Goal: Task Accomplishment & Management: Use online tool/utility

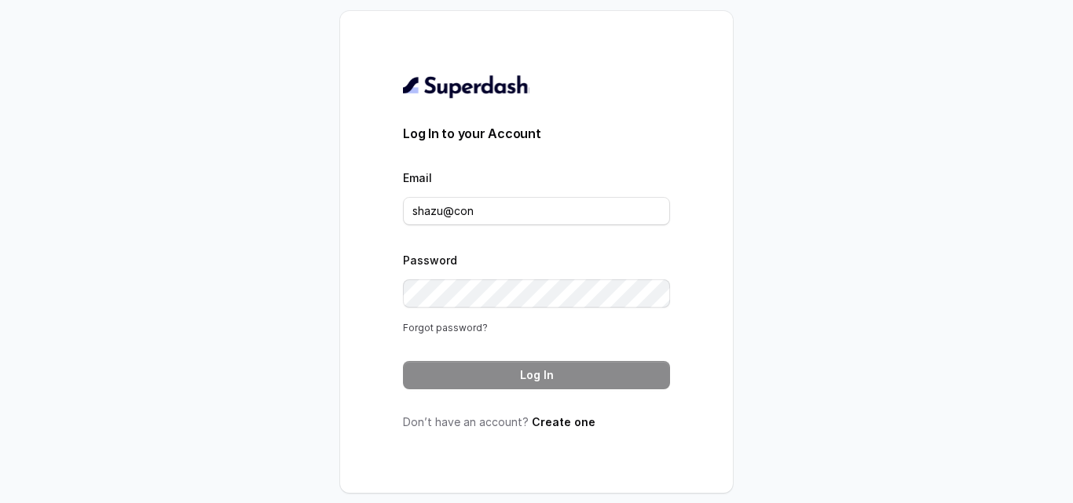
type input "shazu@con"
click at [440, 331] on link "Forgot password?" at bounding box center [445, 328] width 85 height 12
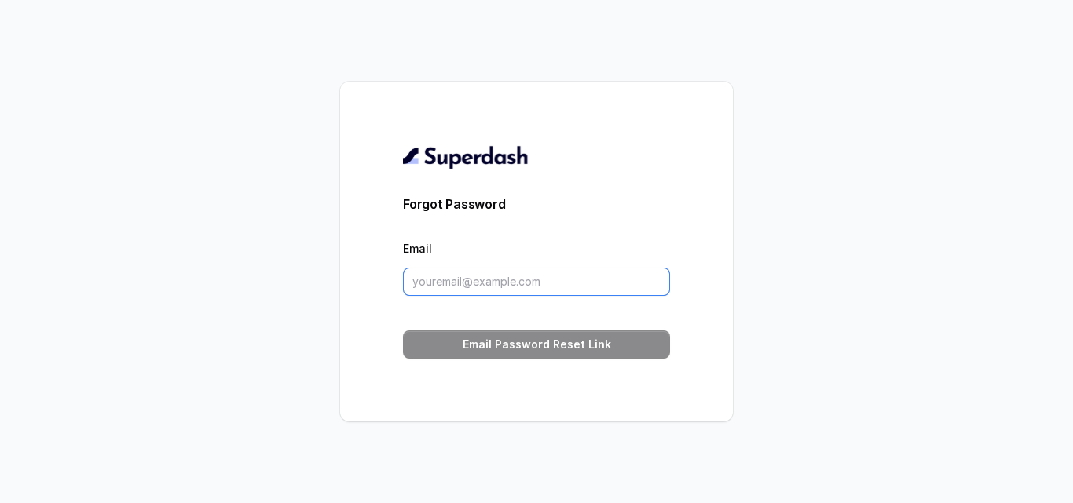
click at [448, 291] on input "Email" at bounding box center [536, 282] width 267 height 28
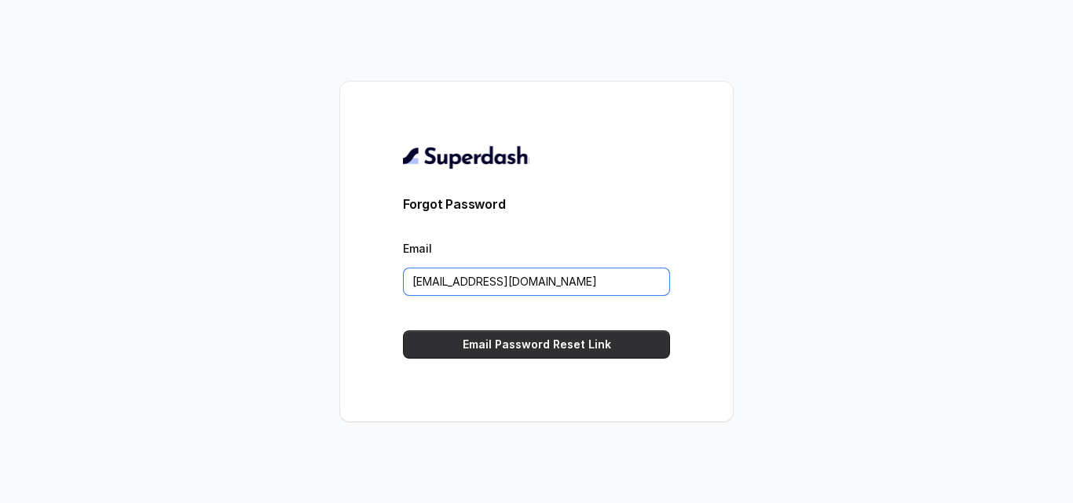
type input "shazu@convictionhr.com"
click at [468, 340] on button "Email Password Reset Link" at bounding box center [536, 345] width 267 height 28
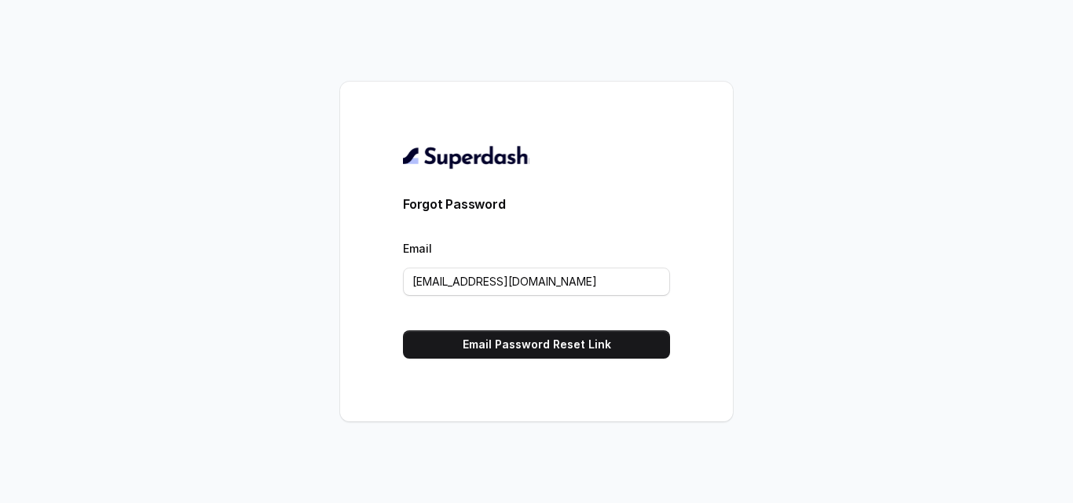
click at [468, 342] on button "Email Password Reset Link" at bounding box center [536, 345] width 267 height 28
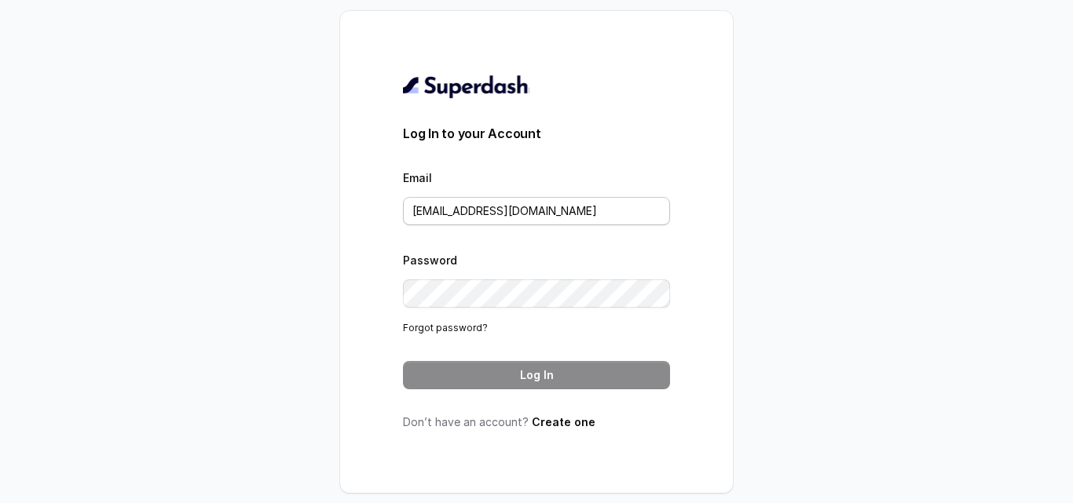
type input "shazu@convictionhr.com"
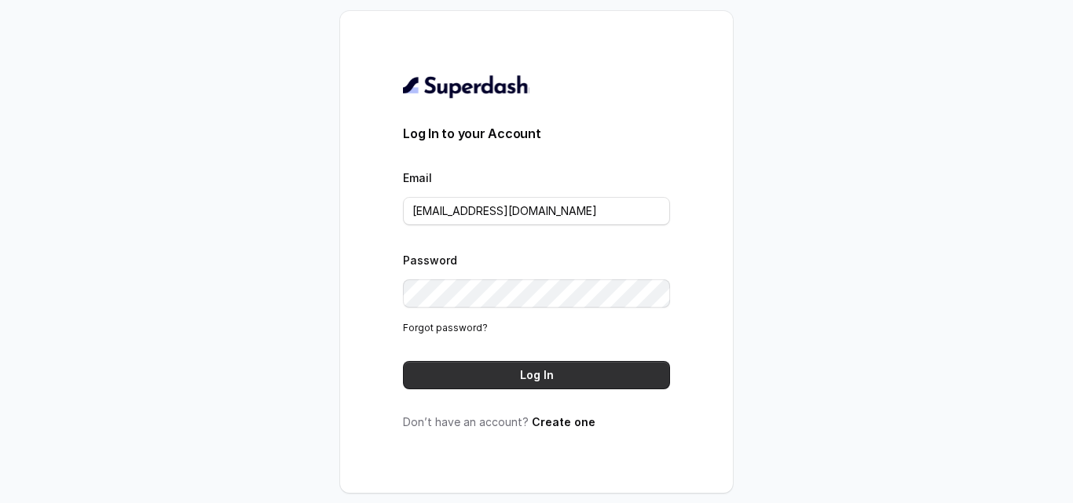
click at [470, 374] on button "Log In" at bounding box center [536, 375] width 267 height 28
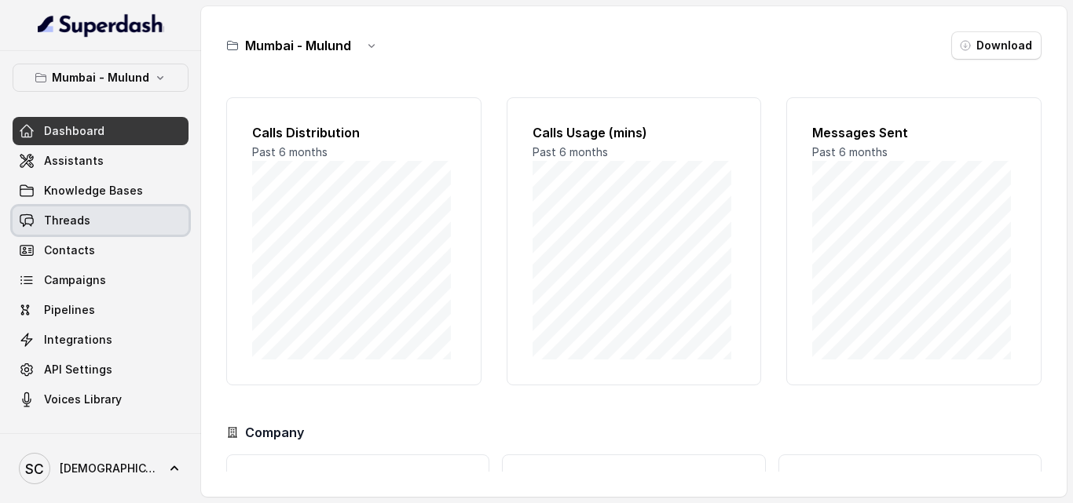
click at [66, 226] on span "Threads" at bounding box center [67, 221] width 46 height 16
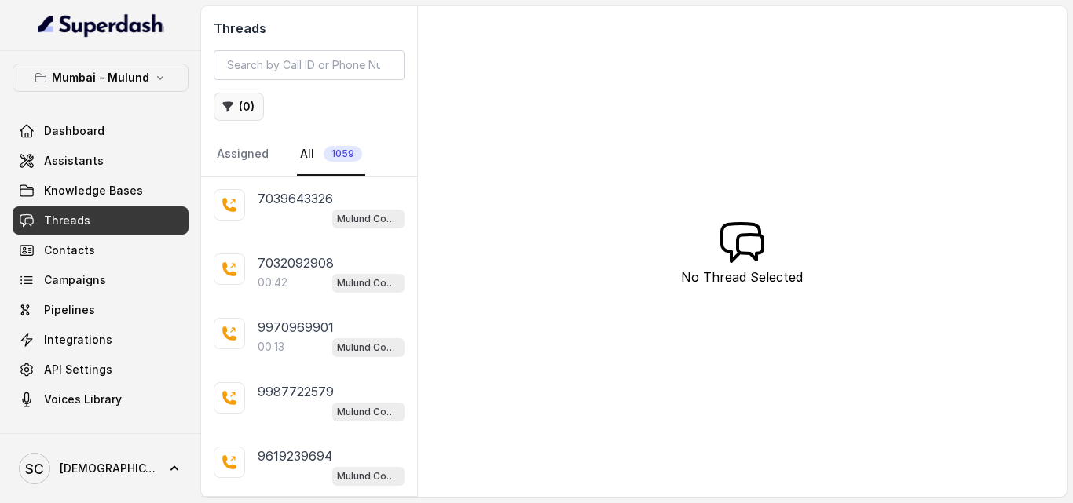
click at [234, 112] on button "( 0 )" at bounding box center [239, 107] width 50 height 28
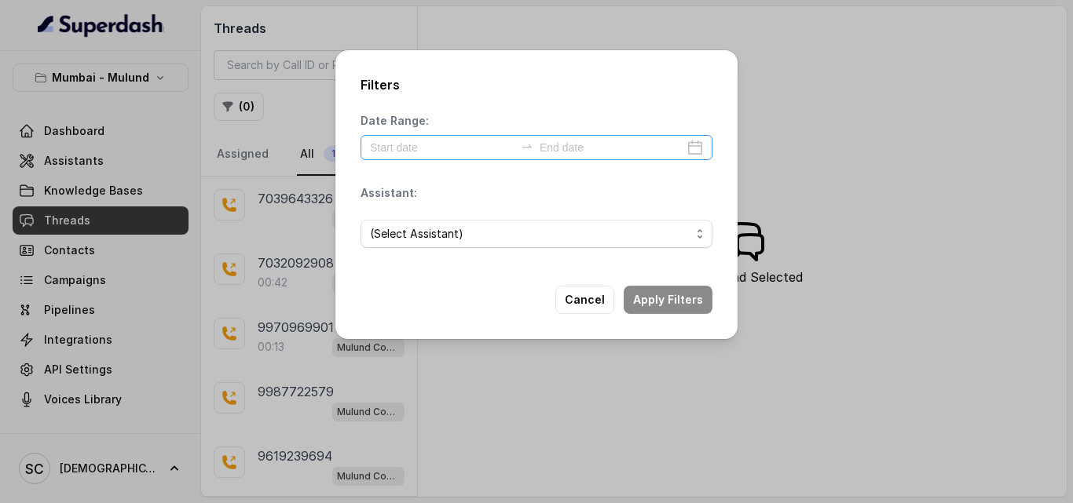
click at [367, 145] on div at bounding box center [536, 147] width 352 height 25
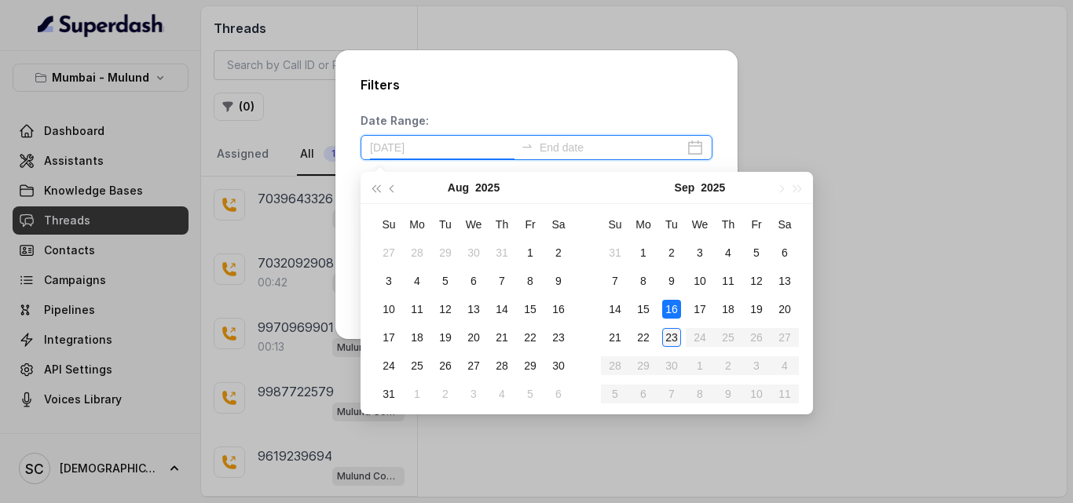
type input "2025-09-23"
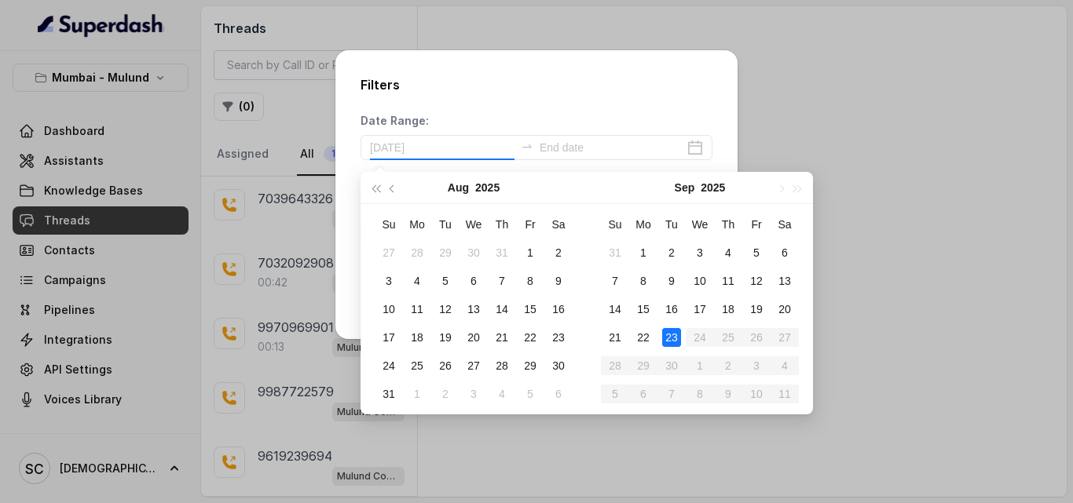
click at [676, 329] on div "23" at bounding box center [671, 337] width 19 height 19
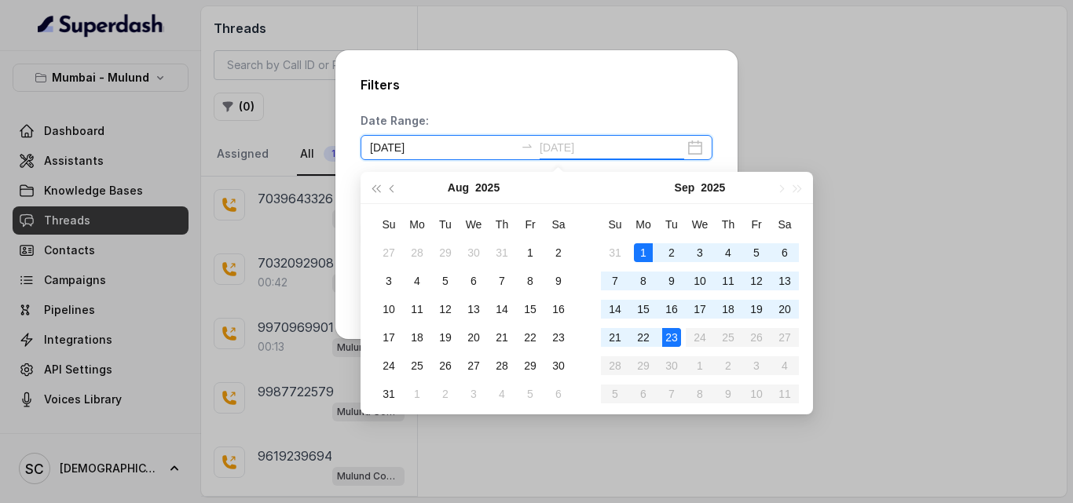
type input "2025-09-01"
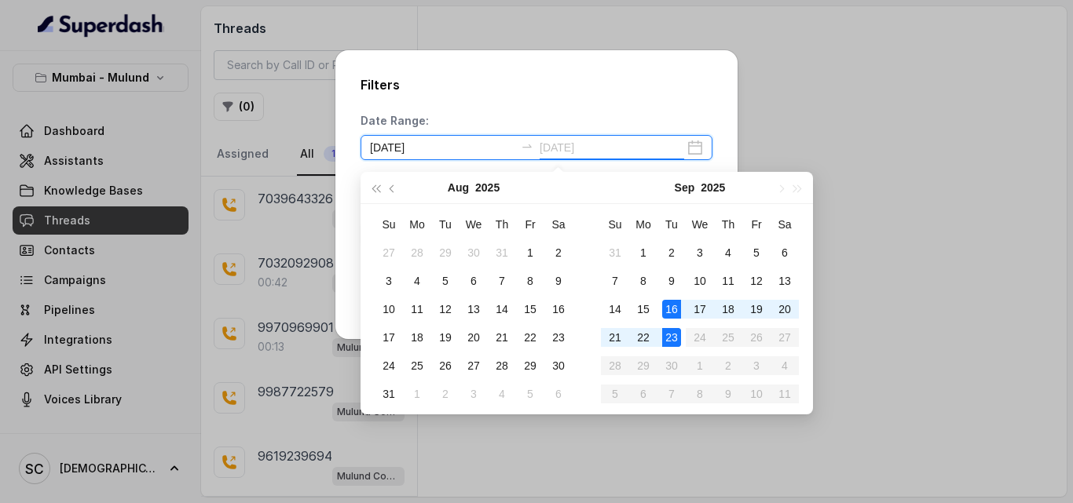
type input "2025-09-23"
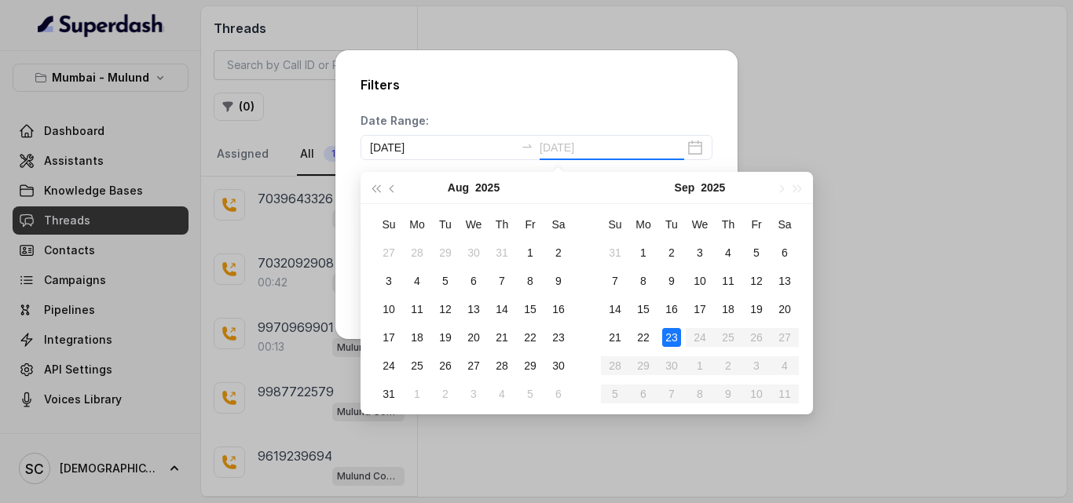
click at [672, 335] on div "23" at bounding box center [671, 337] width 19 height 19
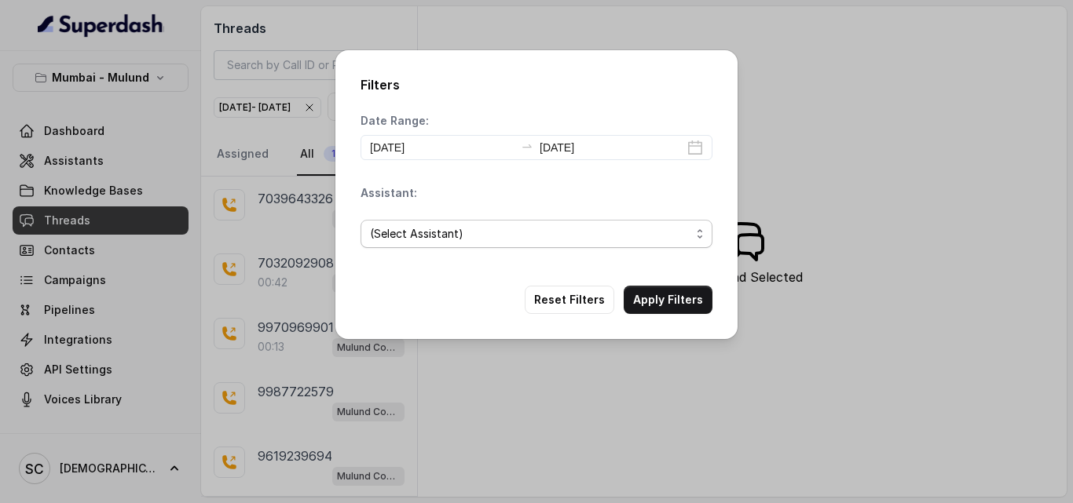
click at [558, 243] on span "(Select Assistant)" at bounding box center [530, 234] width 320 height 19
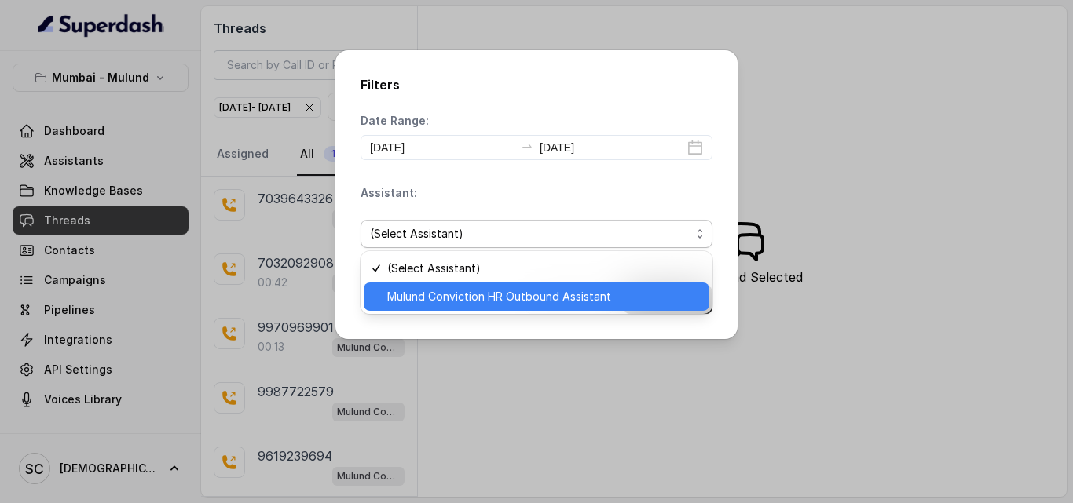
click at [517, 290] on span "Mulund Conviction HR Outbound Assistant" at bounding box center [543, 296] width 313 height 19
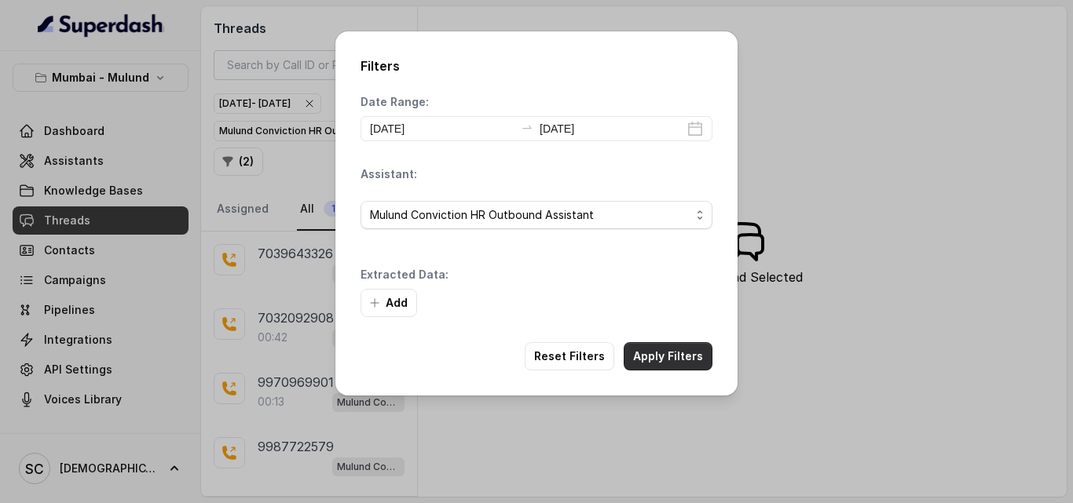
click at [639, 351] on button "Apply Filters" at bounding box center [668, 356] width 89 height 28
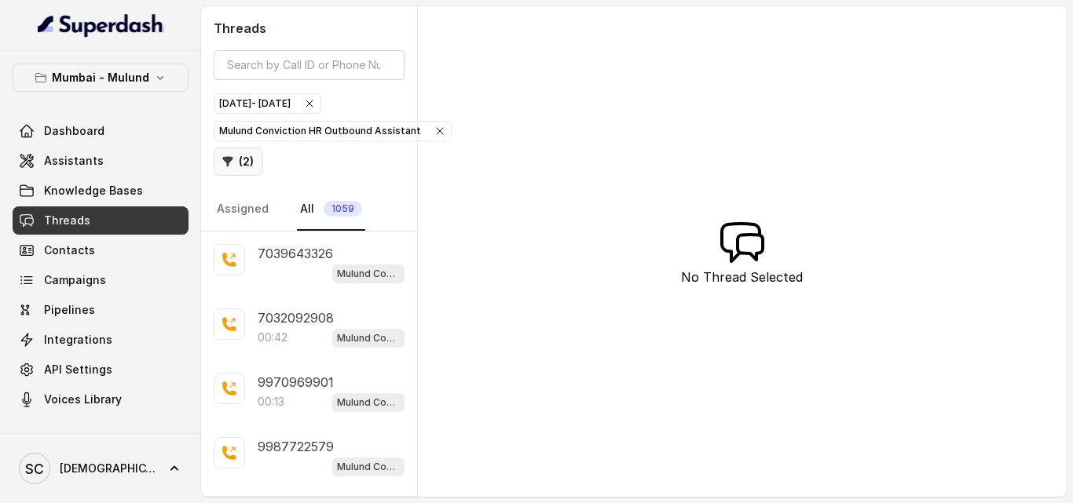
click at [247, 163] on button "( 2 )" at bounding box center [238, 162] width 49 height 28
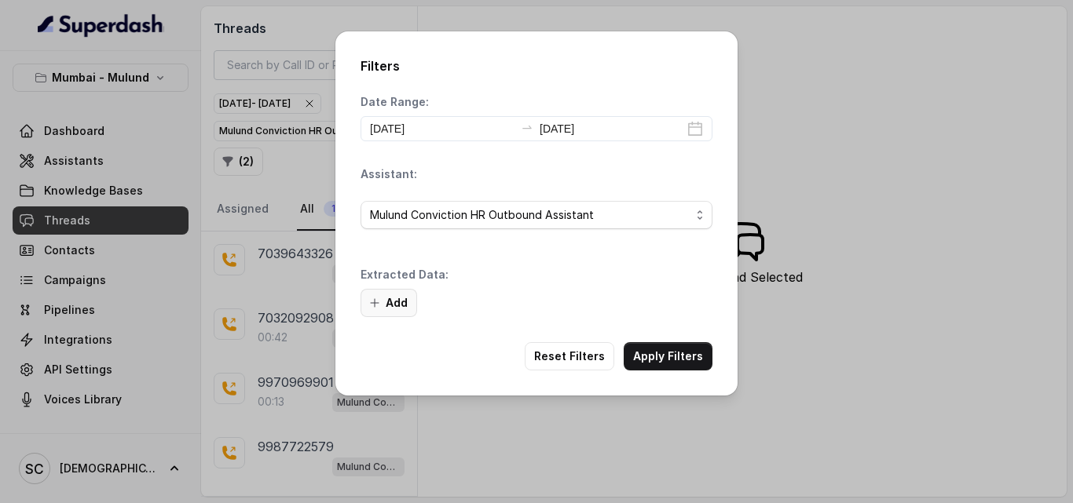
click at [379, 296] on button "Add" at bounding box center [388, 303] width 57 height 28
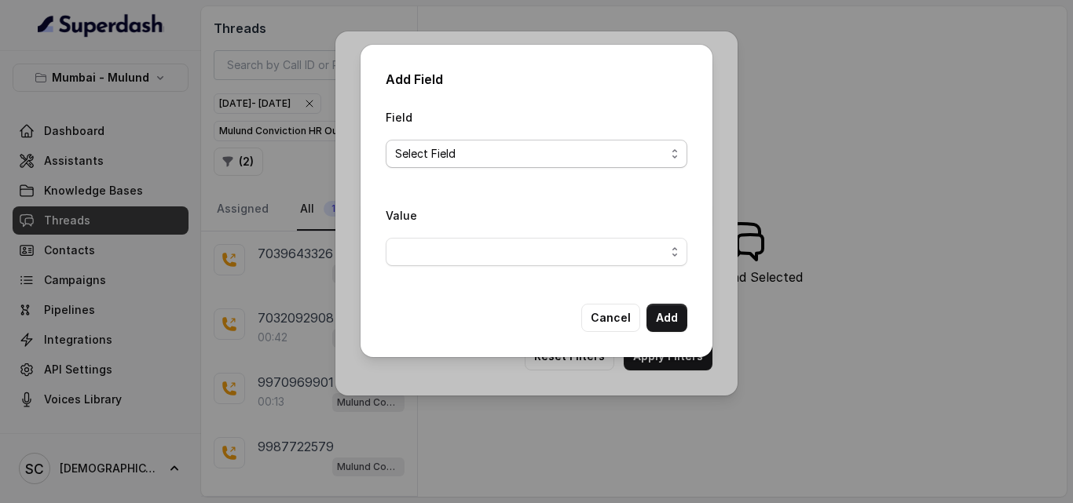
click at [436, 156] on span "Select Field" at bounding box center [530, 154] width 270 height 19
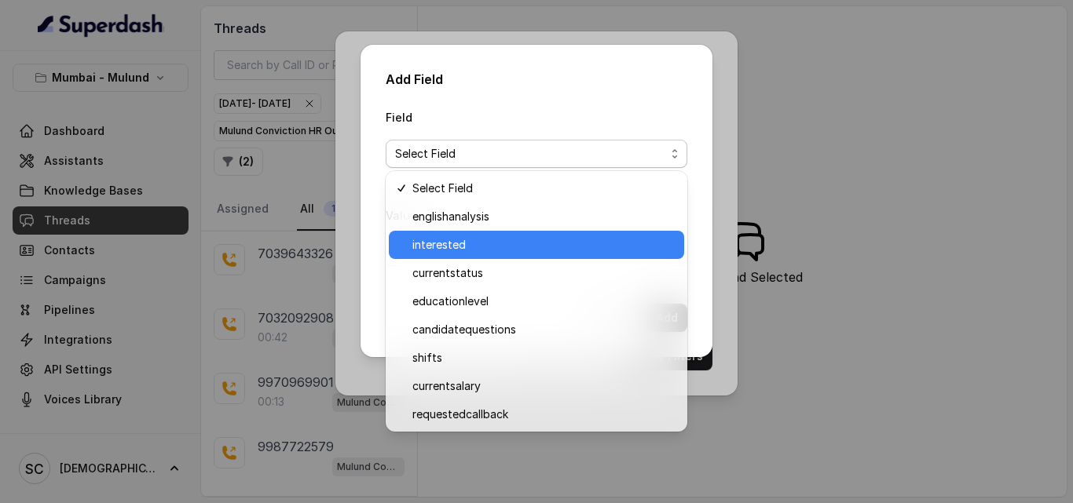
click at [441, 237] on span "interested" at bounding box center [543, 245] width 262 height 19
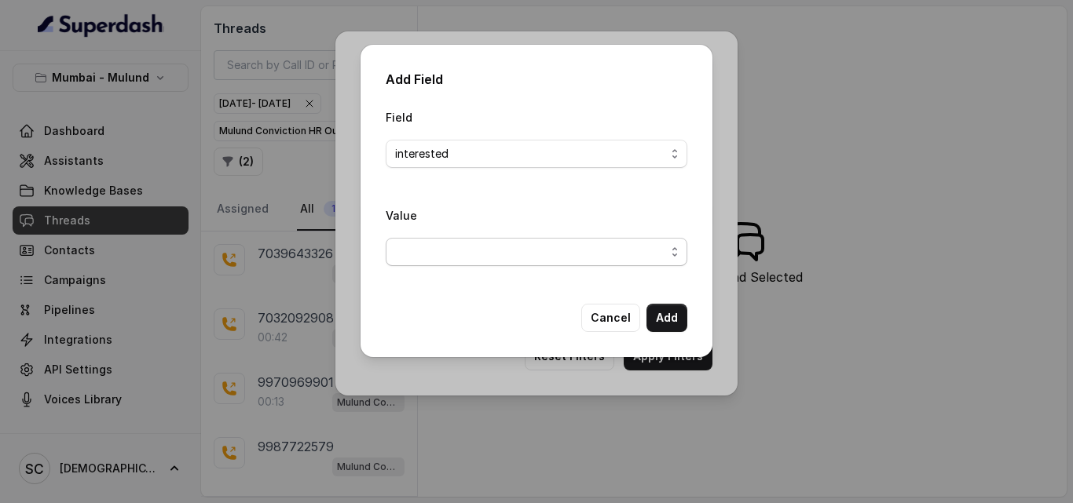
click at [437, 241] on span "button" at bounding box center [537, 252] width 302 height 28
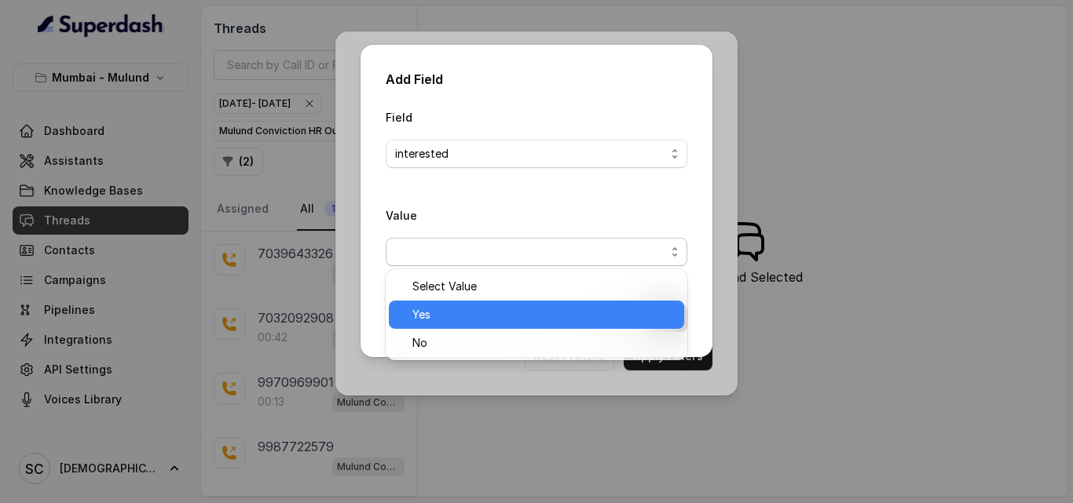
click at [432, 307] on span "Yes" at bounding box center [543, 315] width 262 height 19
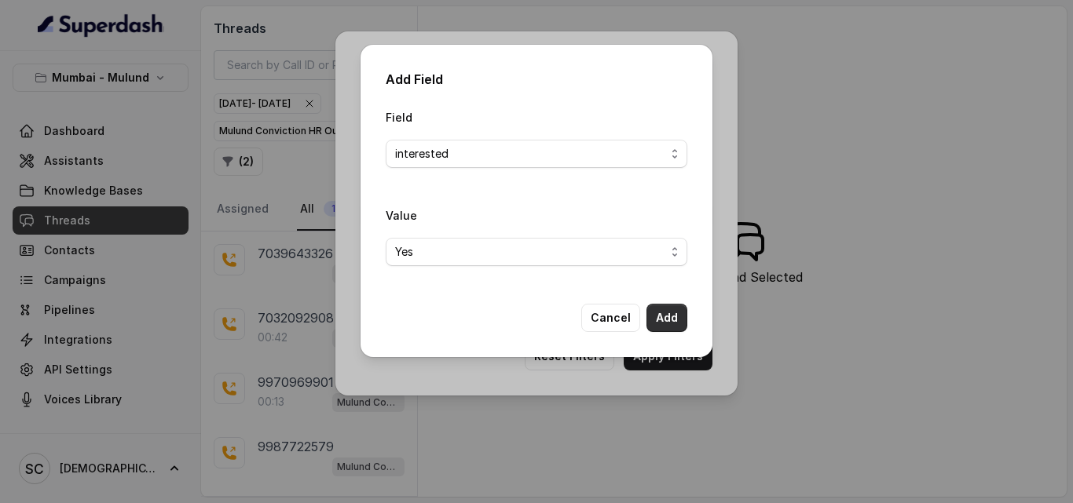
click at [661, 319] on button "Add" at bounding box center [666, 318] width 41 height 28
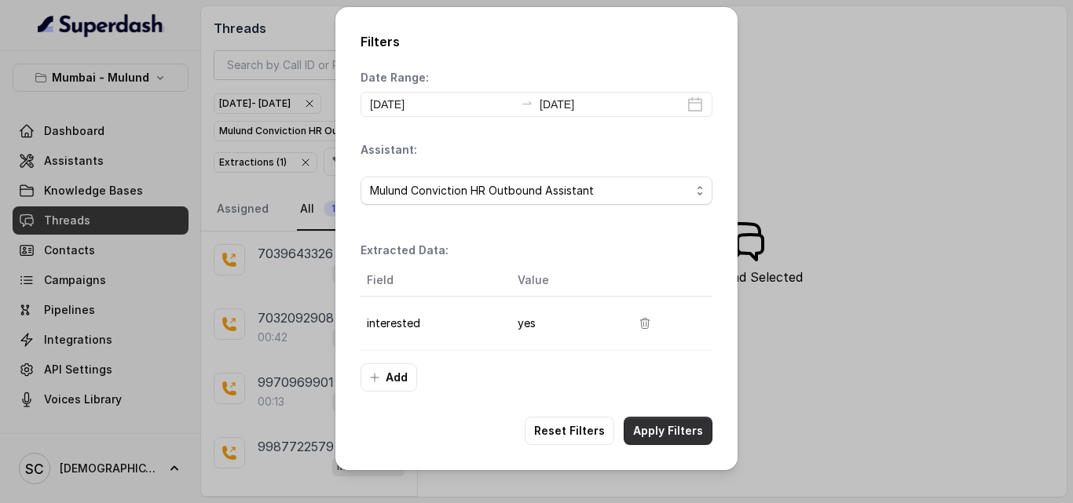
click at [657, 424] on button "Apply Filters" at bounding box center [668, 431] width 89 height 28
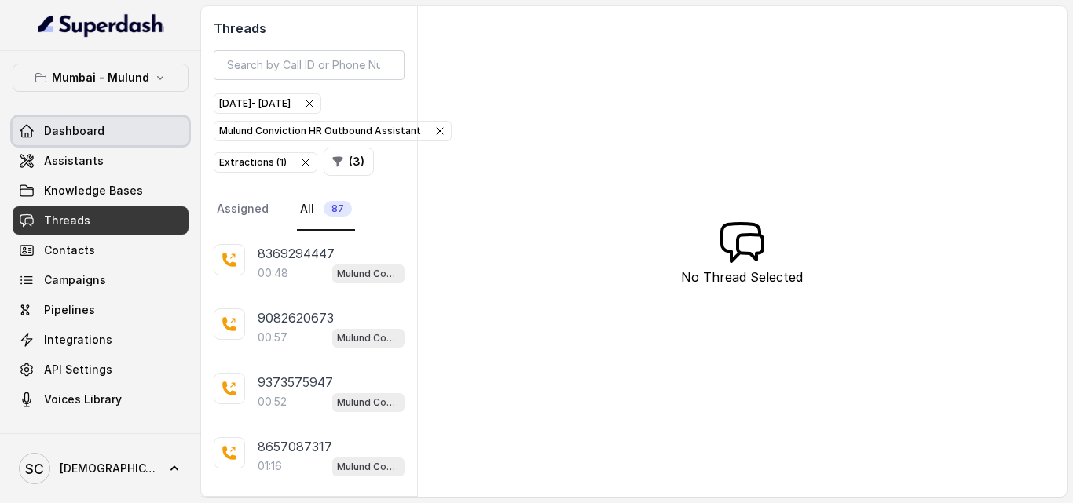
click at [167, 134] on link "Dashboard" at bounding box center [101, 131] width 176 height 28
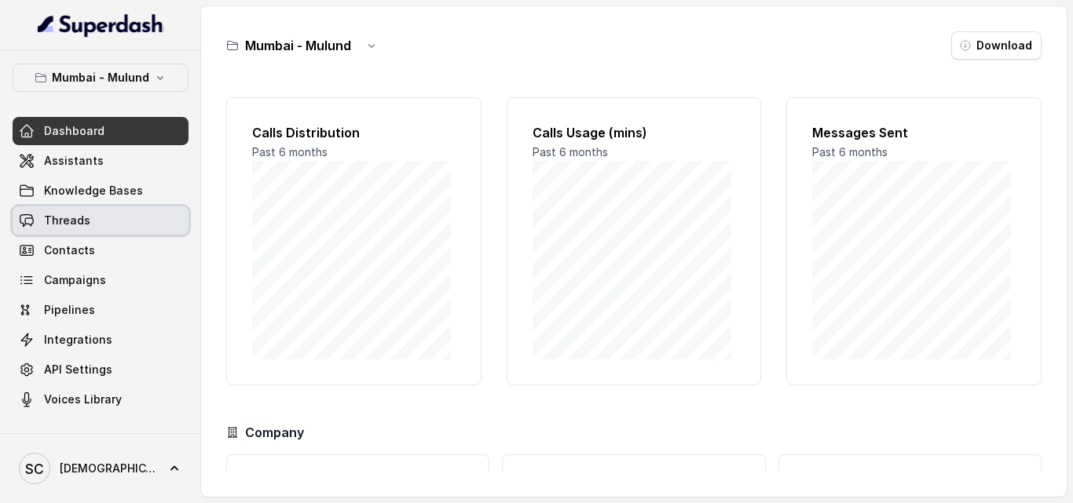
click at [71, 214] on span "Threads" at bounding box center [67, 221] width 46 height 16
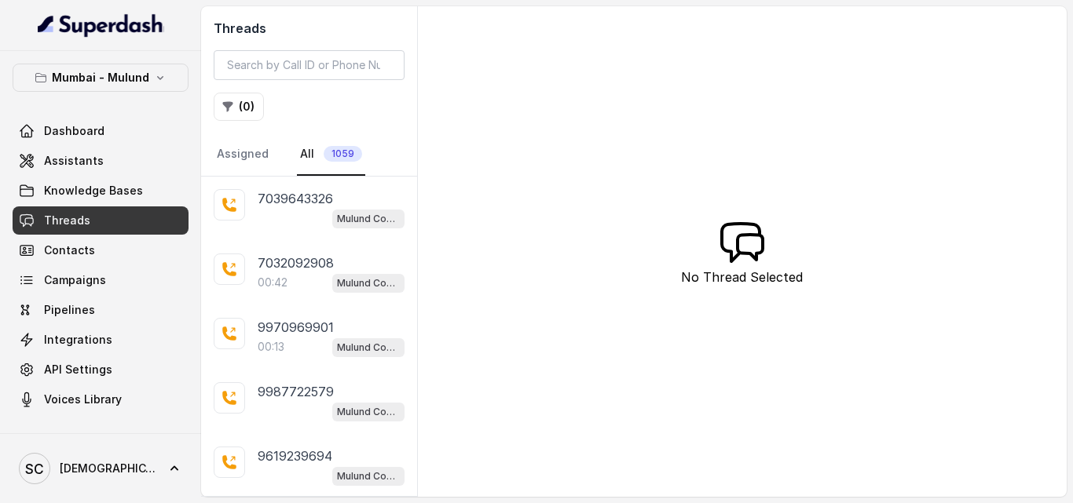
click at [789, 290] on div "Threads ( 0 ) Assigned All 1059 7039643326 Mulund Conviction HR Outbound Assist…" at bounding box center [633, 251] width 865 height 491
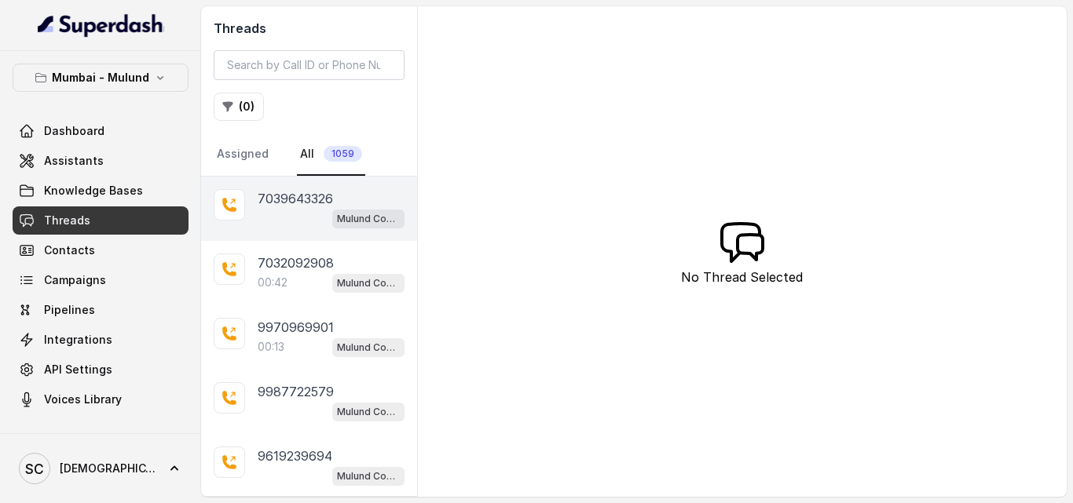
click at [244, 192] on div at bounding box center [229, 204] width 31 height 31
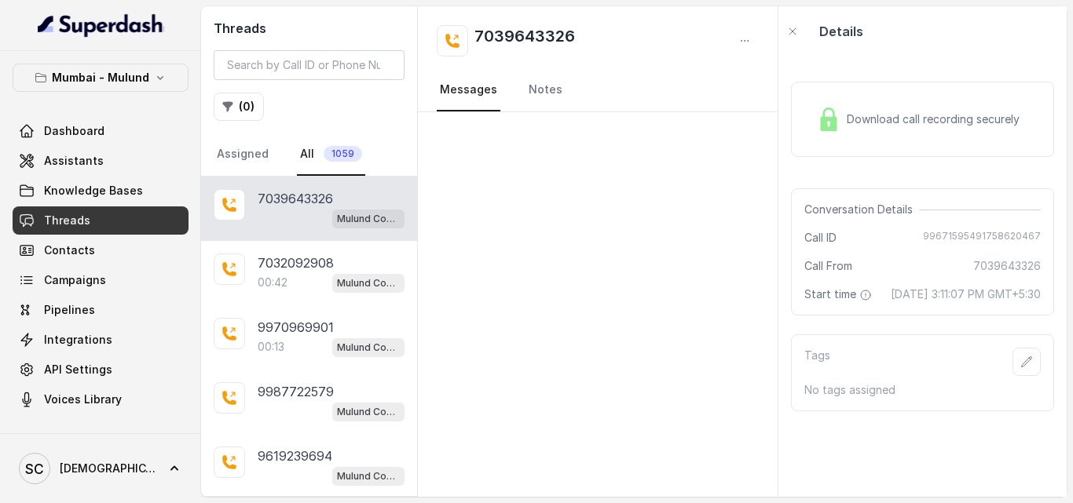
click at [715, 281] on div at bounding box center [598, 304] width 360 height 385
click at [902, 116] on span "Download call recording securely" at bounding box center [936, 120] width 179 height 16
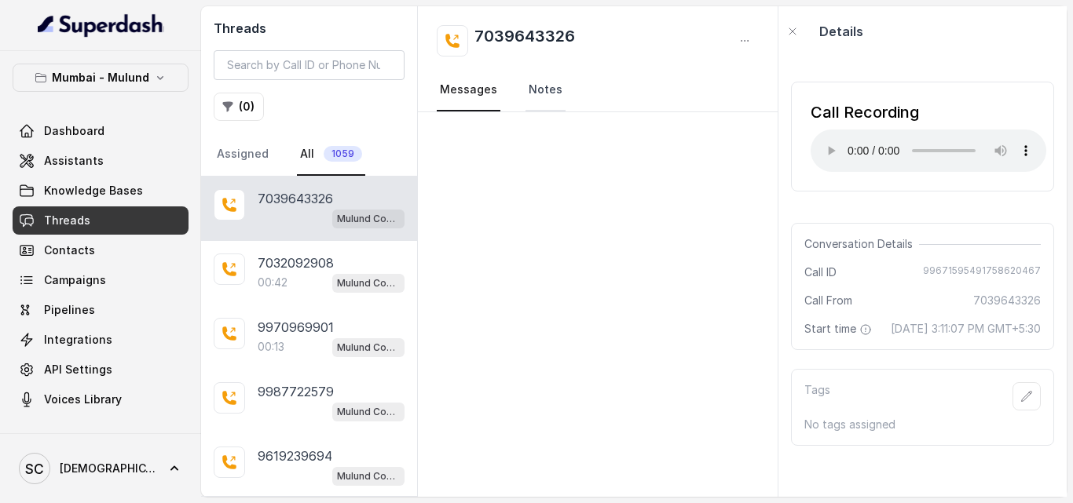
click at [525, 101] on link "Notes" at bounding box center [545, 90] width 40 height 42
click at [490, 93] on link "Messages" at bounding box center [469, 90] width 64 height 42
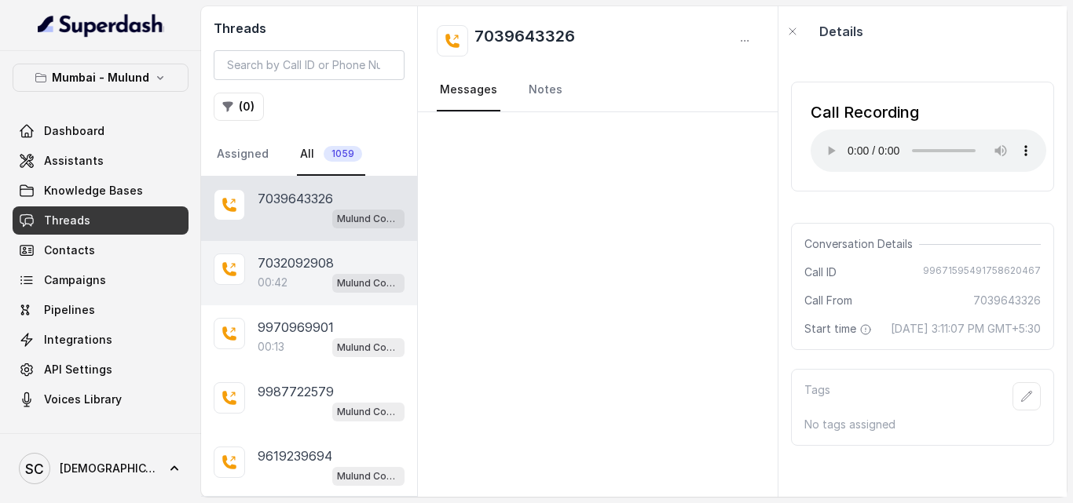
click at [273, 280] on p "00:42" at bounding box center [273, 283] width 30 height 16
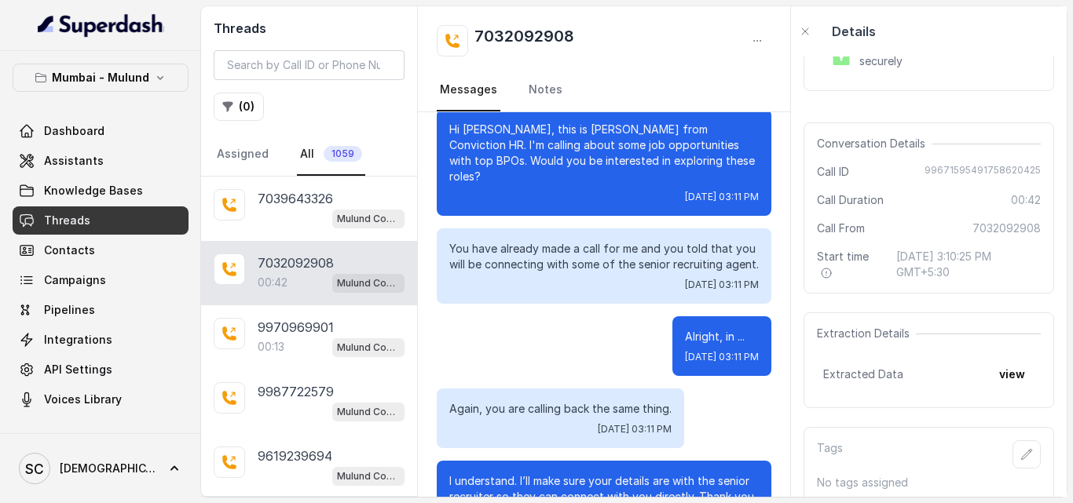
scroll to position [163, 0]
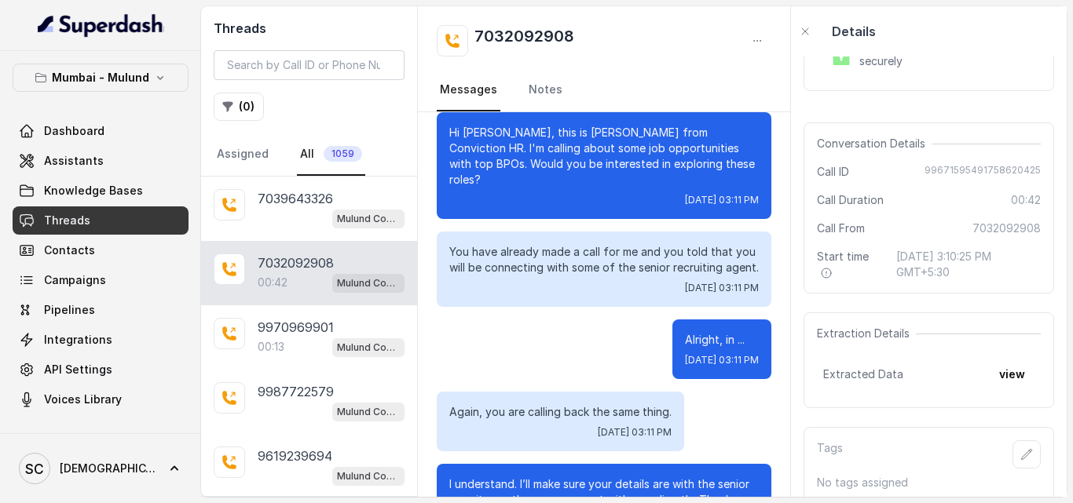
drag, startPoint x: 795, startPoint y: 281, endPoint x: 781, endPoint y: 268, distance: 18.9
click at [781, 268] on div "Hello, Hi. Am I speaking with Mettu? Tue, Sep 23, 2025, 03:11 PM Yeah. Tue, Sep…" at bounding box center [604, 304] width 372 height 385
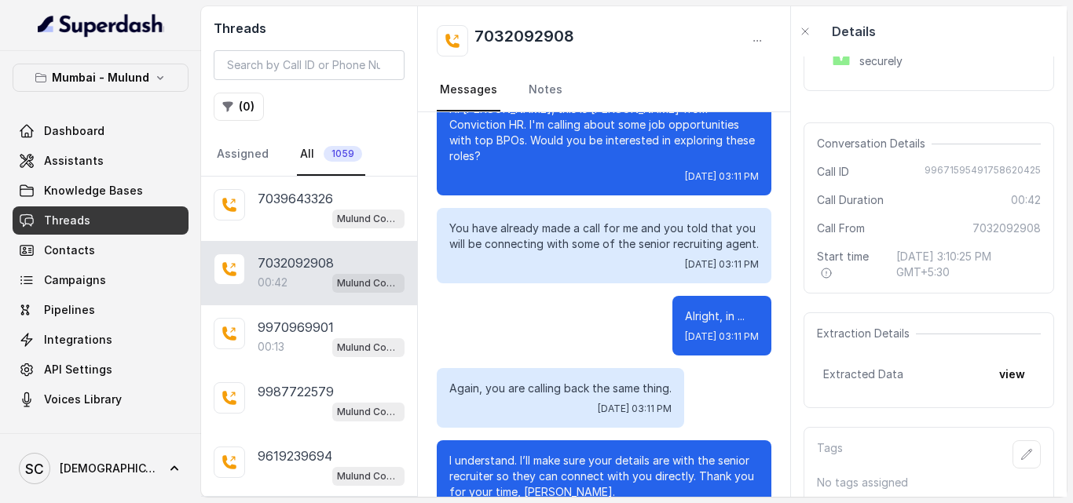
scroll to position [193, 0]
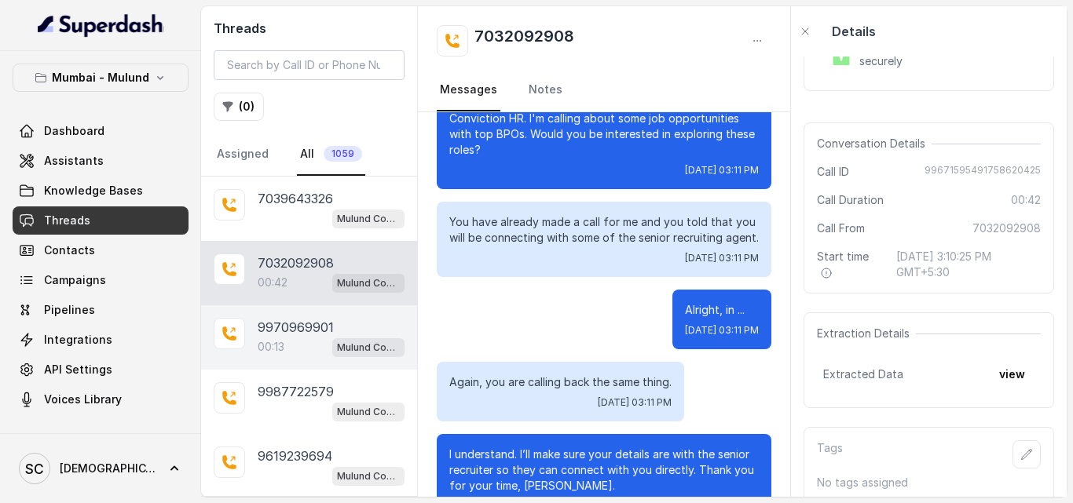
click at [295, 343] on div "00:13 Mulund Conviction HR Outbound Assistant" at bounding box center [331, 347] width 147 height 20
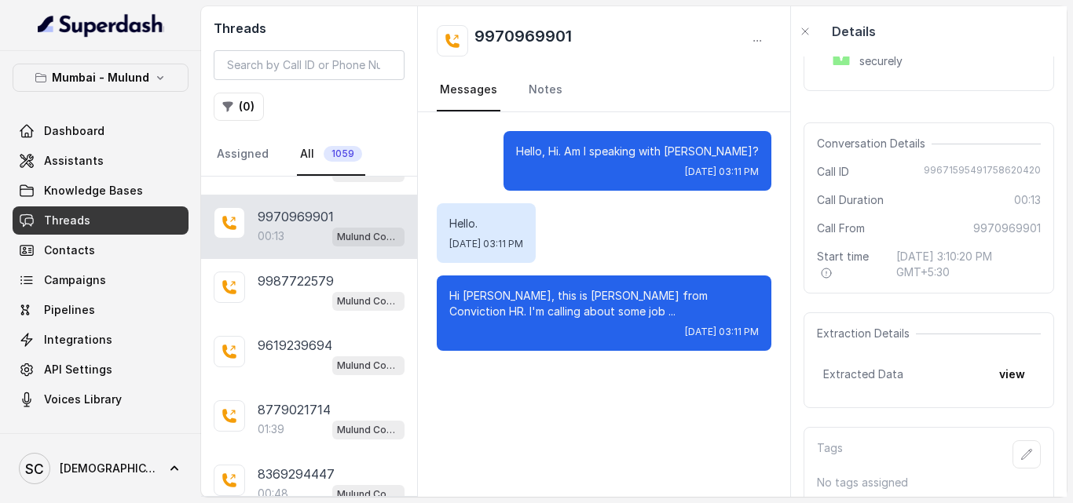
scroll to position [13, 0]
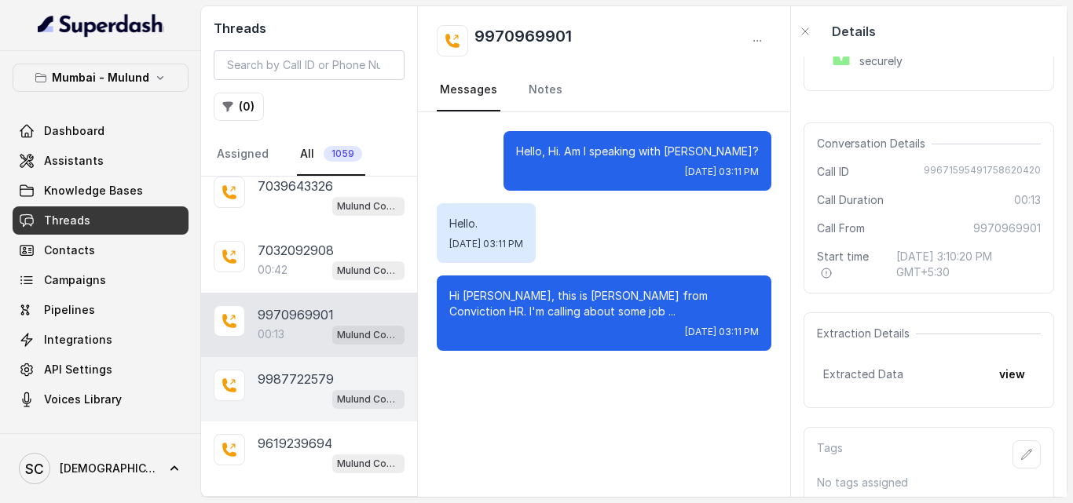
click at [276, 381] on p "9987722579" at bounding box center [296, 379] width 76 height 19
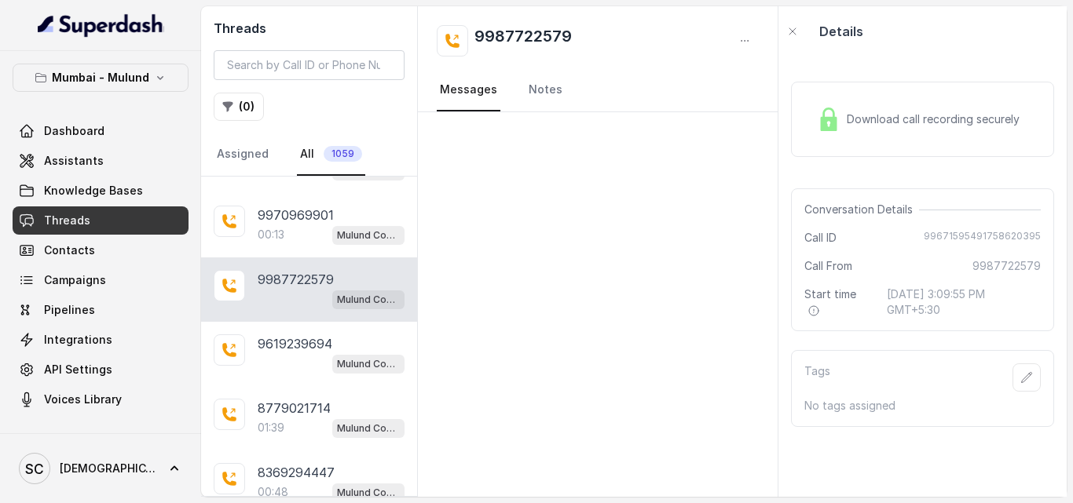
scroll to position [114, 0]
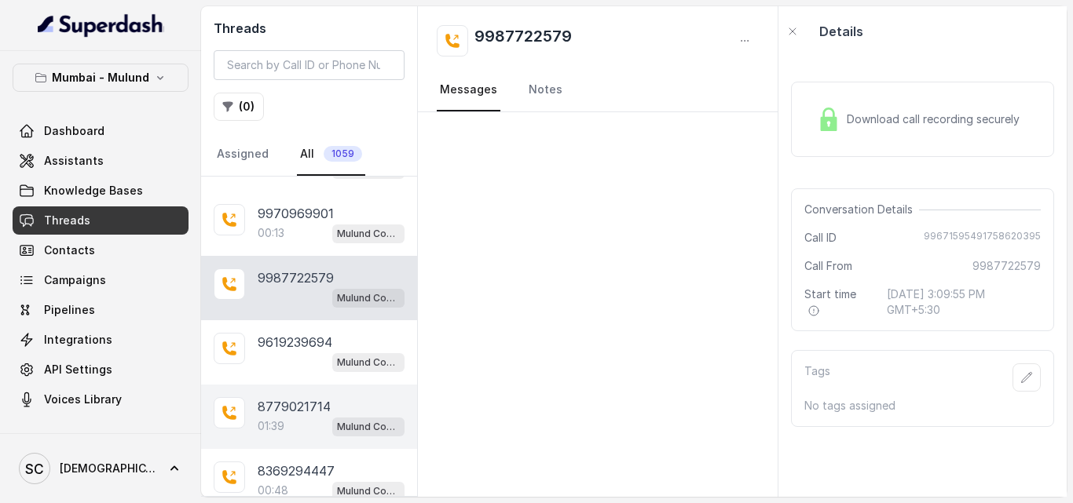
click at [283, 431] on p "01:39" at bounding box center [271, 427] width 27 height 16
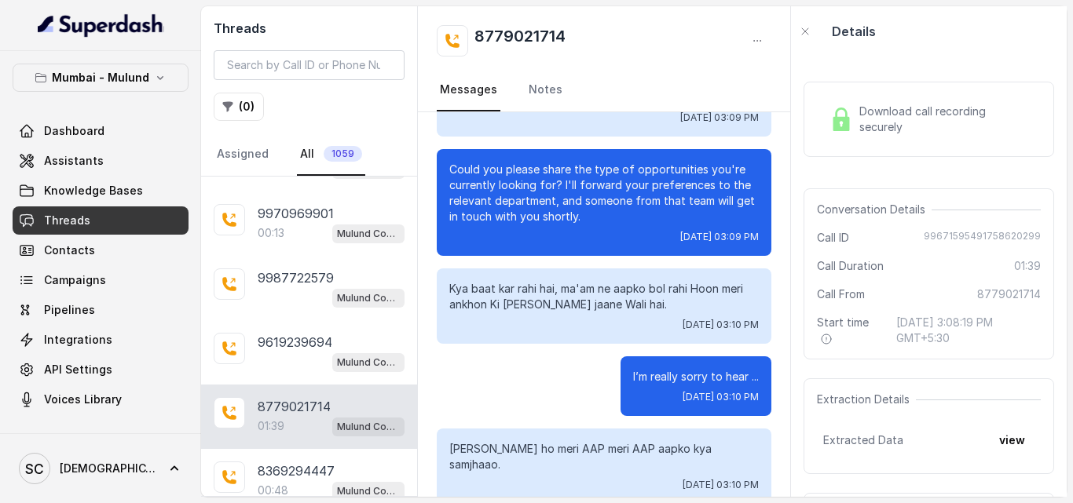
scroll to position [673, 0]
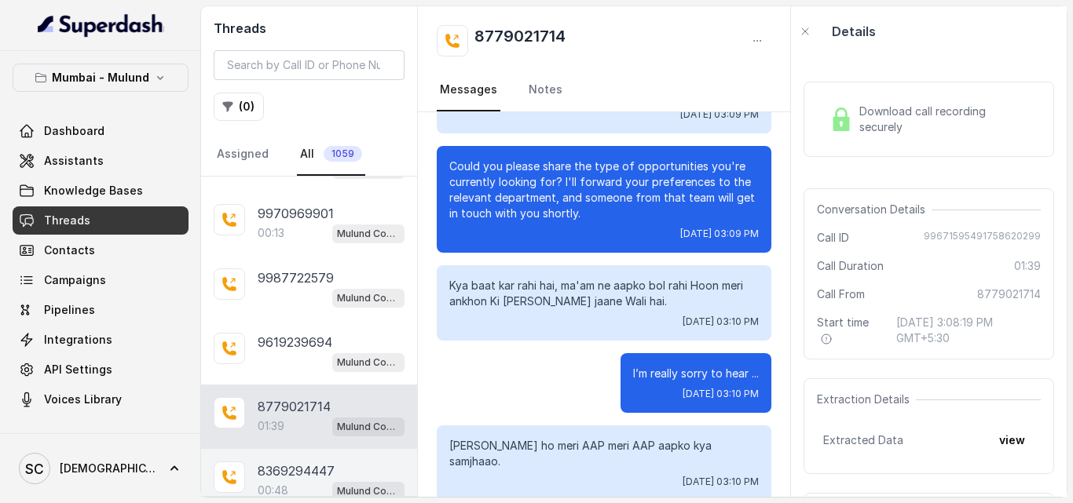
click at [295, 479] on p "8369294447" at bounding box center [296, 471] width 77 height 19
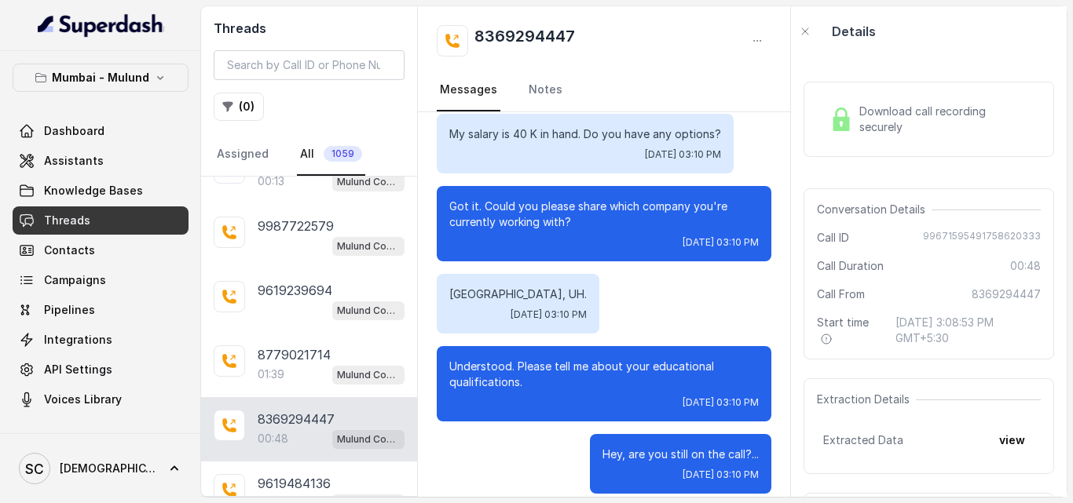
scroll to position [180, 0]
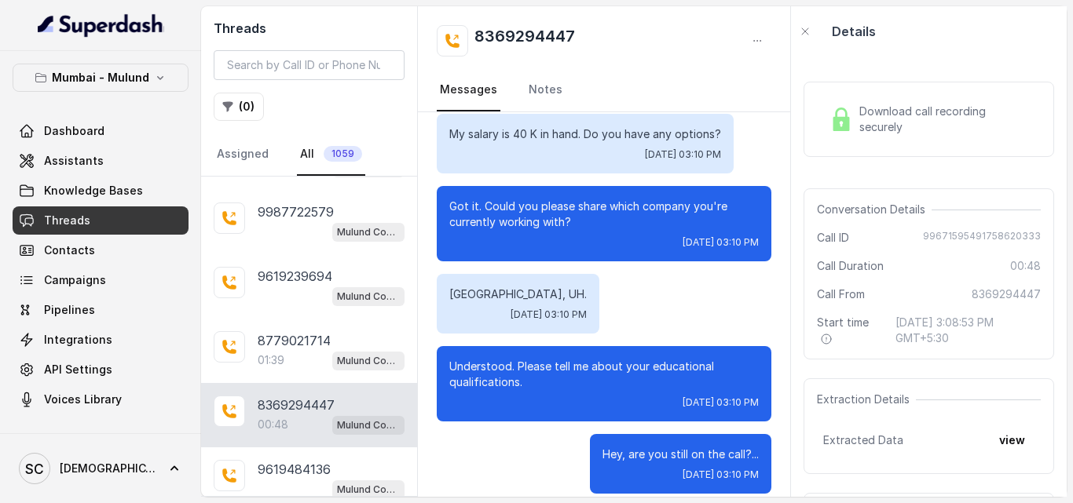
click at [266, 426] on p "00:48" at bounding box center [273, 425] width 31 height 16
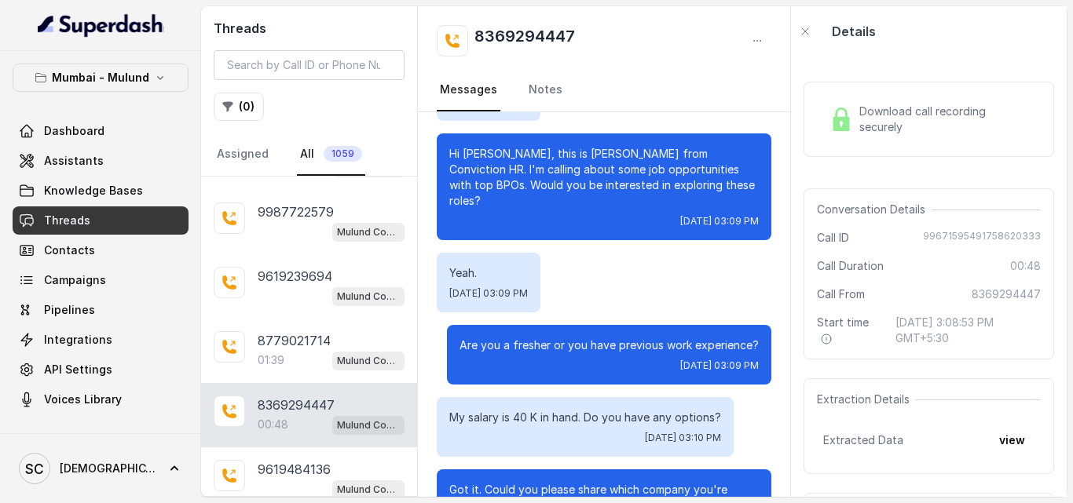
scroll to position [68, 0]
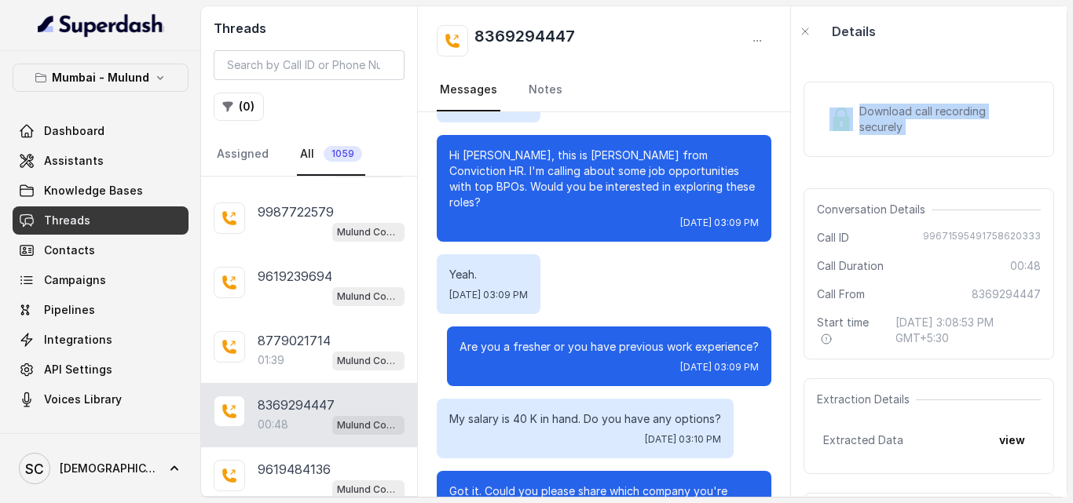
drag, startPoint x: 800, startPoint y: 177, endPoint x: 800, endPoint y: 152, distance: 25.1
click at [800, 152] on div "Download call recording securely Conversation Details Call ID 99671595491758620…" at bounding box center [929, 277] width 276 height 441
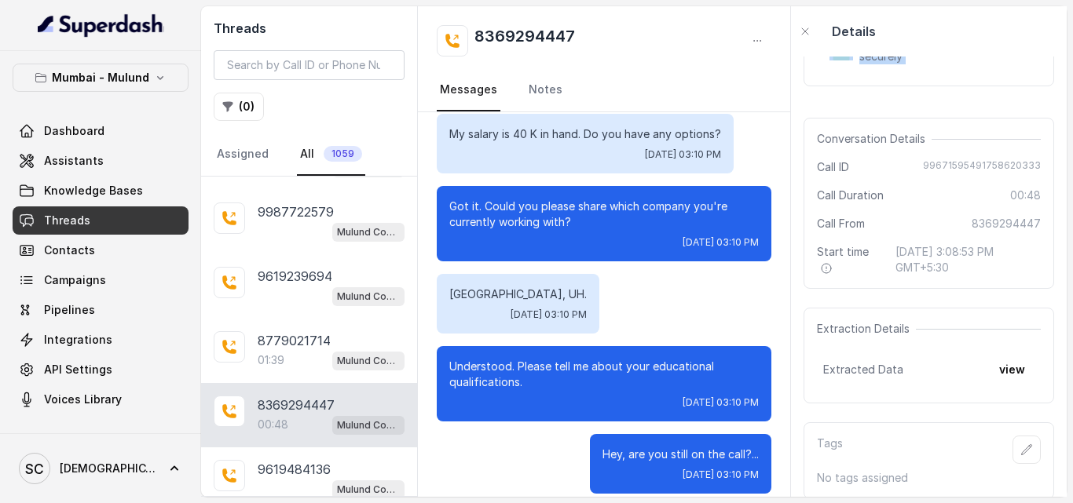
scroll to position [74, 0]
drag, startPoint x: 1067, startPoint y: 390, endPoint x: 1072, endPoint y: 409, distance: 20.2
click at [1072, 409] on main "Threads ( 0 ) Assigned All 1059 7039643326 Mulund Conviction HR Outbound Assist…" at bounding box center [536, 251] width 1073 height 503
click at [1022, 450] on icon "button" at bounding box center [1027, 446] width 10 height 10
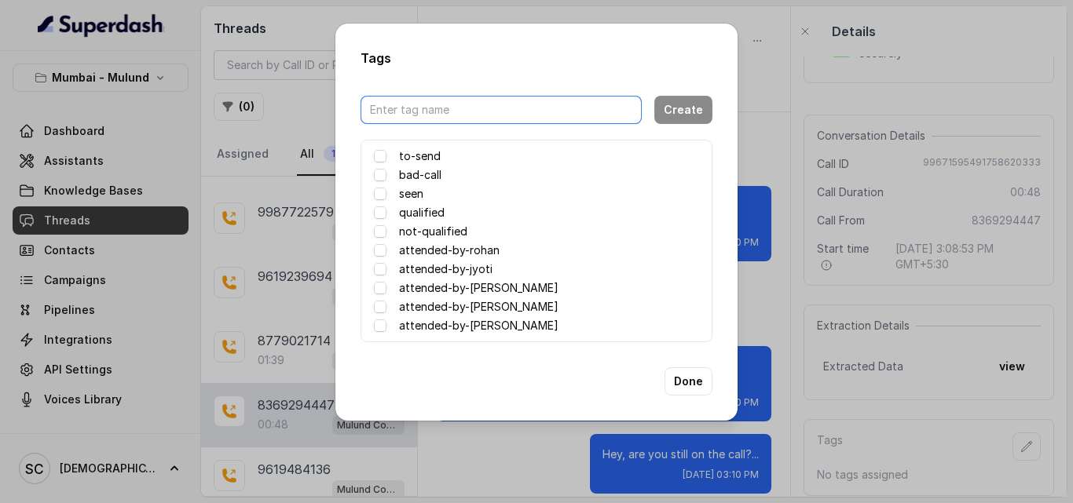
click at [439, 104] on input "text" at bounding box center [500, 110] width 281 height 28
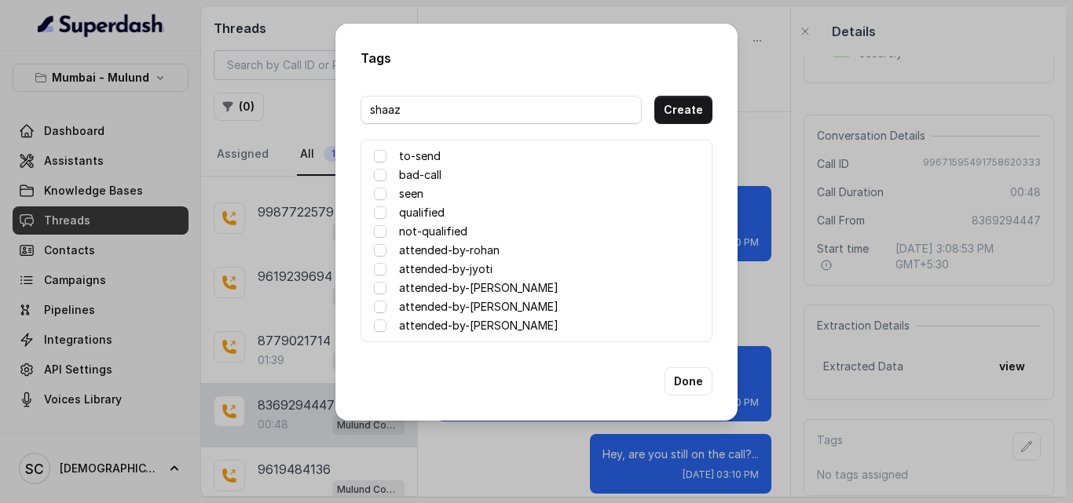
click at [525, 92] on div "shaaz" at bounding box center [500, 109] width 281 height 47
click at [426, 108] on input "shaaz" at bounding box center [500, 110] width 281 height 28
type input "s"
type input "attended-by-Shaaz"
click at [690, 116] on button "Create" at bounding box center [683, 110] width 58 height 28
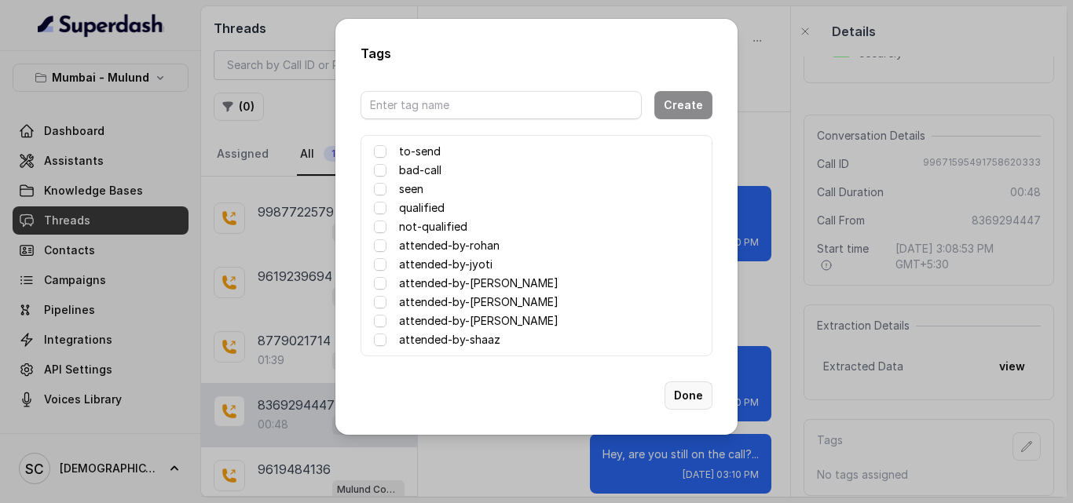
click at [680, 398] on button "Done" at bounding box center [688, 396] width 48 height 28
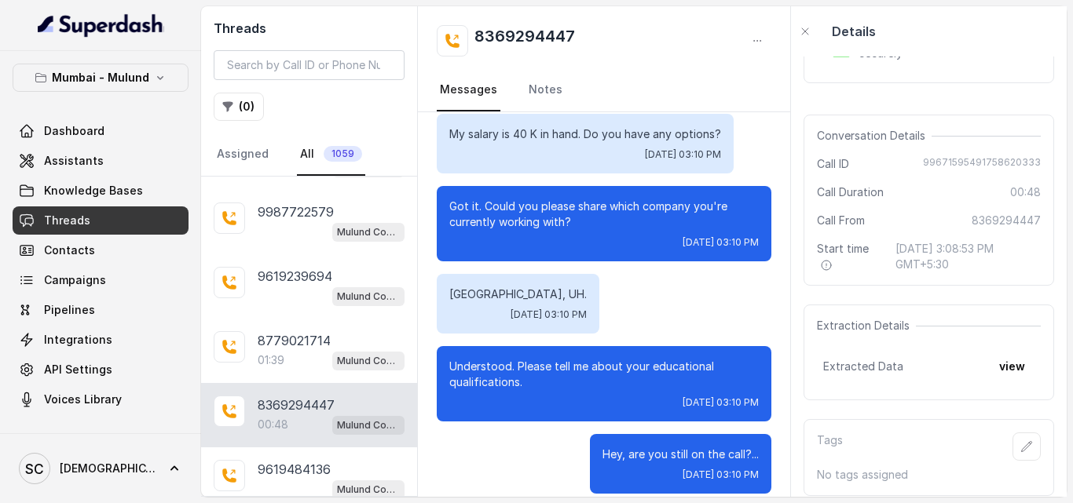
click at [680, 398] on div "Understood. Please tell me about your educational qualifications. Tue, Sep 23, …" at bounding box center [604, 383] width 335 height 75
click at [1020, 446] on icon "button" at bounding box center [1026, 447] width 13 height 13
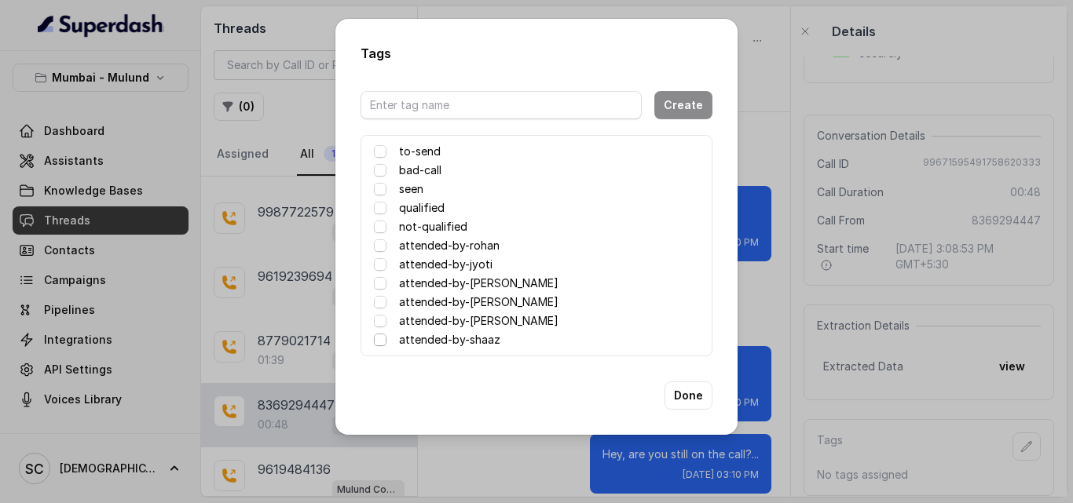
click at [380, 339] on span at bounding box center [380, 340] width 13 height 13
click at [695, 395] on button "Done" at bounding box center [688, 396] width 48 height 28
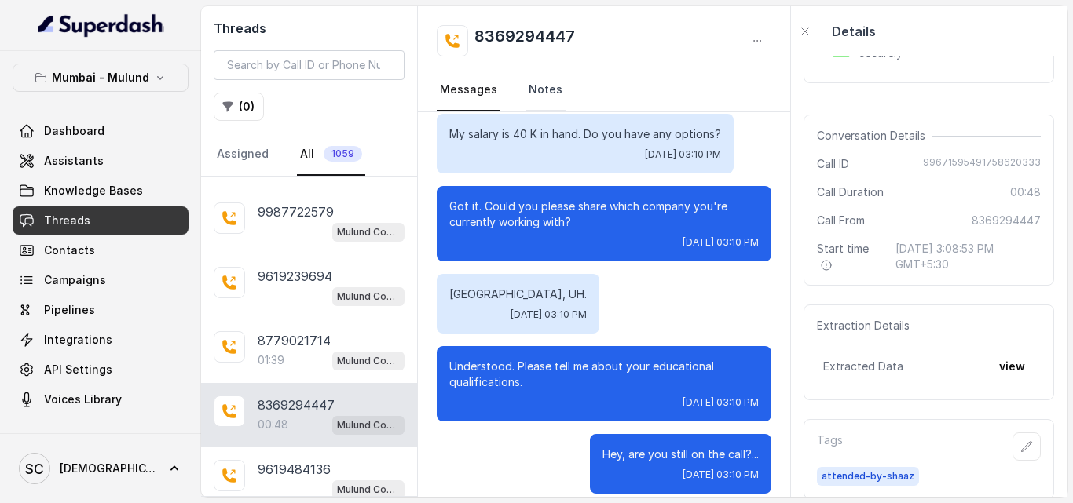
click at [532, 92] on link "Notes" at bounding box center [545, 90] width 40 height 42
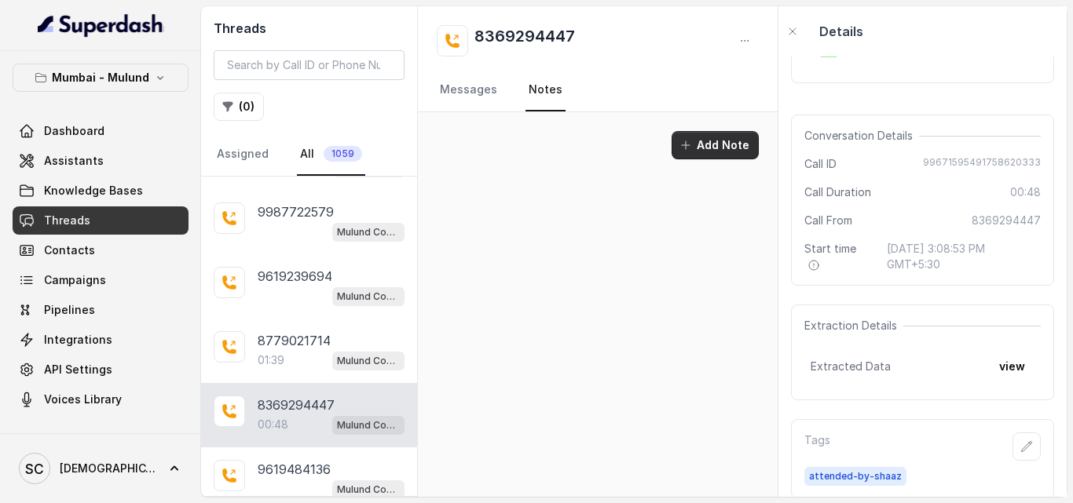
click at [734, 145] on button "Add Note" at bounding box center [715, 145] width 87 height 28
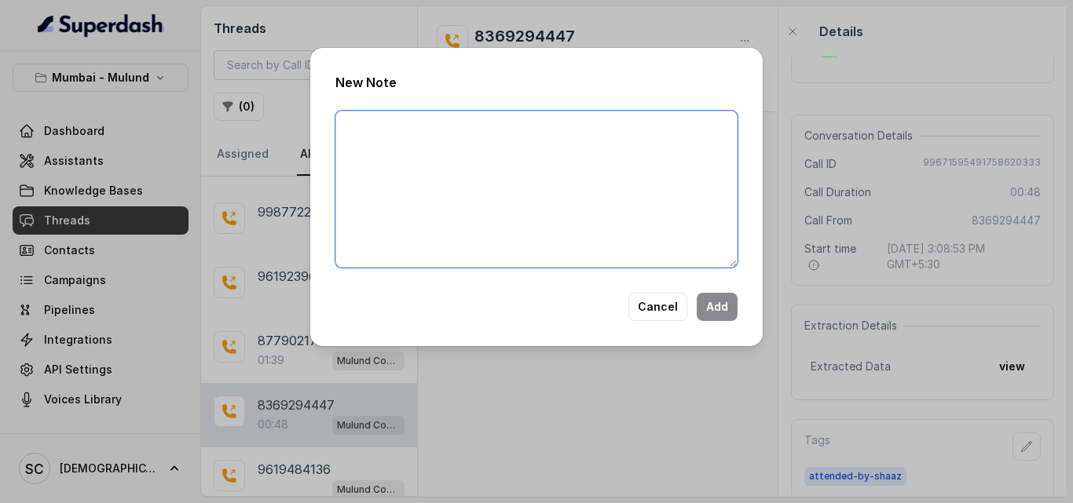
click at [503, 198] on textarea at bounding box center [536, 189] width 402 height 157
type textarea "Candidate is not answering."
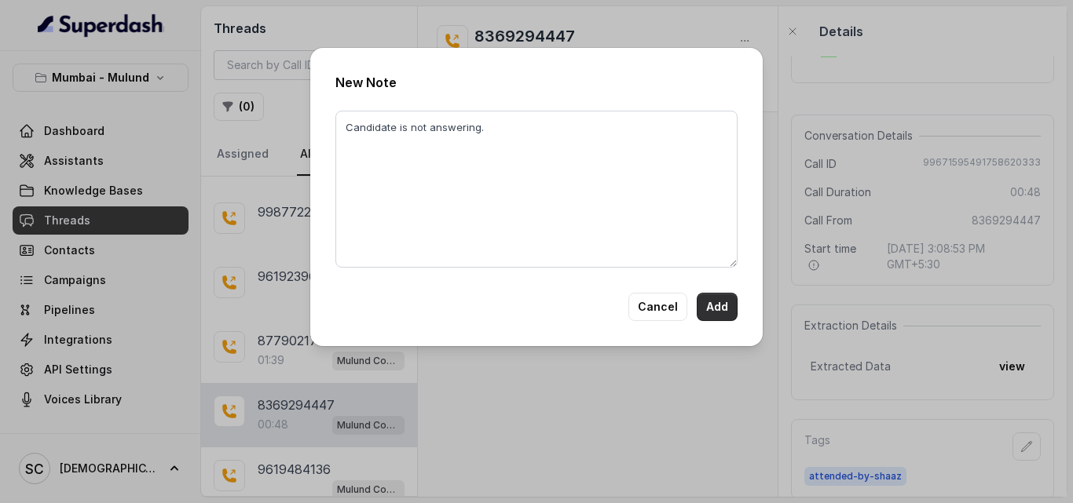
click at [725, 309] on button "Add" at bounding box center [717, 307] width 41 height 28
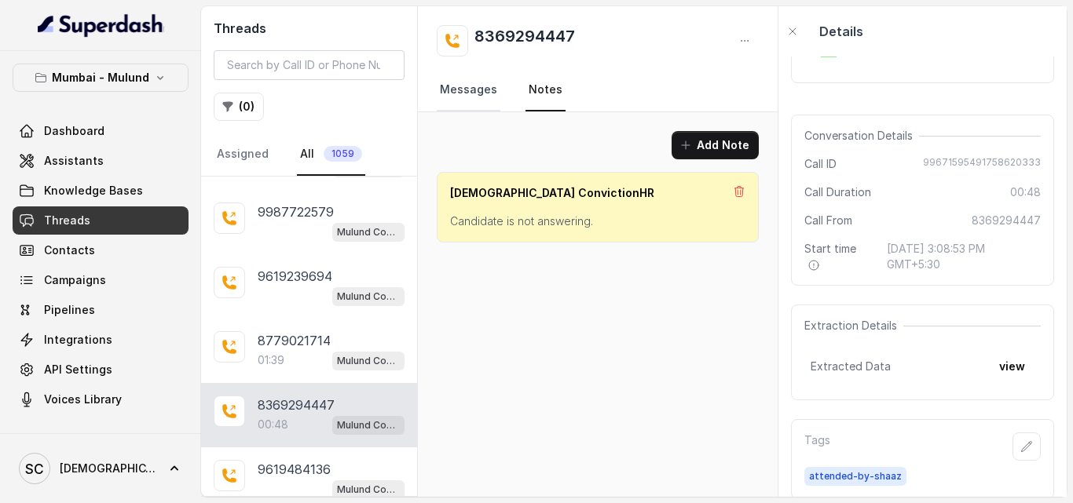
click at [469, 89] on link "Messages" at bounding box center [469, 90] width 64 height 42
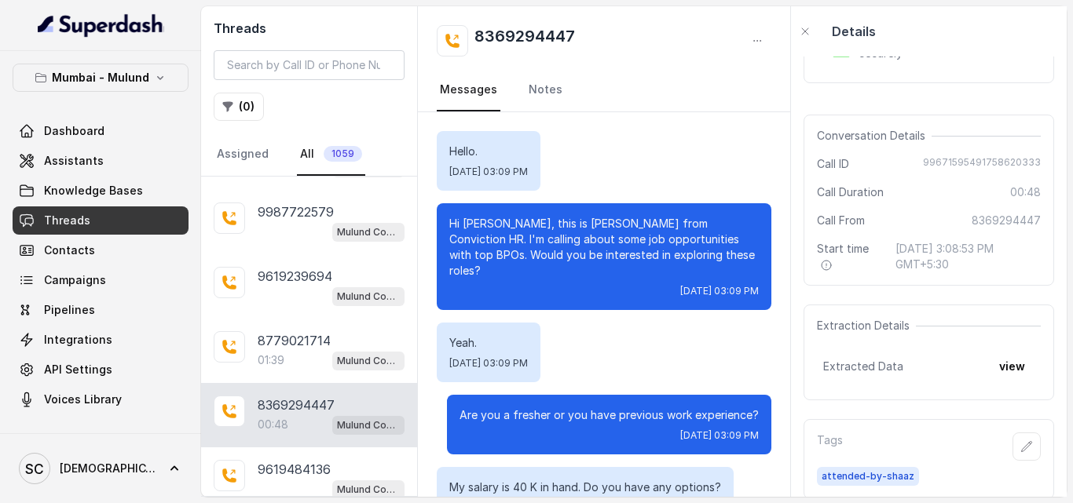
click at [482, 35] on h2 "8369294447" at bounding box center [524, 40] width 101 height 31
copy h2 "8369294447"
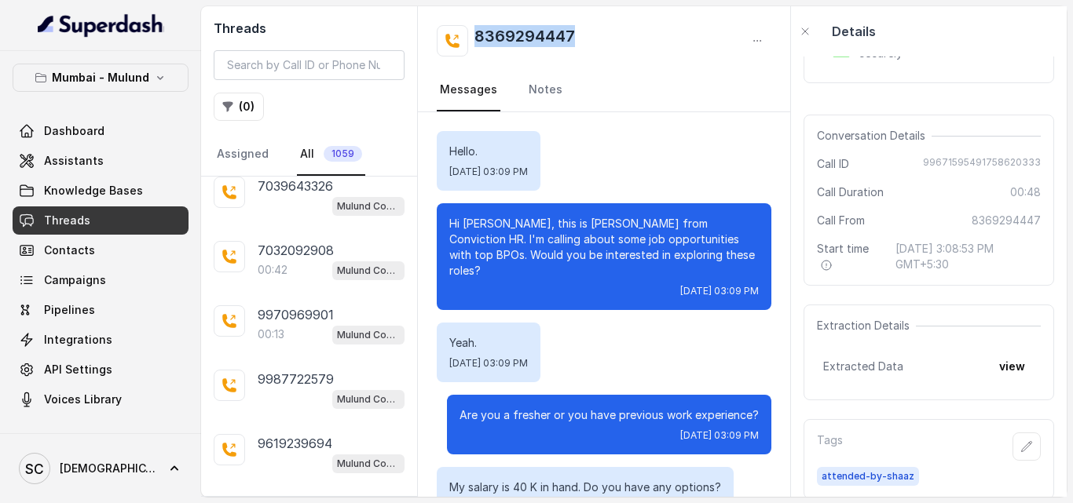
scroll to position [7, 0]
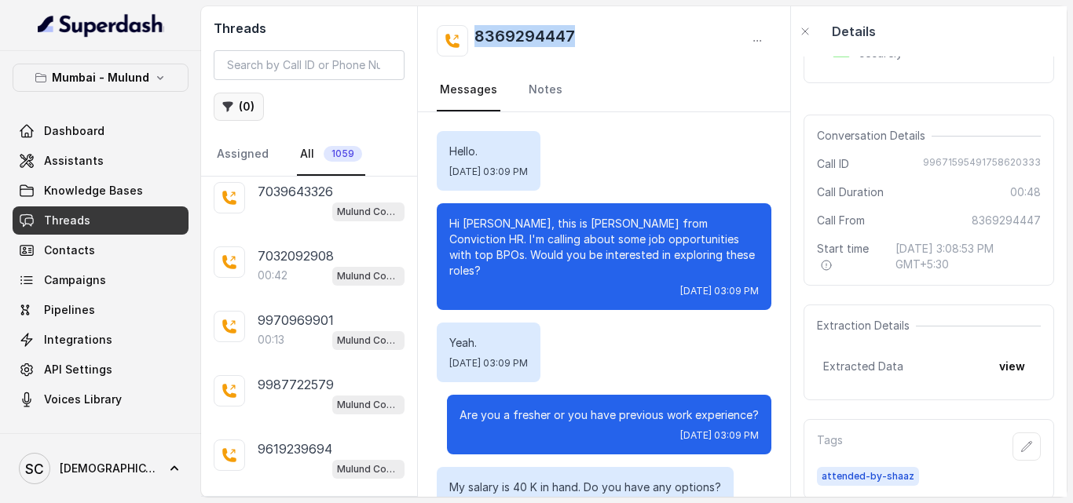
click at [249, 108] on button "( 0 )" at bounding box center [239, 107] width 50 height 28
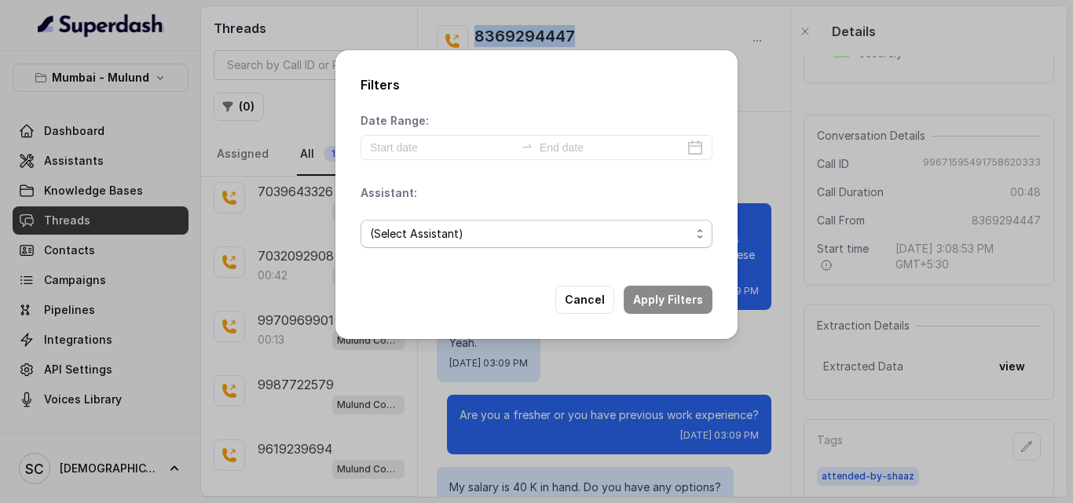
click at [453, 235] on span "(Select Assistant)" at bounding box center [530, 234] width 320 height 19
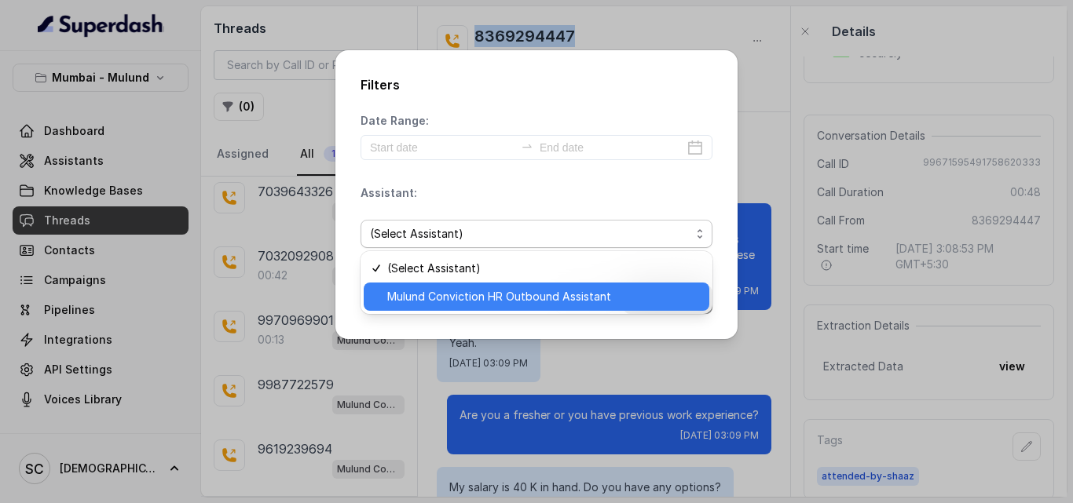
click at [468, 295] on span "Mulund Conviction HR Outbound Assistant" at bounding box center [543, 296] width 313 height 19
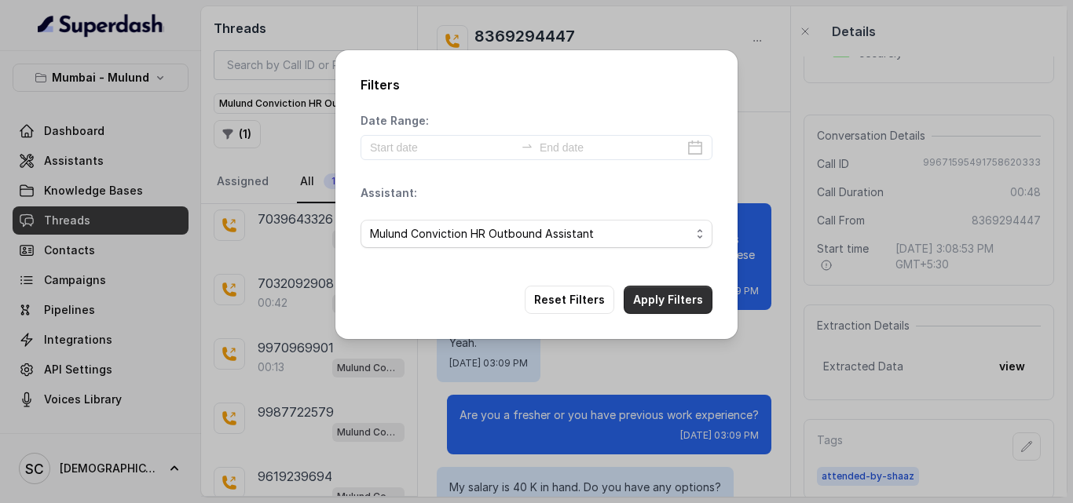
click at [689, 290] on button "Apply Filters" at bounding box center [668, 300] width 89 height 28
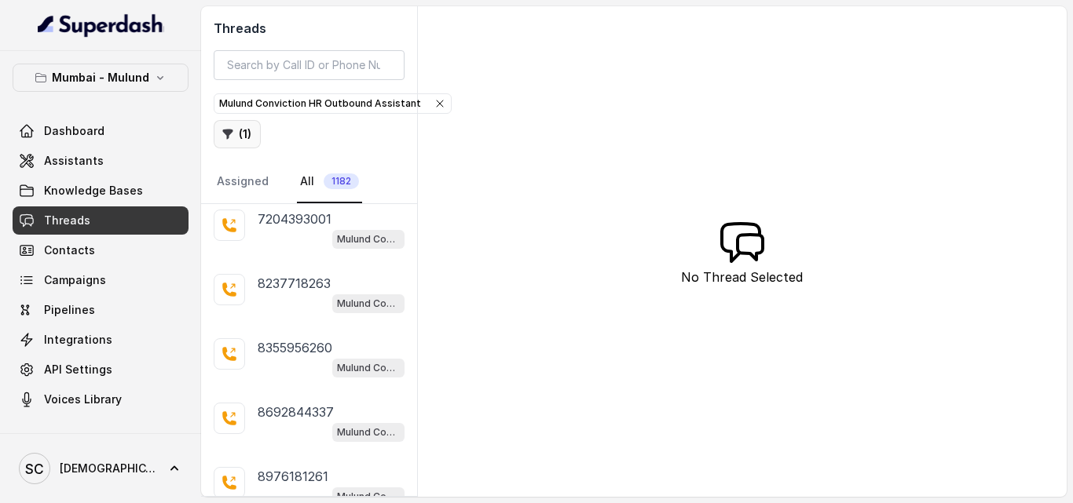
click at [233, 137] on icon "button" at bounding box center [227, 134] width 13 height 13
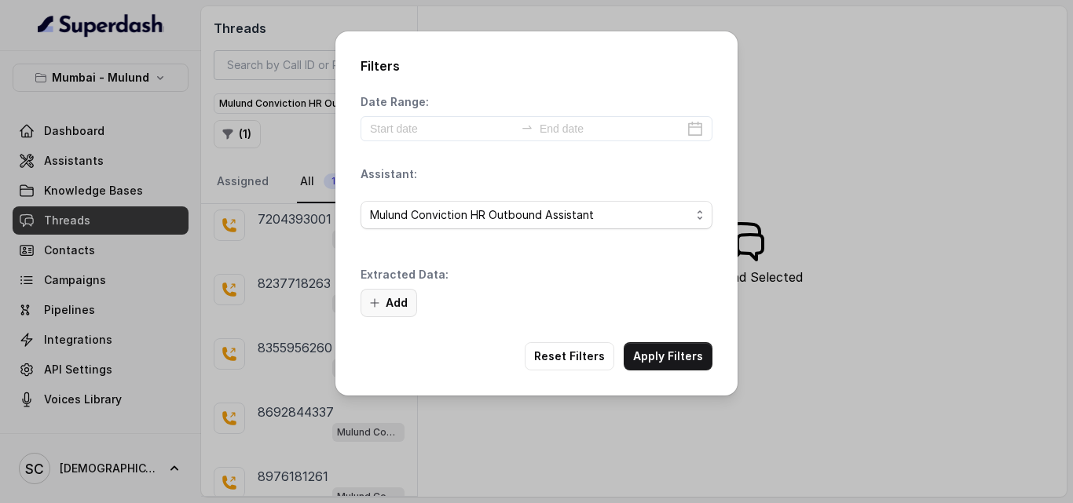
click at [394, 302] on button "Add" at bounding box center [388, 303] width 57 height 28
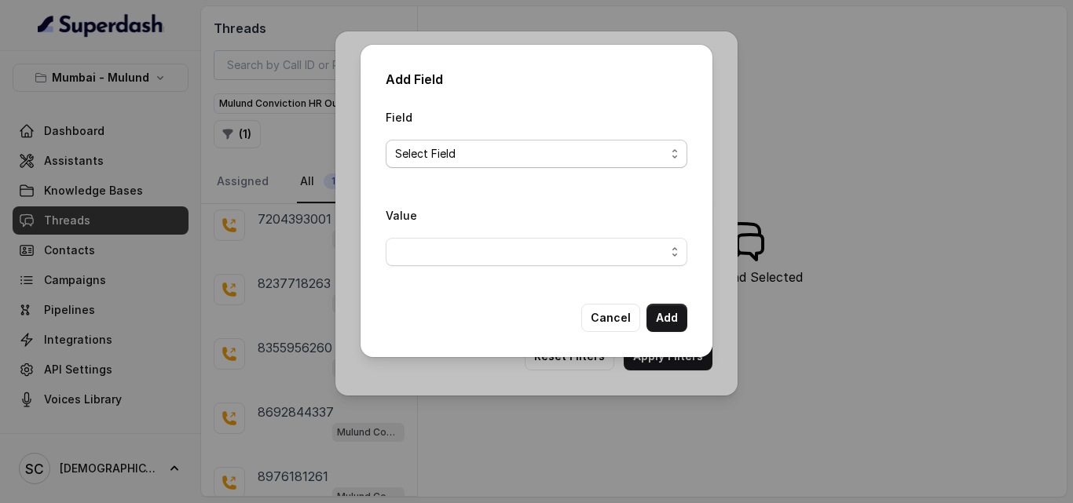
click at [540, 159] on span "Select Field" at bounding box center [530, 154] width 270 height 19
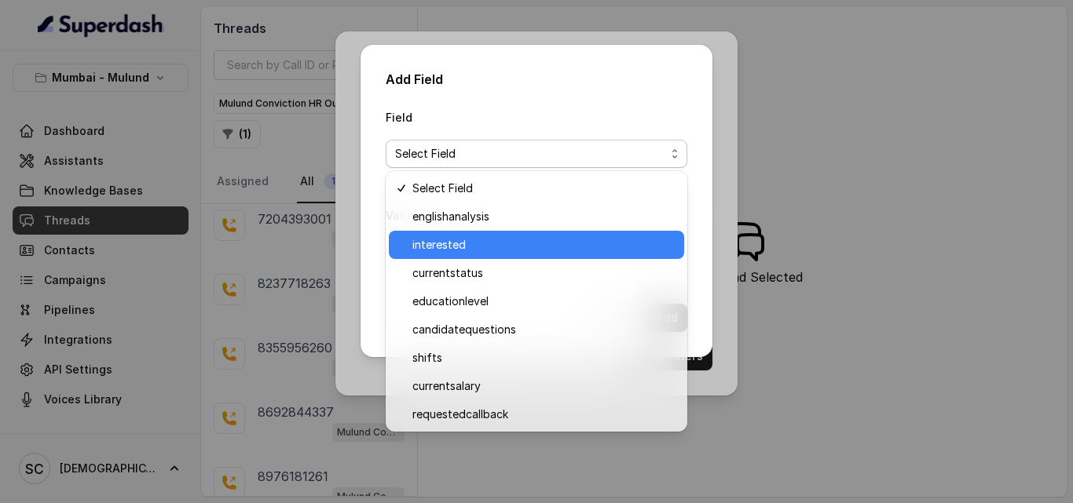
click at [519, 244] on span "interested" at bounding box center [543, 245] width 262 height 19
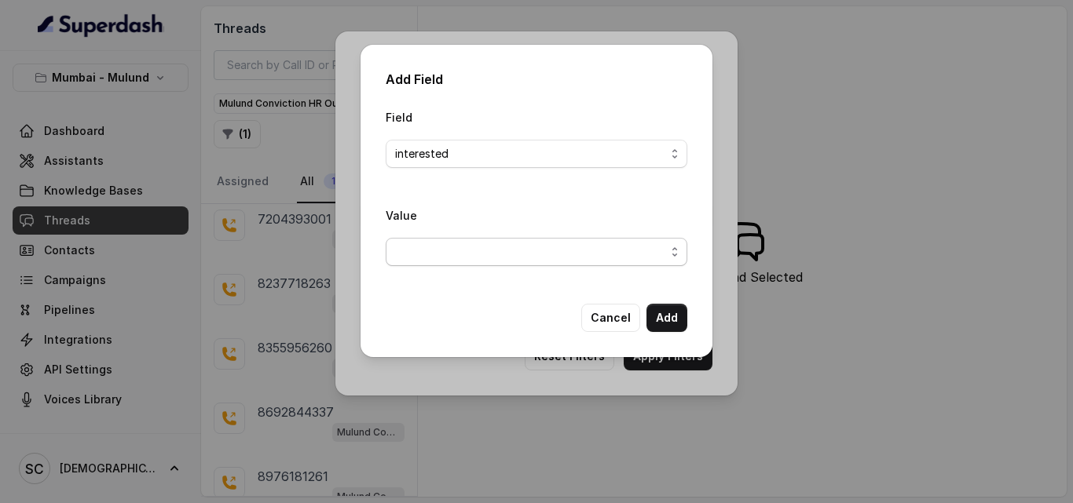
click at [528, 252] on span "button" at bounding box center [537, 252] width 302 height 28
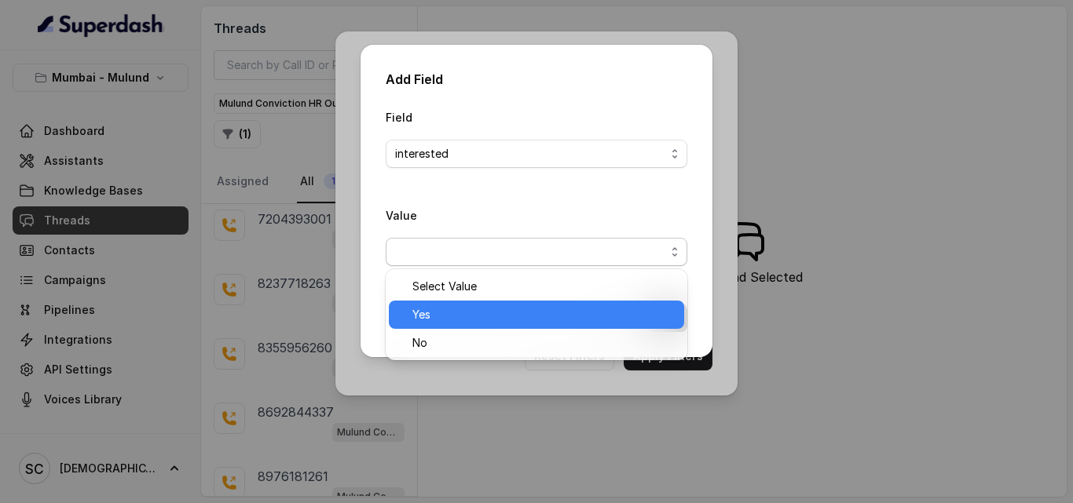
click at [514, 324] on span "Yes" at bounding box center [543, 315] width 262 height 19
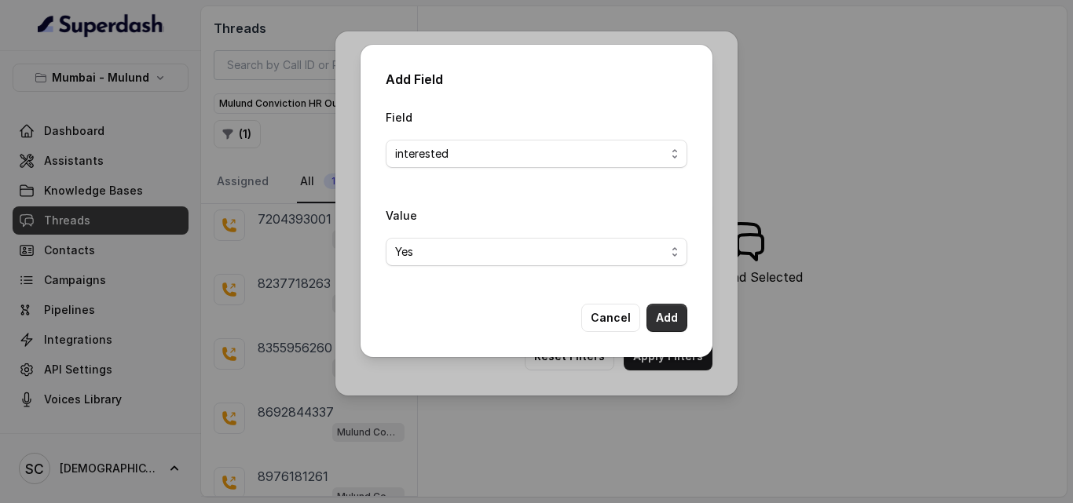
click at [659, 317] on button "Add" at bounding box center [666, 318] width 41 height 28
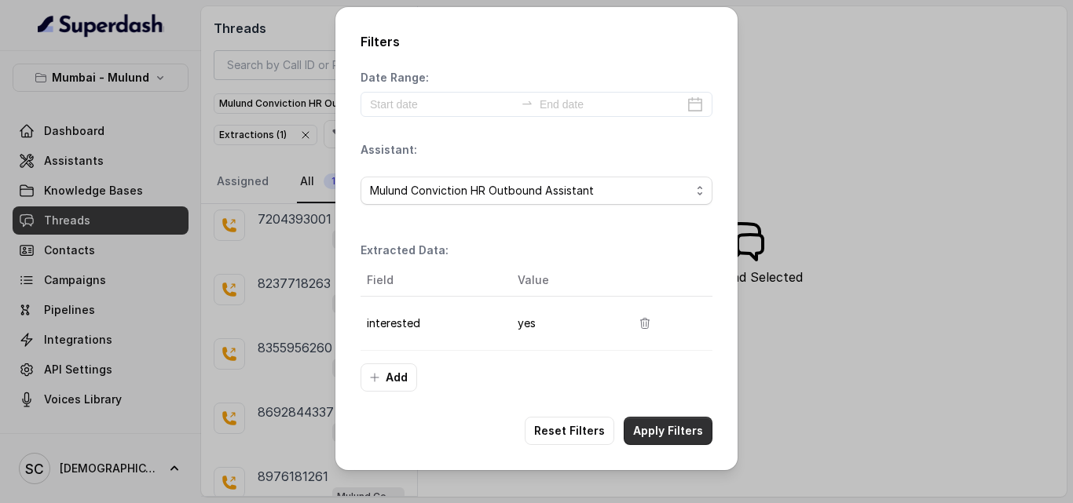
click at [671, 434] on button "Apply Filters" at bounding box center [668, 431] width 89 height 28
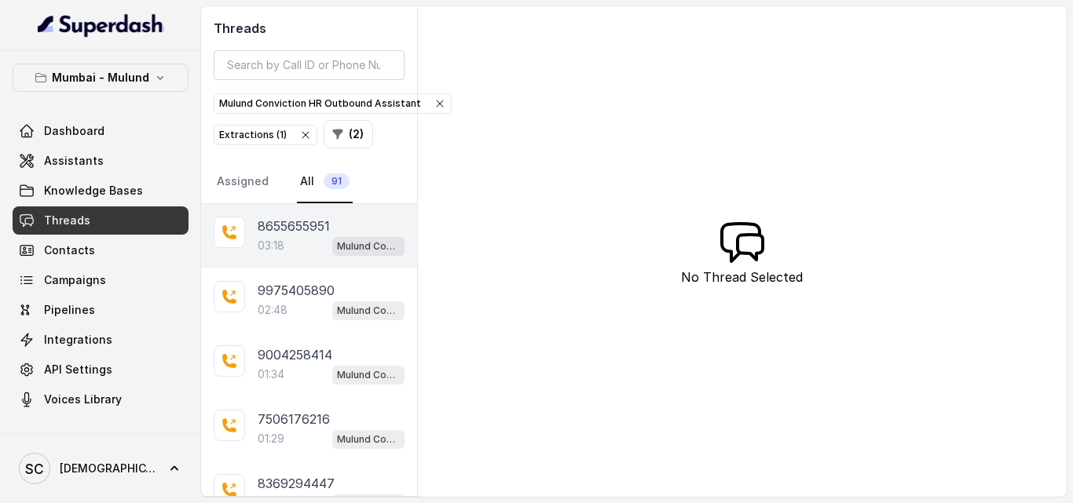
click at [302, 248] on div "03:18 Mulund Conviction HR Outbound Assistant" at bounding box center [331, 246] width 147 height 20
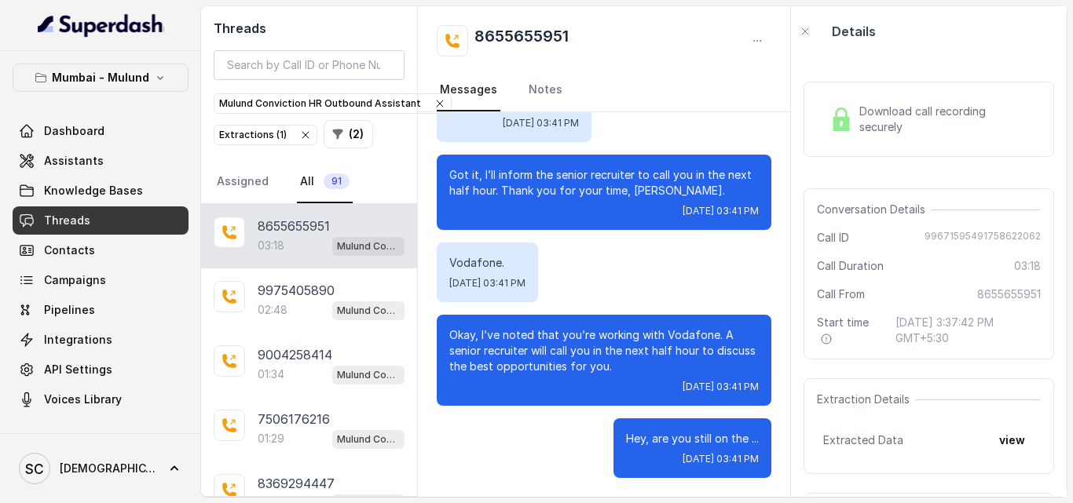
scroll to position [99, 0]
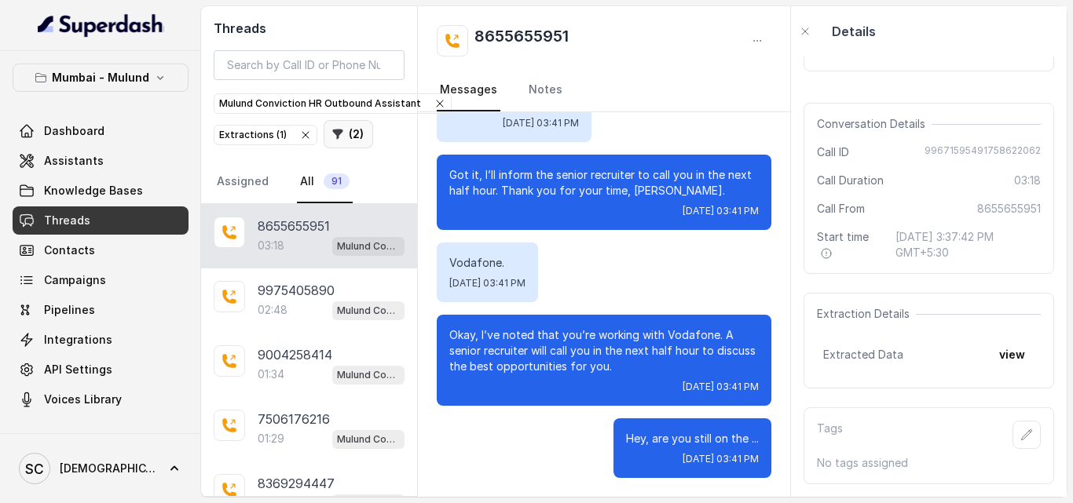
click at [341, 135] on button "( 2 )" at bounding box center [348, 134] width 49 height 28
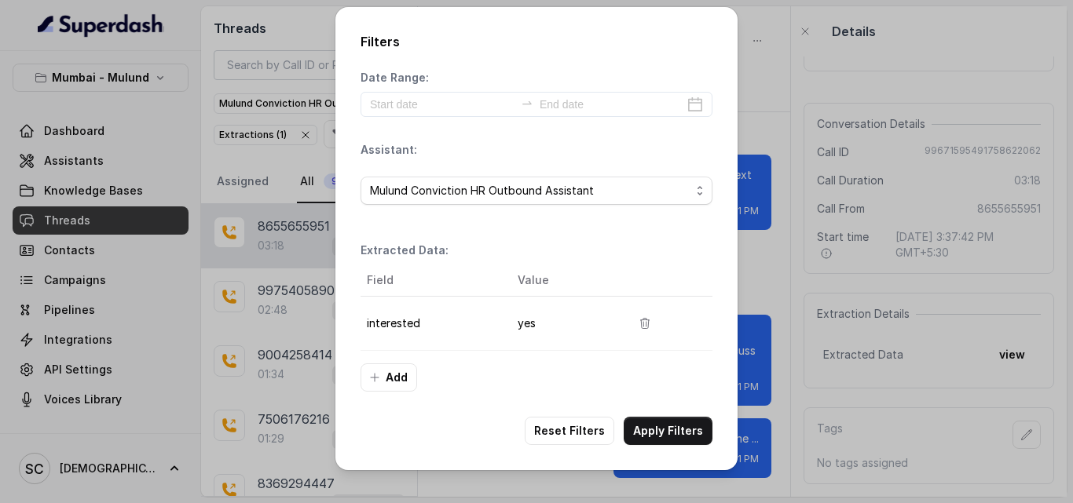
click at [781, 248] on div "Filters Date Range: Assistant: Mulund Conviction HR Outbound Assistant Extracte…" at bounding box center [536, 251] width 1073 height 503
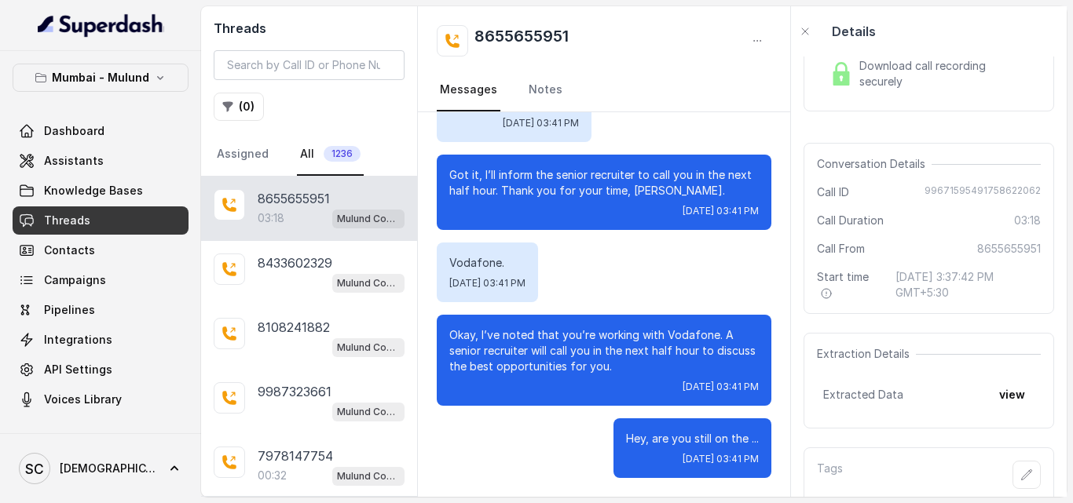
scroll to position [99, 0]
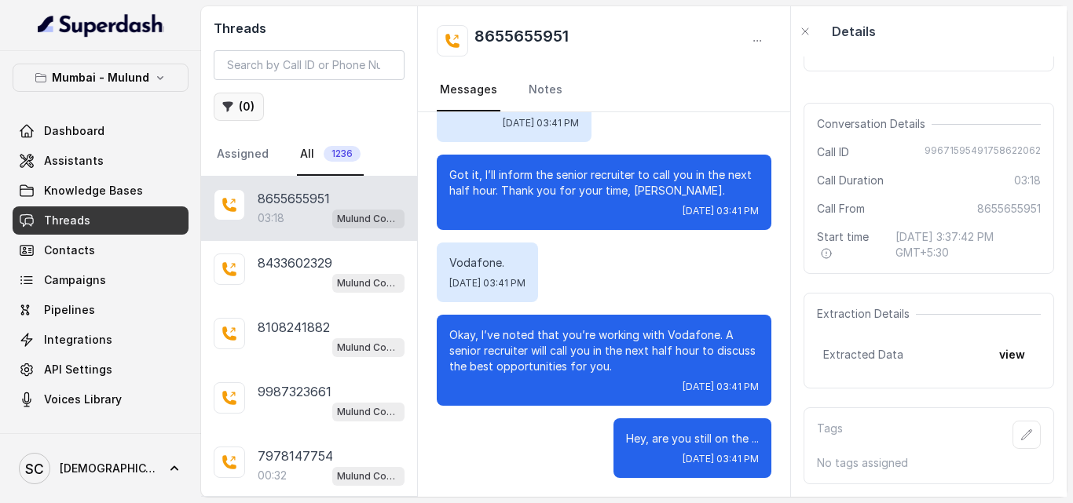
click at [221, 109] on icon "button" at bounding box center [227, 107] width 13 height 13
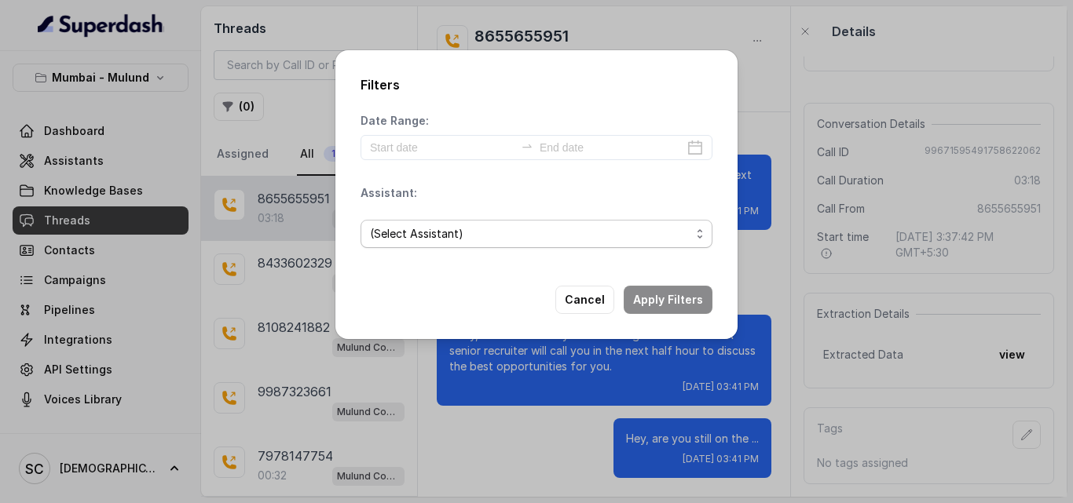
click at [375, 236] on span "(Select Assistant)" at bounding box center [530, 234] width 320 height 19
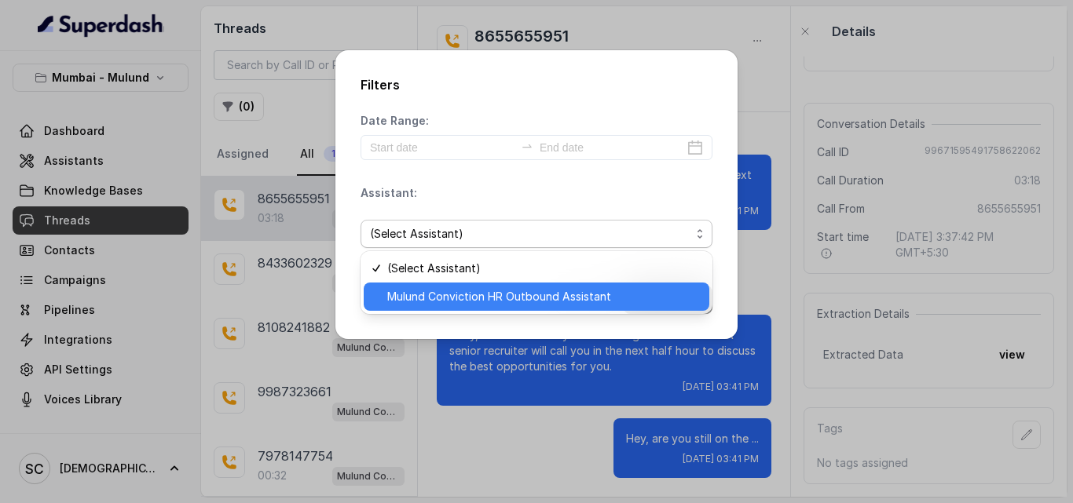
click at [395, 291] on span "Mulund Conviction HR Outbound Assistant" at bounding box center [543, 296] width 313 height 19
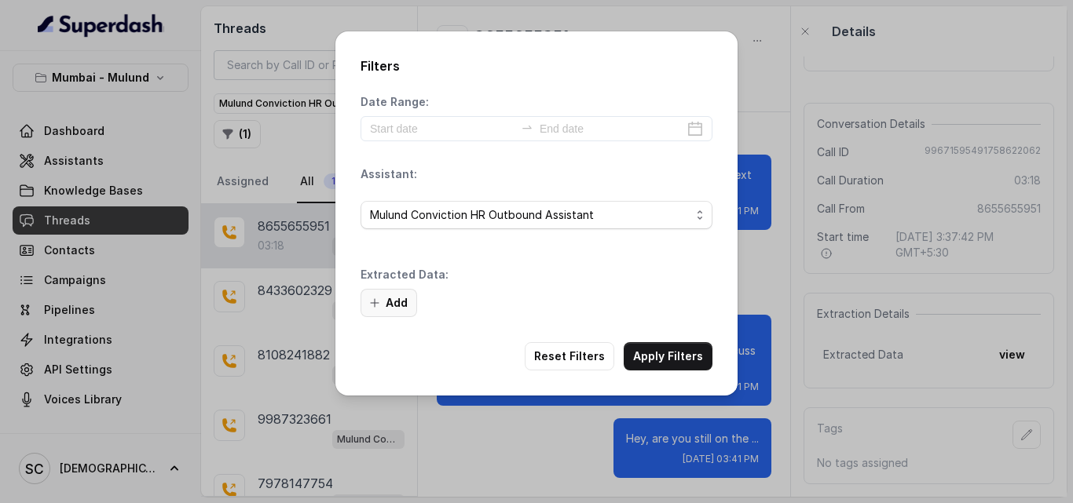
click at [397, 309] on button "Add" at bounding box center [388, 303] width 57 height 28
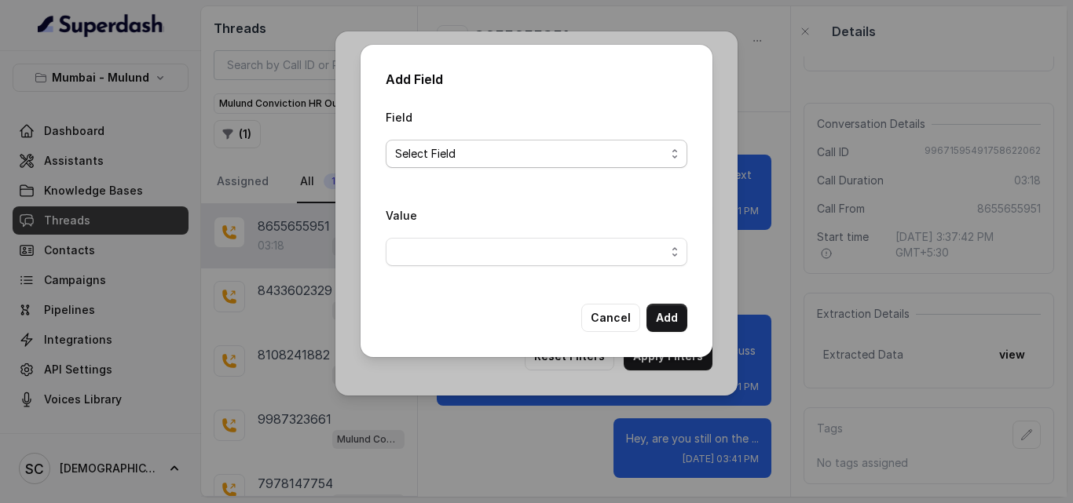
click at [442, 153] on span "Select Field" at bounding box center [530, 154] width 270 height 19
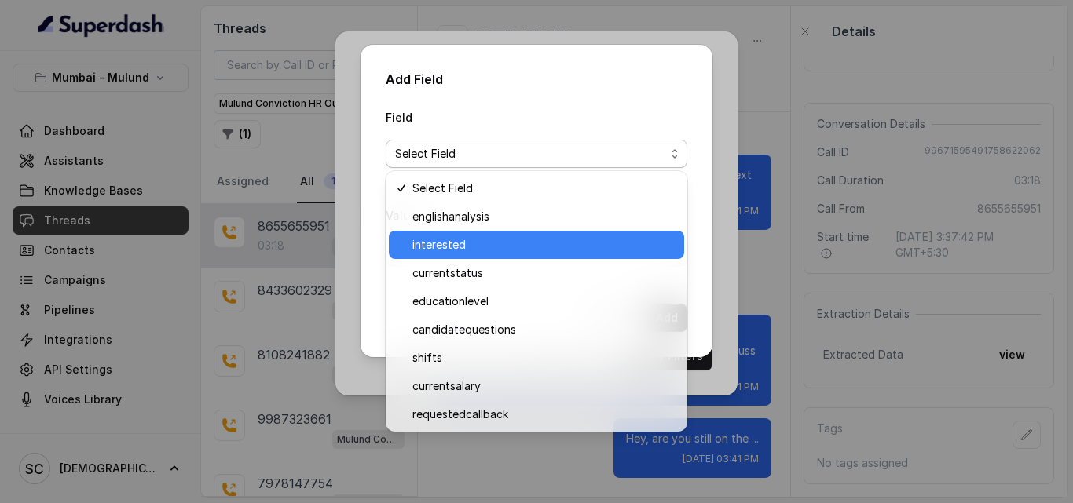
click at [426, 234] on div "interested" at bounding box center [536, 245] width 295 height 28
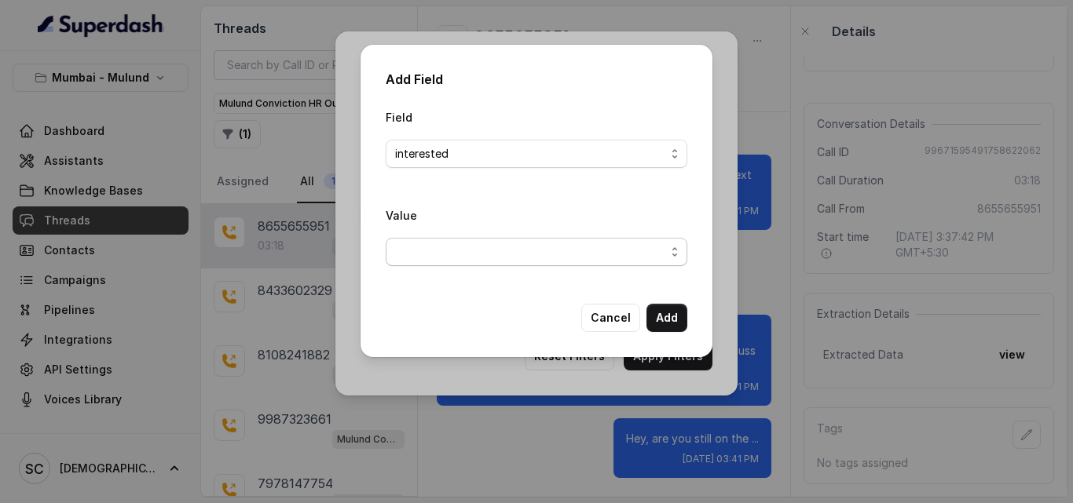
click at [417, 246] on span "button" at bounding box center [537, 252] width 302 height 28
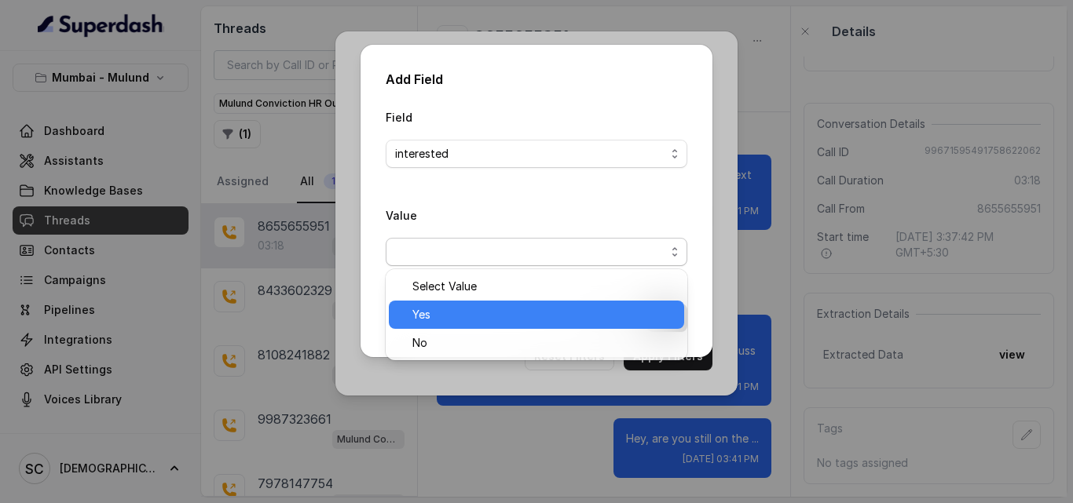
click at [411, 310] on div "Yes" at bounding box center [536, 315] width 295 height 28
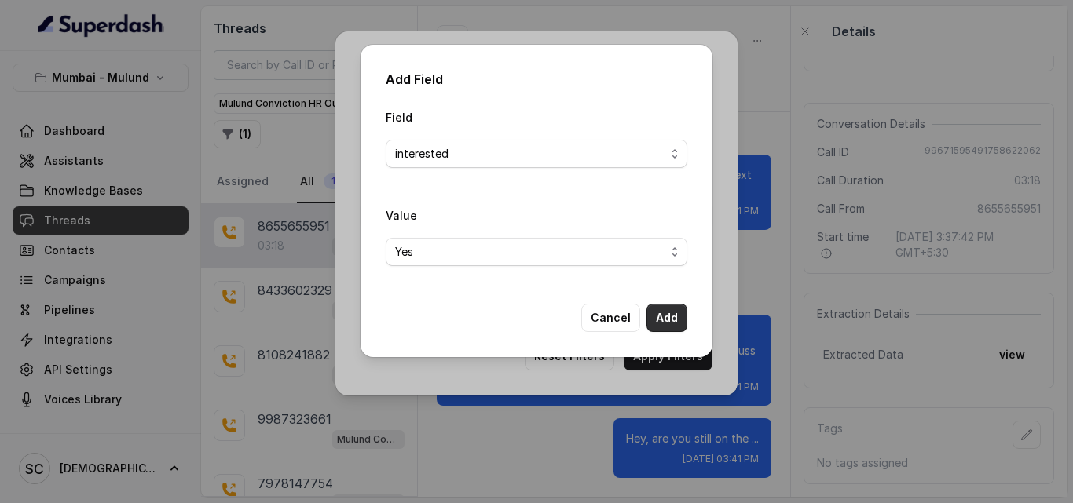
click at [664, 319] on button "Add" at bounding box center [666, 318] width 41 height 28
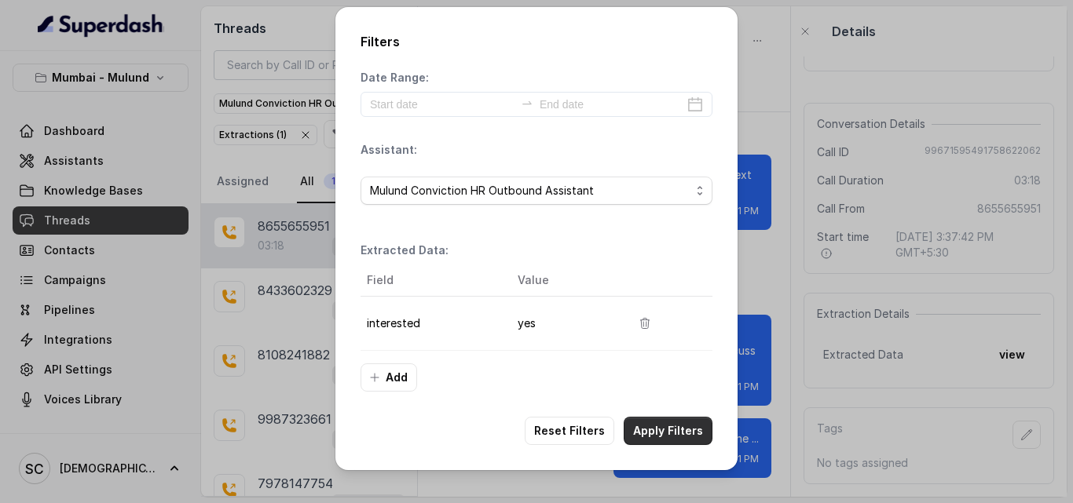
click at [640, 431] on button "Apply Filters" at bounding box center [668, 431] width 89 height 28
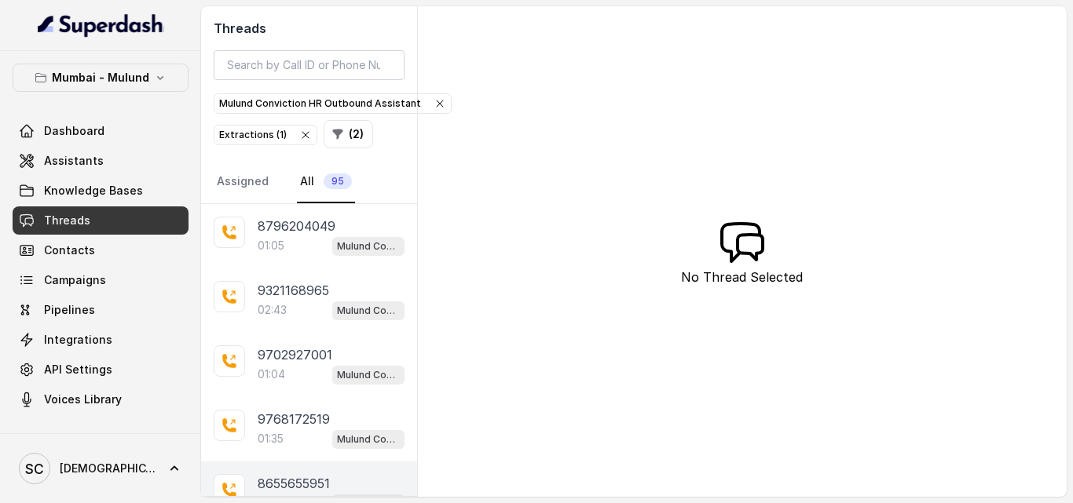
click at [318, 481] on p "8655655951" at bounding box center [294, 483] width 72 height 19
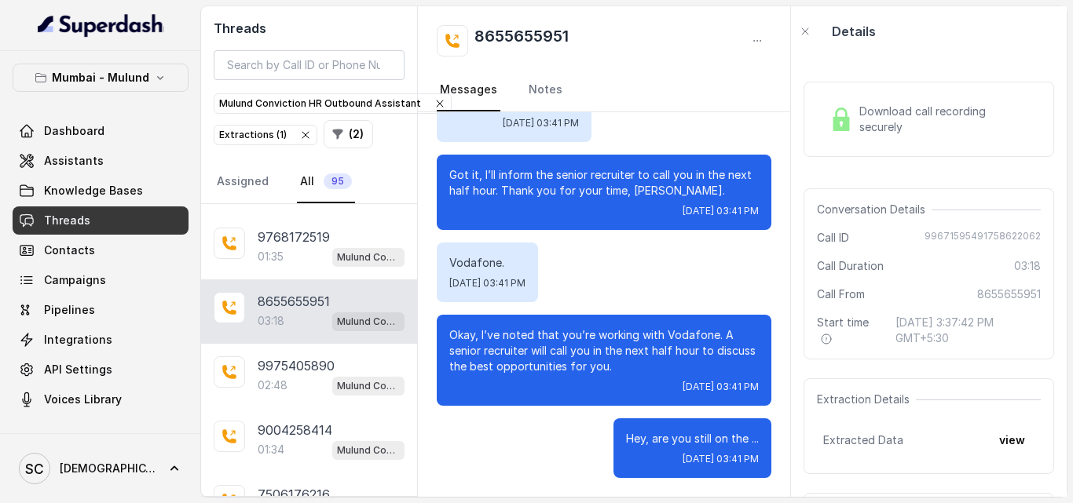
scroll to position [208, 0]
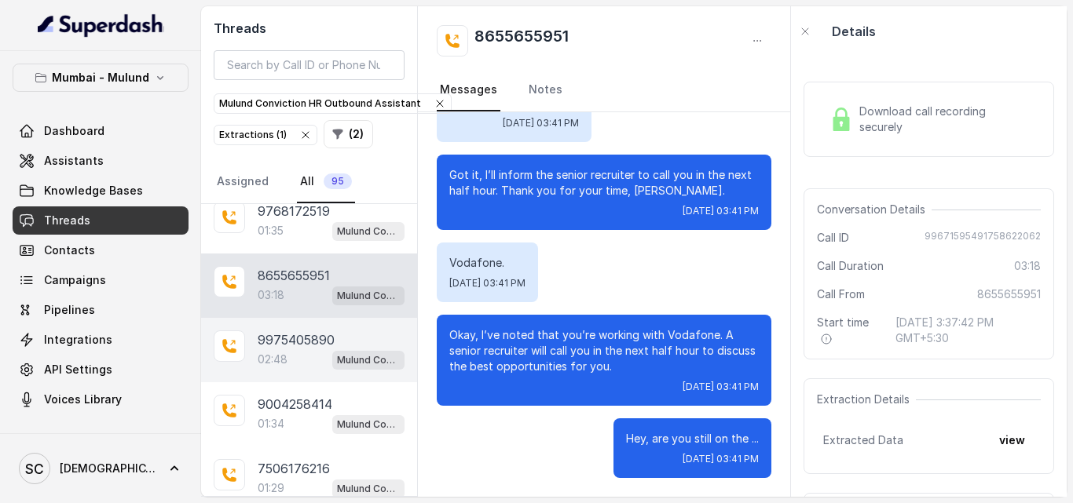
click at [340, 346] on div "9975405890" at bounding box center [331, 340] width 147 height 19
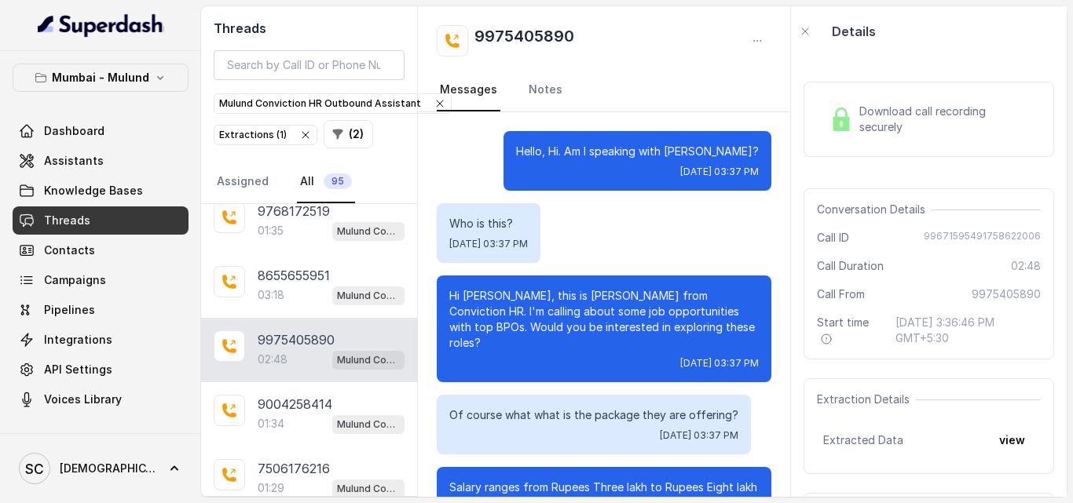
drag, startPoint x: 796, startPoint y: 152, endPoint x: 792, endPoint y: 179, distance: 27.7
click at [792, 179] on div "Threads Mulund Conviction HR Outbound Assistant Extractions ( 1 ) ( 2 ) Assigne…" at bounding box center [633, 251] width 865 height 491
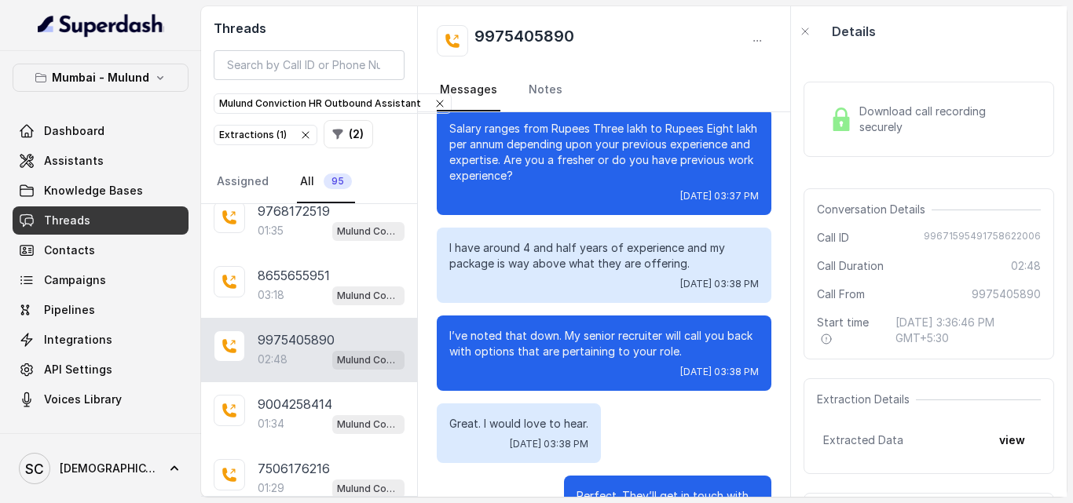
scroll to position [473, 0]
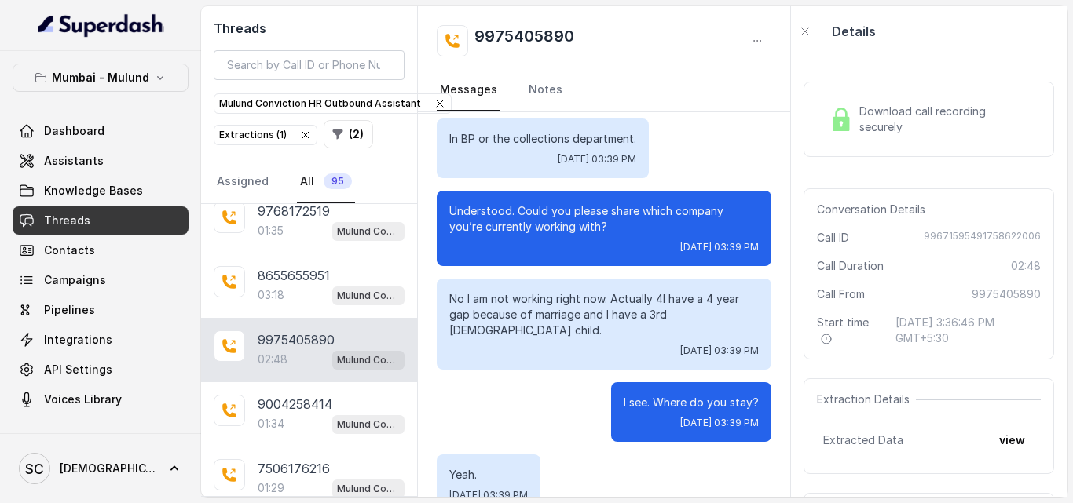
scroll to position [1771, 0]
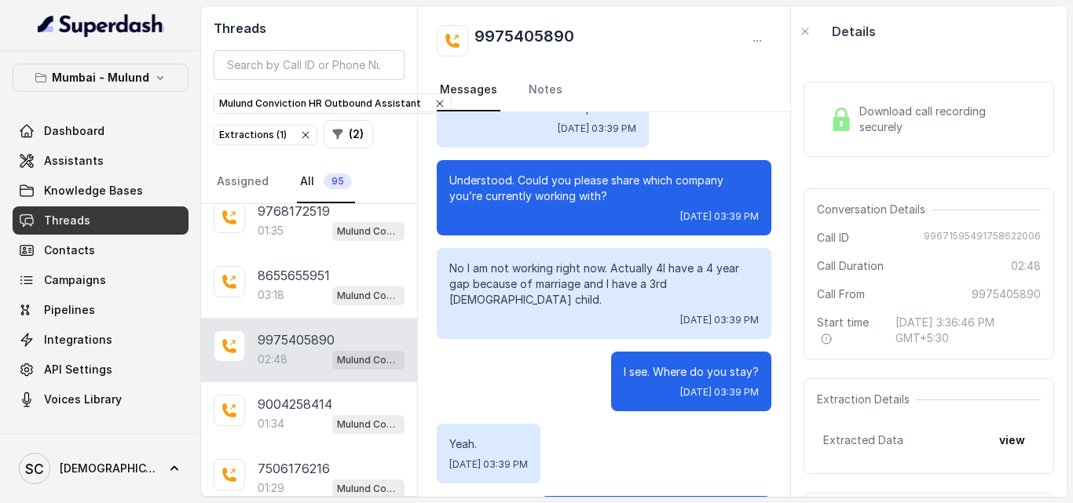
click at [789, 393] on div "Hello, Hi. Am I speaking with Prasad? Tue, Sep 23, 2025, 03:37 PM Who is this? …" at bounding box center [604, 304] width 372 height 385
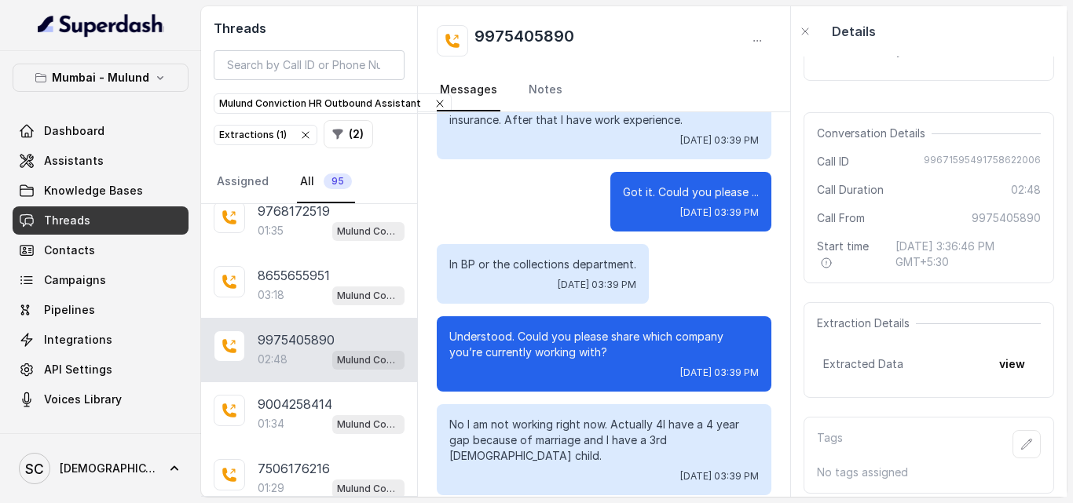
scroll to position [86, 0]
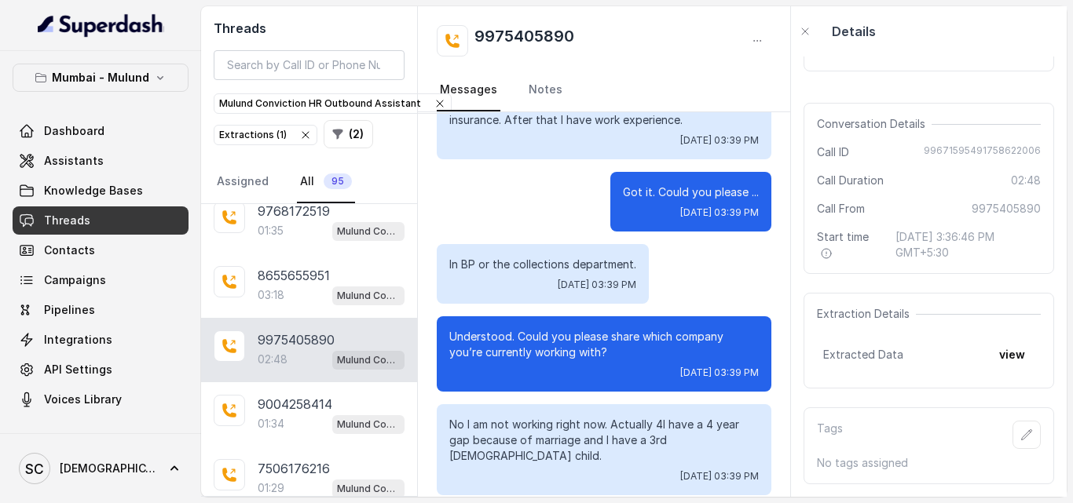
drag, startPoint x: 1072, startPoint y: 428, endPoint x: 1072, endPoint y: 447, distance: 18.8
click at [1072, 447] on main "Threads Mulund Conviction HR Outbound Assistant Extractions ( 1 ) ( 2 ) Assigne…" at bounding box center [536, 251] width 1073 height 503
click at [1020, 437] on icon "button" at bounding box center [1026, 435] width 13 height 13
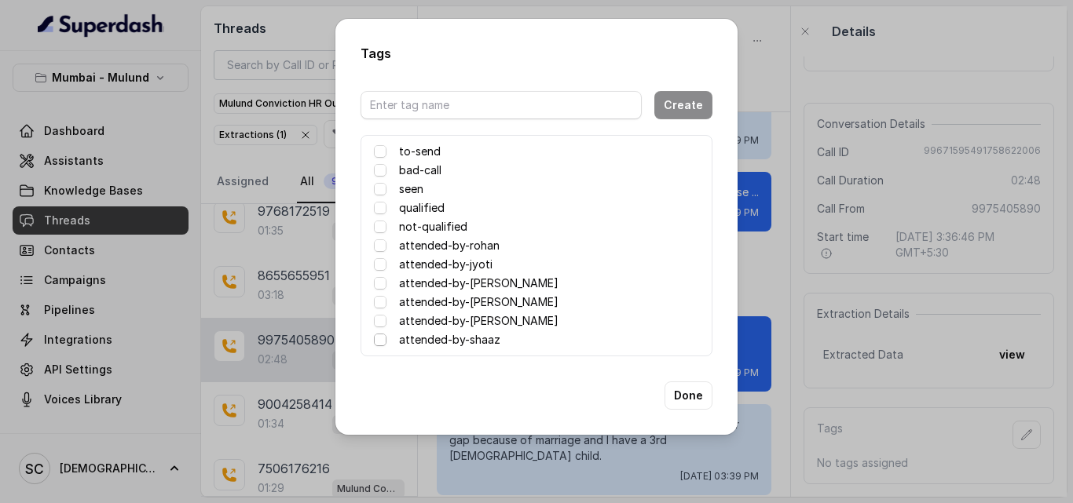
click at [381, 338] on span at bounding box center [380, 340] width 13 height 13
click at [689, 393] on button "Done" at bounding box center [688, 396] width 48 height 28
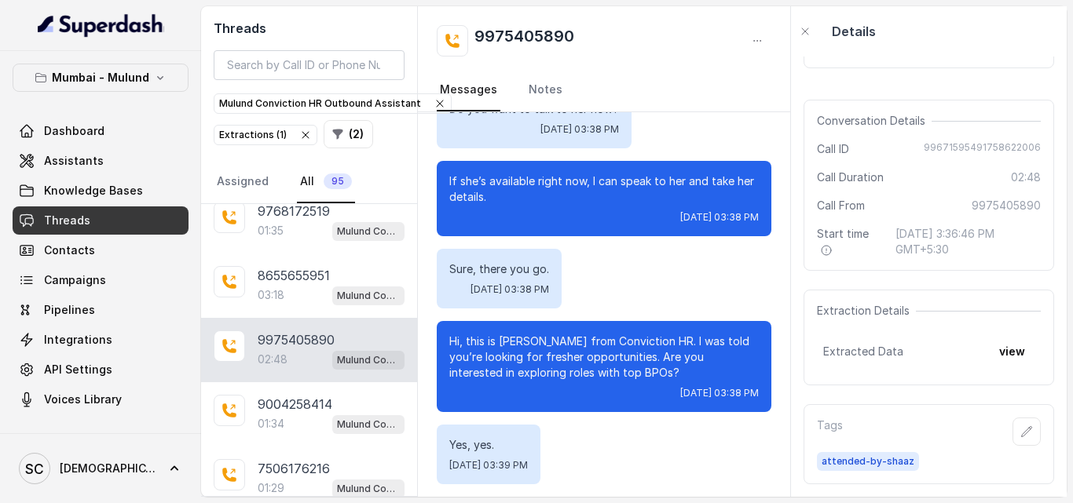
scroll to position [921, 0]
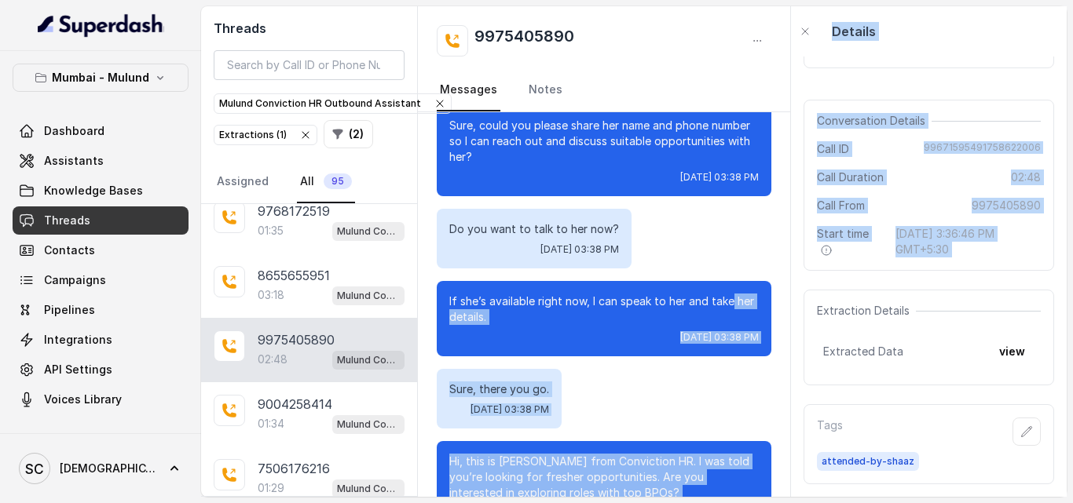
click at [789, 260] on div "Threads Mulund Conviction HR Outbound Assistant Extractions ( 1 ) ( 2 ) Assigne…" at bounding box center [633, 251] width 865 height 491
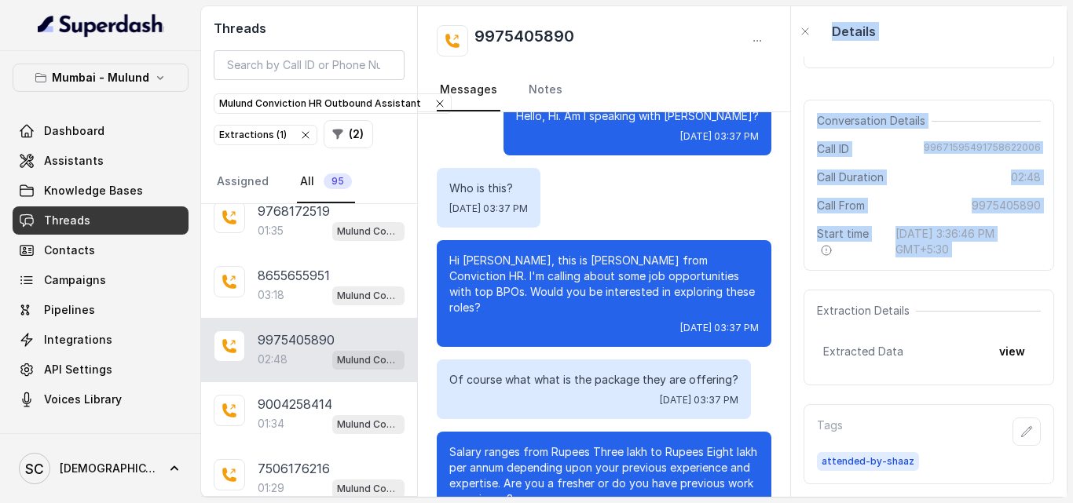
scroll to position [0, 0]
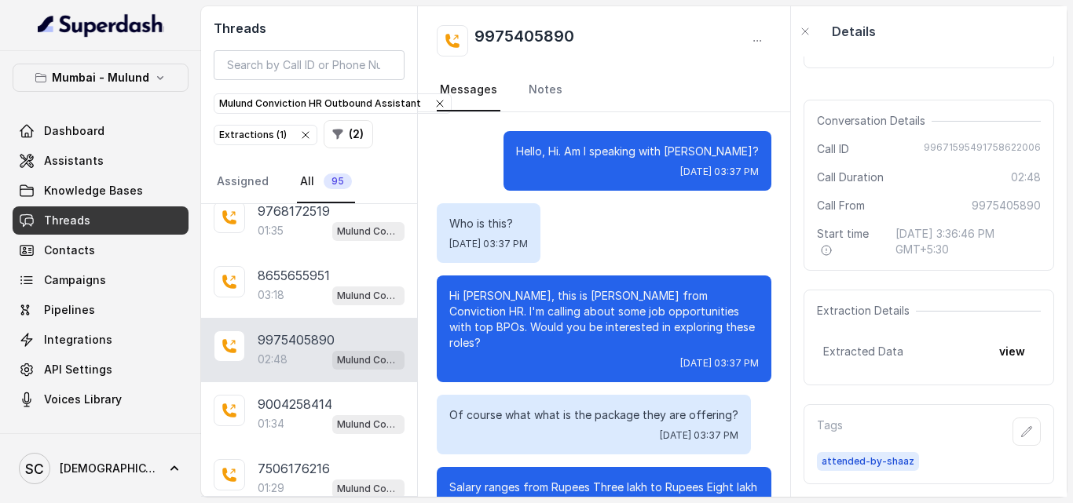
click at [760, 208] on div "Who is this? Tue, Sep 23, 2025, 03:37 PM" at bounding box center [604, 233] width 335 height 60
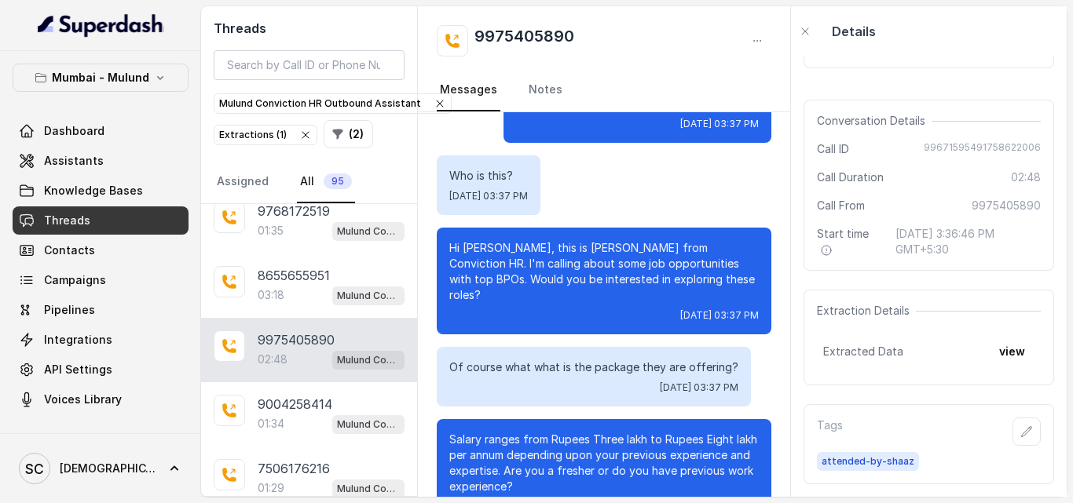
scroll to position [42, 0]
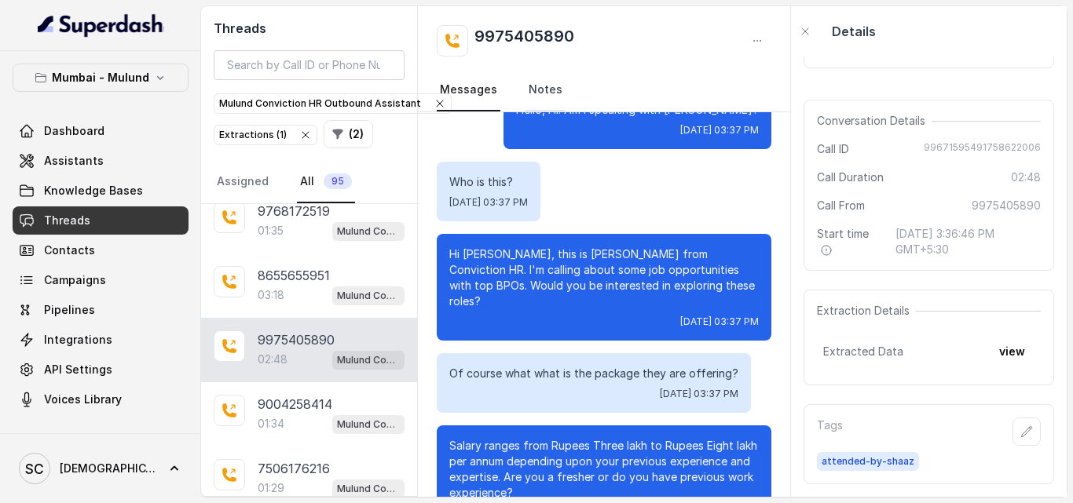
click at [530, 100] on link "Notes" at bounding box center [545, 90] width 40 height 42
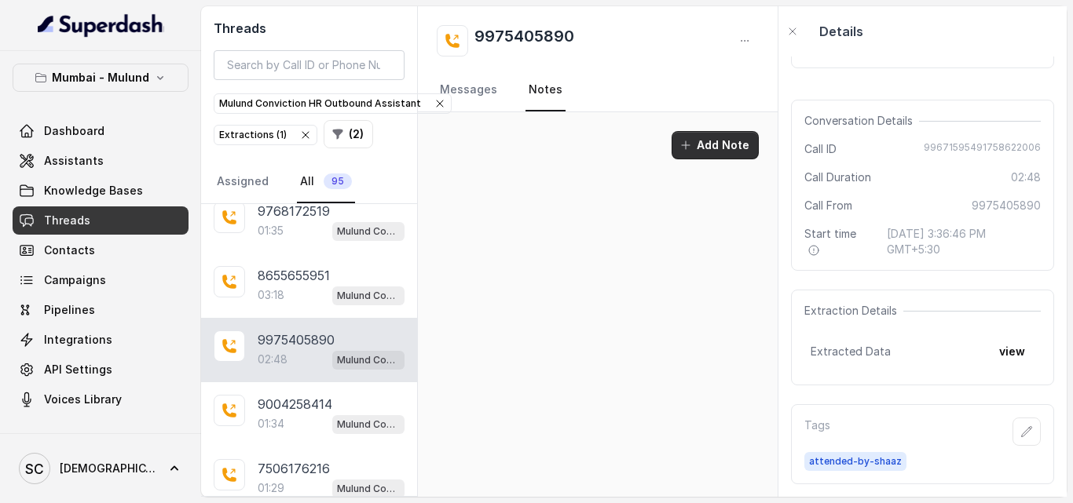
click at [714, 143] on button "Add Note" at bounding box center [715, 145] width 87 height 28
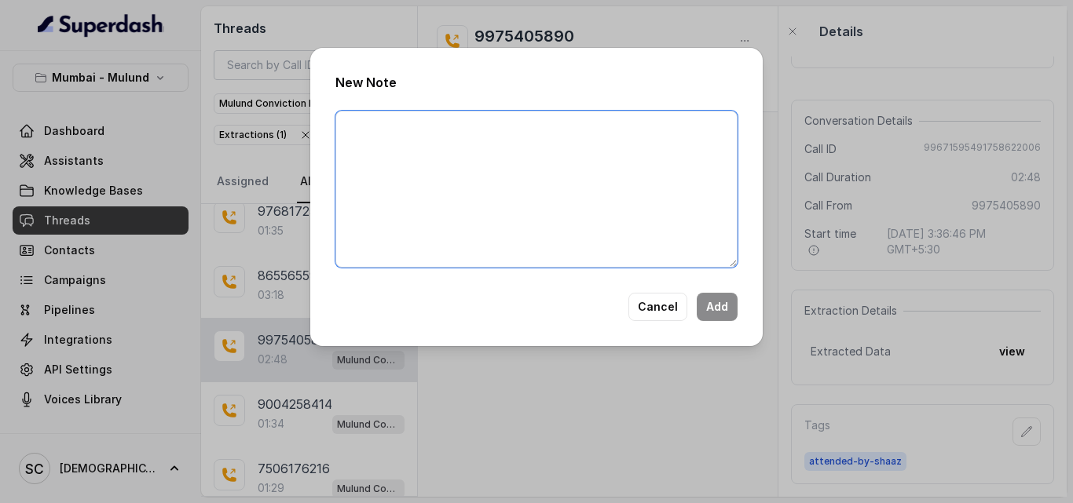
click at [572, 151] on textarea at bounding box center [536, 189] width 402 height 157
type textarea "On shift right now. available after 6"
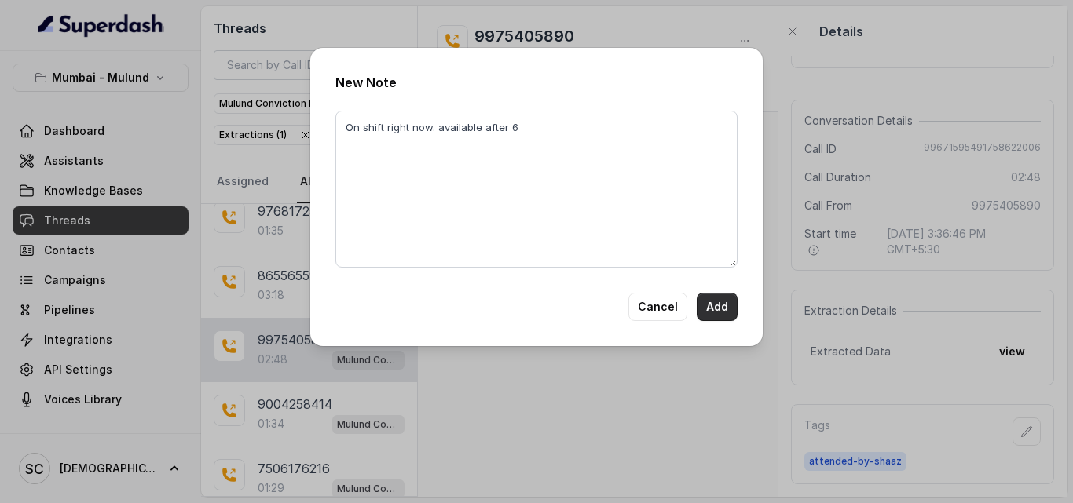
click at [719, 309] on button "Add" at bounding box center [717, 307] width 41 height 28
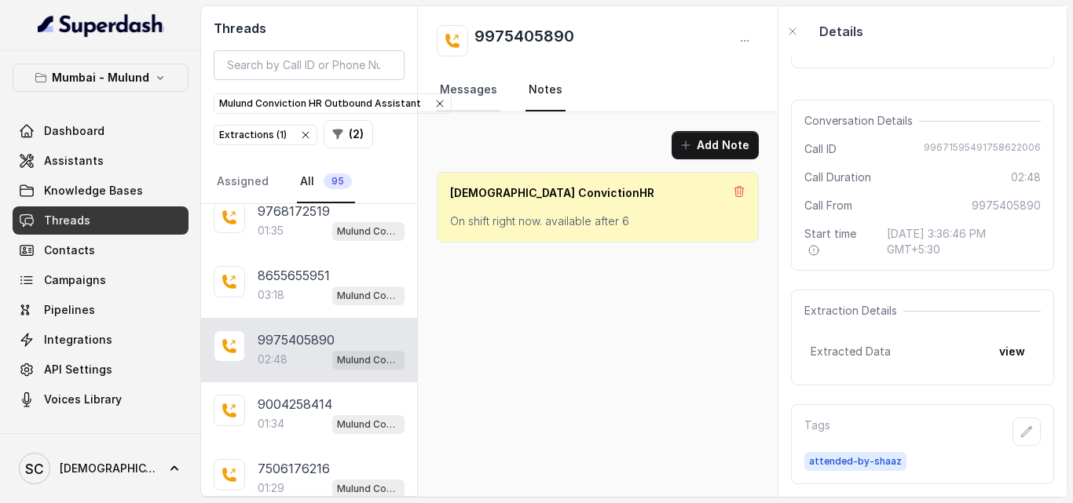
click at [467, 88] on link "Messages" at bounding box center [469, 90] width 64 height 42
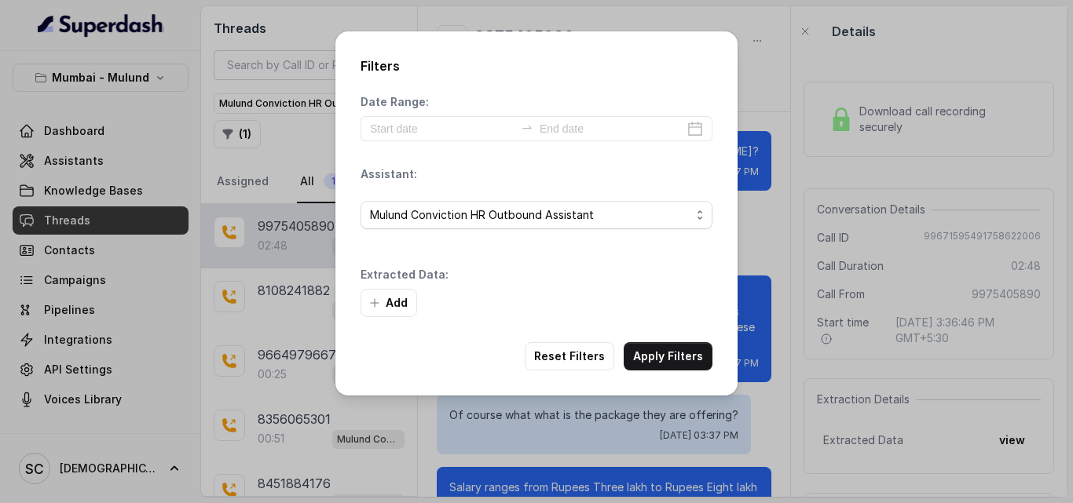
scroll to position [2345, 0]
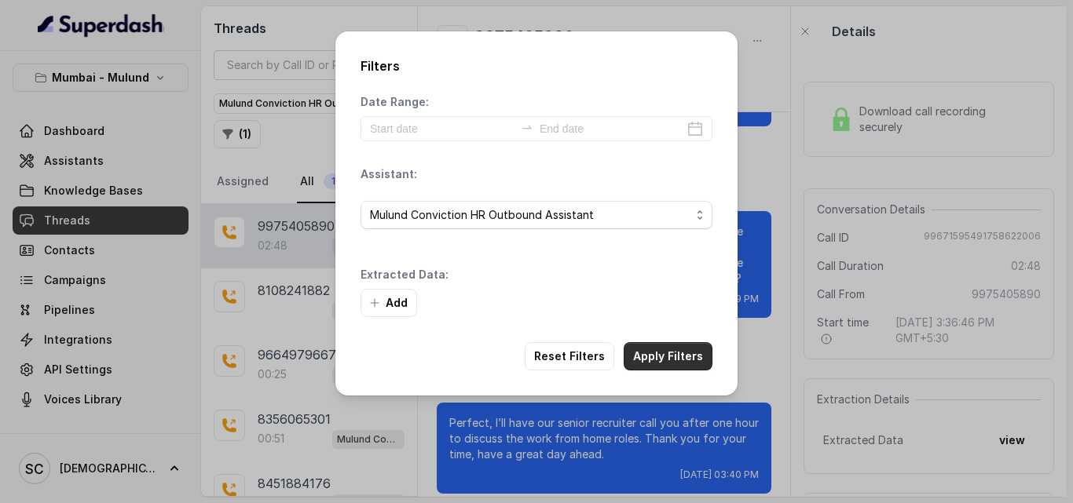
click at [673, 347] on button "Apply Filters" at bounding box center [668, 356] width 89 height 28
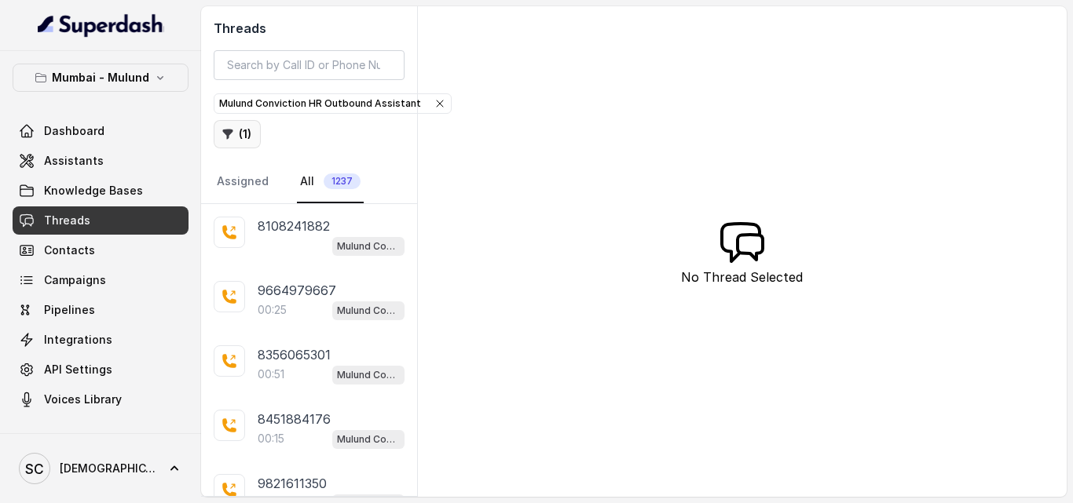
click at [241, 138] on button "( 1 )" at bounding box center [237, 134] width 47 height 28
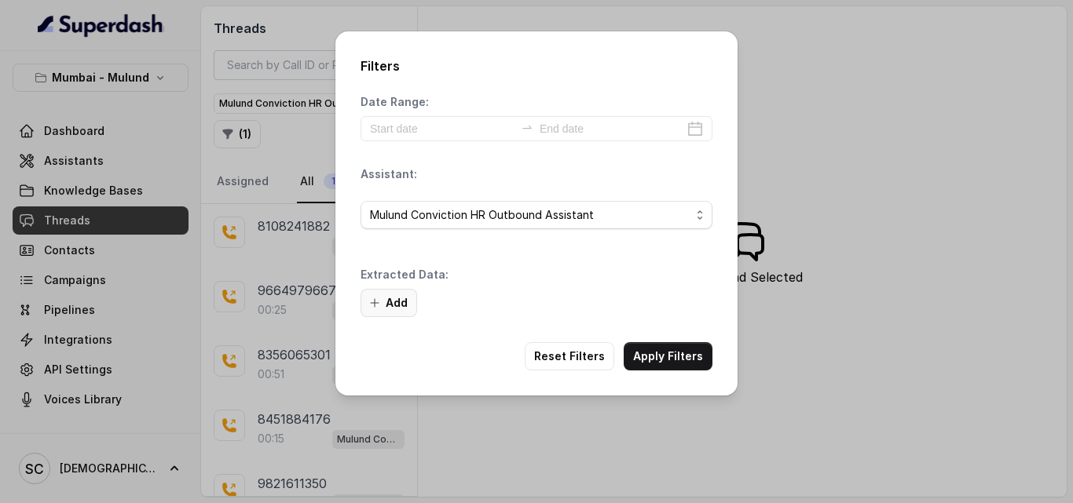
click at [390, 306] on button "Add" at bounding box center [388, 303] width 57 height 28
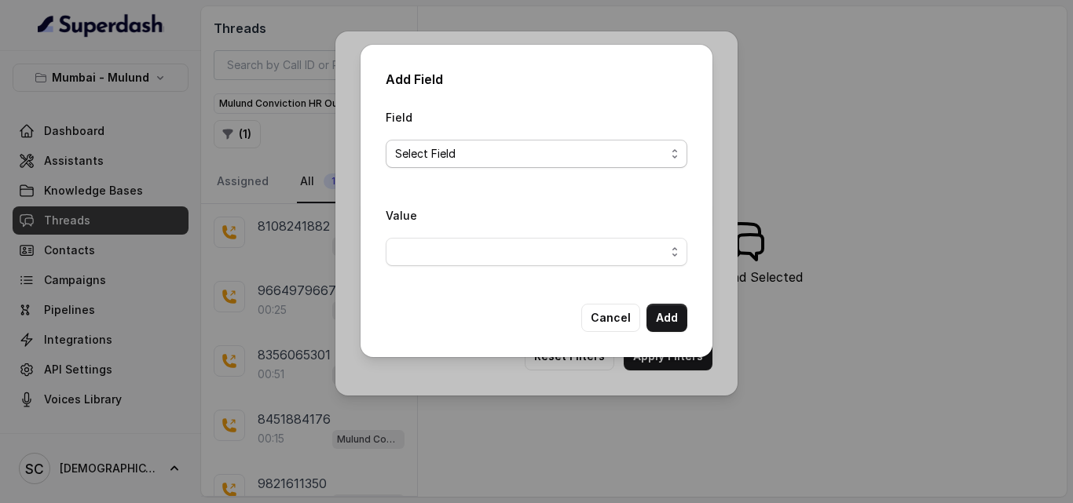
click at [542, 156] on span "Select Field" at bounding box center [530, 154] width 270 height 19
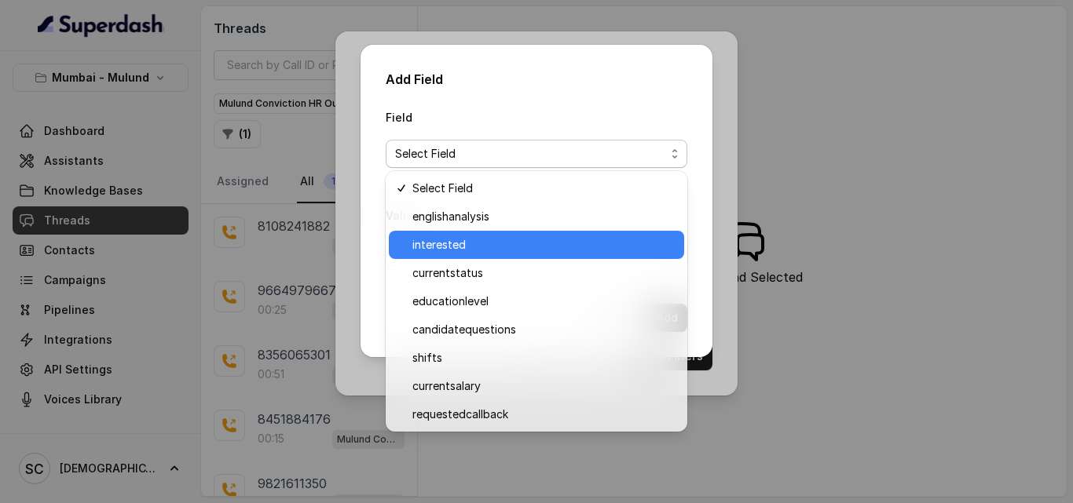
click at [535, 251] on span "interested" at bounding box center [543, 245] width 262 height 19
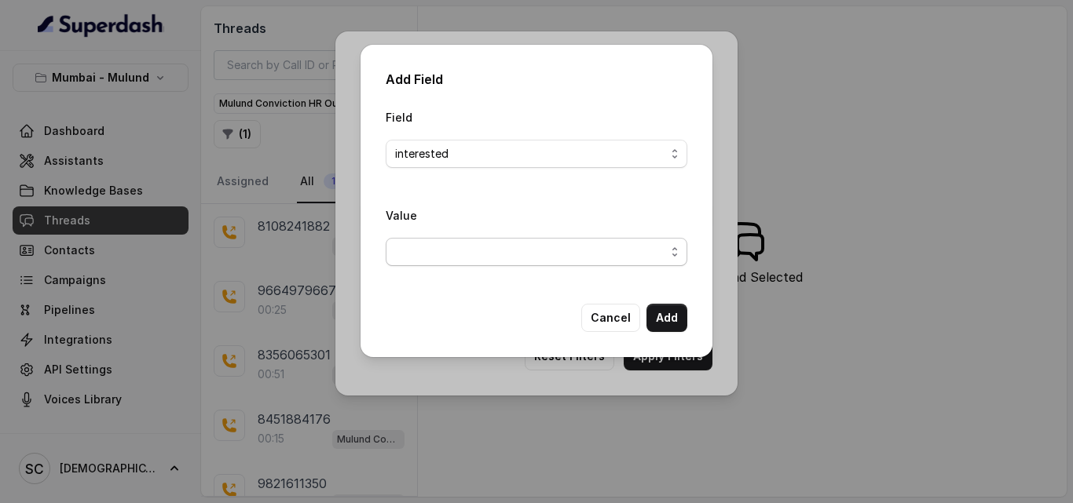
click at [535, 261] on span "button" at bounding box center [537, 252] width 302 height 28
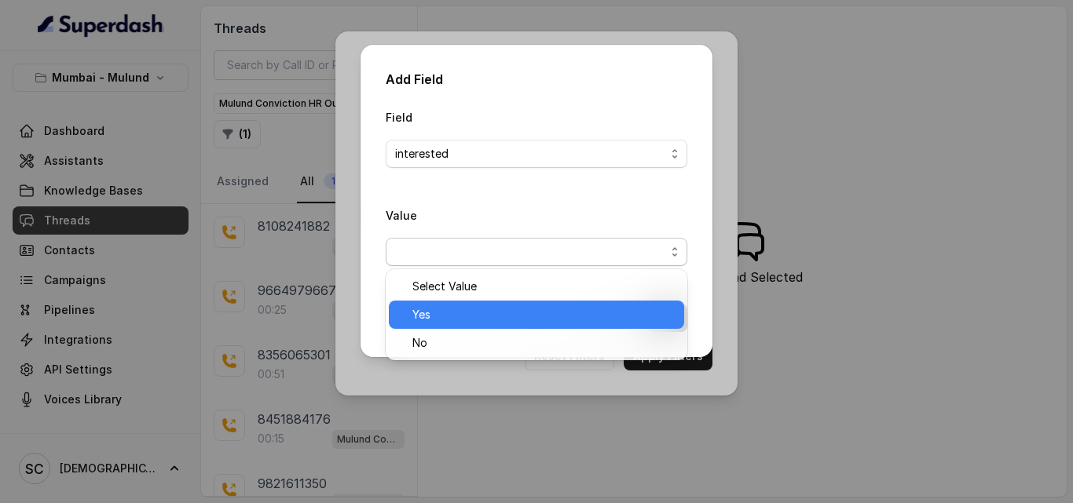
click at [532, 306] on span "Yes" at bounding box center [543, 315] width 262 height 19
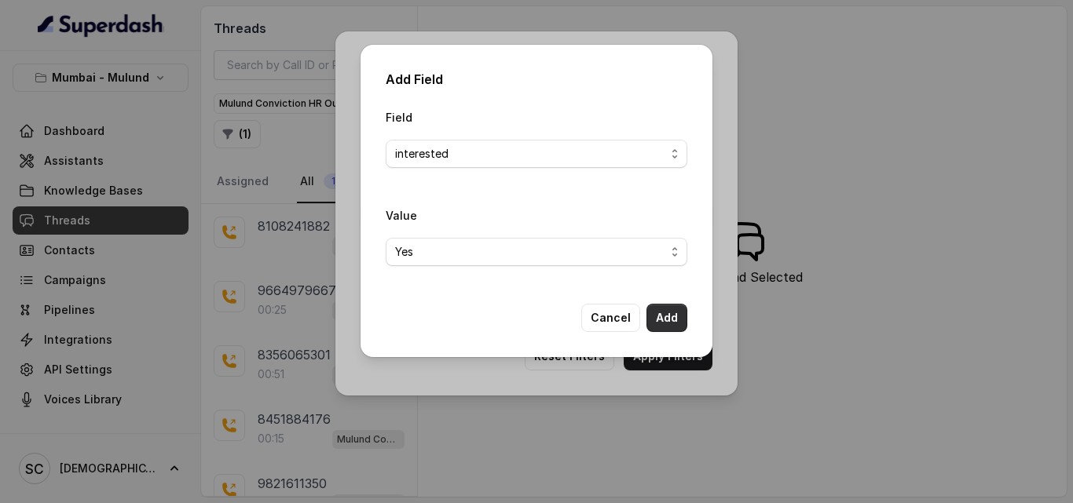
click at [668, 318] on button "Add" at bounding box center [666, 318] width 41 height 28
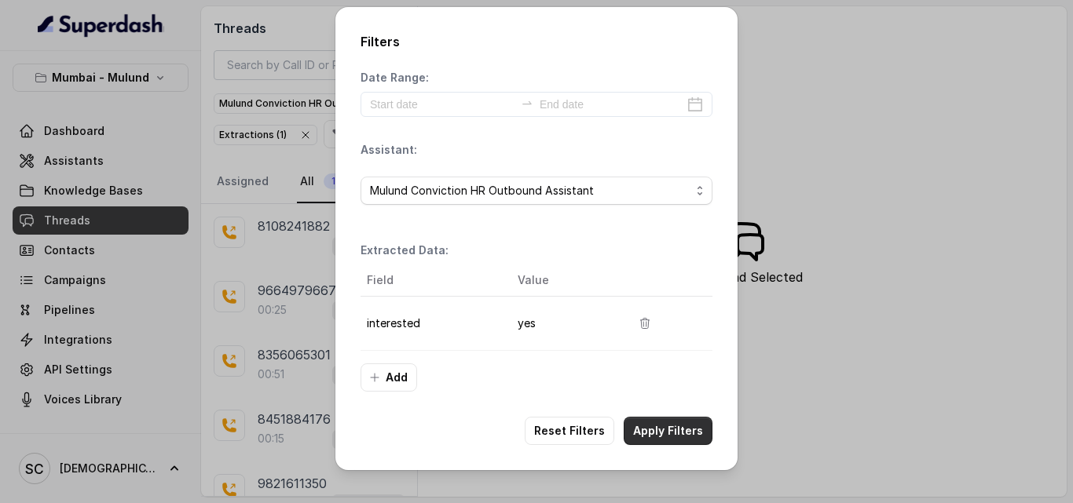
click at [661, 422] on button "Apply Filters" at bounding box center [668, 431] width 89 height 28
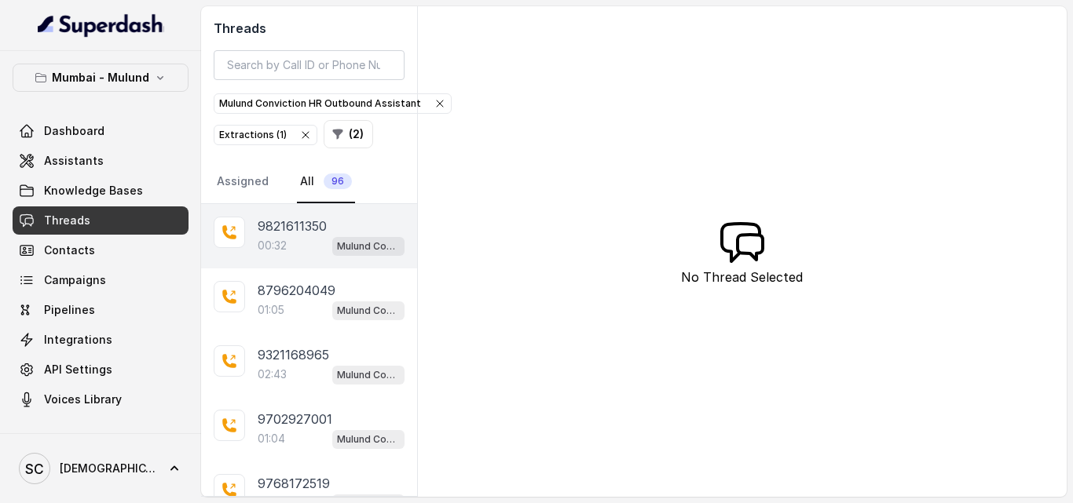
click at [302, 251] on div "00:32 Mulund Conviction HR Outbound Assistant" at bounding box center [331, 246] width 147 height 20
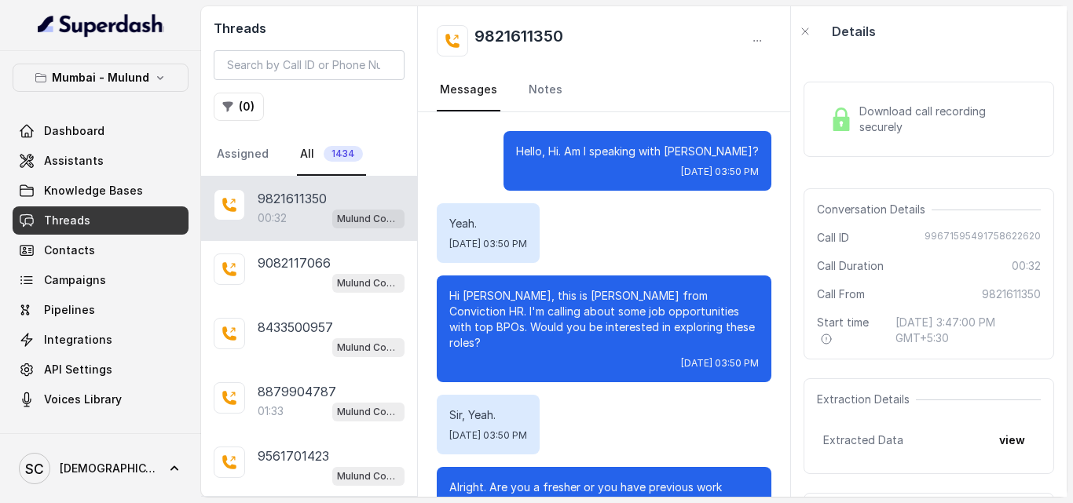
scroll to position [209, 0]
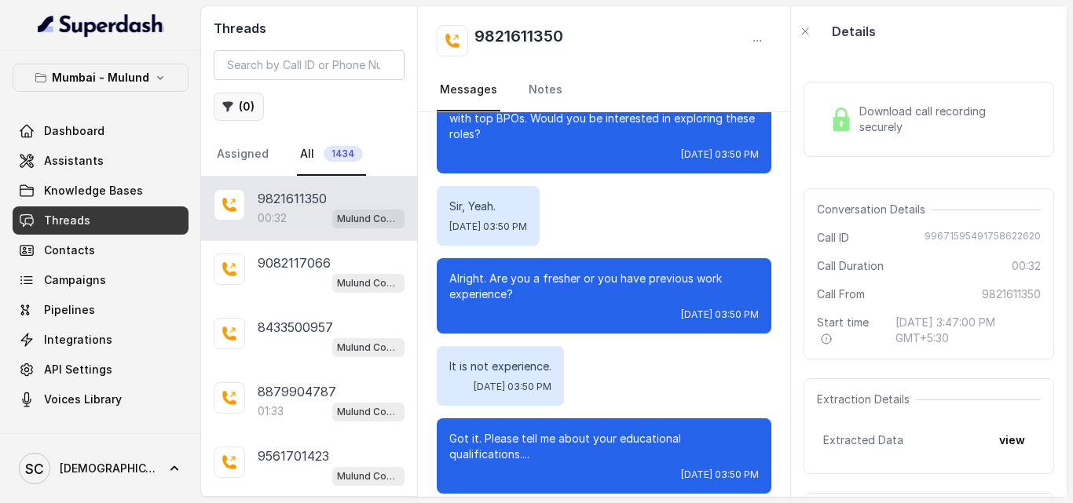
click at [241, 115] on button "( 0 )" at bounding box center [239, 107] width 50 height 28
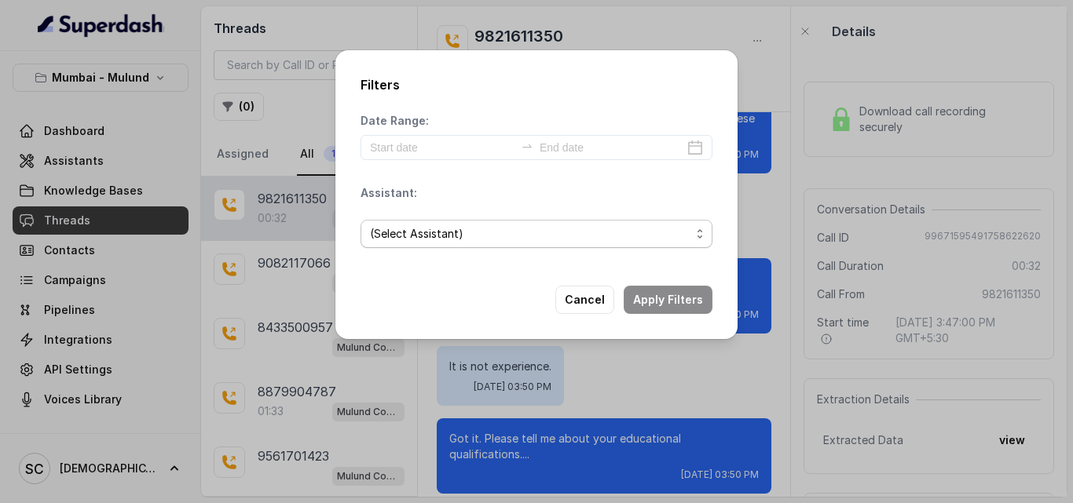
click at [447, 232] on span "(Select Assistant)" at bounding box center [530, 234] width 320 height 19
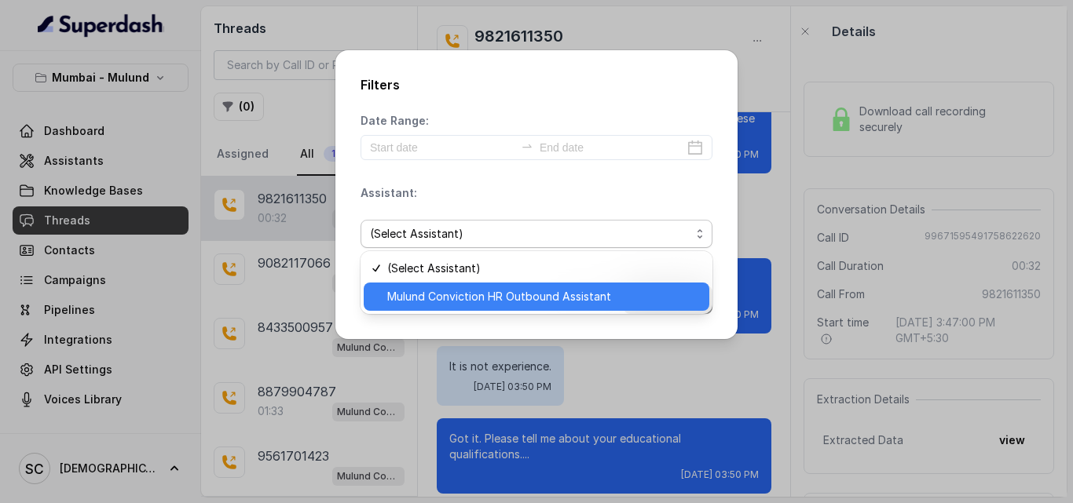
click at [458, 296] on span "Mulund Conviction HR Outbound Assistant" at bounding box center [543, 296] width 313 height 19
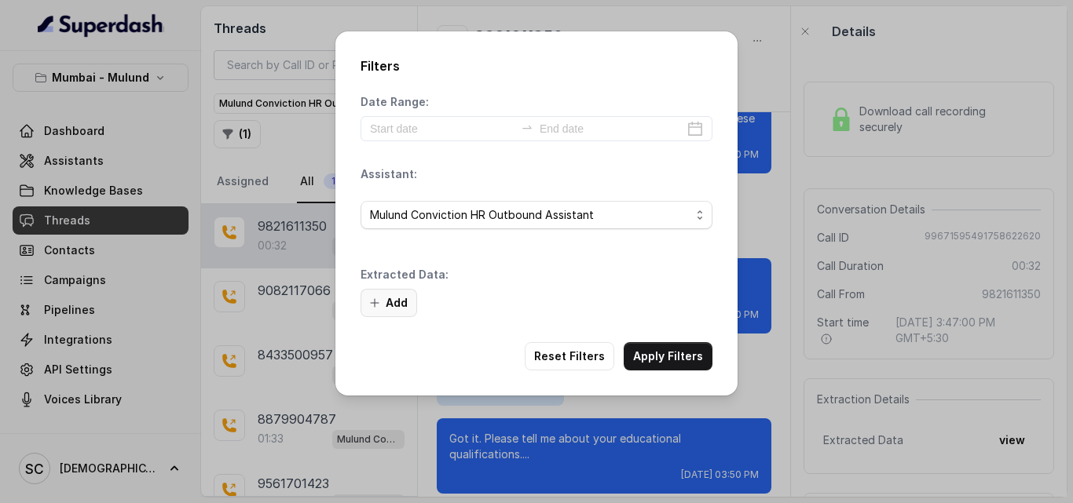
click at [398, 299] on button "Add" at bounding box center [388, 303] width 57 height 28
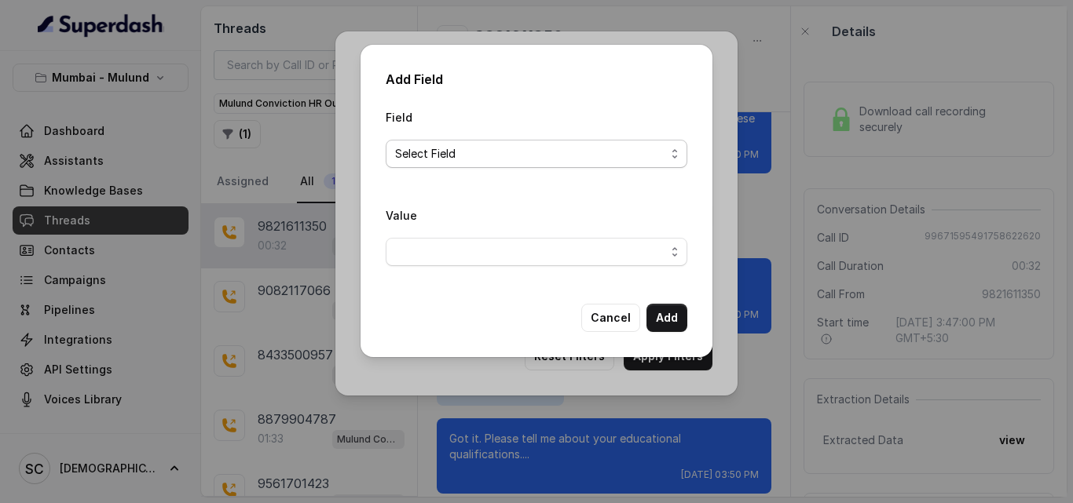
click at [494, 159] on span "Select Field" at bounding box center [530, 154] width 270 height 19
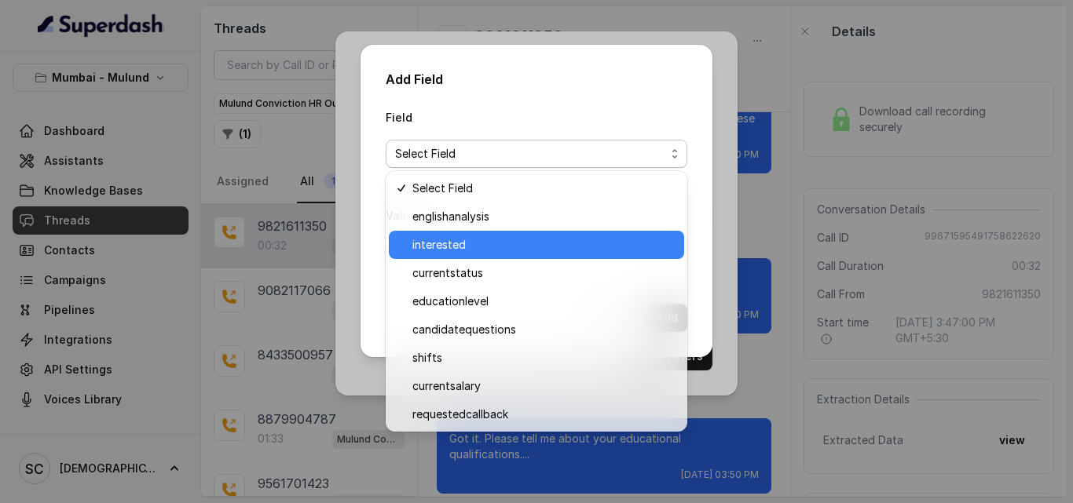
click at [498, 245] on span "interested" at bounding box center [543, 245] width 262 height 19
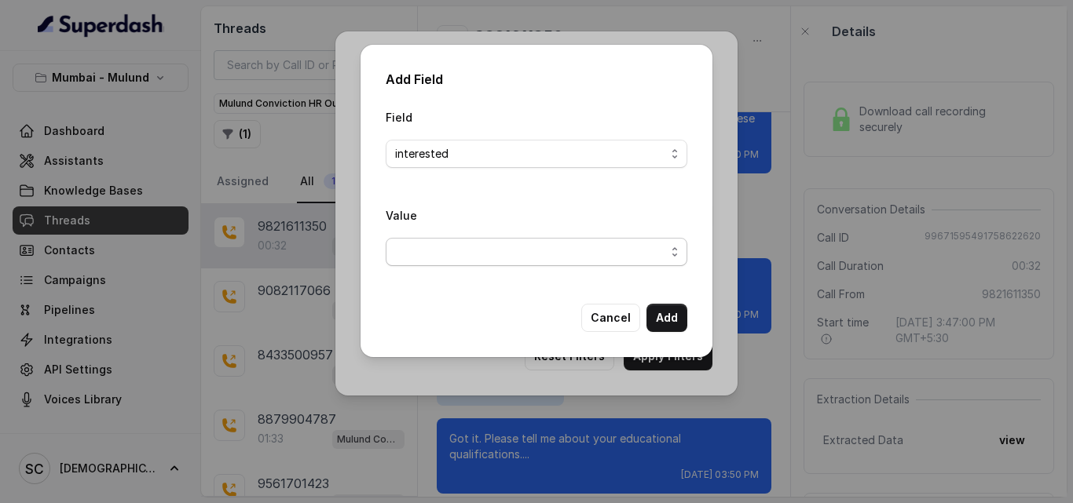
click at [494, 252] on span "button" at bounding box center [537, 252] width 302 height 28
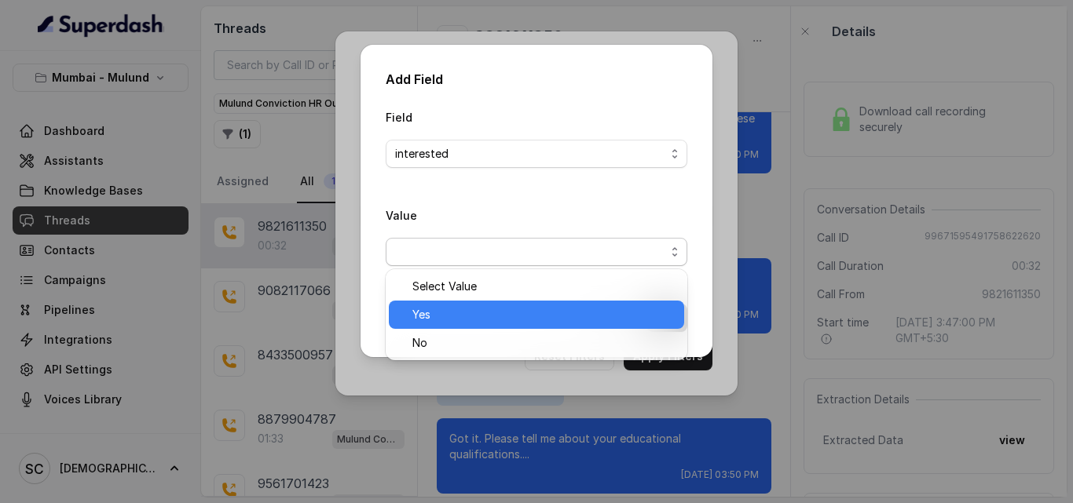
click at [493, 324] on span "Yes" at bounding box center [543, 315] width 262 height 19
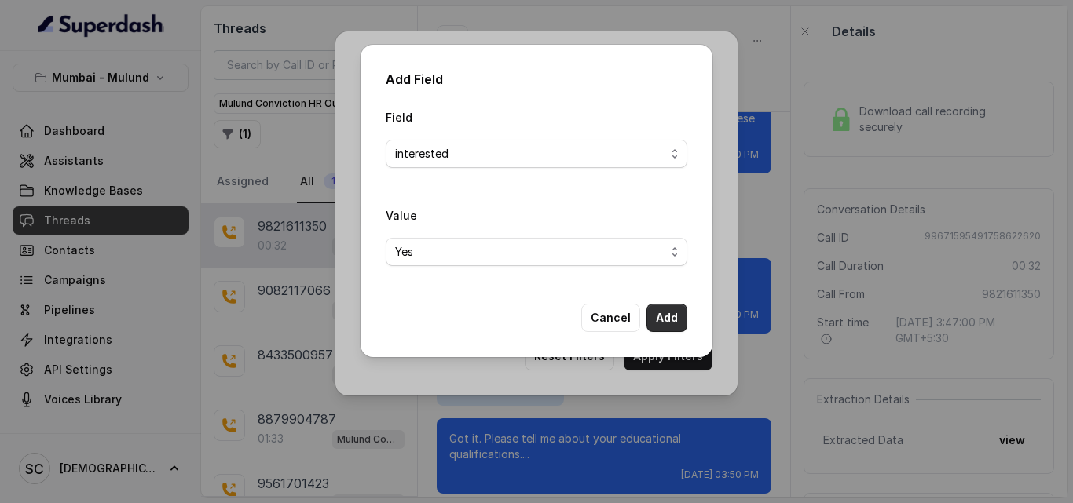
click at [664, 324] on button "Add" at bounding box center [666, 318] width 41 height 28
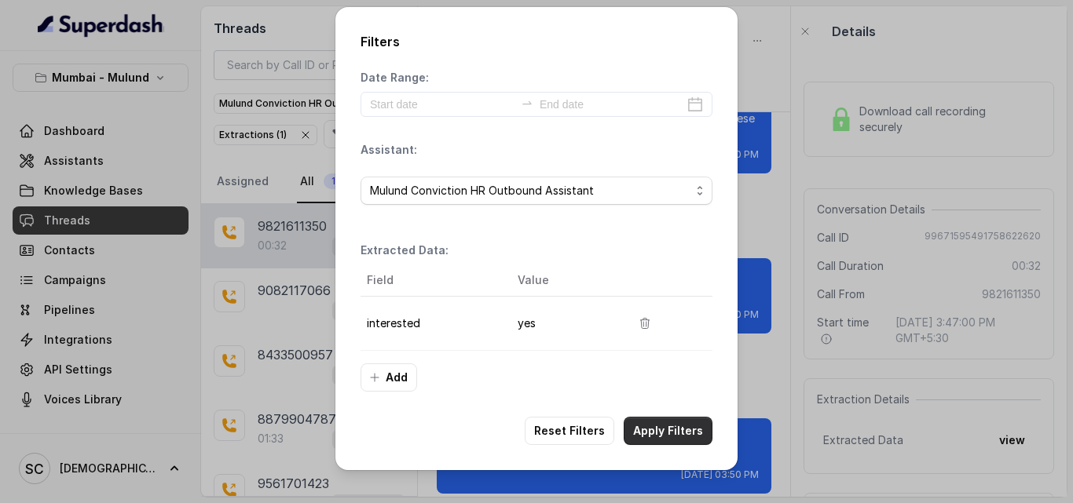
click at [676, 424] on button "Apply Filters" at bounding box center [668, 431] width 89 height 28
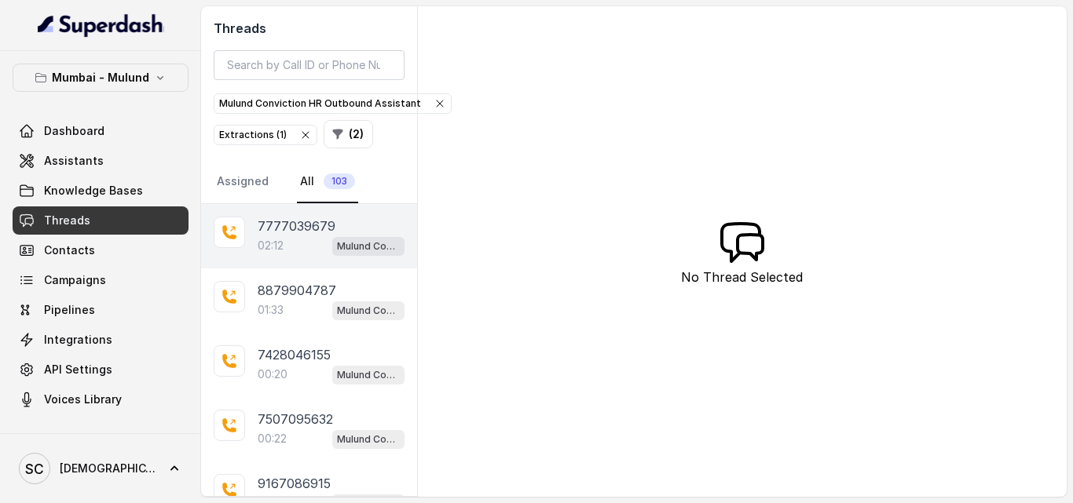
click at [276, 242] on p "02:12" at bounding box center [271, 246] width 26 height 16
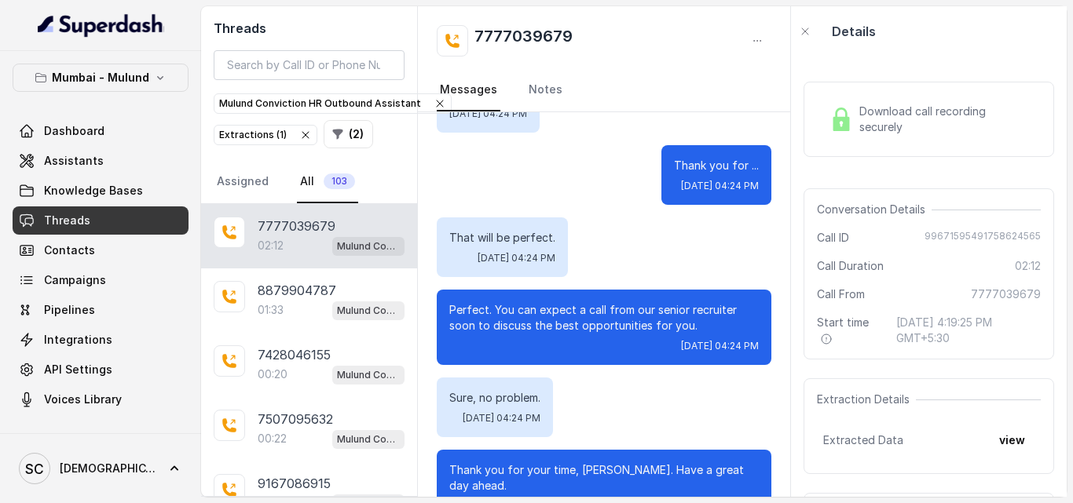
scroll to position [99, 0]
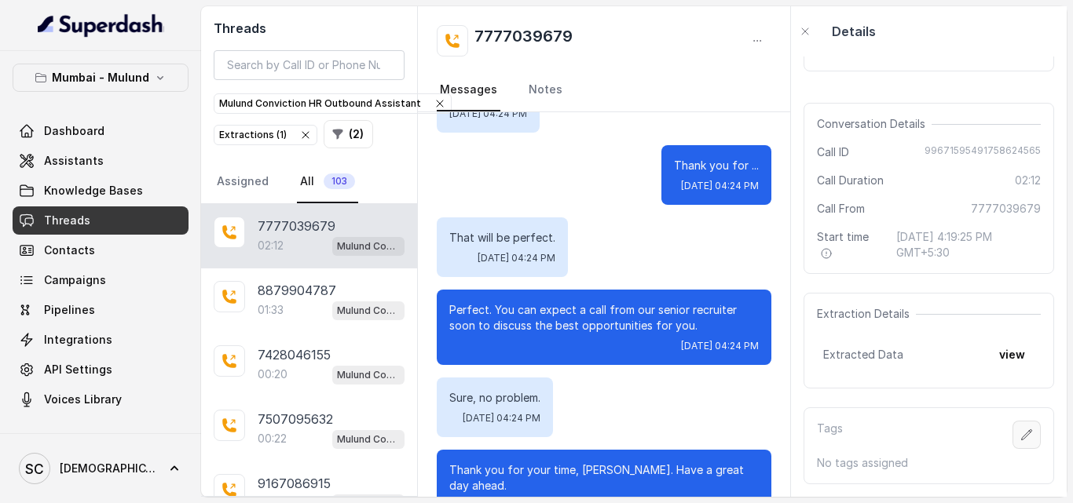
click at [1020, 429] on icon "button" at bounding box center [1026, 435] width 13 height 13
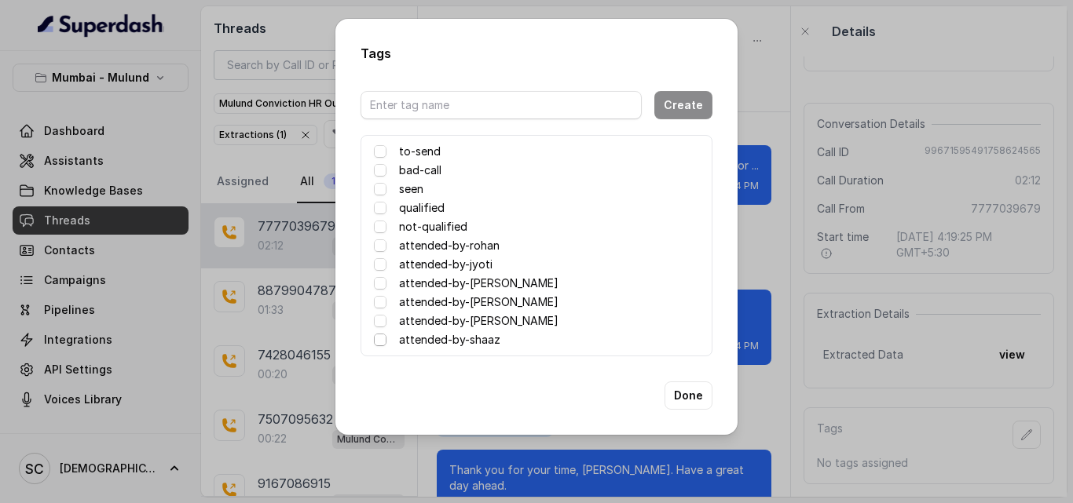
click at [378, 340] on span at bounding box center [380, 340] width 13 height 13
click at [694, 396] on button "Done" at bounding box center [688, 396] width 48 height 28
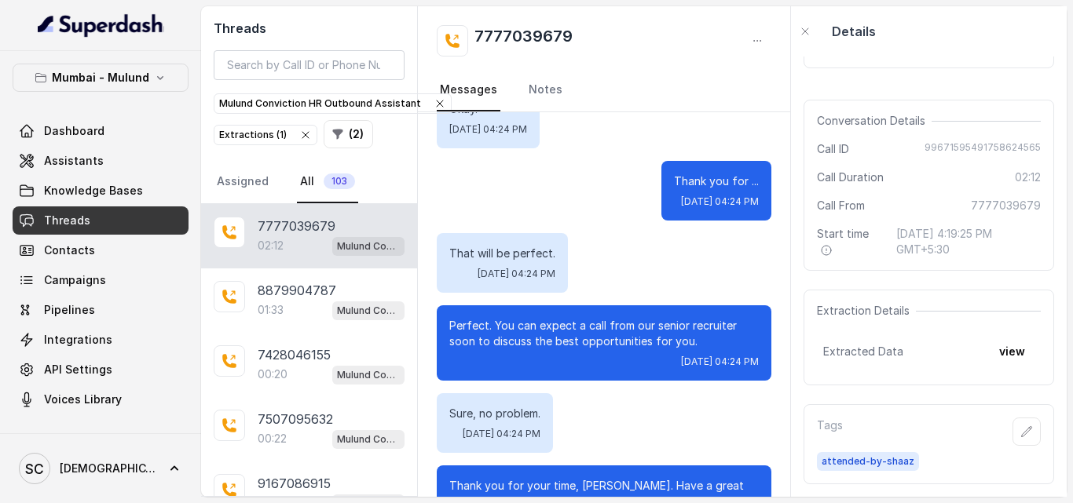
drag, startPoint x: 779, startPoint y: 447, endPoint x: 811, endPoint y: 120, distance: 328.3
click at [811, 120] on div "Threads Mulund Conviction HR Outbound Assistant Extractions ( 1 ) ( 2 ) Assigne…" at bounding box center [633, 251] width 865 height 491
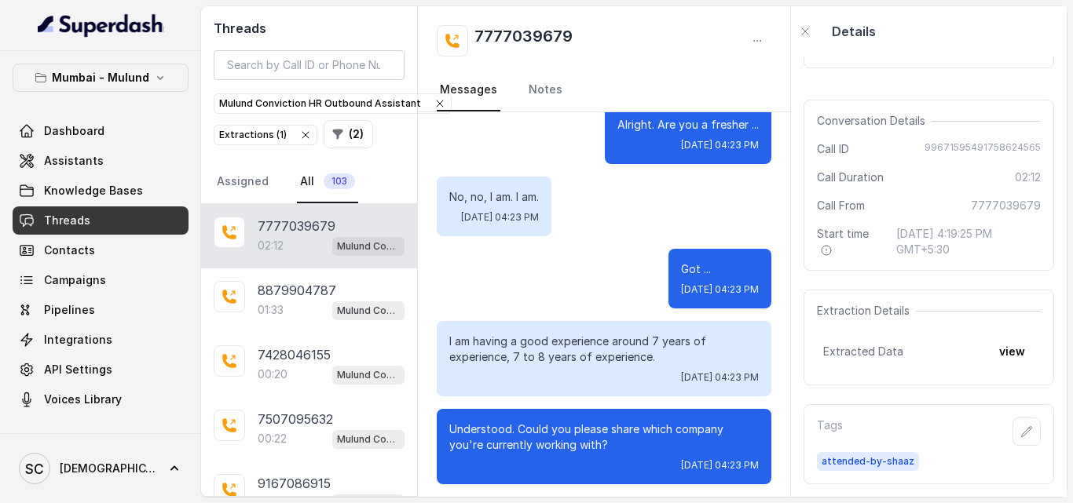
scroll to position [0, 0]
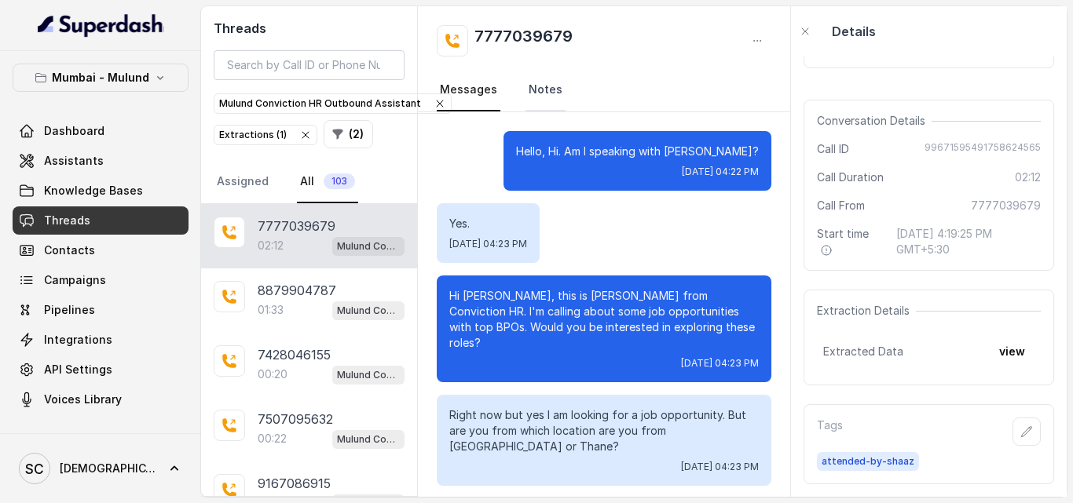
click at [545, 92] on link "Notes" at bounding box center [545, 90] width 40 height 42
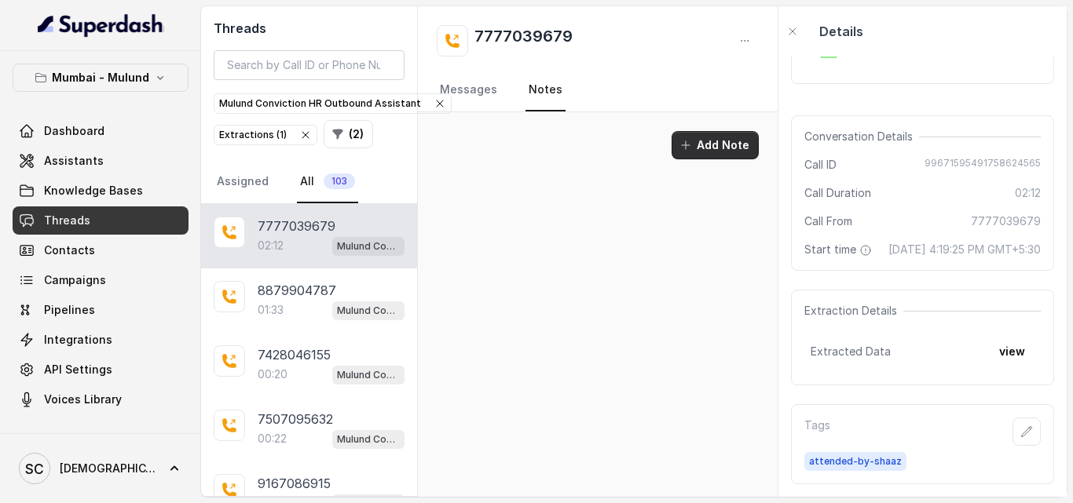
click at [726, 145] on button "Add Note" at bounding box center [715, 145] width 87 height 28
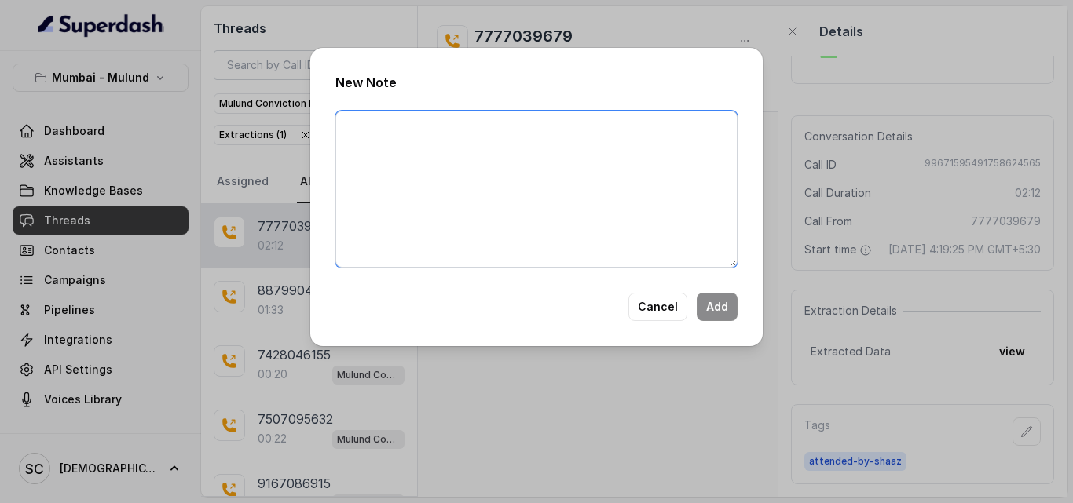
click at [498, 196] on textarea at bounding box center [536, 189] width 402 height 157
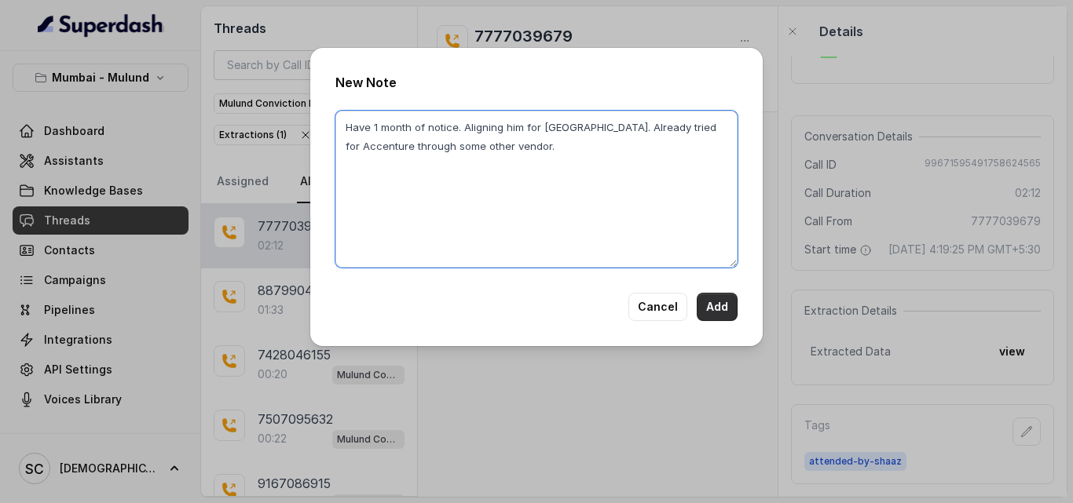
type textarea "Have 1 month of notice. Aligning him for [GEOGRAPHIC_DATA]. Already tried for A…"
click at [732, 305] on button "Add" at bounding box center [717, 307] width 41 height 28
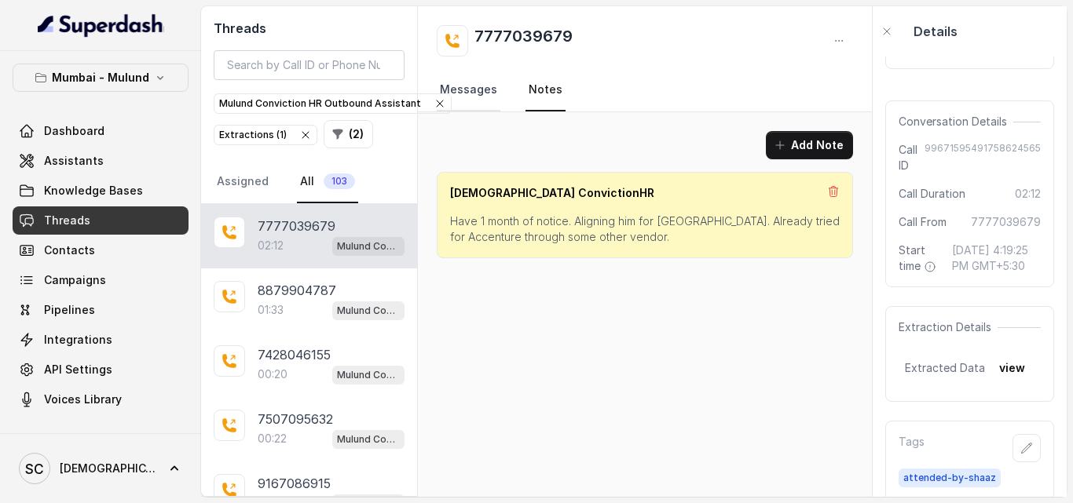
click at [476, 96] on link "Messages" at bounding box center [469, 90] width 64 height 42
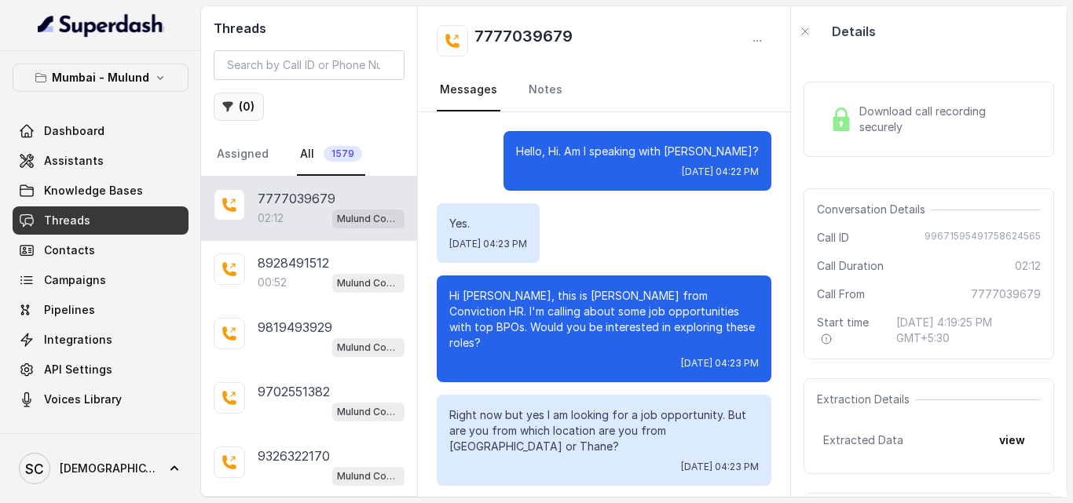
scroll to position [1827, 0]
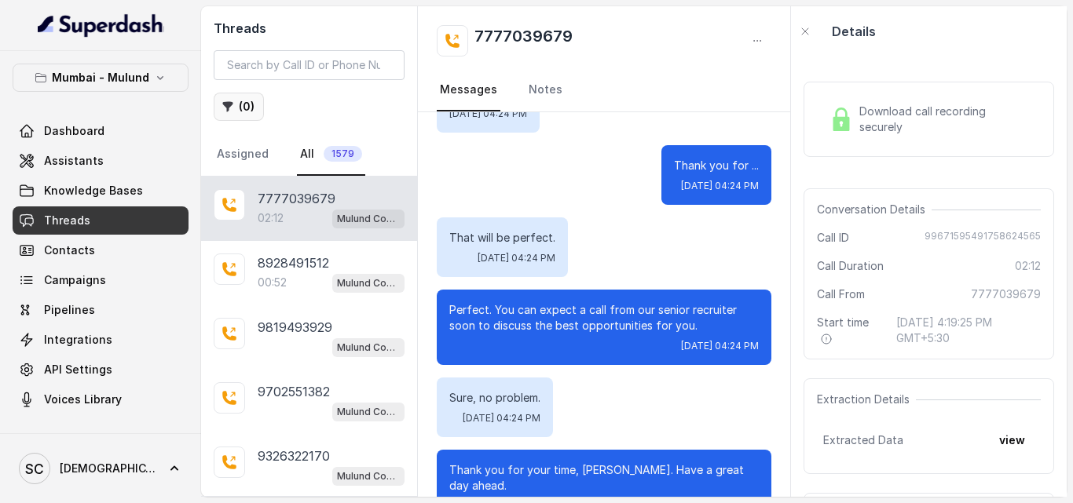
click at [236, 108] on button "( 0 )" at bounding box center [239, 107] width 50 height 28
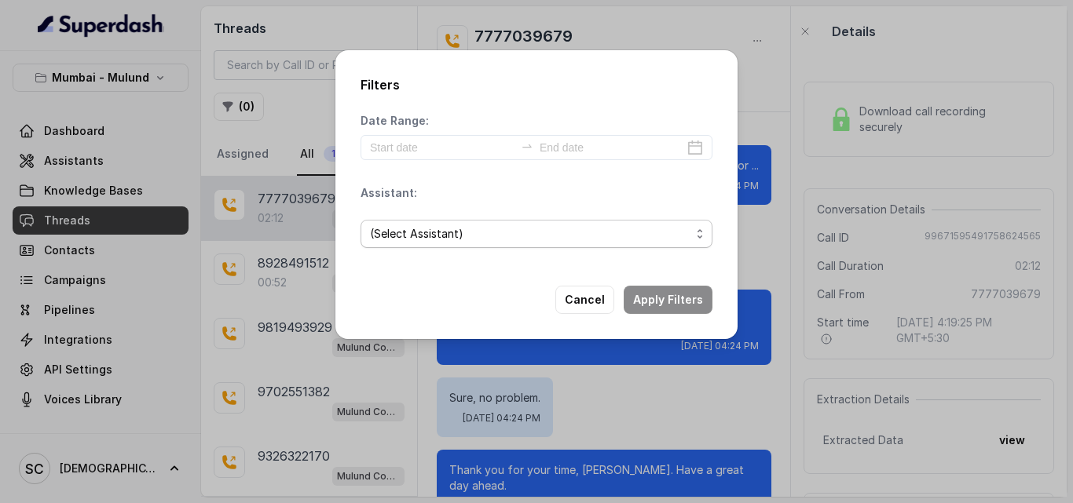
click at [554, 236] on span "(Select Assistant)" at bounding box center [530, 234] width 320 height 19
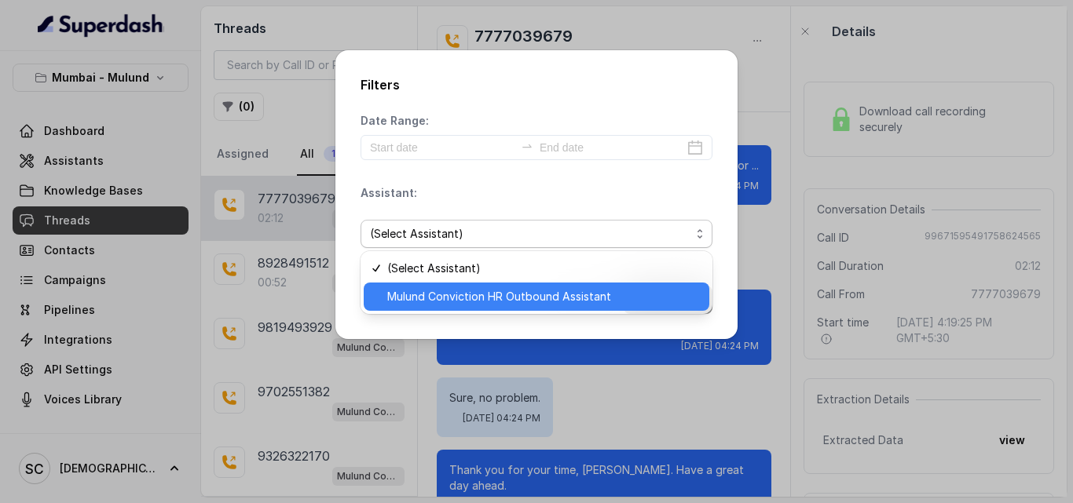
click at [551, 299] on span "Mulund Conviction HR Outbound Assistant" at bounding box center [543, 296] width 313 height 19
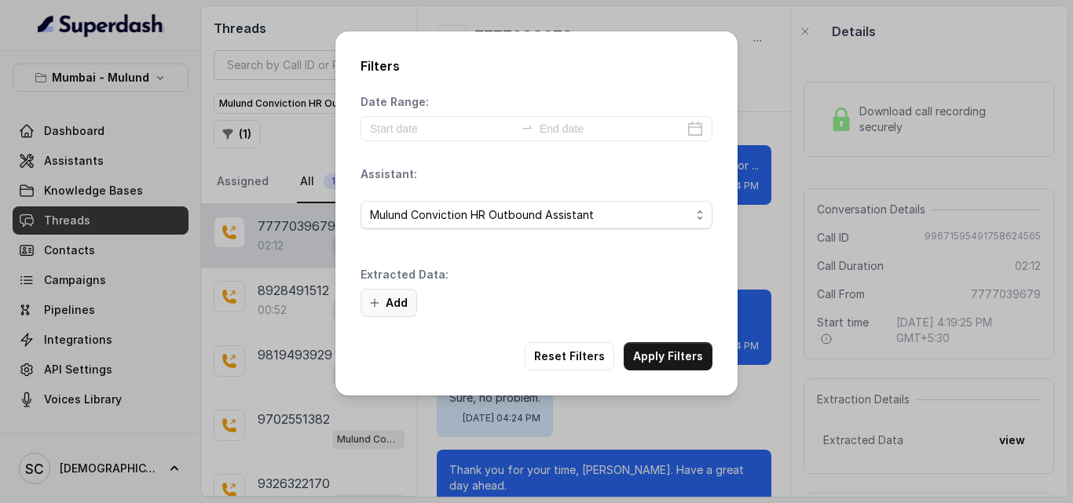
click at [390, 298] on button "Add" at bounding box center [388, 303] width 57 height 28
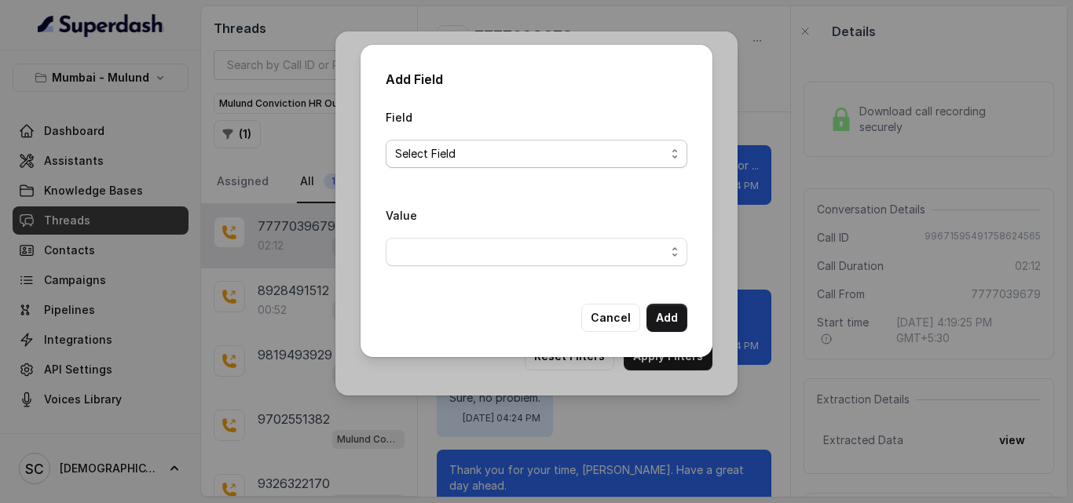
click at [505, 156] on span "Select Field" at bounding box center [530, 154] width 270 height 19
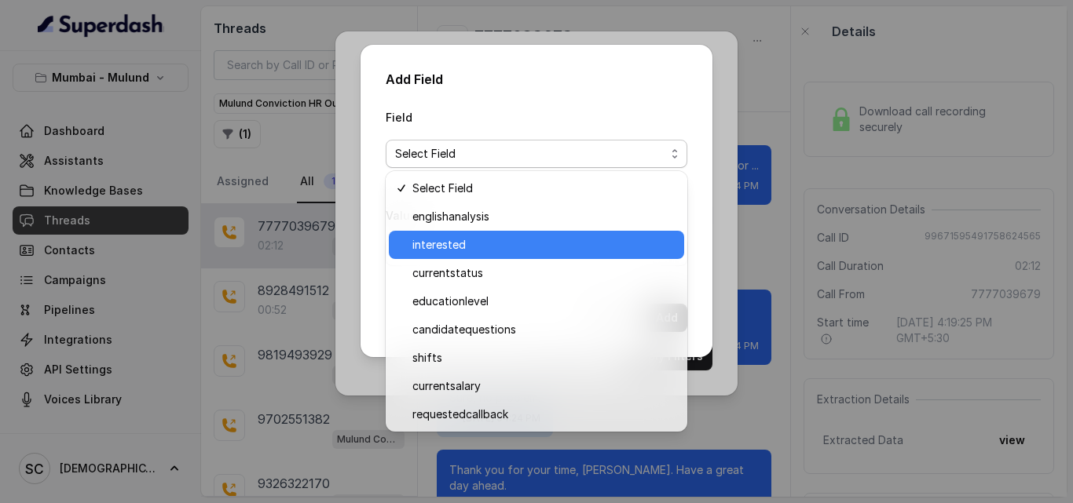
click at [510, 236] on span "interested" at bounding box center [543, 245] width 262 height 19
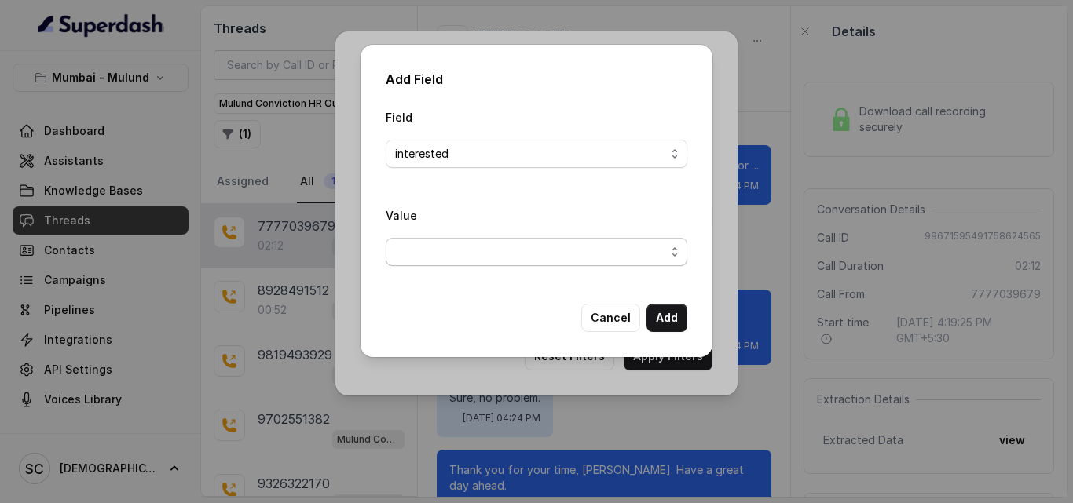
click at [507, 258] on span "button" at bounding box center [537, 252] width 302 height 28
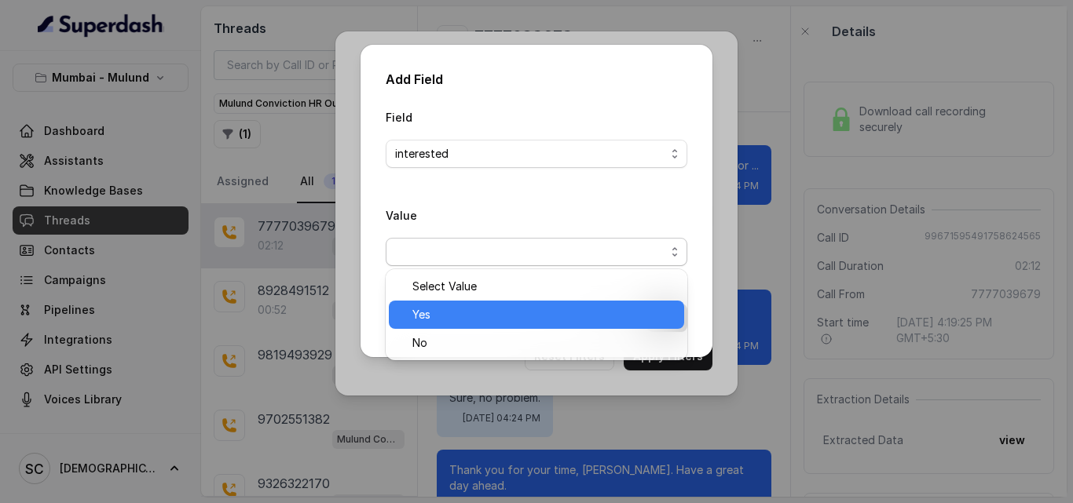
click at [506, 305] on div "Yes" at bounding box center [536, 315] width 295 height 28
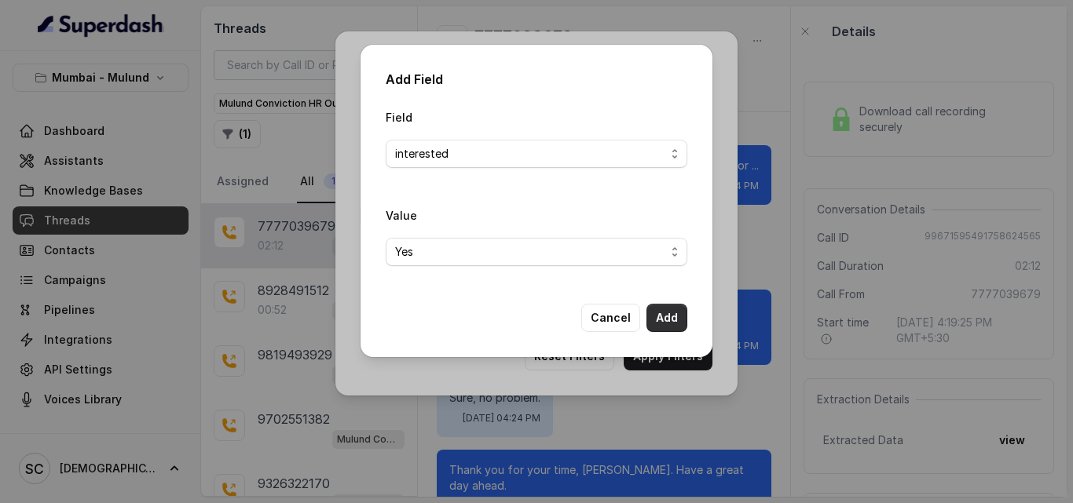
click at [668, 321] on button "Add" at bounding box center [666, 318] width 41 height 28
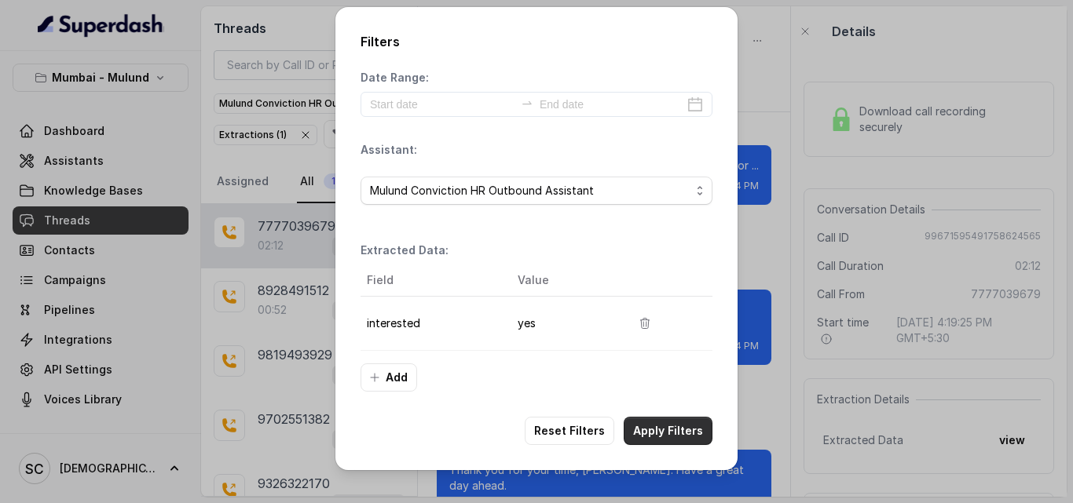
click at [676, 427] on button "Apply Filters" at bounding box center [668, 431] width 89 height 28
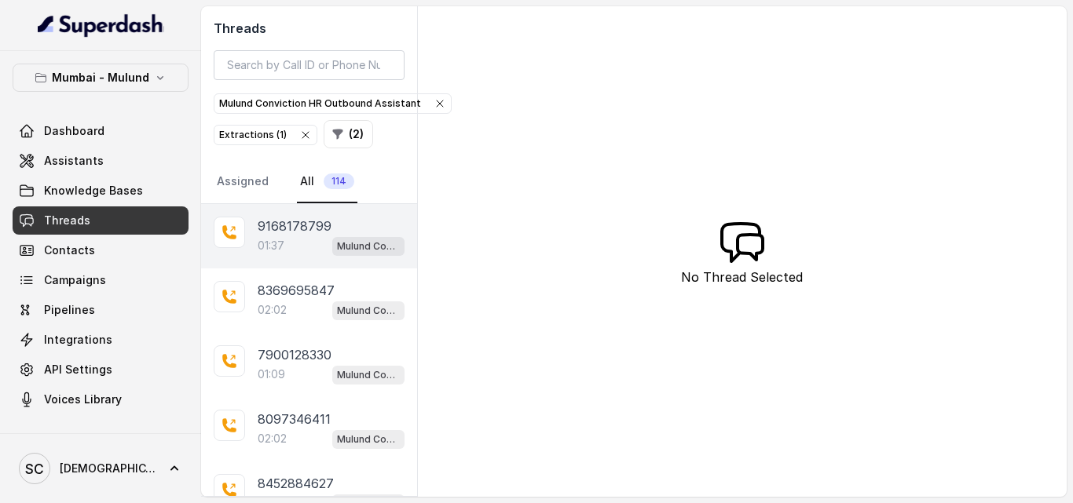
click at [275, 241] on p "01:37" at bounding box center [271, 246] width 27 height 16
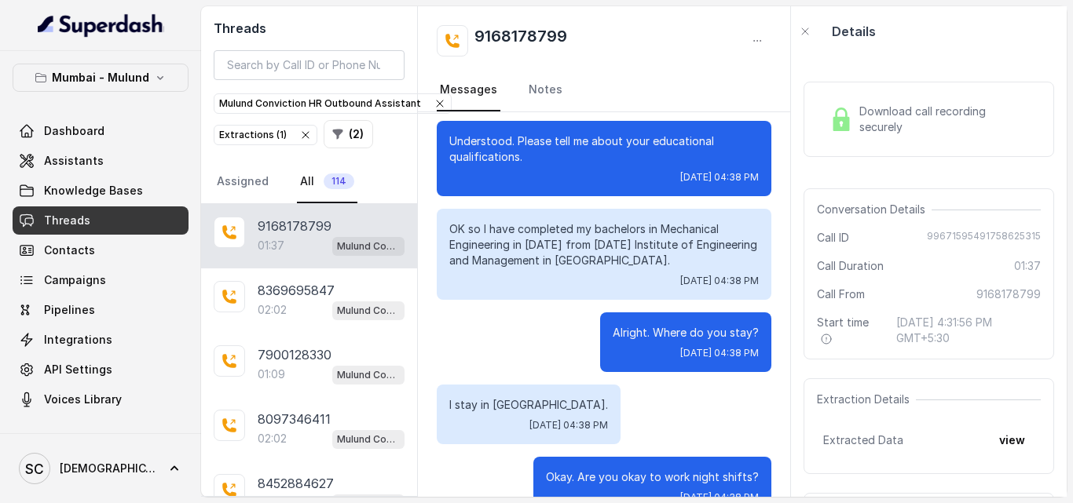
scroll to position [811, 0]
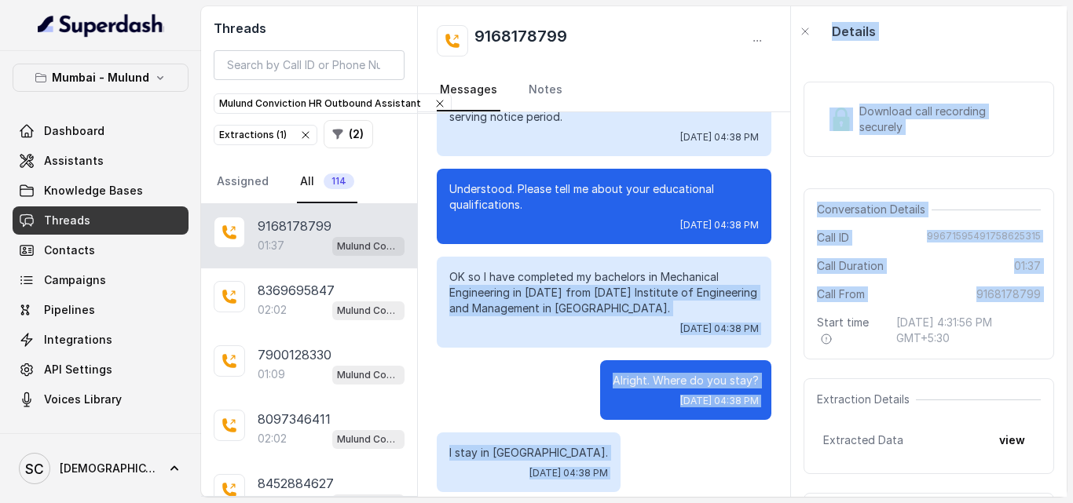
drag, startPoint x: 796, startPoint y: 327, endPoint x: 788, endPoint y: 247, distance: 79.7
click at [788, 247] on div "Threads Mulund Conviction HR Outbound Assistant Extractions ( 1 ) ( 2 ) Assigne…" at bounding box center [633, 251] width 865 height 491
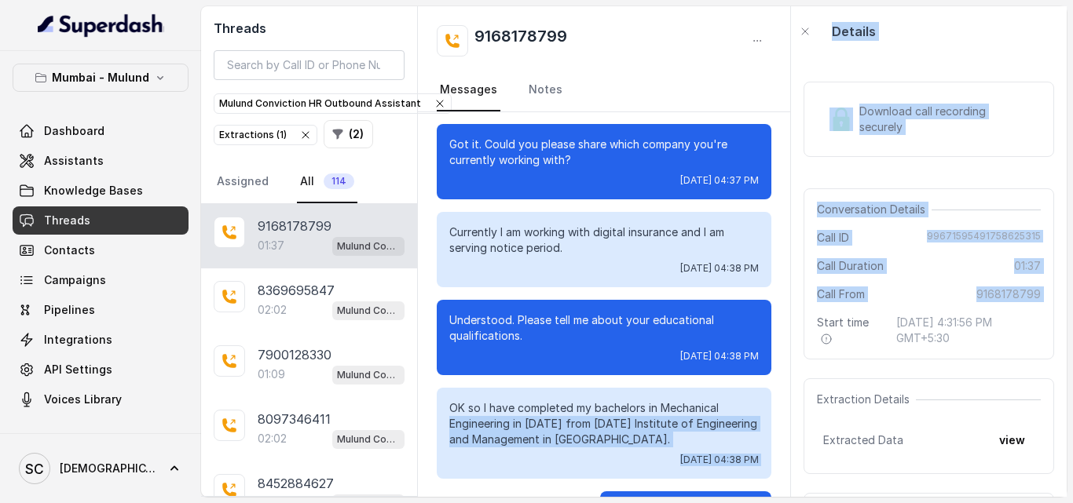
scroll to position [683, 0]
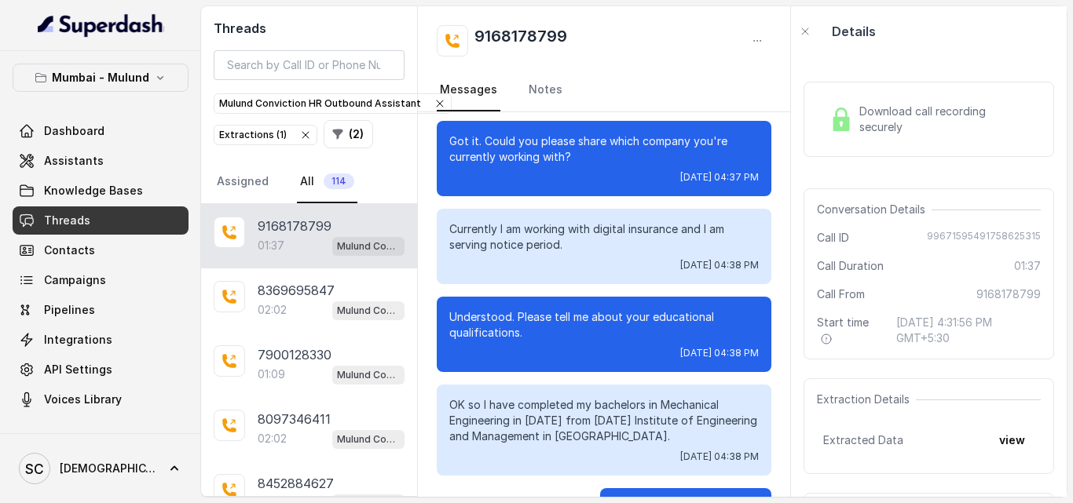
click at [790, 324] on div "Hello, Hi. Am I speaking with Sahil? Tue, Sep 23, 2025, 04:37 PM Yes, yes, I am…" at bounding box center [604, 304] width 372 height 385
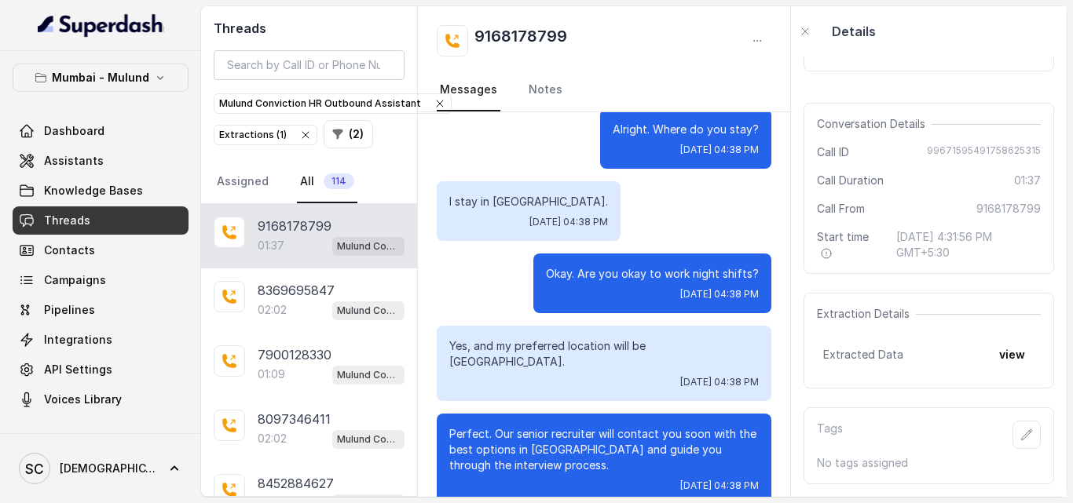
scroll to position [99, 0]
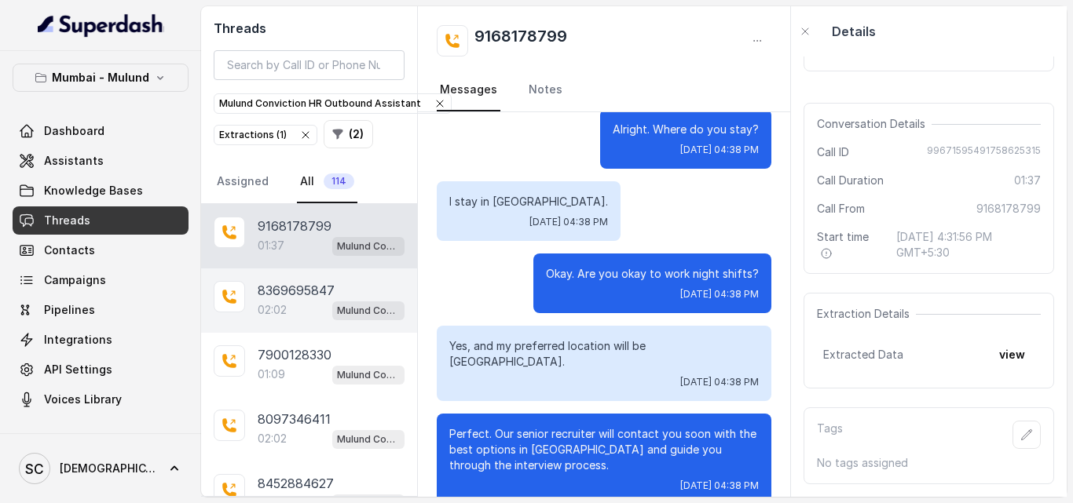
click at [281, 288] on p "8369695847" at bounding box center [296, 290] width 77 height 19
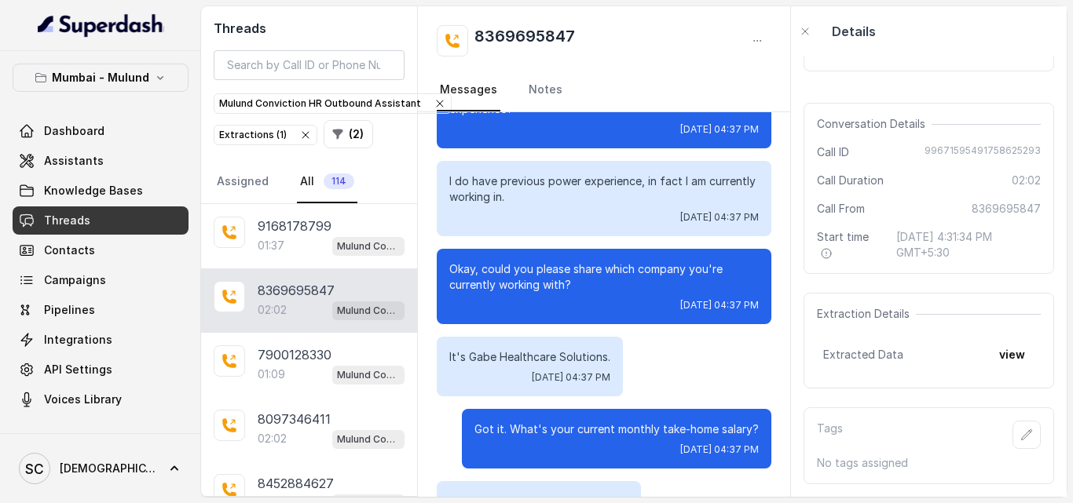
scroll to position [302, 0]
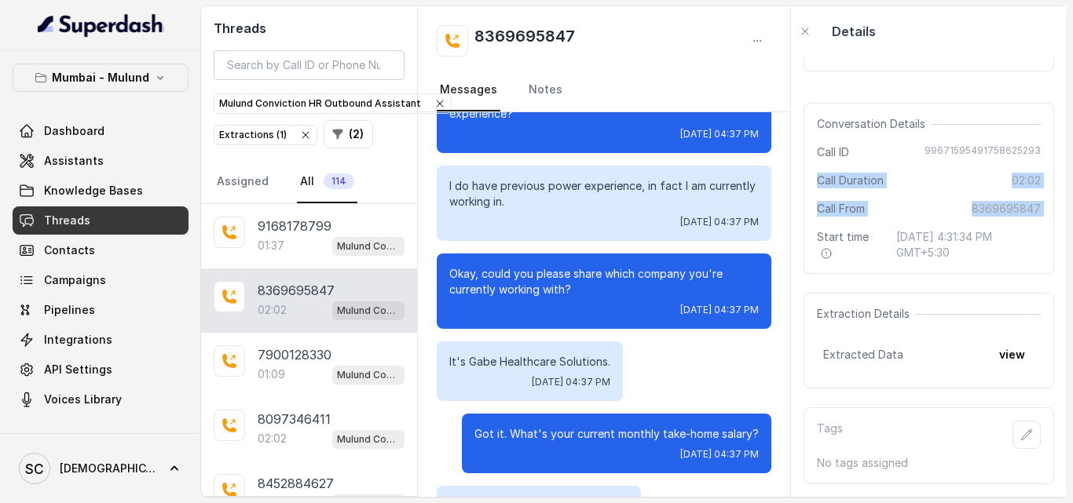
drag, startPoint x: 796, startPoint y: 210, endPoint x: 796, endPoint y: 156, distance: 54.2
click at [796, 156] on div "Download call recording securely Conversation Details Call ID 99671595491758625…" at bounding box center [929, 277] width 276 height 441
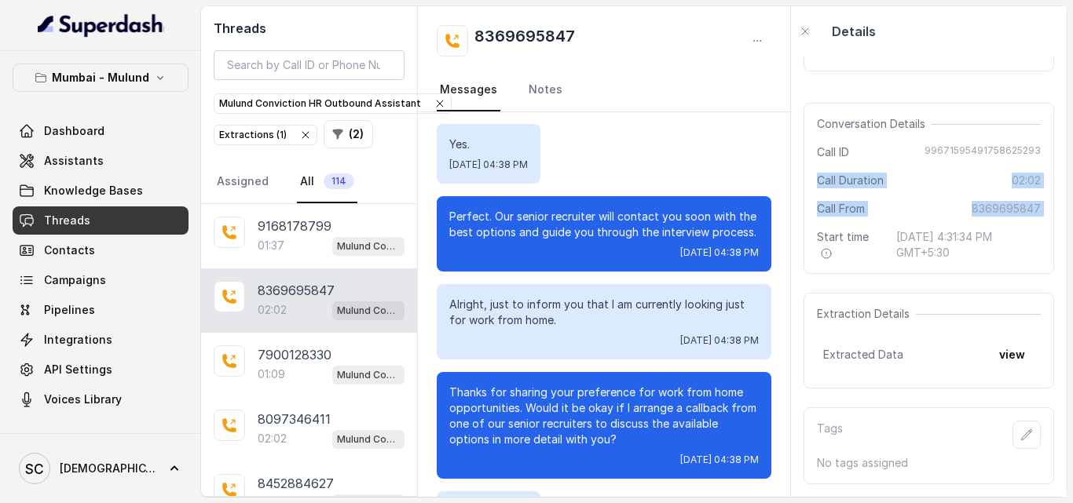
scroll to position [1168, 0]
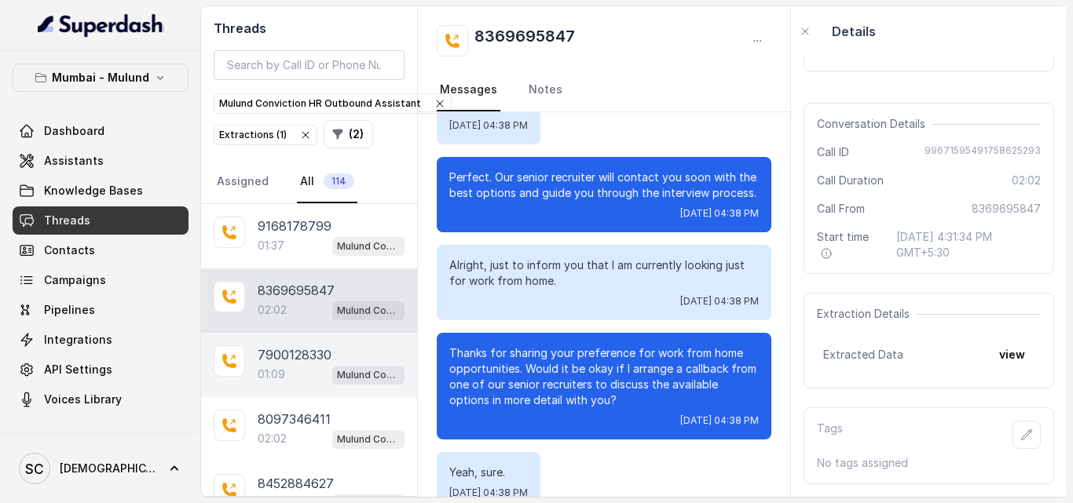
click at [273, 357] on p "7900128330" at bounding box center [295, 355] width 74 height 19
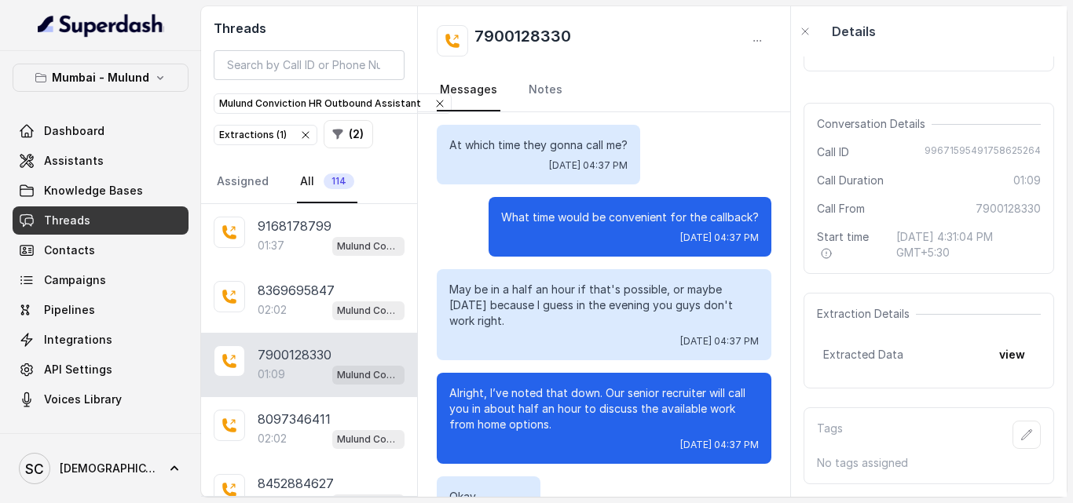
scroll to position [456, 0]
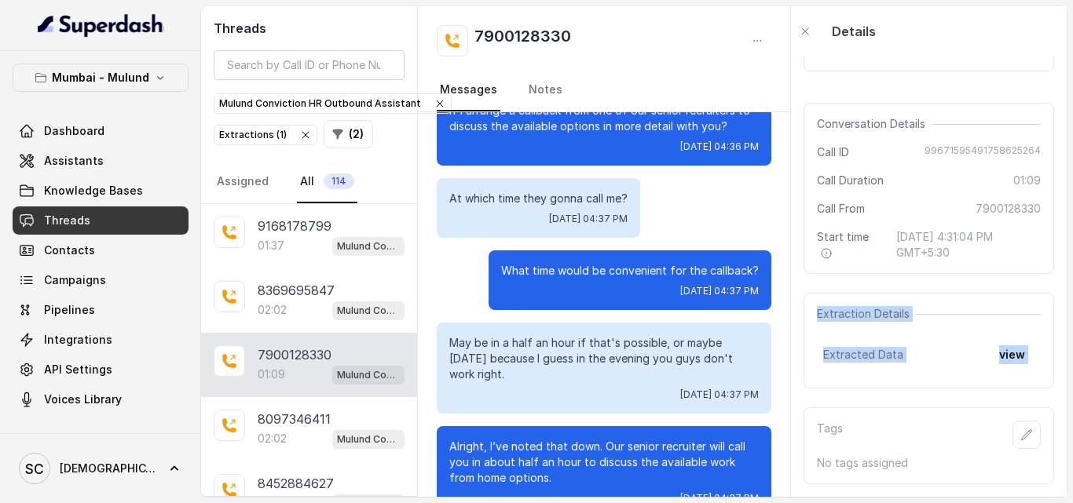
drag, startPoint x: 796, startPoint y: 401, endPoint x: 800, endPoint y: 317, distance: 83.4
click at [800, 317] on div "Download call recording securely Conversation Details Call ID 99671595491758625…" at bounding box center [929, 277] width 276 height 441
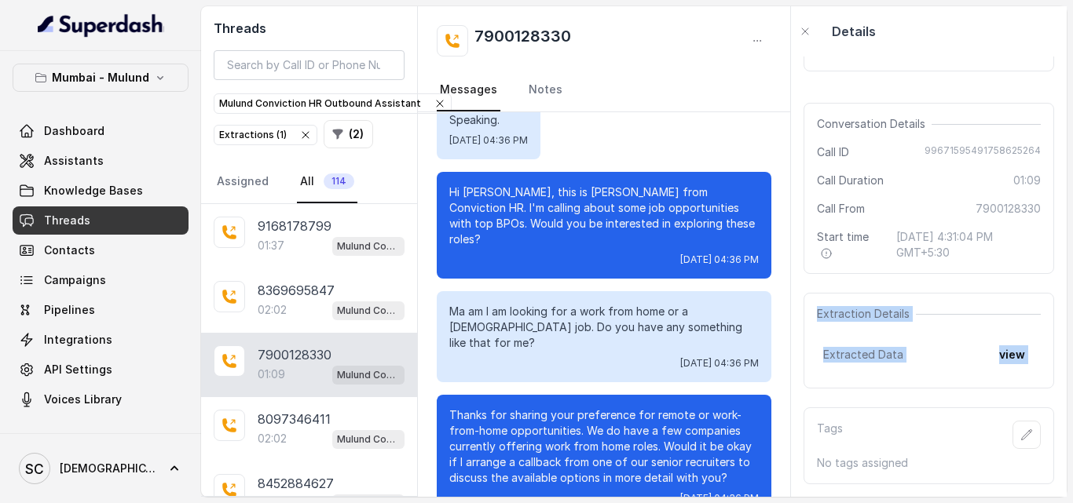
scroll to position [93, 0]
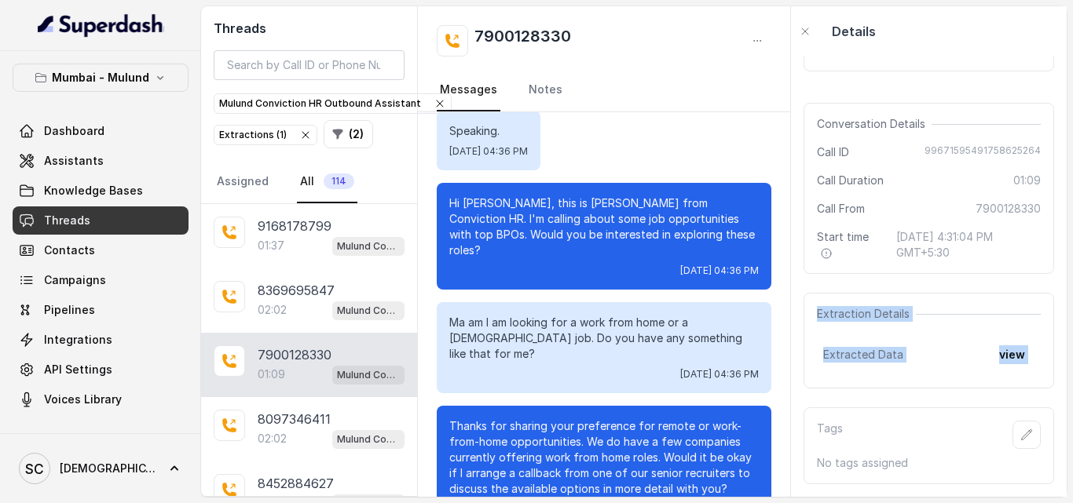
drag, startPoint x: 796, startPoint y: 188, endPoint x: 794, endPoint y: 168, distance: 20.6
click at [794, 168] on div "Threads Mulund Conviction HR Outbound Assistant Extractions ( 1 ) ( 2 ) Assigne…" at bounding box center [633, 251] width 865 height 491
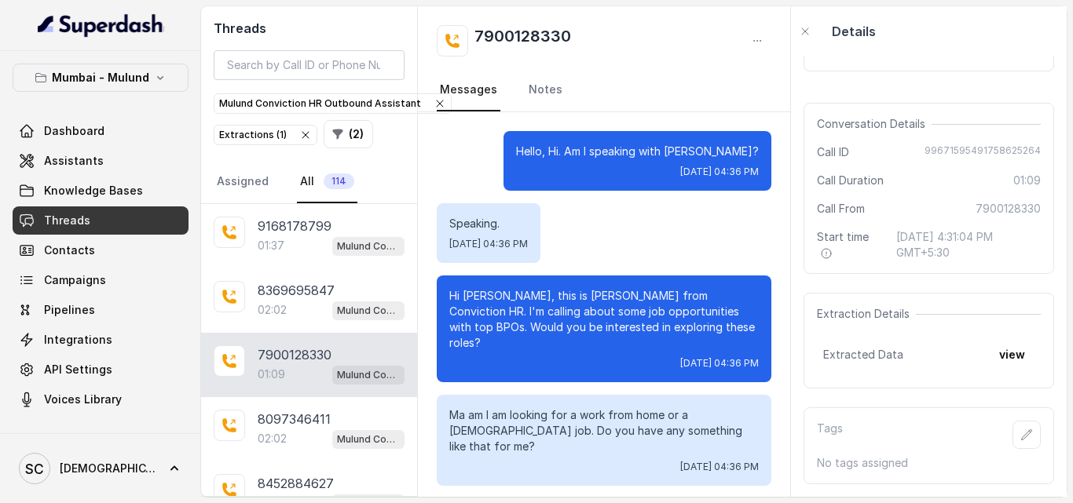
click at [709, 214] on div "Speaking. Tue, Sep 23, 2025, 04:36 PM" at bounding box center [604, 233] width 335 height 60
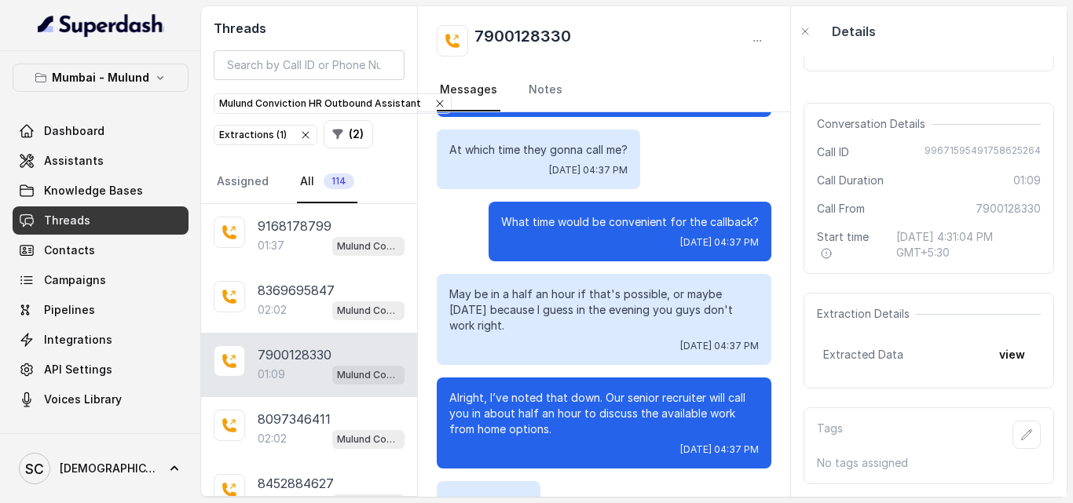
scroll to position [503, 0]
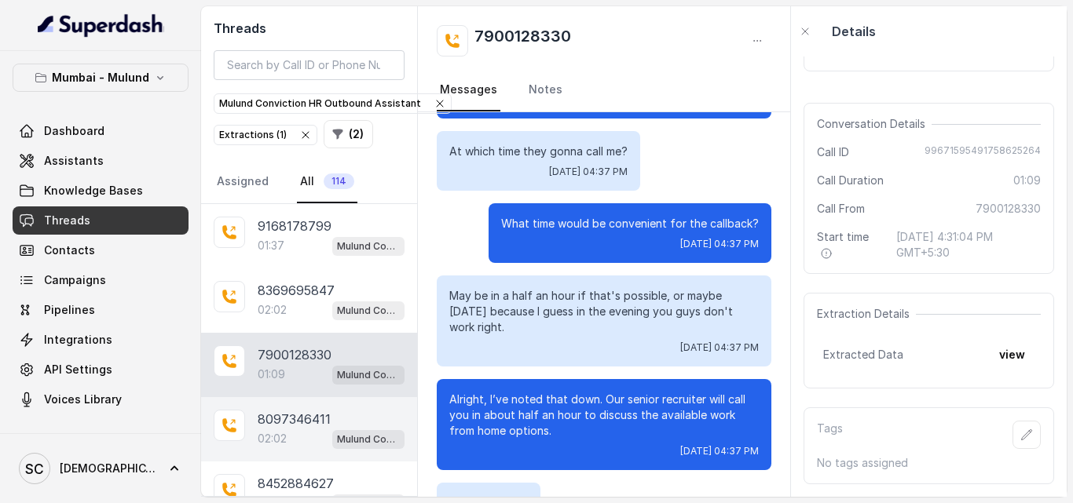
click at [332, 442] on span "Mulund Conviction HR Outbound Assistant" at bounding box center [368, 439] width 72 height 19
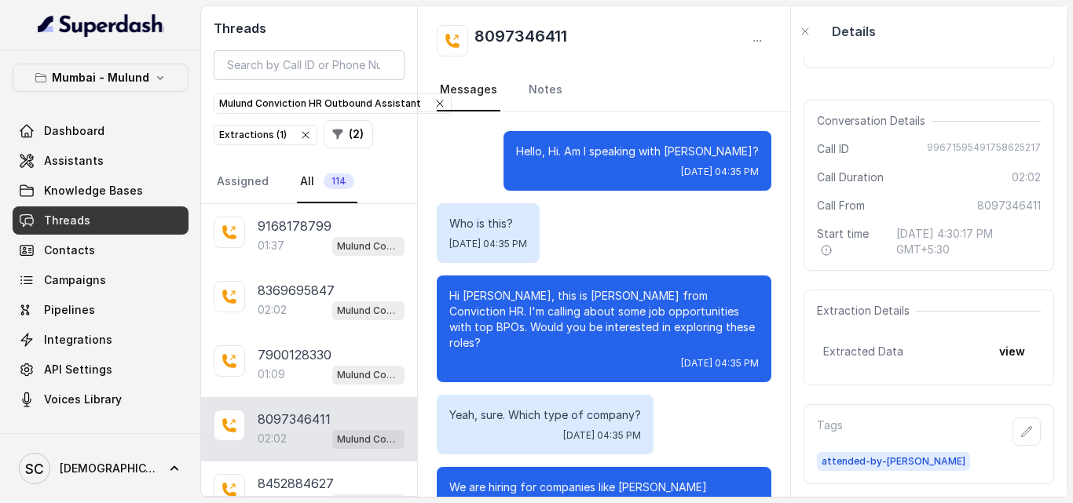
scroll to position [1522, 0]
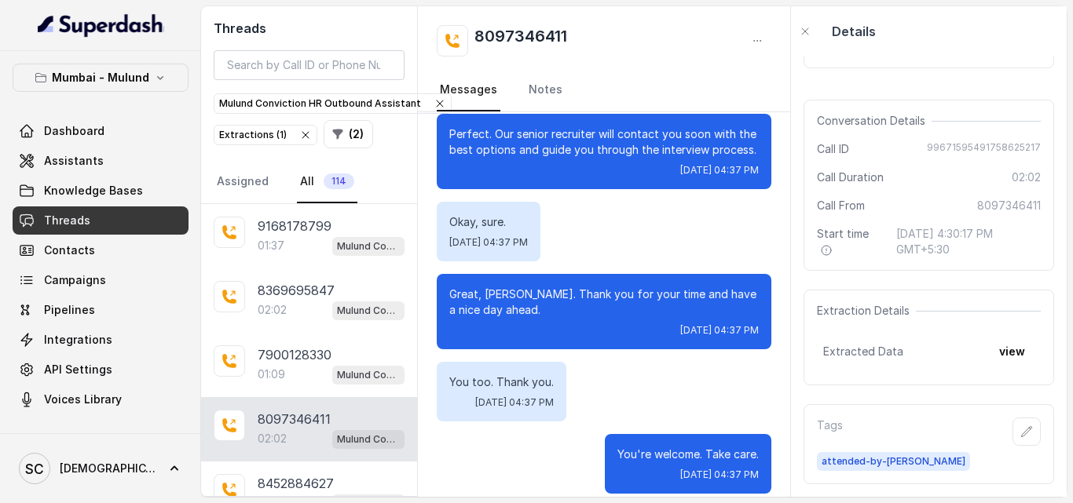
click at [300, 439] on div "02:02 Mulund Conviction HR Outbound Assistant" at bounding box center [331, 439] width 147 height 20
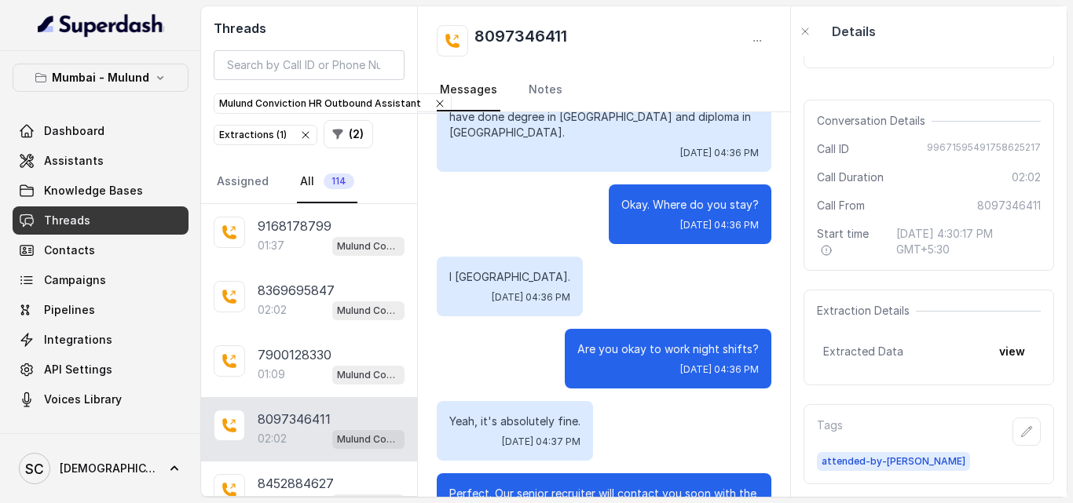
scroll to position [102, 0]
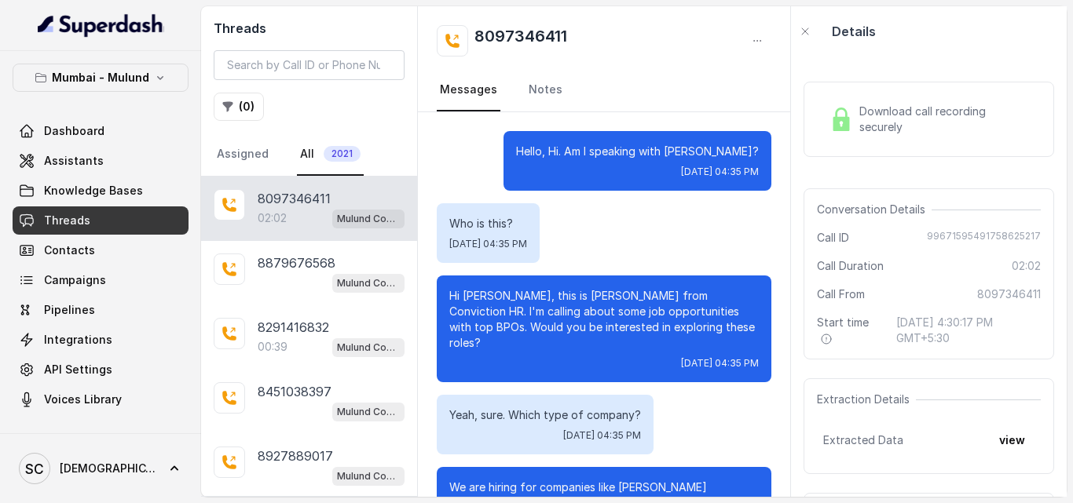
scroll to position [1522, 0]
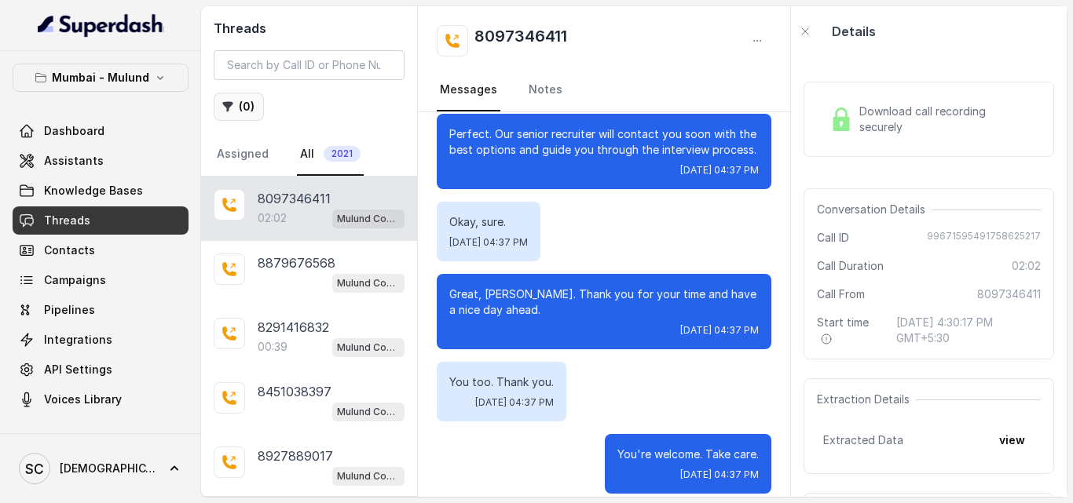
click at [251, 112] on button "( 0 )" at bounding box center [239, 107] width 50 height 28
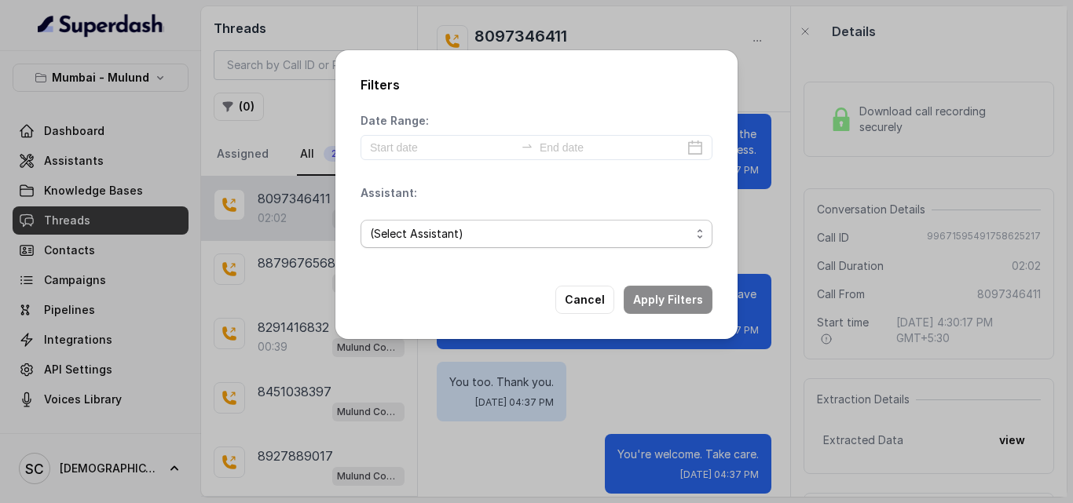
click at [468, 236] on span "(Select Assistant)" at bounding box center [530, 234] width 320 height 19
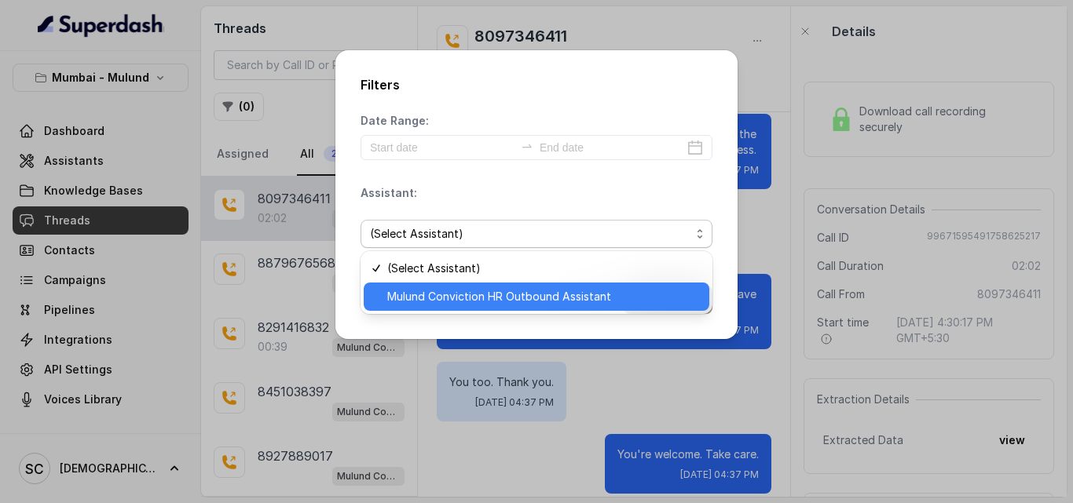
click at [479, 303] on span "Mulund Conviction HR Outbound Assistant" at bounding box center [543, 296] width 313 height 19
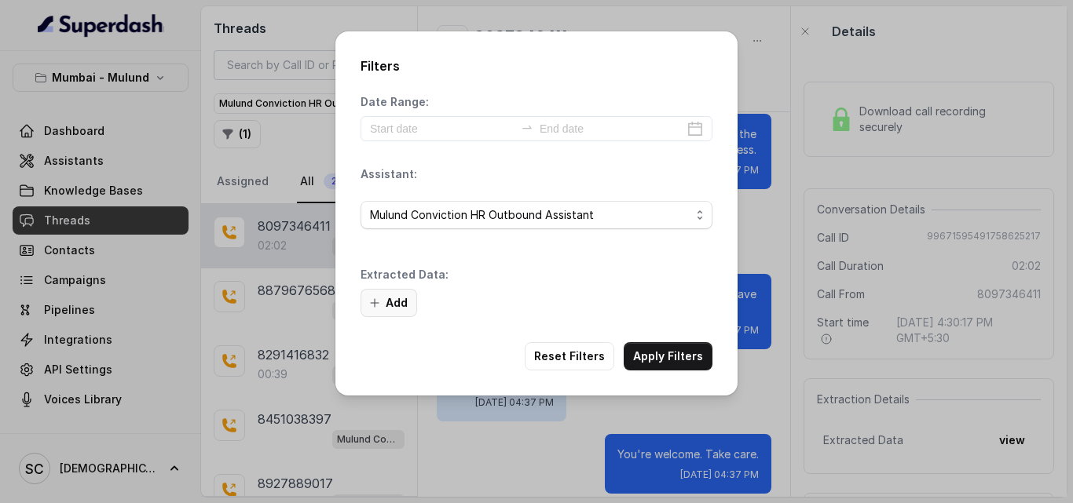
click at [385, 302] on button "Add" at bounding box center [388, 303] width 57 height 28
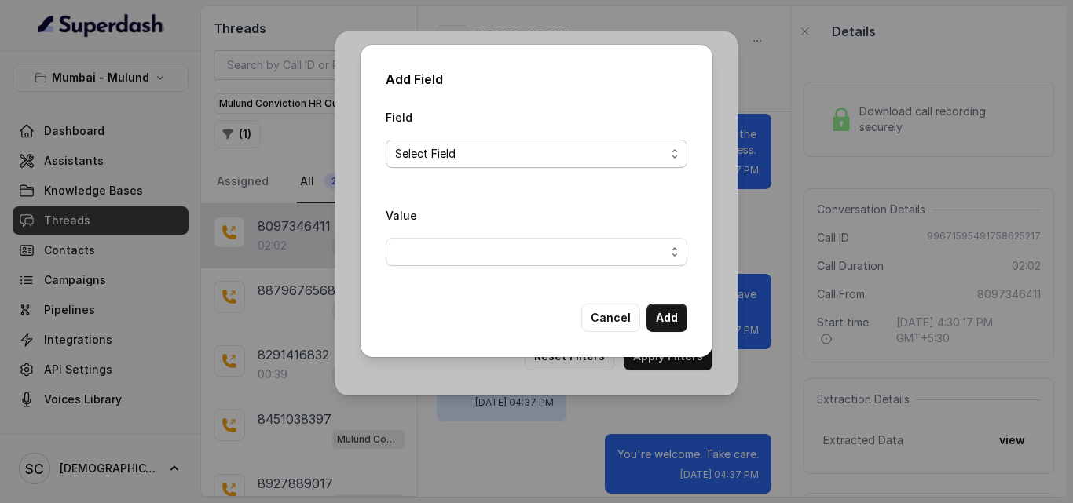
click at [481, 147] on span "Select Field" at bounding box center [530, 154] width 270 height 19
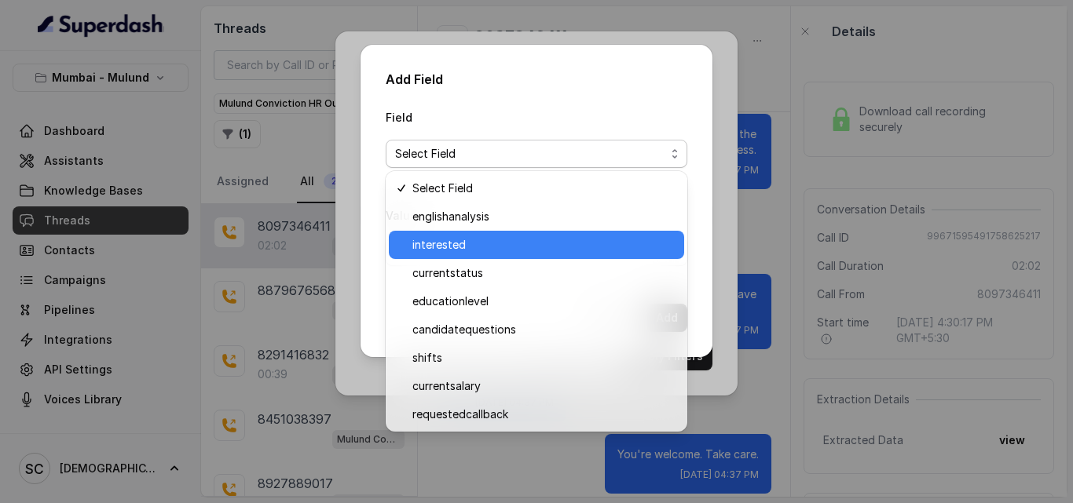
click at [474, 235] on div "interested" at bounding box center [536, 245] width 295 height 28
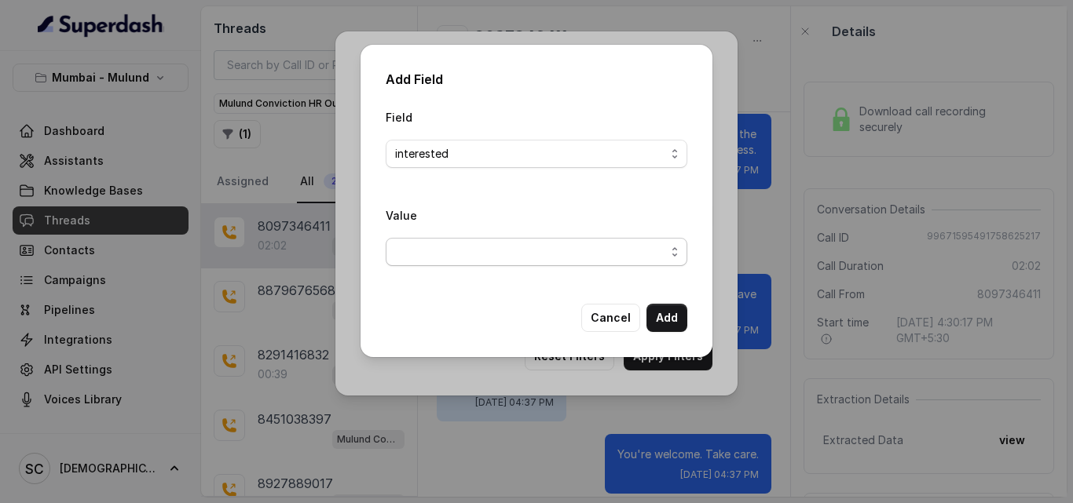
click at [478, 264] on span "button" at bounding box center [537, 252] width 302 height 28
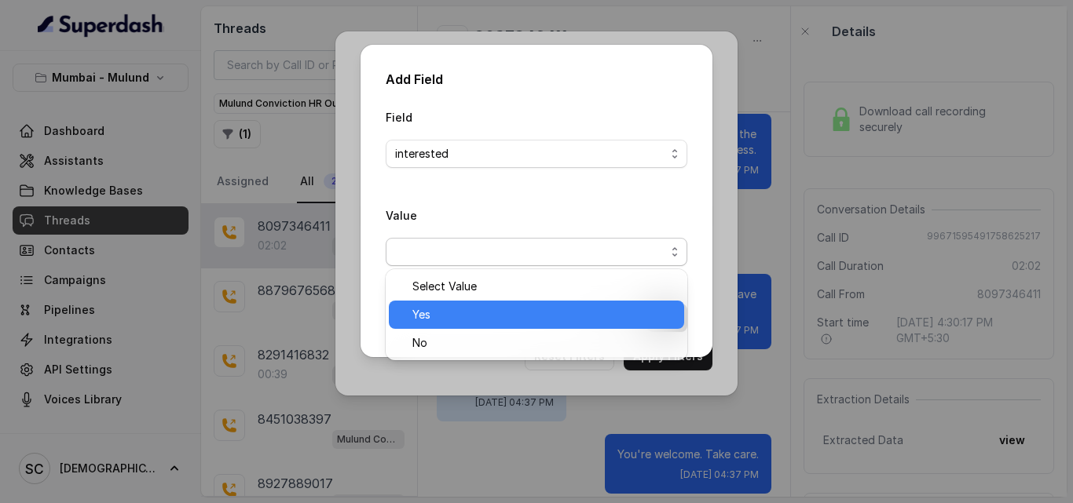
click at [478, 307] on span "Yes" at bounding box center [543, 315] width 262 height 19
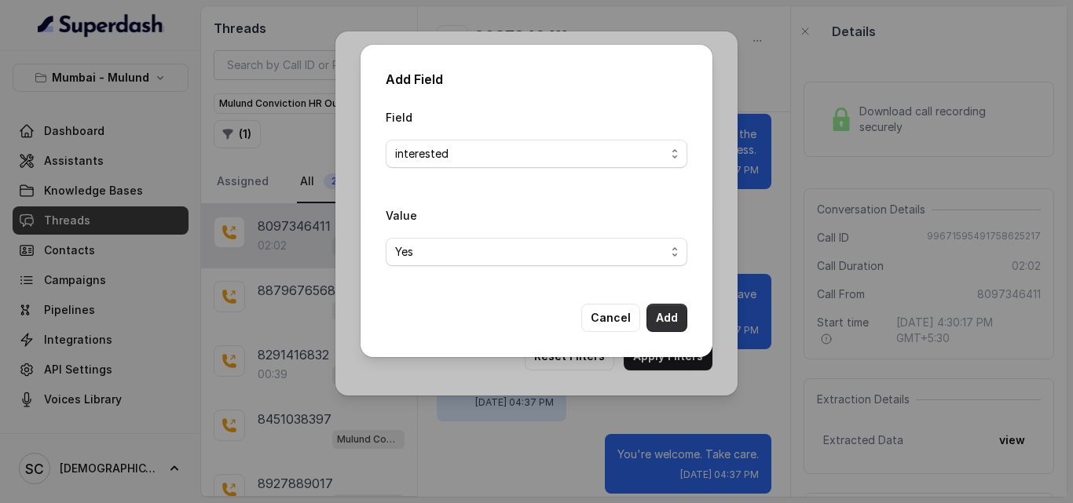
click at [653, 317] on button "Add" at bounding box center [666, 318] width 41 height 28
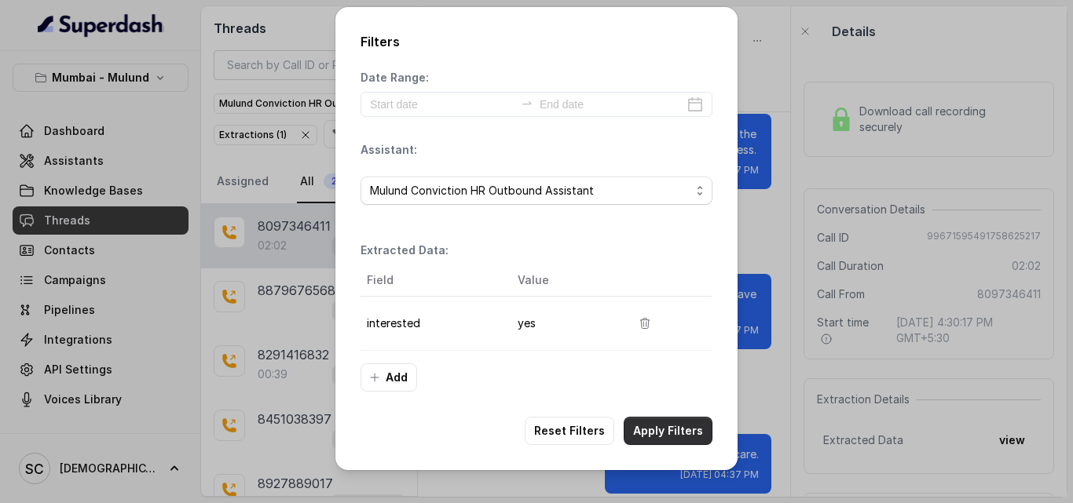
click at [665, 421] on button "Apply Filters" at bounding box center [668, 431] width 89 height 28
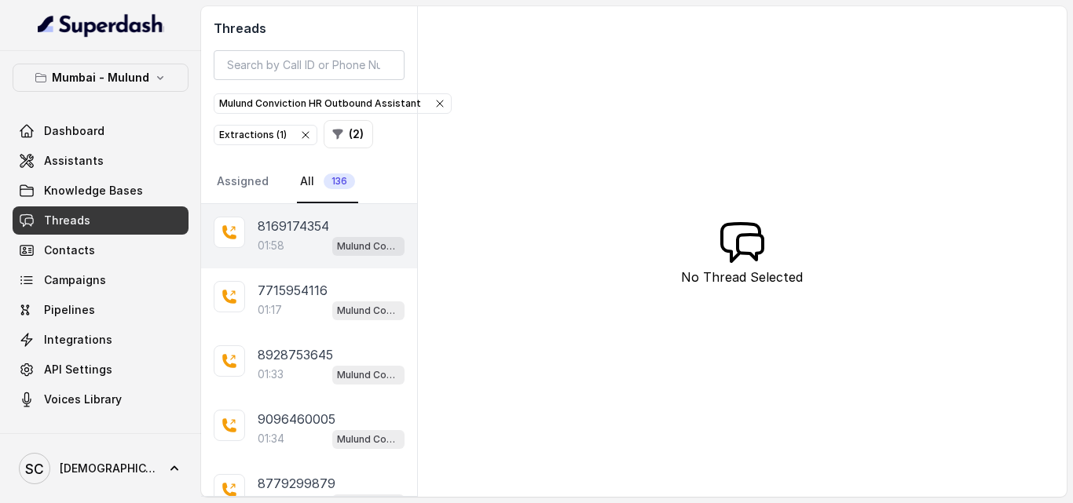
click at [287, 245] on div "01:58 Mulund Conviction HR Outbound Assistant" at bounding box center [331, 246] width 147 height 20
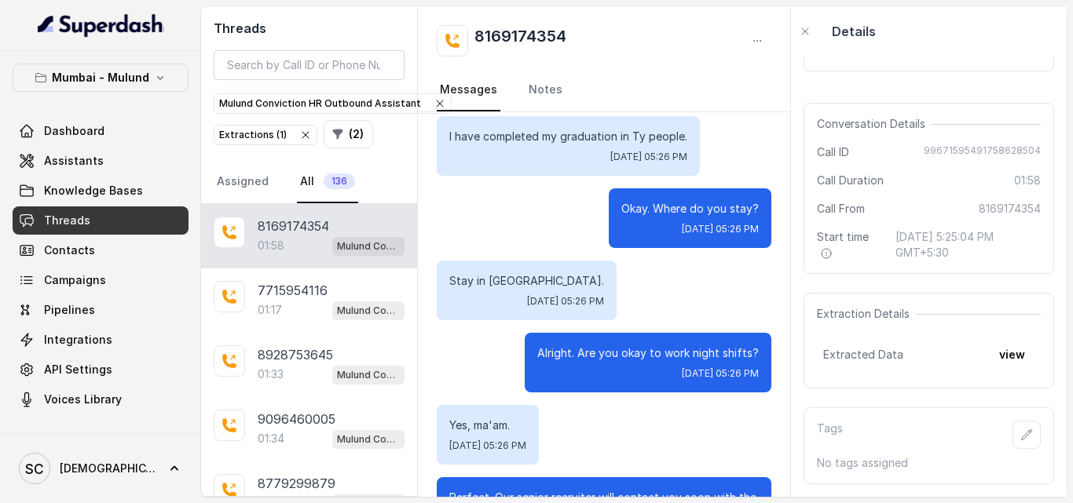
scroll to position [1008, 0]
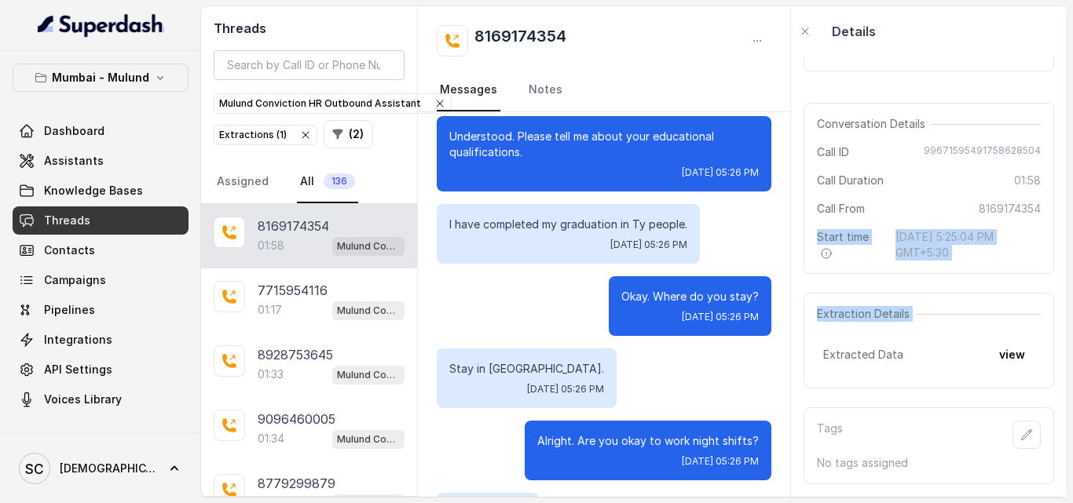
drag, startPoint x: 796, startPoint y: 333, endPoint x: 800, endPoint y: 225, distance: 107.7
click at [800, 225] on div "Download call recording securely Conversation Details Call ID 99671595491758628…" at bounding box center [929, 277] width 276 height 441
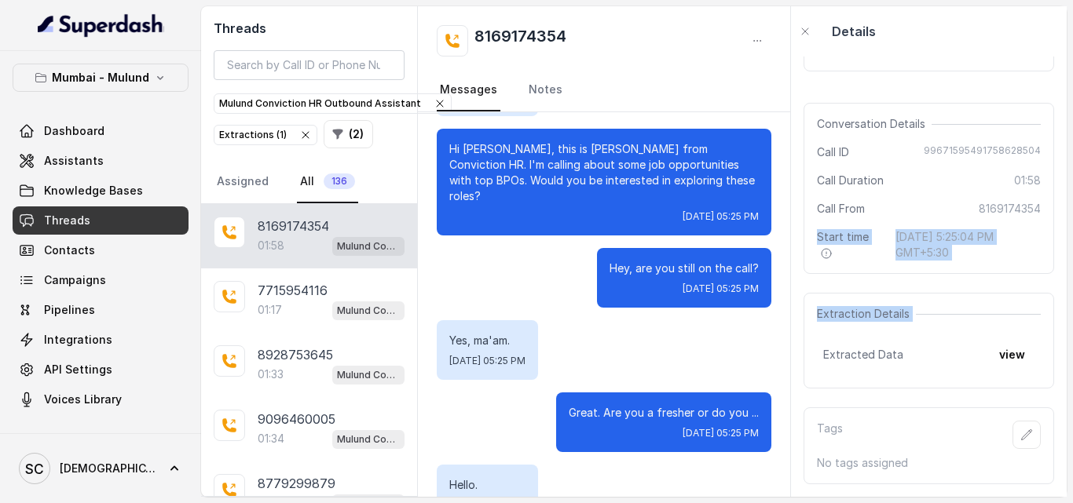
scroll to position [0, 0]
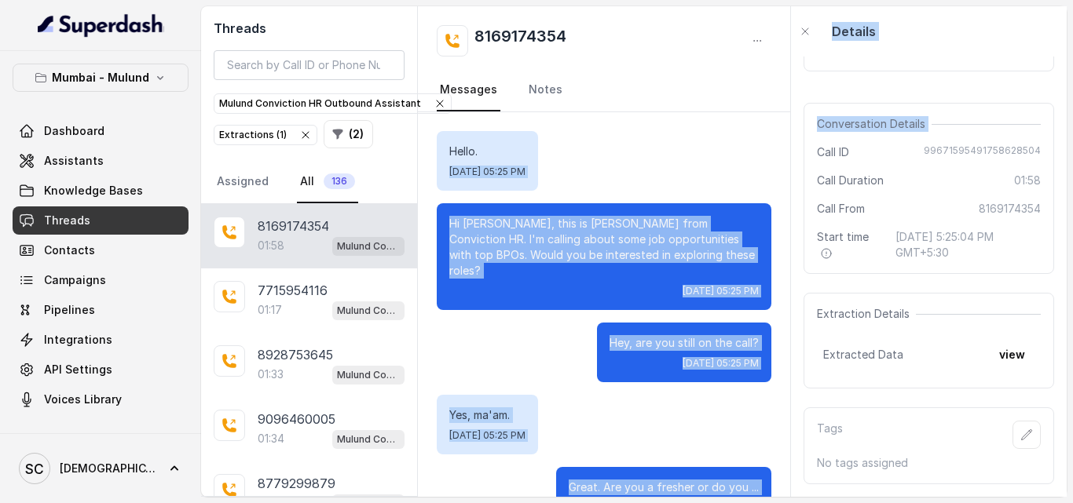
drag, startPoint x: 796, startPoint y: 141, endPoint x: 785, endPoint y: 145, distance: 11.7
click at [785, 145] on div "Threads Mulund Conviction HR Outbound Assistant Extractions ( 1 ) ( 2 ) Assigne…" at bounding box center [633, 251] width 865 height 491
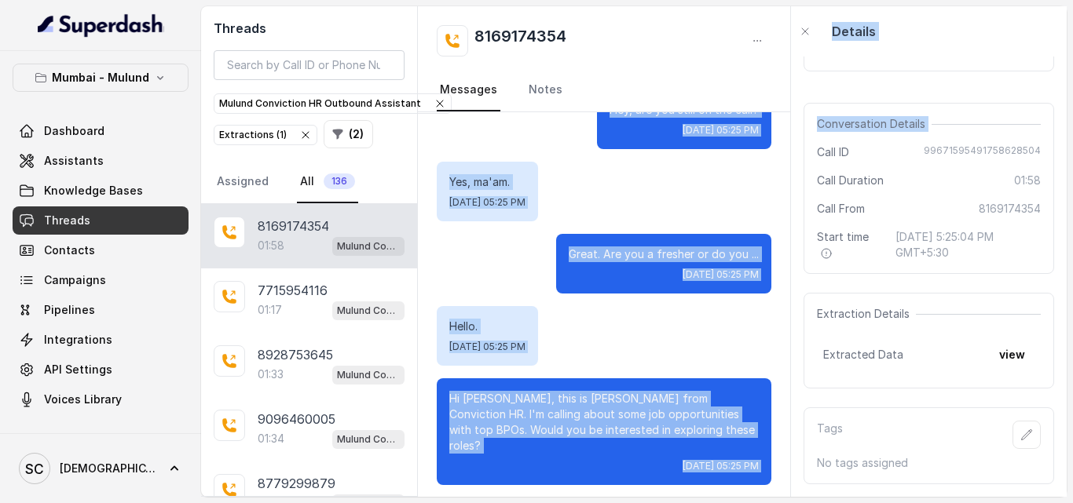
scroll to position [277, 0]
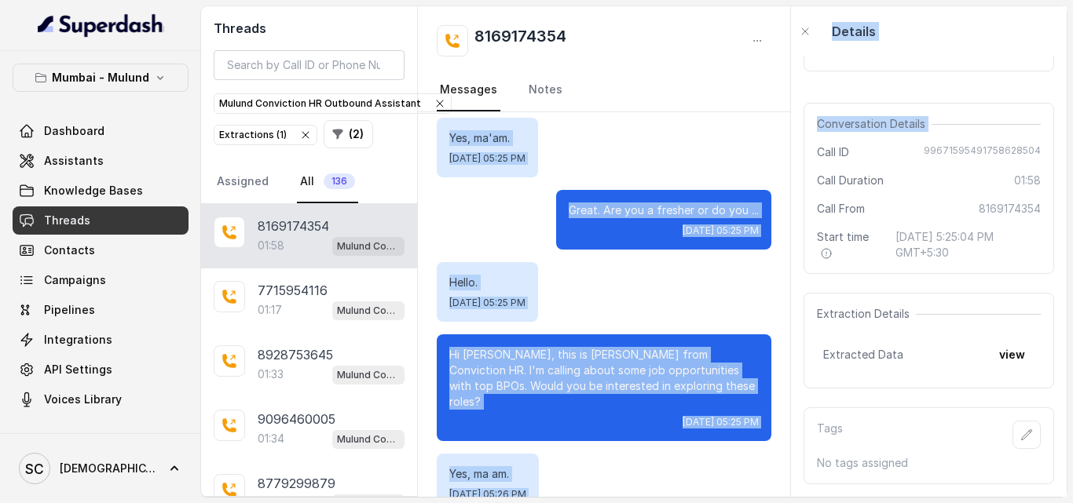
click at [708, 262] on div "Hello. Tue, Sep 23, 2025, 05:25 PM" at bounding box center [604, 292] width 335 height 60
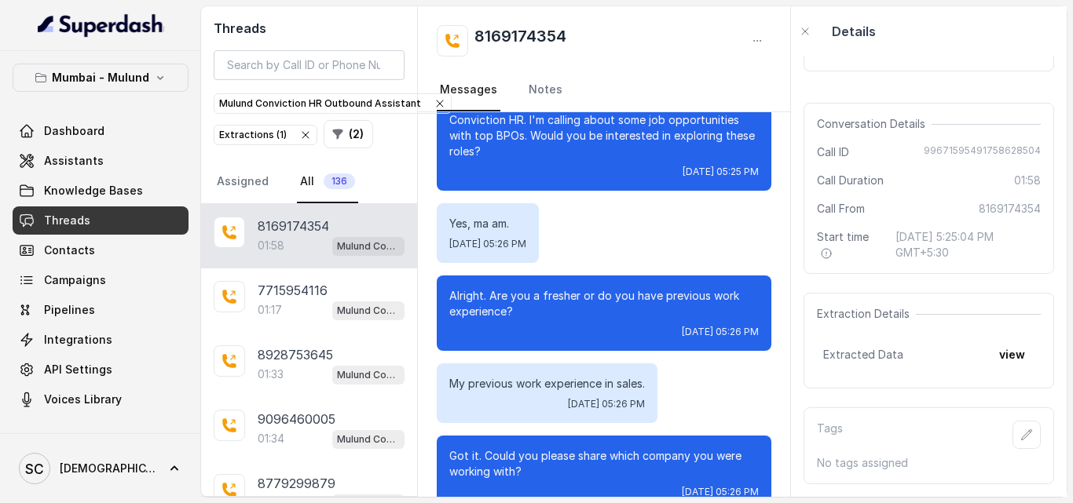
scroll to position [0, 0]
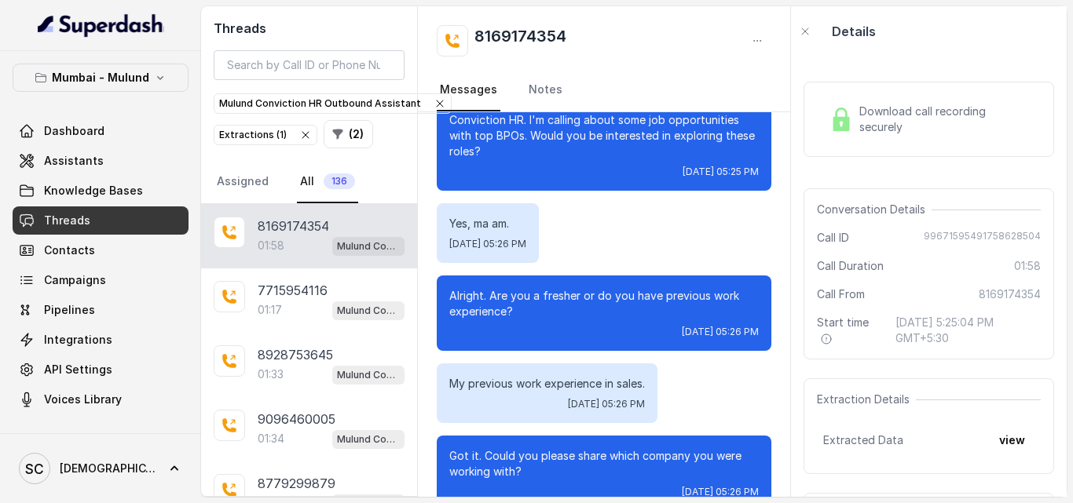
click at [941, 114] on span "Download call recording securely" at bounding box center [946, 119] width 175 height 31
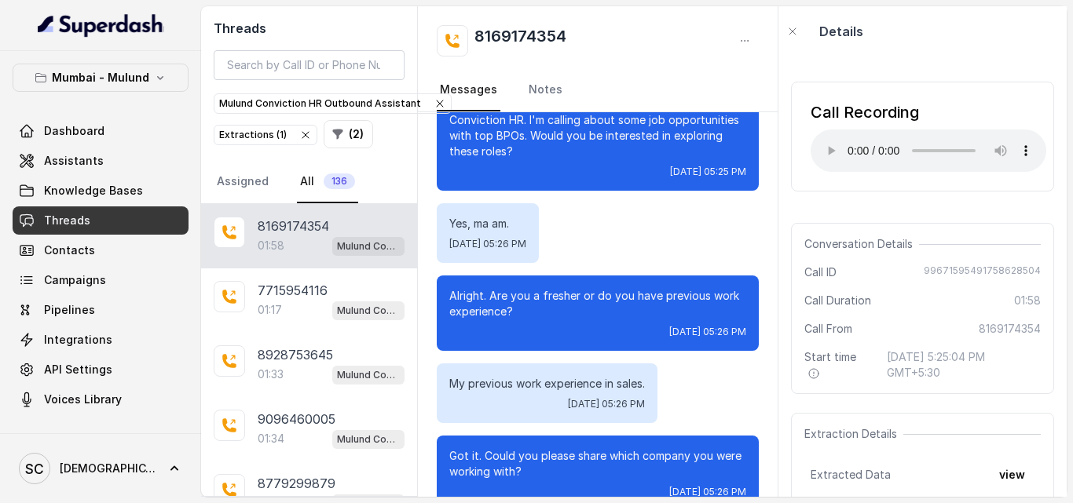
click at [745, 79] on nav "Messages Notes" at bounding box center [598, 90] width 322 height 42
click at [966, 180] on div "Call Recording Your browser does not support the audio element." at bounding box center [922, 137] width 263 height 110
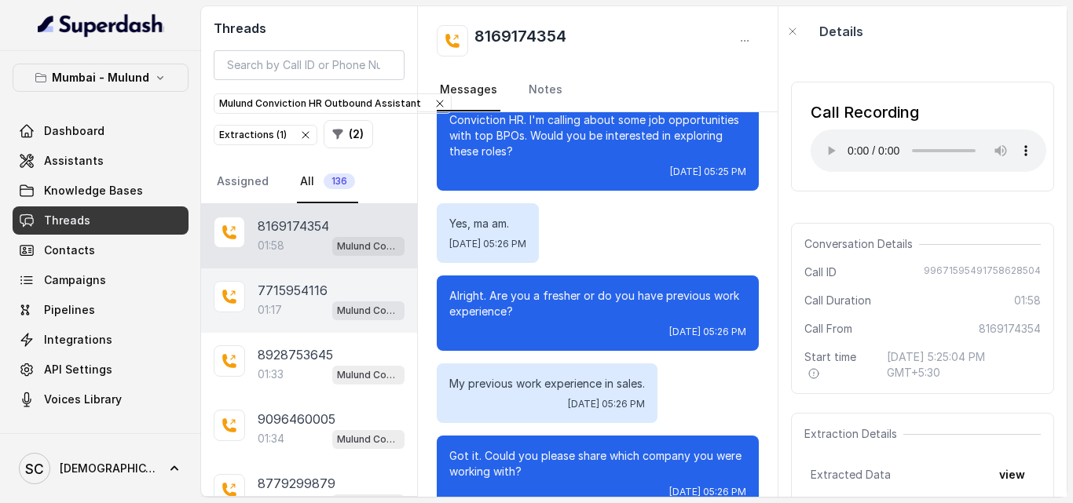
click at [275, 284] on p "7715954116" at bounding box center [293, 290] width 70 height 19
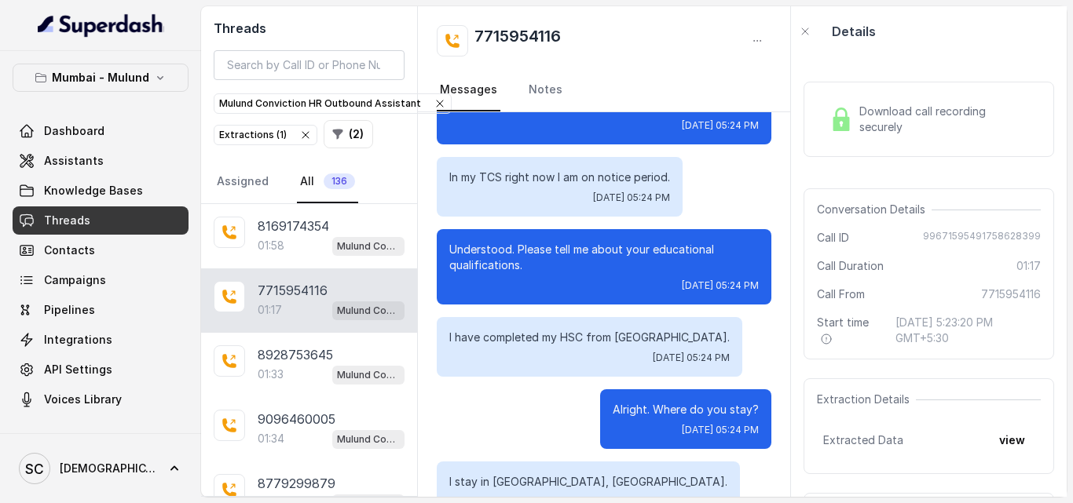
scroll to position [465, 0]
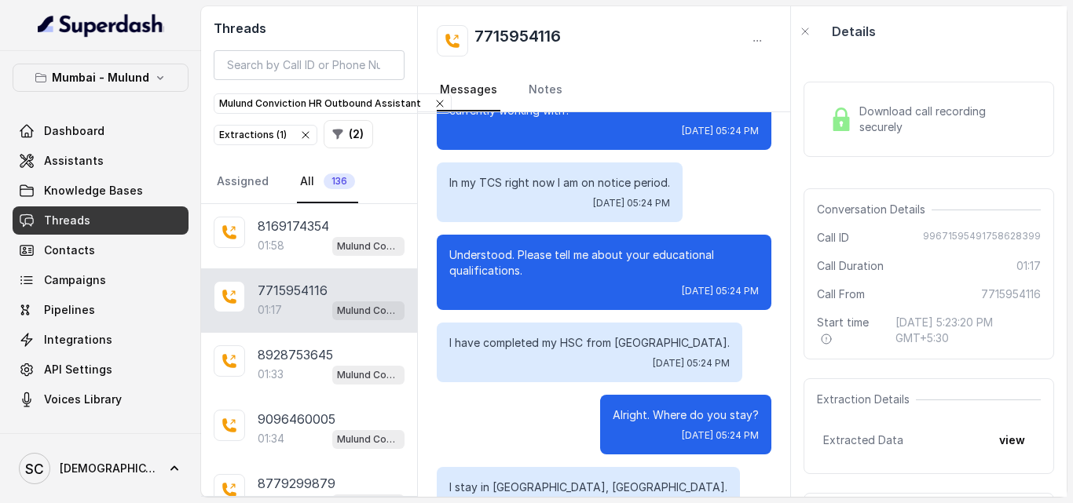
drag, startPoint x: 800, startPoint y: 301, endPoint x: 797, endPoint y: 276, distance: 24.5
click at [797, 276] on div "Download call recording securely Conversation Details Call ID 99671595491758628…" at bounding box center [929, 277] width 276 height 441
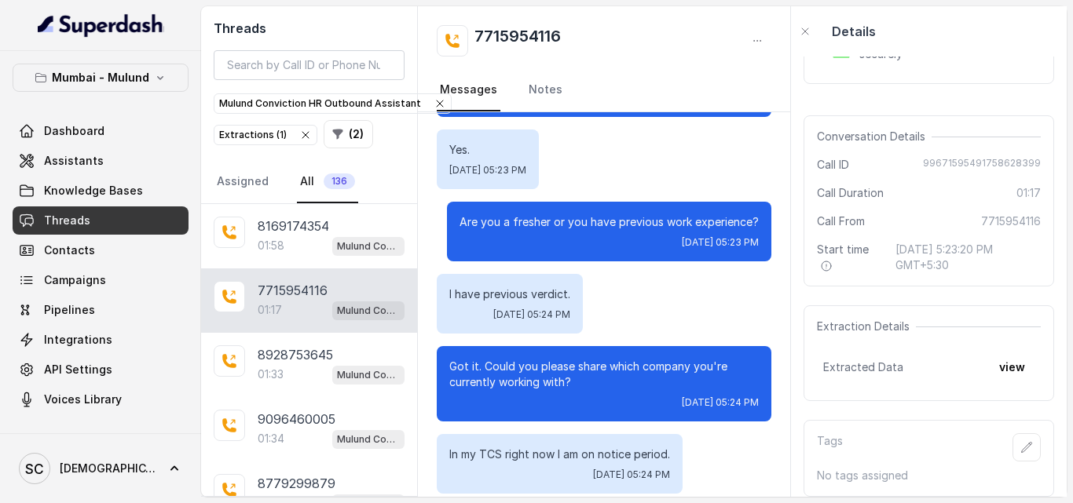
scroll to position [99, 0]
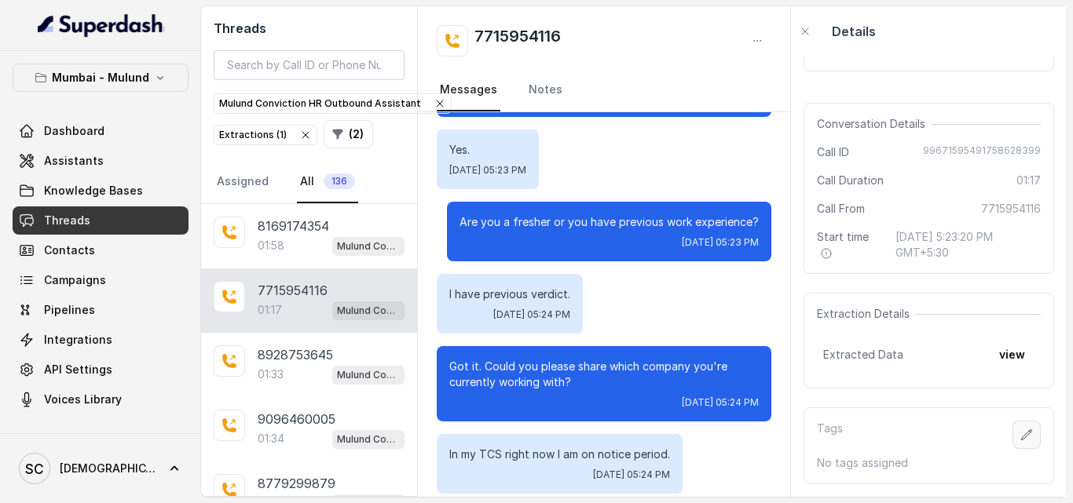
click at [1020, 429] on icon "button" at bounding box center [1026, 435] width 13 height 13
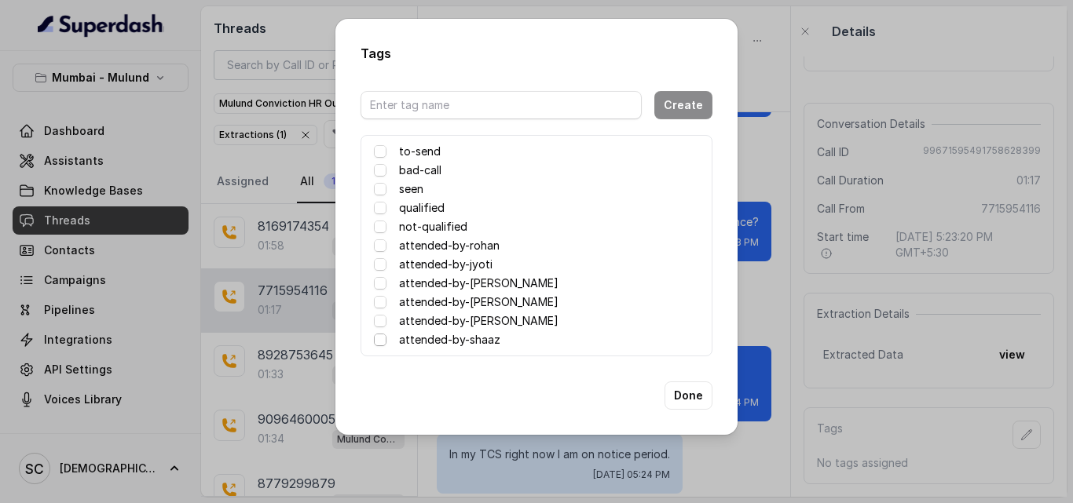
click at [381, 341] on span at bounding box center [380, 340] width 13 height 13
click at [684, 400] on button "Done" at bounding box center [688, 396] width 48 height 28
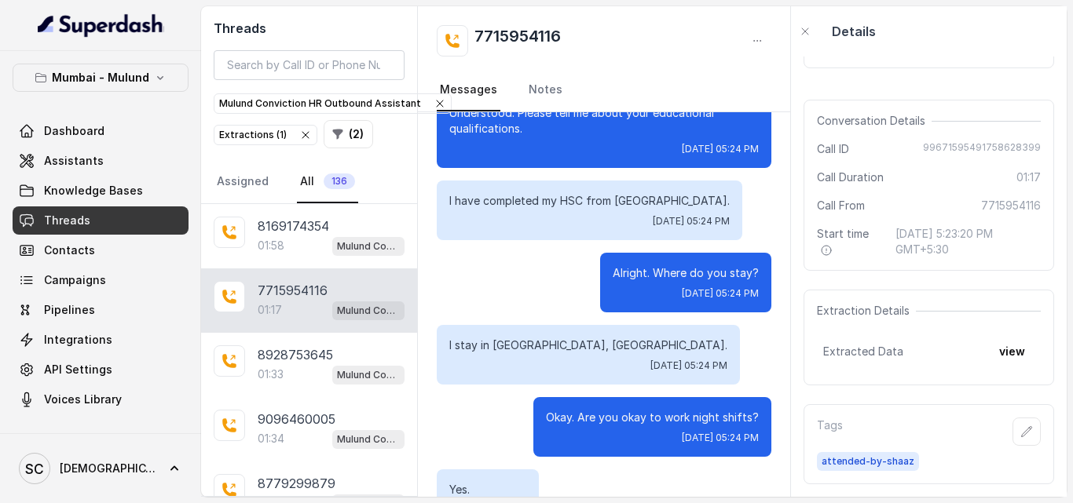
scroll to position [602, 0]
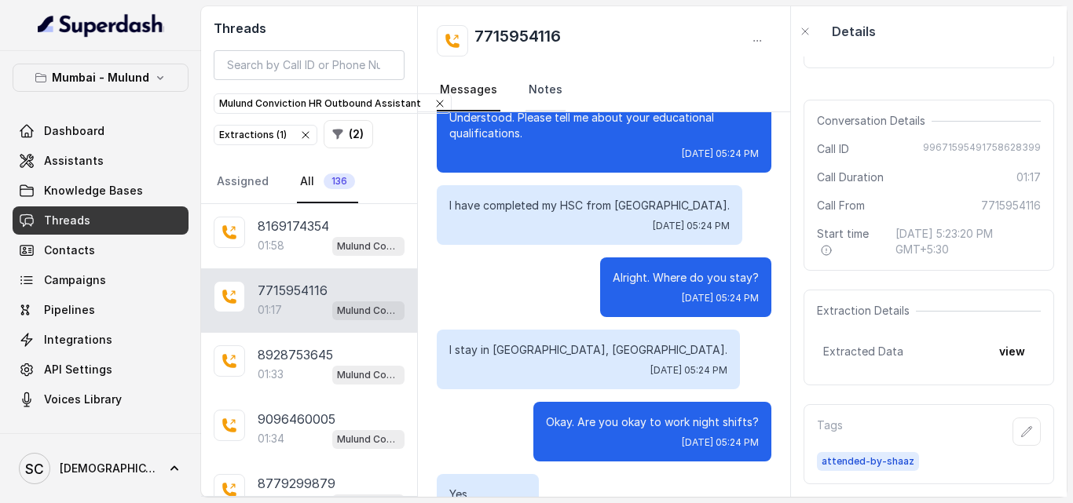
click at [537, 90] on link "Notes" at bounding box center [545, 90] width 40 height 42
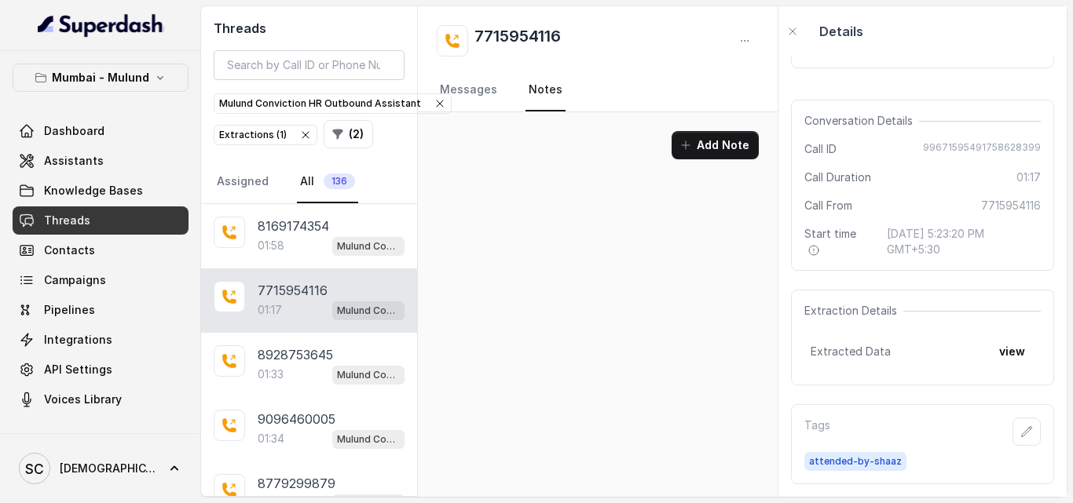
scroll to position [0, 0]
click at [718, 152] on button "Add Note" at bounding box center [715, 145] width 87 height 28
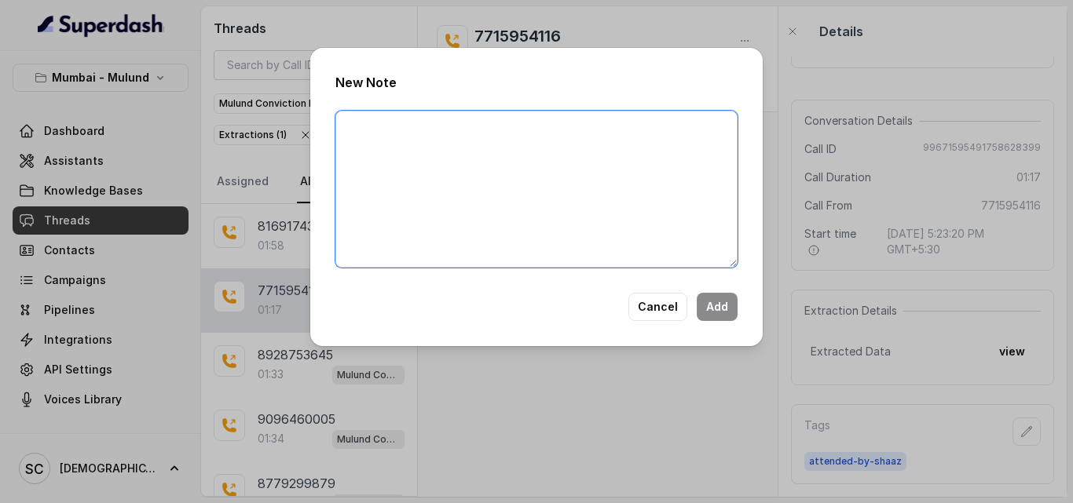
click at [547, 145] on textarea at bounding box center [536, 189] width 402 height 157
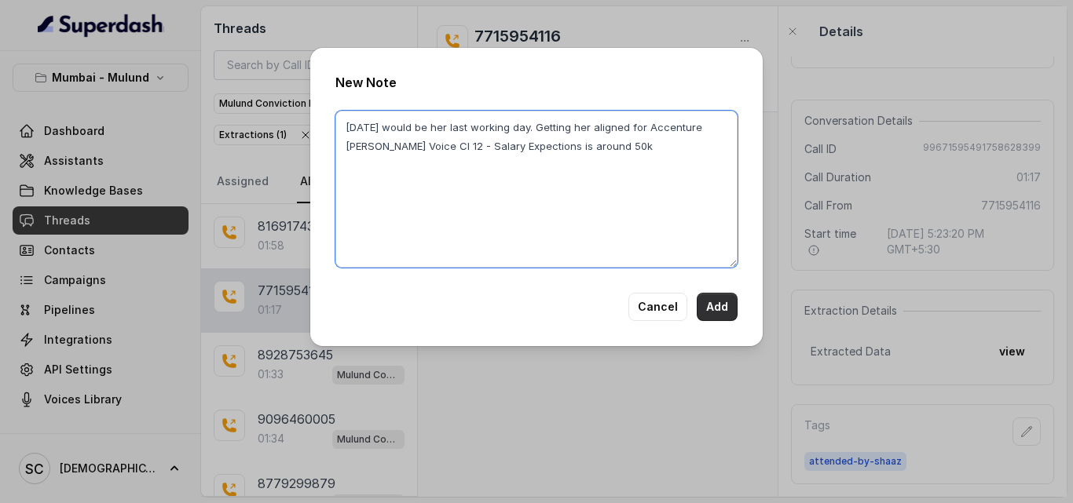
type textarea "Friday would be her last working day. Getting her aligned for Accenture Zenia V…"
click at [715, 301] on button "Add" at bounding box center [717, 307] width 41 height 28
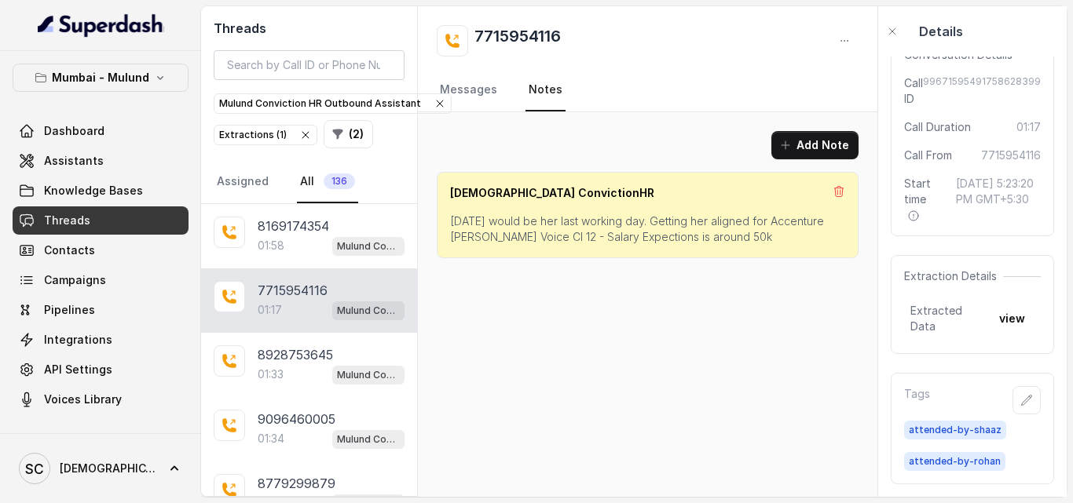
scroll to position [179, 0]
click at [743, 443] on div "Add Note Shaista ConvictionHR Friday would be her last working day. Getting her…" at bounding box center [648, 304] width 460 height 385
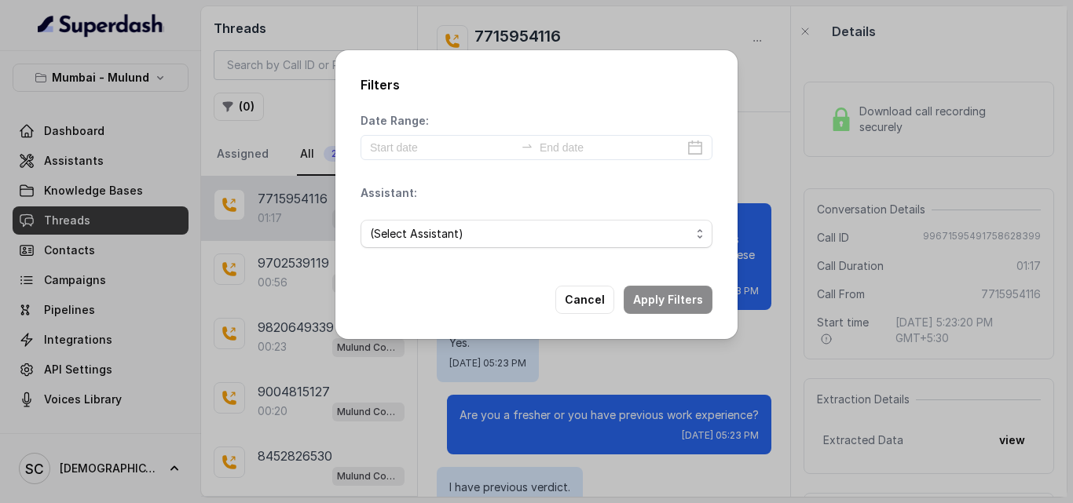
scroll to position [891, 0]
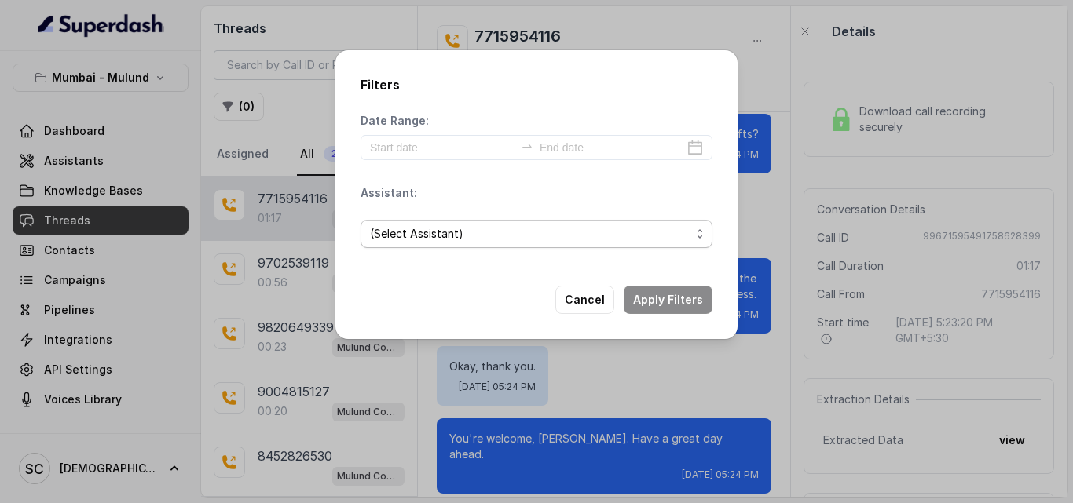
click at [536, 239] on span "(Select Assistant)" at bounding box center [530, 234] width 320 height 19
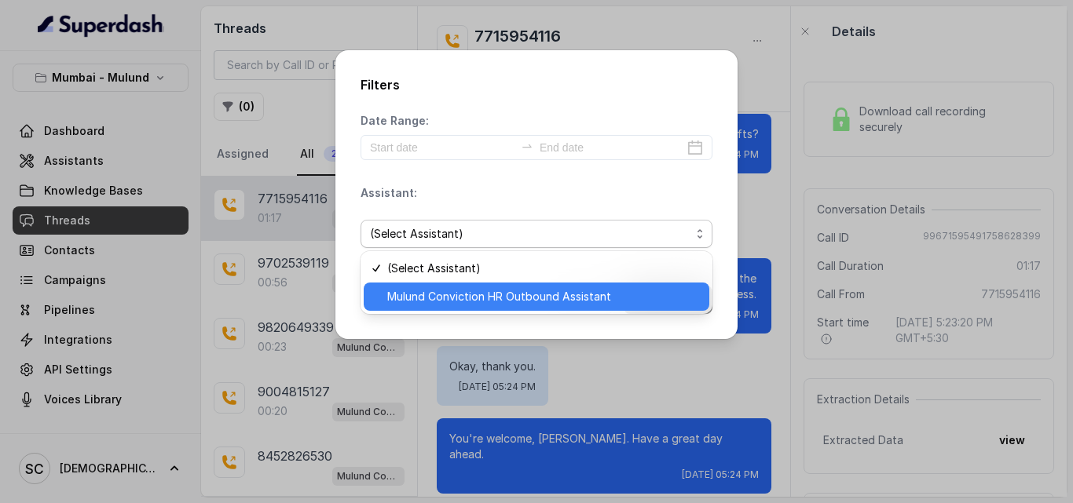
click at [540, 295] on span "Mulund Conviction HR Outbound Assistant" at bounding box center [543, 296] width 313 height 19
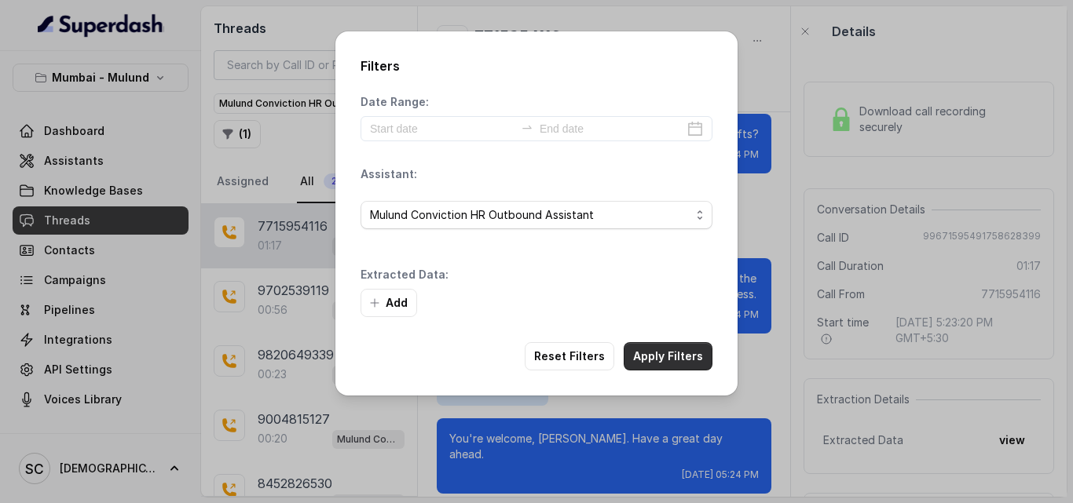
click at [674, 354] on button "Apply Filters" at bounding box center [668, 356] width 89 height 28
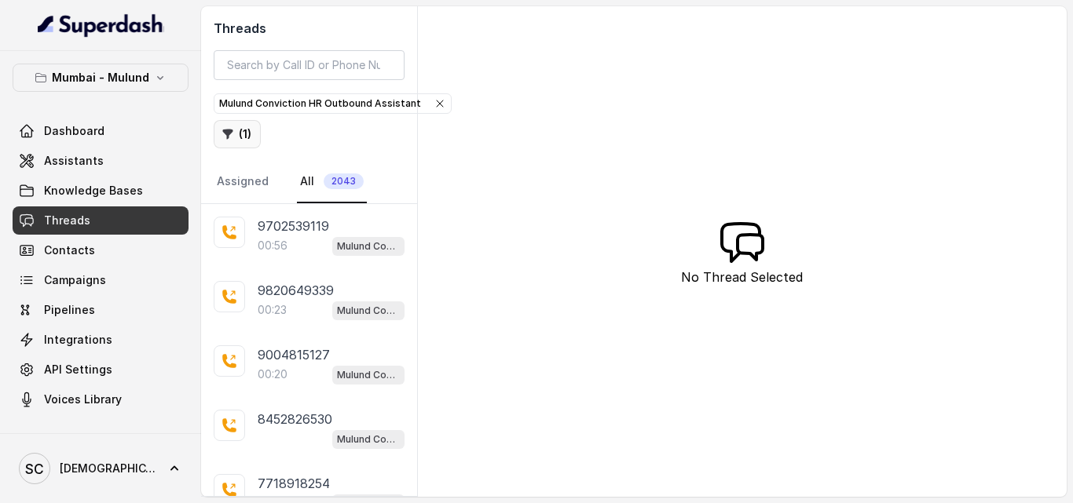
click at [247, 128] on button "( 1 )" at bounding box center [237, 134] width 47 height 28
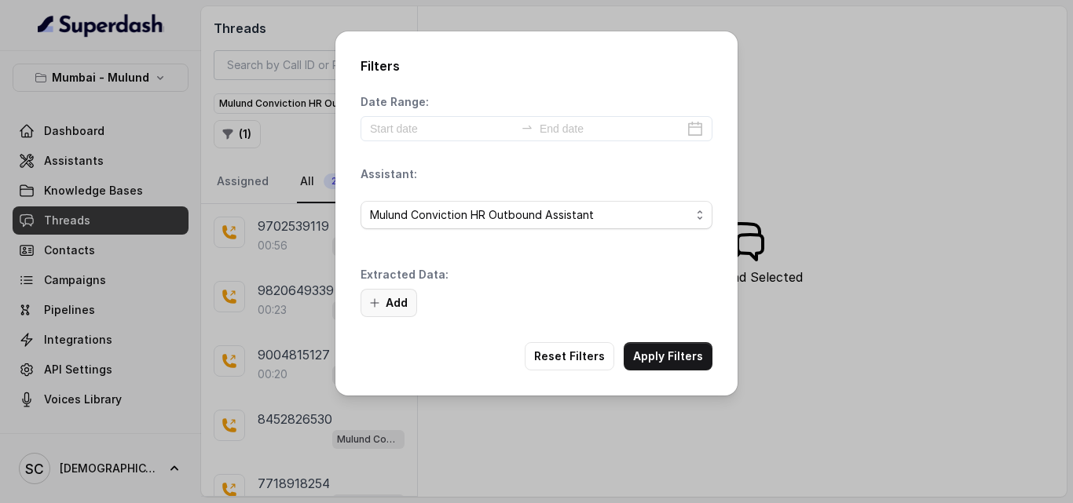
click at [396, 301] on button "Add" at bounding box center [388, 303] width 57 height 28
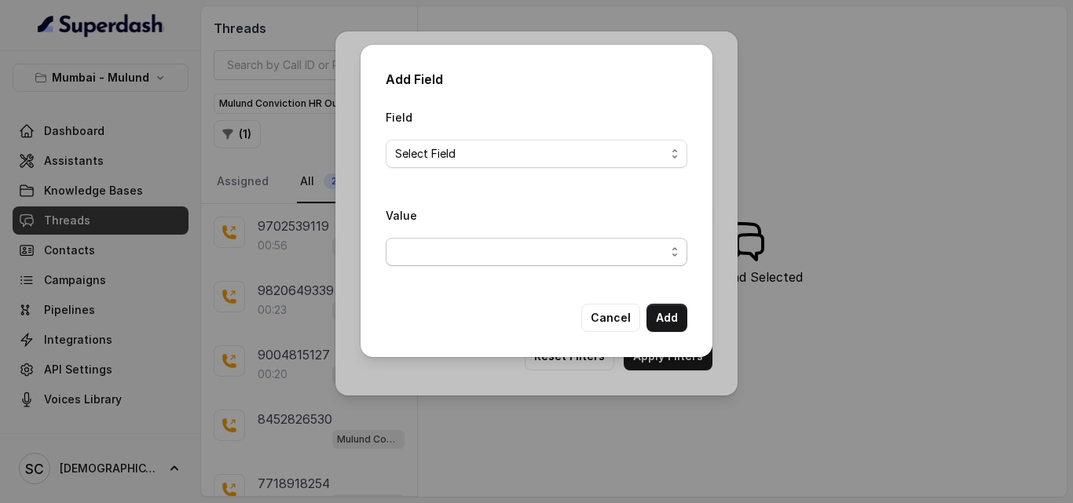
click at [579, 251] on span "button" at bounding box center [537, 252] width 302 height 28
click at [627, 156] on div "Field Select Field Value" at bounding box center [537, 193] width 302 height 171
click at [584, 157] on span "Select Field" at bounding box center [530, 154] width 270 height 19
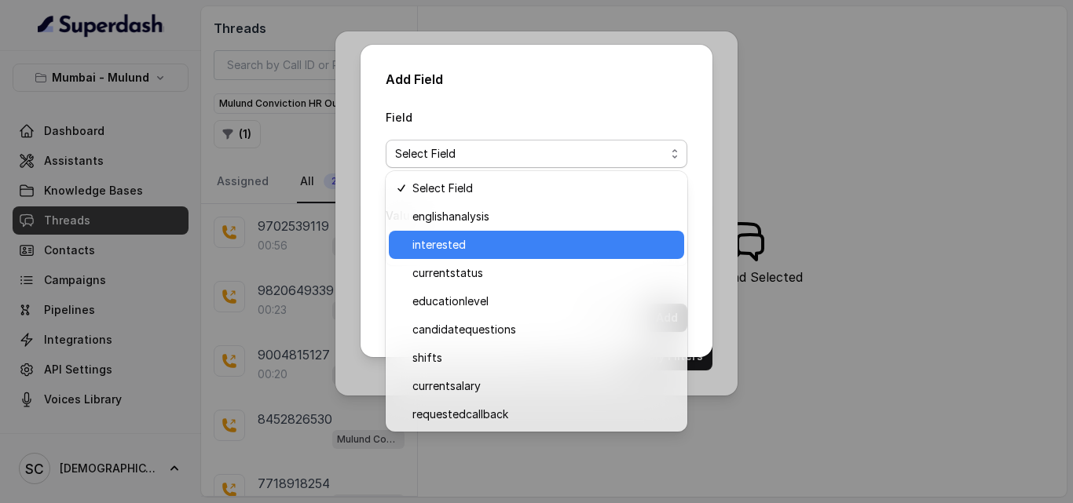
click at [541, 247] on span "interested" at bounding box center [543, 245] width 262 height 19
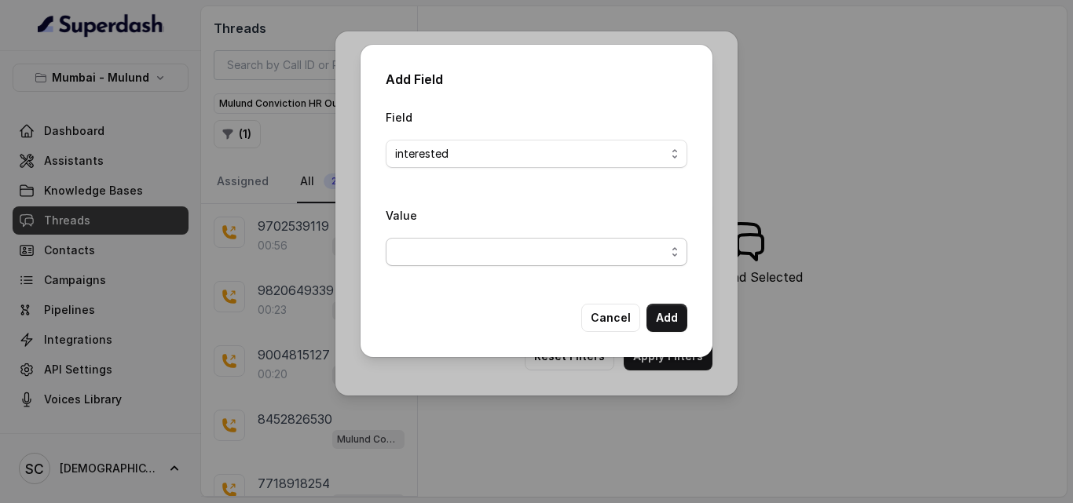
click at [554, 260] on span "button" at bounding box center [537, 252] width 302 height 28
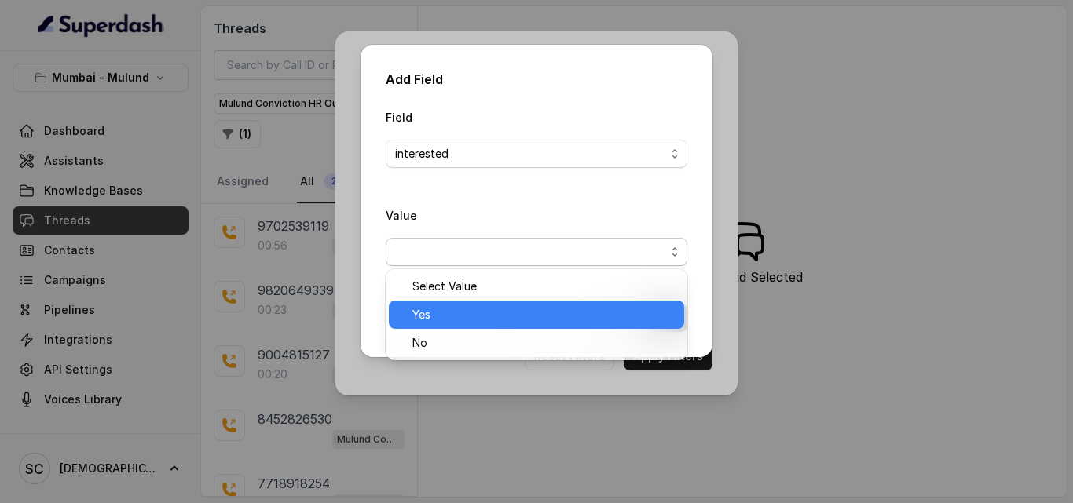
click at [551, 317] on span "Yes" at bounding box center [543, 315] width 262 height 19
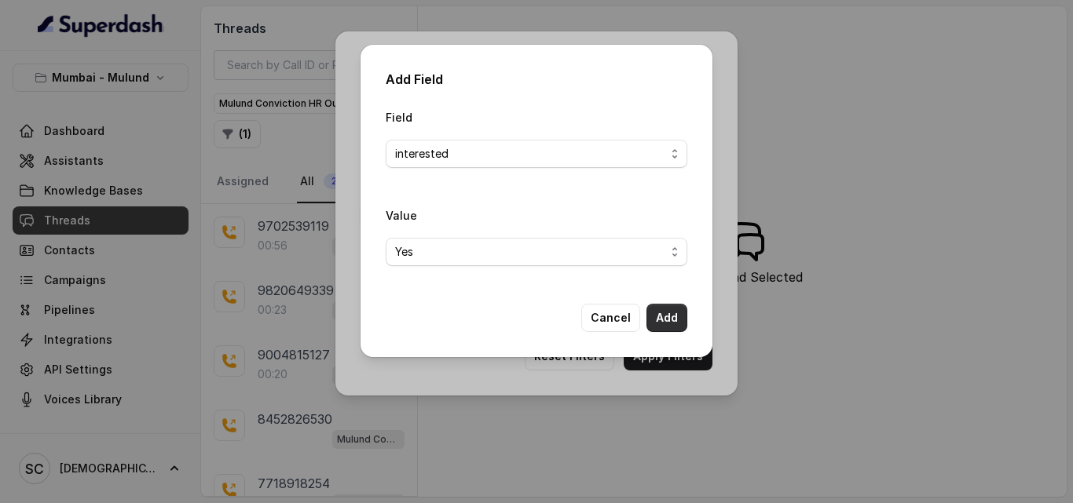
click at [666, 320] on button "Add" at bounding box center [666, 318] width 41 height 28
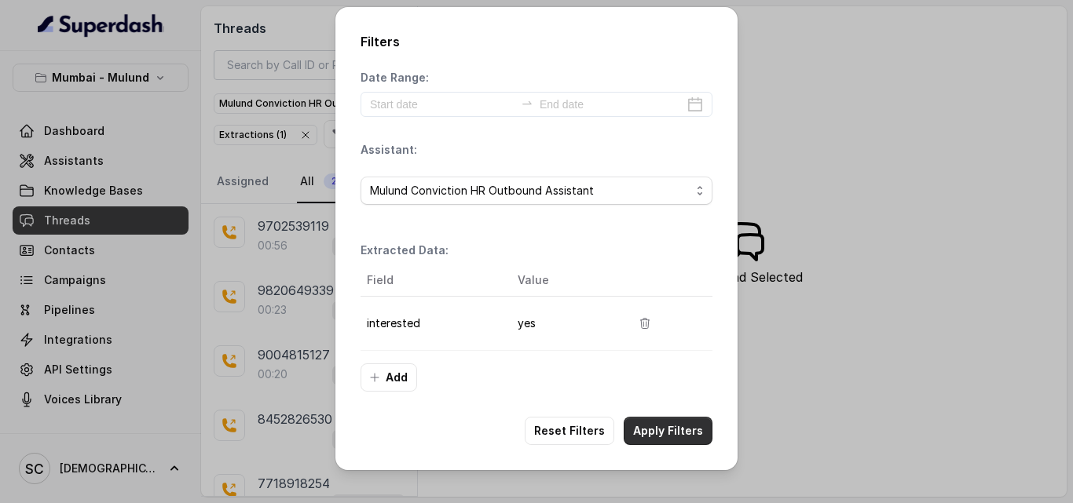
click at [701, 441] on button "Apply Filters" at bounding box center [668, 431] width 89 height 28
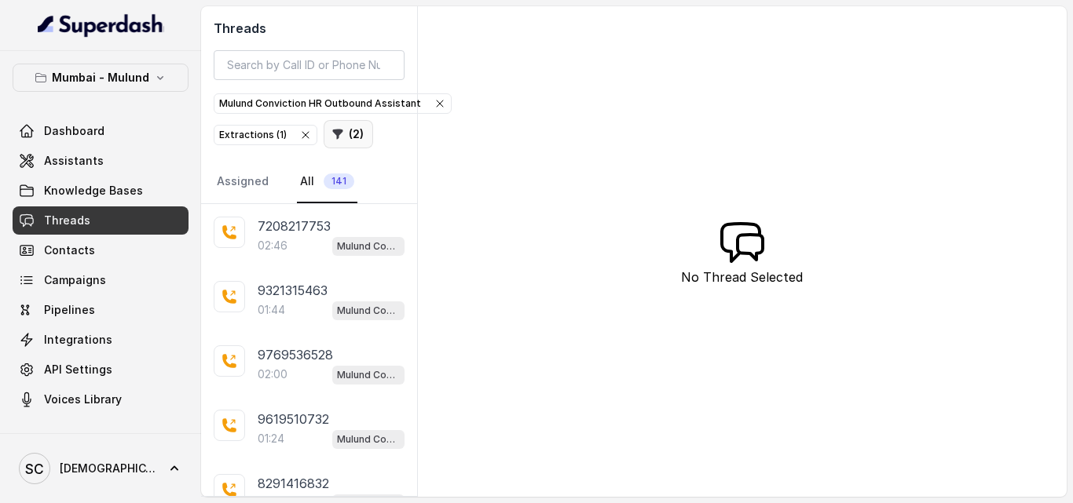
click at [346, 134] on button "( 2 )" at bounding box center [348, 134] width 49 height 28
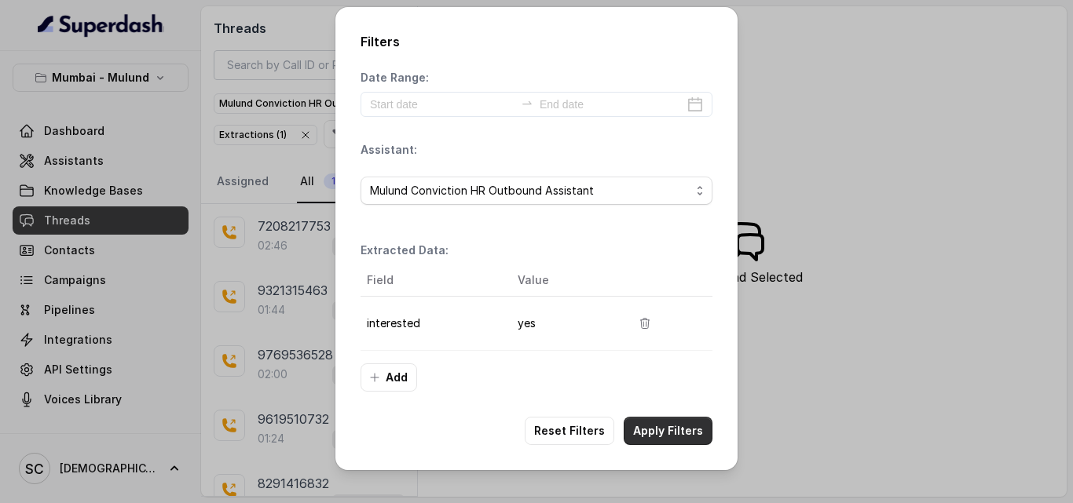
click at [635, 425] on button "Apply Filters" at bounding box center [668, 431] width 89 height 28
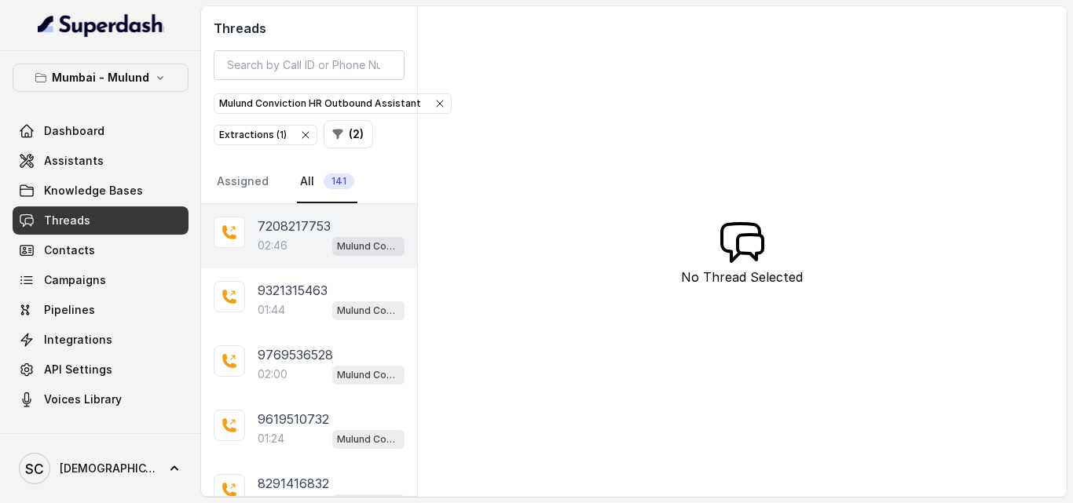
click at [275, 248] on p "02:46" at bounding box center [273, 246] width 30 height 16
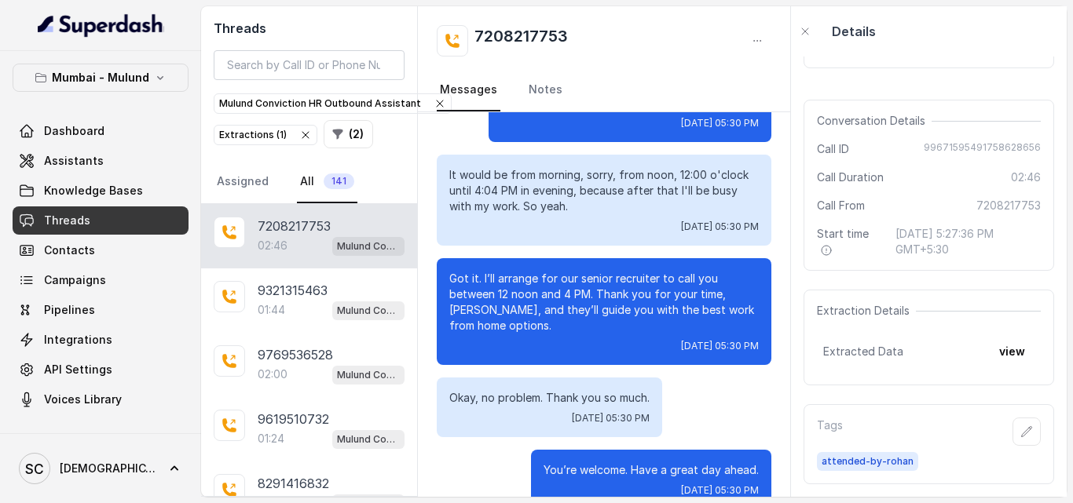
scroll to position [102, 0]
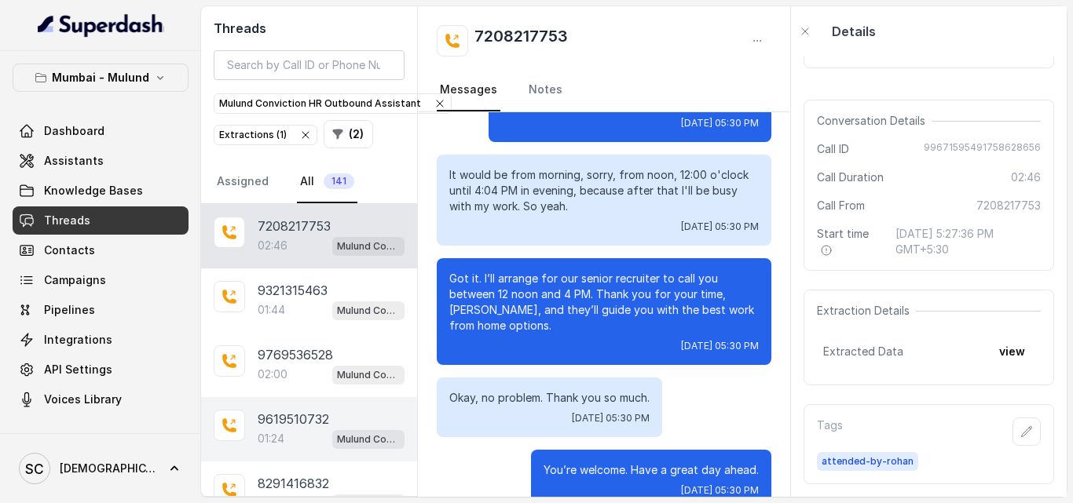
click at [323, 423] on p "9619510732" at bounding box center [293, 419] width 71 height 19
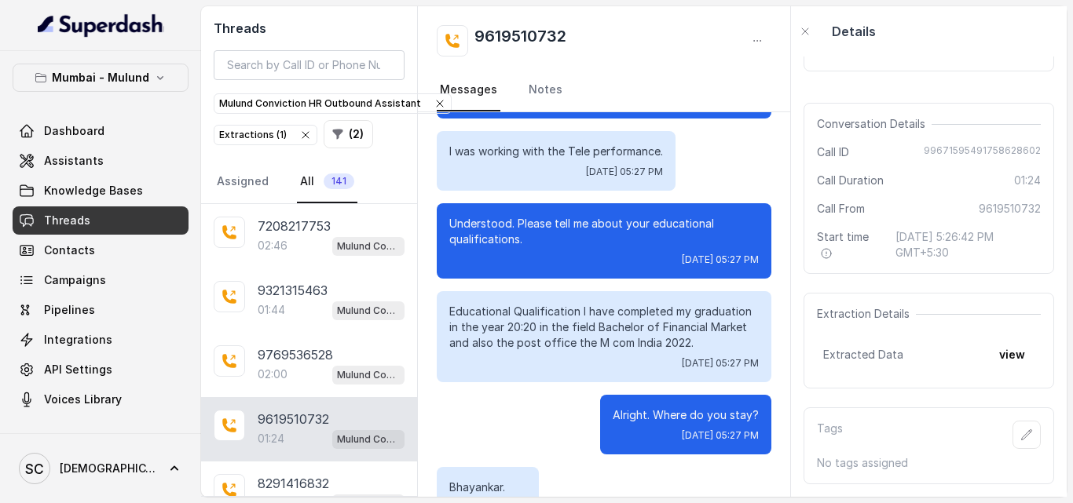
scroll to position [434, 0]
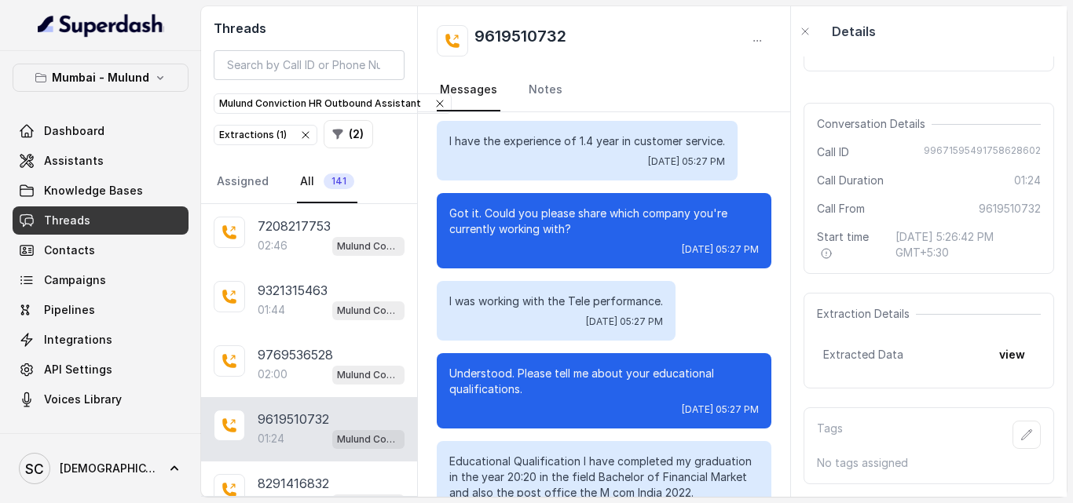
drag, startPoint x: 798, startPoint y: 309, endPoint x: 796, endPoint y: 294, distance: 15.0
click at [796, 294] on div "Download call recording securely Conversation Details Call ID 99671595491758628…" at bounding box center [929, 277] width 276 height 441
click at [790, 287] on div "Hello, Hi. Am I speaking with ANKITA? Tue, Sep 23, 2025, 05:27 PM Yes. Who's th…" at bounding box center [604, 304] width 372 height 385
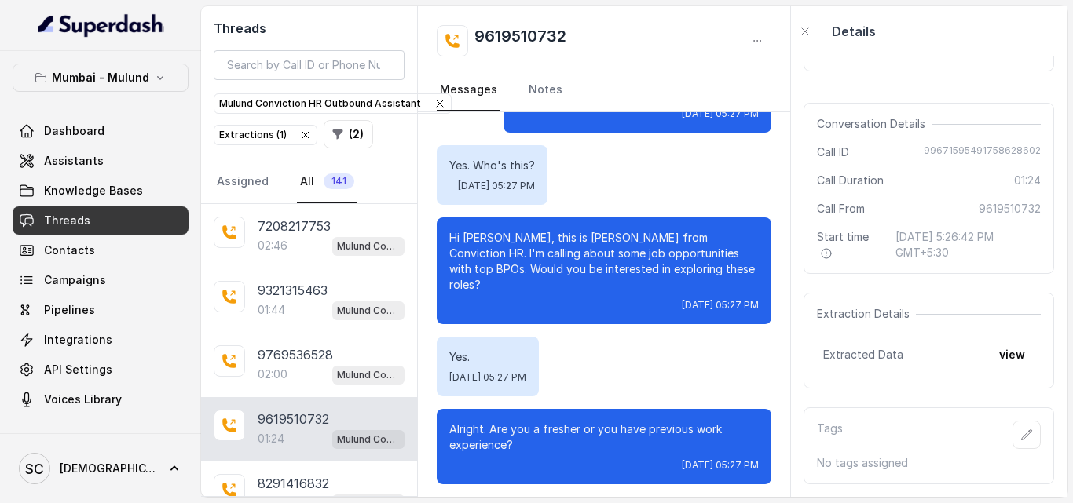
scroll to position [0, 0]
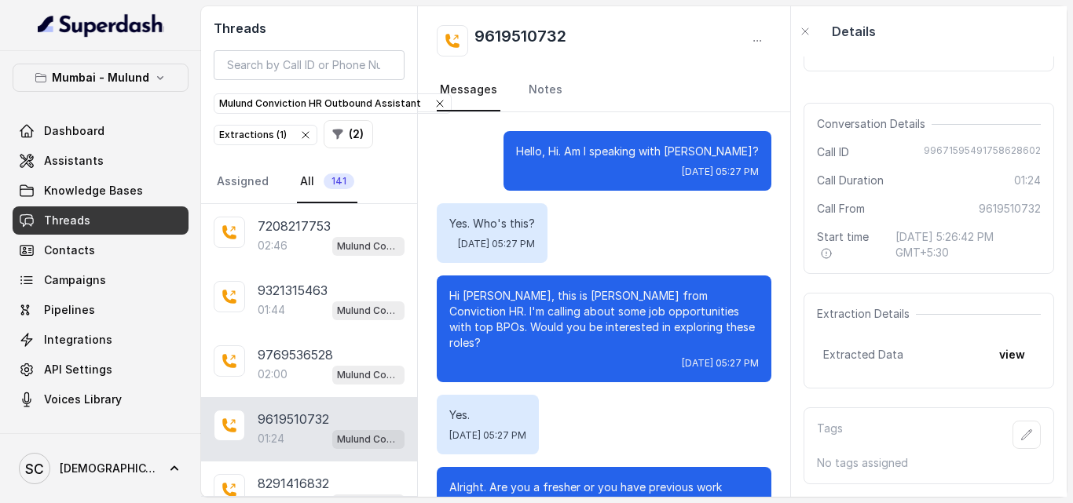
click at [710, 218] on div "Yes. Who's this? Tue, Sep 23, 2025, 05:27 PM" at bounding box center [604, 233] width 335 height 60
drag, startPoint x: 717, startPoint y: 218, endPoint x: 759, endPoint y: 249, distance: 52.8
click at [759, 249] on div "Yes. Who's this? Tue, Sep 23, 2025, 05:27 PM" at bounding box center [604, 233] width 335 height 60
click at [929, 391] on div "Download call recording securely Conversation Details Call ID 99671595491758628…" at bounding box center [929, 277] width 276 height 441
click at [371, 74] on input "search" at bounding box center [309, 65] width 191 height 30
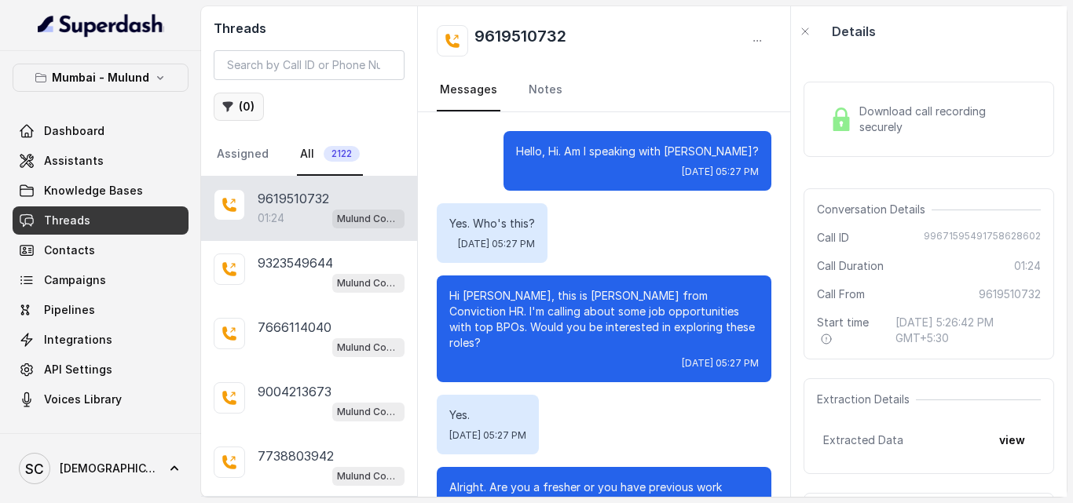
scroll to position [1010, 0]
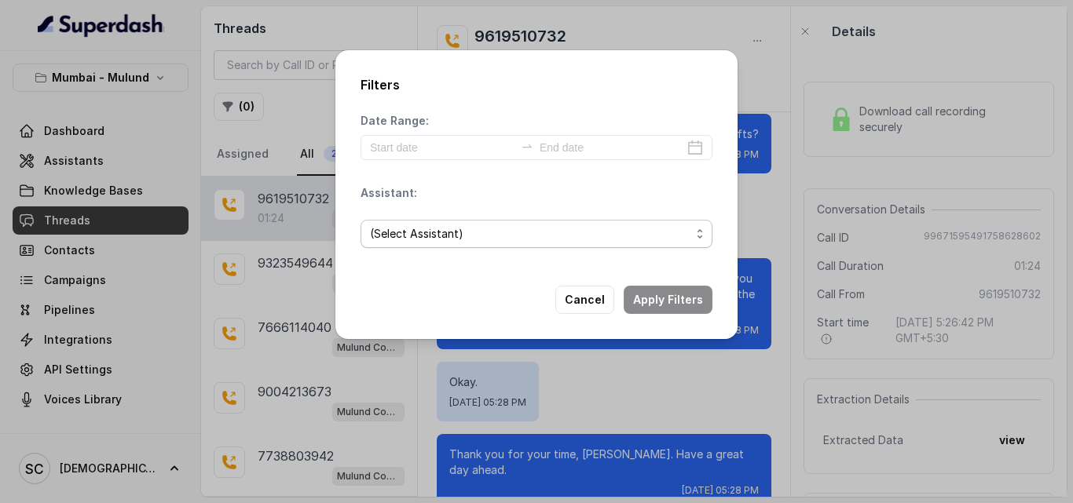
click at [567, 230] on span "(Select Assistant)" at bounding box center [530, 234] width 320 height 19
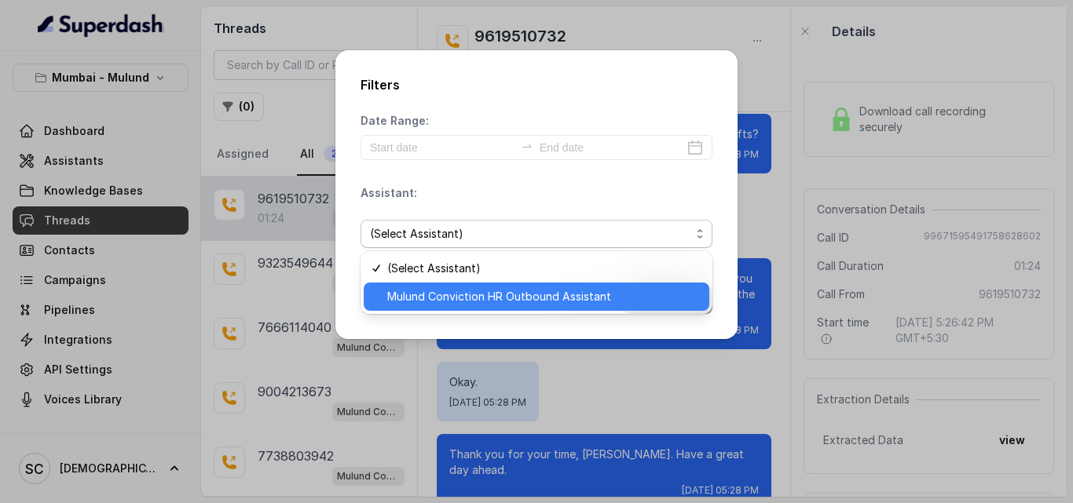
click at [570, 295] on span "Mulund Conviction HR Outbound Assistant" at bounding box center [543, 296] width 313 height 19
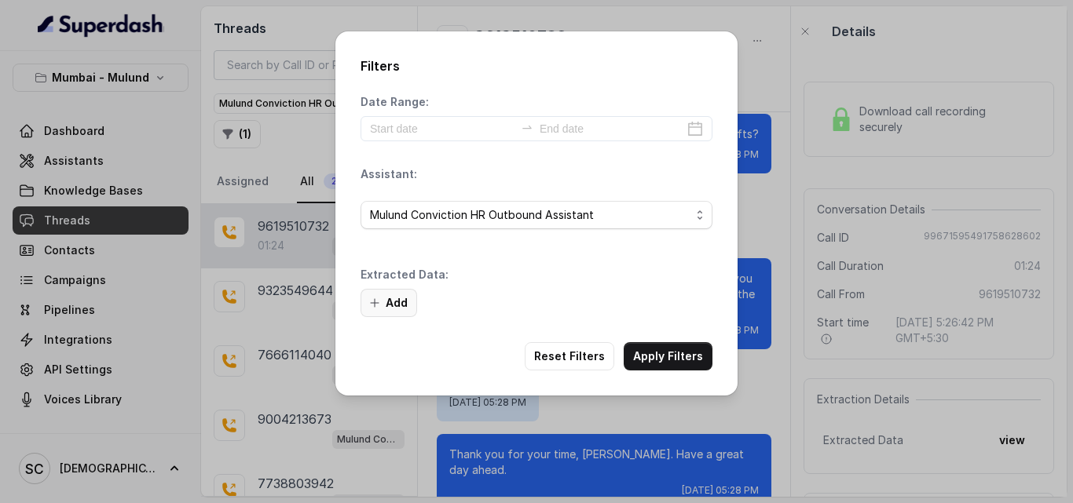
click at [404, 306] on button "Add" at bounding box center [388, 303] width 57 height 28
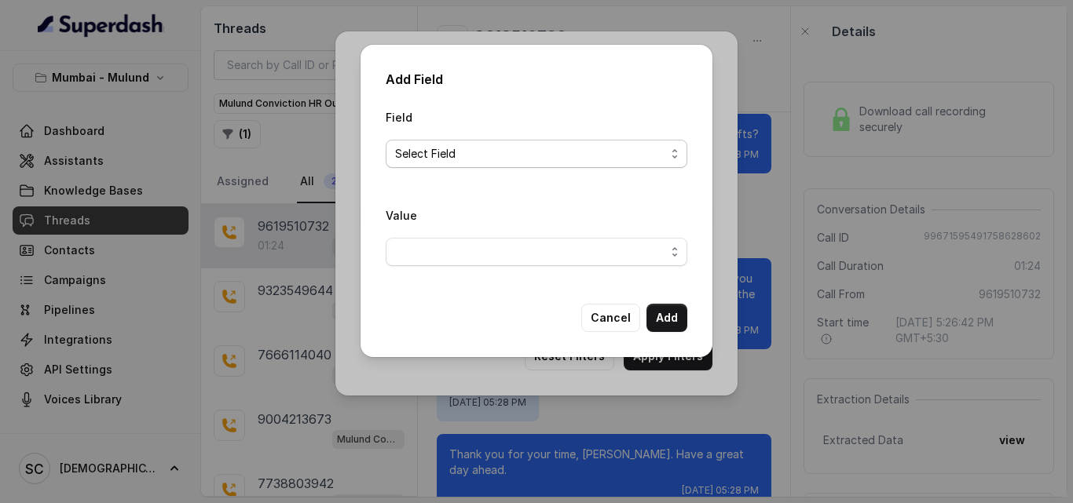
click at [478, 156] on span "Select Field" at bounding box center [530, 154] width 270 height 19
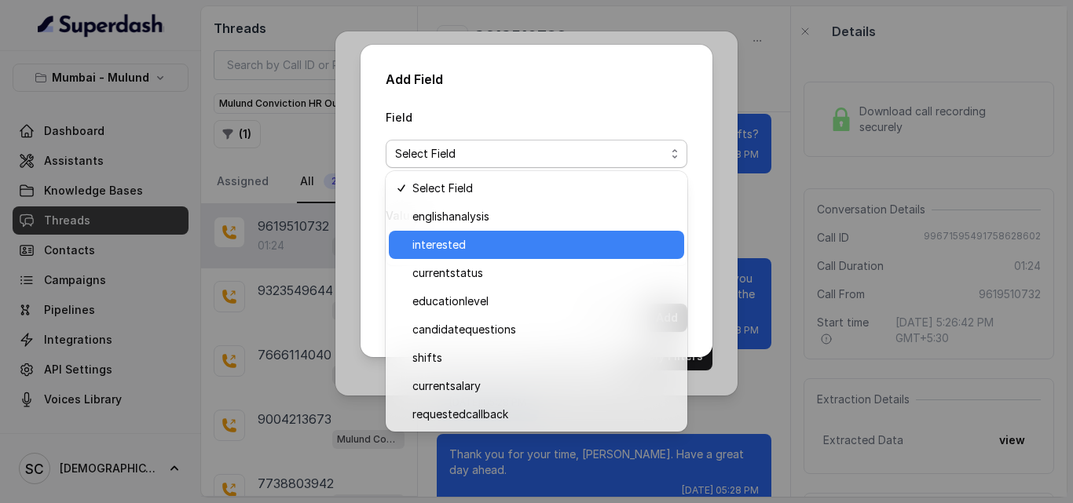
click at [478, 247] on span "interested" at bounding box center [543, 245] width 262 height 19
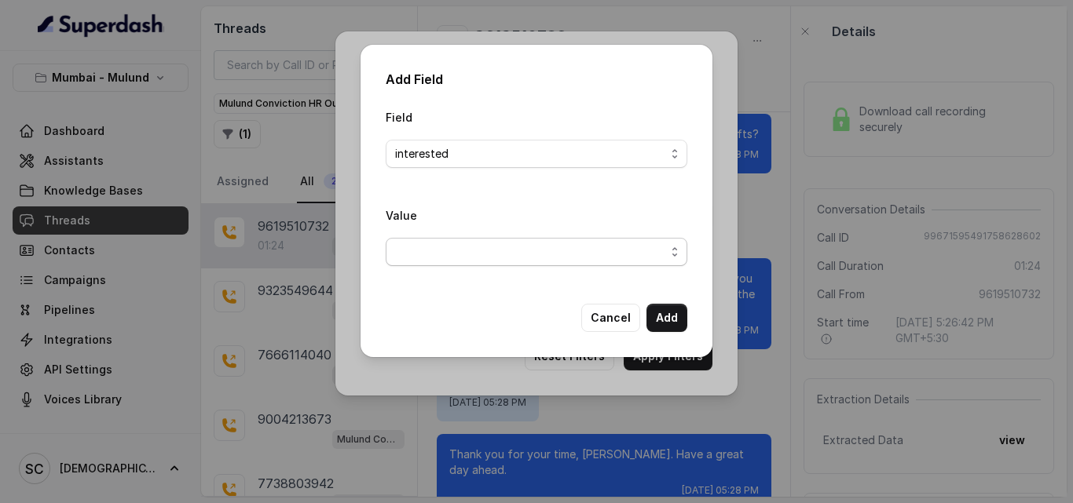
click at [474, 251] on span "button" at bounding box center [537, 252] width 302 height 28
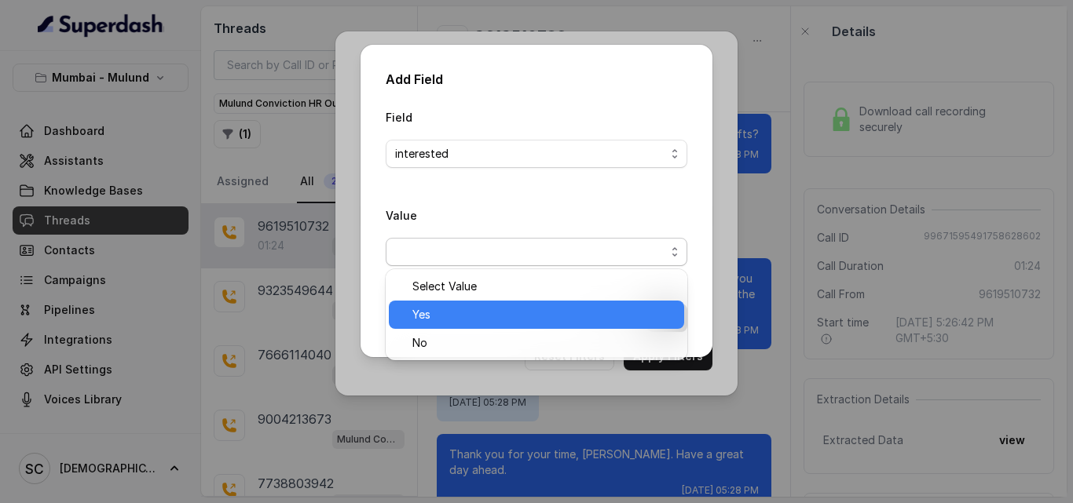
click at [468, 309] on span "Yes" at bounding box center [543, 315] width 262 height 19
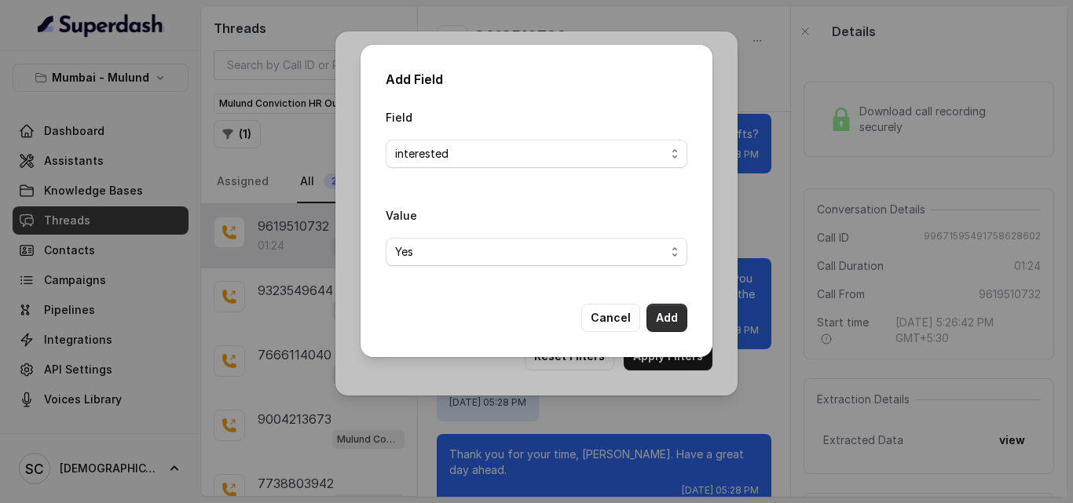
click at [667, 320] on button "Add" at bounding box center [666, 318] width 41 height 28
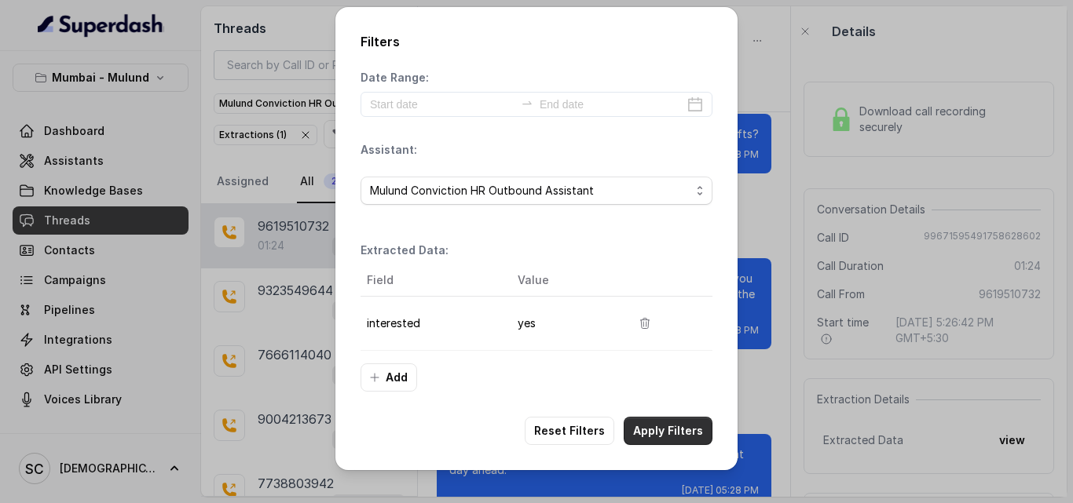
click at [678, 423] on button "Apply Filters" at bounding box center [668, 431] width 89 height 28
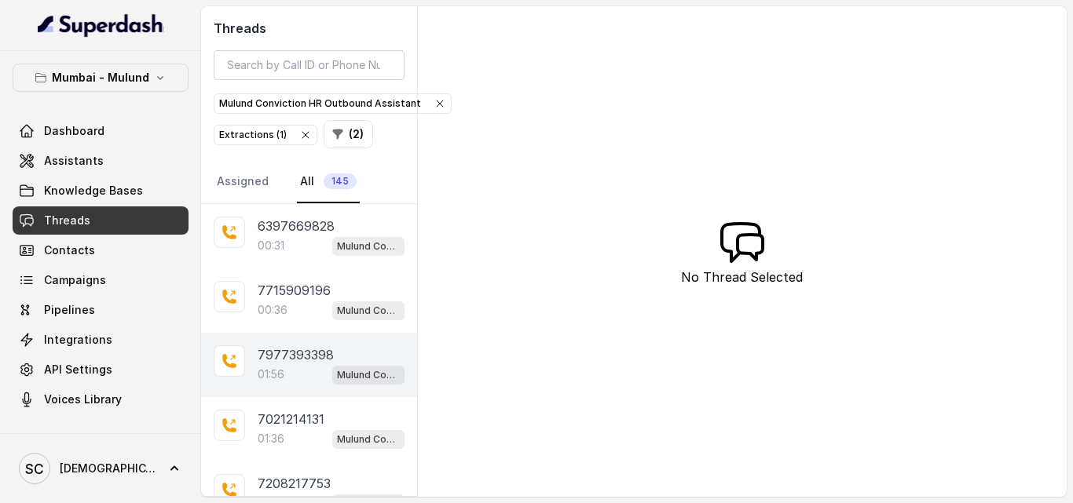
click at [296, 382] on div "01:56 Mulund Conviction HR Outbound Assistant" at bounding box center [331, 374] width 147 height 20
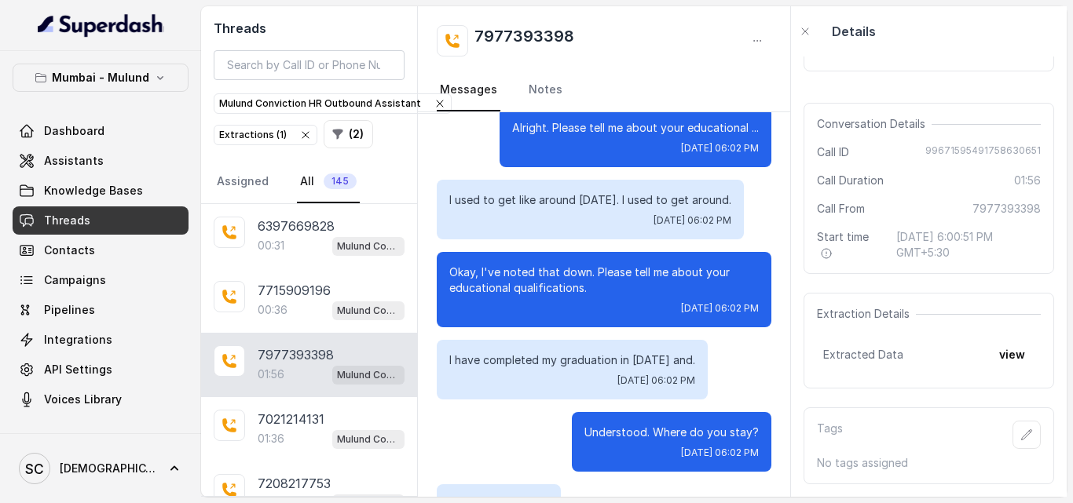
scroll to position [989, 0]
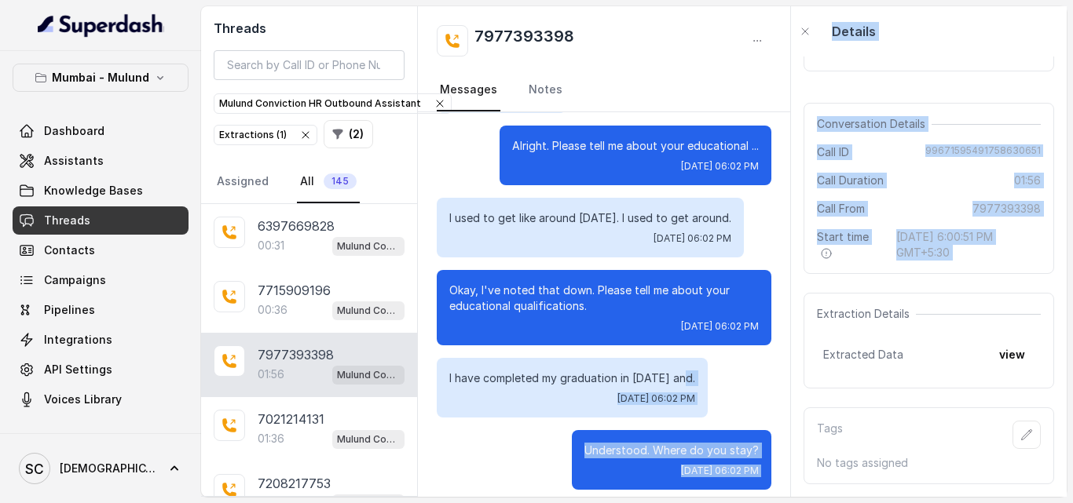
drag, startPoint x: 795, startPoint y: 335, endPoint x: 805, endPoint y: 298, distance: 38.3
click at [805, 298] on div "Threads Mulund Conviction HR Outbound Assistant Extractions ( 1 ) ( 2 ) Assigne…" at bounding box center [633, 251] width 865 height 491
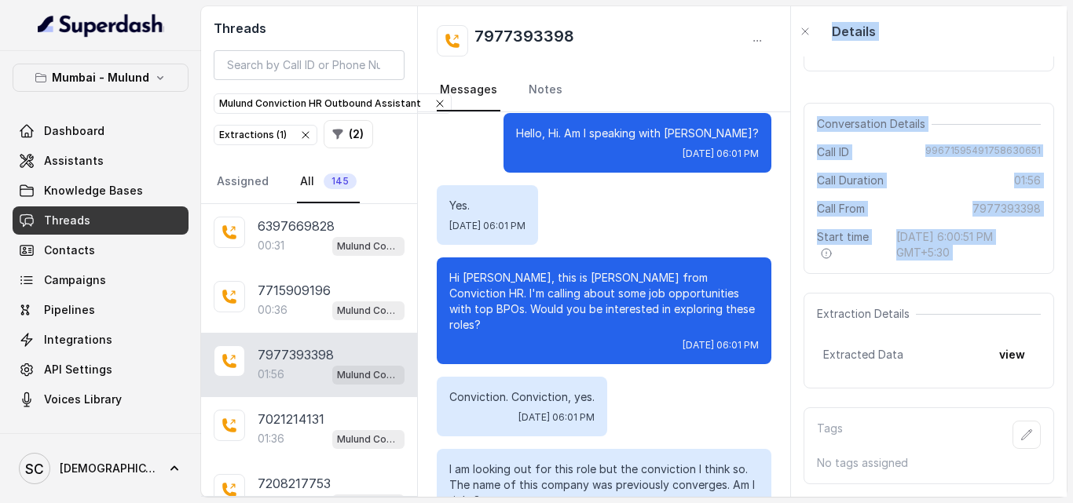
scroll to position [0, 0]
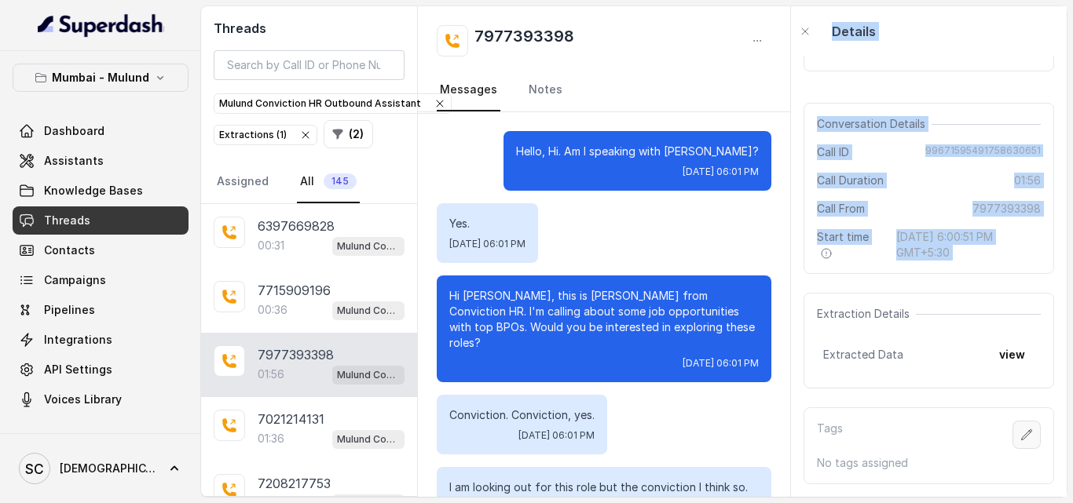
click at [1022, 430] on icon "button" at bounding box center [1027, 435] width 10 height 10
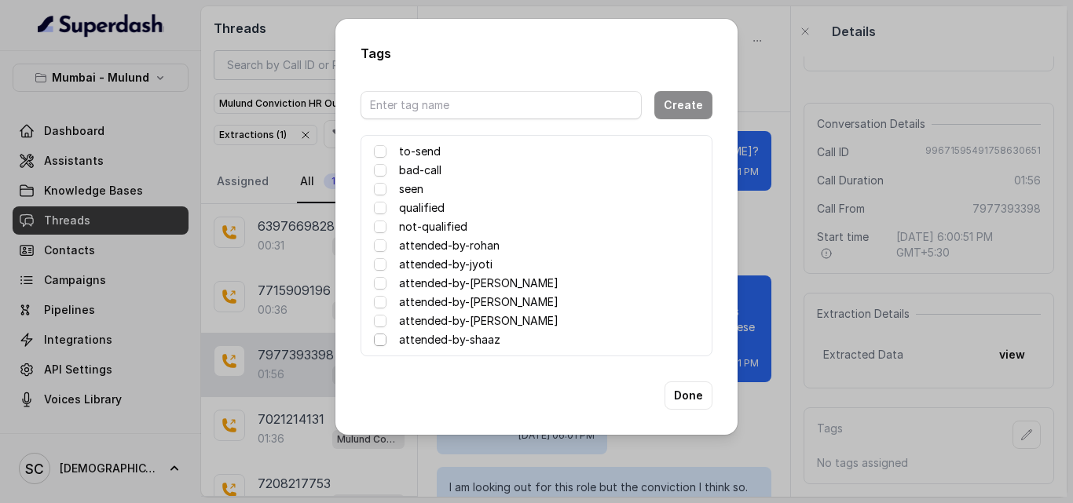
click at [382, 341] on span at bounding box center [380, 340] width 13 height 13
click at [686, 397] on button "Done" at bounding box center [688, 396] width 48 height 28
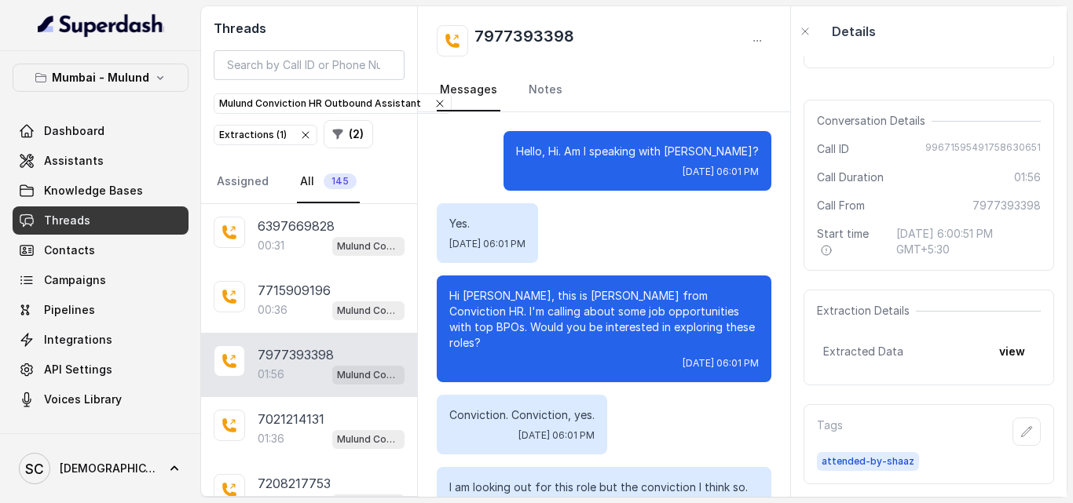
scroll to position [102, 0]
click at [541, 95] on link "Notes" at bounding box center [545, 90] width 40 height 42
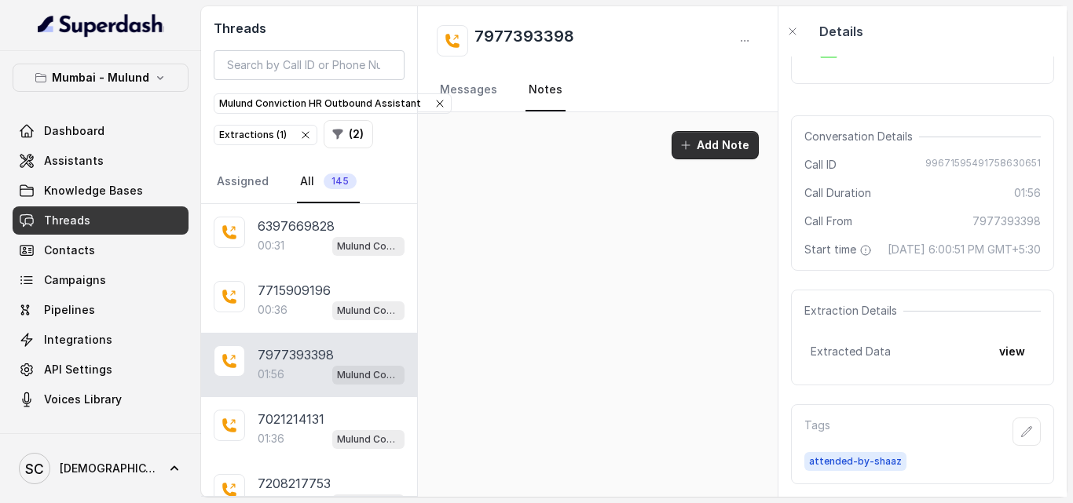
click at [732, 150] on button "Add Note" at bounding box center [715, 145] width 87 height 28
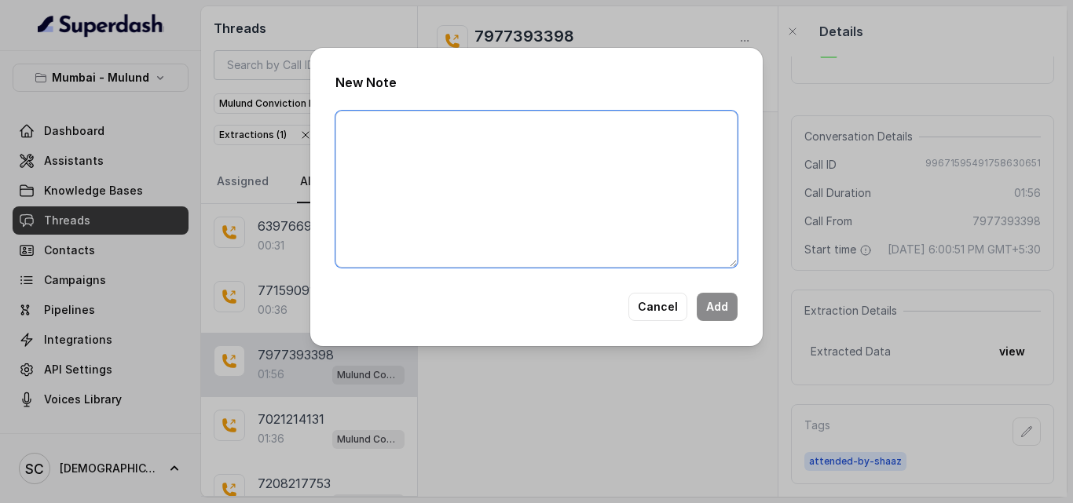
click at [633, 141] on textarea at bounding box center [536, 189] width 402 height 157
type textarea "No Answer"
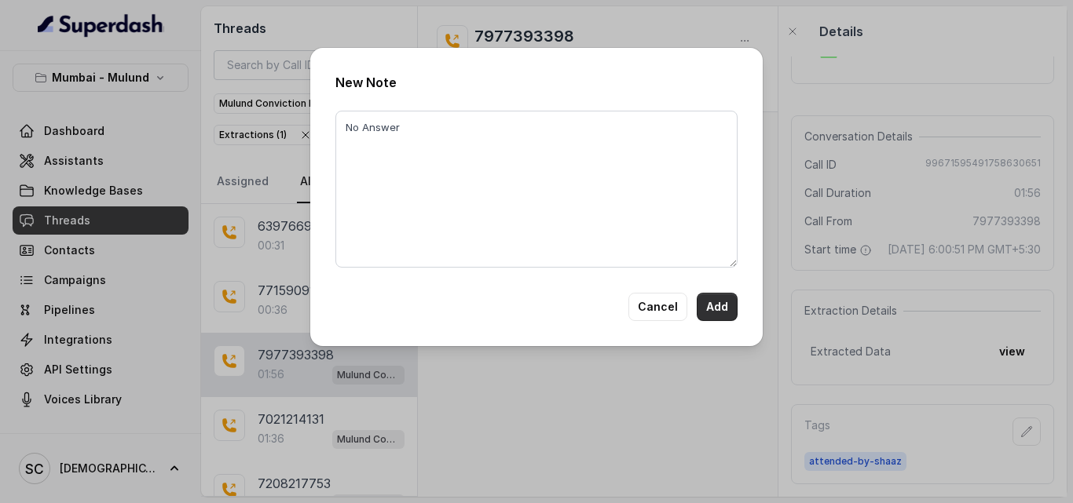
click at [729, 312] on button "Add" at bounding box center [717, 307] width 41 height 28
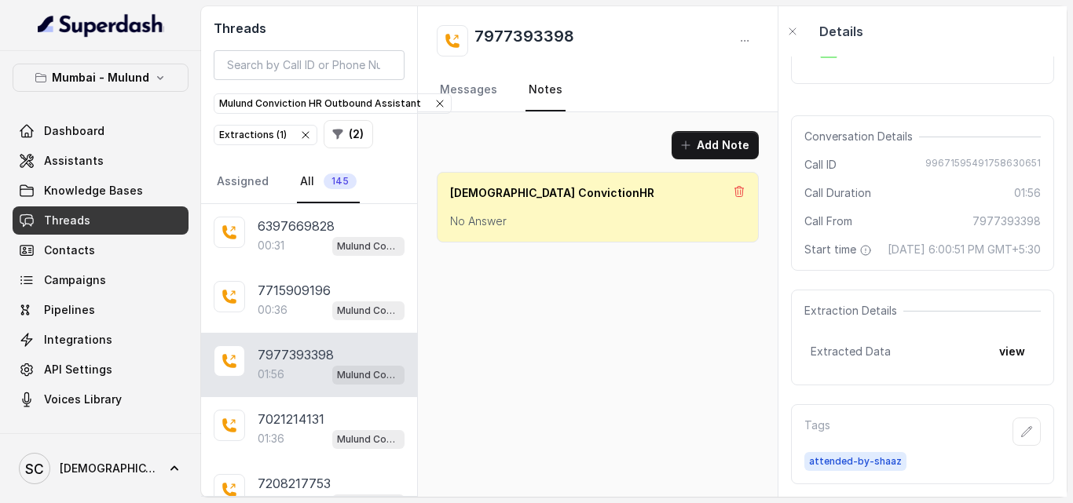
click at [672, 131] on button "Add Note" at bounding box center [715, 145] width 87 height 28
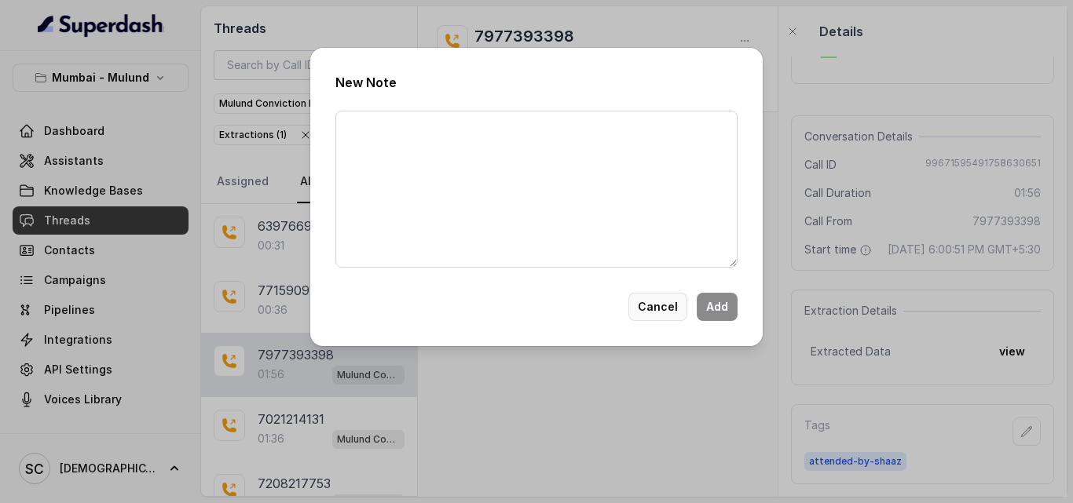
click at [667, 313] on div "Cancel Add" at bounding box center [536, 307] width 402 height 28
click at [667, 313] on button "Cancel" at bounding box center [657, 307] width 59 height 28
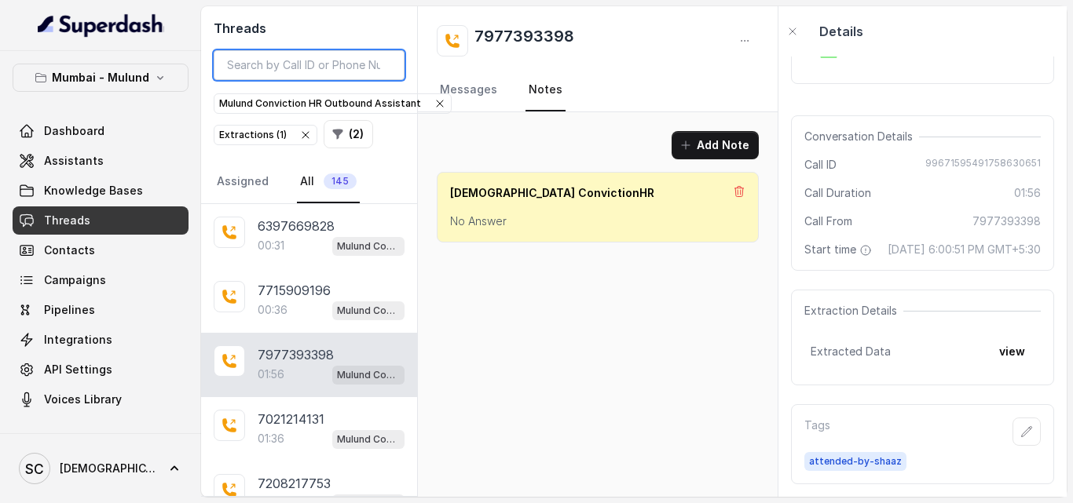
click at [336, 64] on input "search" at bounding box center [309, 65] width 191 height 30
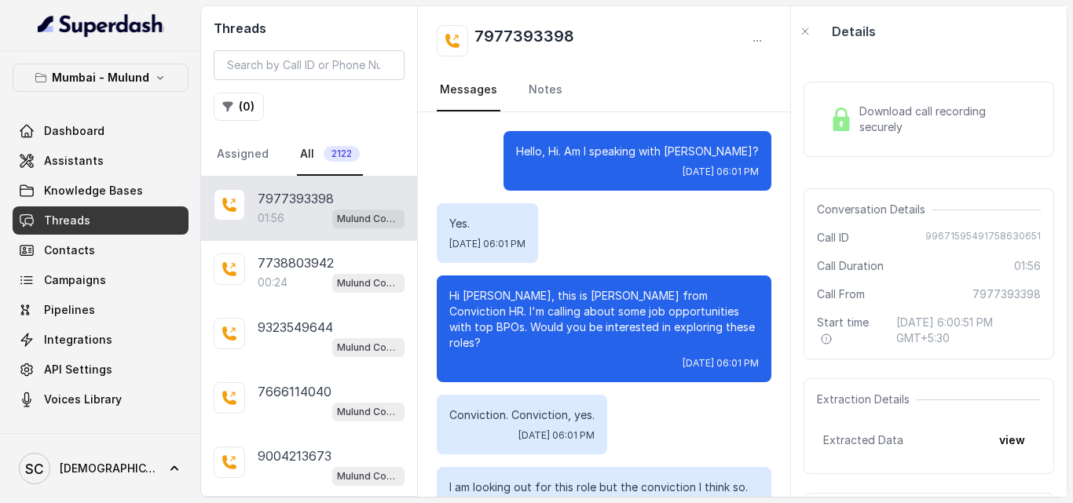
scroll to position [1682, 0]
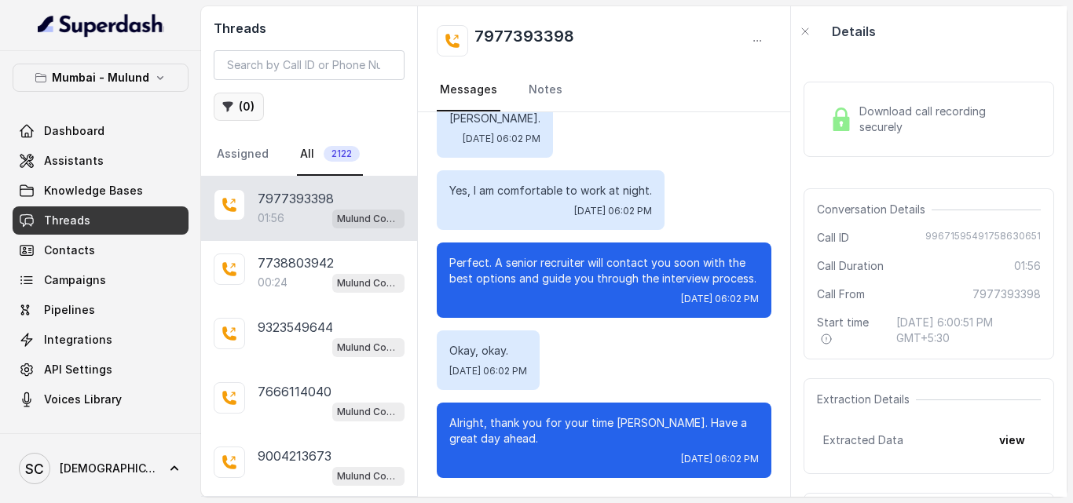
click at [249, 115] on button "( 0 )" at bounding box center [239, 107] width 50 height 28
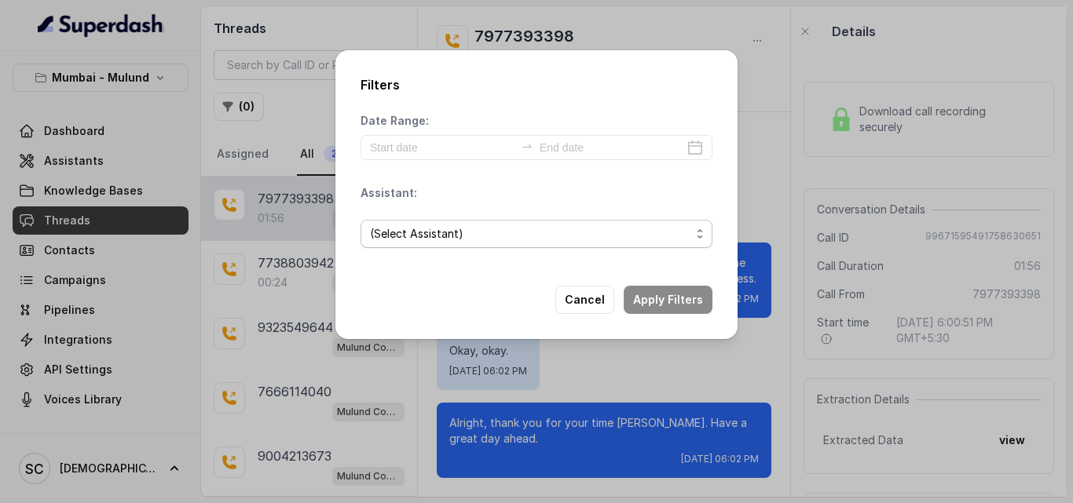
click at [497, 228] on span "(Select Assistant)" at bounding box center [530, 234] width 320 height 19
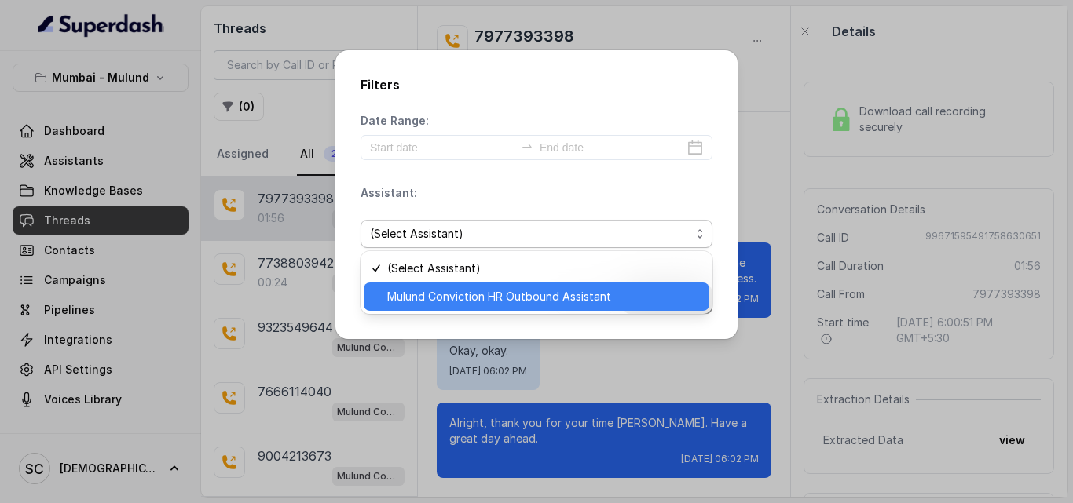
click at [505, 295] on span "Mulund Conviction HR Outbound Assistant" at bounding box center [543, 296] width 313 height 19
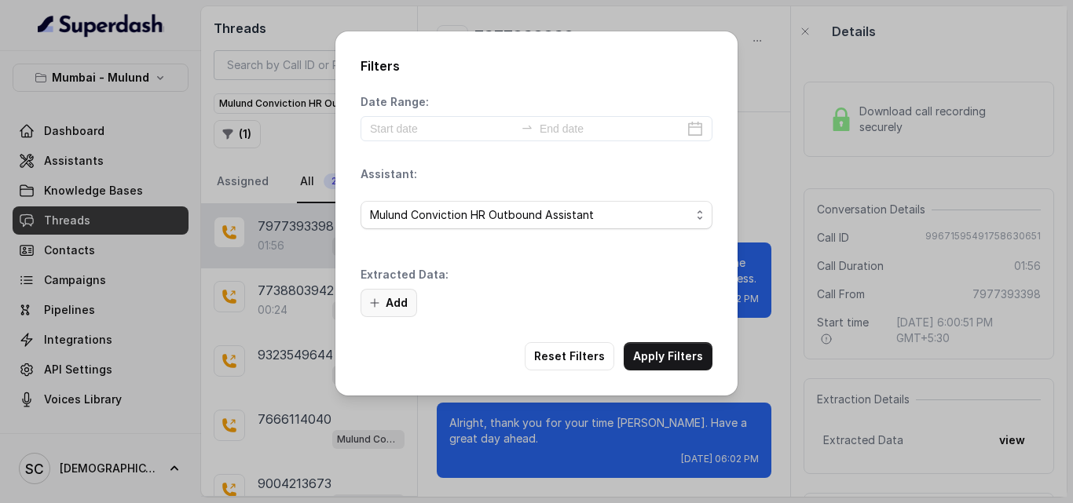
click at [395, 295] on button "Add" at bounding box center [388, 303] width 57 height 28
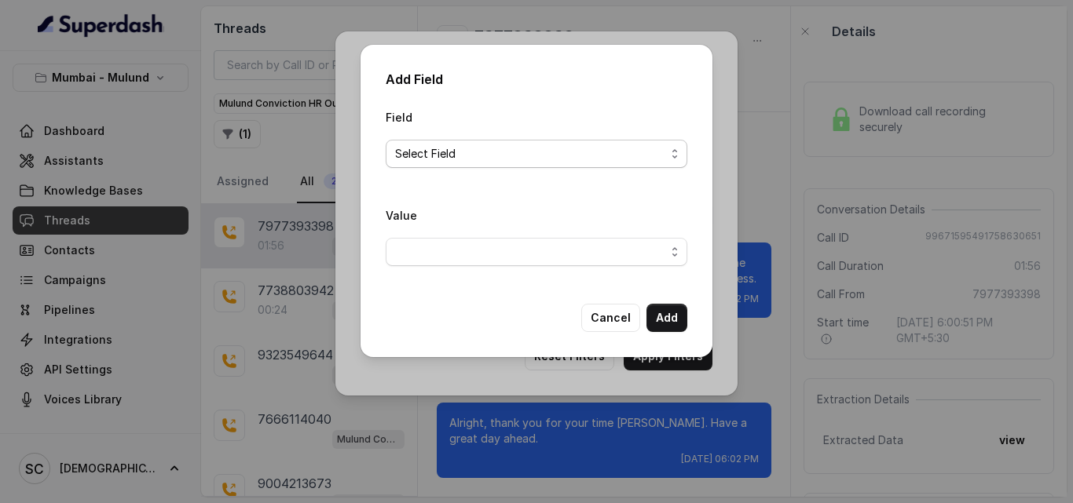
click at [514, 155] on span "Select Field" at bounding box center [530, 154] width 270 height 19
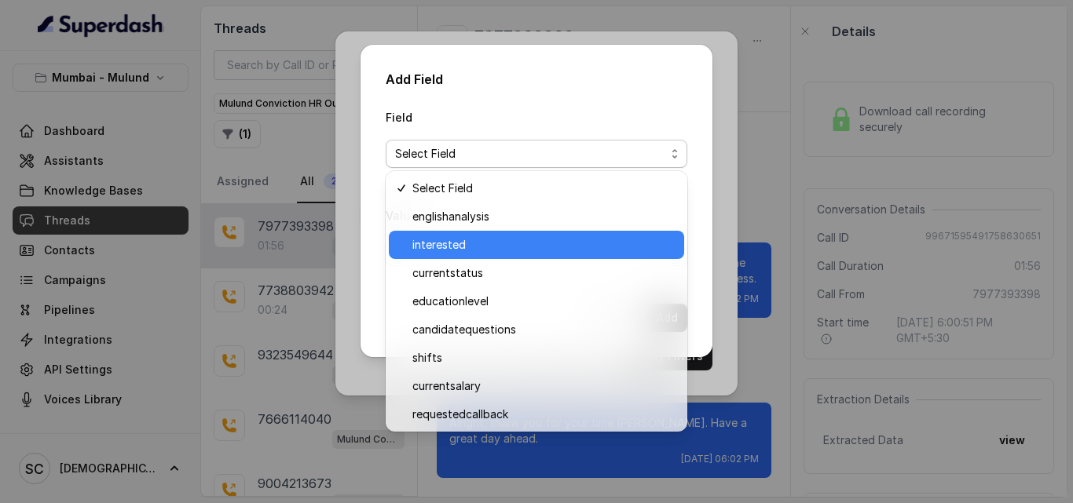
click at [514, 235] on div "interested" at bounding box center [536, 245] width 295 height 28
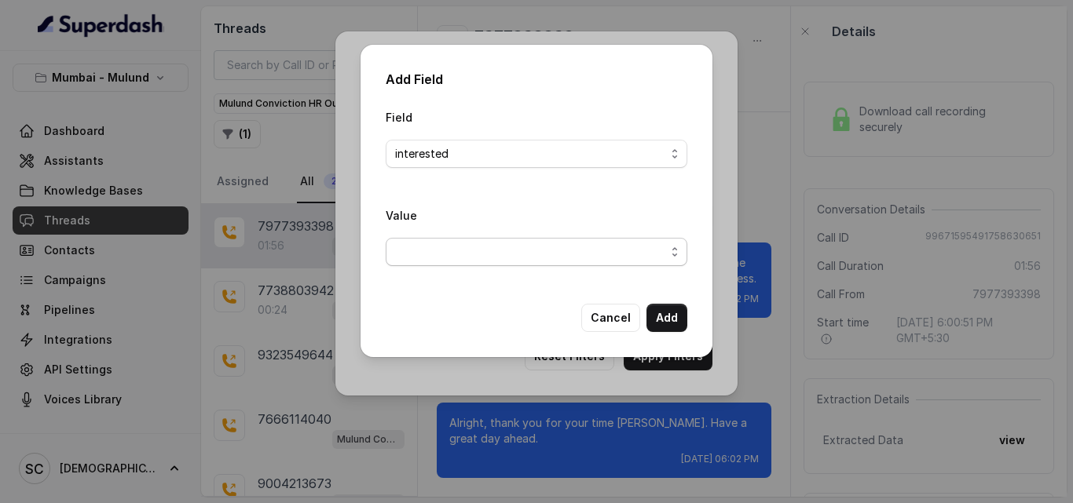
click at [511, 254] on span "button" at bounding box center [537, 252] width 302 height 28
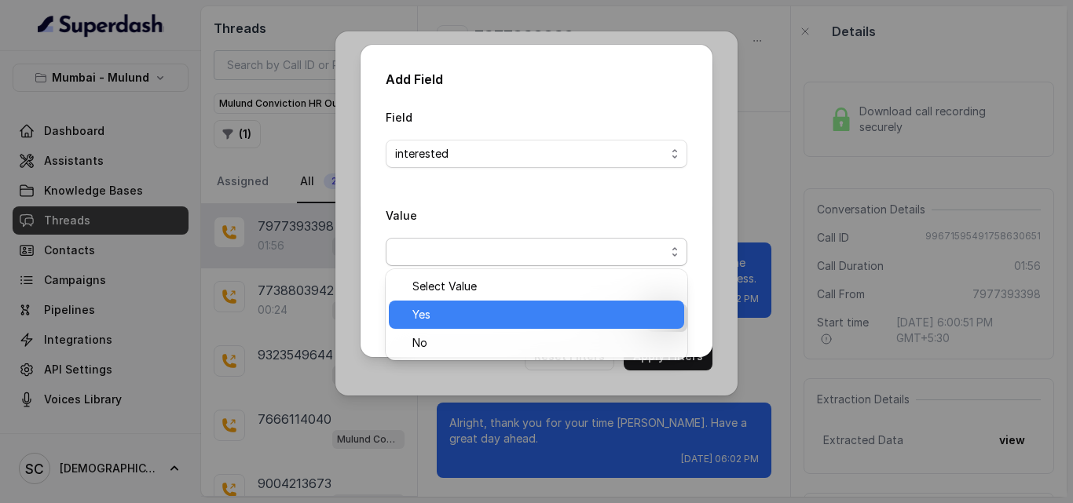
click at [513, 312] on span "Yes" at bounding box center [543, 315] width 262 height 19
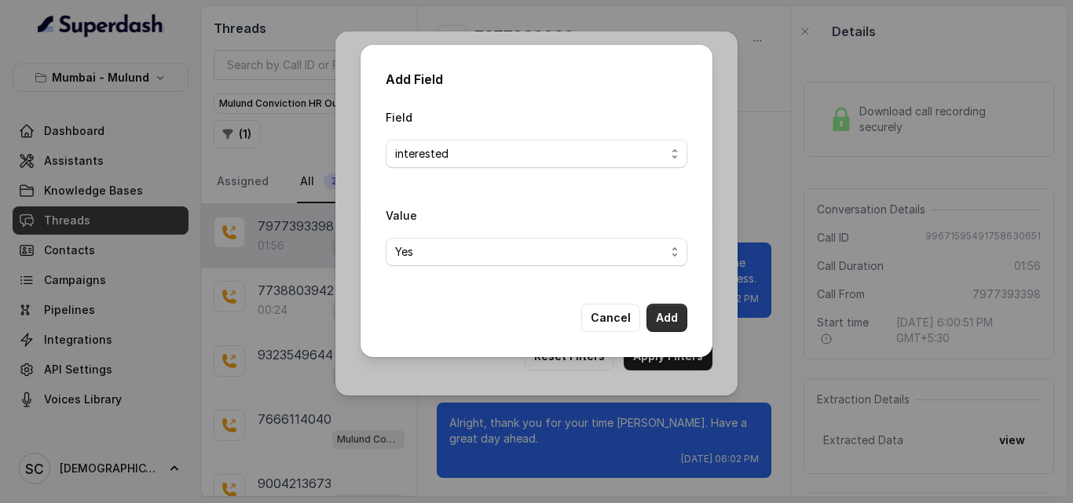
click at [664, 313] on button "Add" at bounding box center [666, 318] width 41 height 28
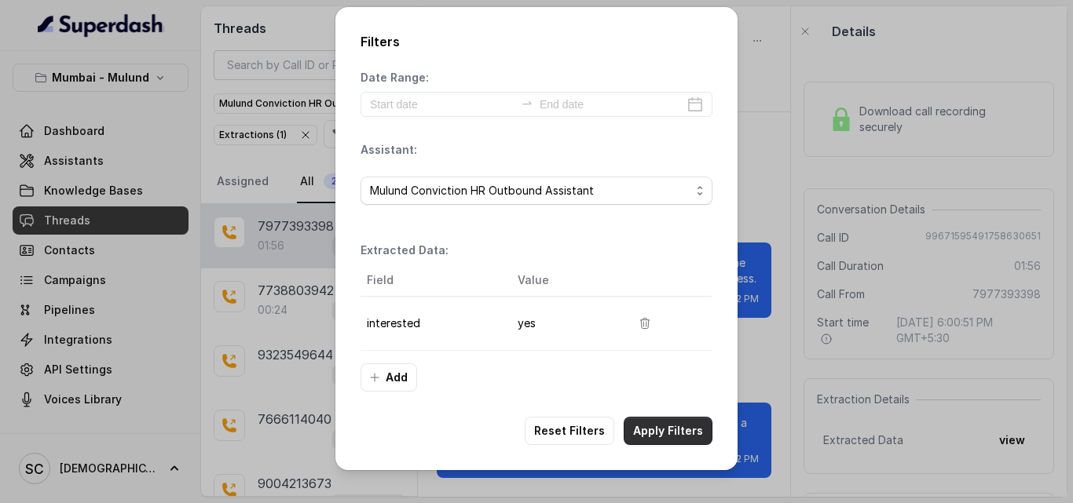
click at [664, 424] on button "Apply Filters" at bounding box center [668, 431] width 89 height 28
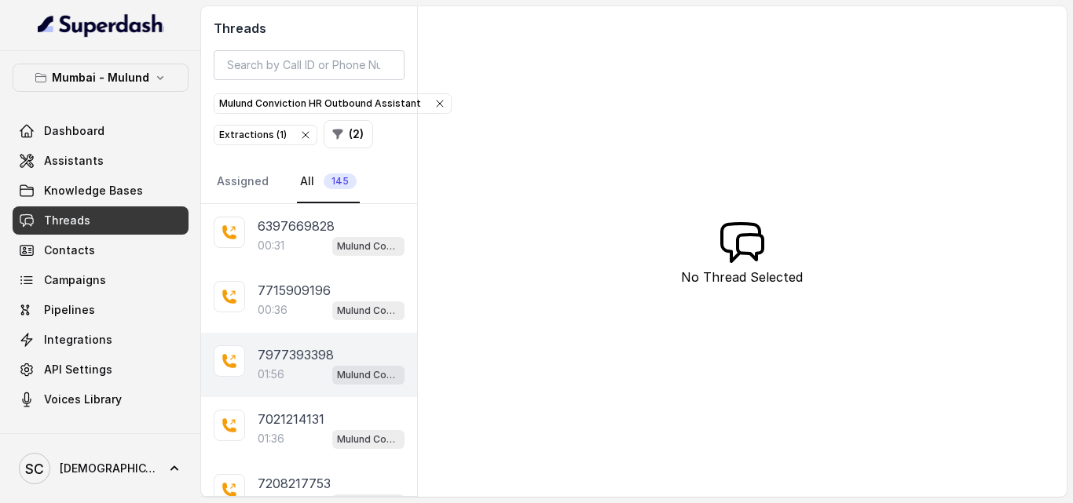
click at [306, 364] on p "7977393398" at bounding box center [296, 355] width 76 height 19
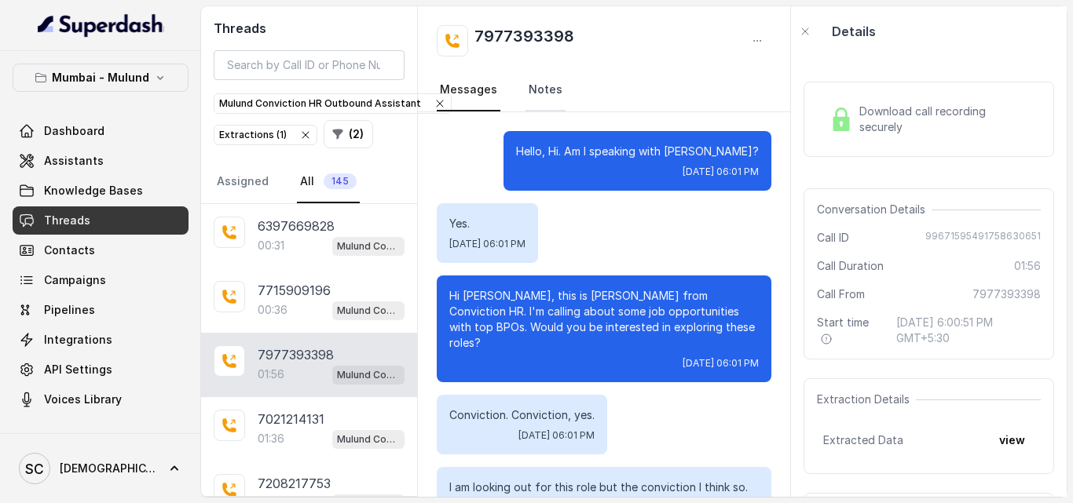
click at [536, 101] on link "Notes" at bounding box center [545, 90] width 40 height 42
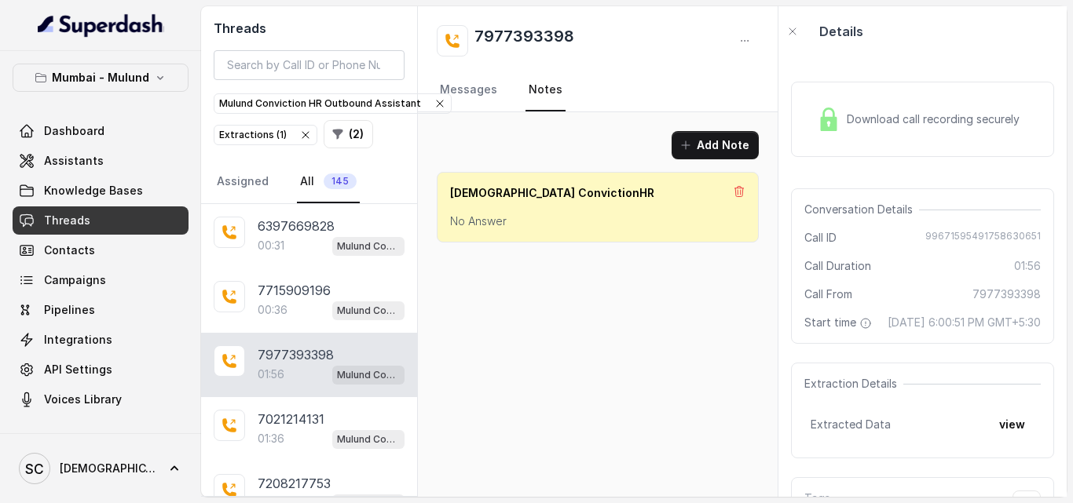
click at [565, 209] on div "Shaista ConvictionHR No Answer" at bounding box center [598, 207] width 322 height 71
click at [688, 150] on icon "button" at bounding box center [685, 145] width 13 height 13
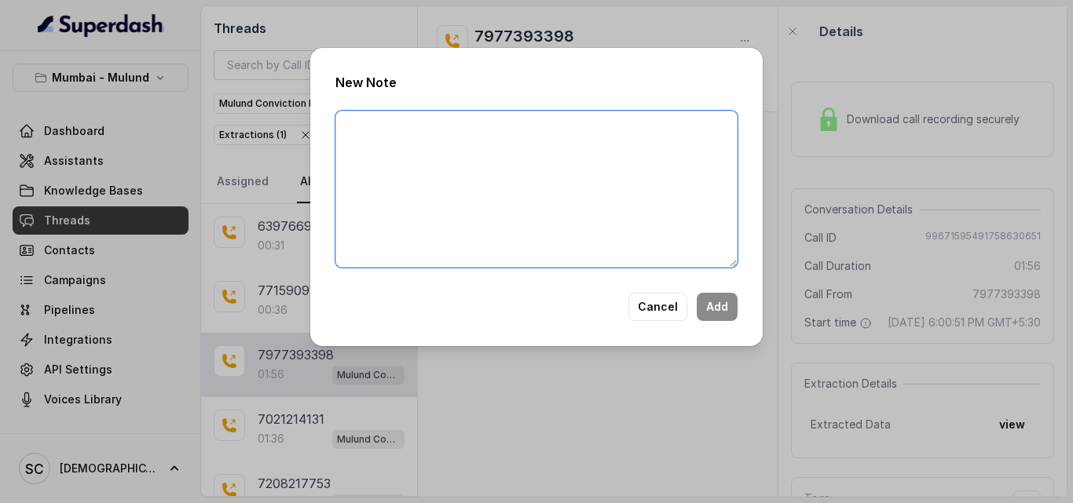
click at [481, 156] on textarea at bounding box center [536, 189] width 402 height 157
click at [682, 126] on textarea "Absconded from almost every companies. Have asked him to share th rehire detail…" at bounding box center [536, 189] width 402 height 157
type textarea "Absconded from almost every companies. Have asked him to share the rehire detai…"
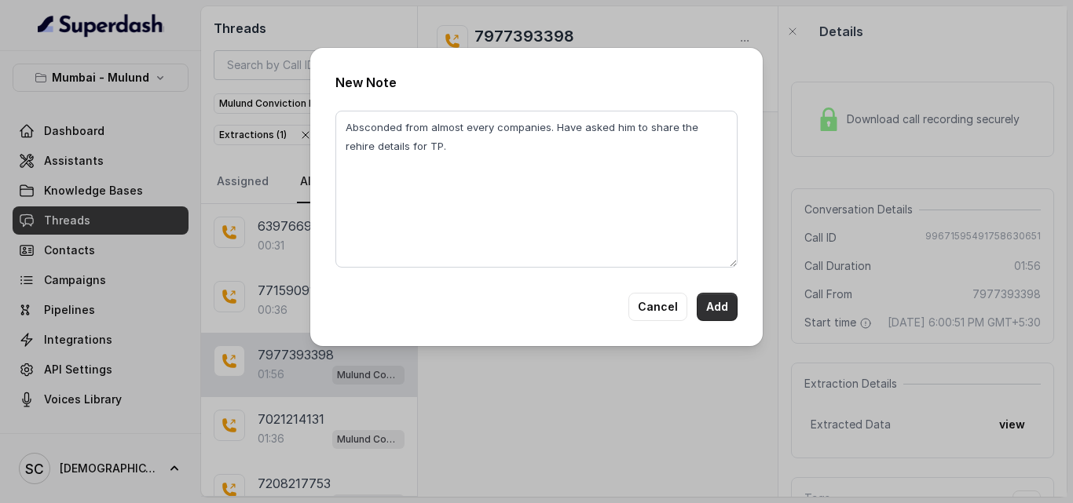
click at [715, 304] on button "Add" at bounding box center [717, 307] width 41 height 28
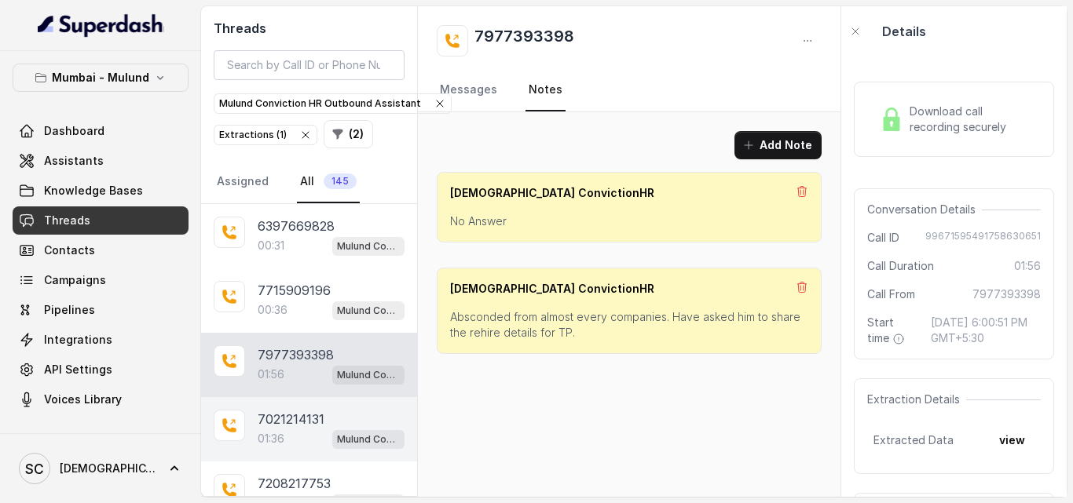
click at [262, 424] on p "7021214131" at bounding box center [291, 419] width 67 height 19
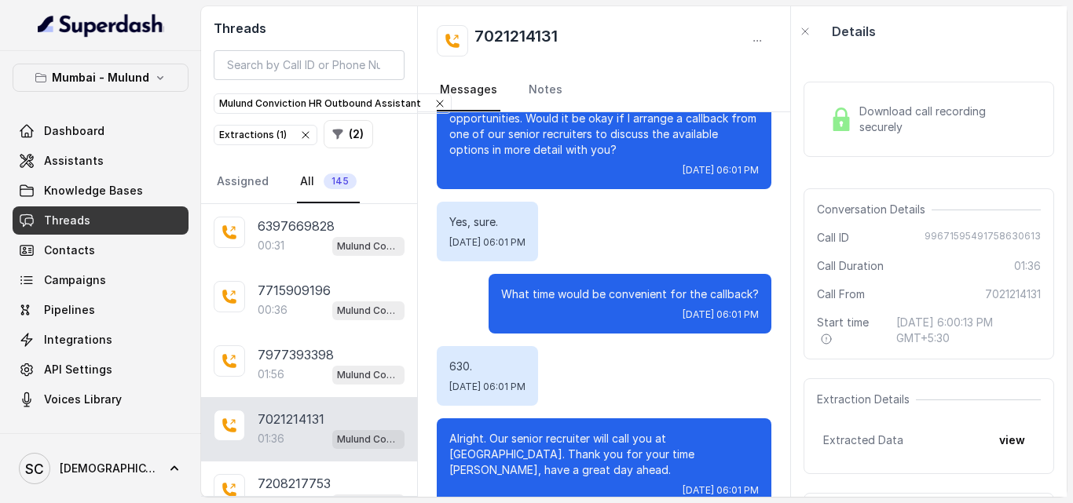
scroll to position [102, 0]
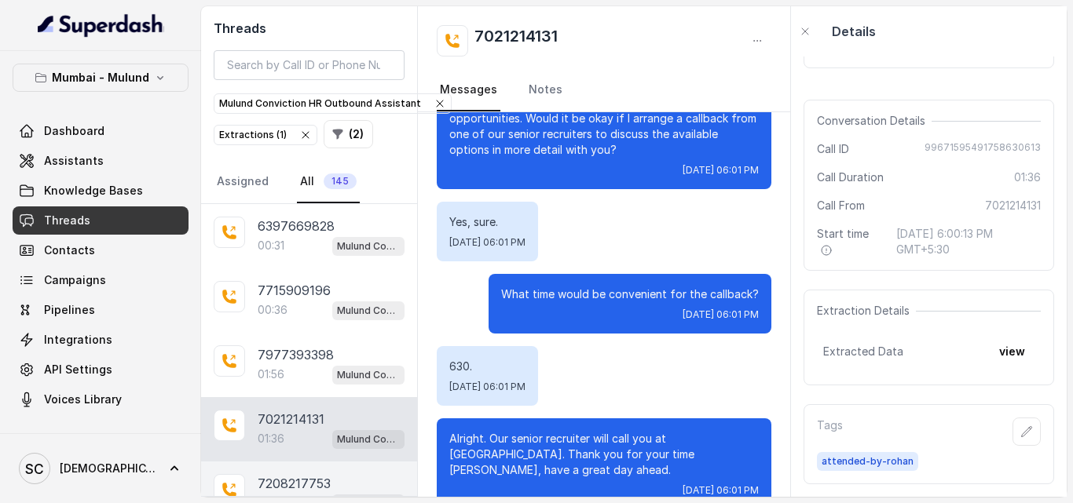
click at [298, 467] on div "7208217753 02:46 Mulund Conviction HR Outbound Assistant" at bounding box center [309, 494] width 216 height 64
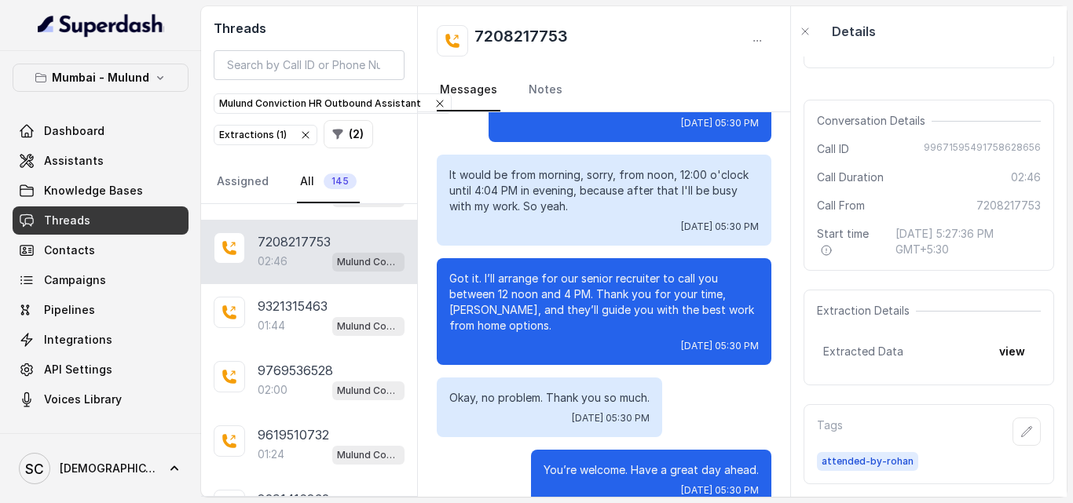
scroll to position [396, 0]
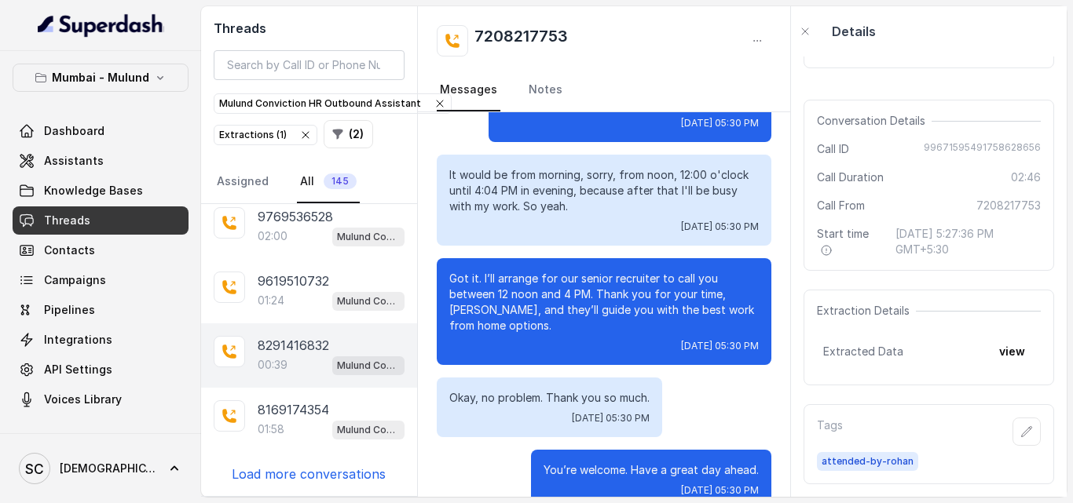
click at [278, 361] on p "00:39" at bounding box center [273, 365] width 30 height 16
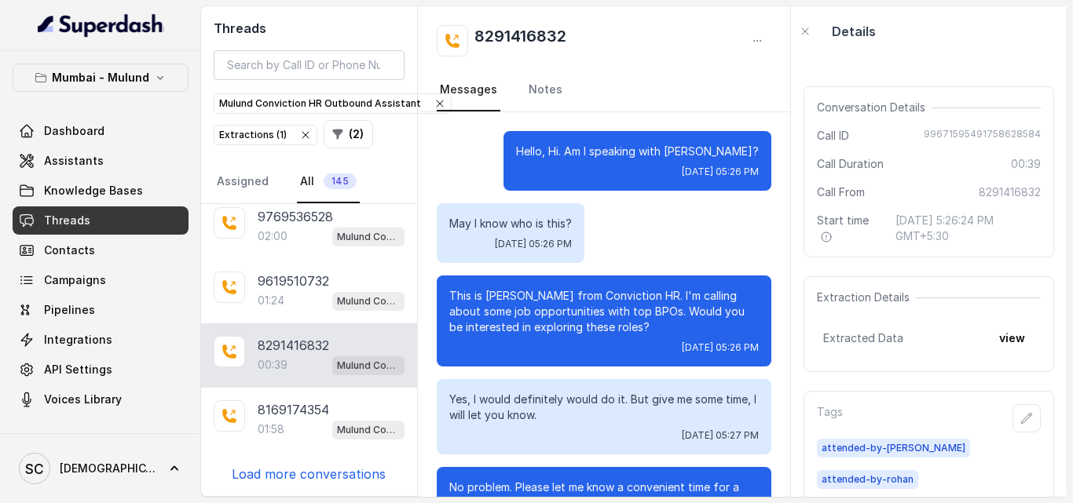
scroll to position [369, 0]
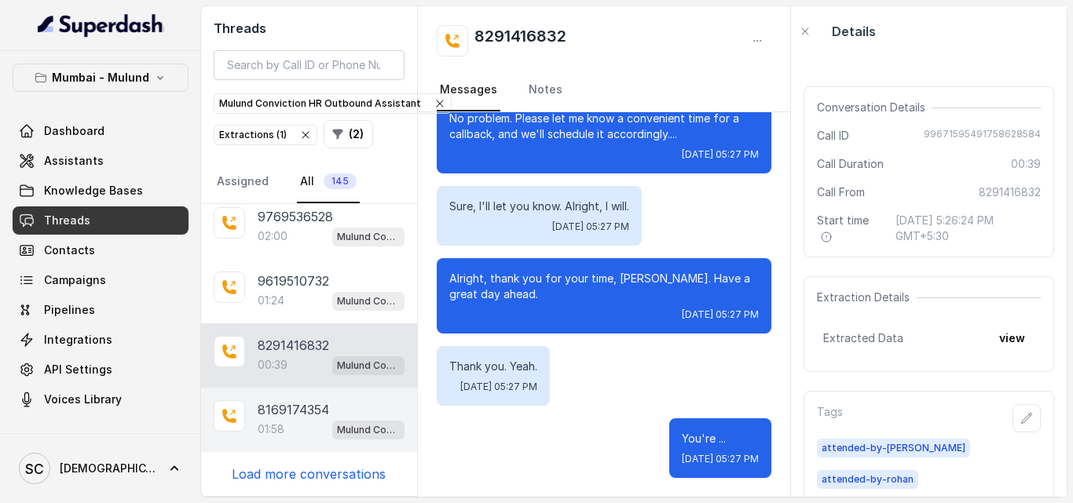
click at [317, 409] on p "8169174354" at bounding box center [293, 410] width 71 height 19
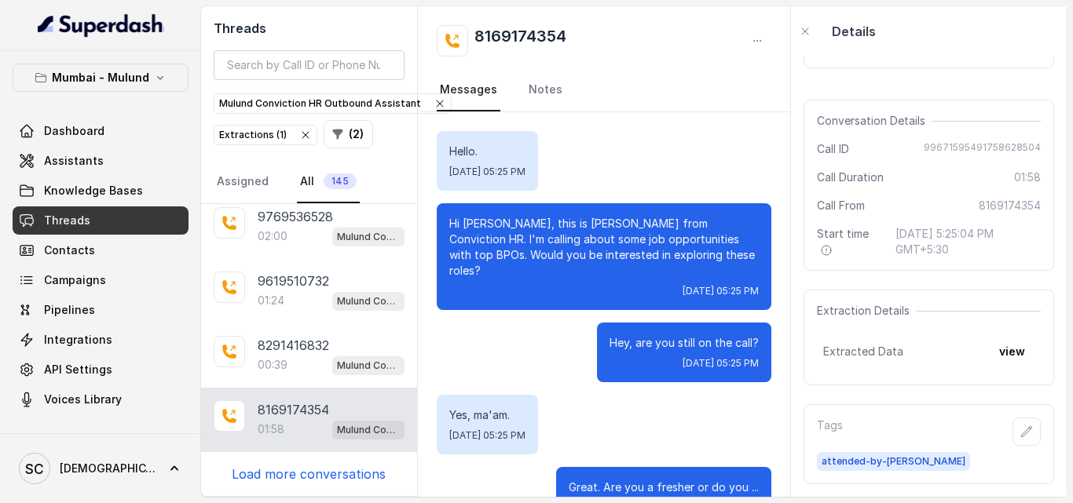
scroll to position [1619, 0]
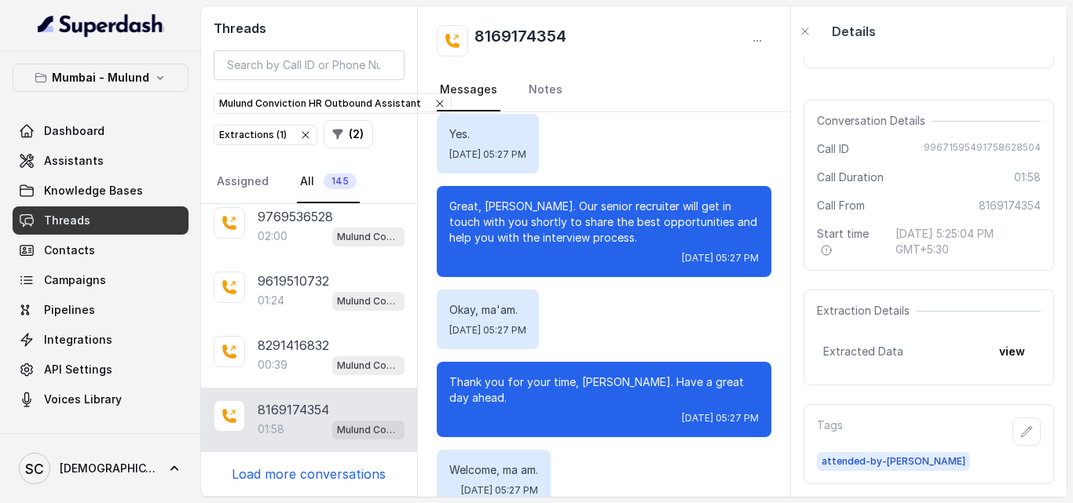
click at [283, 473] on p "Load more conversations" at bounding box center [309, 474] width 154 height 19
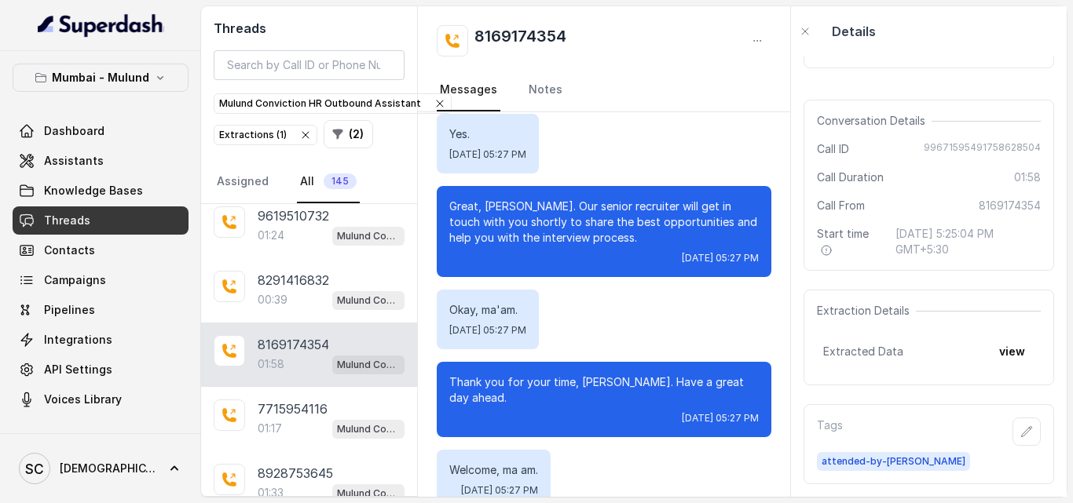
scroll to position [547, 0]
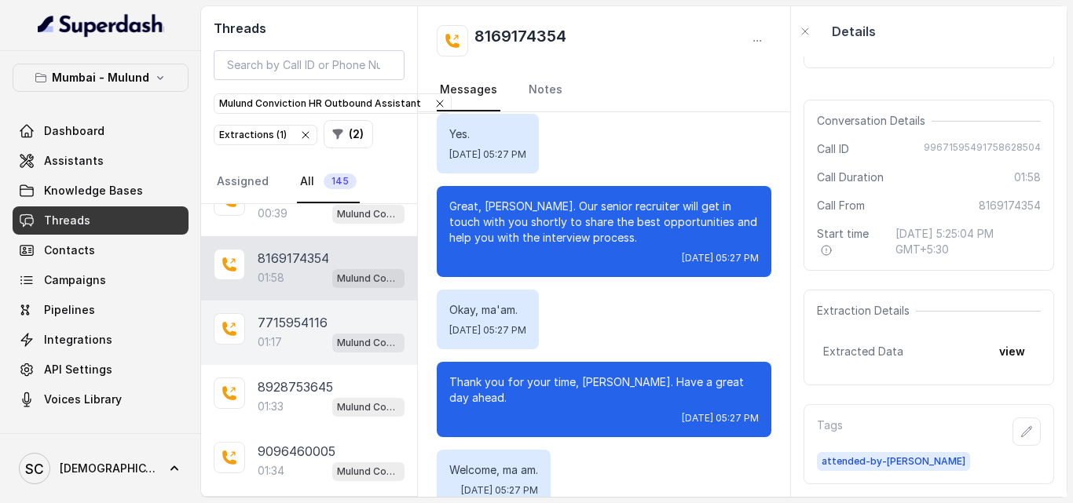
click at [317, 353] on div "7715954116 01:17 Mulund Conviction HR Outbound Assistant" at bounding box center [309, 333] width 216 height 64
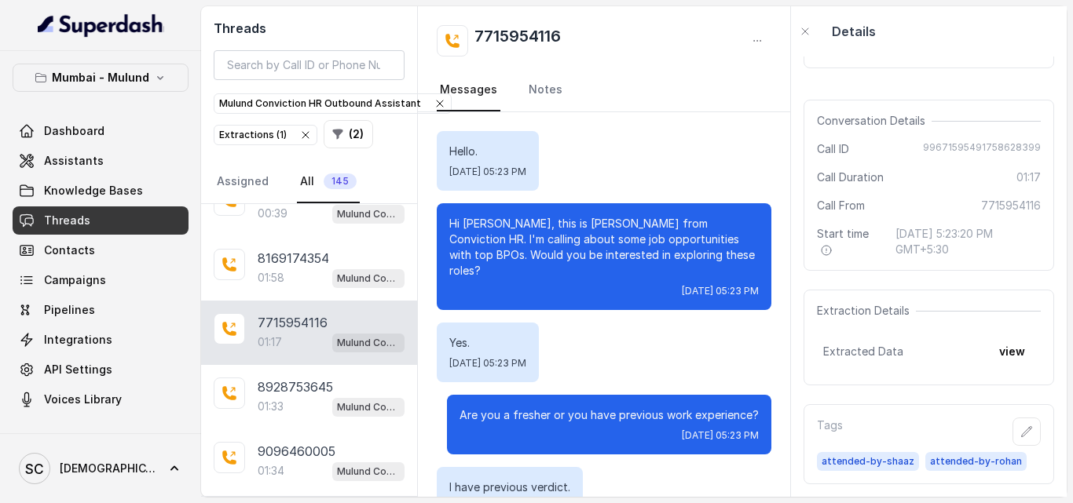
scroll to position [891, 0]
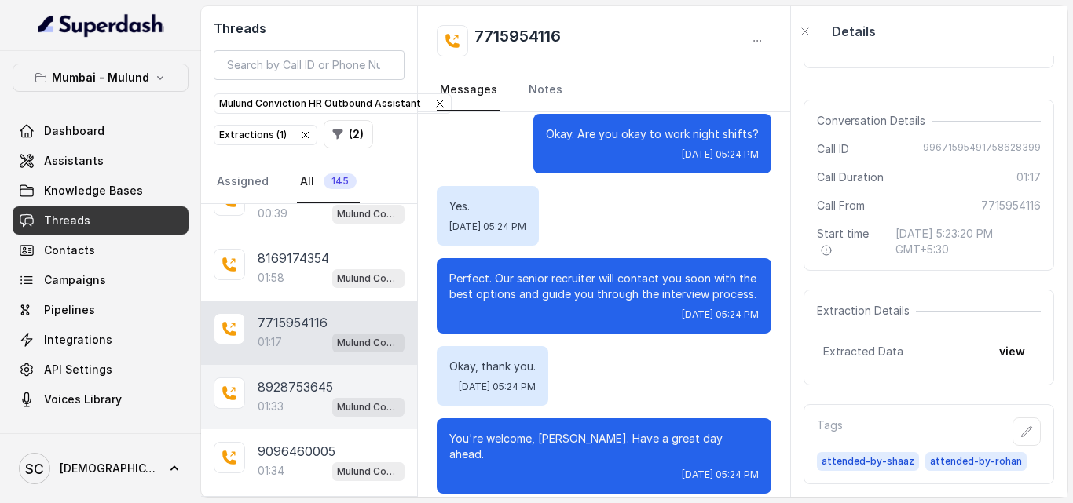
click at [287, 406] on div "01:33 Mulund Conviction HR Outbound Assistant" at bounding box center [331, 407] width 147 height 20
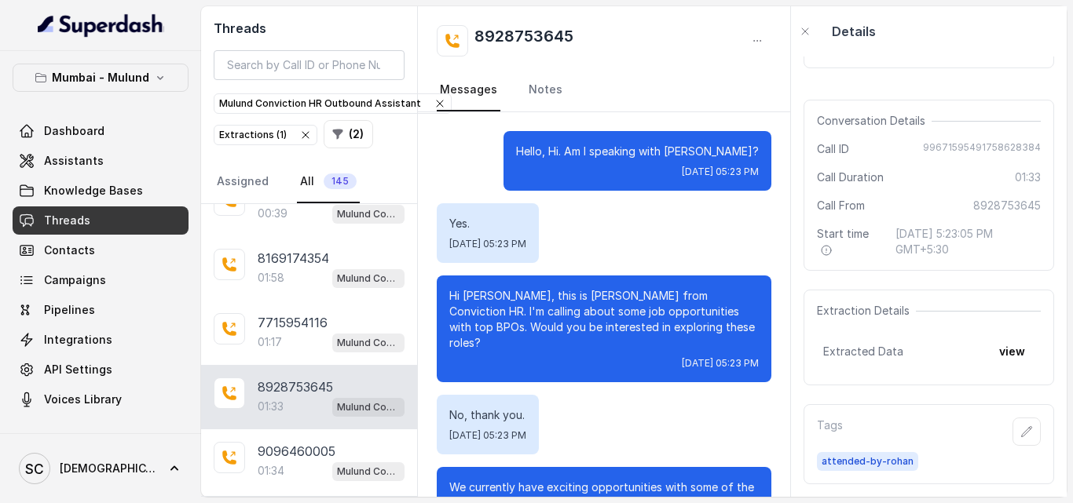
scroll to position [1315, 0]
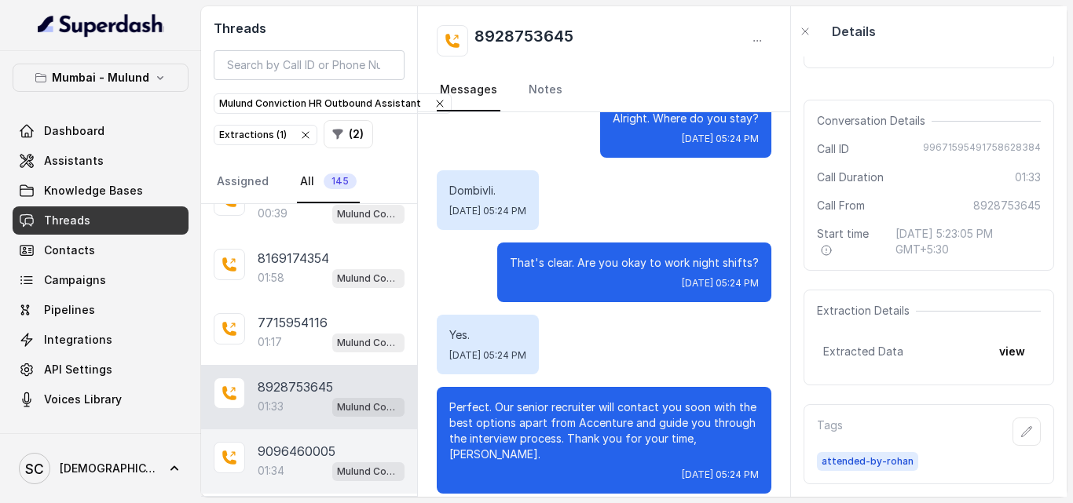
click at [307, 454] on p "9096460005" at bounding box center [297, 451] width 78 height 19
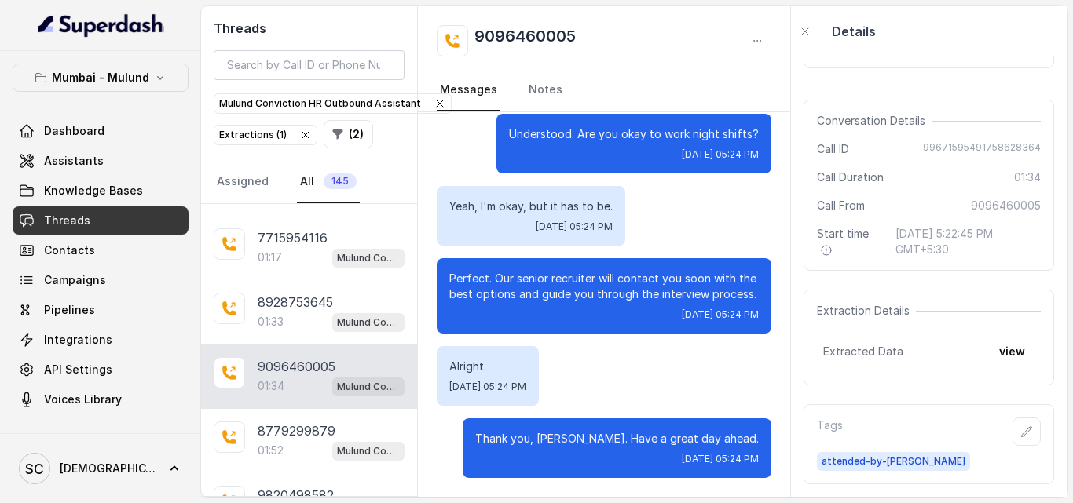
scroll to position [673, 0]
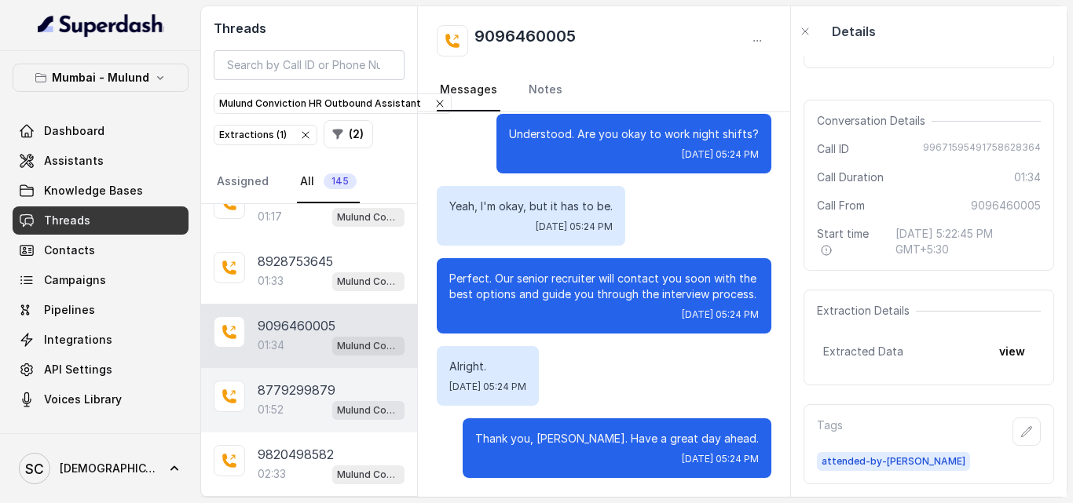
click at [291, 419] on div "01:52 Mulund Conviction HR Outbound Assistant" at bounding box center [331, 410] width 147 height 20
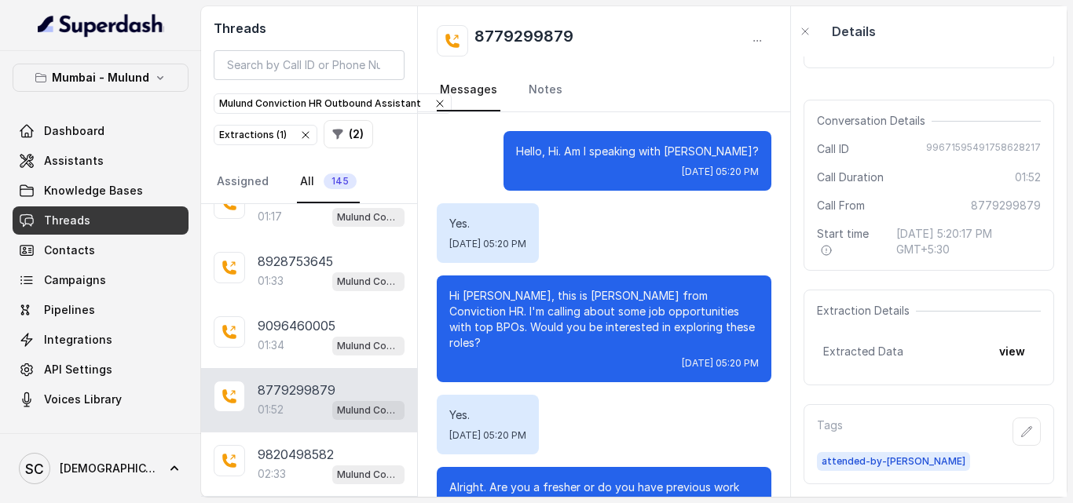
scroll to position [1428, 0]
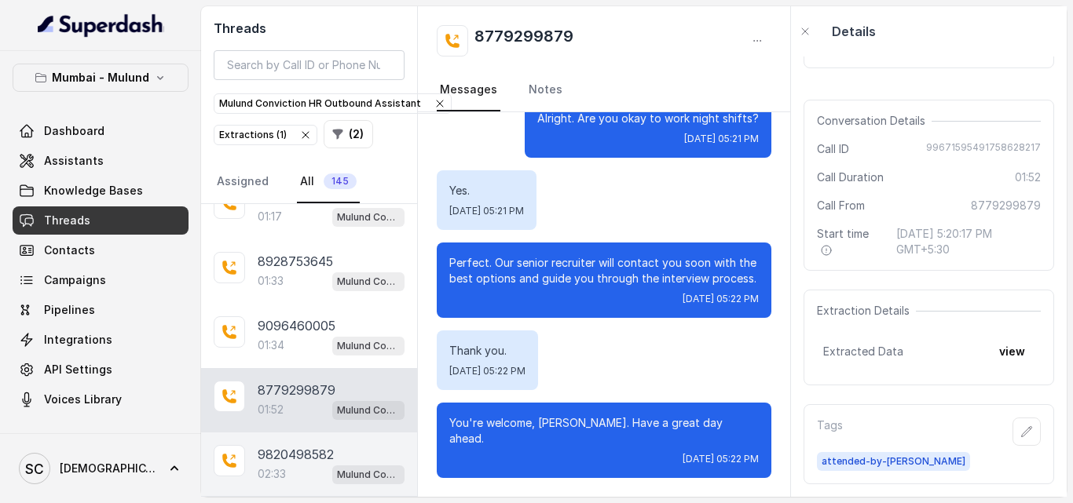
click at [285, 448] on p "9820498582" at bounding box center [296, 454] width 76 height 19
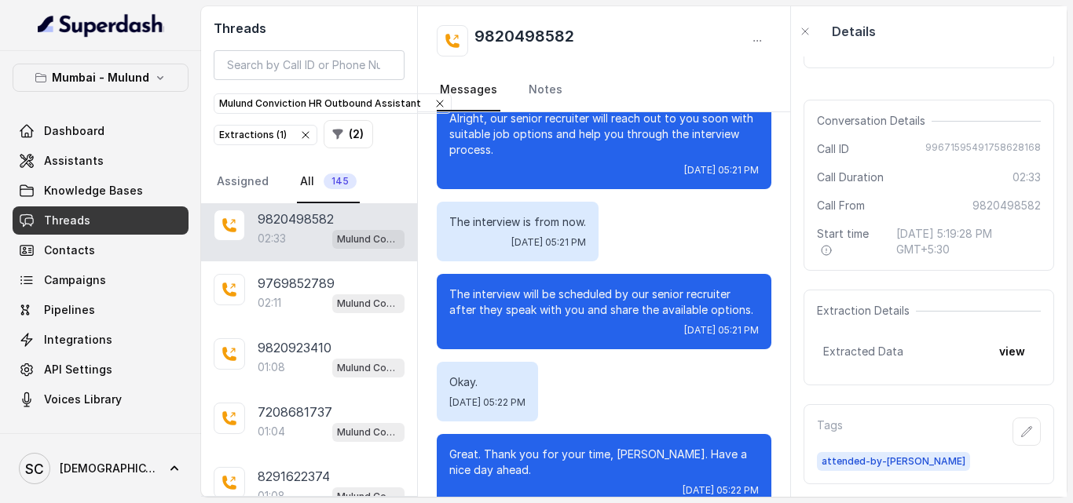
scroll to position [1040, 0]
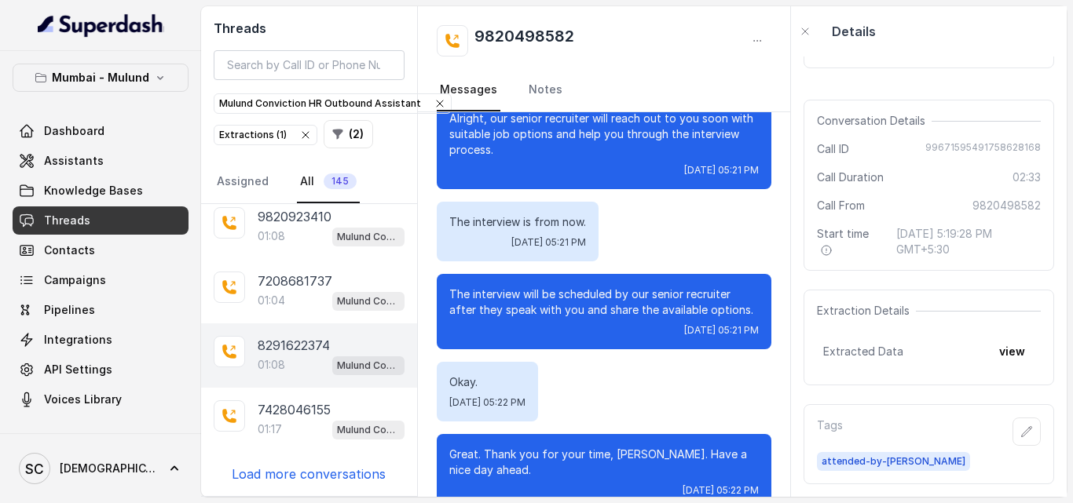
click at [303, 350] on p "8291622374" at bounding box center [294, 345] width 72 height 19
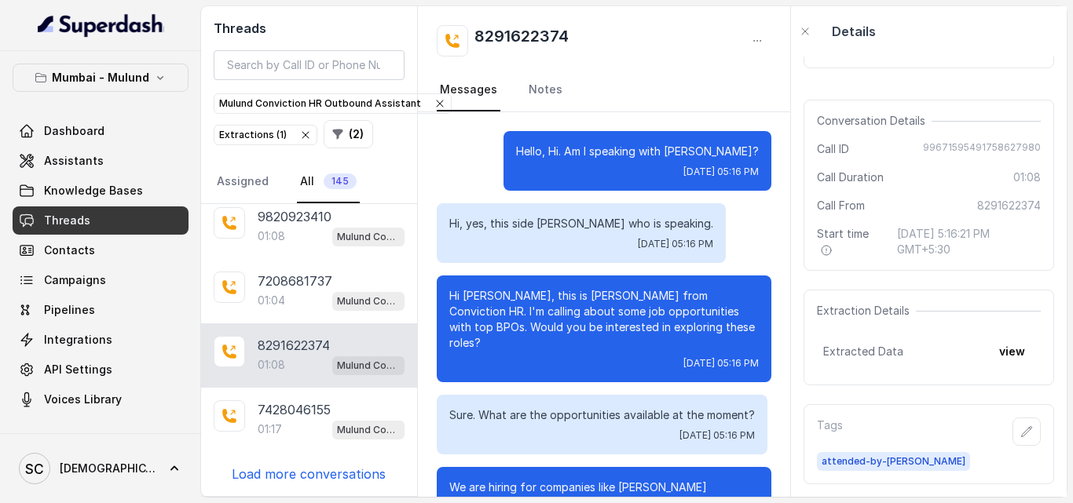
scroll to position [545, 0]
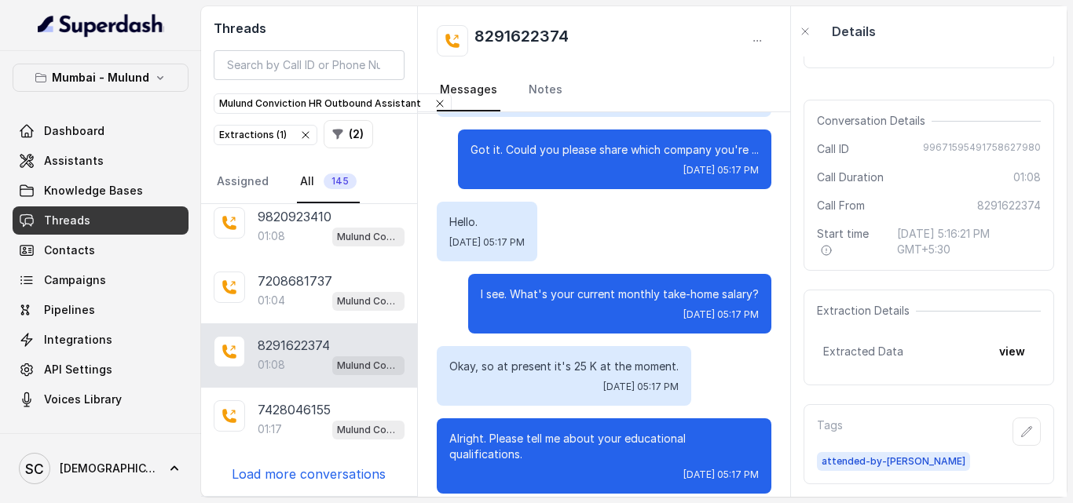
click at [322, 478] on p "Load more conversations" at bounding box center [309, 474] width 154 height 19
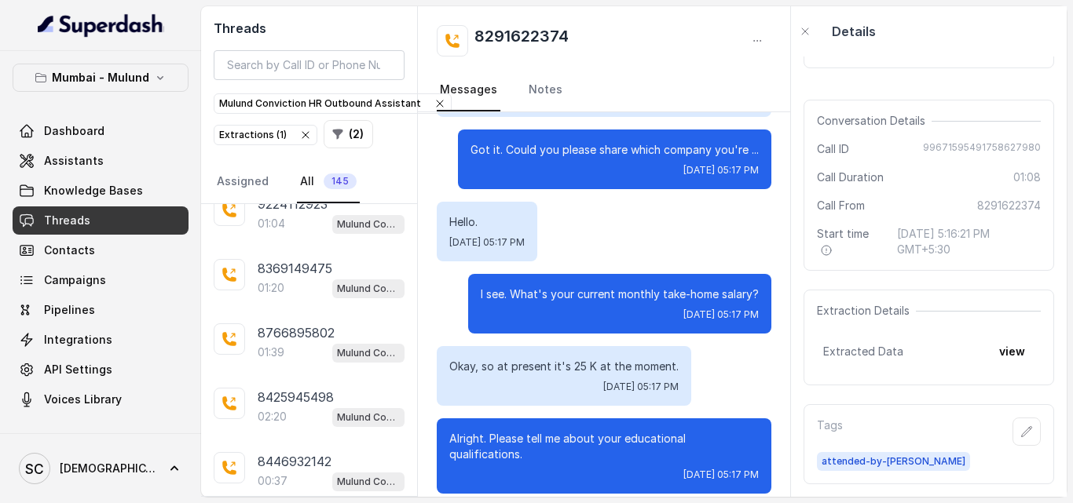
scroll to position [1455, 0]
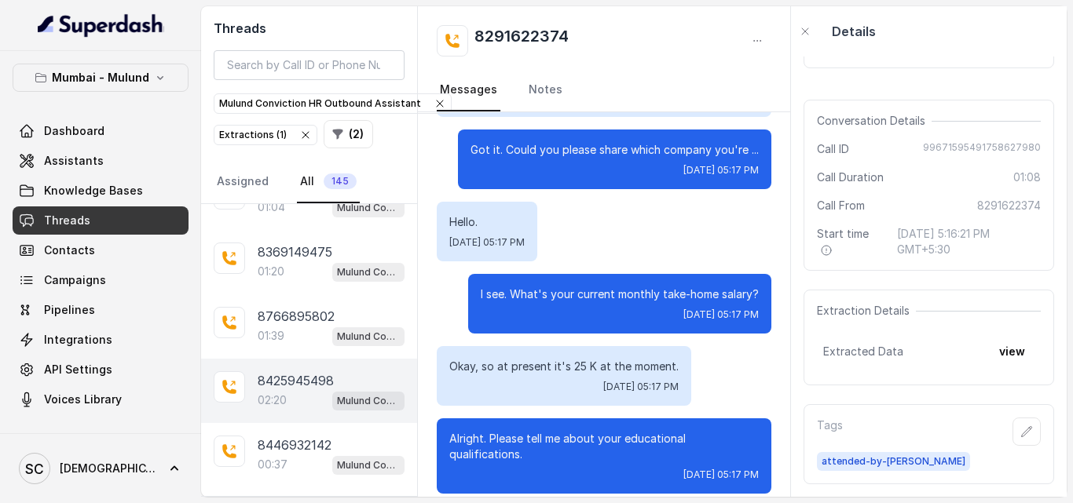
click at [298, 401] on div "02:20 Mulund Conviction HR Outbound Assistant" at bounding box center [331, 400] width 147 height 20
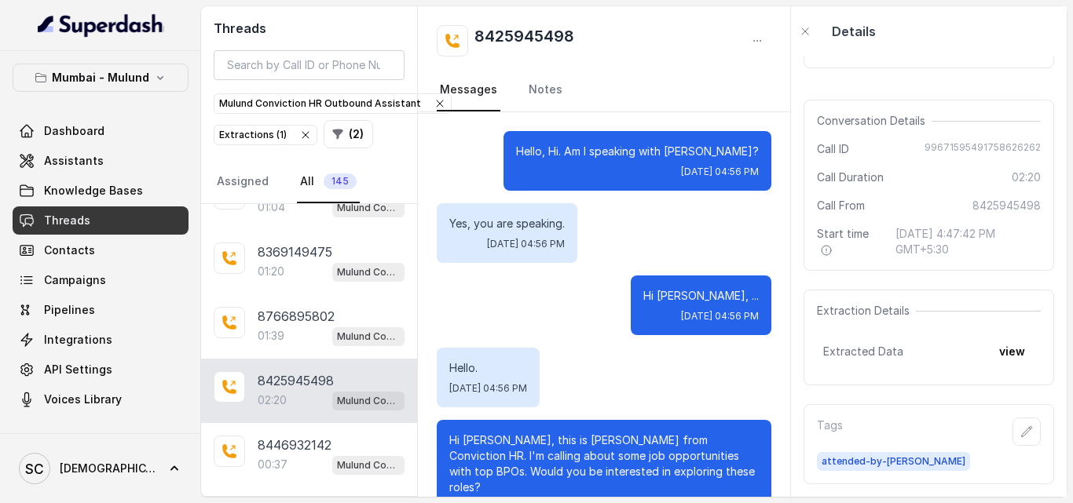
scroll to position [2147, 0]
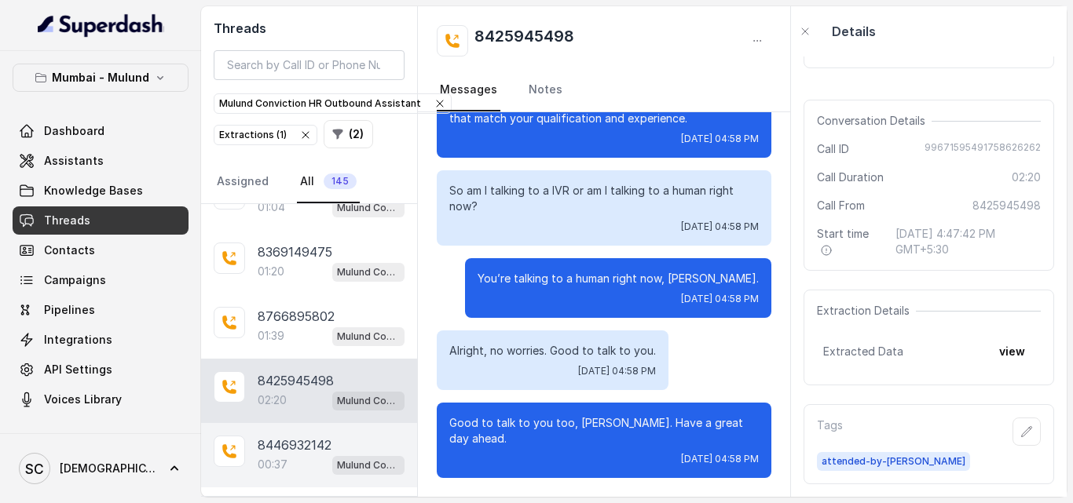
click at [295, 452] on p "8446932142" at bounding box center [295, 445] width 74 height 19
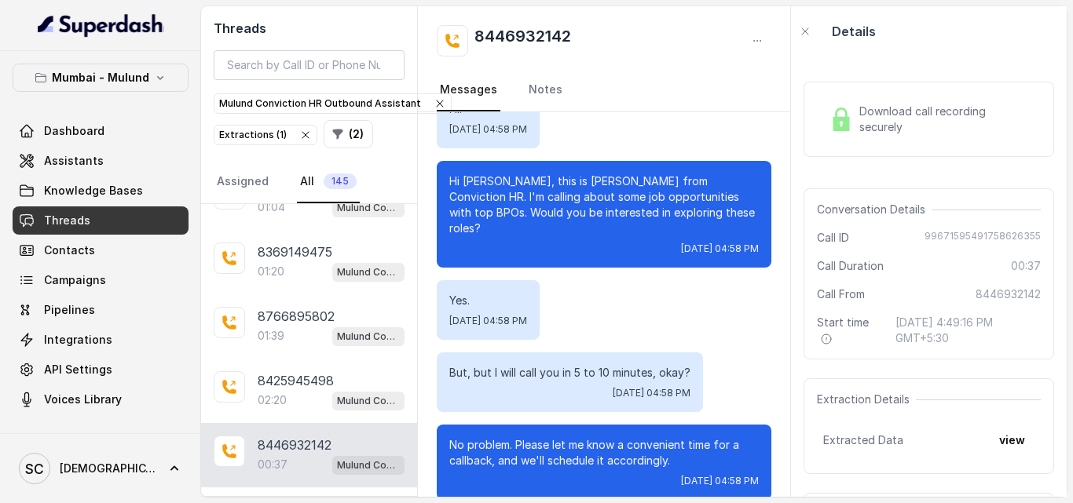
scroll to position [90, 0]
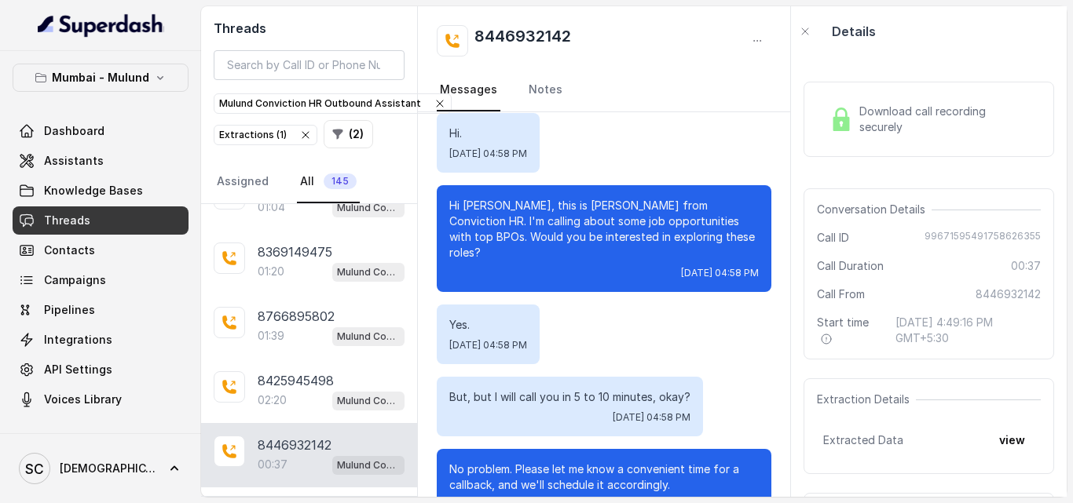
click at [796, 251] on div "Download call recording securely Conversation Details Call ID 99671595491758626…" at bounding box center [929, 277] width 276 height 441
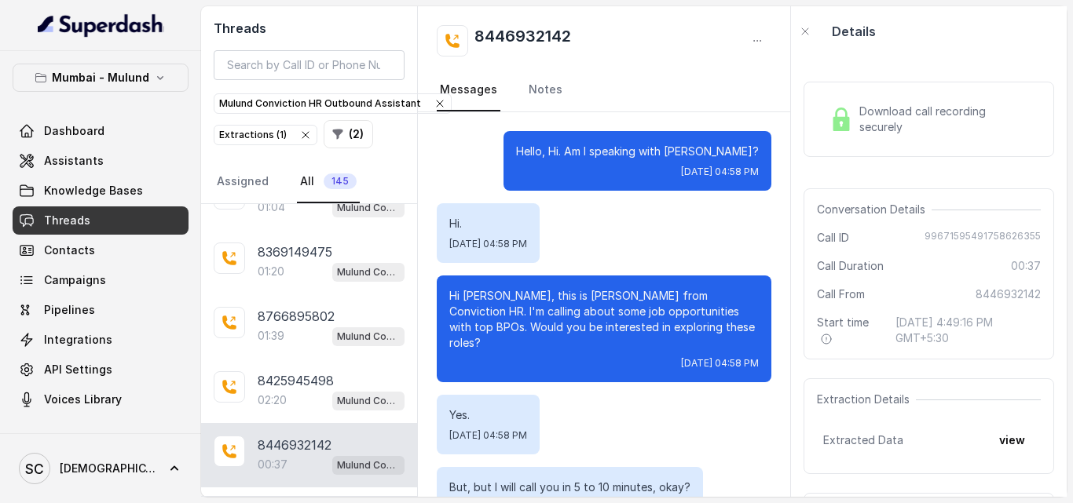
scroll to position [99, 0]
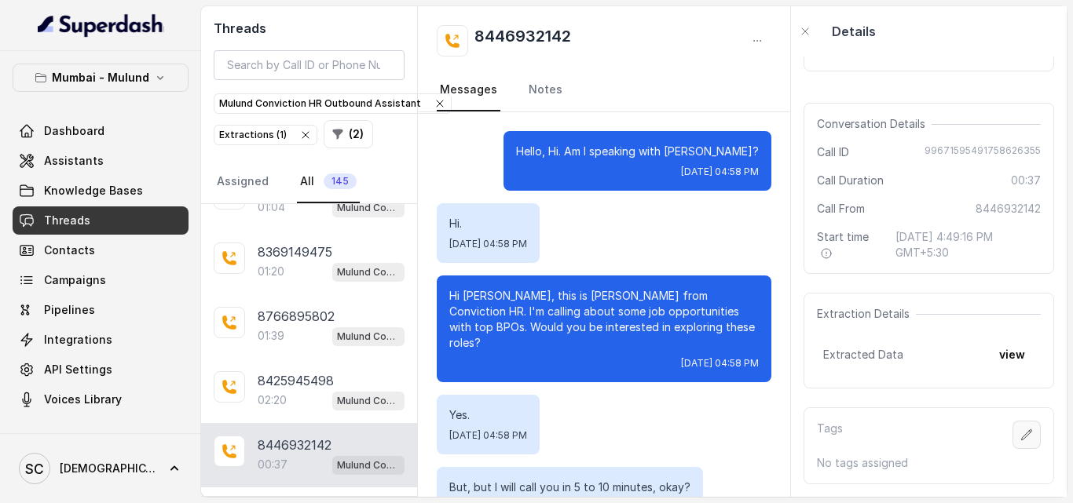
click at [1022, 430] on icon "button" at bounding box center [1027, 435] width 10 height 10
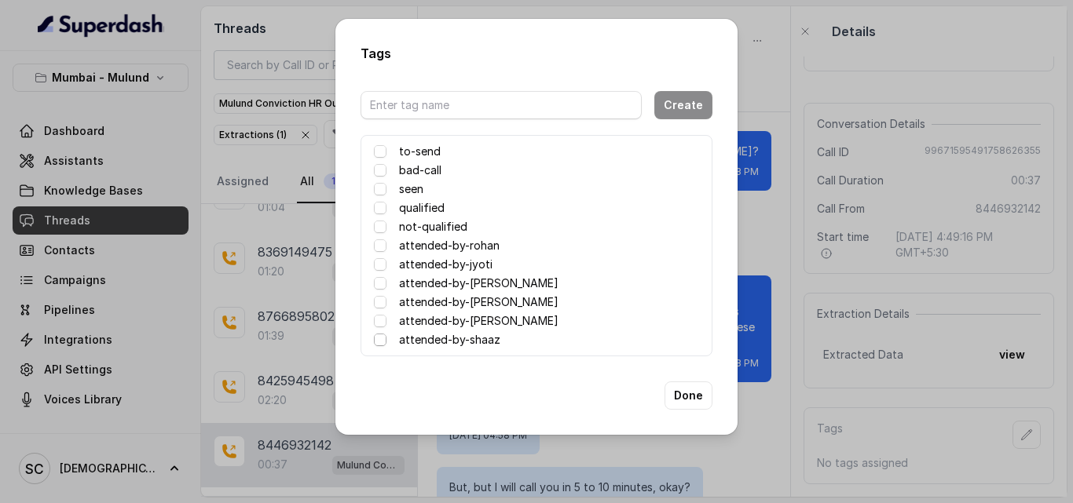
click at [377, 339] on span at bounding box center [380, 340] width 13 height 13
click at [684, 397] on button "Done" at bounding box center [688, 396] width 48 height 28
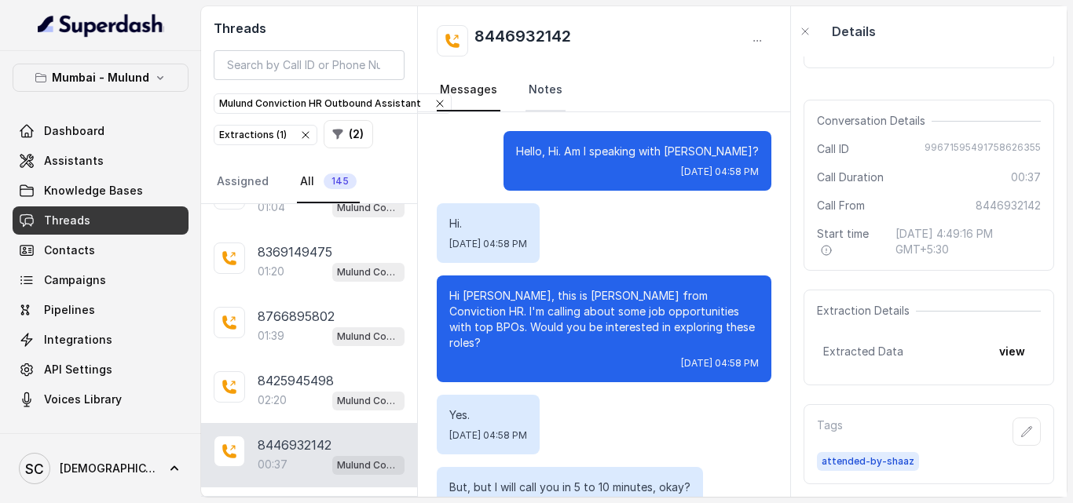
click at [545, 90] on link "Notes" at bounding box center [545, 90] width 40 height 42
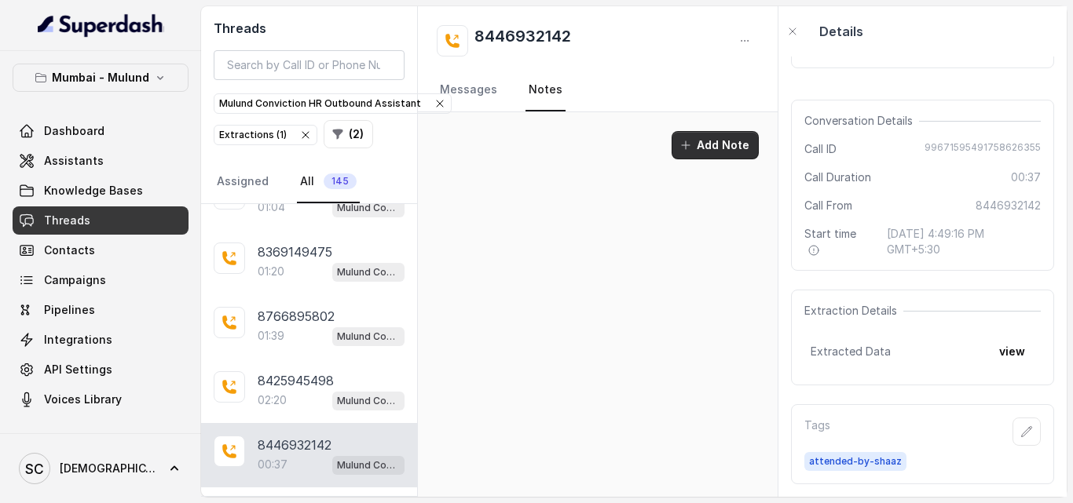
click at [722, 141] on button "Add Note" at bounding box center [715, 145] width 87 height 28
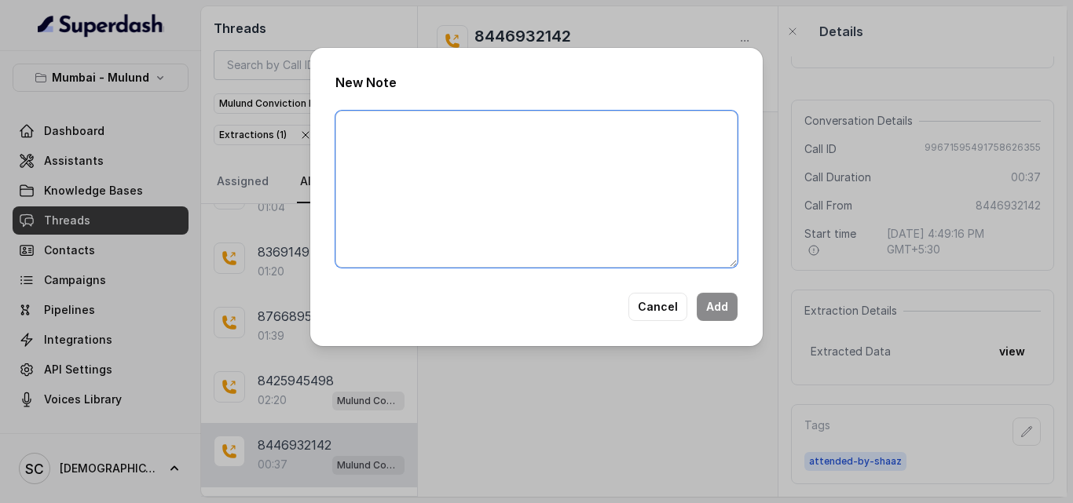
click at [442, 189] on textarea at bounding box center [536, 189] width 402 height 157
type textarea "Not Reachable"
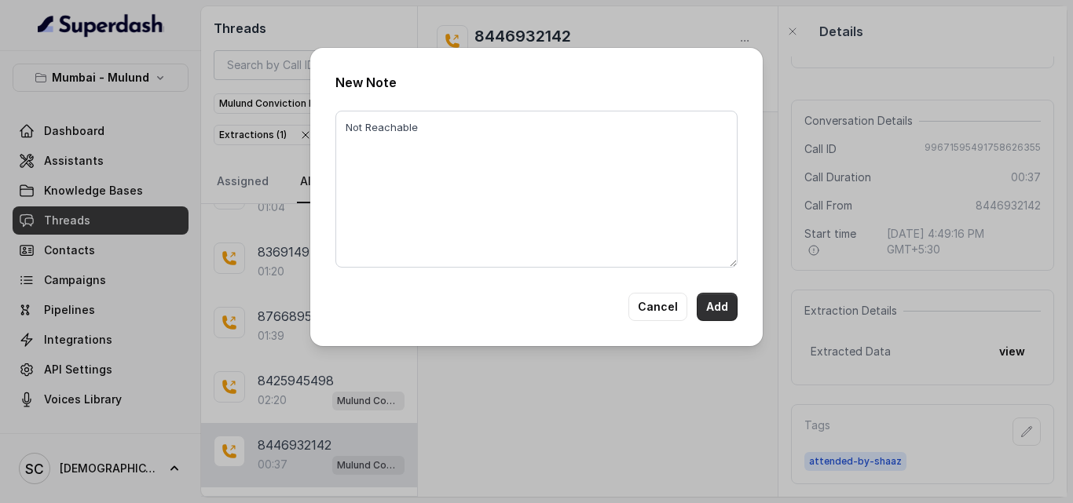
click at [716, 309] on button "Add" at bounding box center [717, 307] width 41 height 28
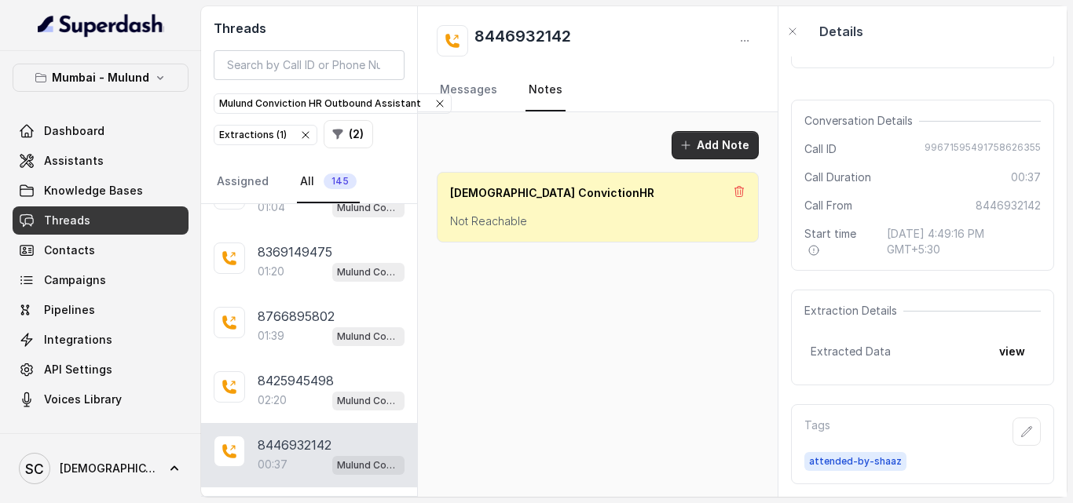
click at [692, 148] on icon "button" at bounding box center [685, 145] width 13 height 13
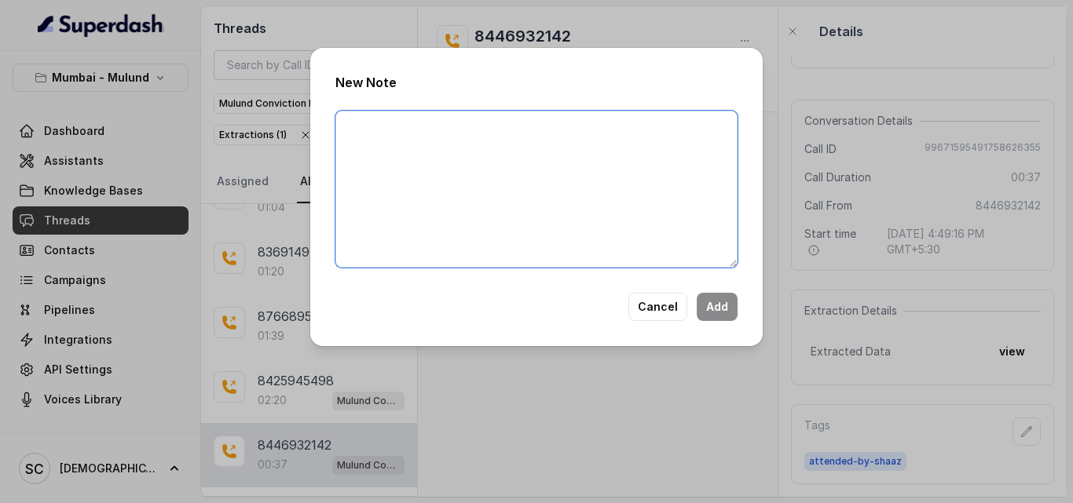
click at [430, 178] on textarea at bounding box center [536, 189] width 402 height 157
click at [430, 178] on textarea "Not Answerinf" at bounding box center [536, 189] width 402 height 157
type textarea "Not Answering"
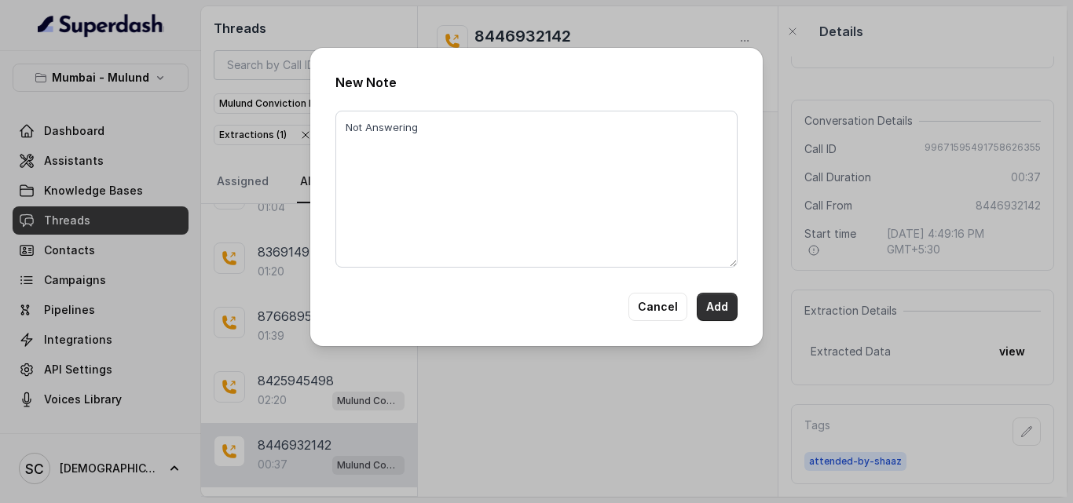
click at [735, 305] on button "Add" at bounding box center [717, 307] width 41 height 28
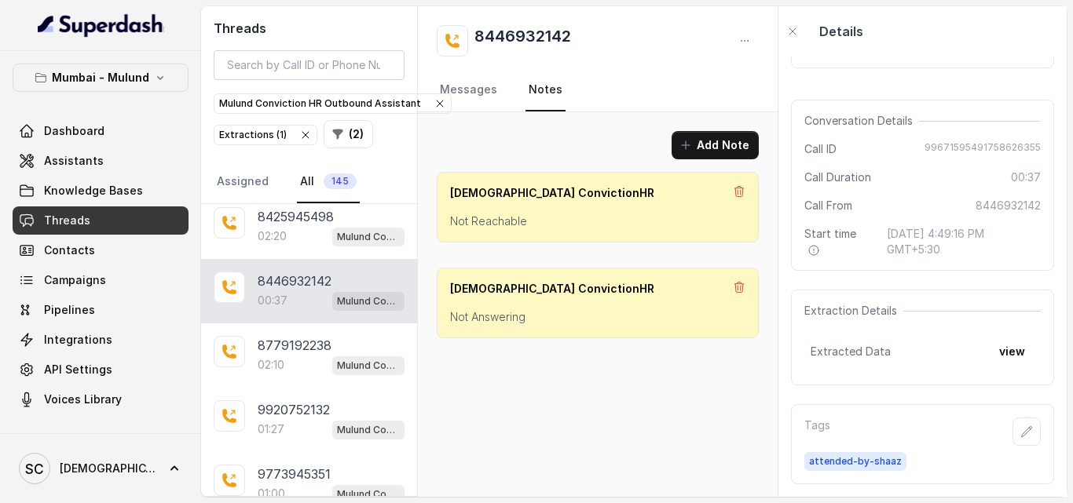
scroll to position [1672, 0]
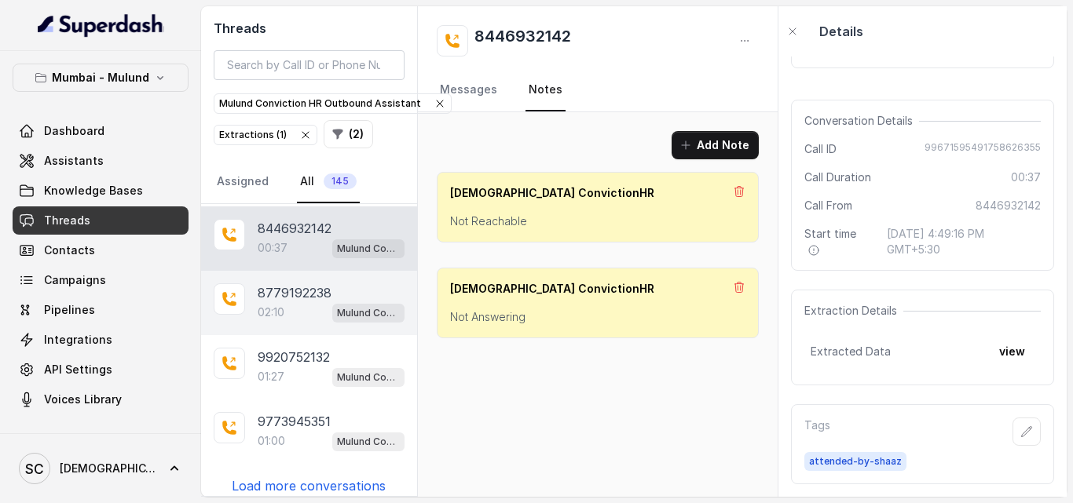
click at [260, 287] on p "8779192238" at bounding box center [295, 293] width 74 height 19
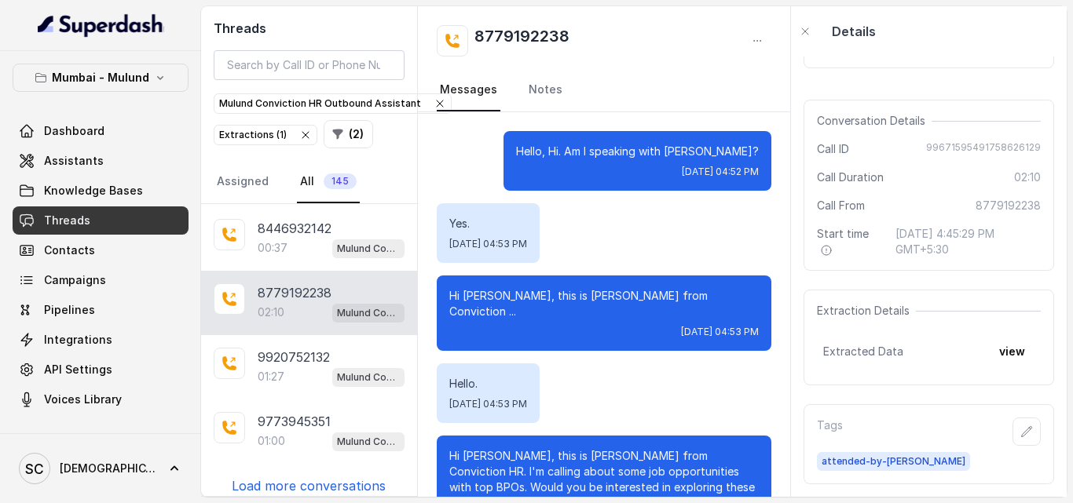
scroll to position [1673, 0]
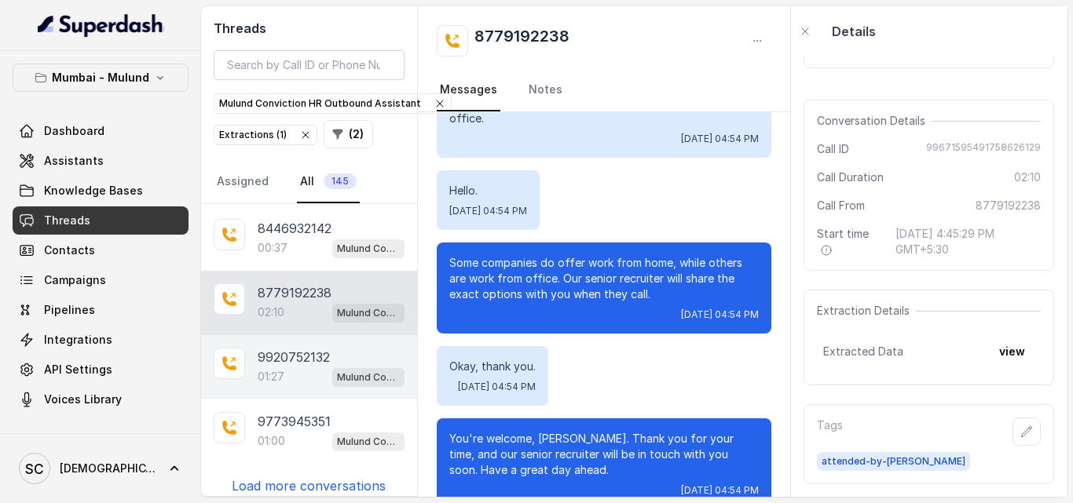
click at [284, 348] on p "9920752132" at bounding box center [294, 357] width 72 height 19
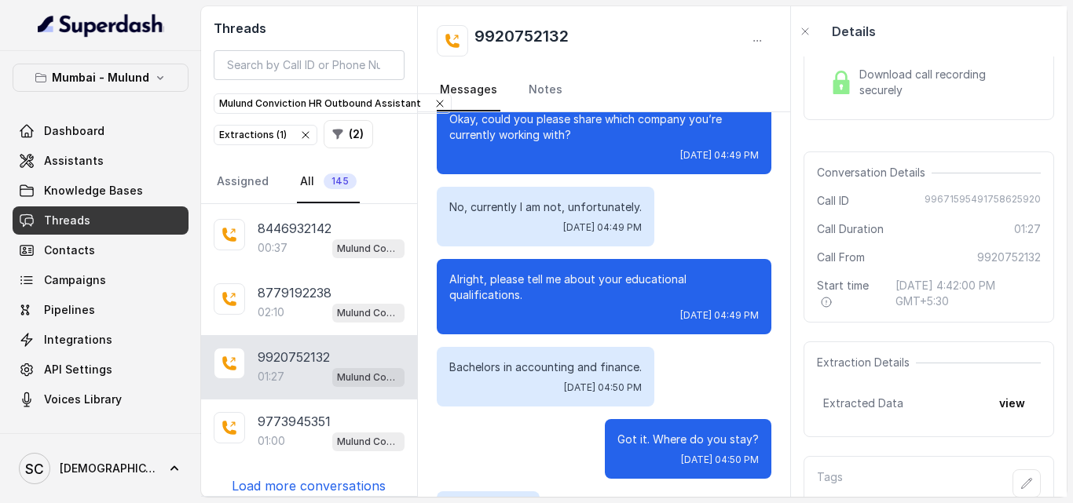
scroll to position [502, 0]
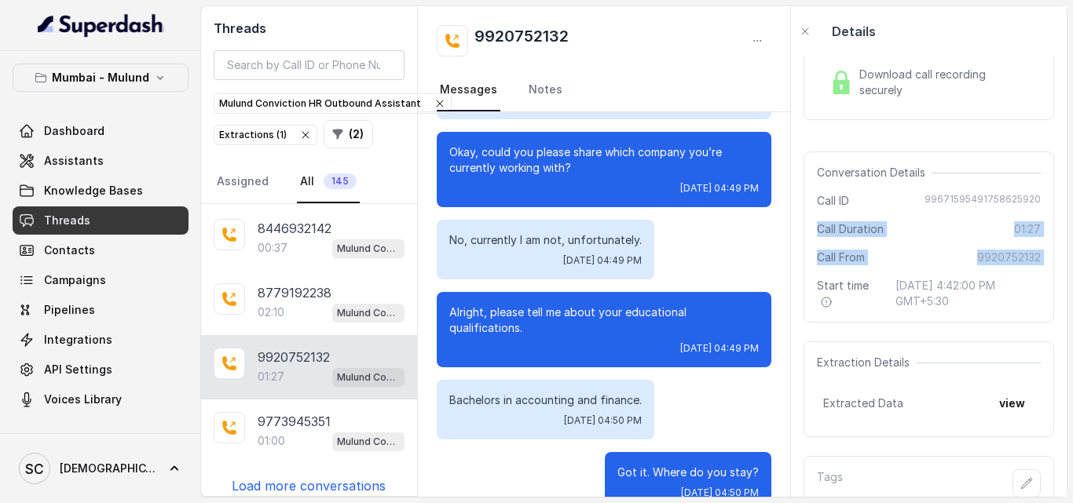
drag, startPoint x: 804, startPoint y: 278, endPoint x: 811, endPoint y: 219, distance: 59.3
click at [811, 219] on div "Download call recording securely Conversation Details Call ID 99671595491758625…" at bounding box center [929, 277] width 276 height 441
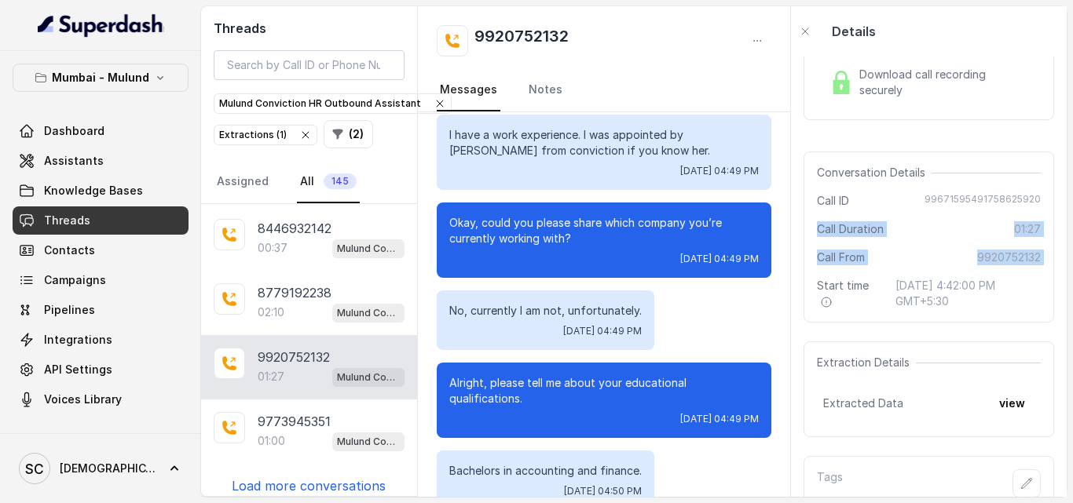
scroll to position [422, 0]
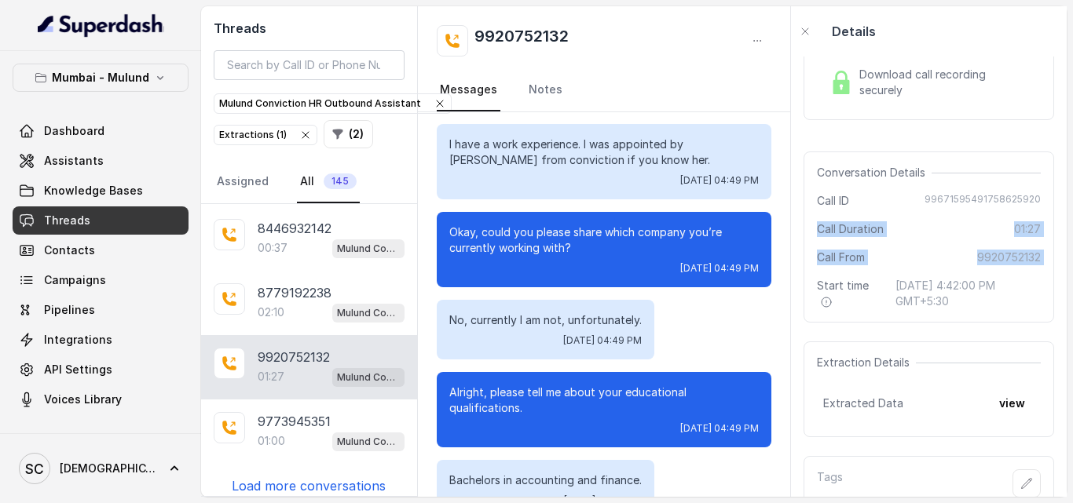
drag, startPoint x: 795, startPoint y: 274, endPoint x: 792, endPoint y: 238, distance: 36.2
click at [790, 238] on div "Hello. Tue, Sep 23, 2025, 04:49 PM Hi Simran, this is Monica from Conviction HR…" at bounding box center [604, 304] width 372 height 385
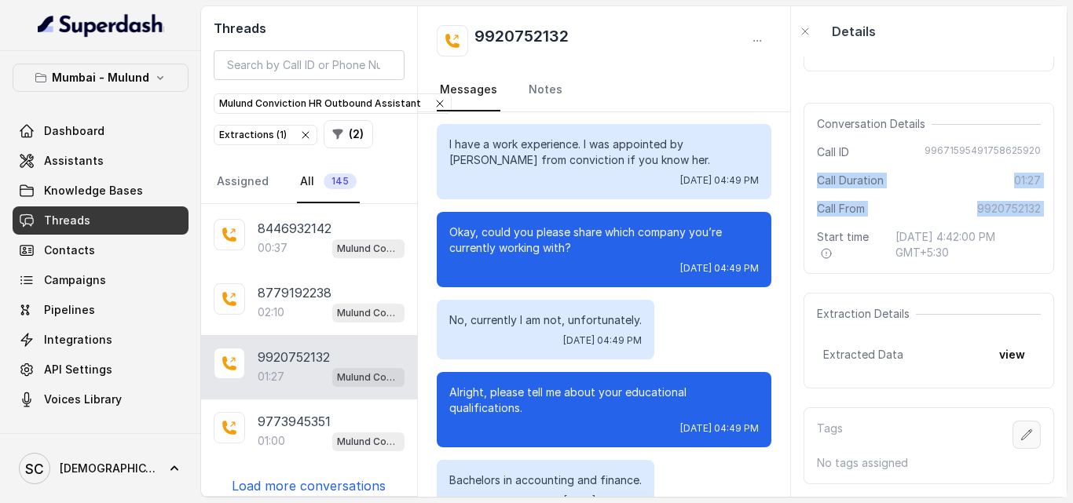
click at [1020, 429] on icon "button" at bounding box center [1026, 435] width 13 height 13
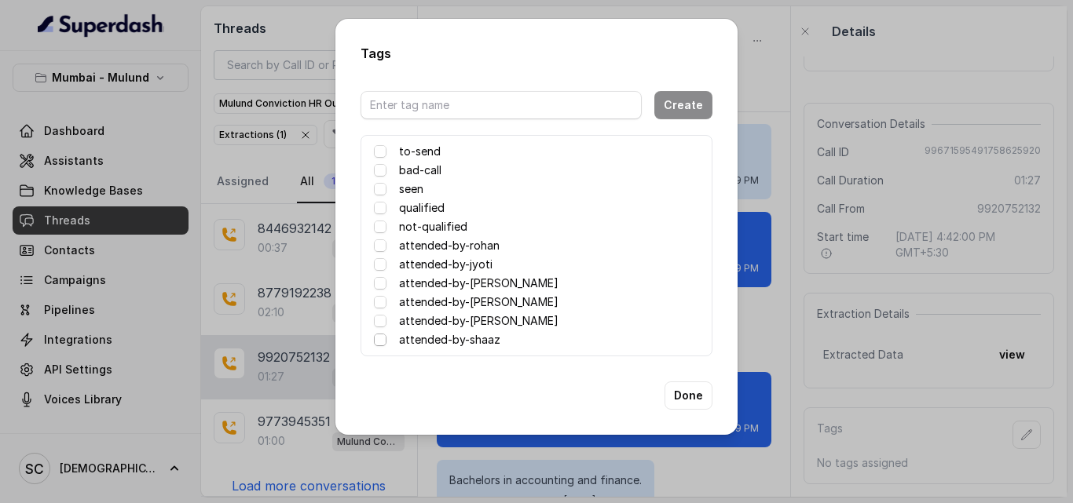
click at [378, 342] on span at bounding box center [380, 340] width 13 height 13
click at [691, 397] on button "Done" at bounding box center [688, 396] width 48 height 28
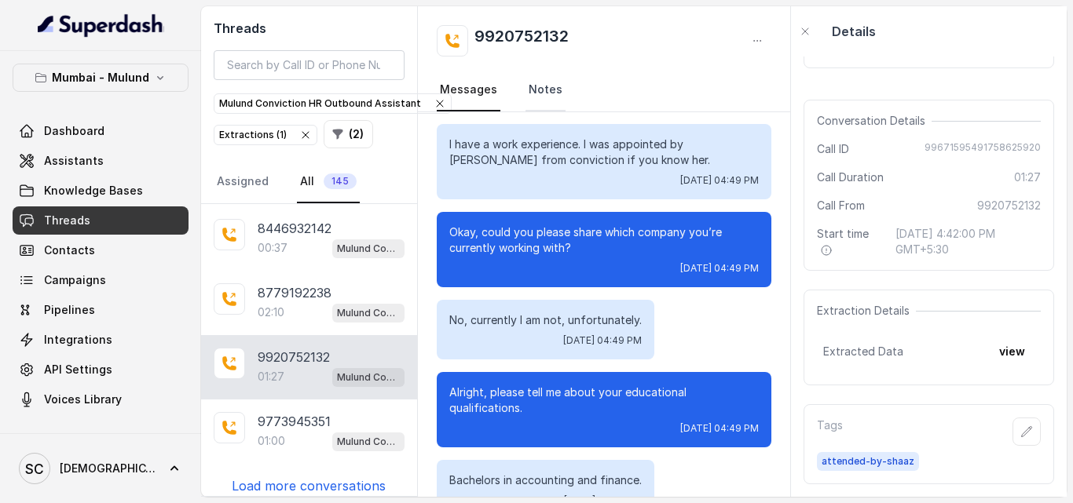
click at [556, 97] on link "Notes" at bounding box center [545, 90] width 40 height 42
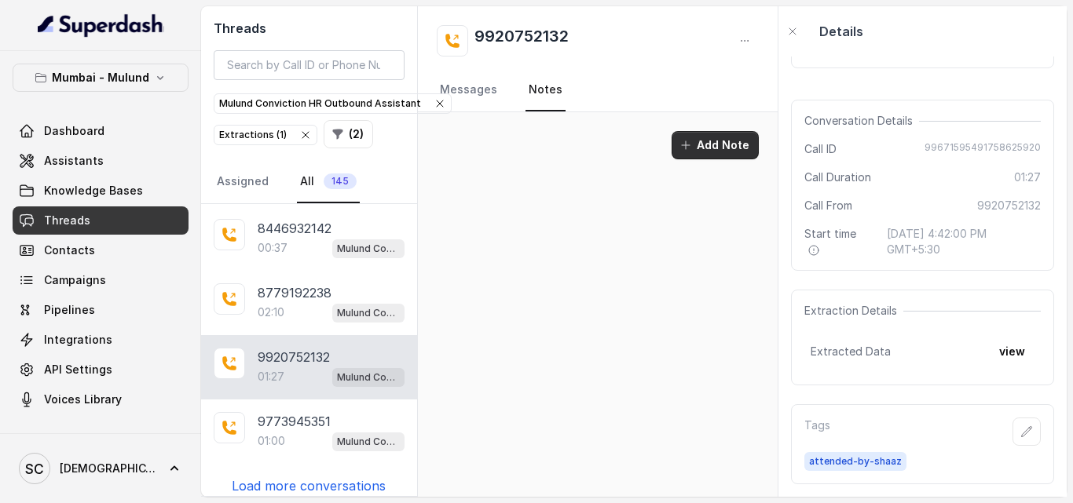
click at [726, 150] on button "Add Note" at bounding box center [715, 145] width 87 height 28
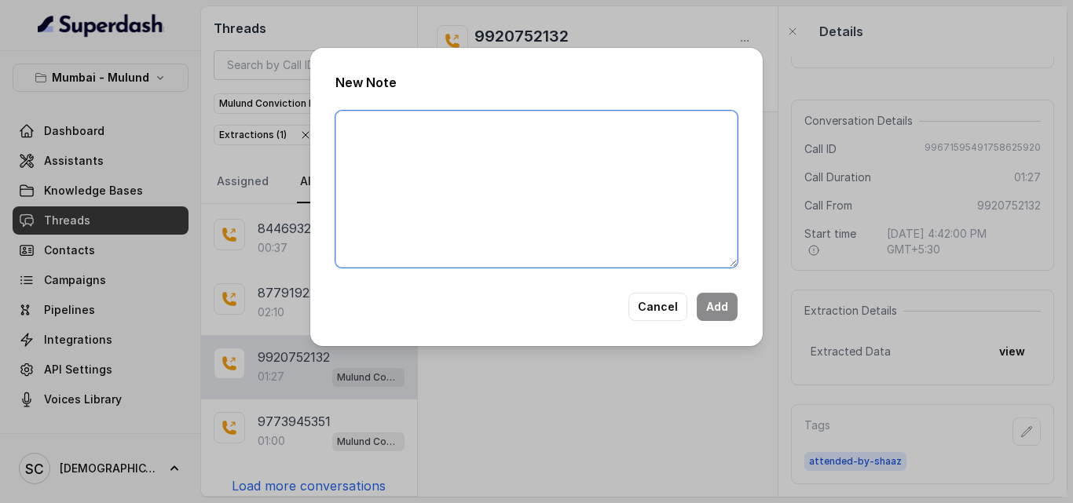
click at [501, 228] on textarea at bounding box center [536, 189] width 402 height 157
type textarea "Not Answering"
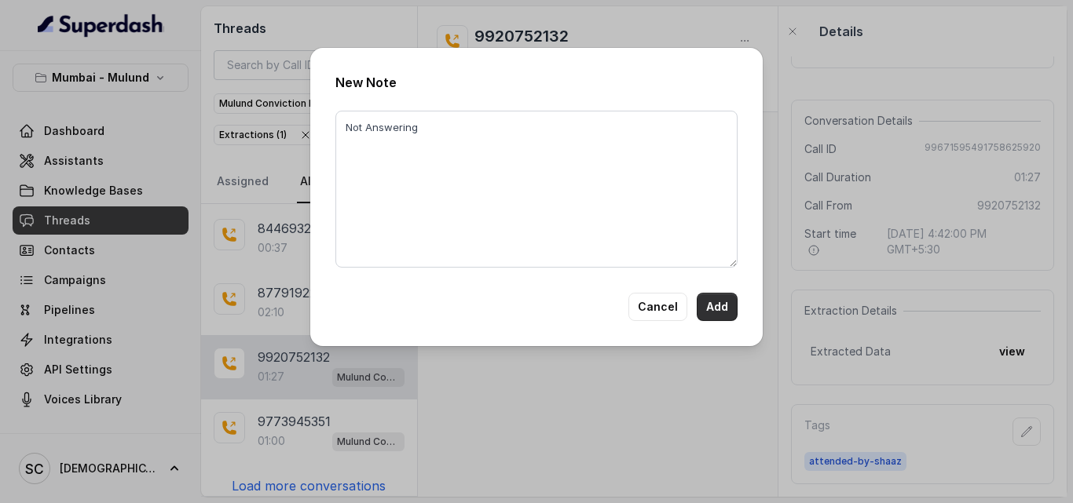
click at [729, 310] on button "Add" at bounding box center [717, 307] width 41 height 28
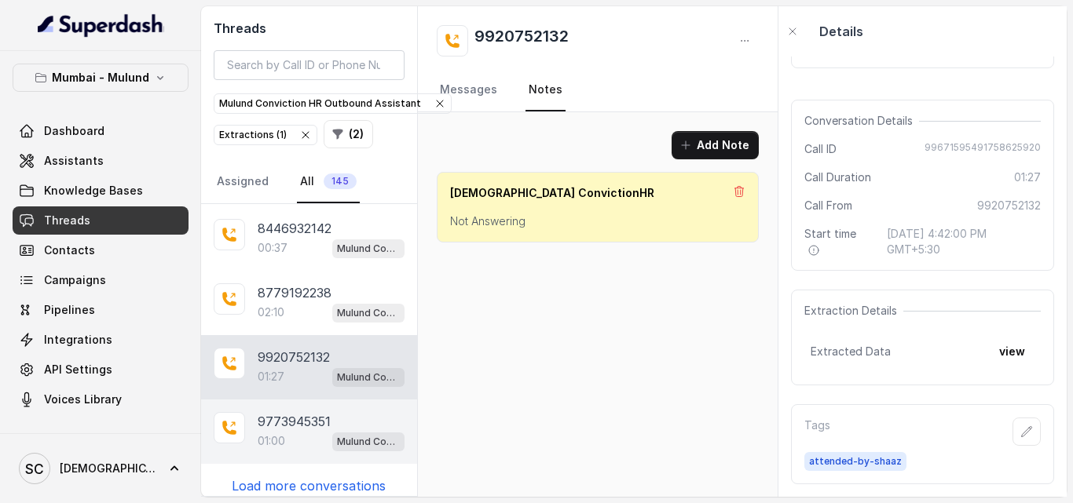
click at [291, 434] on div "01:00 Mulund Conviction HR Outbound Assistant" at bounding box center [331, 441] width 147 height 20
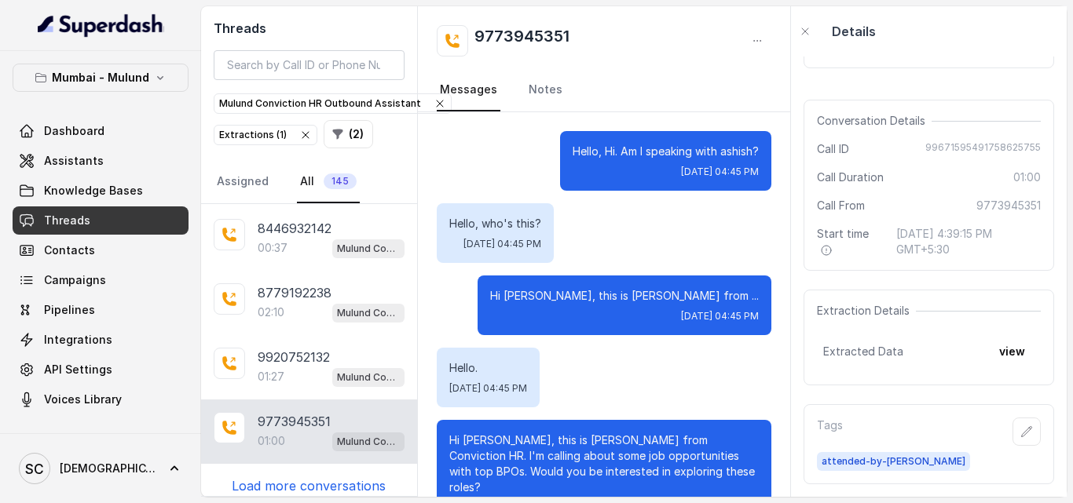
scroll to position [881, 0]
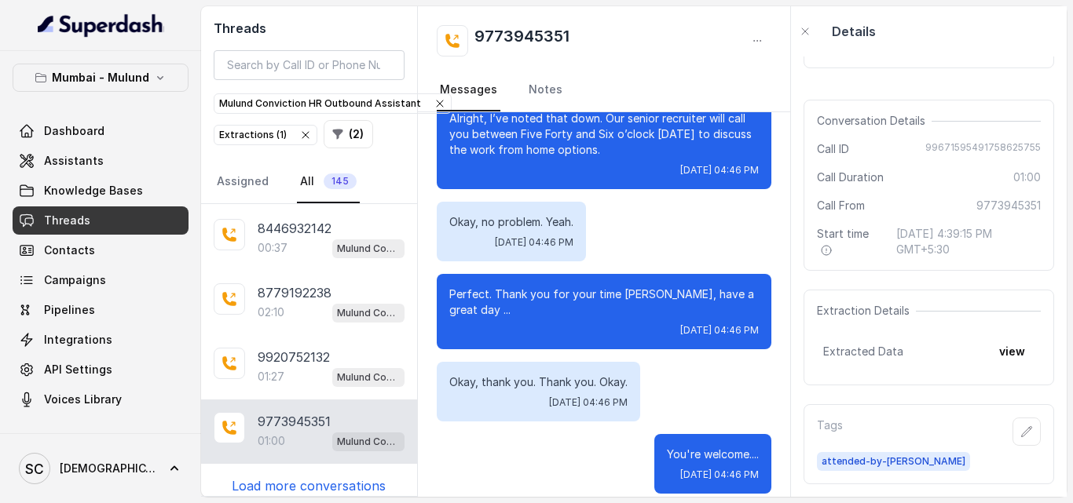
click at [346, 481] on p "Load more conversations" at bounding box center [309, 486] width 154 height 19
click at [346, 485] on div "9820885473" at bounding box center [331, 486] width 147 height 19
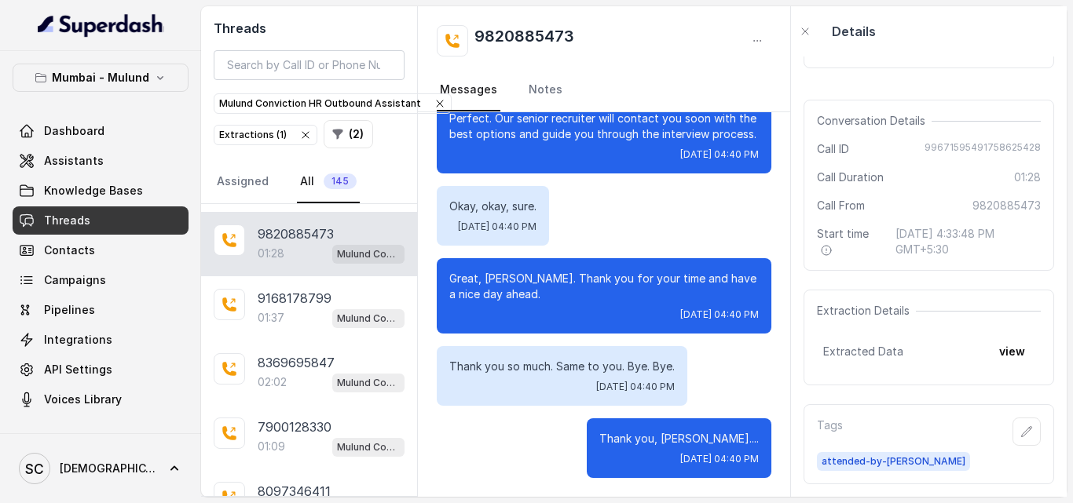
scroll to position [1948, 0]
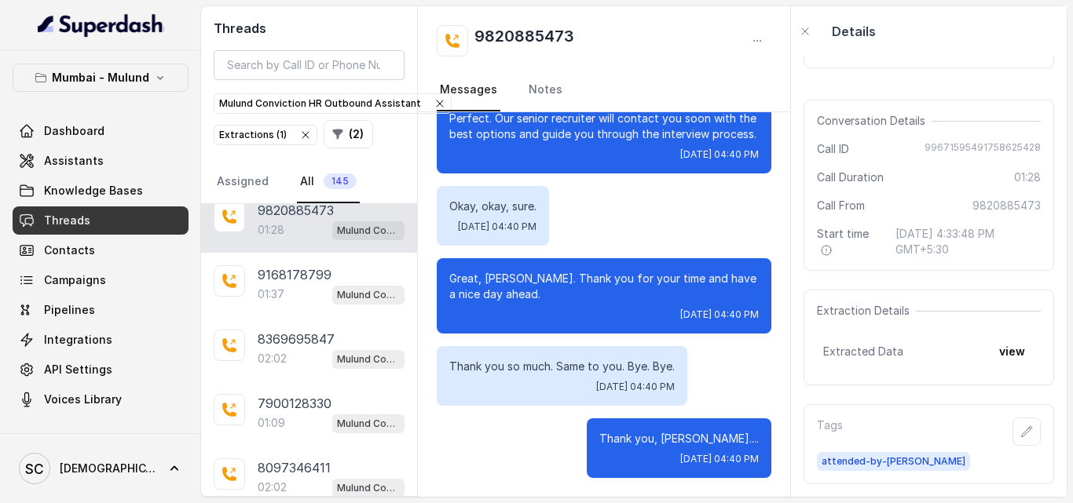
click at [276, 219] on p "9820885473" at bounding box center [296, 210] width 76 height 19
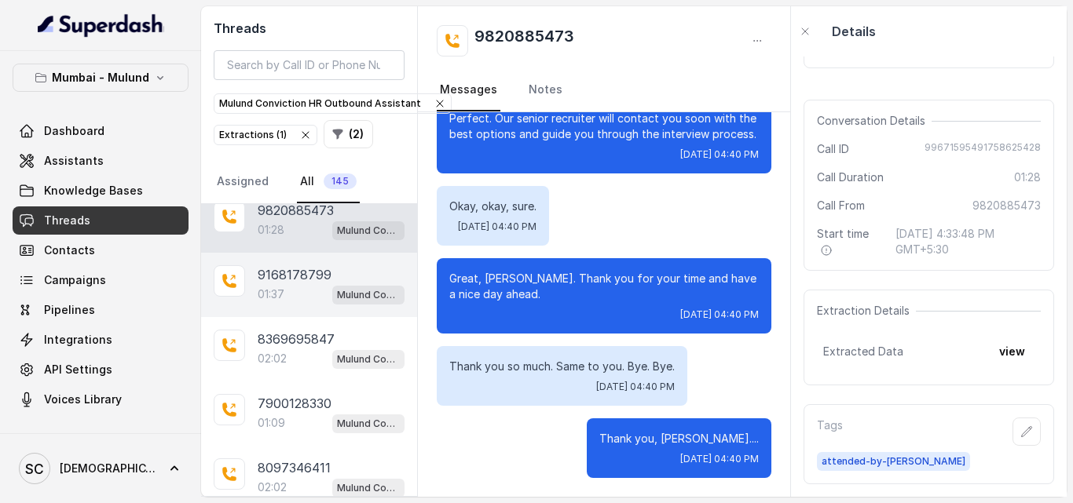
click at [280, 261] on div "9168178799 01:37 Mulund Conviction HR Outbound Assistant" at bounding box center [309, 285] width 216 height 64
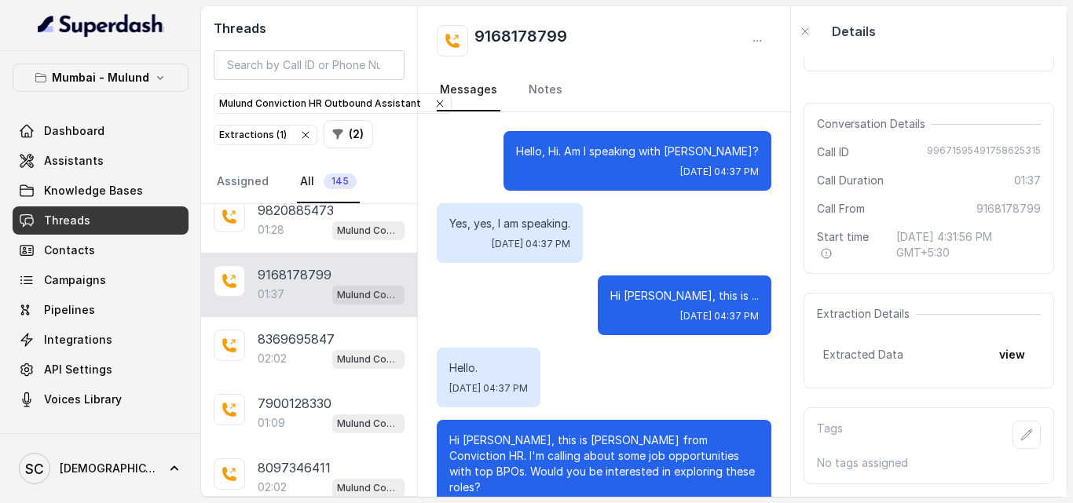
scroll to position [1186, 0]
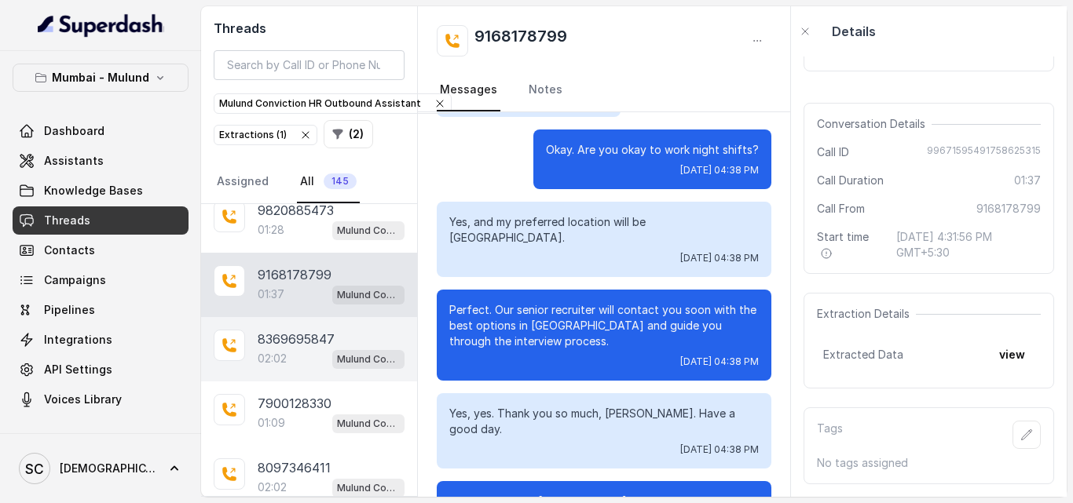
click at [298, 343] on p "8369695847" at bounding box center [296, 339] width 77 height 19
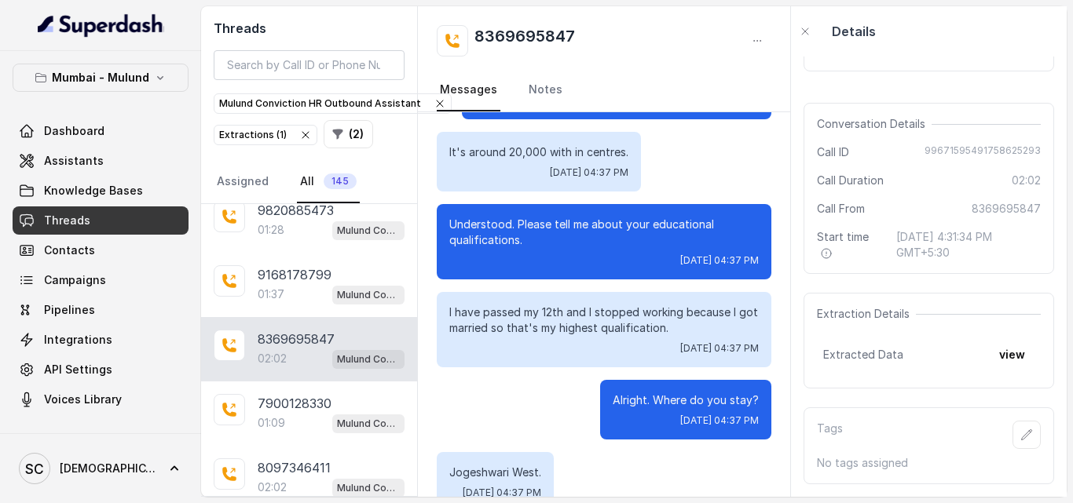
scroll to position [354, 0]
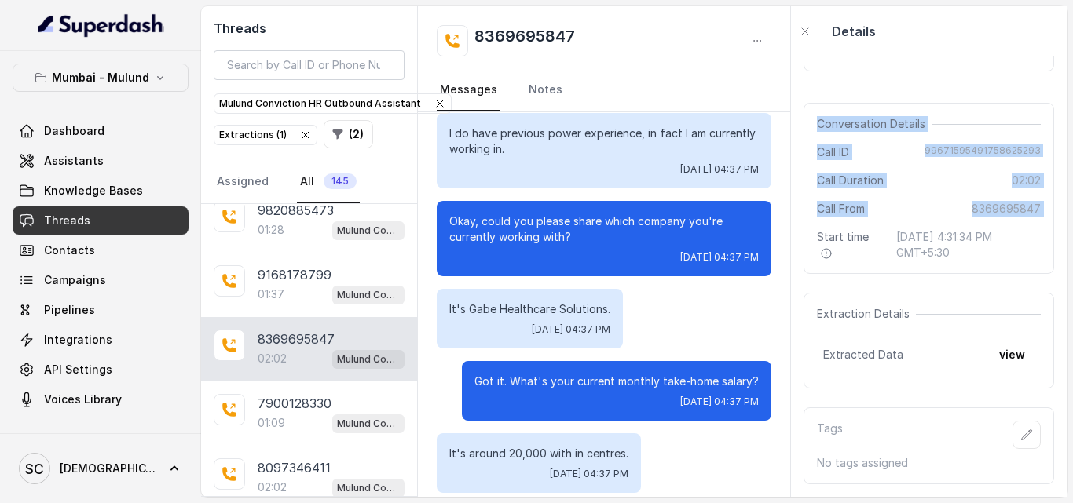
drag, startPoint x: 800, startPoint y: 221, endPoint x: 800, endPoint y: 104, distance: 117.0
click at [800, 104] on div "Download call recording securely Conversation Details Call ID 99671595491758625…" at bounding box center [929, 277] width 276 height 441
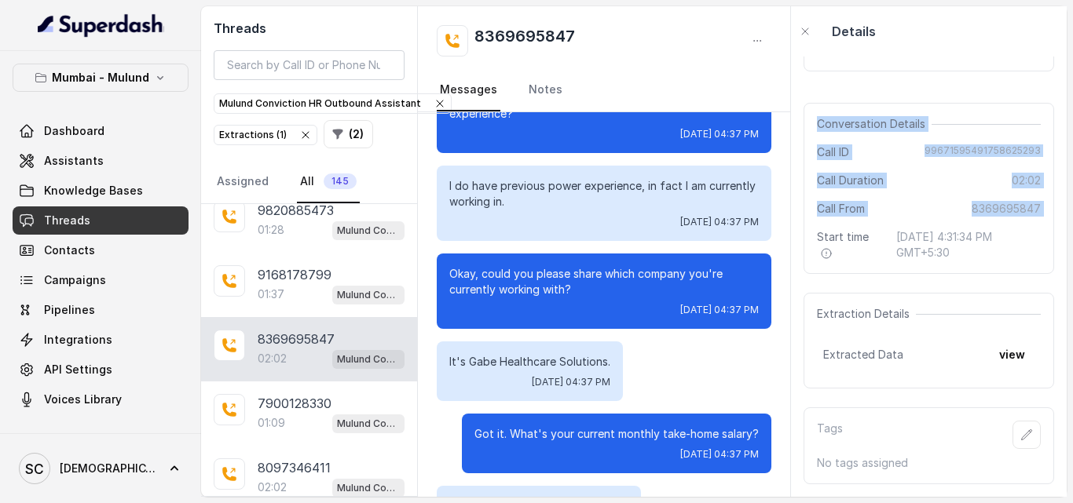
scroll to position [302, 0]
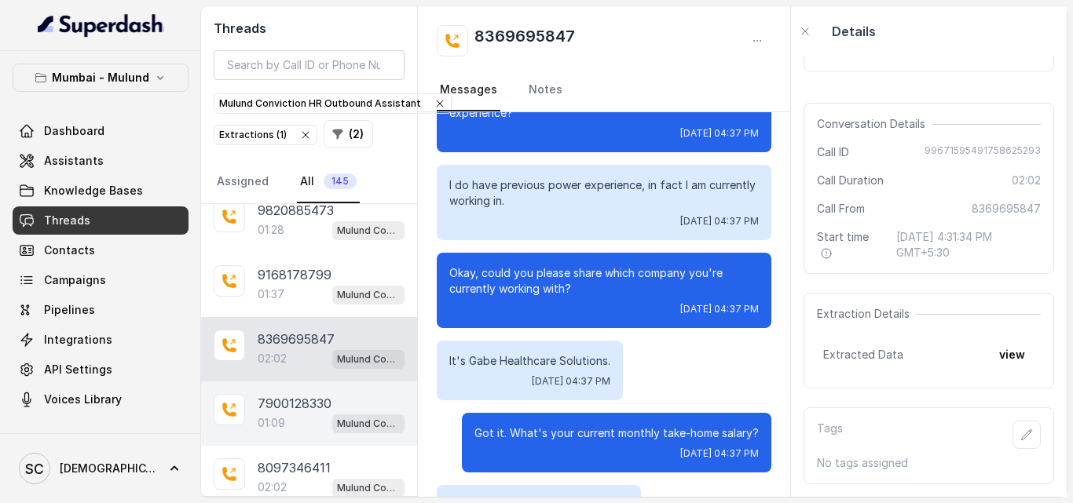
click at [284, 415] on div "01:09 Mulund Conviction HR Outbound Assistant" at bounding box center [331, 423] width 147 height 20
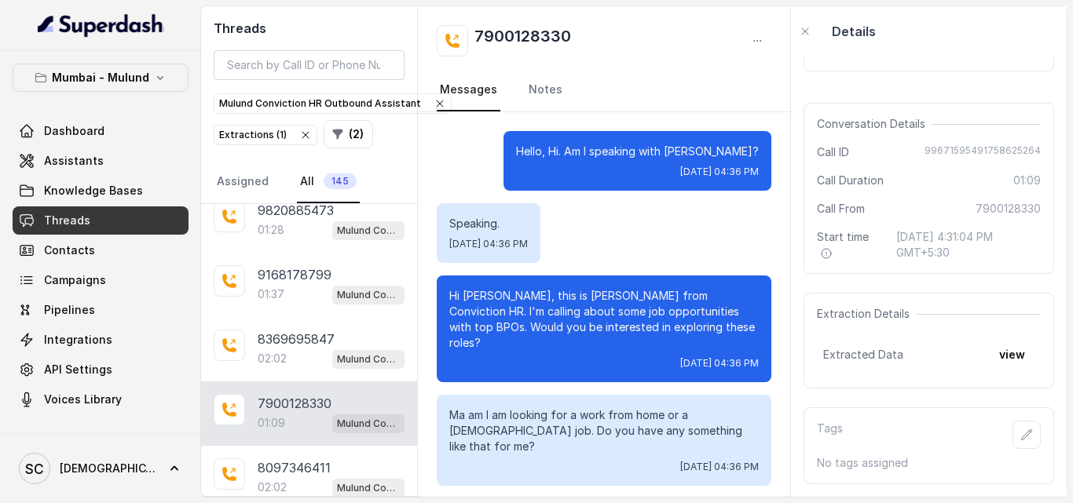
scroll to position [624, 0]
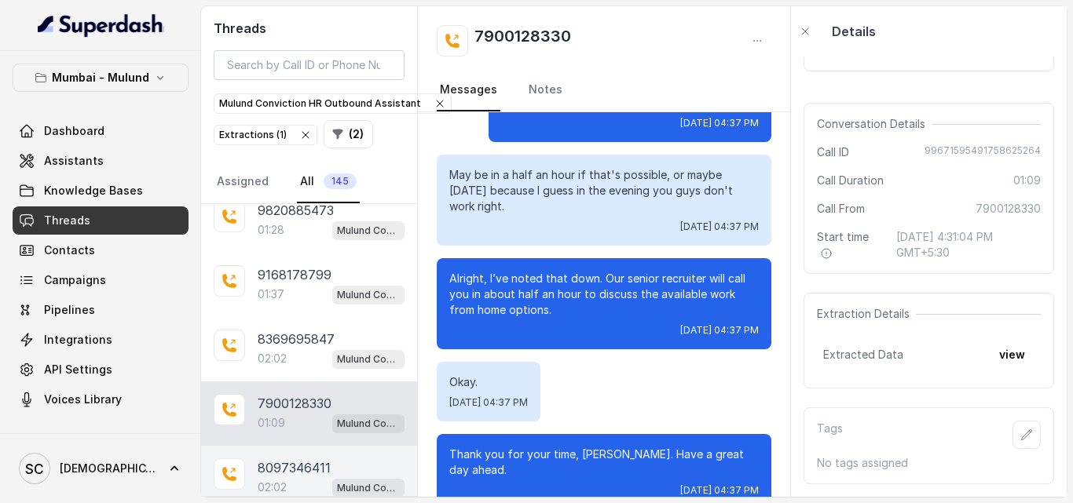
click at [286, 456] on div "8097346411 02:02 Mulund Conviction HR Outbound Assistant" at bounding box center [309, 478] width 216 height 64
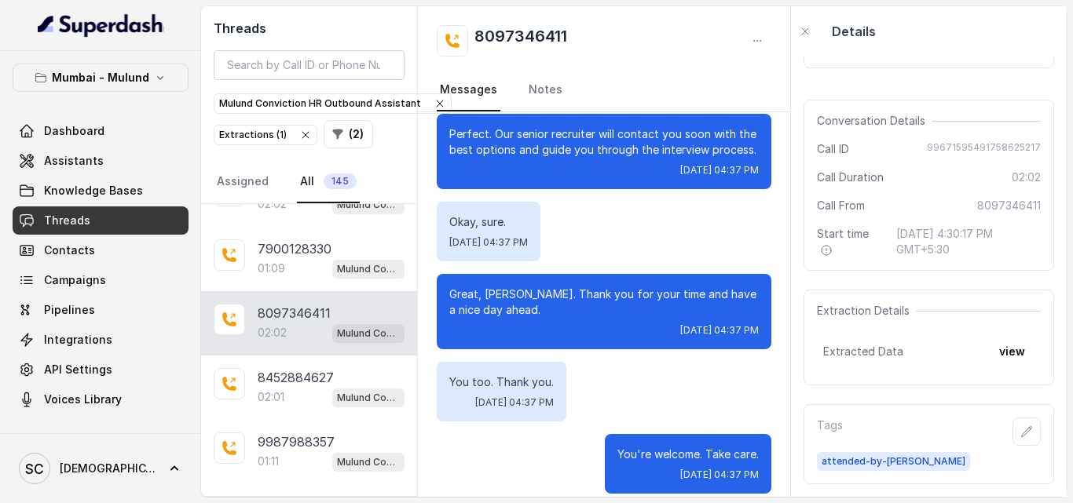
scroll to position [2105, 0]
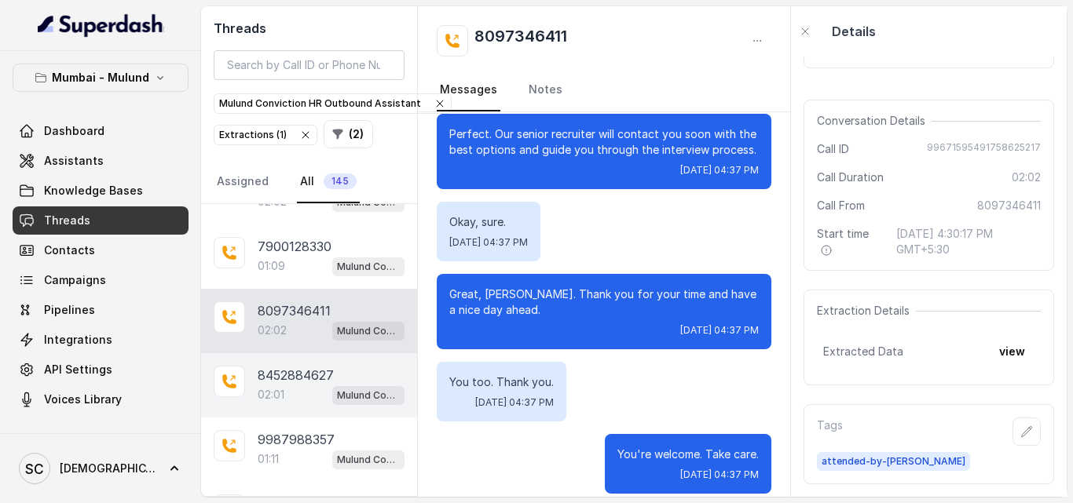
click at [307, 382] on p "8452884627" at bounding box center [296, 375] width 76 height 19
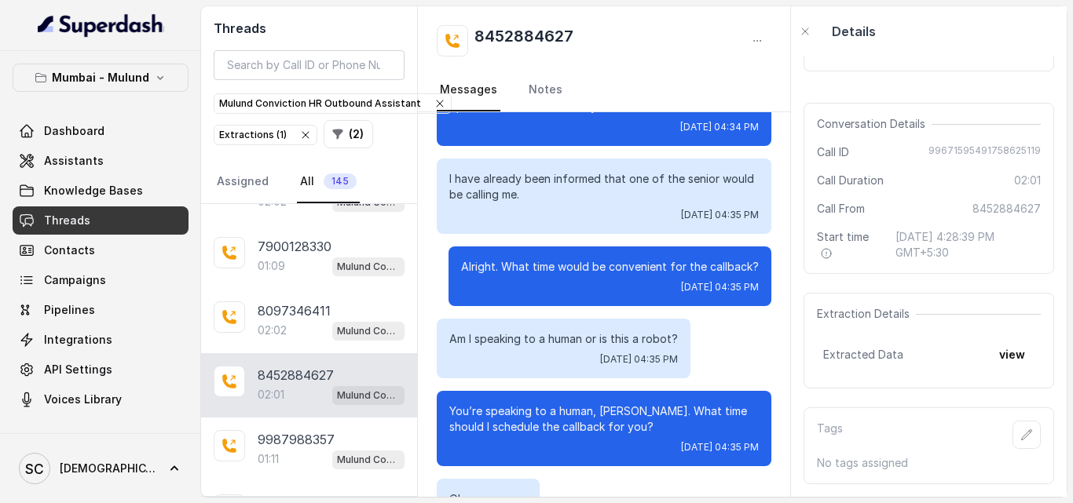
scroll to position [1504, 0]
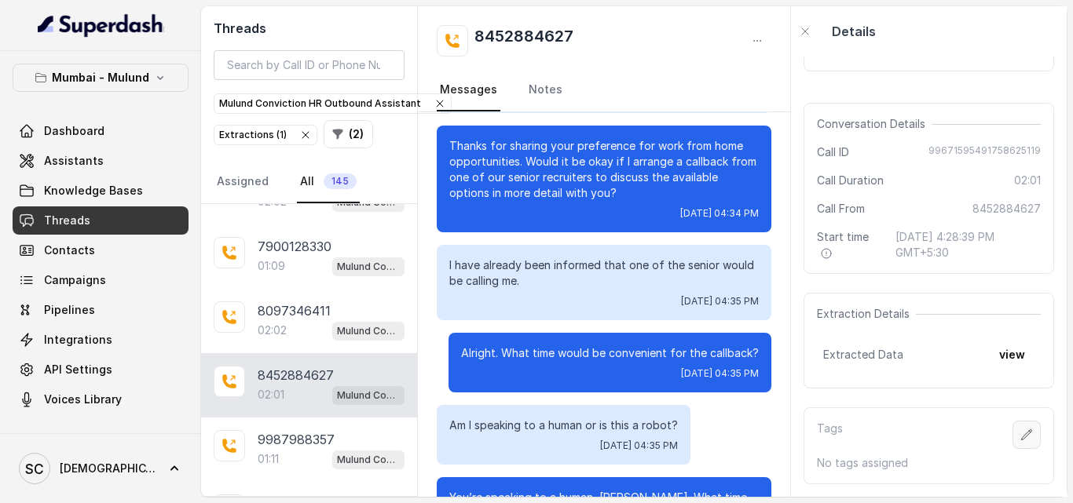
click at [1022, 430] on icon "button" at bounding box center [1027, 435] width 10 height 10
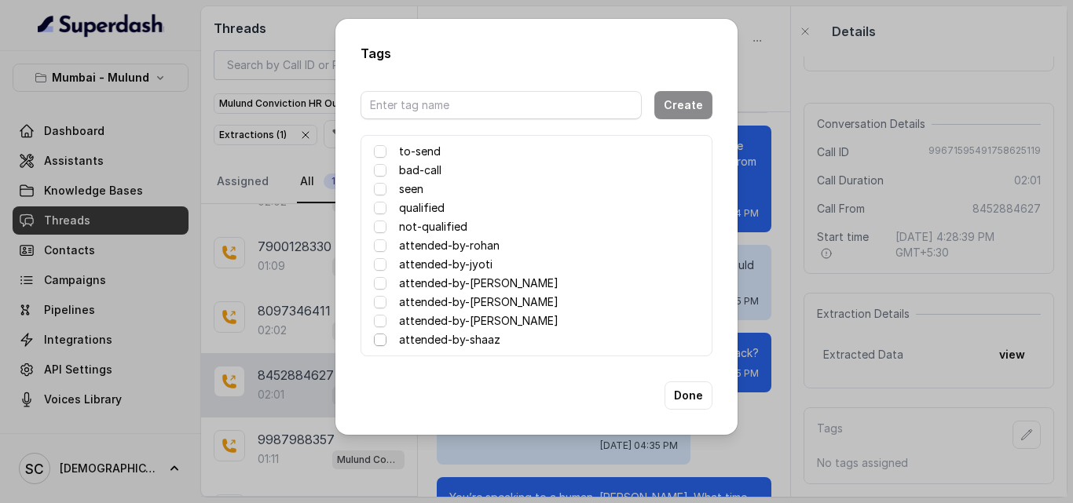
click at [381, 339] on span at bounding box center [380, 340] width 13 height 13
click at [690, 400] on button "Done" at bounding box center [688, 396] width 48 height 28
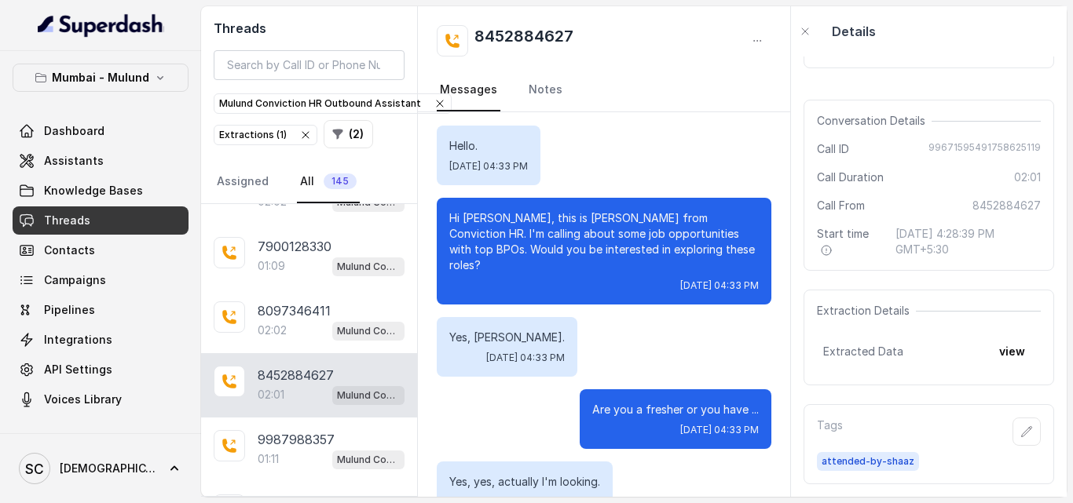
scroll to position [0, 0]
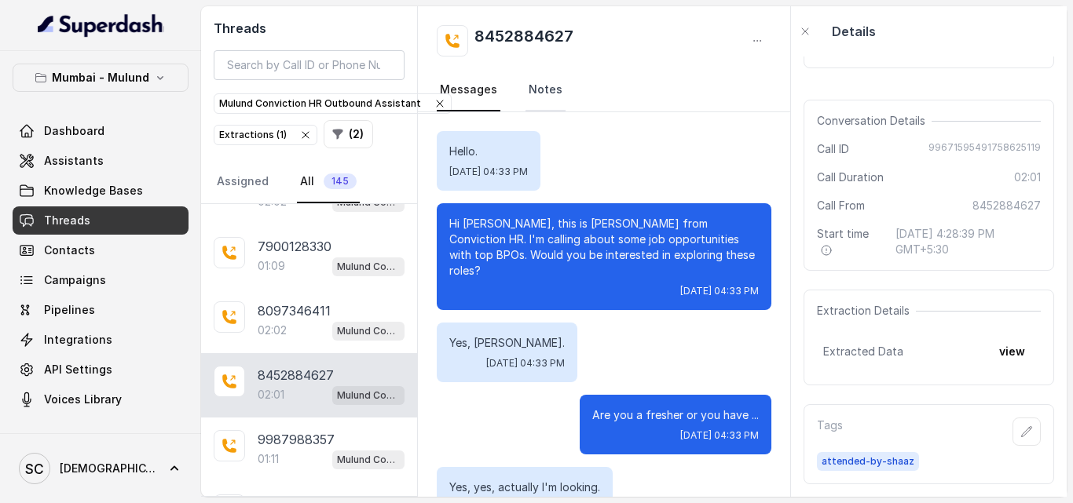
click at [555, 93] on link "Notes" at bounding box center [545, 90] width 40 height 42
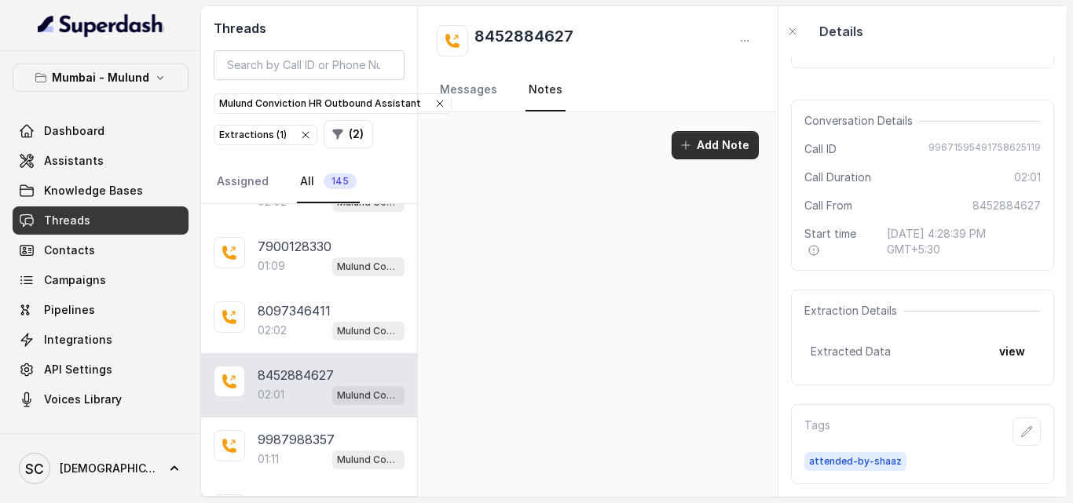
click at [712, 138] on button "Add Note" at bounding box center [715, 145] width 87 height 28
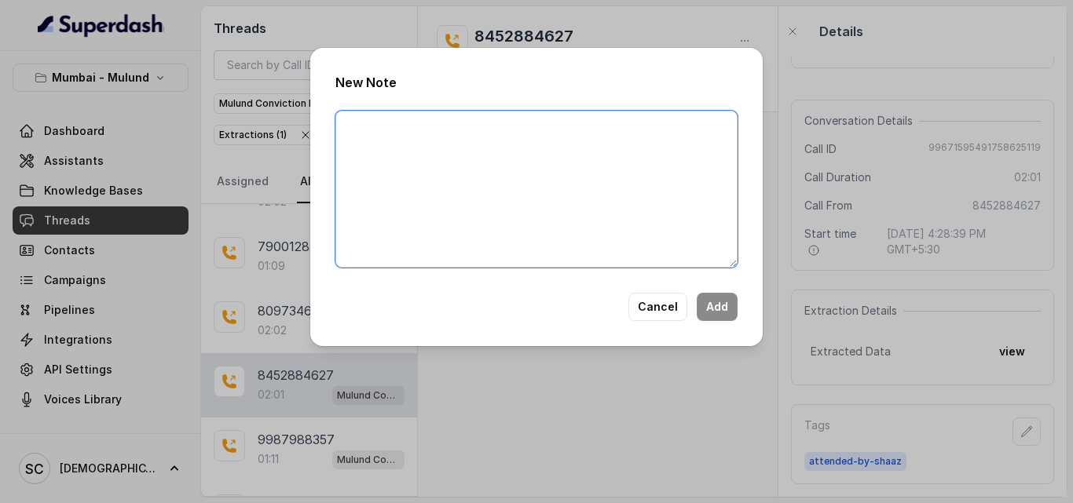
click at [620, 185] on textarea at bounding box center [536, 189] width 402 height 157
type textarea "No Answer."
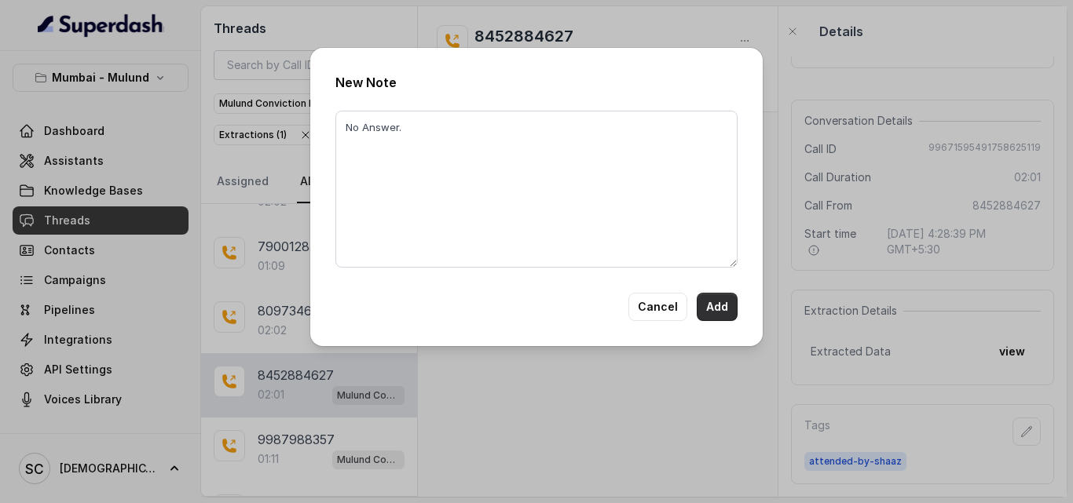
click at [724, 309] on button "Add" at bounding box center [717, 307] width 41 height 28
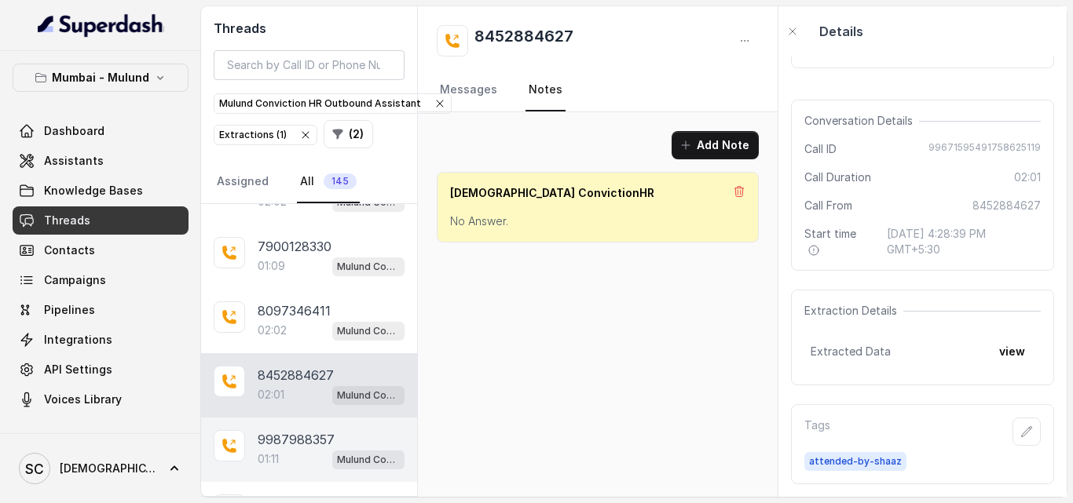
click at [330, 434] on p "9987988357" at bounding box center [296, 439] width 77 height 19
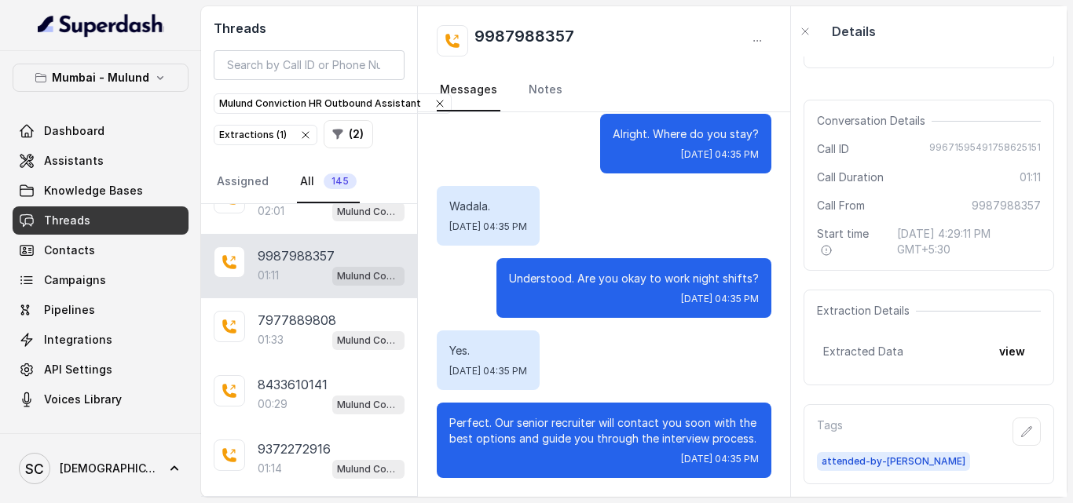
scroll to position [2297, 0]
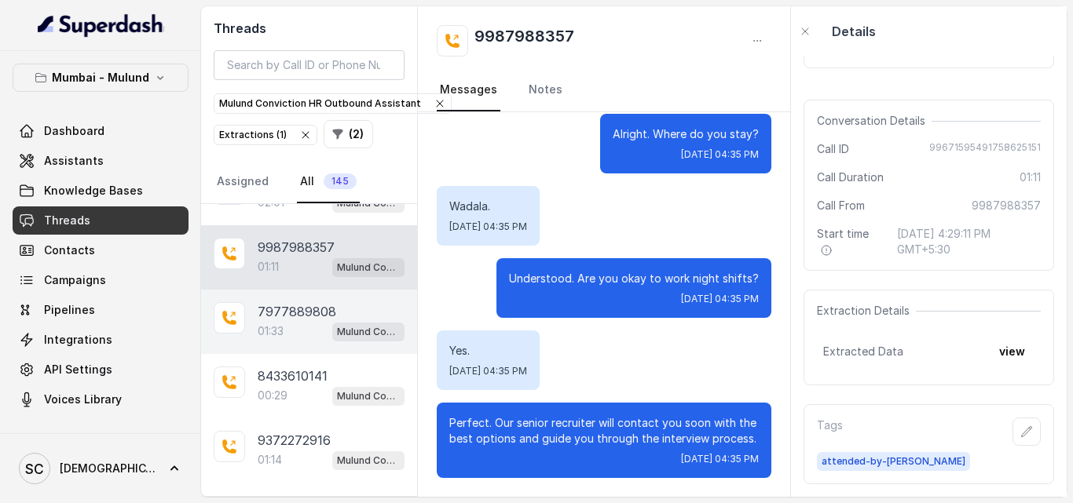
click at [286, 324] on div "01:33 Mulund Conviction HR Outbound Assistant" at bounding box center [331, 331] width 147 height 20
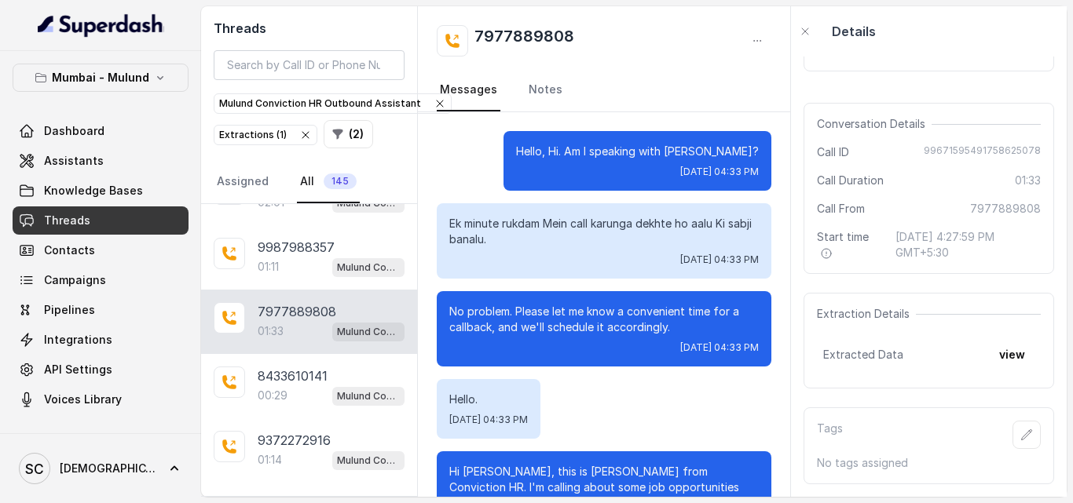
scroll to position [1444, 0]
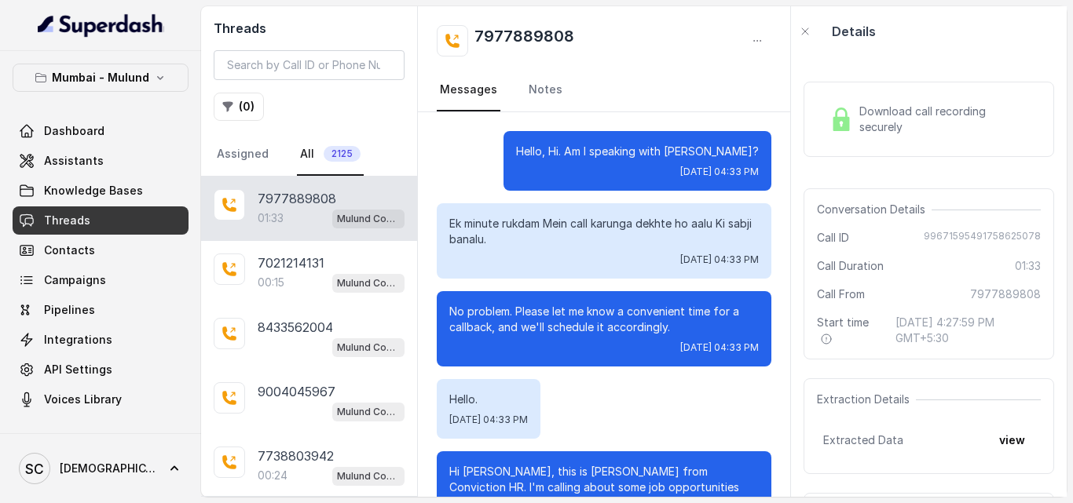
scroll to position [1444, 0]
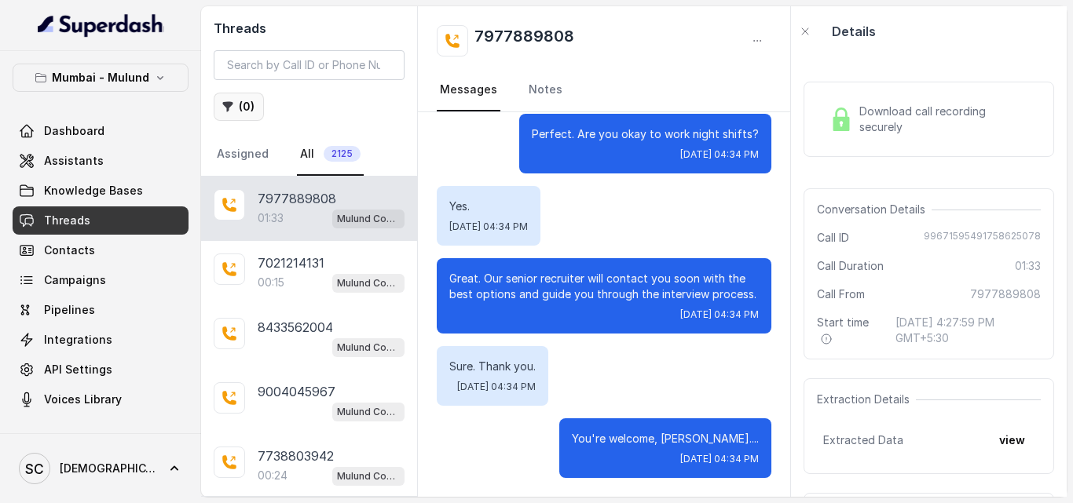
click at [243, 109] on button "( 0 )" at bounding box center [239, 107] width 50 height 28
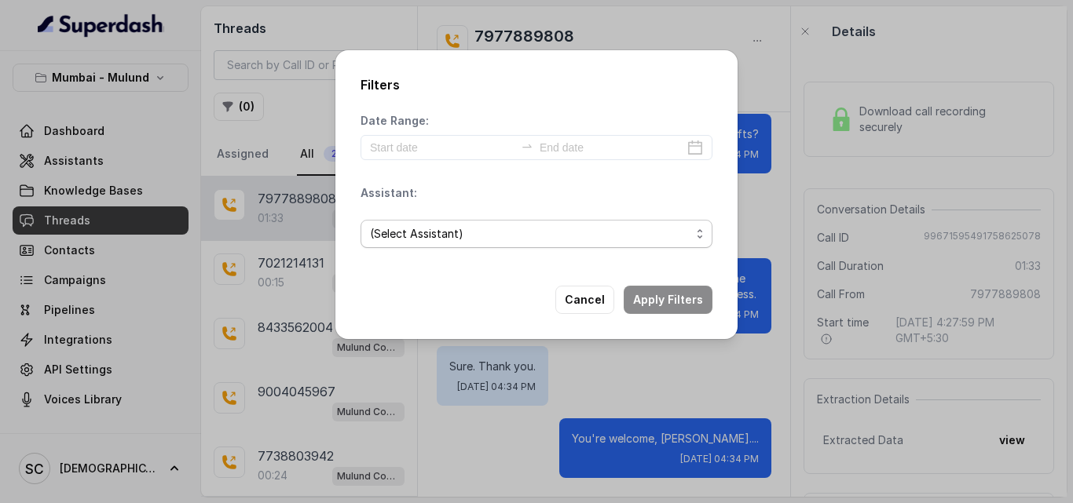
click at [497, 240] on span "(Select Assistant)" at bounding box center [530, 234] width 320 height 19
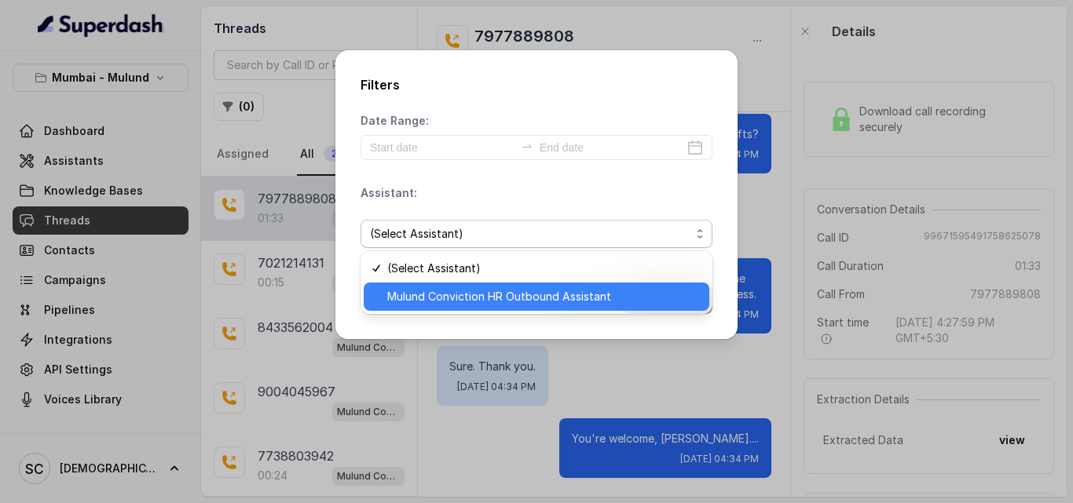
click at [509, 303] on span "Mulund Conviction HR Outbound Assistant" at bounding box center [543, 296] width 313 height 19
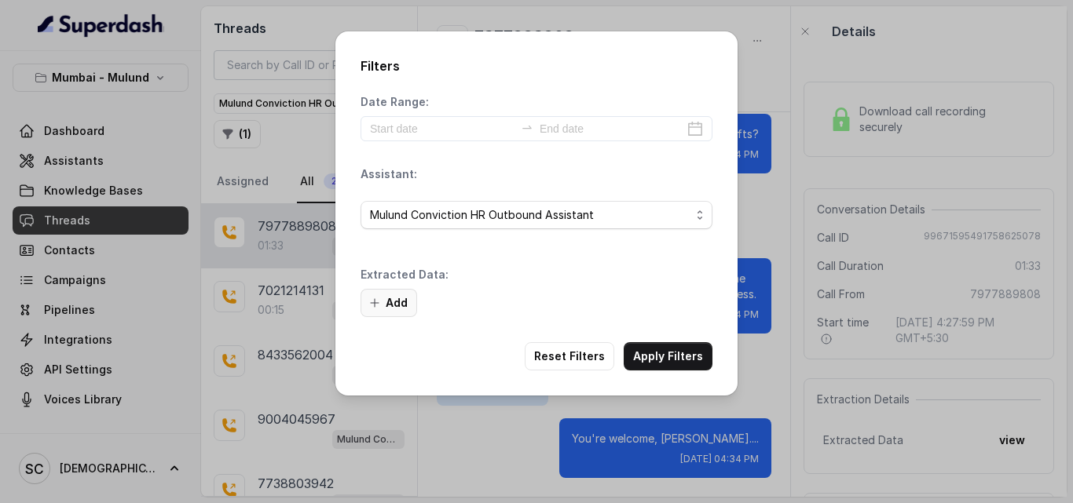
click at [393, 306] on button "Add" at bounding box center [388, 303] width 57 height 28
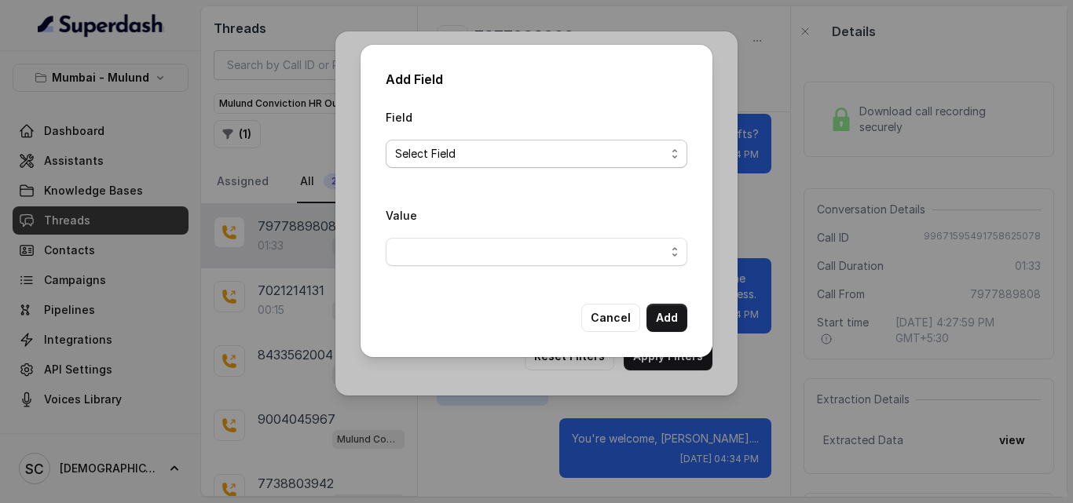
click at [496, 152] on span "Select Field" at bounding box center [530, 154] width 270 height 19
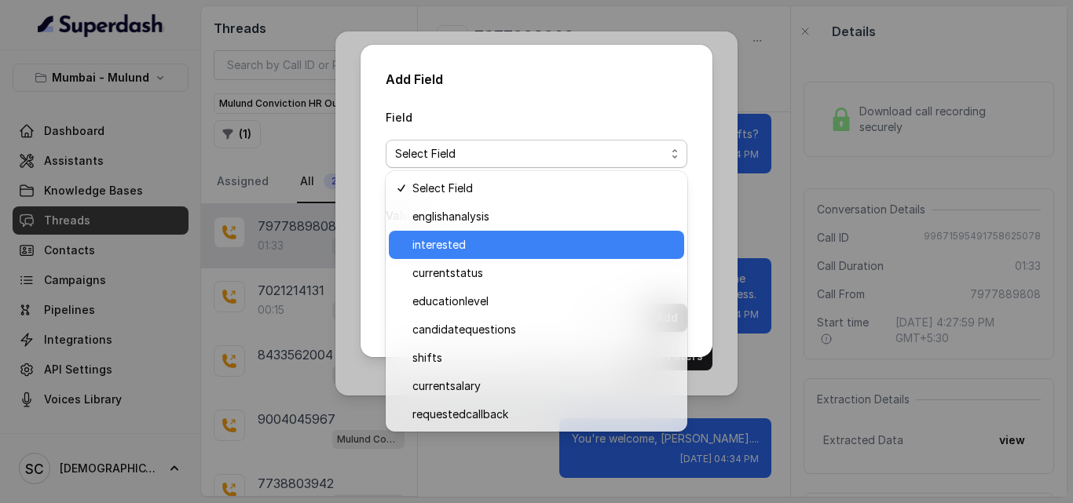
click at [510, 247] on span "interested" at bounding box center [543, 245] width 262 height 19
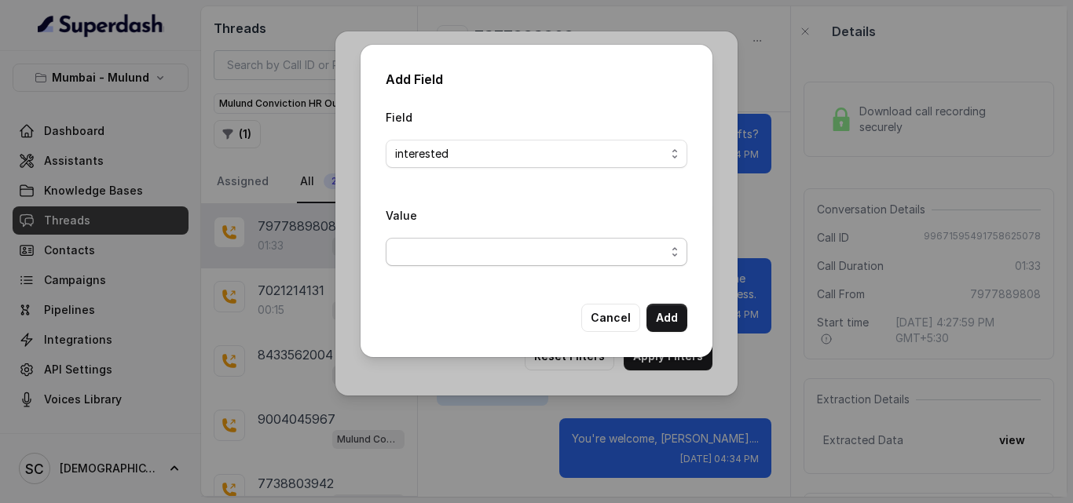
click at [509, 254] on span "button" at bounding box center [537, 252] width 302 height 28
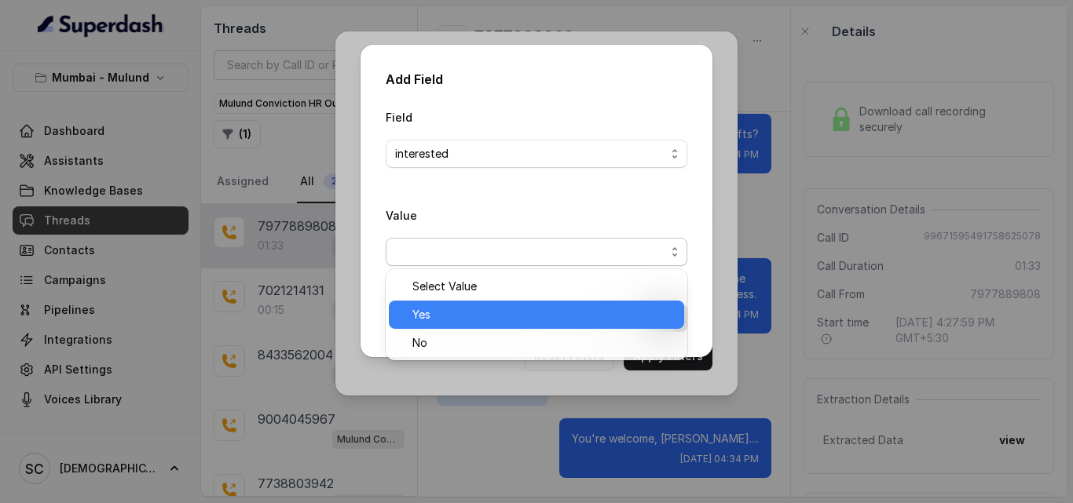
click at [509, 311] on span "Yes" at bounding box center [543, 315] width 262 height 19
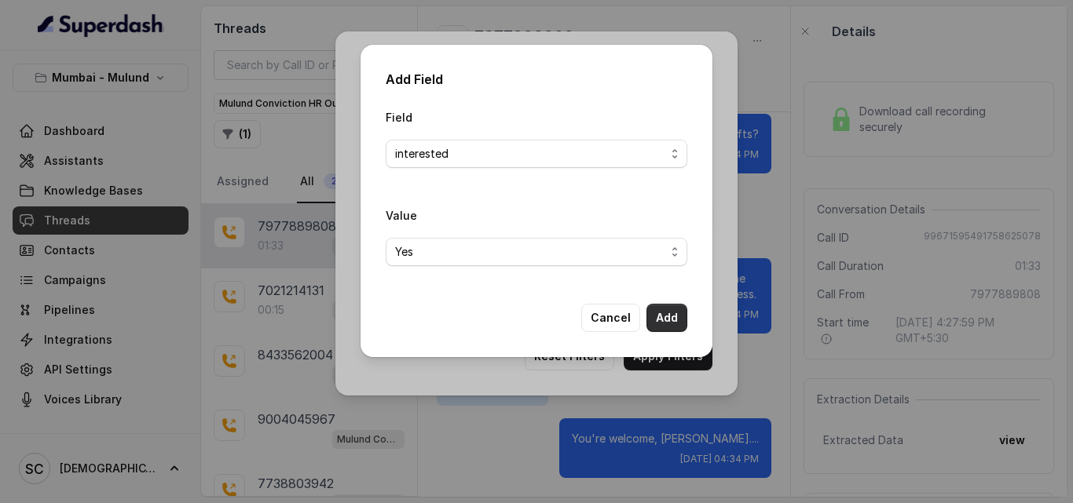
click at [662, 320] on button "Add" at bounding box center [666, 318] width 41 height 28
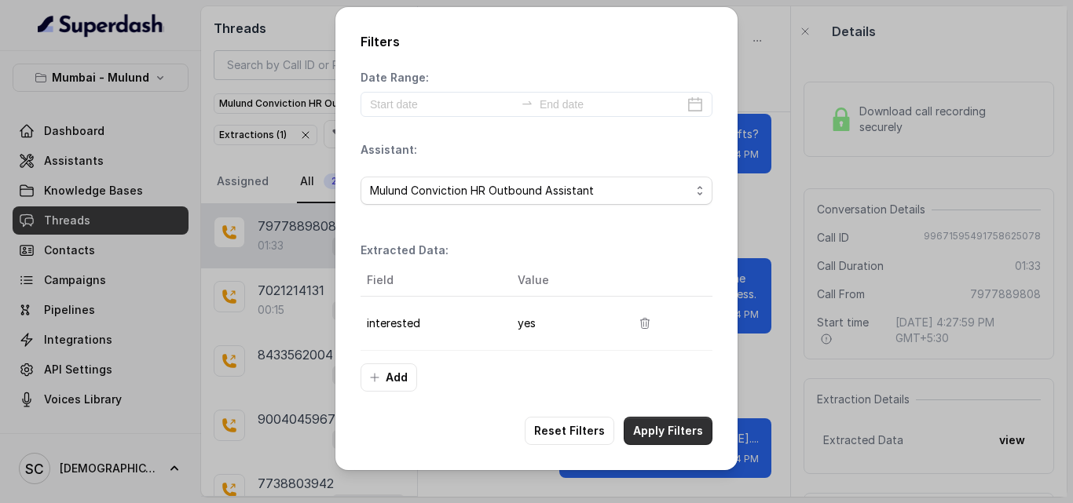
click at [675, 437] on button "Apply Filters" at bounding box center [668, 431] width 89 height 28
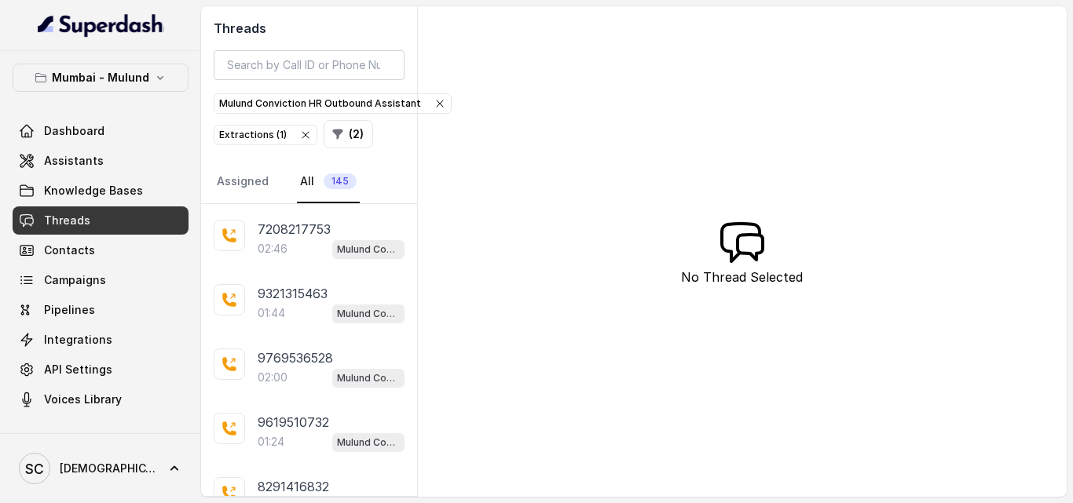
scroll to position [396, 0]
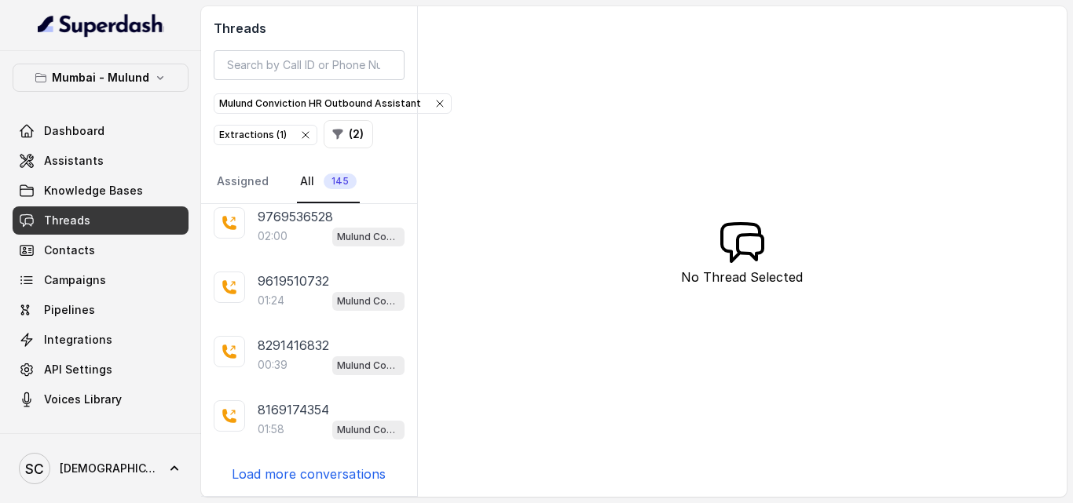
click at [353, 470] on p "Load more conversations" at bounding box center [309, 474] width 154 height 19
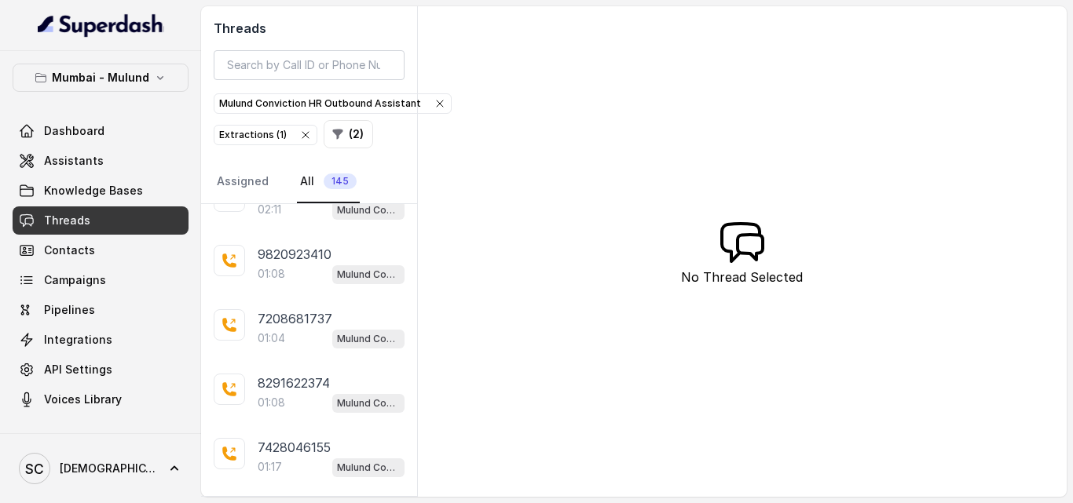
scroll to position [1040, 0]
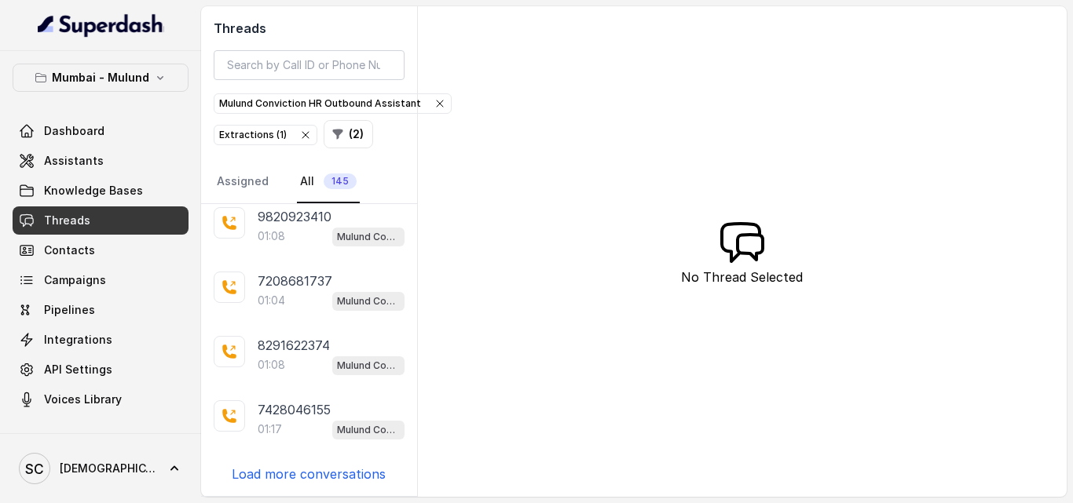
click at [353, 471] on p "Load more conversations" at bounding box center [309, 474] width 154 height 19
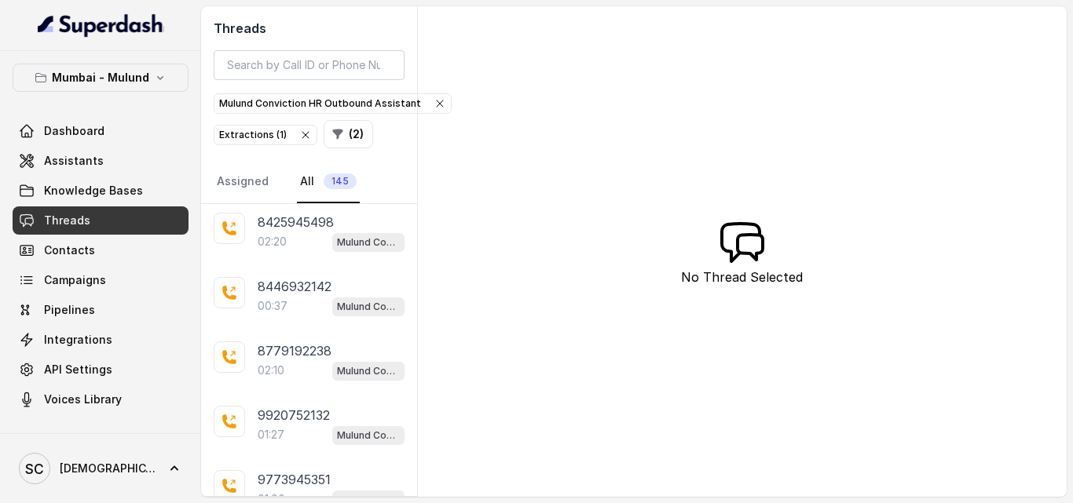
scroll to position [1619, 0]
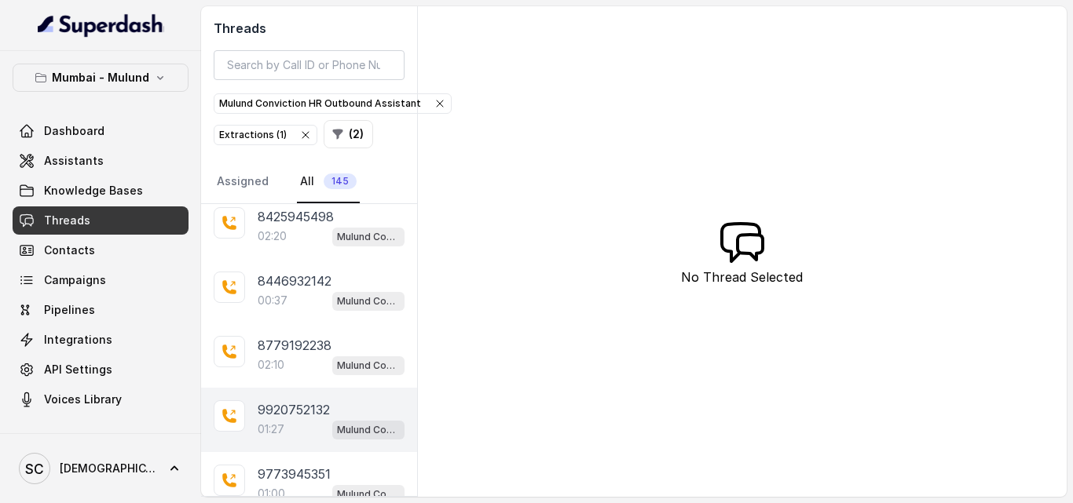
click at [292, 423] on div "01:27 Mulund Conviction HR Outbound Assistant" at bounding box center [331, 429] width 147 height 20
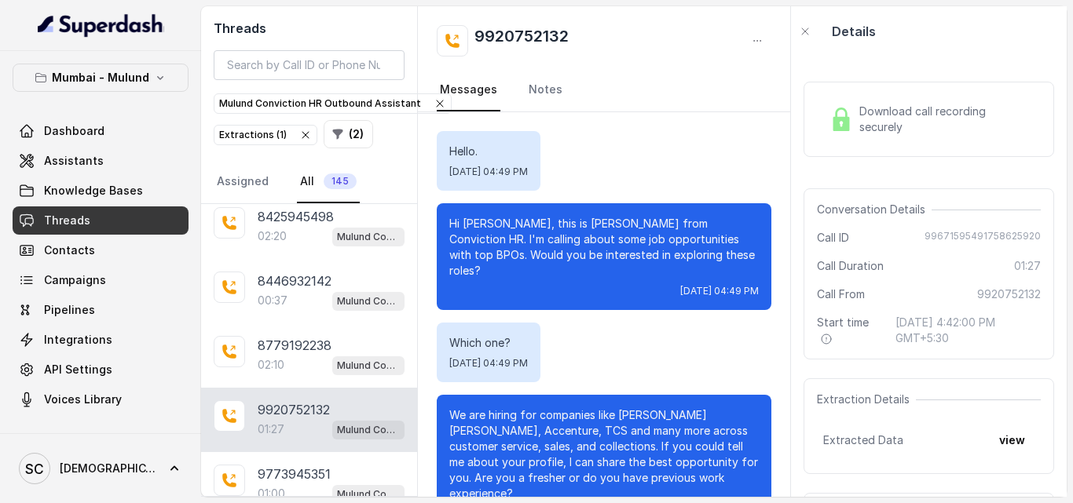
scroll to position [969, 0]
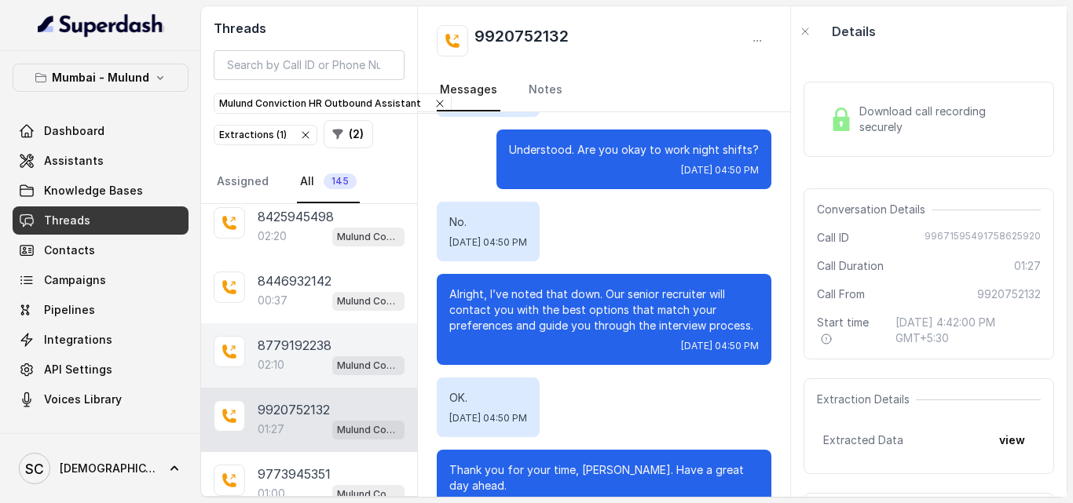
click at [286, 363] on div "02:10 Mulund Conviction HR Outbound Assistant" at bounding box center [331, 365] width 147 height 20
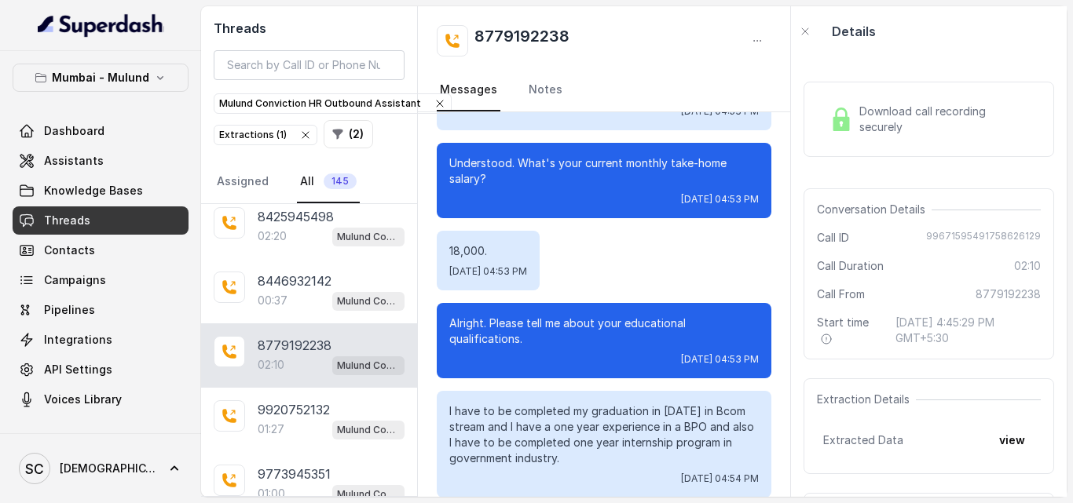
scroll to position [843, 0]
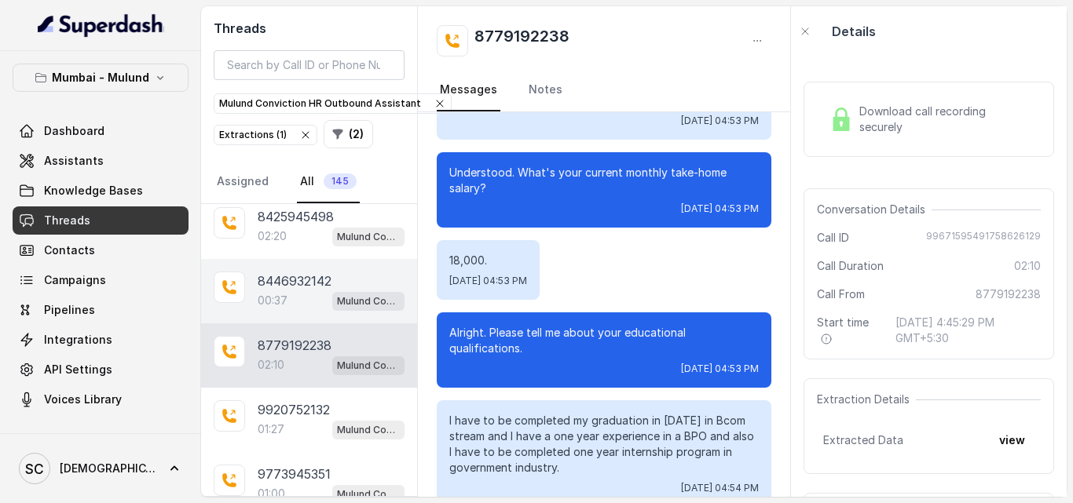
click at [283, 293] on p "00:37" at bounding box center [273, 301] width 30 height 16
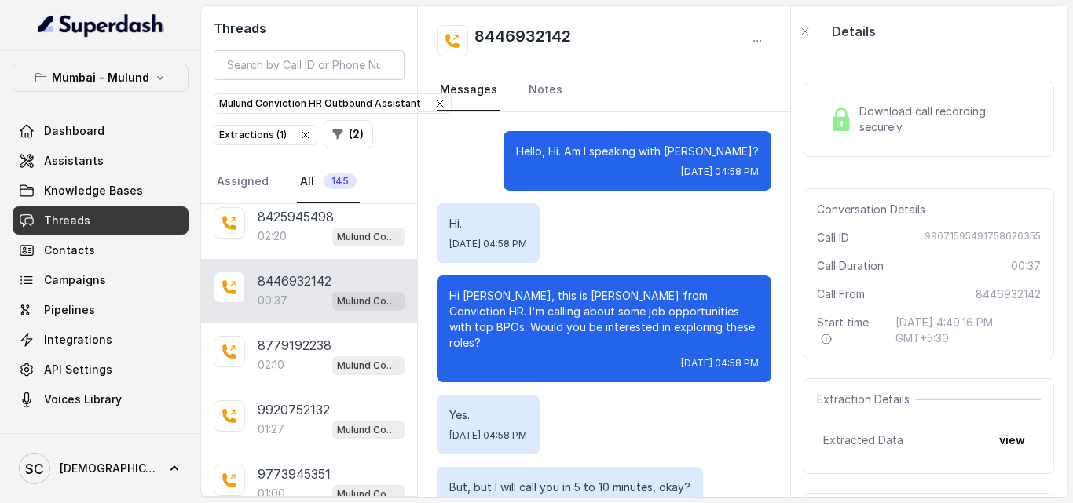
scroll to position [281, 0]
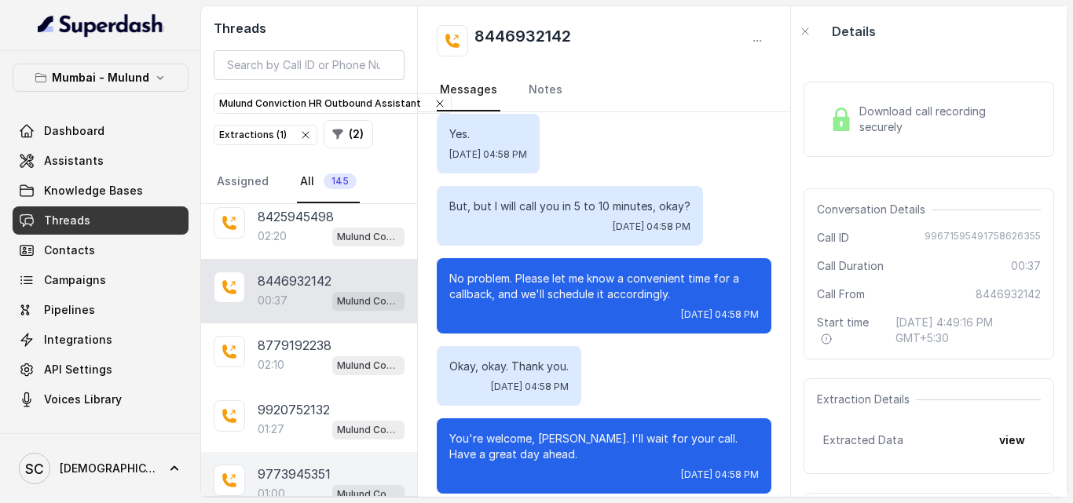
click at [283, 469] on p "9773945351" at bounding box center [294, 474] width 73 height 19
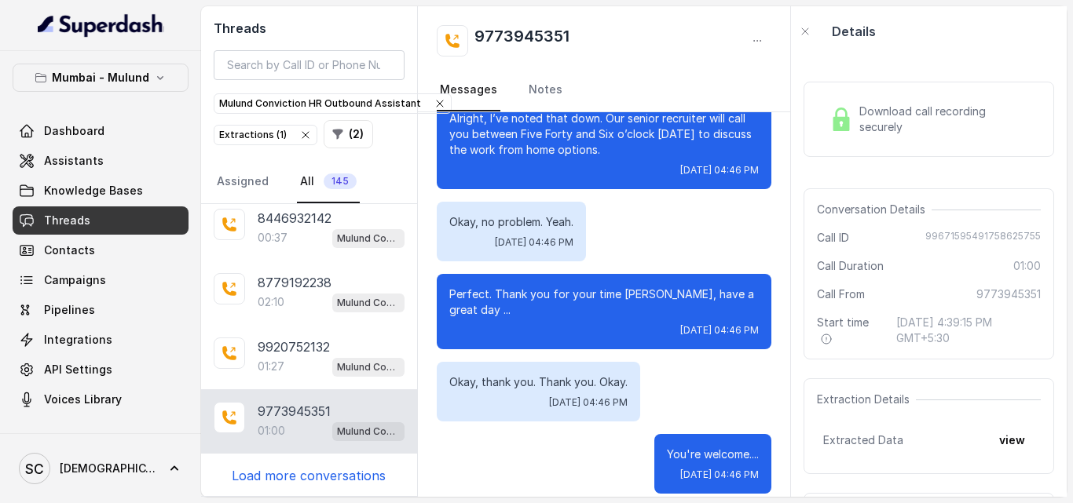
scroll to position [1684, 0]
click at [283, 469] on p "Load more conversations" at bounding box center [309, 474] width 154 height 19
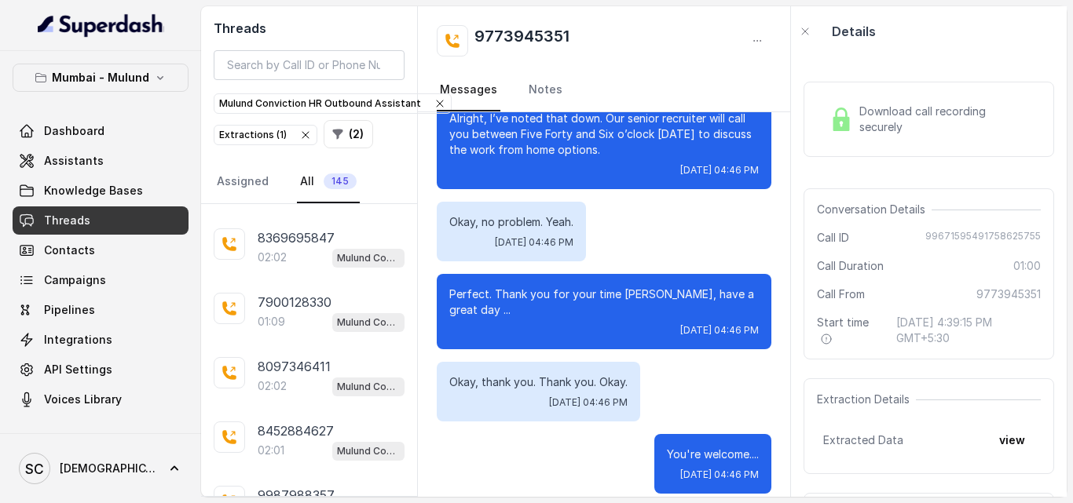
scroll to position [2282, 0]
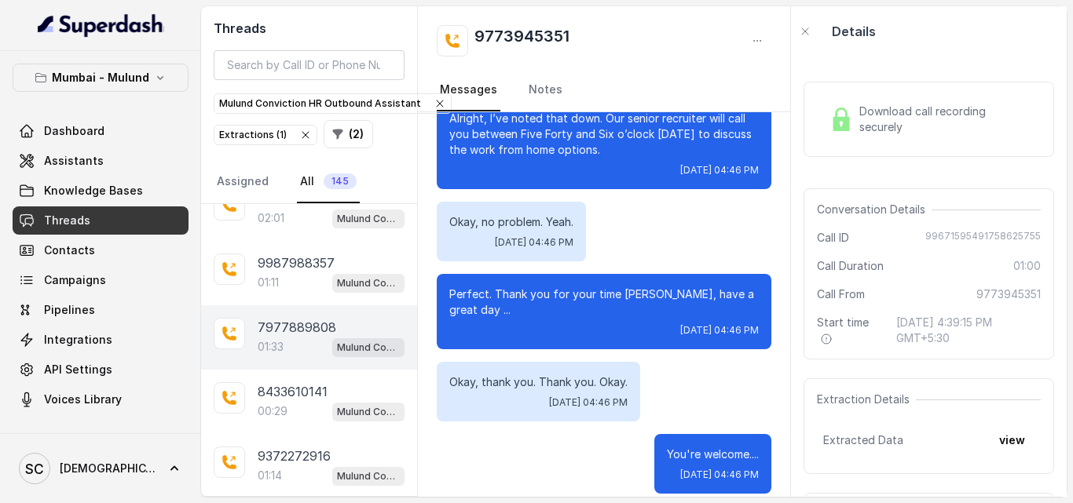
click at [279, 344] on p "01:33" at bounding box center [271, 347] width 26 height 16
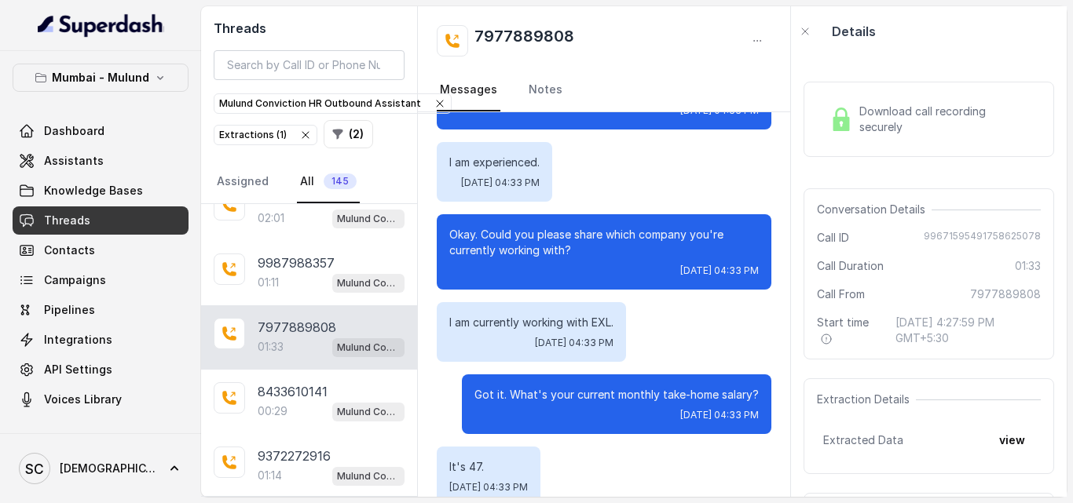
scroll to position [565, 0]
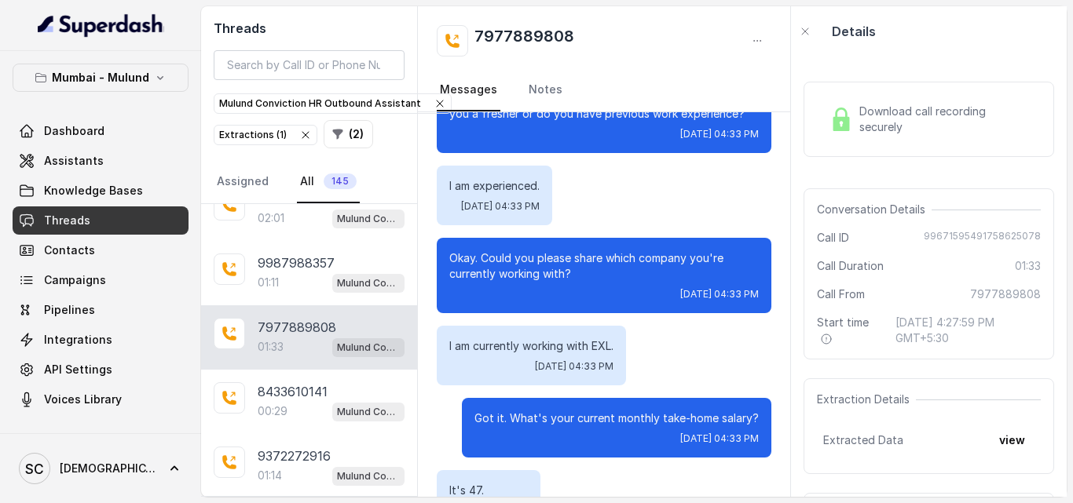
drag, startPoint x: 781, startPoint y: 271, endPoint x: 785, endPoint y: 160, distance: 110.8
click at [785, 160] on div "Hello, Hi. Am I speaking with Hema? Tue, Sep 23, 2025, 04:33 PM Ek minute rukda…" at bounding box center [604, 304] width 372 height 385
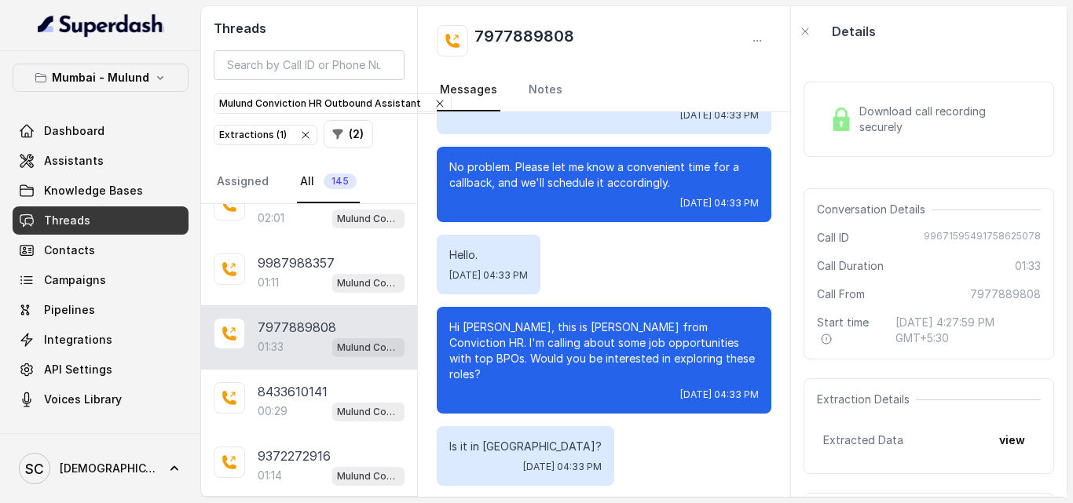
scroll to position [137, 0]
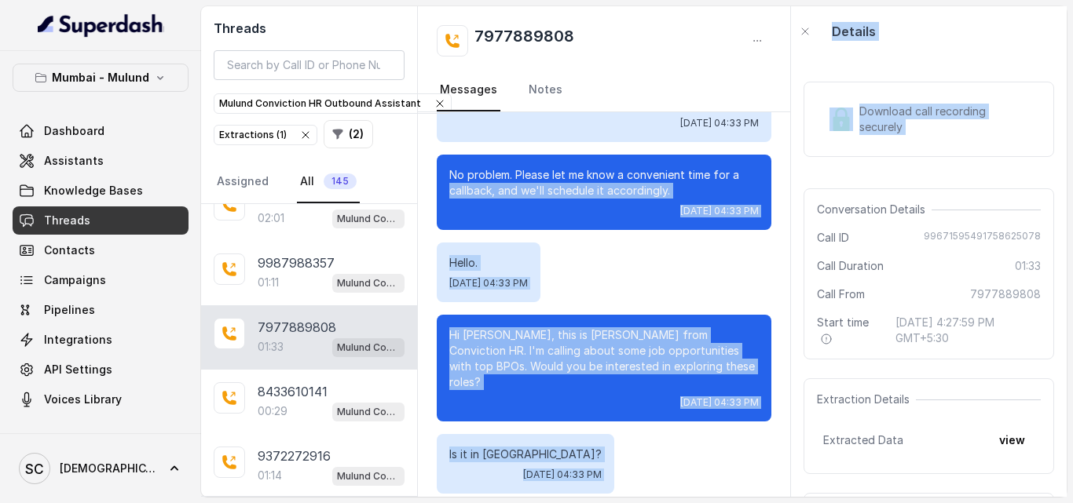
drag, startPoint x: 796, startPoint y: 175, endPoint x: 788, endPoint y: 144, distance: 32.6
click at [788, 144] on div "Threads Mulund Conviction HR Outbound Assistant Extractions ( 1 ) ( 2 ) Assigne…" at bounding box center [633, 251] width 865 height 491
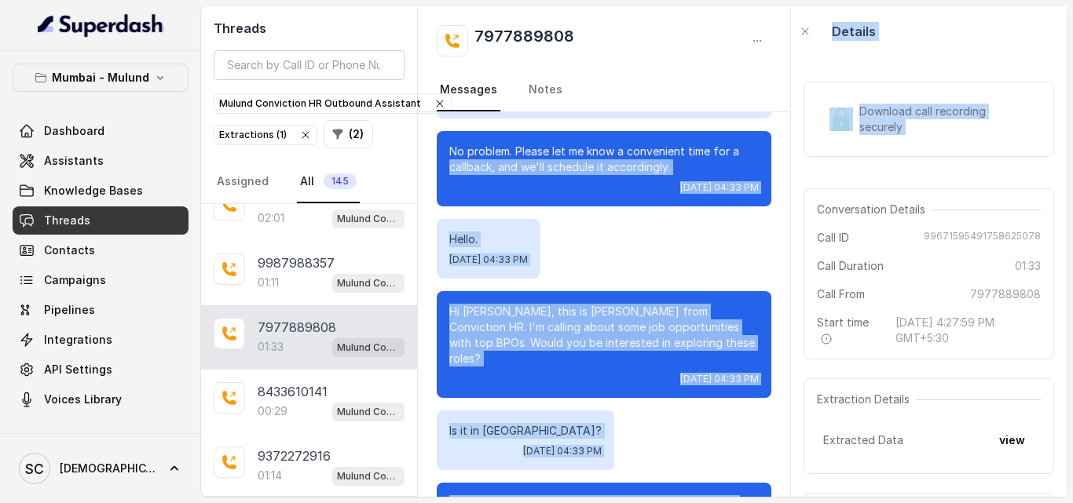
scroll to position [172, 0]
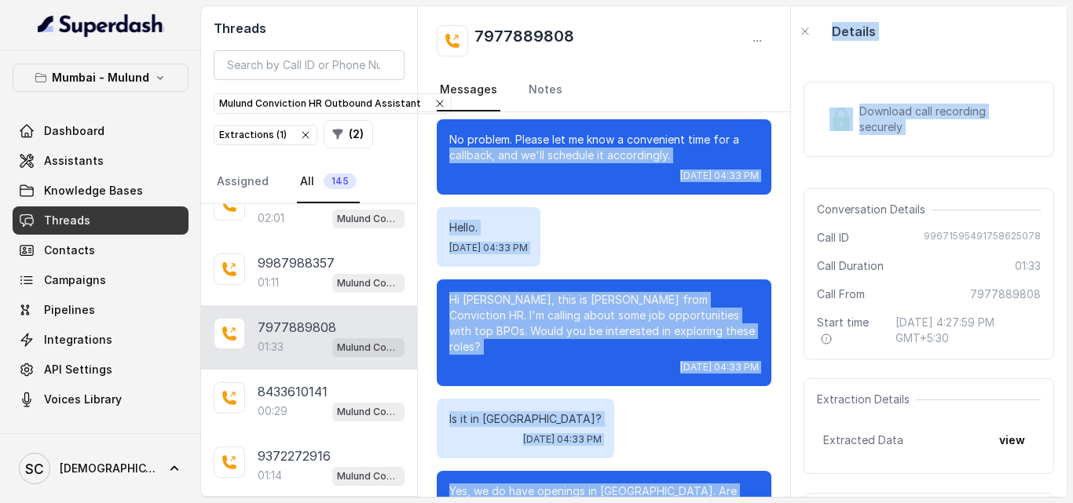
click at [683, 213] on div "Hello. Tue, Sep 23, 2025, 04:33 PM" at bounding box center [604, 237] width 335 height 60
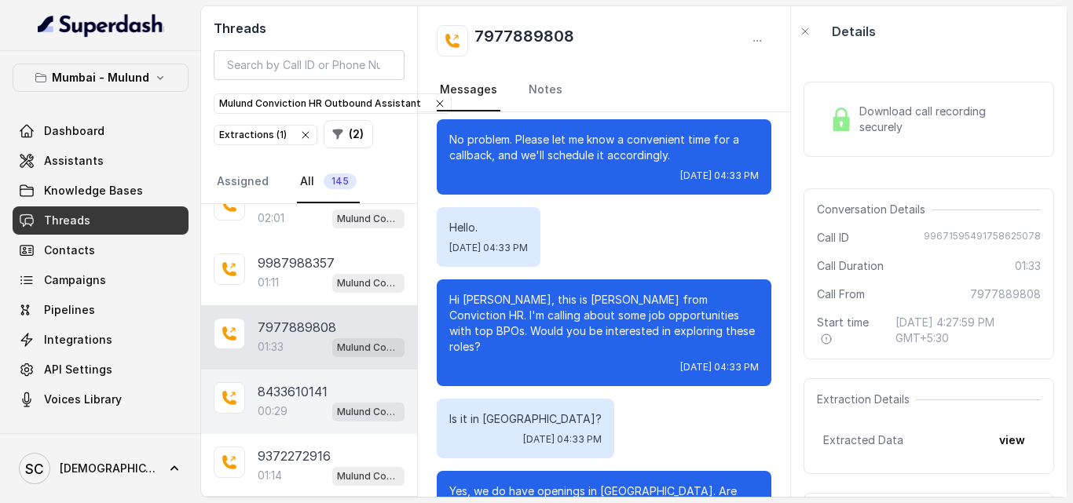
click at [286, 412] on p "00:29" at bounding box center [273, 412] width 30 height 16
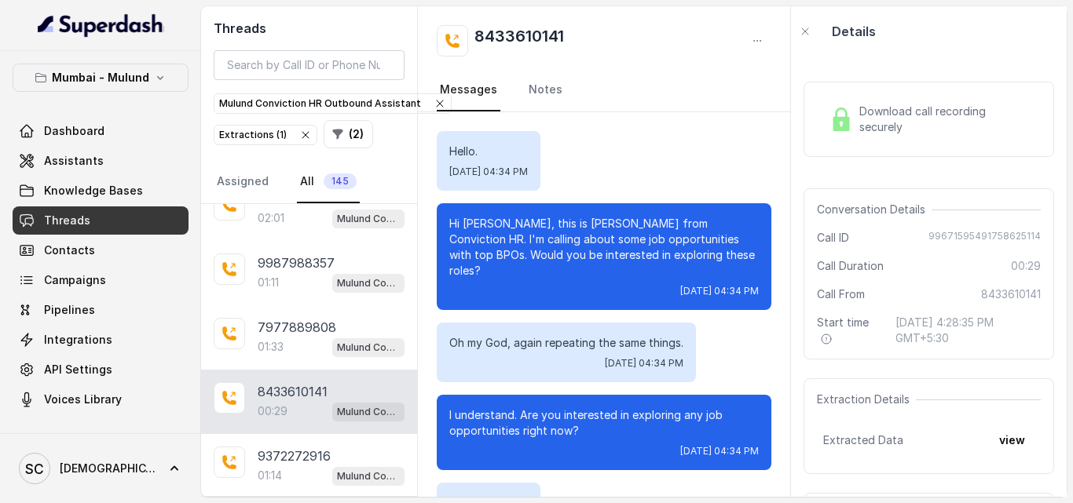
scroll to position [121, 0]
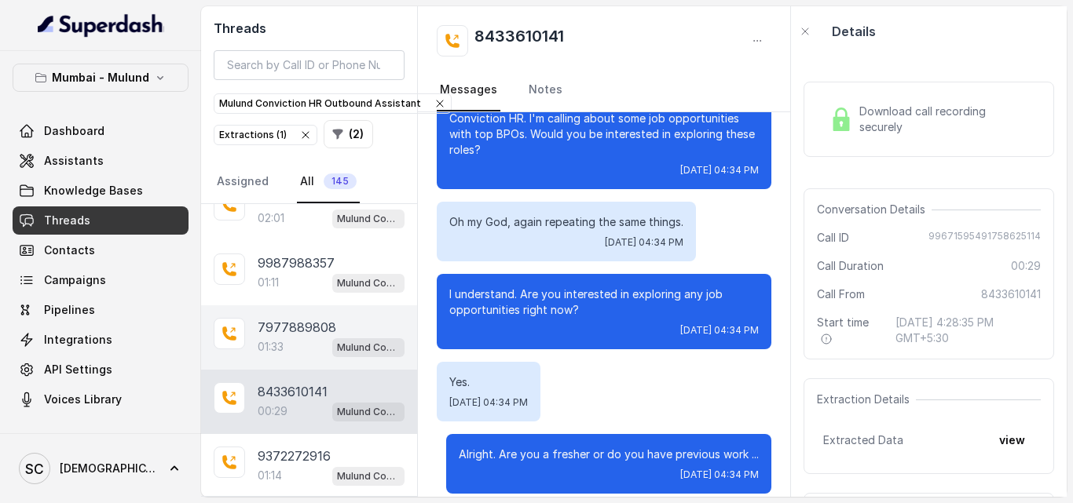
click at [296, 339] on div "01:33 Mulund Conviction HR Outbound Assistant" at bounding box center [331, 347] width 147 height 20
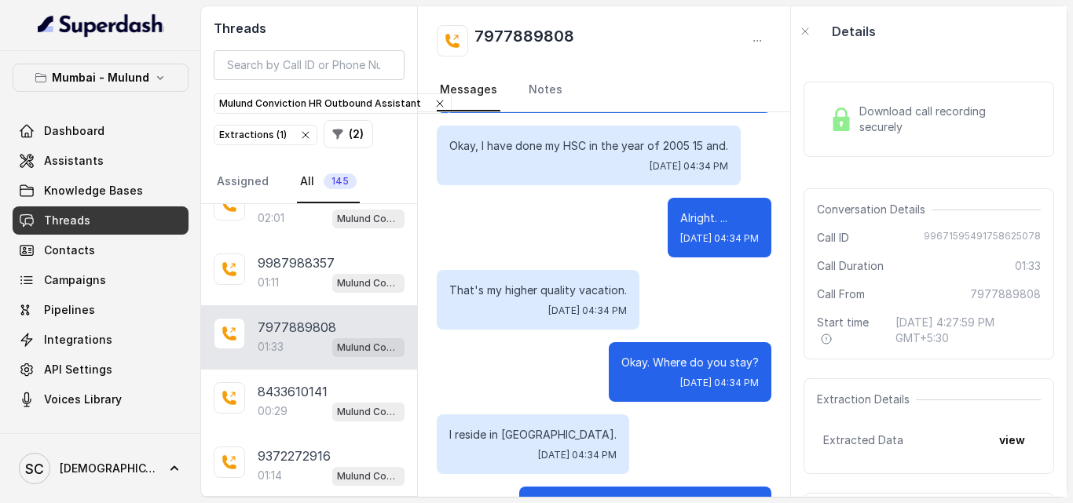
scroll to position [737, 0]
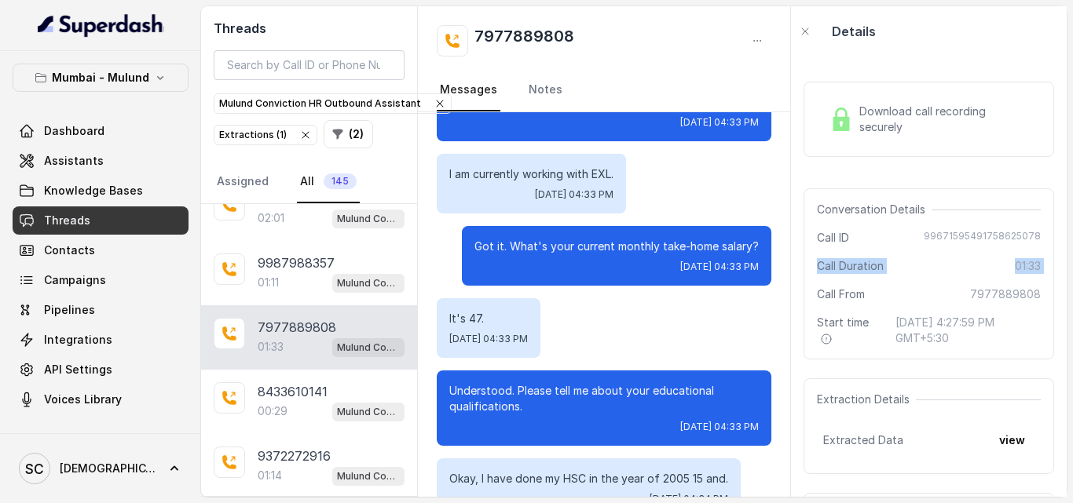
drag, startPoint x: 796, startPoint y: 291, endPoint x: 801, endPoint y: 258, distance: 34.1
click at [801, 258] on div "Download call recording securely Conversation Details Call ID 99671595491758625…" at bounding box center [929, 277] width 276 height 441
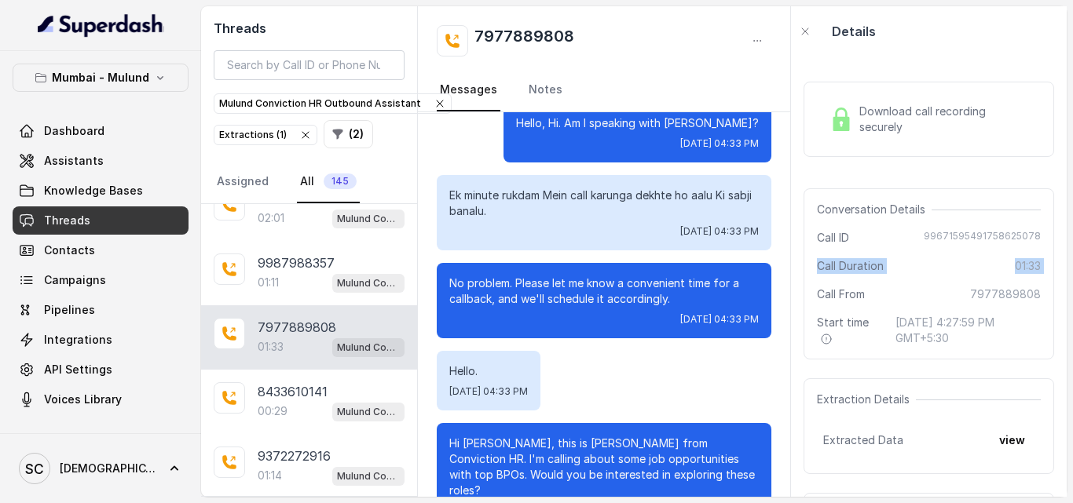
scroll to position [24, 0]
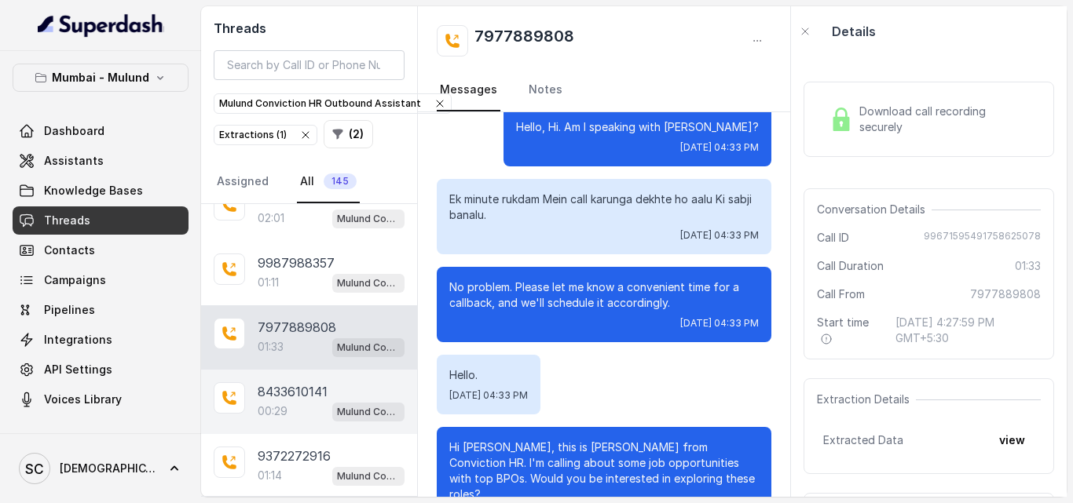
click at [265, 409] on p "00:29" at bounding box center [273, 412] width 30 height 16
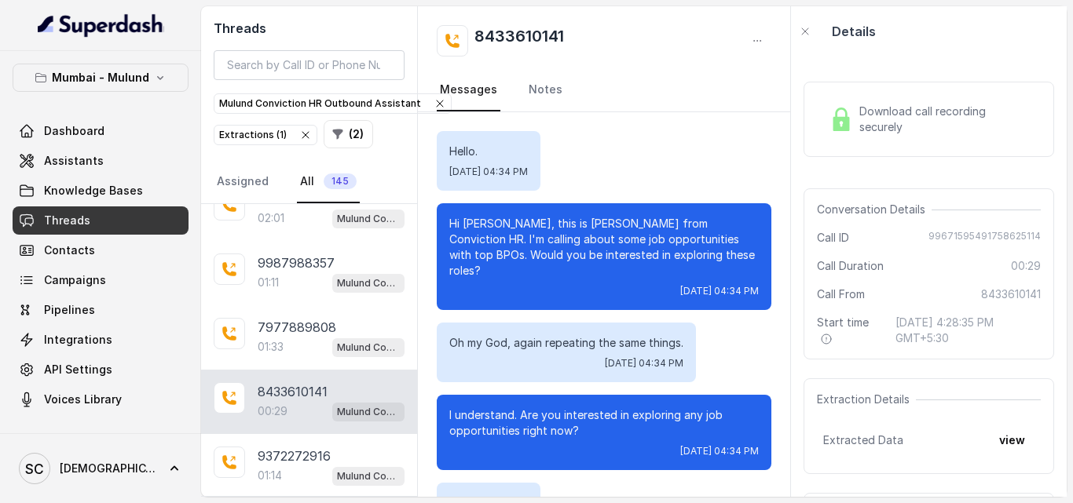
scroll to position [121, 0]
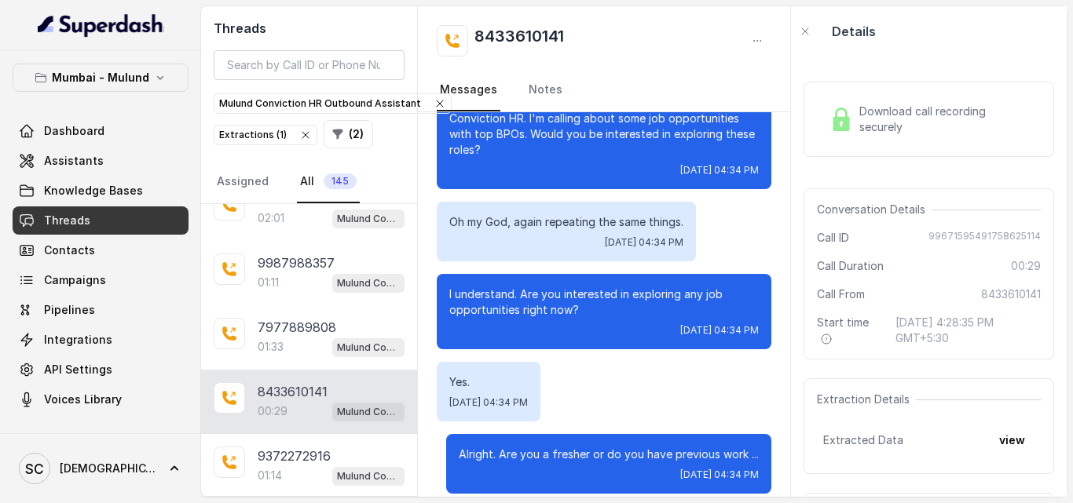
click at [281, 420] on div "00:29 Mulund Conviction HR Outbound Assistant" at bounding box center [331, 411] width 147 height 20
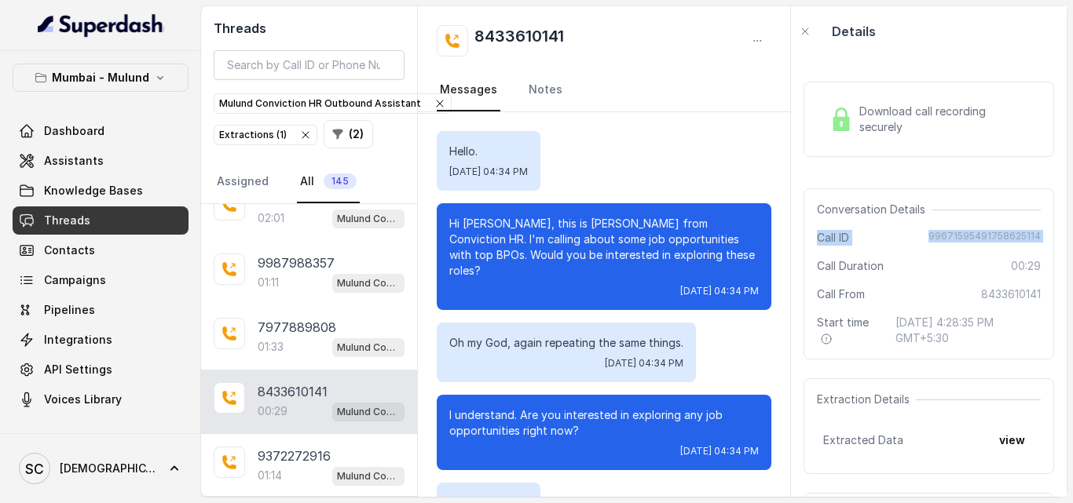
drag, startPoint x: 796, startPoint y: 228, endPoint x: 796, endPoint y: 254, distance: 26.7
click at [796, 254] on div "Download call recording securely Conversation Details Call ID 99671595491758625…" at bounding box center [929, 277] width 276 height 441
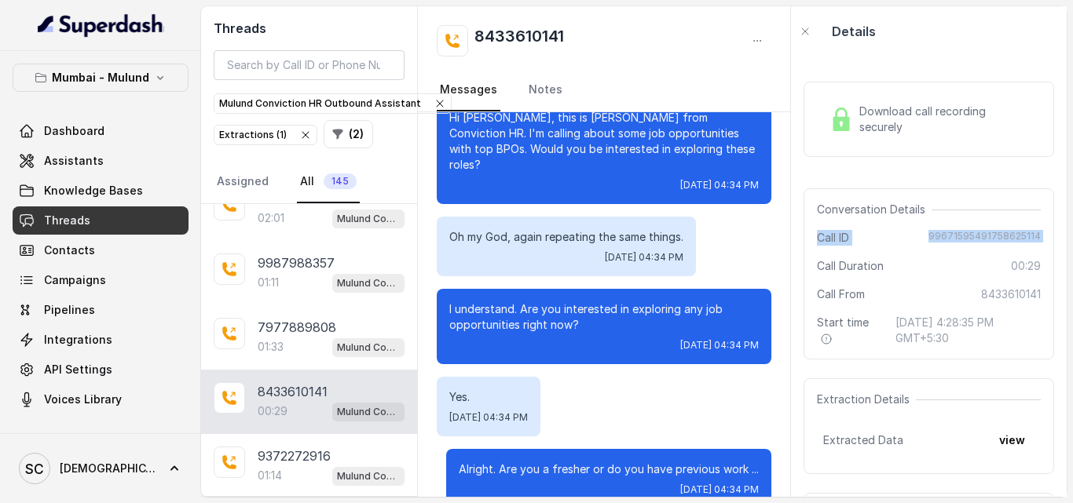
scroll to position [112, 0]
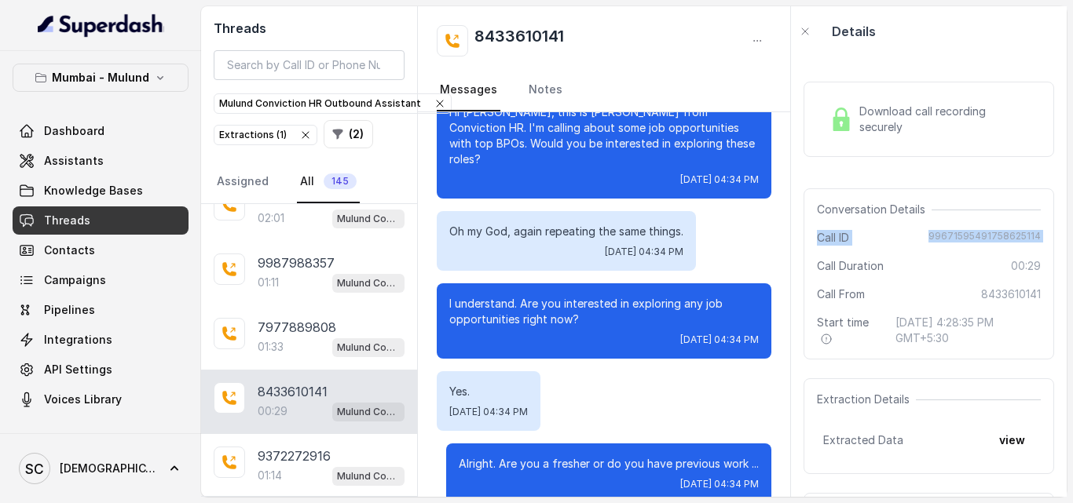
drag, startPoint x: 795, startPoint y: 339, endPoint x: 795, endPoint y: 381, distance: 42.4
click at [790, 381] on div "Hello. Tue, Sep 23, 2025, 04:34 PM Hi Vaishali, this is Monica from Conviction …" at bounding box center [604, 304] width 372 height 385
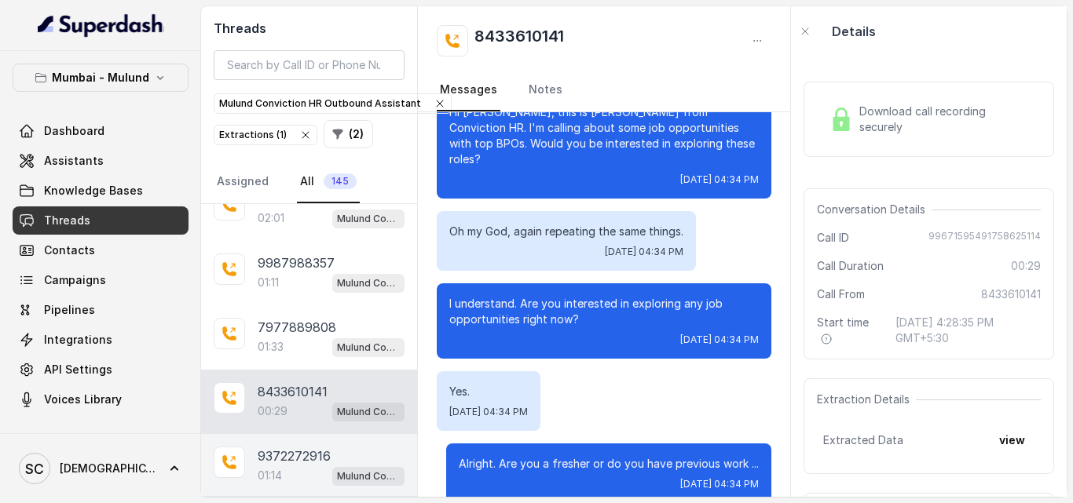
click at [287, 467] on div "01:14 Mulund Conviction HR Outbound Assistant" at bounding box center [331, 476] width 147 height 20
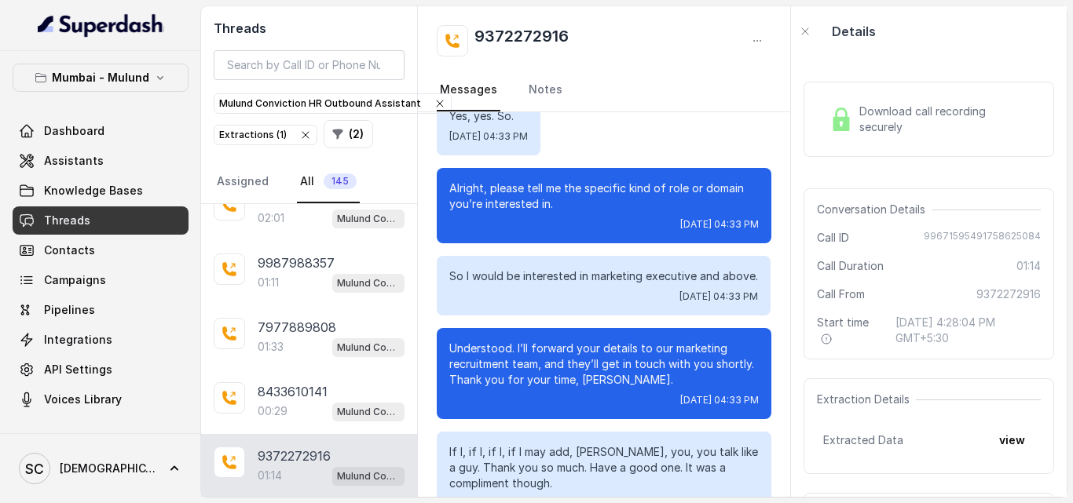
scroll to position [2328, 0]
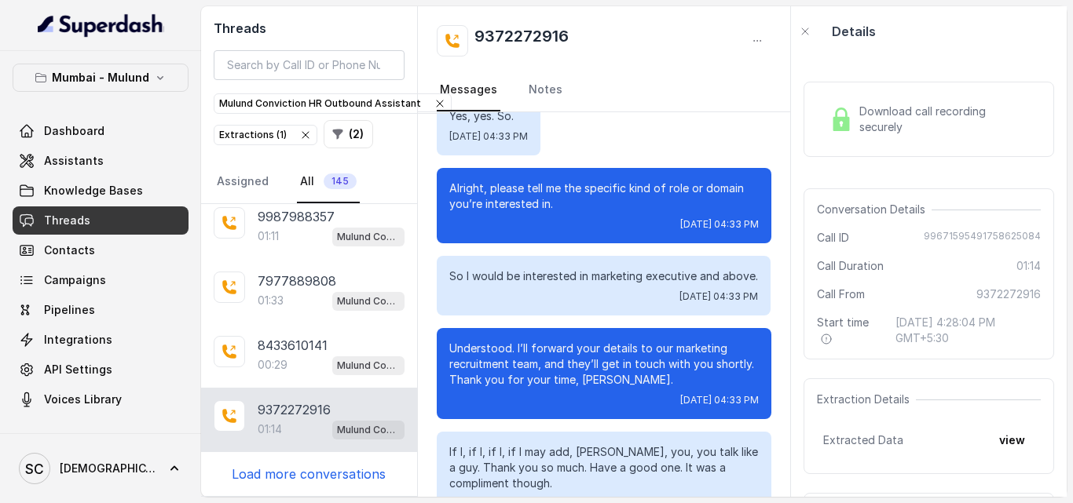
click at [349, 479] on p "Load more conversations" at bounding box center [309, 474] width 154 height 19
click at [320, 463] on div "8433892321 02:16 Mulund Conviction HR Outbound Assistant" at bounding box center [309, 484] width 216 height 64
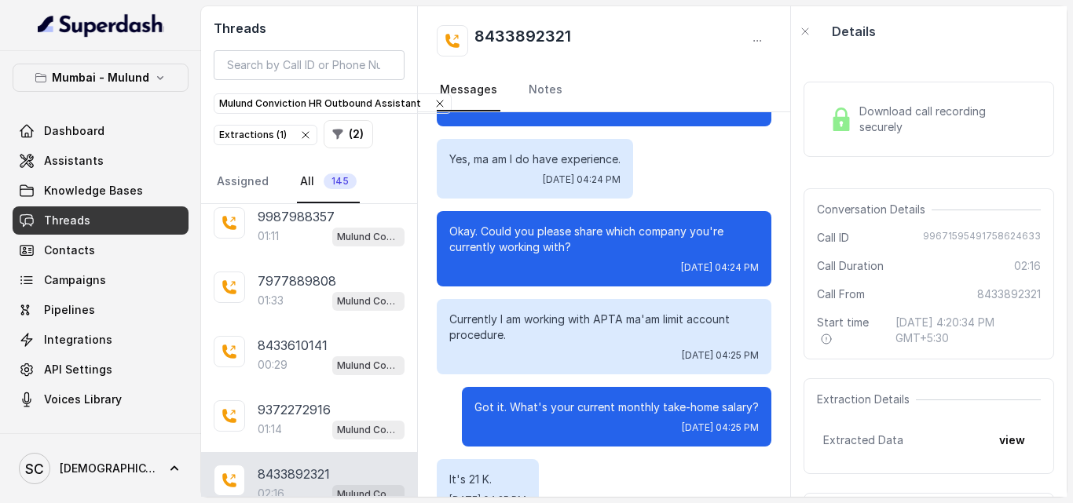
scroll to position [656, 0]
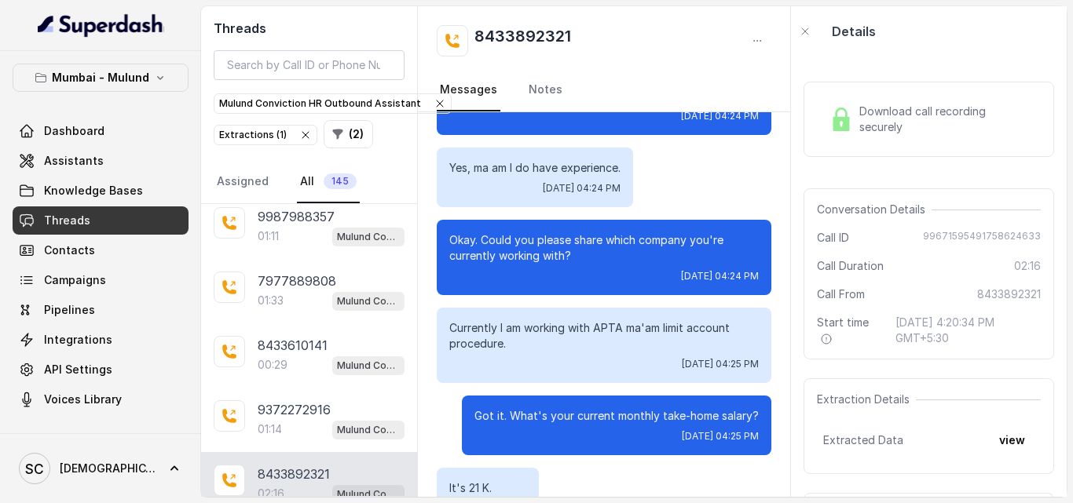
drag, startPoint x: 797, startPoint y: 245, endPoint x: 800, endPoint y: 218, distance: 26.9
click at [800, 218] on div "Download call recording securely Conversation Details Call ID 99671595491758624…" at bounding box center [929, 277] width 276 height 441
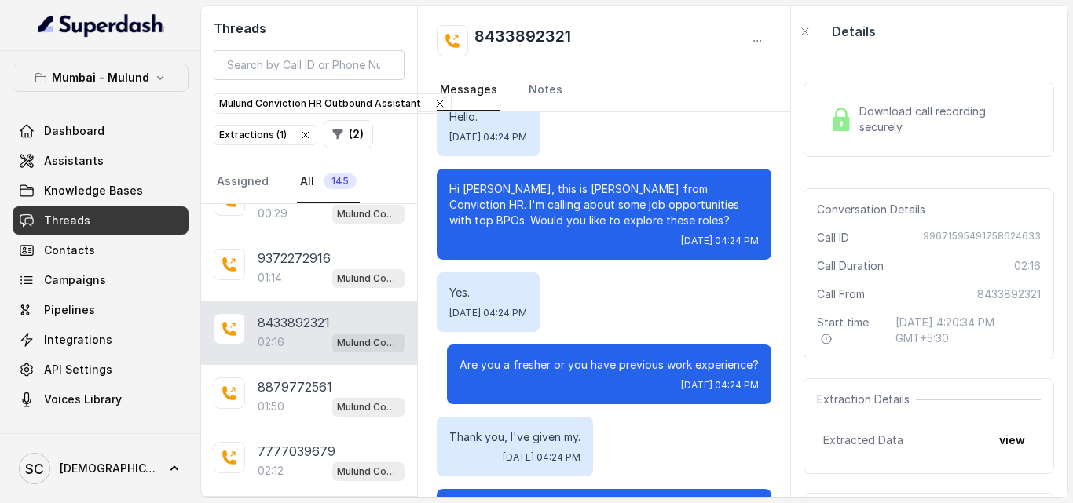
scroll to position [2490, 0]
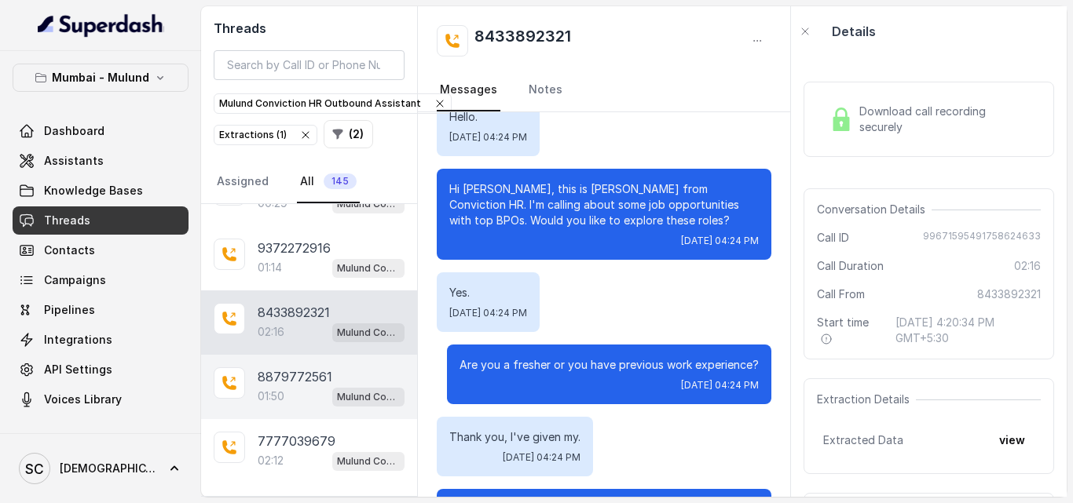
click at [274, 397] on p "01:50" at bounding box center [271, 397] width 27 height 16
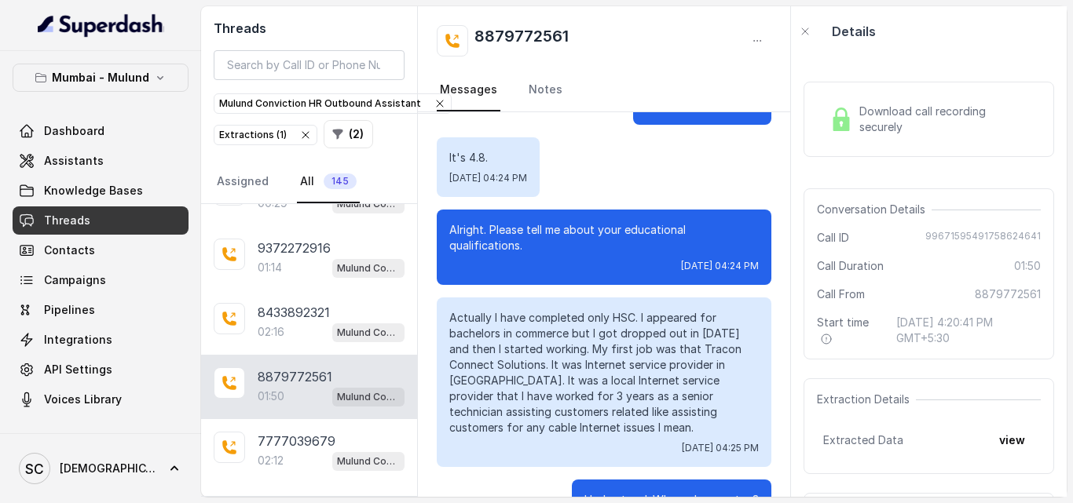
scroll to position [1290, 0]
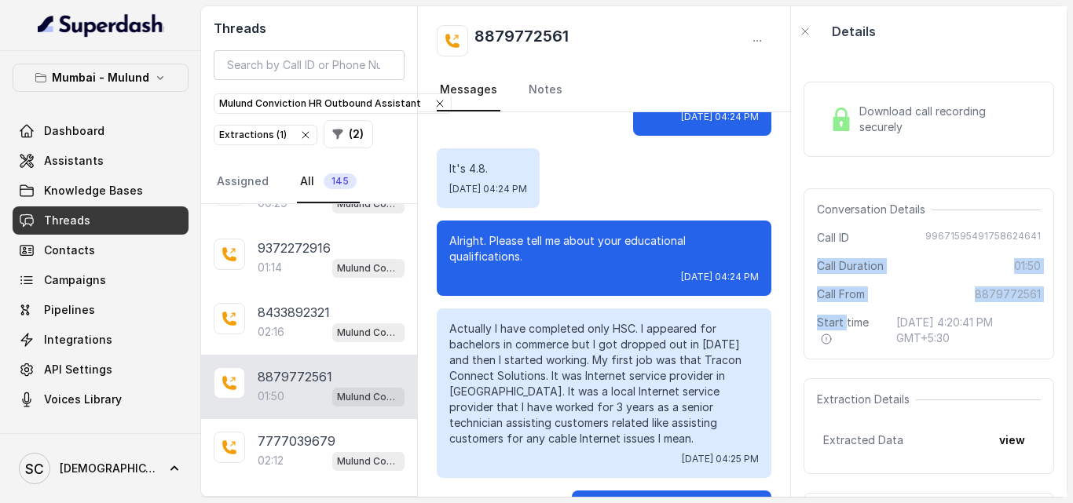
drag, startPoint x: 811, startPoint y: 333, endPoint x: 815, endPoint y: 269, distance: 63.7
click at [815, 269] on div "Conversation Details Call ID 99671595491758624641 Call Duration 01:50 Call From…" at bounding box center [928, 273] width 251 height 171
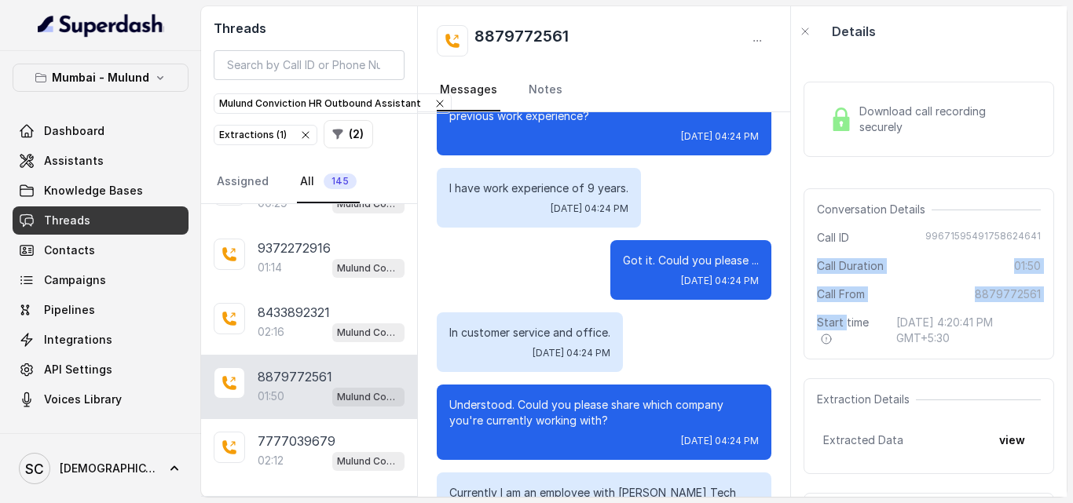
scroll to position [650, 0]
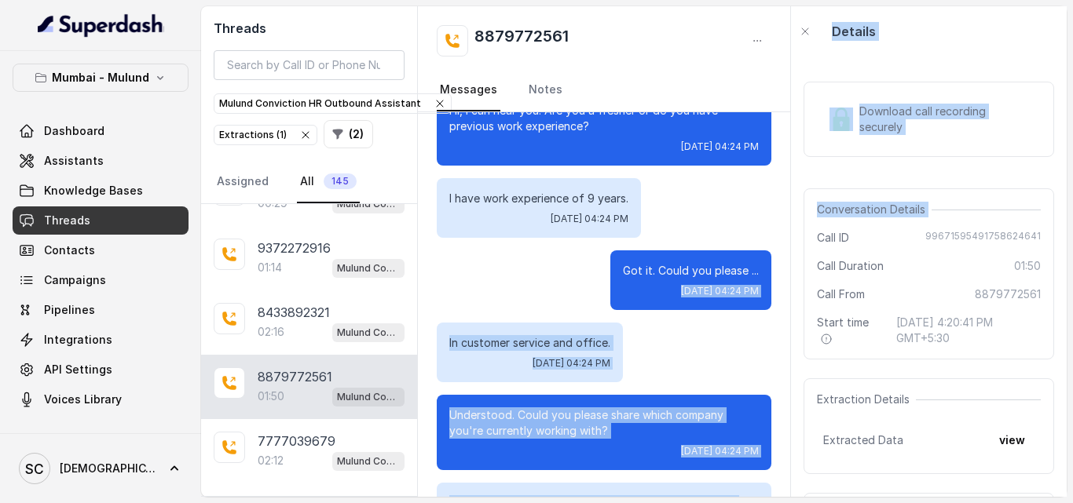
drag, startPoint x: 797, startPoint y: 238, endPoint x: 789, endPoint y: 242, distance: 9.5
click at [789, 242] on div "Threads Mulund Conviction HR Outbound Assistant Extractions ( 1 ) ( 2 ) Assigne…" at bounding box center [633, 251] width 865 height 491
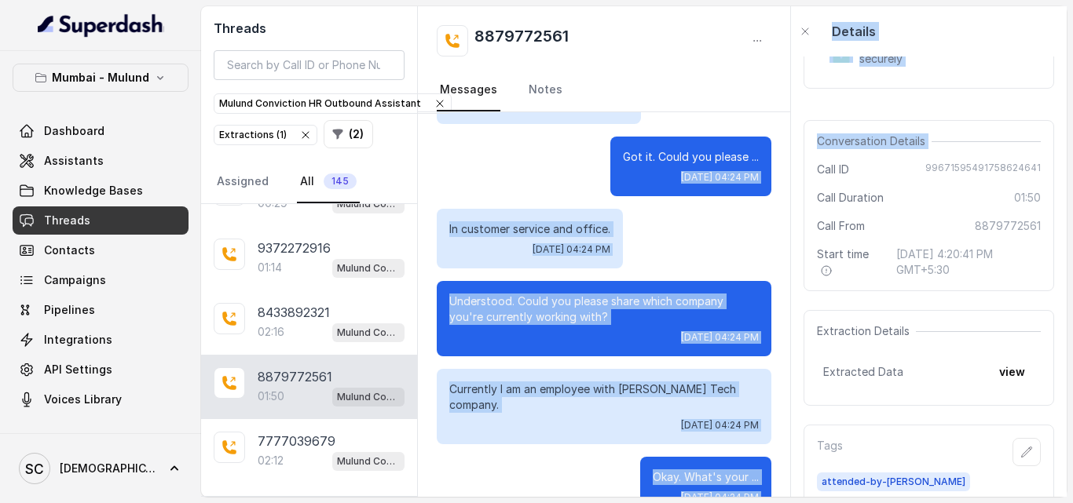
scroll to position [769, 0]
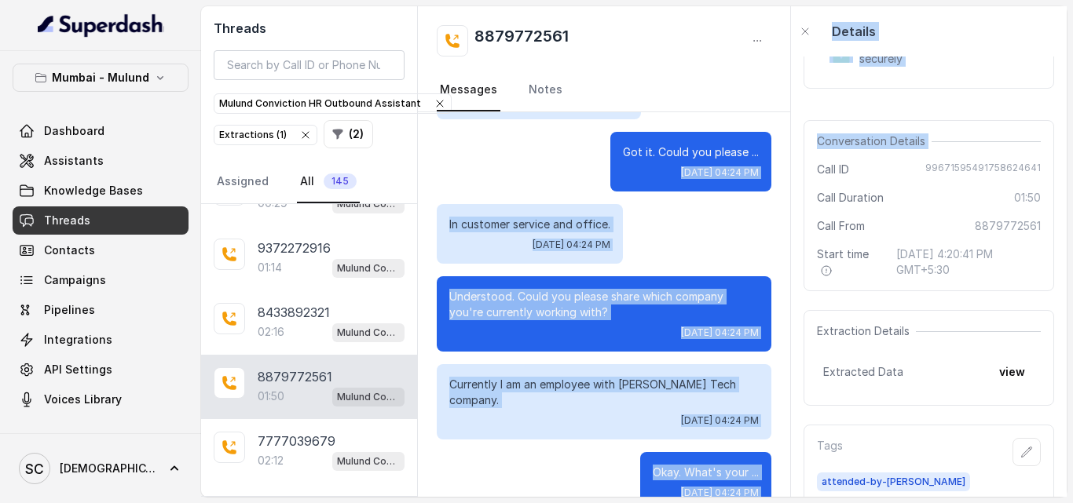
click at [720, 242] on div "In customer service and office. Tue, Sep 23, 2025, 04:24 PM" at bounding box center [604, 234] width 335 height 60
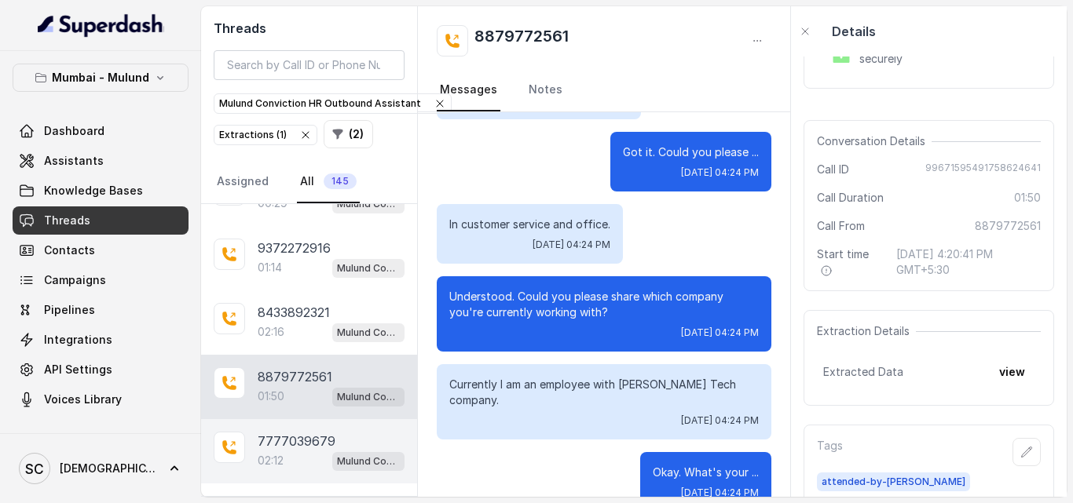
click at [294, 453] on div "02:12 Mulund Conviction HR Outbound Assistant" at bounding box center [331, 461] width 147 height 20
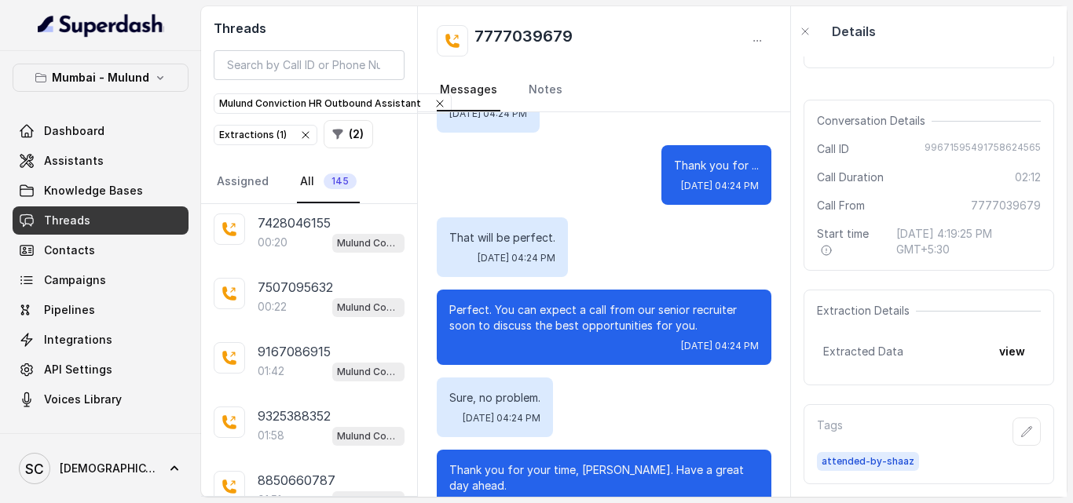
scroll to position [2972, 0]
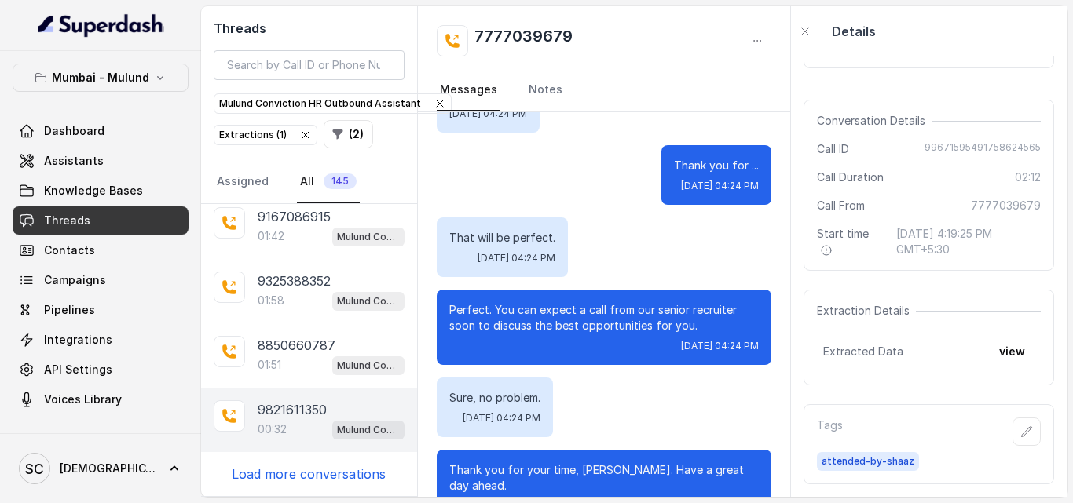
click at [292, 417] on p "9821611350" at bounding box center [292, 410] width 69 height 19
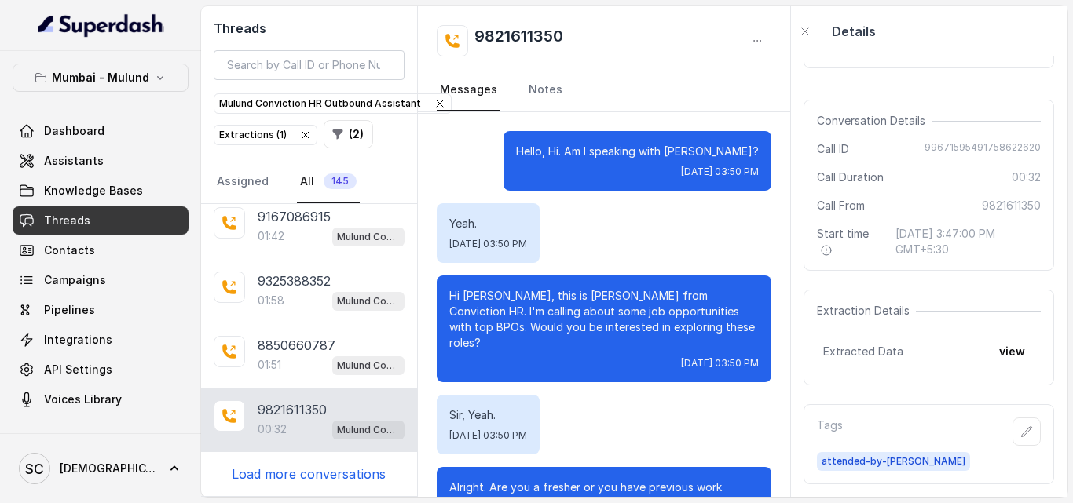
scroll to position [209, 0]
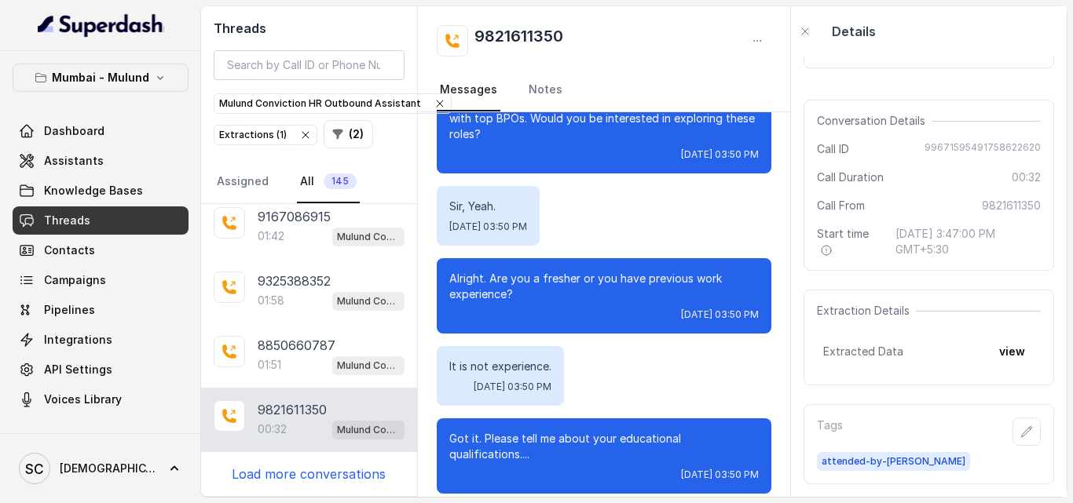
click at [320, 471] on p "Load more conversations" at bounding box center [309, 474] width 154 height 19
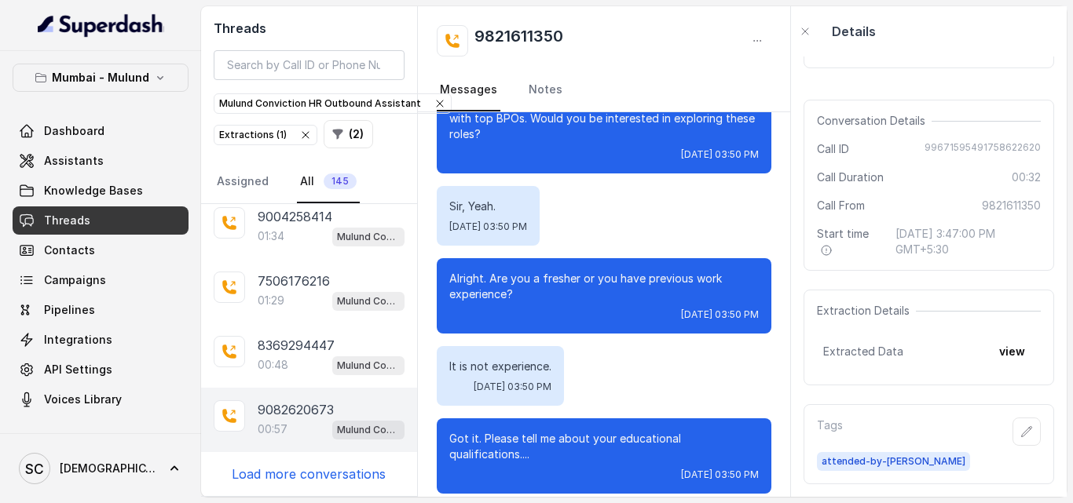
click at [301, 435] on div "00:57 Mulund Conviction HR Outbound Assistant" at bounding box center [331, 429] width 147 height 20
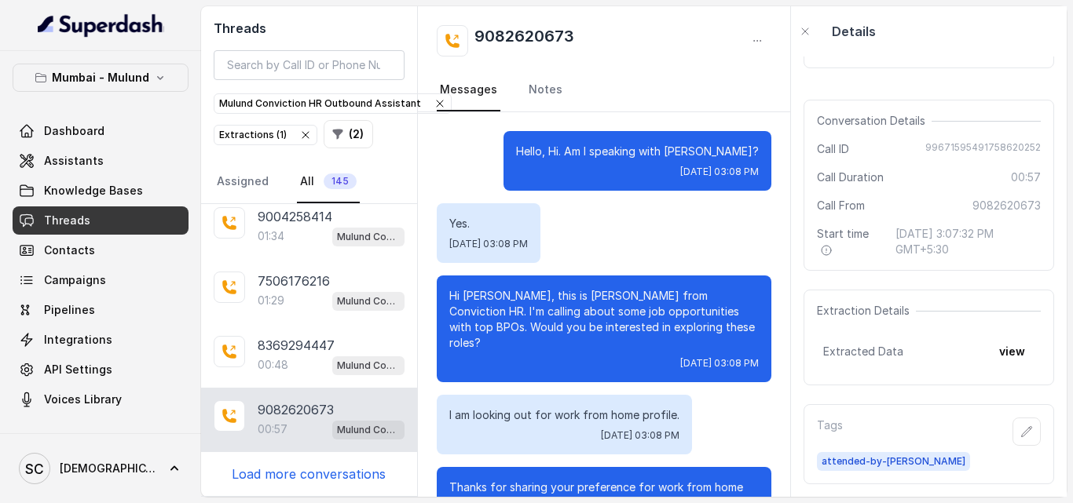
scroll to position [617, 0]
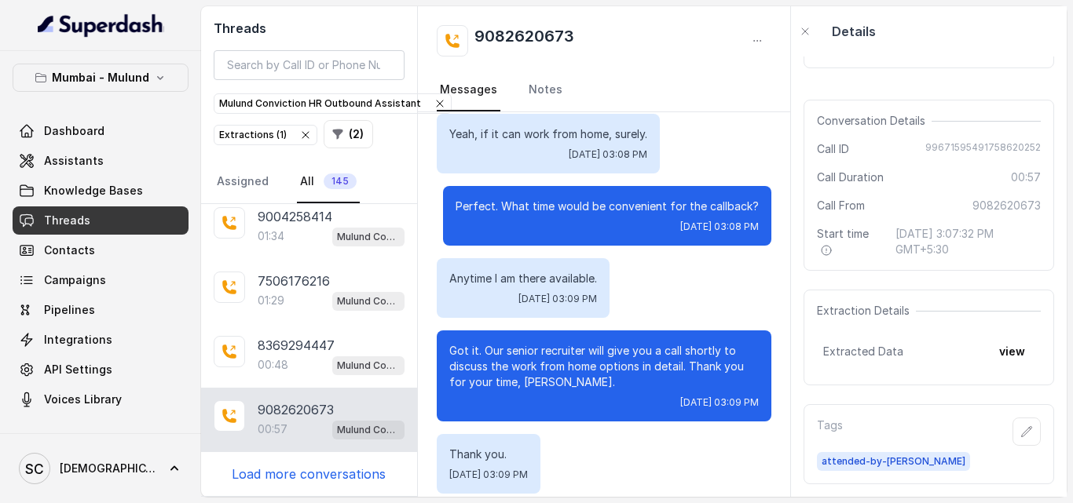
click at [315, 472] on p "Load more conversations" at bounding box center [309, 474] width 154 height 19
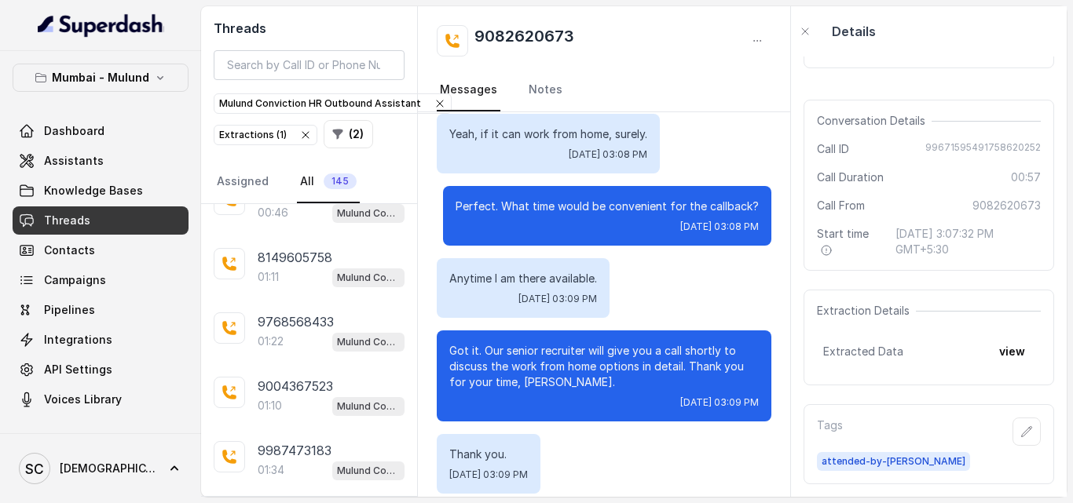
scroll to position [4260, 0]
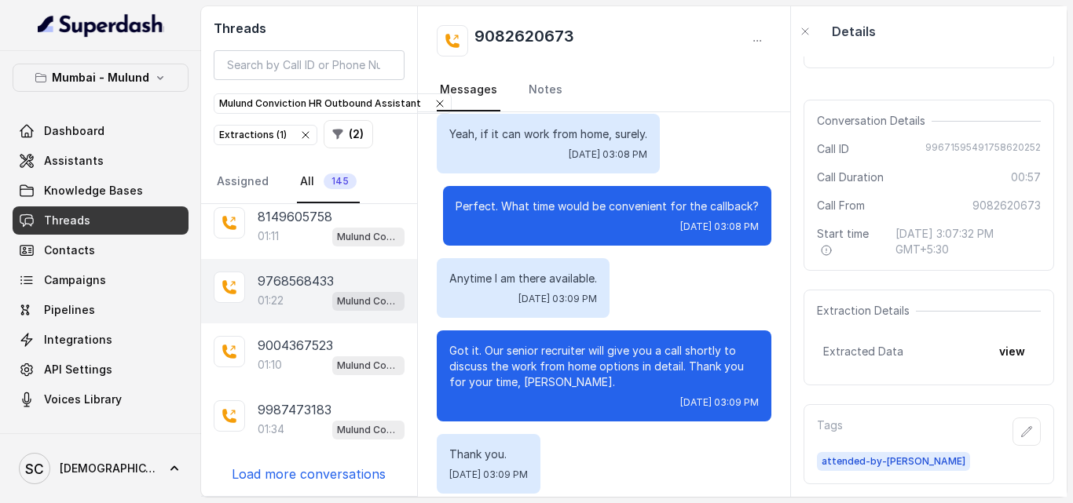
click at [284, 297] on p "01:22" at bounding box center [271, 301] width 26 height 16
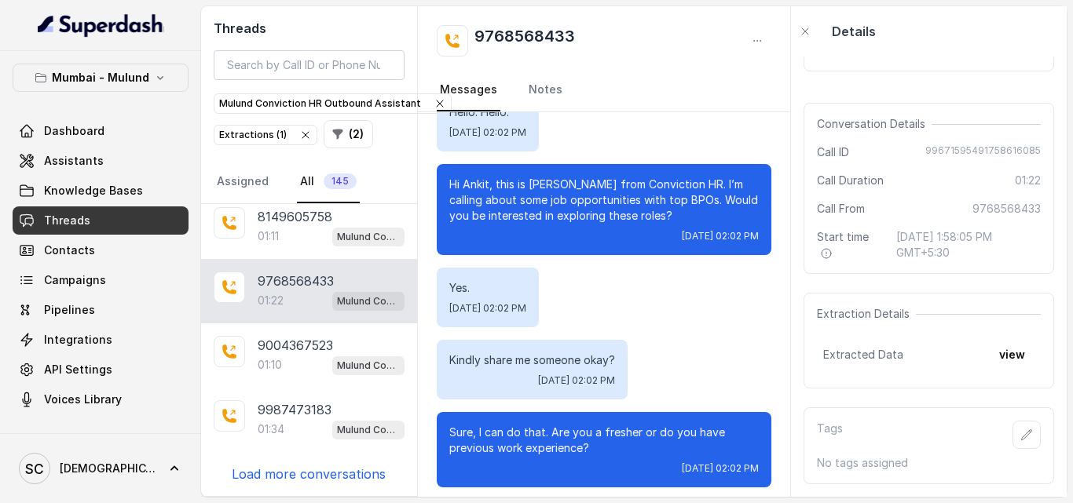
scroll to position [362, 0]
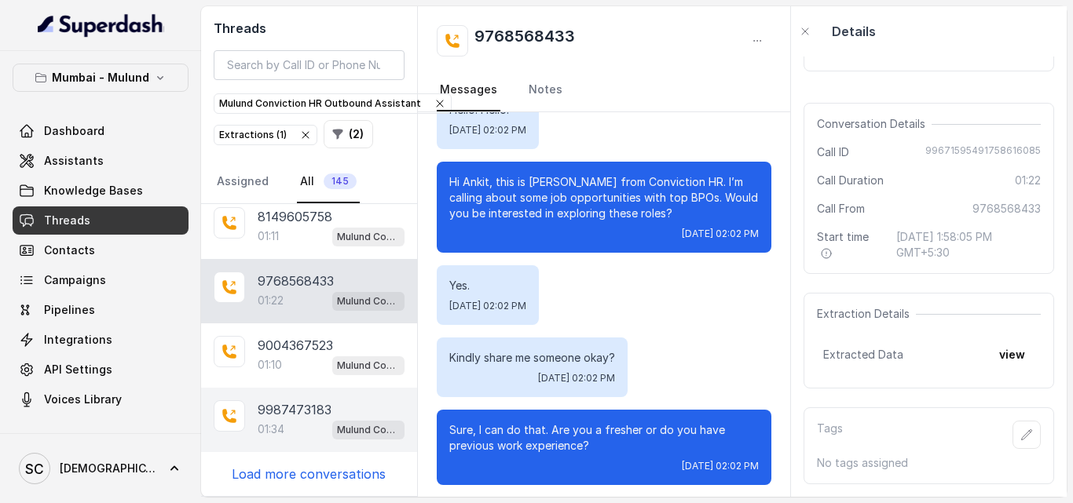
click at [289, 438] on div "01:34 Mulund Conviction HR Outbound Assistant" at bounding box center [331, 429] width 147 height 20
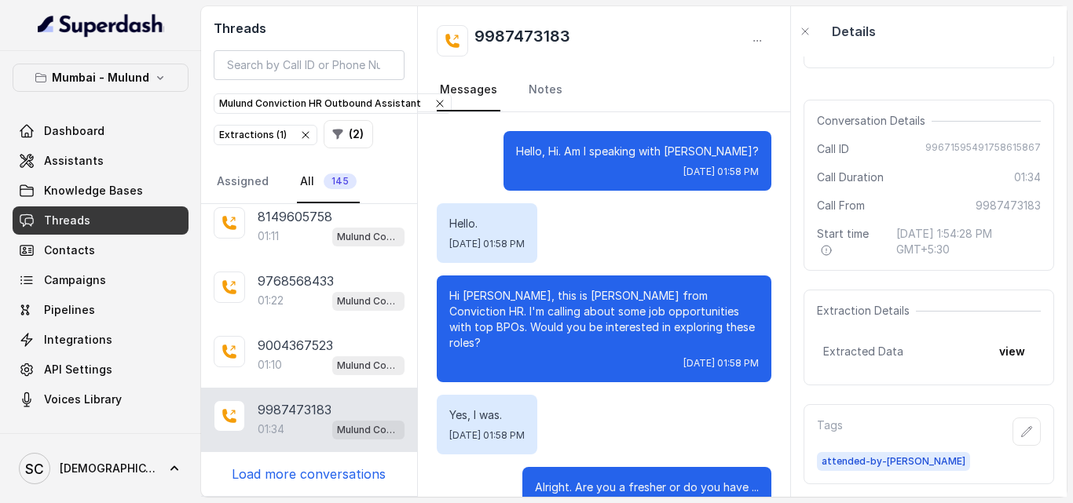
scroll to position [1170, 0]
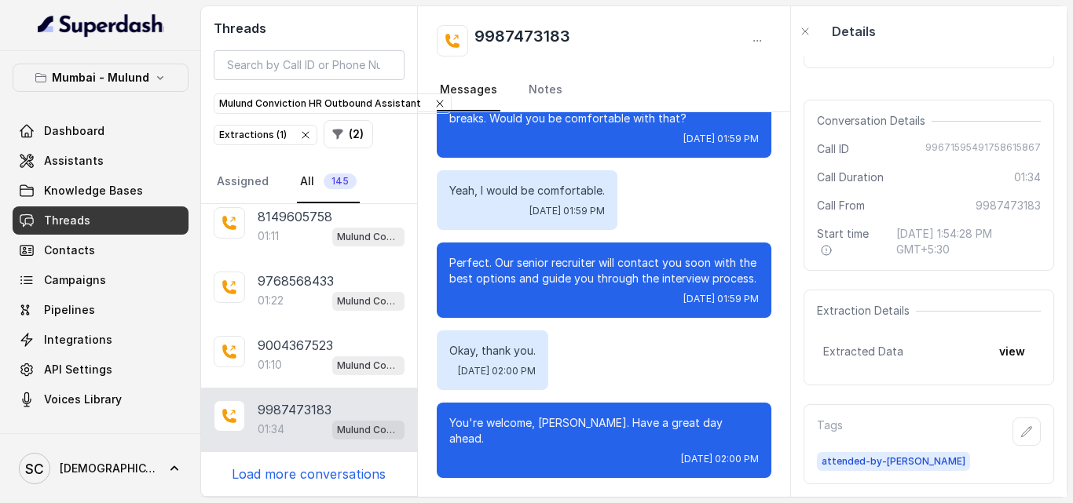
click at [307, 476] on p "Load more conversations" at bounding box center [309, 474] width 154 height 19
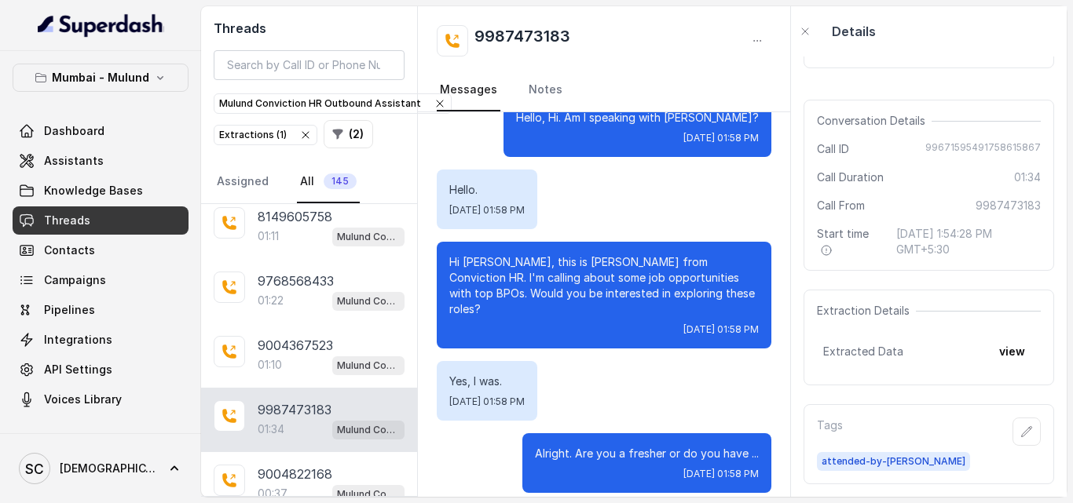
scroll to position [20, 0]
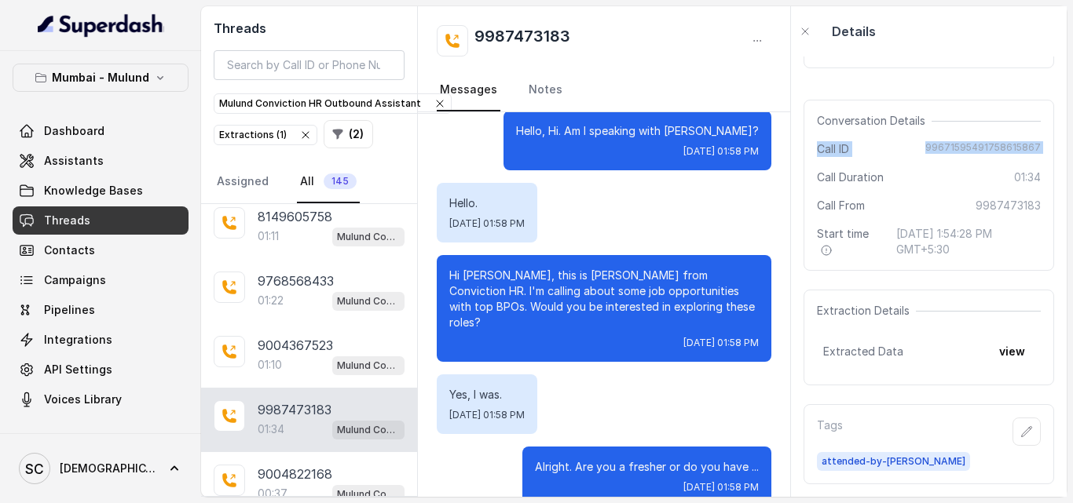
drag, startPoint x: 796, startPoint y: 166, endPoint x: 801, endPoint y: 141, distance: 24.8
click at [801, 141] on div "Download call recording securely Conversation Details Call ID 99671595491758615…" at bounding box center [929, 277] width 276 height 441
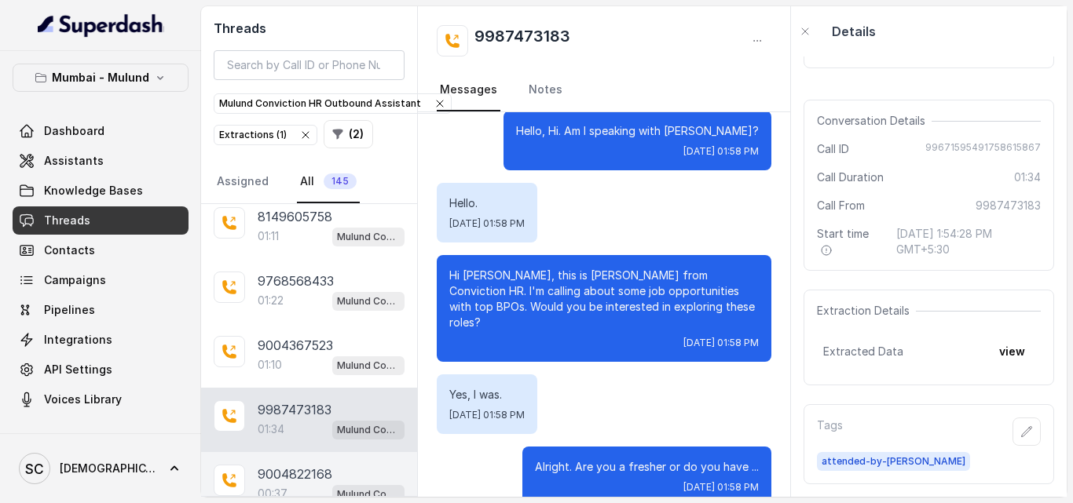
click at [296, 470] on p "9004822168" at bounding box center [295, 474] width 75 height 19
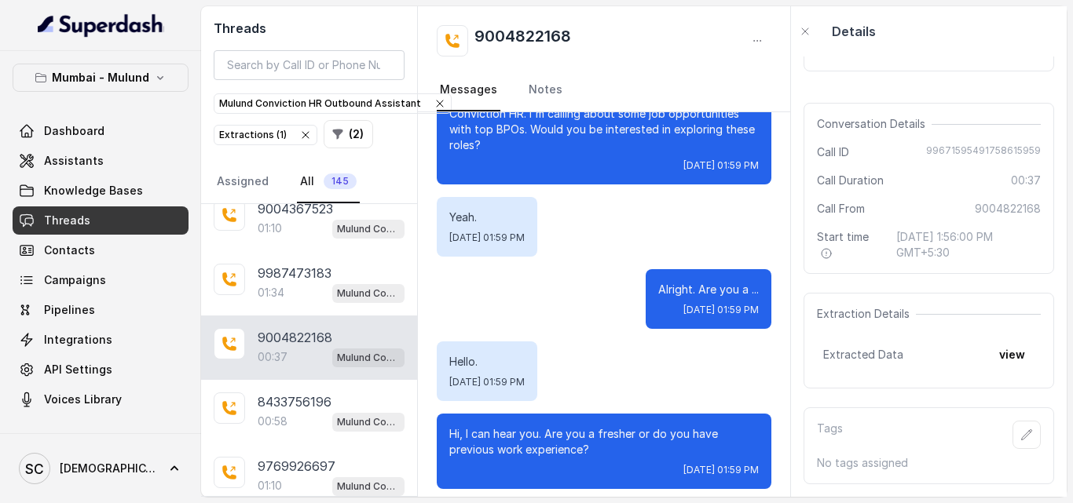
scroll to position [4520, 0]
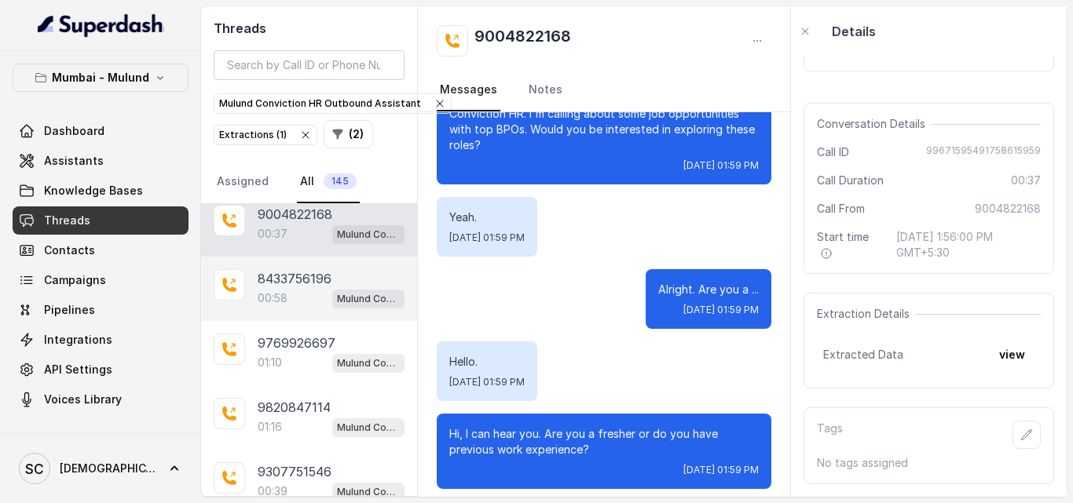
click at [296, 292] on div "00:58 Mulund Conviction HR Outbound Assistant" at bounding box center [331, 298] width 147 height 20
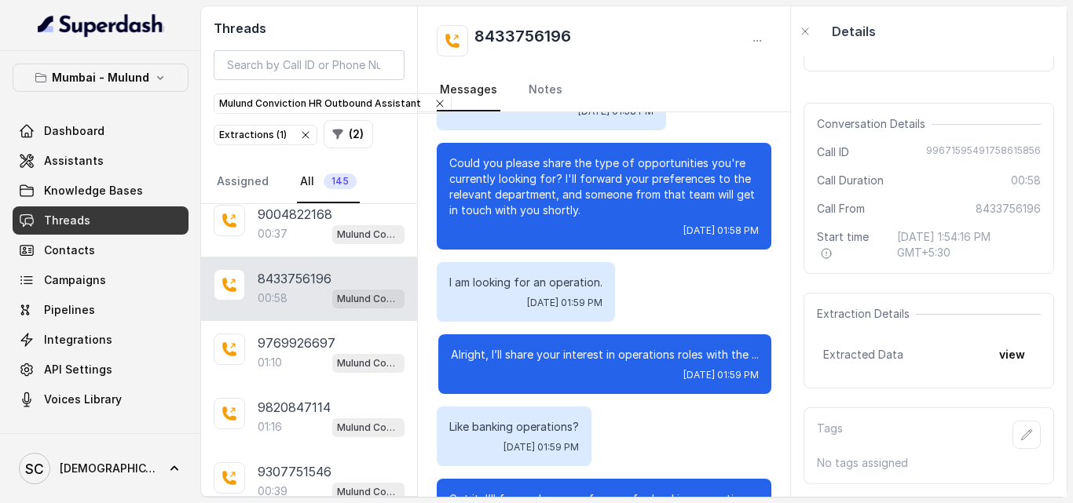
scroll to position [346, 0]
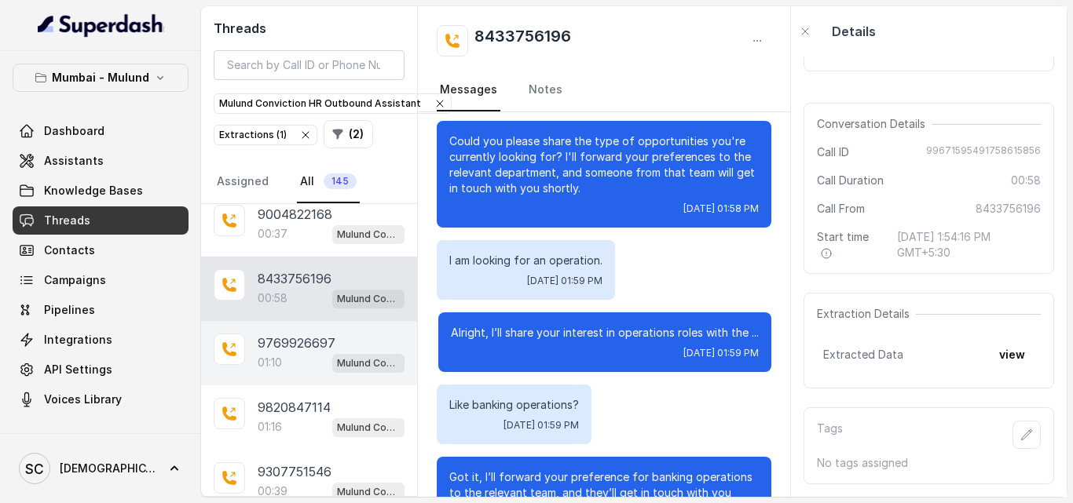
click at [288, 353] on div "01:10 Mulund Conviction HR Outbound Assistant" at bounding box center [331, 363] width 147 height 20
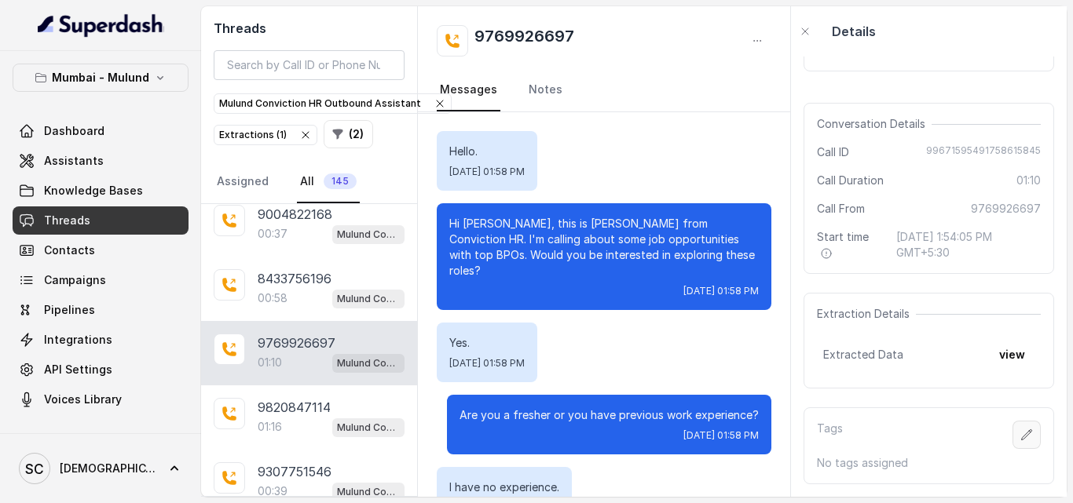
click at [1020, 429] on icon "button" at bounding box center [1026, 435] width 13 height 13
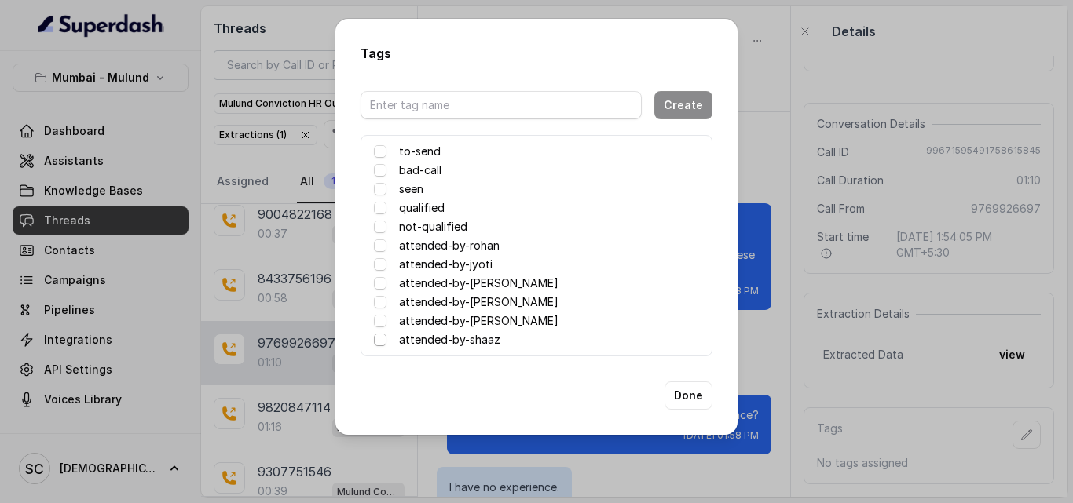
click at [380, 340] on span at bounding box center [380, 340] width 13 height 13
click at [688, 393] on button "Done" at bounding box center [688, 396] width 48 height 28
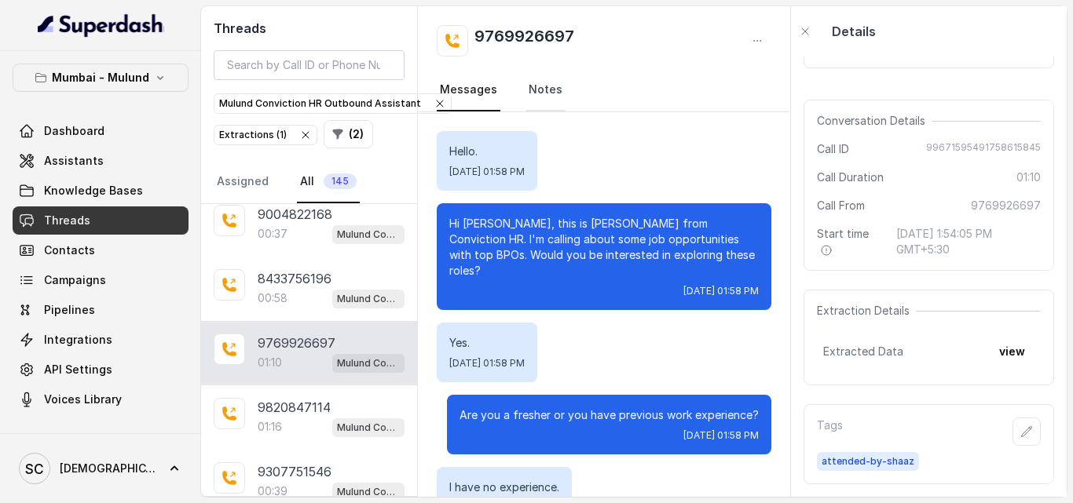
click at [534, 94] on link "Notes" at bounding box center [545, 90] width 40 height 42
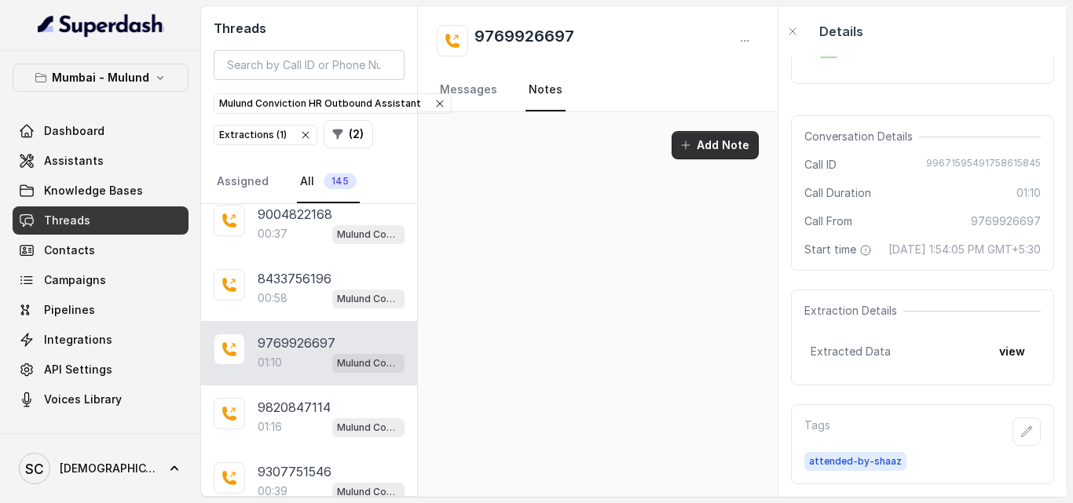
click at [719, 146] on button "Add Note" at bounding box center [715, 145] width 87 height 28
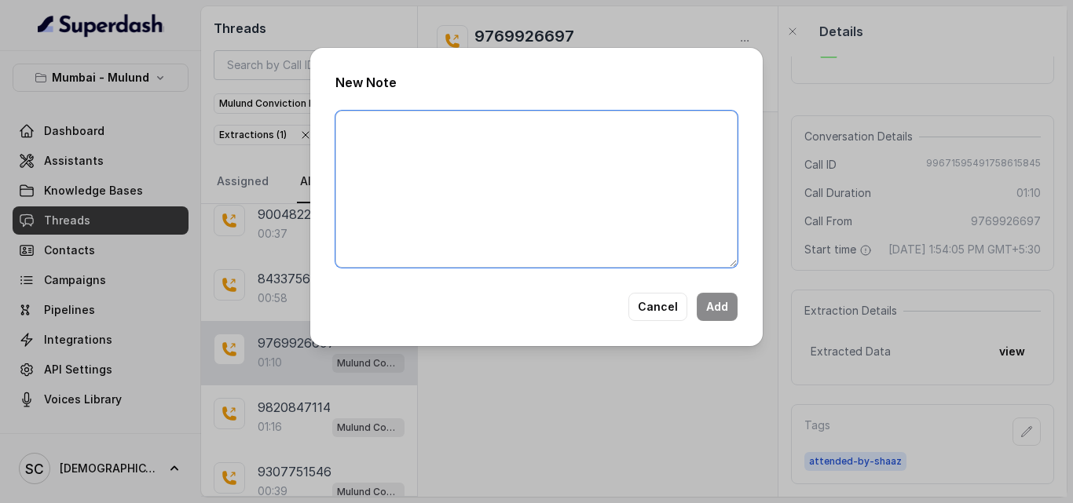
click at [394, 141] on textarea at bounding box center [536, 189] width 402 height 157
type textarea "Looking Only for Backoffice and expecting 50k inhand"
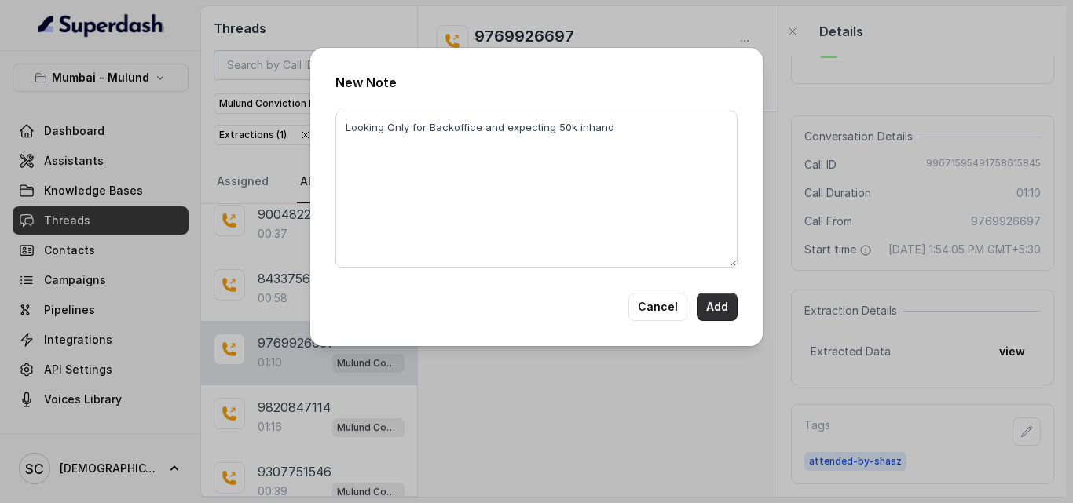
click at [705, 308] on button "Add" at bounding box center [717, 307] width 41 height 28
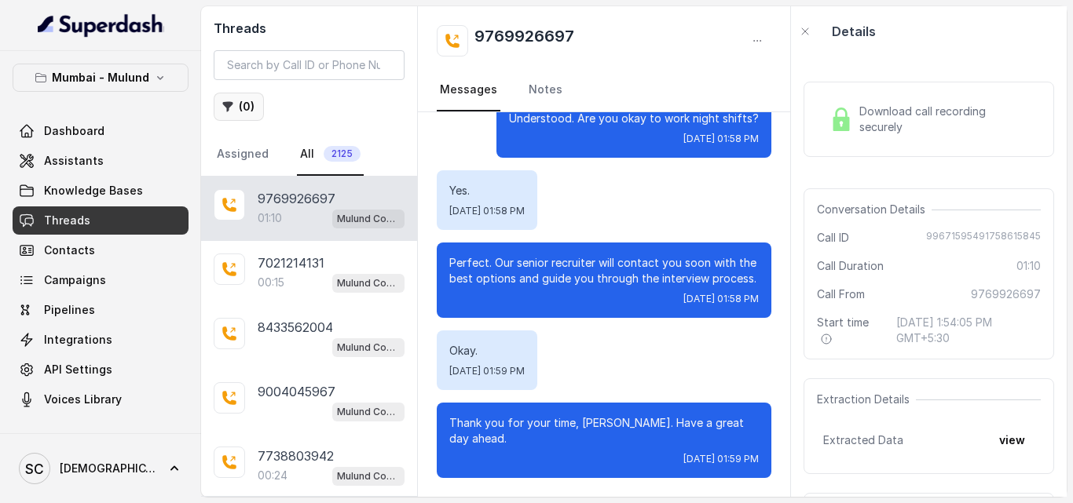
click at [238, 112] on button "( 0 )" at bounding box center [239, 107] width 50 height 28
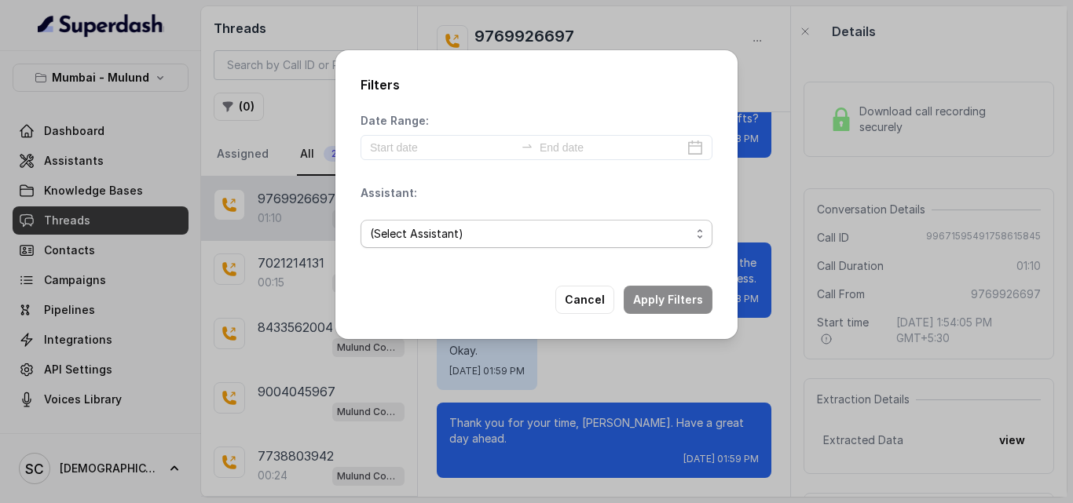
click at [405, 236] on span "(Select Assistant)" at bounding box center [530, 234] width 320 height 19
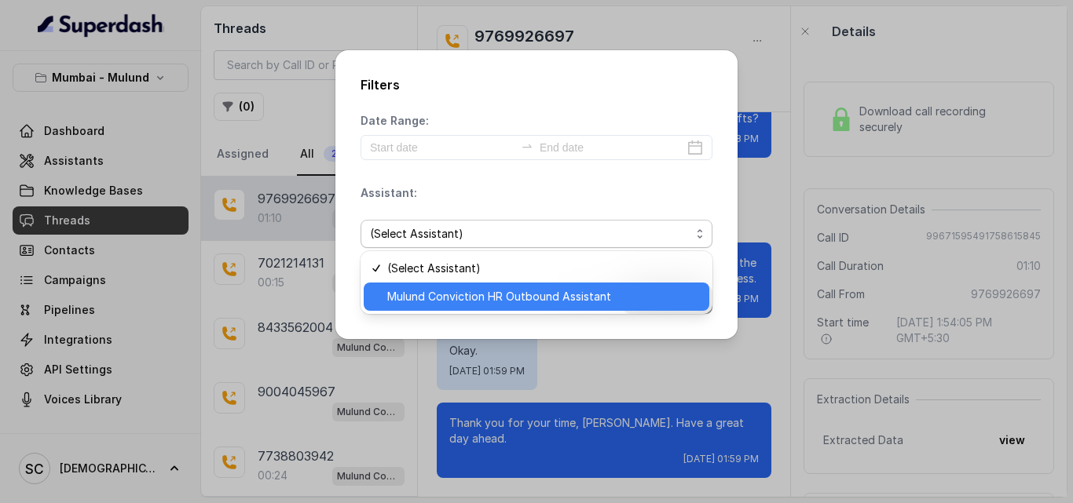
click at [426, 291] on span "Mulund Conviction HR Outbound Assistant" at bounding box center [543, 296] width 313 height 19
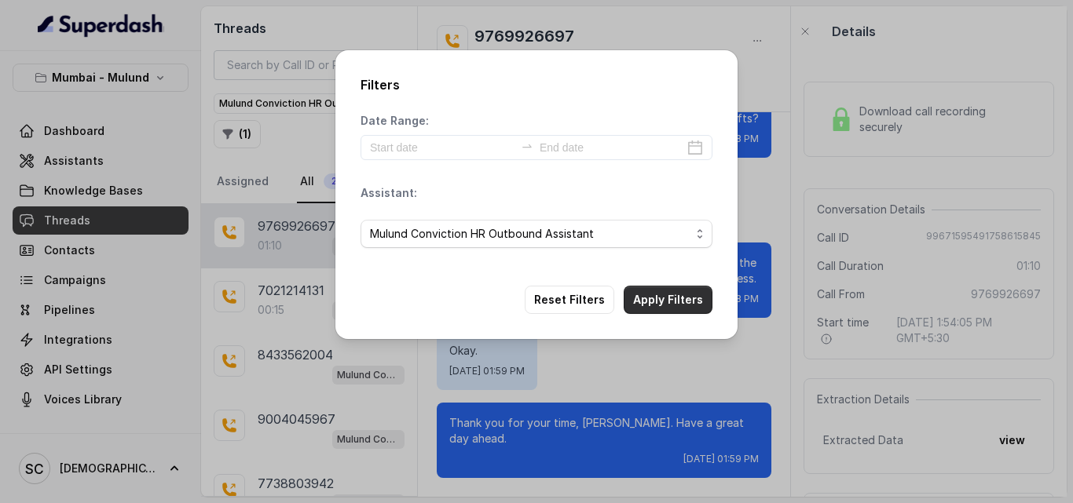
click at [656, 304] on button "Apply Filters" at bounding box center [668, 300] width 89 height 28
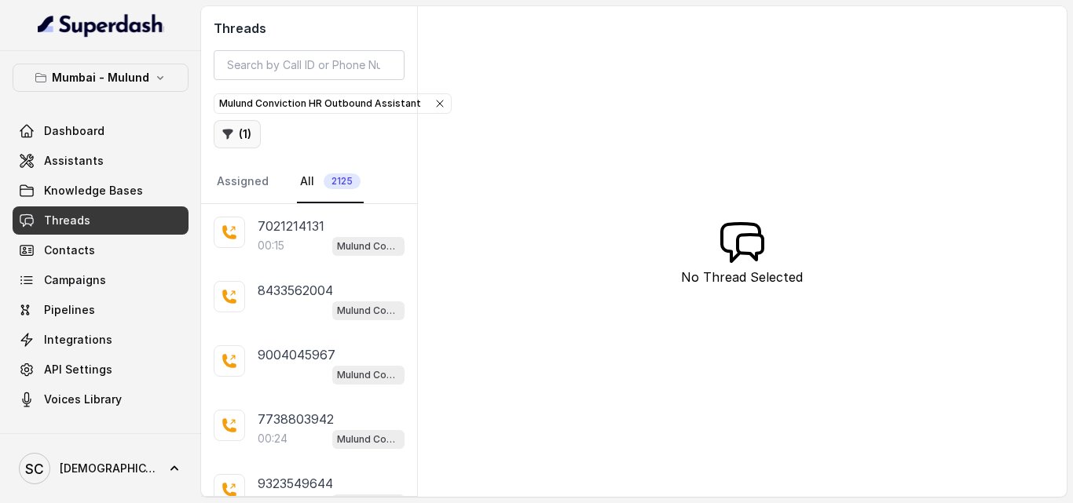
click at [244, 137] on button "( 1 )" at bounding box center [237, 134] width 47 height 28
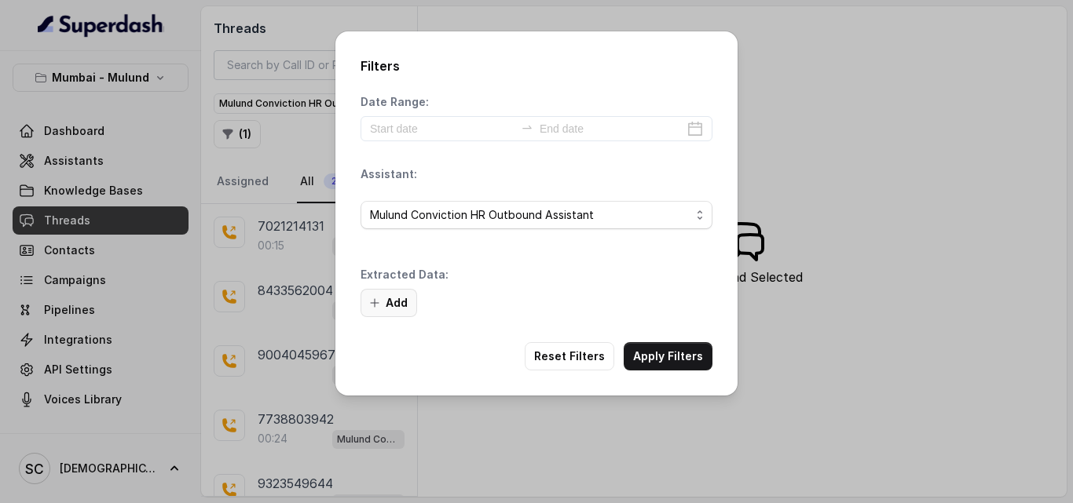
click at [408, 298] on button "Add" at bounding box center [388, 303] width 57 height 28
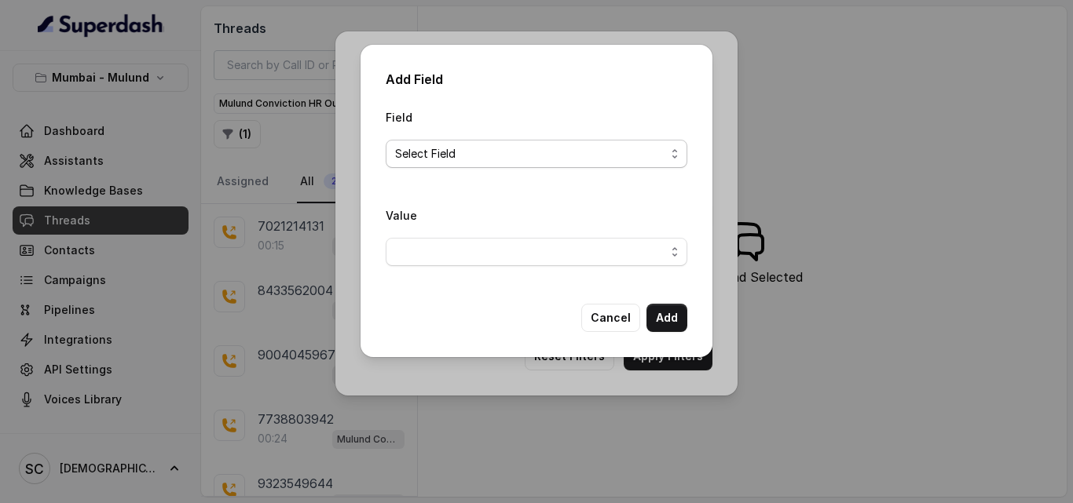
click at [538, 156] on span "Select Field" at bounding box center [530, 154] width 270 height 19
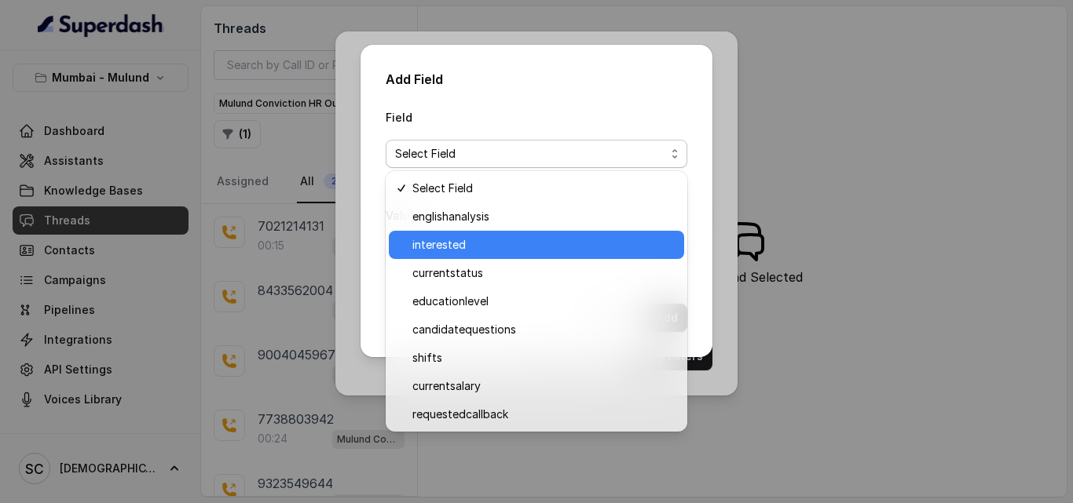
click at [536, 239] on span "interested" at bounding box center [543, 245] width 262 height 19
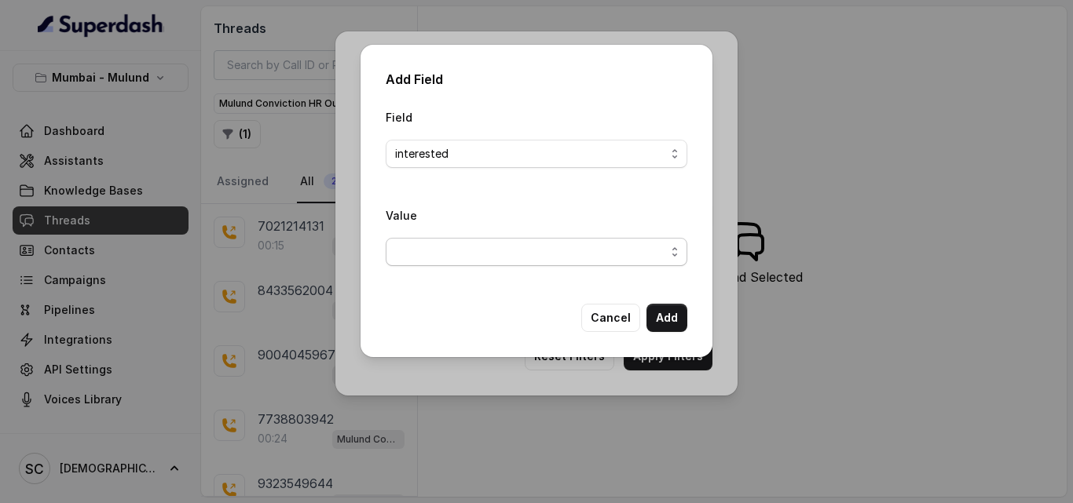
click at [511, 254] on span "button" at bounding box center [537, 252] width 302 height 28
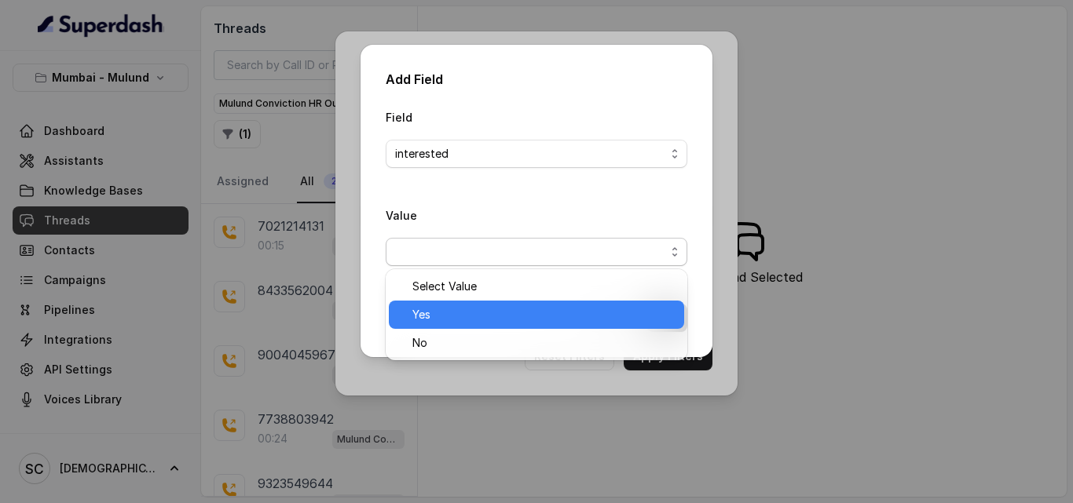
click at [511, 316] on span "Yes" at bounding box center [543, 315] width 262 height 19
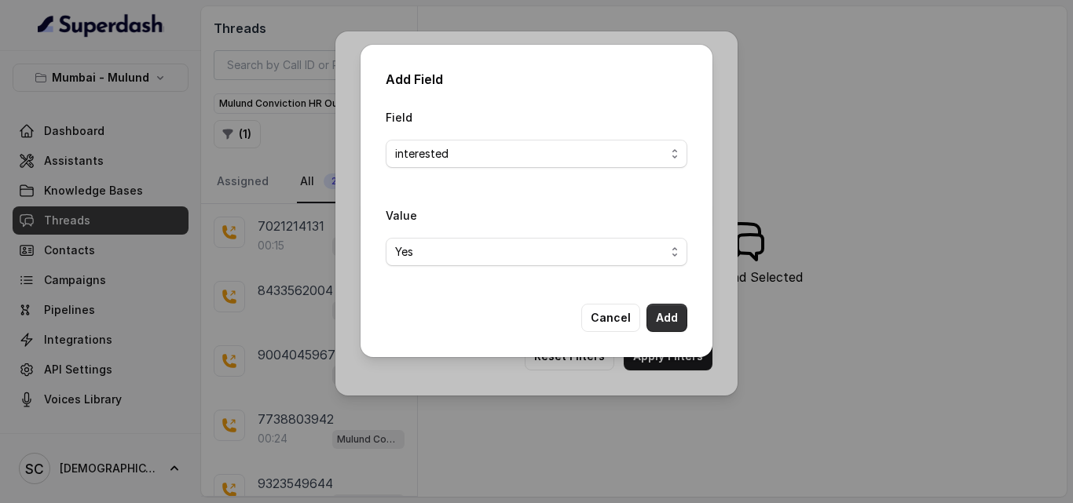
click at [668, 320] on button "Add" at bounding box center [666, 318] width 41 height 28
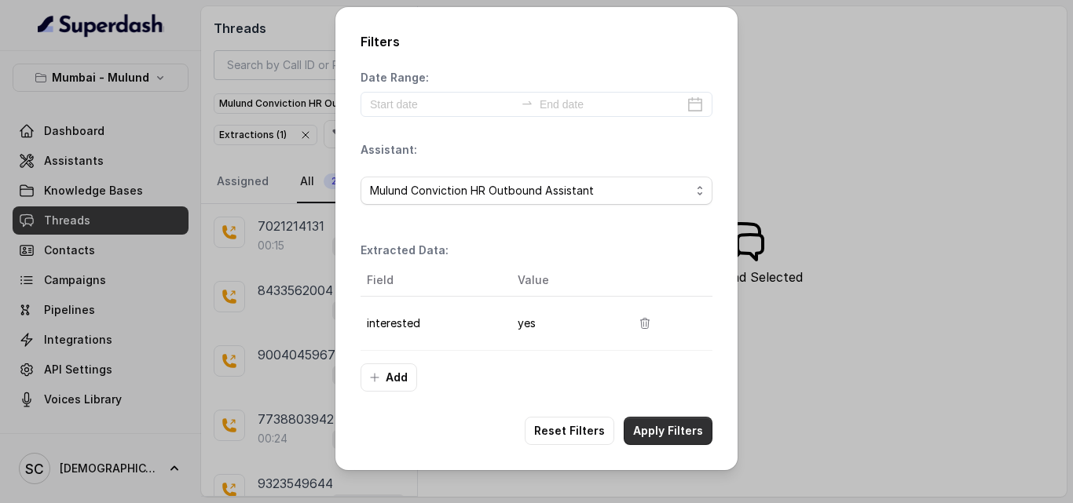
click at [657, 437] on button "Apply Filters" at bounding box center [668, 431] width 89 height 28
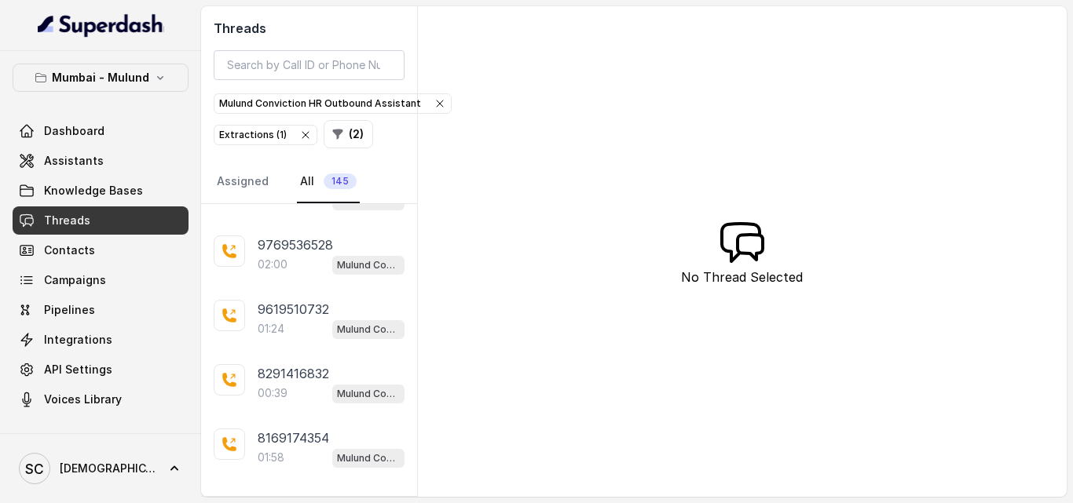
scroll to position [396, 0]
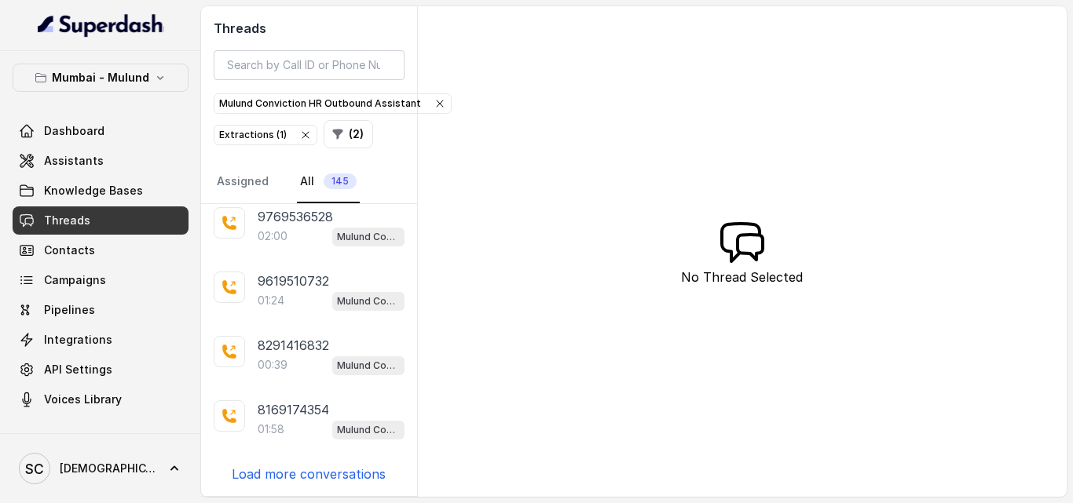
click at [357, 474] on p "Load more conversations" at bounding box center [309, 474] width 154 height 19
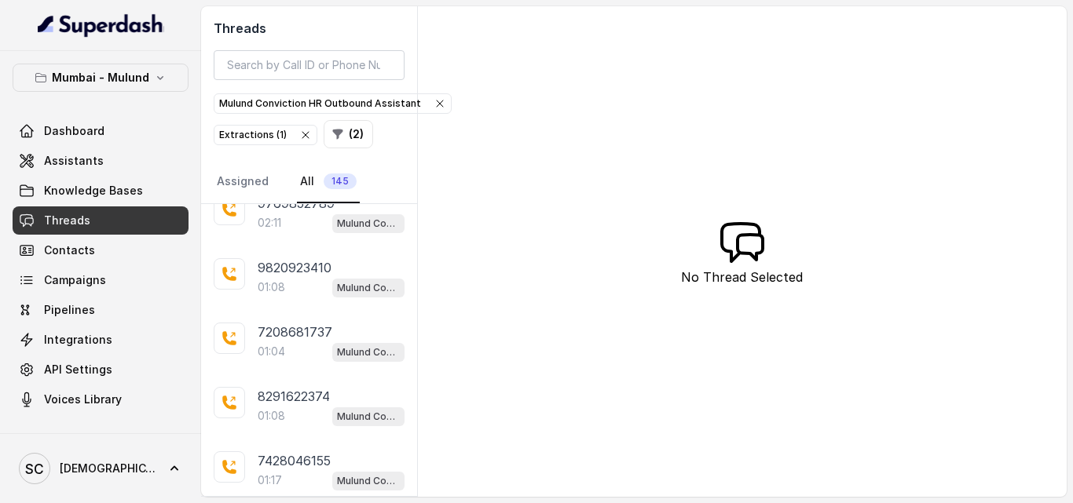
scroll to position [1040, 0]
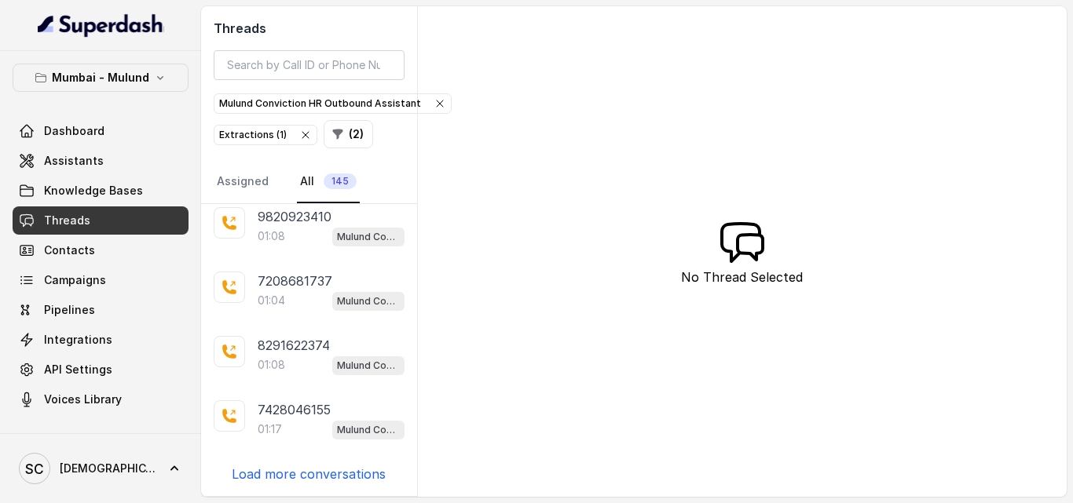
click at [336, 478] on p "Load more conversations" at bounding box center [309, 474] width 154 height 19
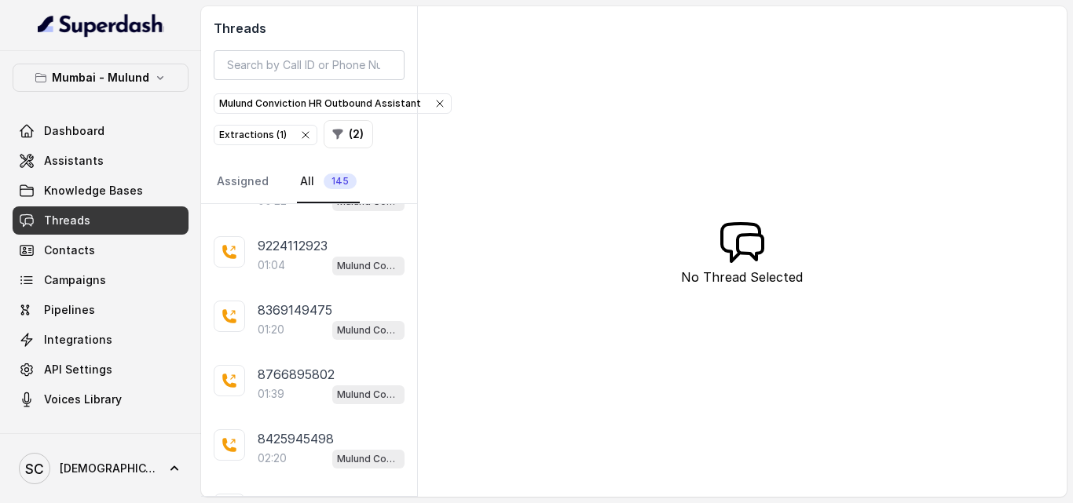
scroll to position [1684, 0]
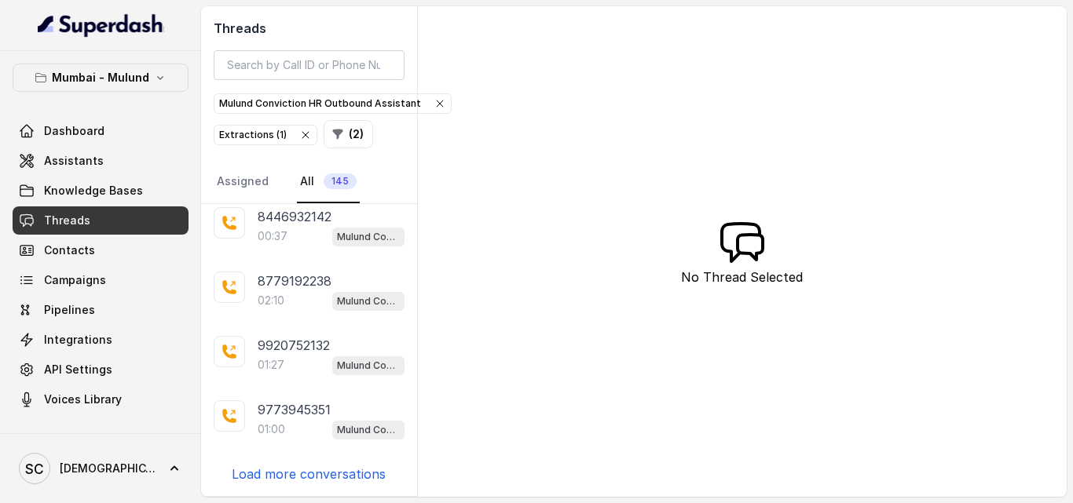
click at [337, 474] on p "Load more conversations" at bounding box center [309, 474] width 154 height 19
click at [346, 476] on p "Load more conversations" at bounding box center [309, 474] width 154 height 19
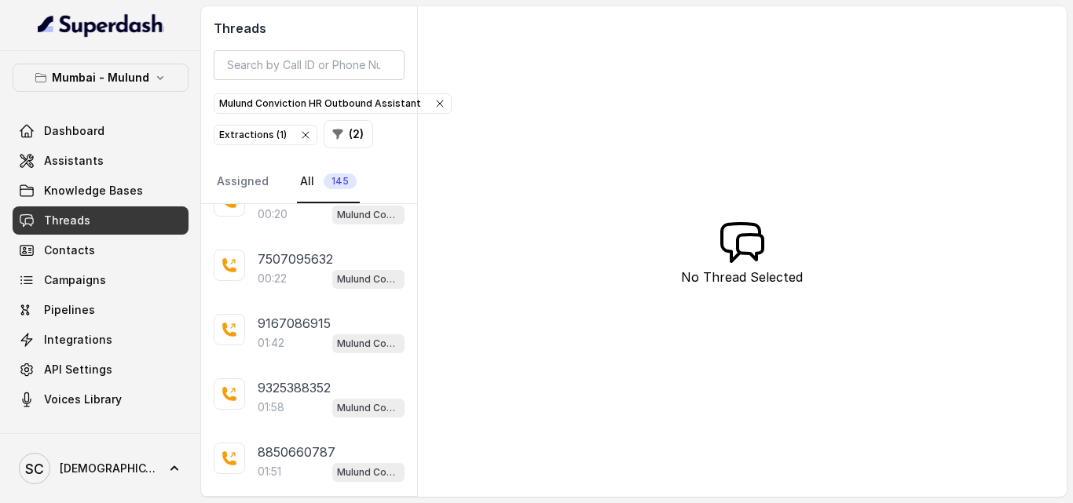
scroll to position [2972, 0]
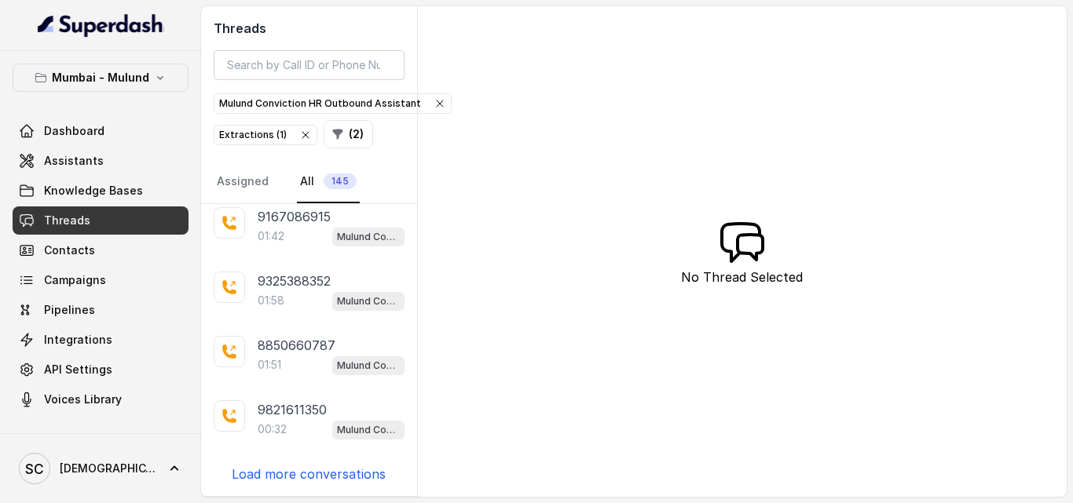
click at [344, 479] on p "Load more conversations" at bounding box center [309, 474] width 154 height 19
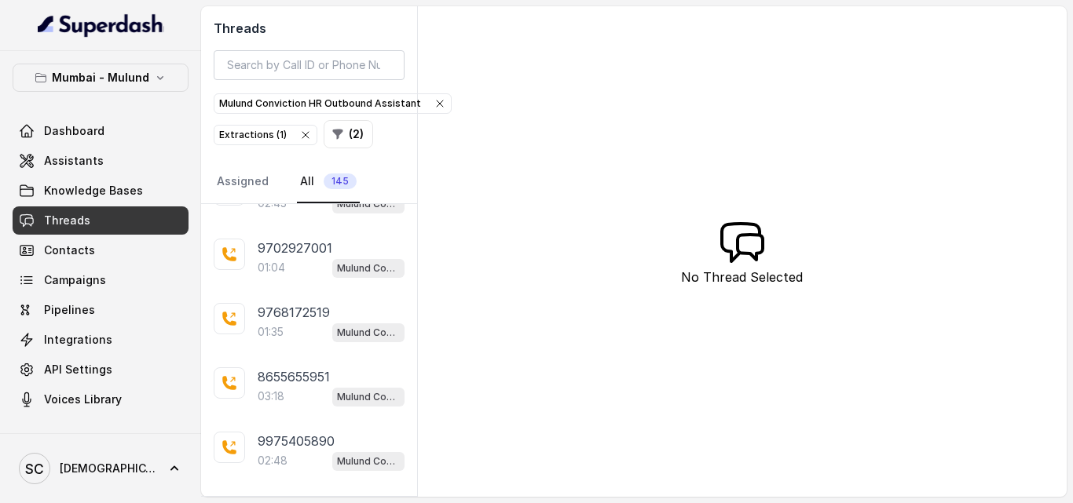
scroll to position [3616, 0]
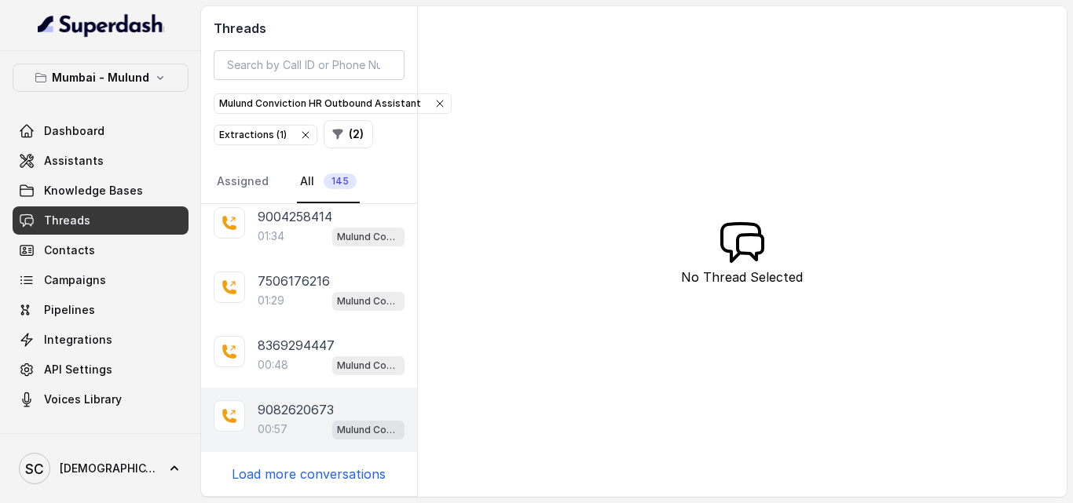
click at [257, 418] on div "9082620673 00:57 Mulund Conviction HR Outbound Assistant" at bounding box center [309, 420] width 216 height 64
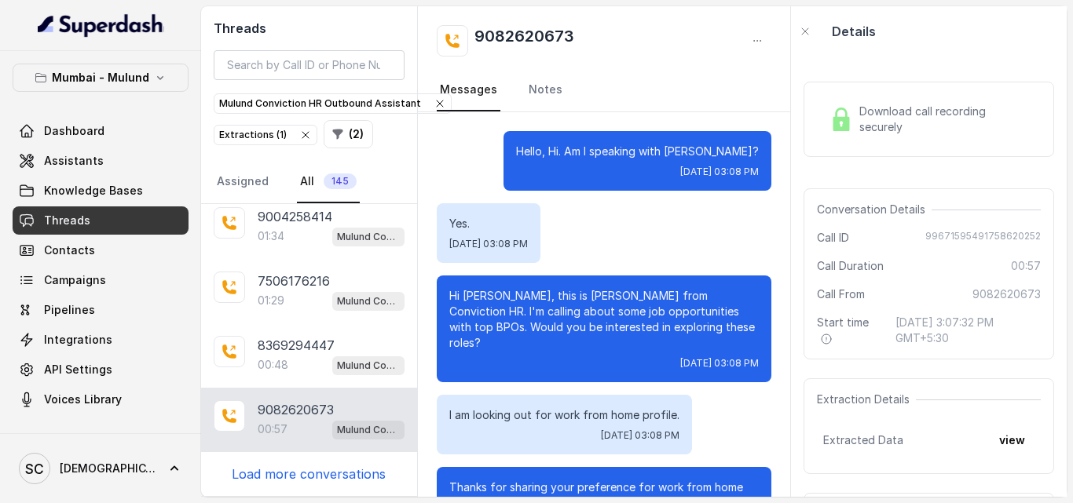
scroll to position [102, 0]
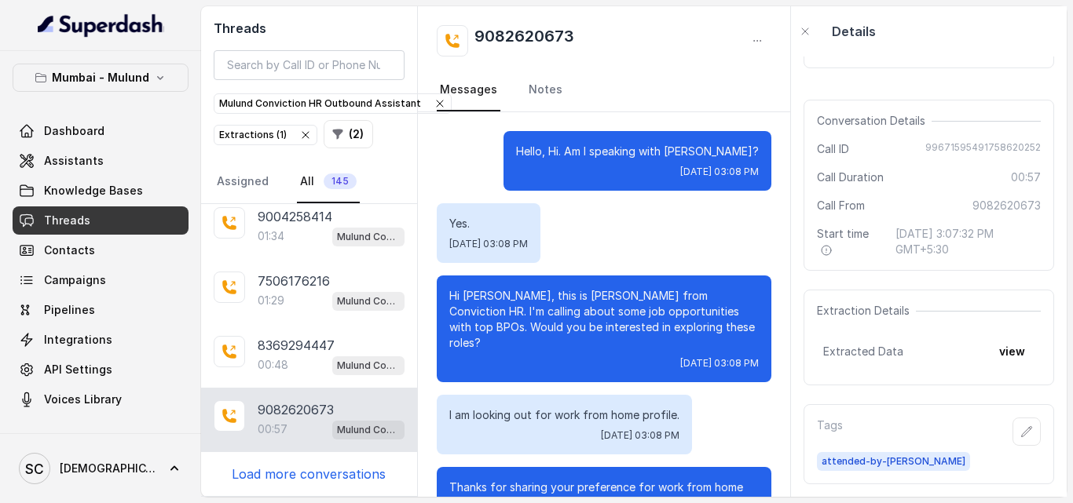
click at [298, 479] on p "Load more conversations" at bounding box center [309, 474] width 154 height 19
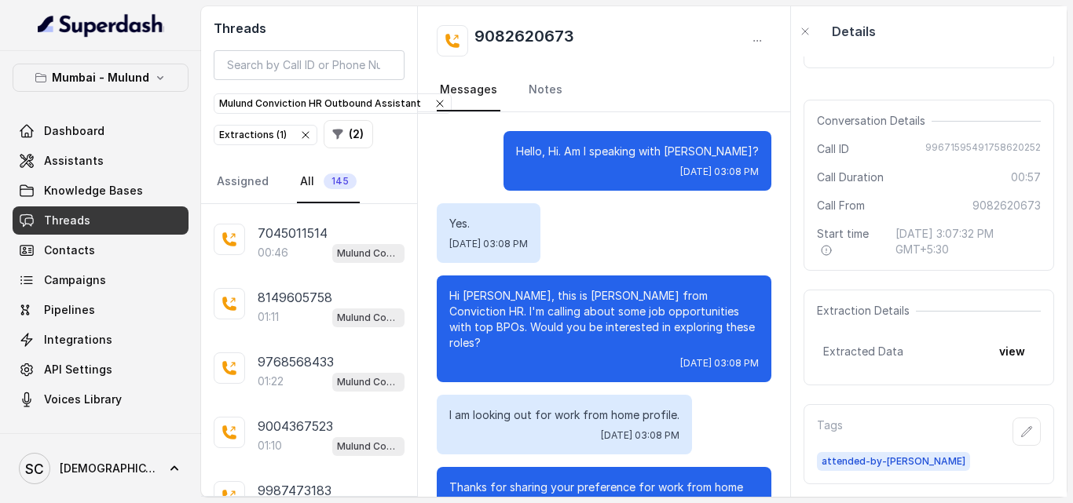
scroll to position [4260, 0]
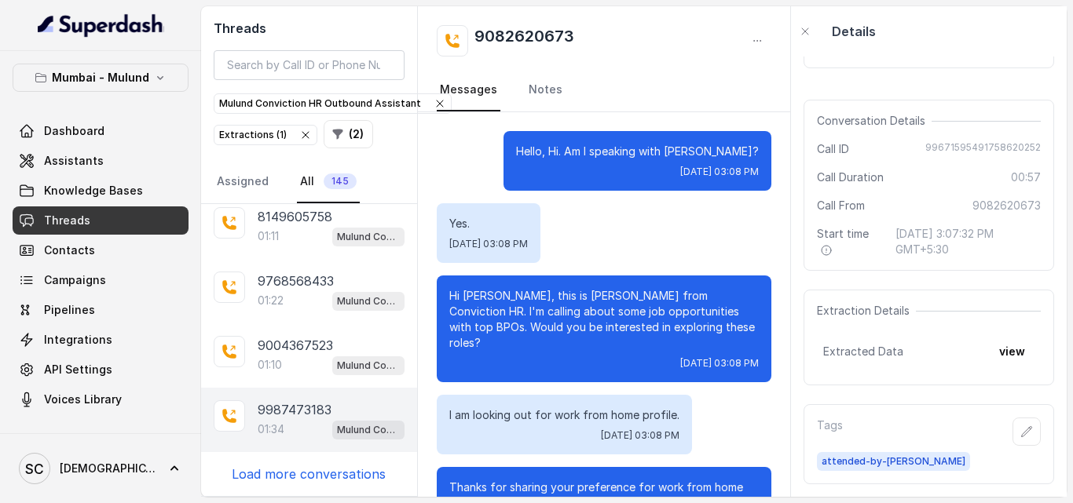
click at [281, 427] on p "01:34" at bounding box center [271, 430] width 27 height 16
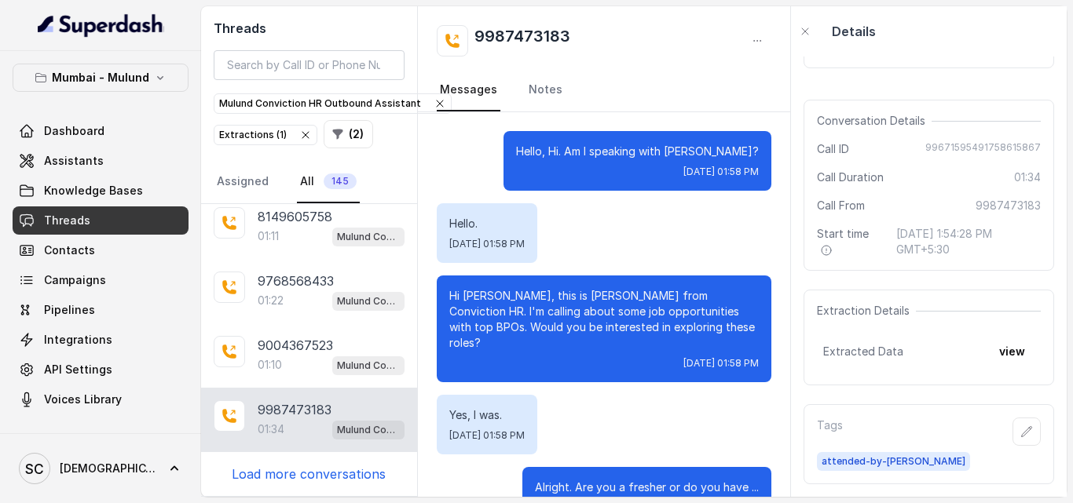
scroll to position [1170, 0]
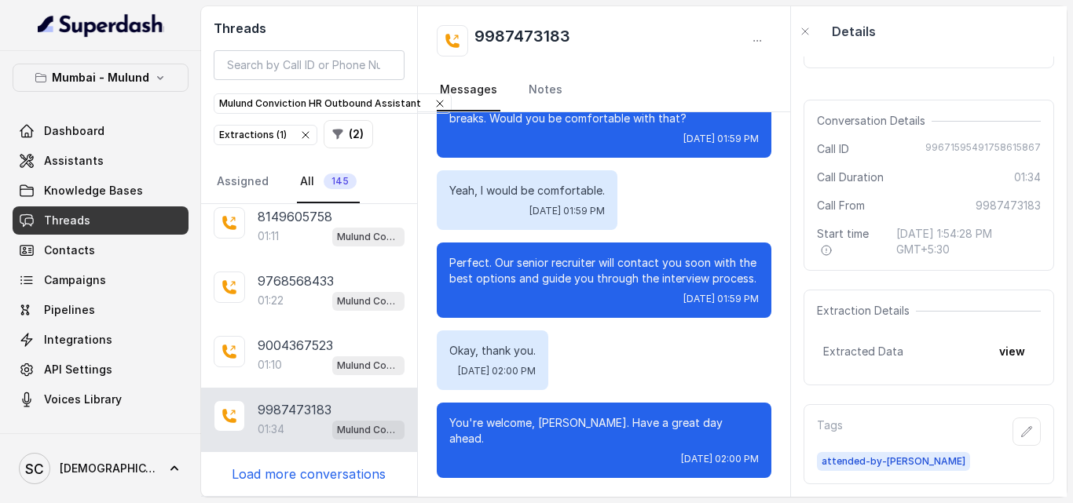
click at [276, 474] on p "Load more conversations" at bounding box center [309, 474] width 154 height 19
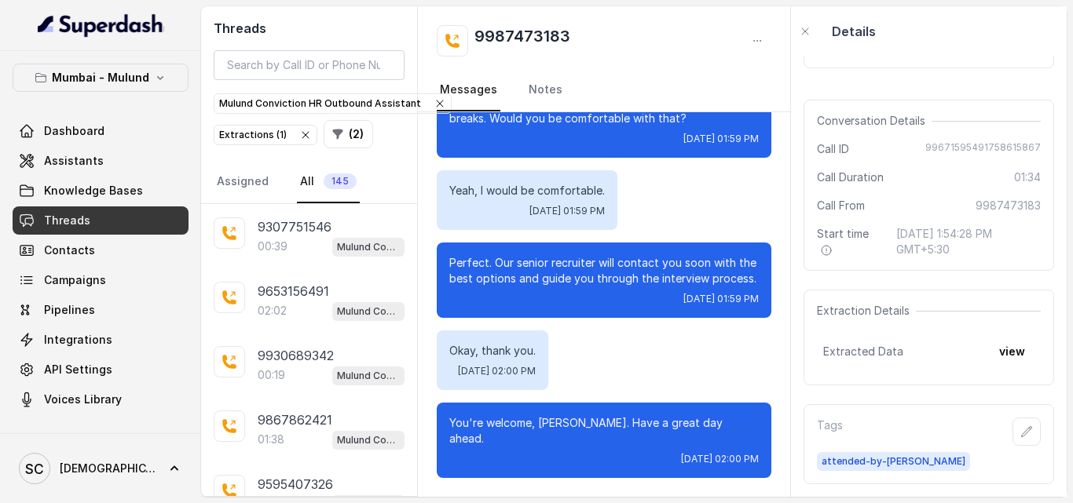
scroll to position [4904, 0]
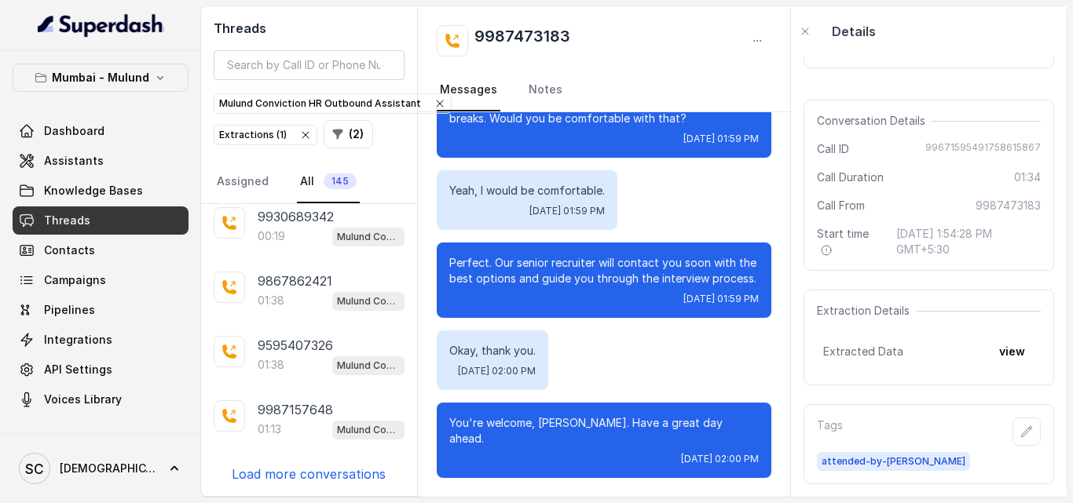
click at [339, 477] on p "Load more conversations" at bounding box center [309, 474] width 154 height 19
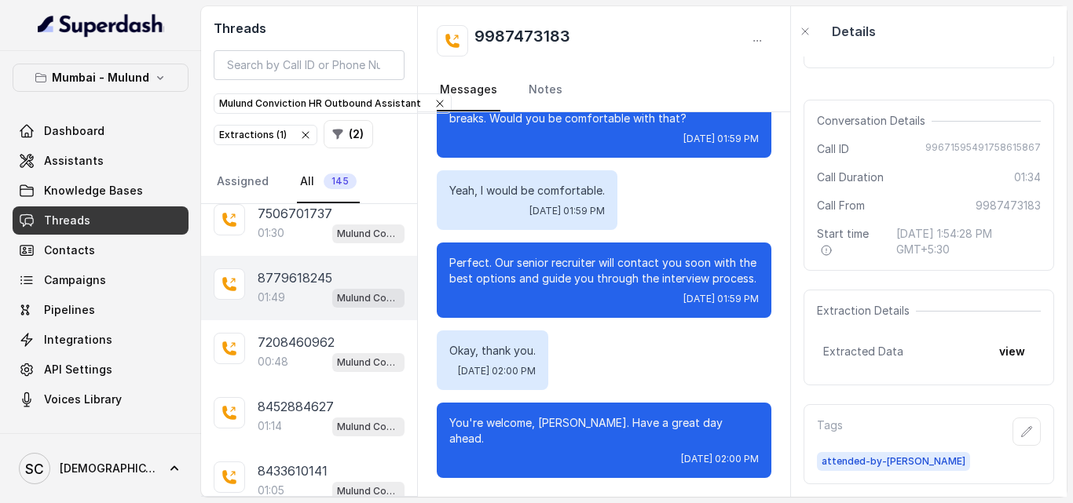
click at [290, 294] on div "01:49 Mulund Conviction HR Outbound Assistant" at bounding box center [331, 297] width 147 height 20
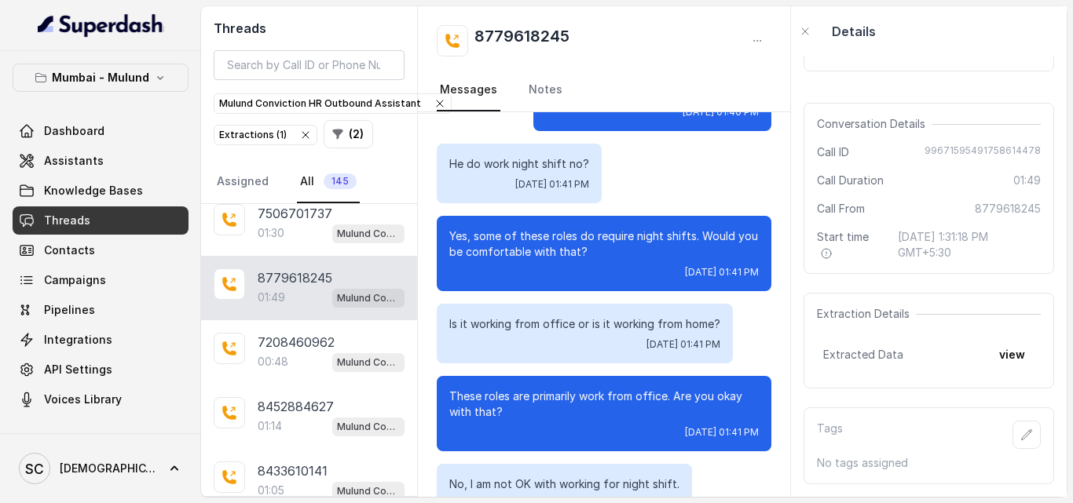
scroll to position [1506, 0]
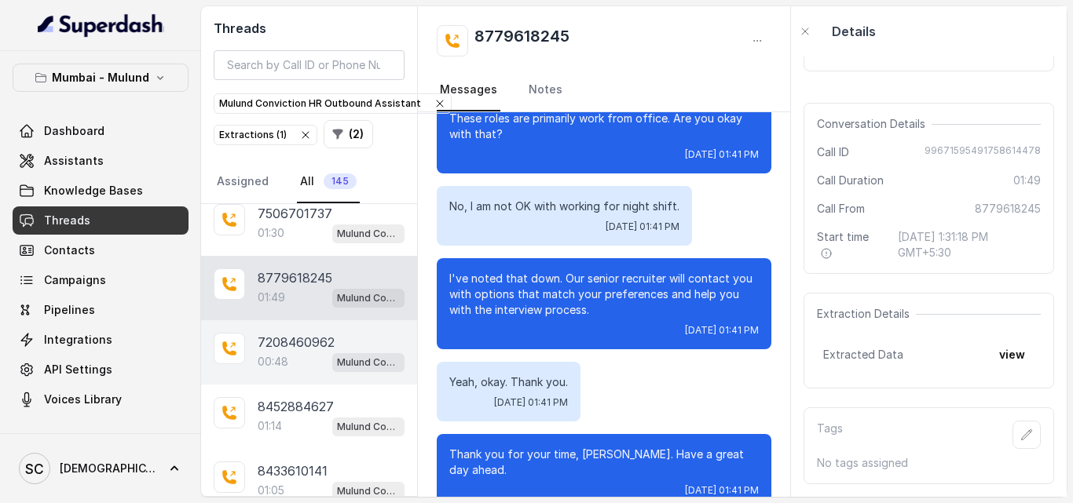
click at [292, 343] on p "7208460962" at bounding box center [296, 342] width 77 height 19
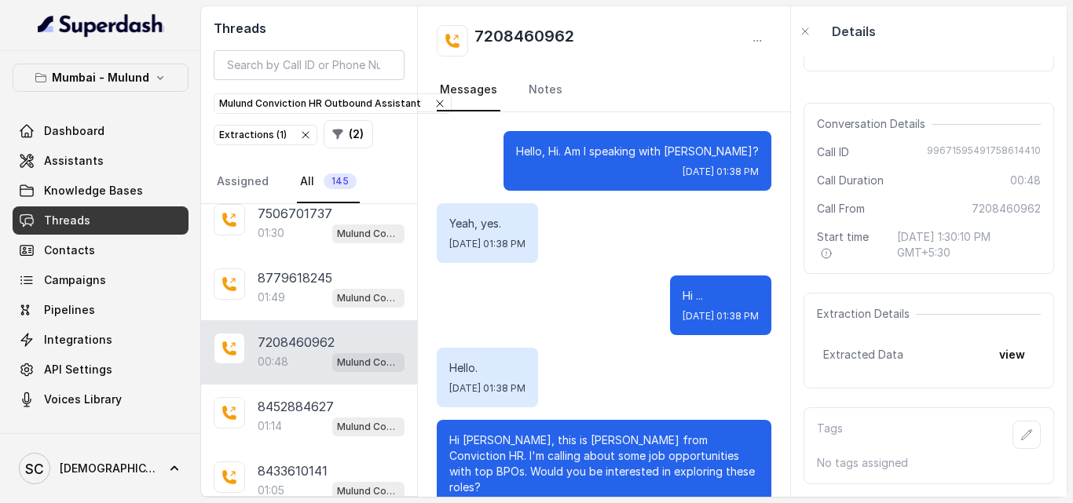
scroll to position [529, 0]
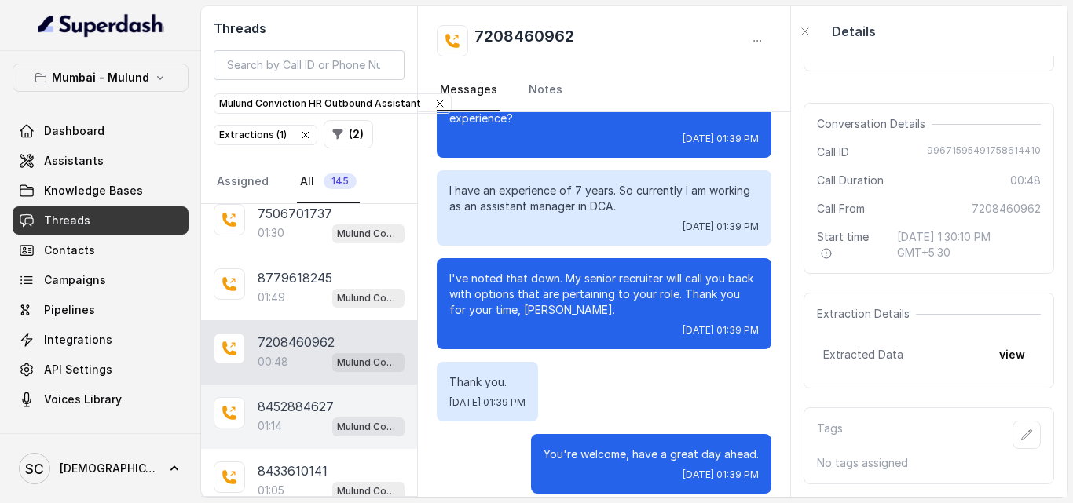
click at [290, 423] on div "01:14 Mulund Conviction HR Outbound Assistant" at bounding box center [331, 426] width 147 height 20
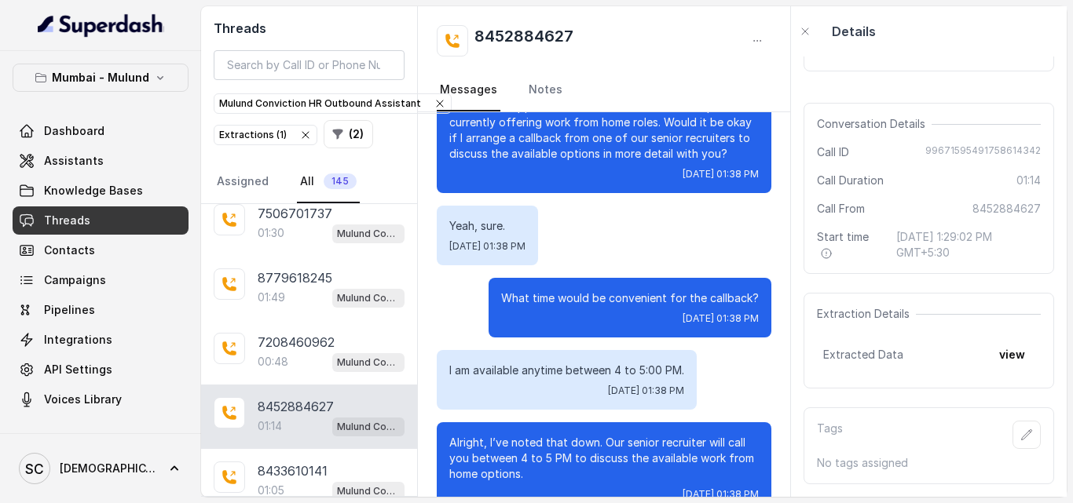
scroll to position [795, 0]
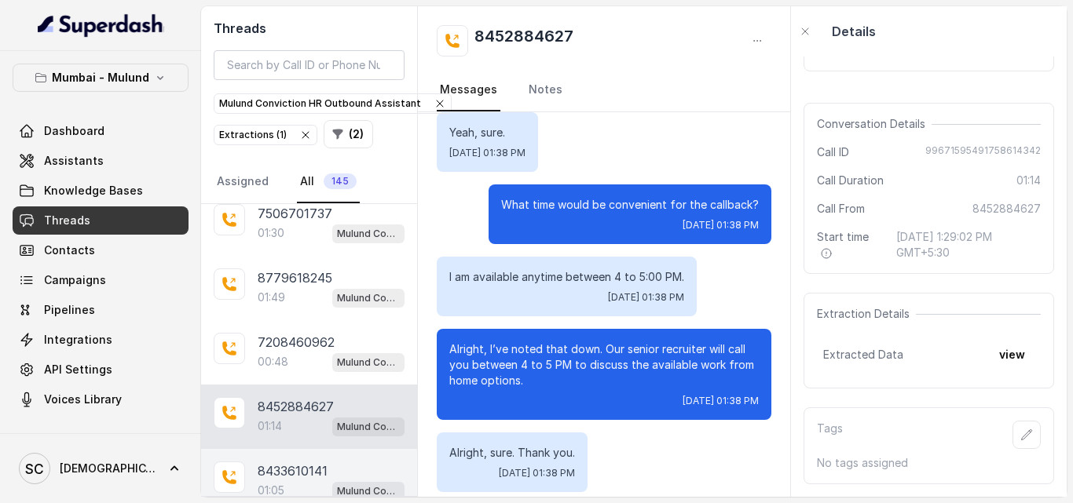
click at [291, 458] on div "8433610141 01:05 Mulund Conviction HR Outbound Assistant" at bounding box center [309, 481] width 216 height 64
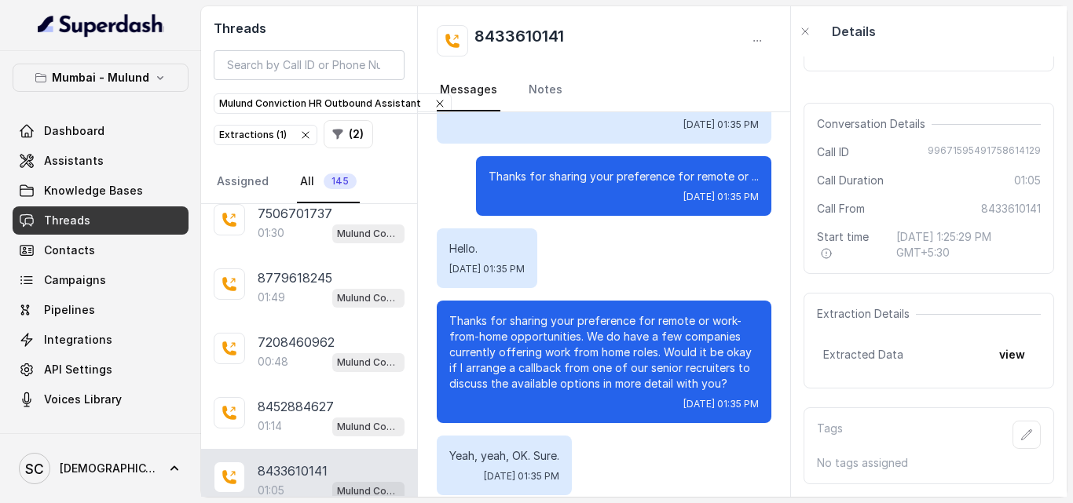
scroll to position [468, 0]
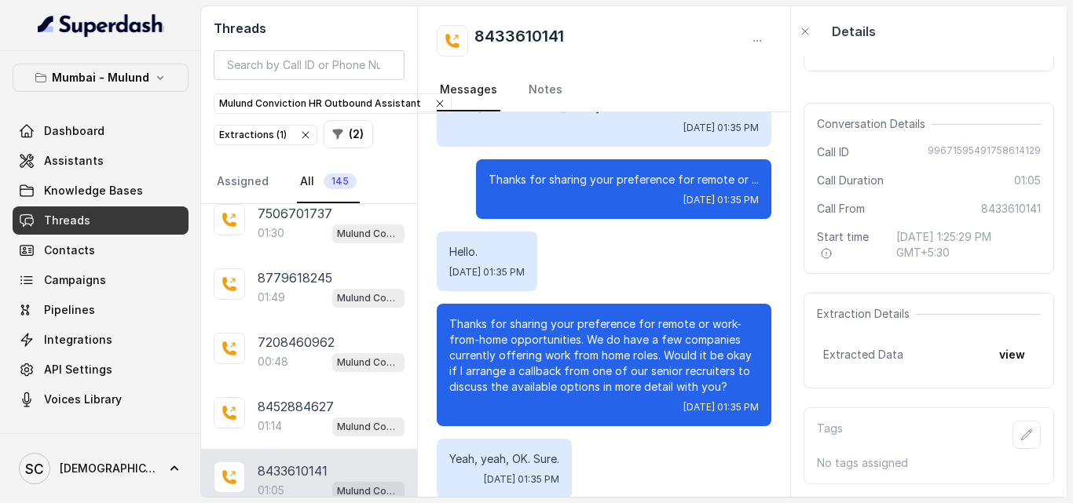
drag, startPoint x: 796, startPoint y: 323, endPoint x: 796, endPoint y: 294, distance: 29.1
click at [796, 294] on div "Download call recording securely Conversation Details Call ID 99671595491758614…" at bounding box center [929, 277] width 276 height 441
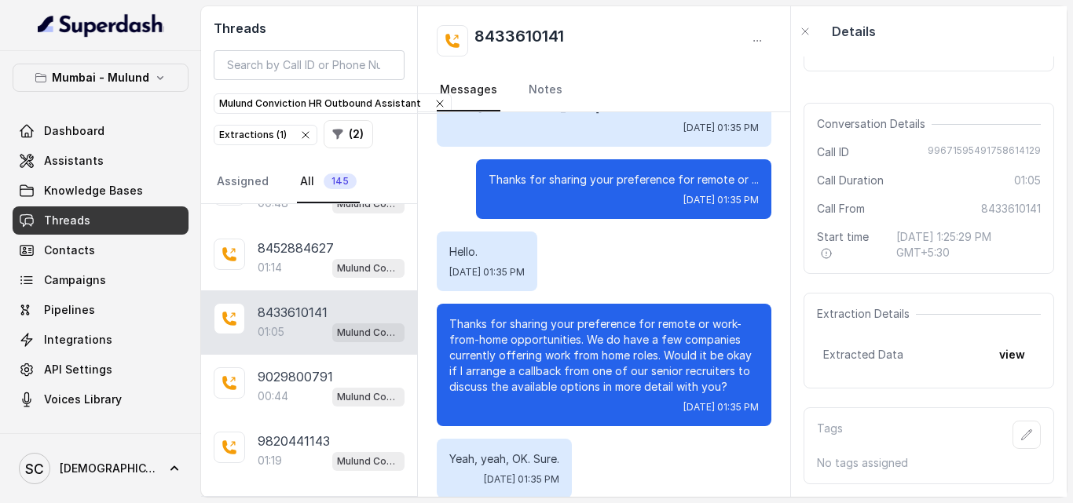
scroll to position [5548, 0]
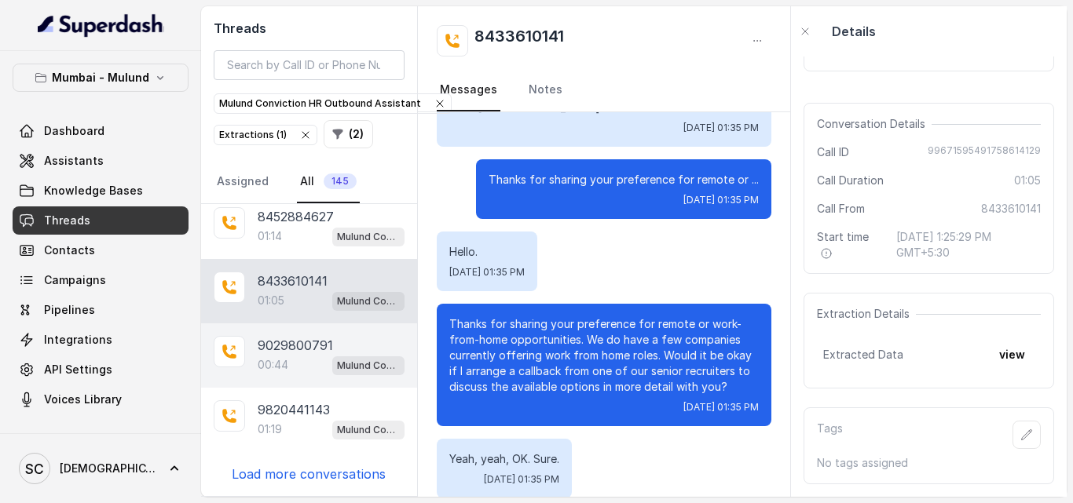
click at [291, 368] on div "00:44 Mulund Conviction HR Outbound Assistant" at bounding box center [331, 365] width 147 height 20
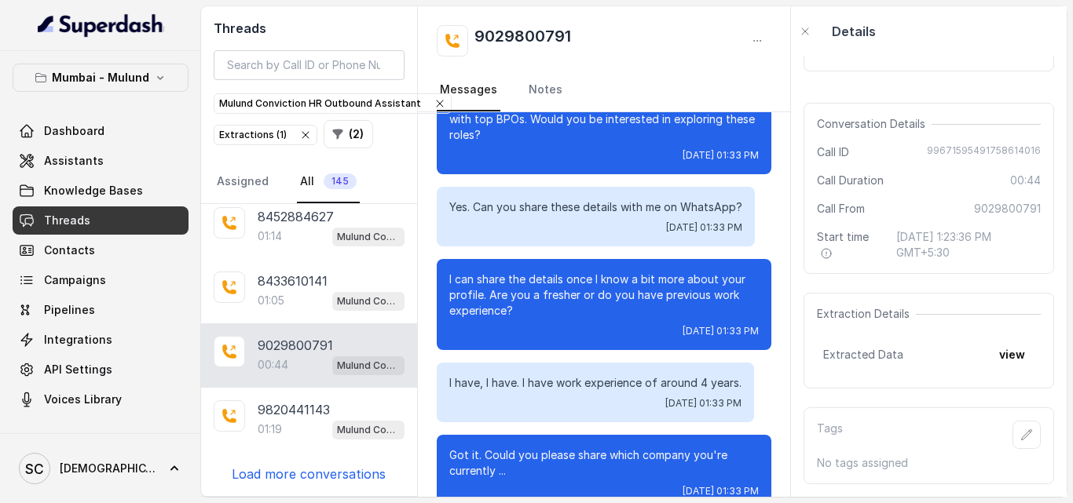
scroll to position [123, 0]
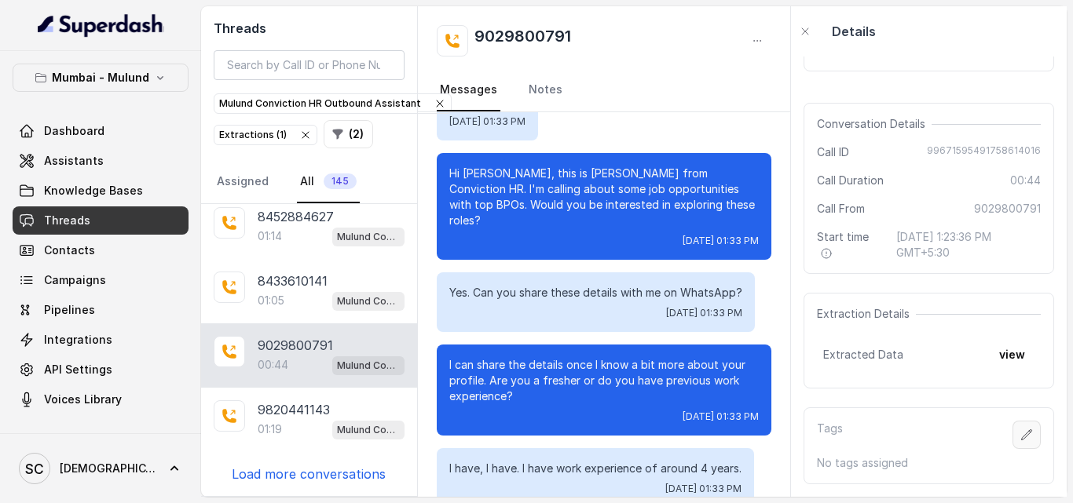
click at [1020, 429] on icon "button" at bounding box center [1026, 435] width 13 height 13
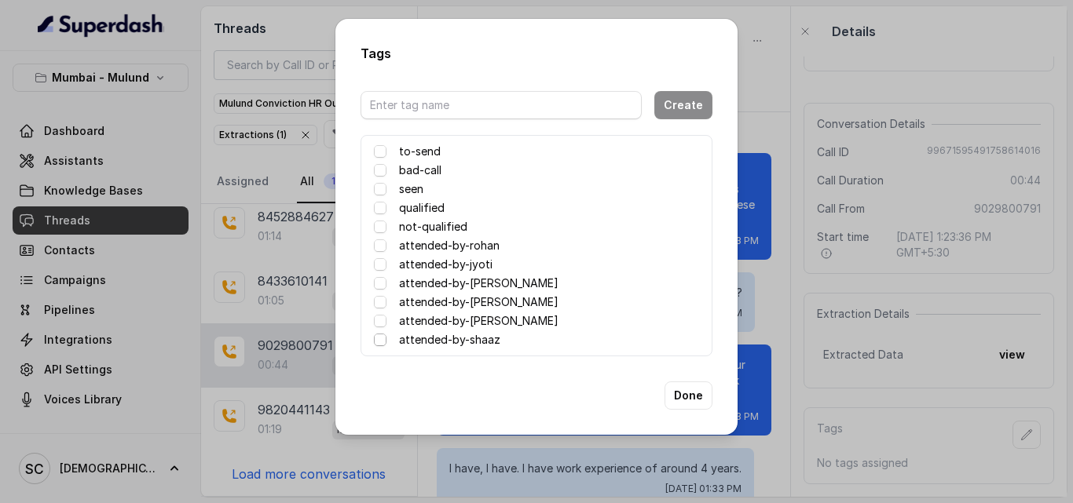
click at [377, 344] on span at bounding box center [380, 340] width 13 height 13
click at [379, 341] on span at bounding box center [380, 340] width 13 height 13
click at [379, 337] on span at bounding box center [380, 340] width 13 height 13
click at [683, 399] on button "Done" at bounding box center [688, 396] width 48 height 28
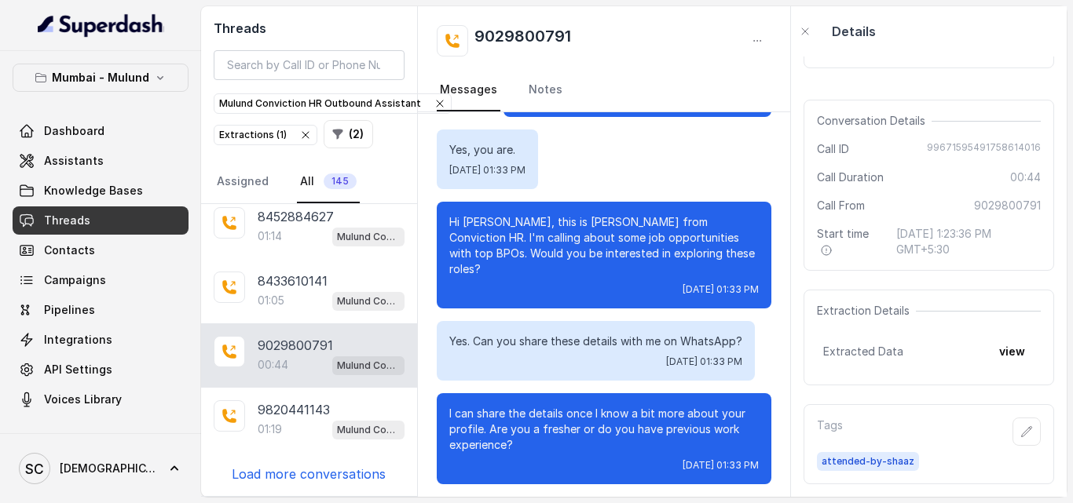
scroll to position [0, 0]
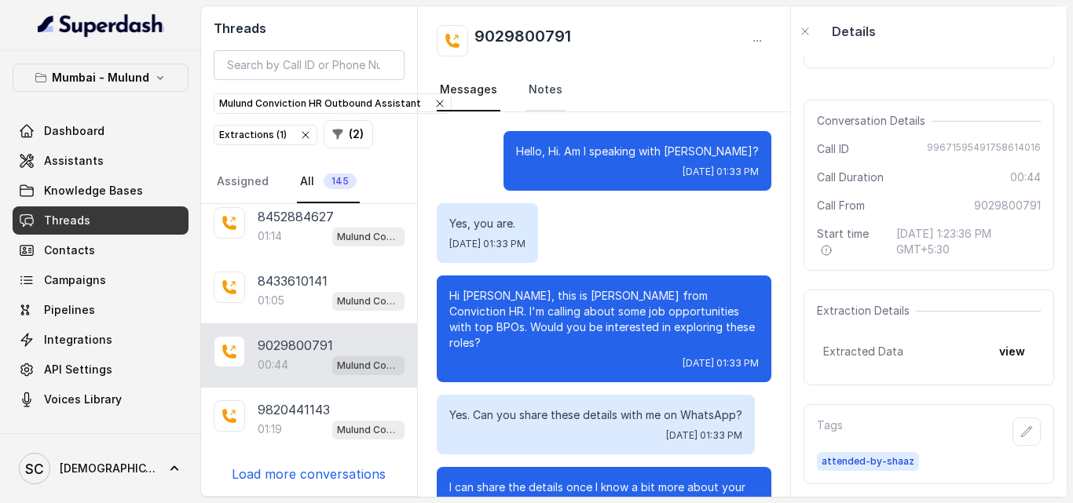
click at [540, 92] on link "Notes" at bounding box center [545, 90] width 40 height 42
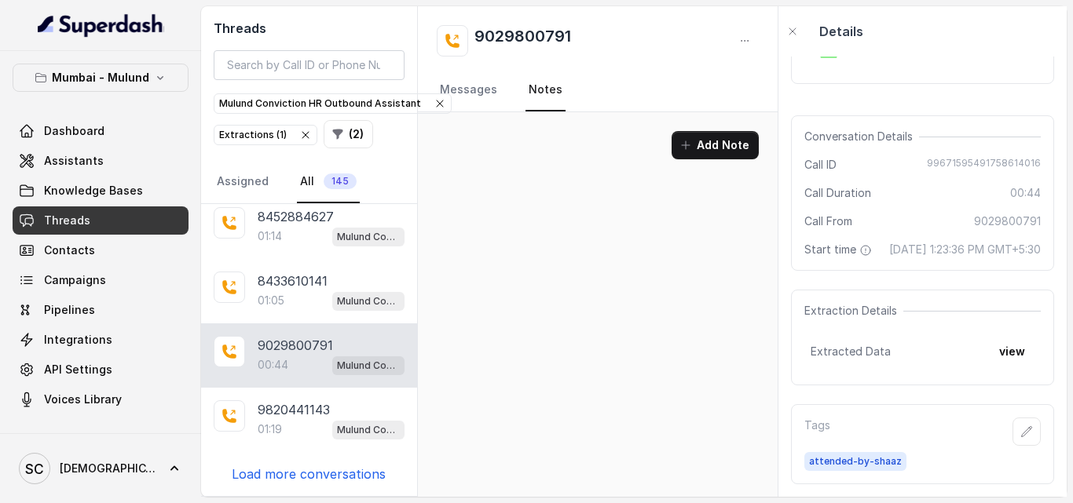
drag, startPoint x: 501, startPoint y: 171, endPoint x: 717, endPoint y: 164, distance: 216.1
click at [717, 164] on div "Add Note" at bounding box center [598, 151] width 360 height 79
click at [716, 141] on button "Add Note" at bounding box center [715, 145] width 87 height 28
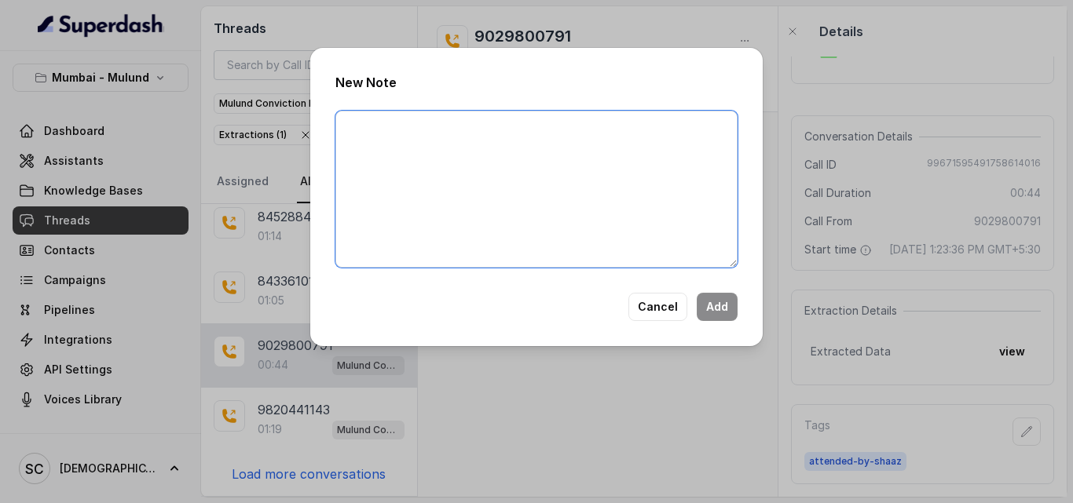
click at [379, 193] on textarea at bounding box center [536, 189] width 402 height 157
type textarea "Have only domestic experience and lsd is 6lpa and he is looking for 9lpa"
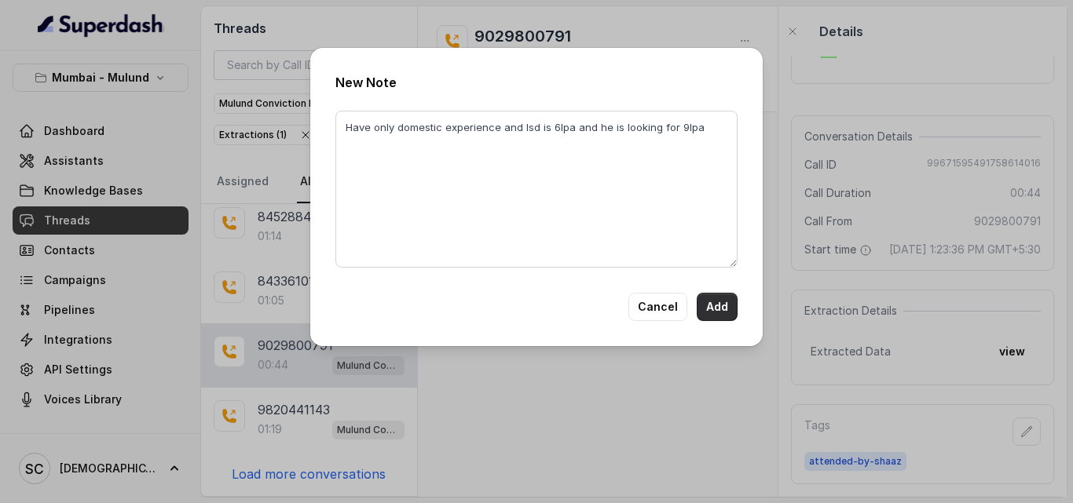
click at [708, 306] on button "Add" at bounding box center [717, 307] width 41 height 28
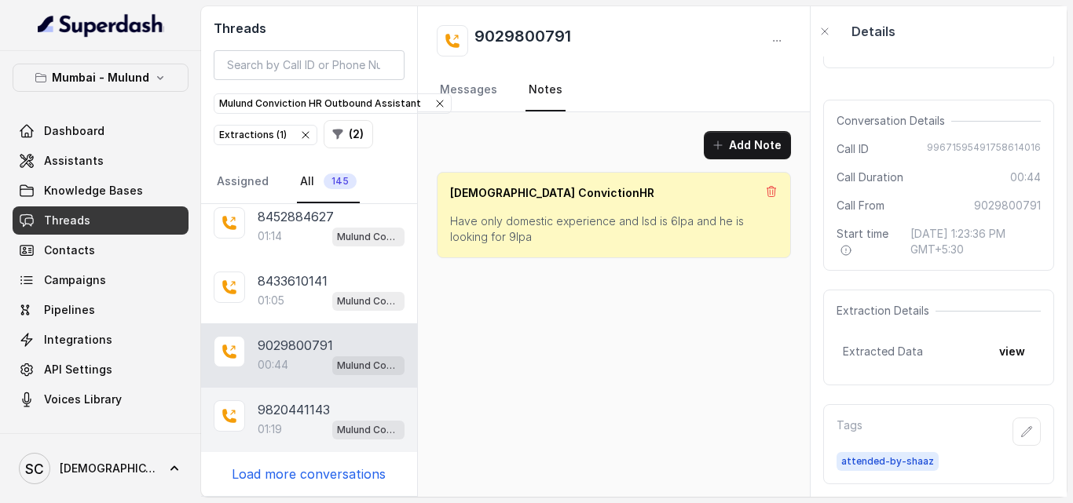
click at [298, 415] on p "9820441143" at bounding box center [294, 410] width 72 height 19
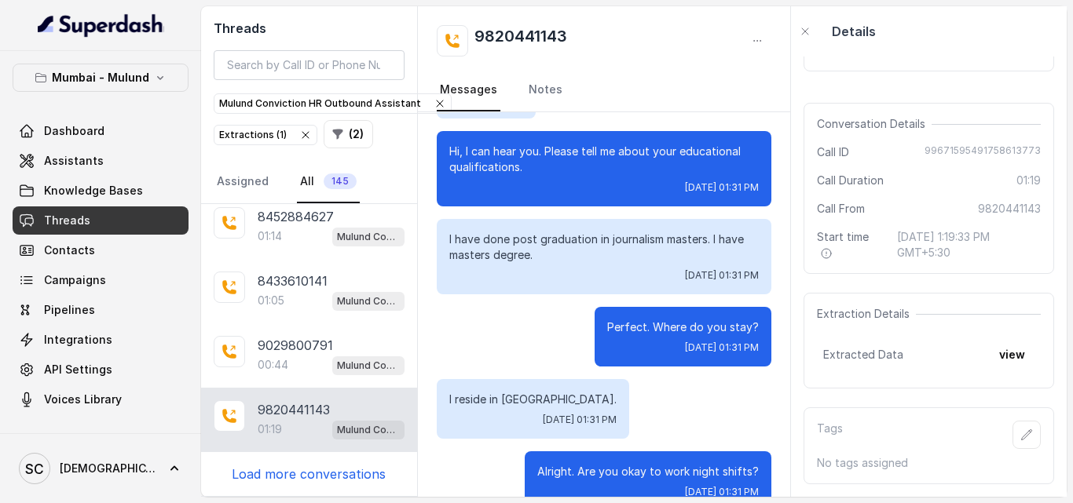
scroll to position [1155, 0]
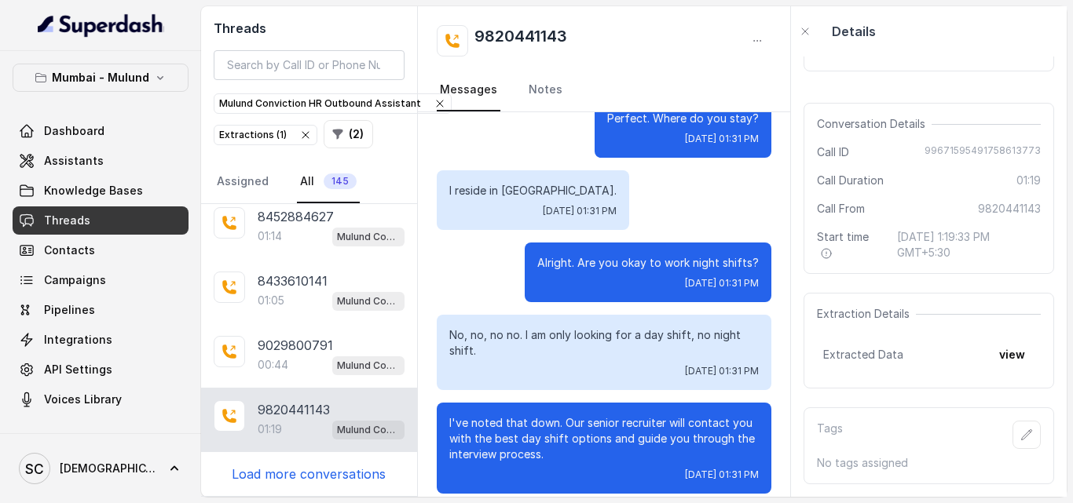
click at [307, 474] on p "Load more conversations" at bounding box center [309, 474] width 154 height 19
click at [291, 474] on p "8655852550" at bounding box center [295, 474] width 74 height 19
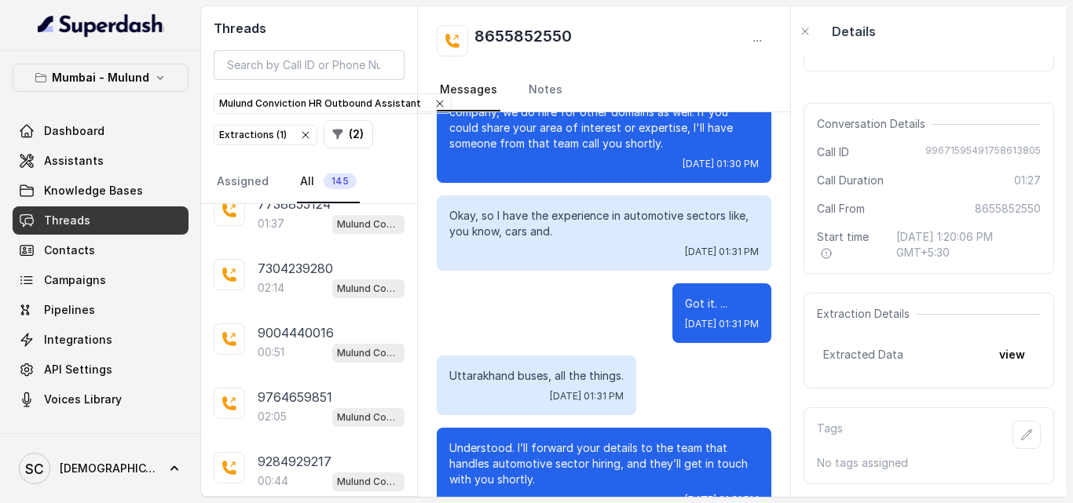
scroll to position [6192, 0]
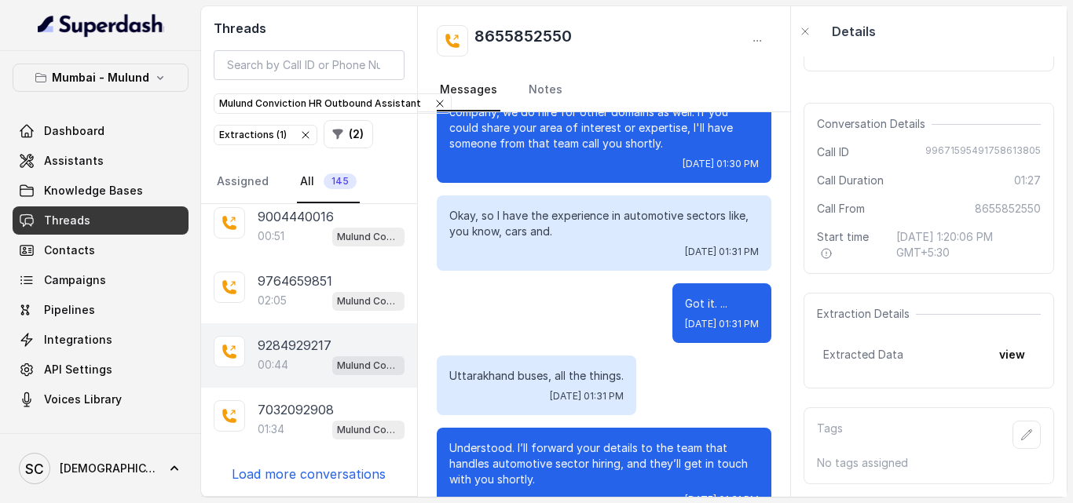
click at [291, 357] on div "00:44 Mulund Conviction HR Outbound Assistant" at bounding box center [331, 365] width 147 height 20
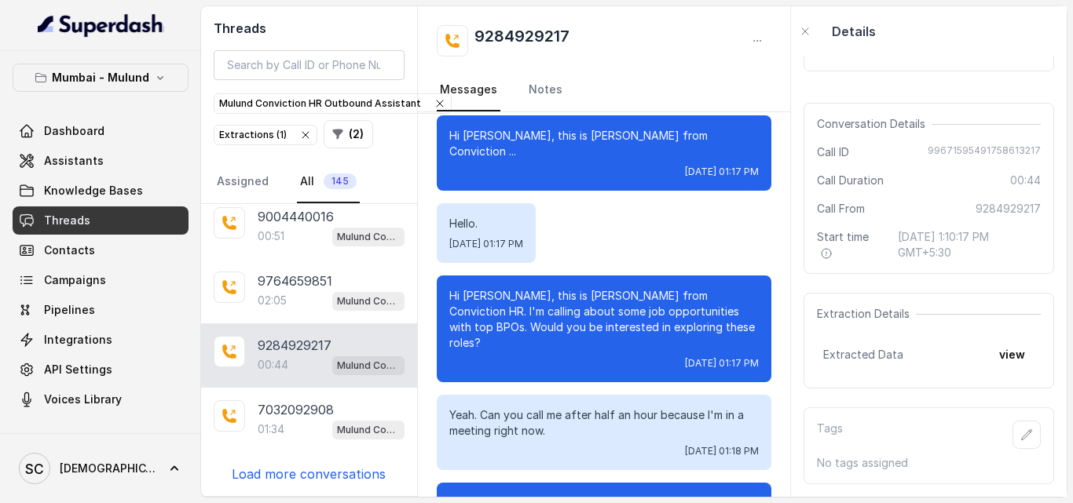
scroll to position [157, 0]
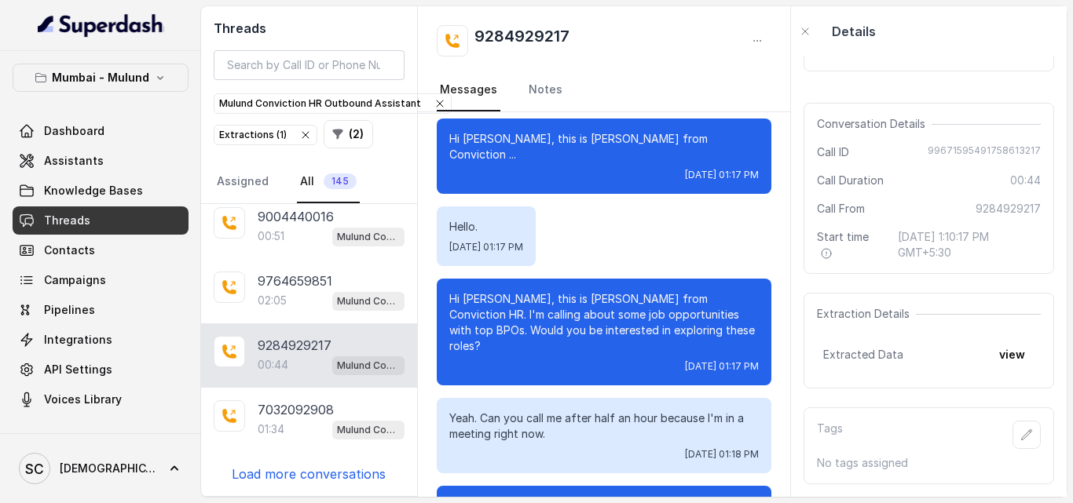
drag, startPoint x: 777, startPoint y: 263, endPoint x: 777, endPoint y: 232, distance: 31.4
click at [777, 232] on div "Hello, Hi. Am I speaking with Nitin? Tue, Sep 23, 2025, 01:17 PM Yeah, who's th…" at bounding box center [604, 347] width 372 height 785
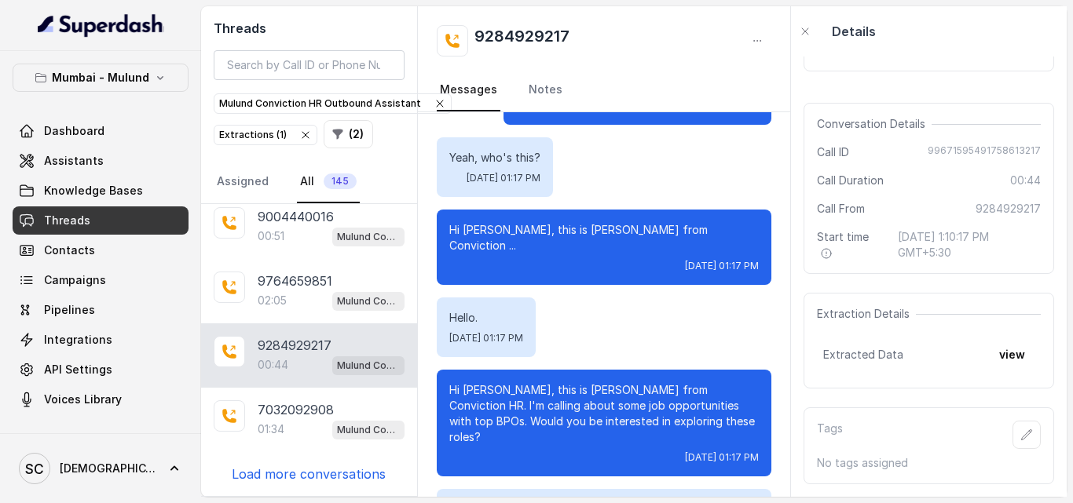
scroll to position [57, 0]
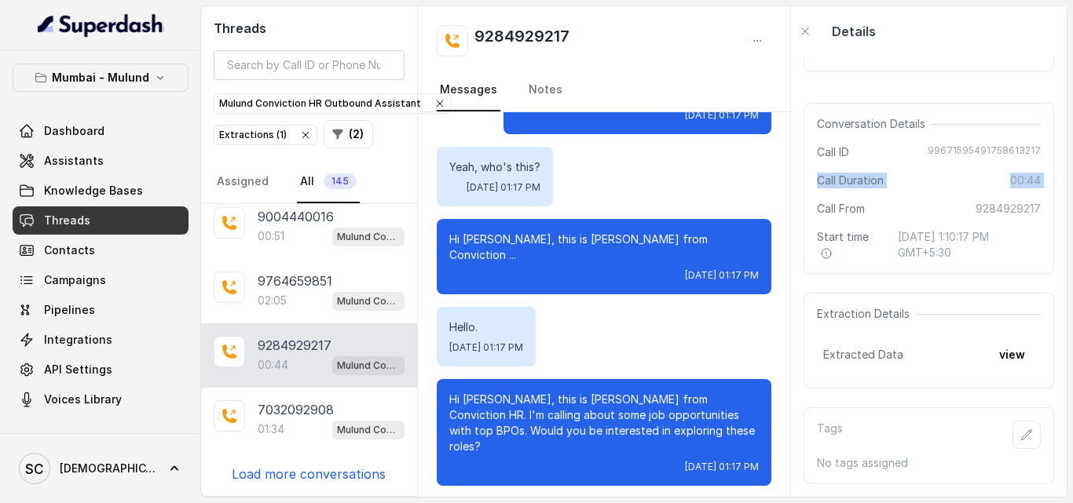
drag, startPoint x: 796, startPoint y: 196, endPoint x: 797, endPoint y: 158, distance: 37.7
click at [797, 158] on div "Download call recording securely Conversation Details Call ID 99671595491758613…" at bounding box center [929, 277] width 276 height 441
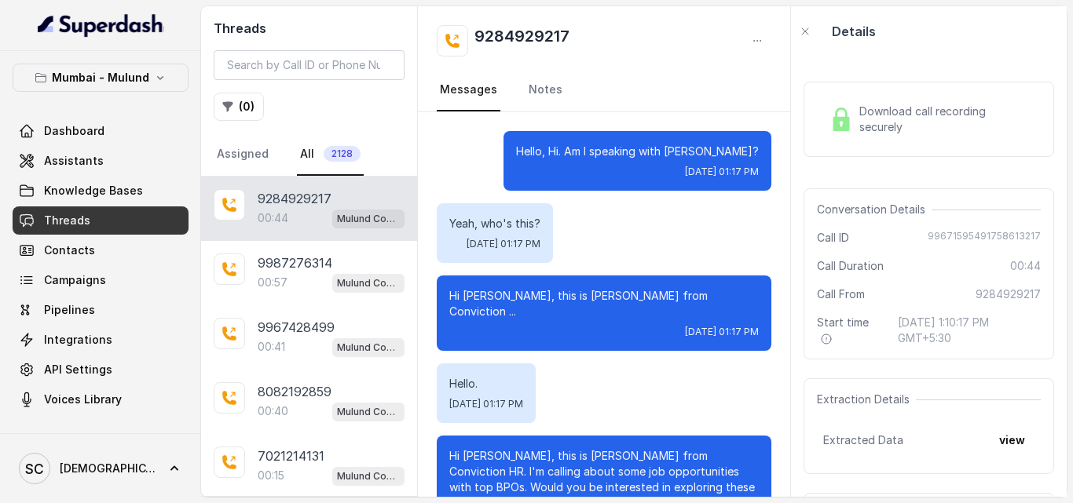
scroll to position [369, 0]
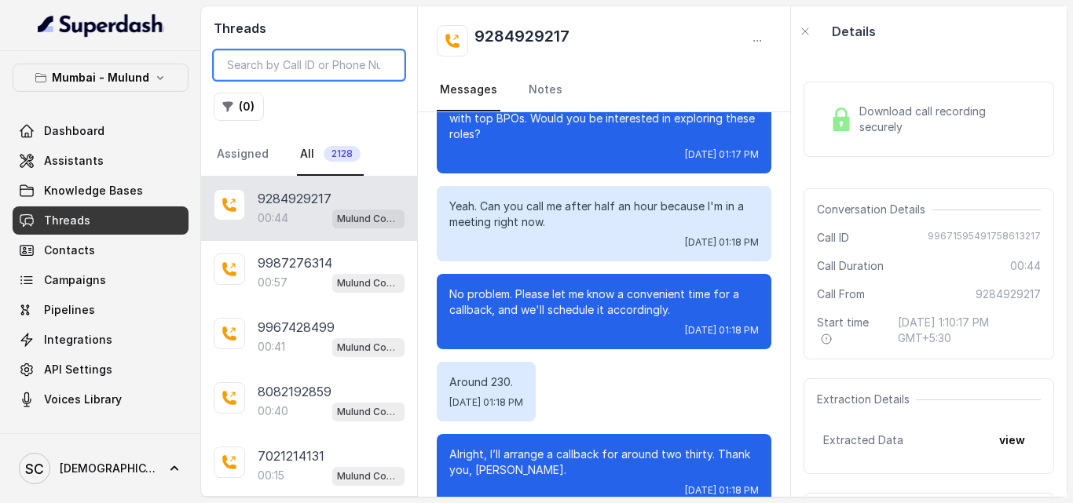
click at [280, 65] on input "search" at bounding box center [309, 65] width 191 height 30
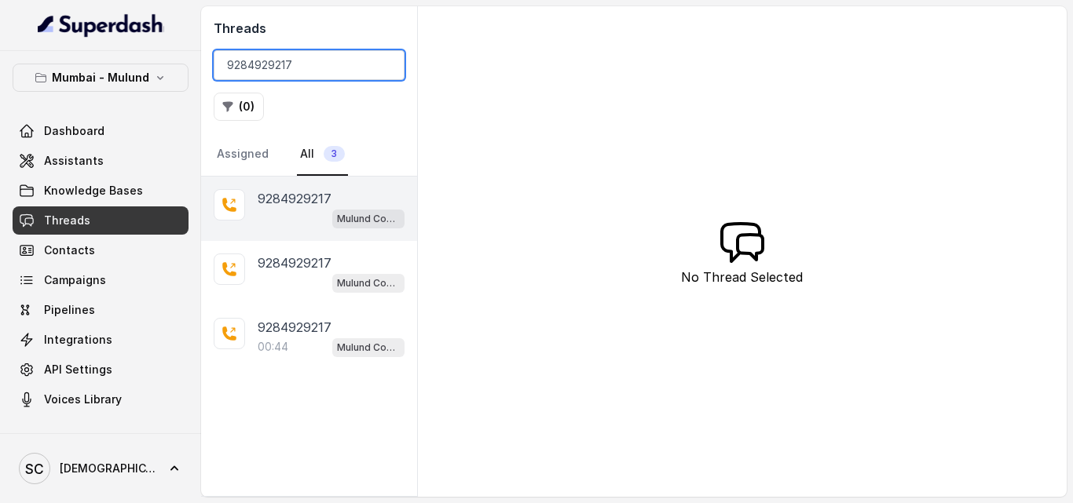
type input "9284929217"
click at [298, 204] on p "9284929217" at bounding box center [295, 198] width 74 height 19
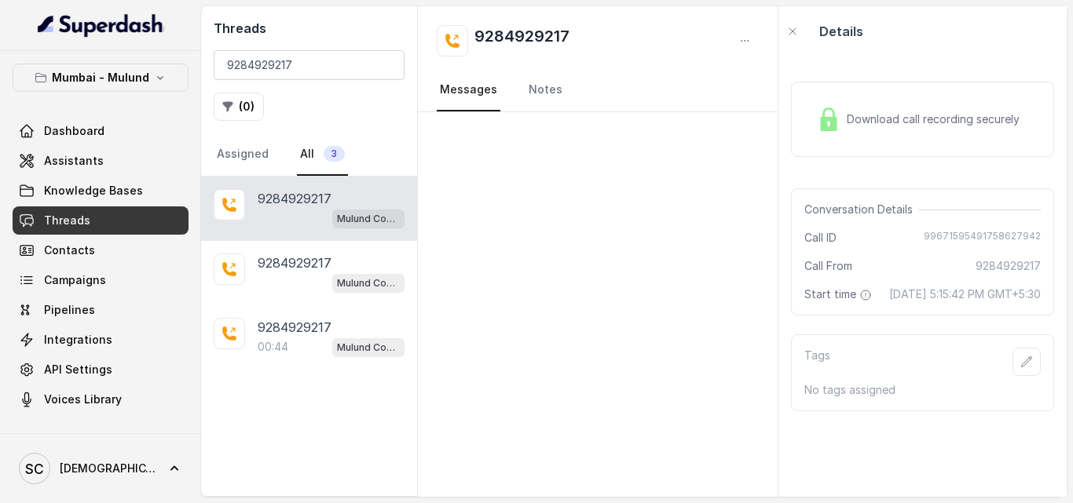
click at [701, 221] on div at bounding box center [598, 304] width 360 height 385
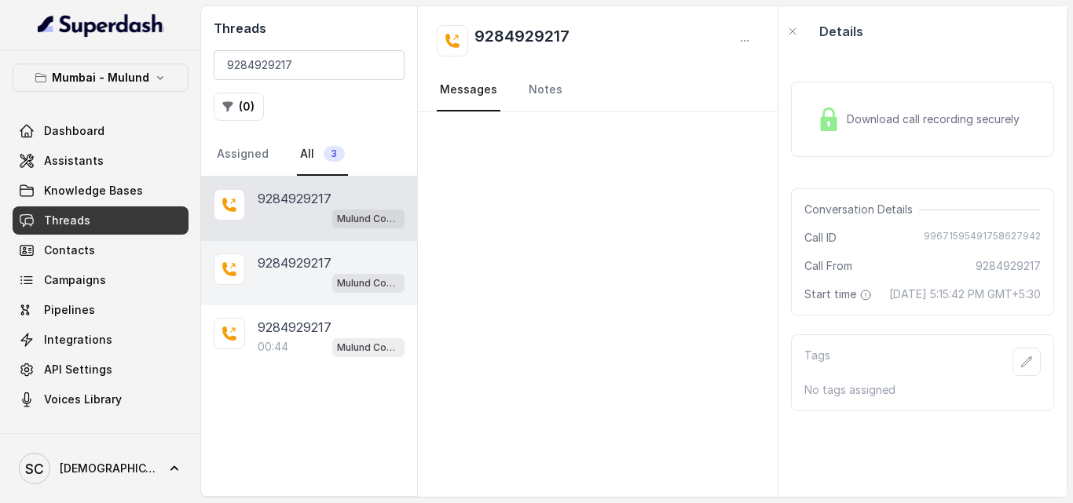
click at [278, 273] on div "Mulund Conviction HR Outbound Assistant" at bounding box center [331, 283] width 147 height 20
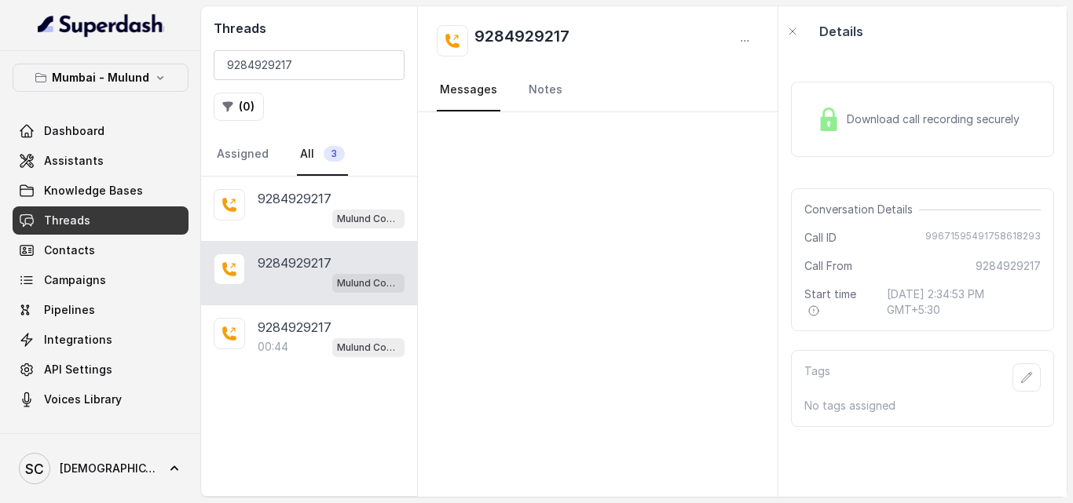
click at [944, 429] on div "Download call recording securely Conversation Details Call ID [PHONE_NUMBER] Ca…" at bounding box center [922, 277] width 288 height 441
click at [1012, 374] on button "button" at bounding box center [1026, 378] width 28 height 28
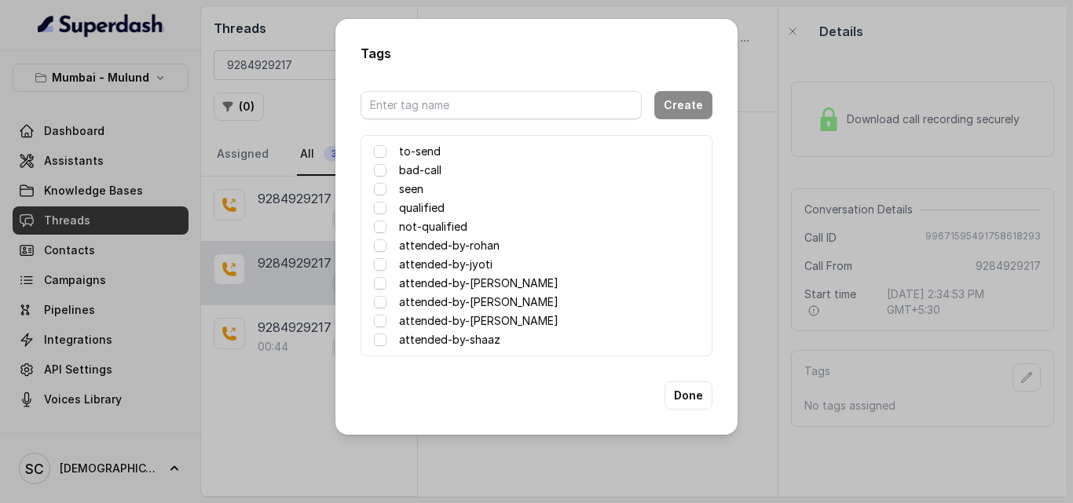
click at [768, 396] on div "Tags Create to-send bad-call seen qualified not-qualified attended-by[PERSON_NA…" at bounding box center [536, 251] width 1073 height 503
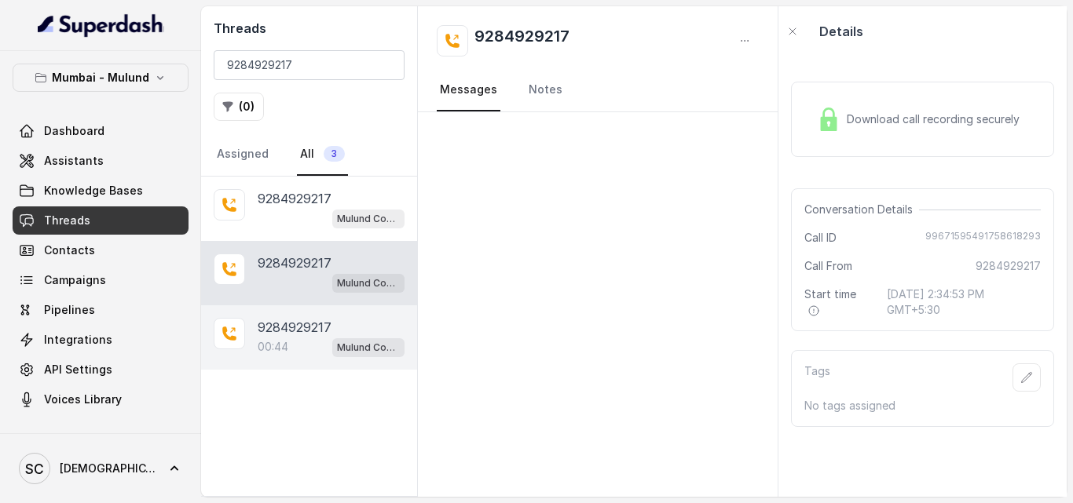
click at [276, 352] on p "00:44" at bounding box center [273, 347] width 31 height 16
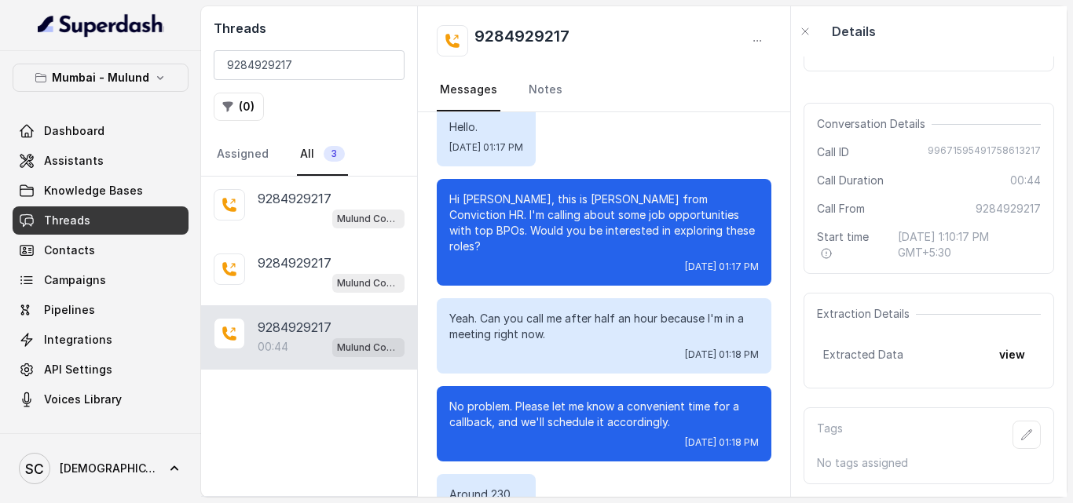
scroll to position [99, 0]
click at [1020, 429] on icon "button" at bounding box center [1026, 435] width 13 height 13
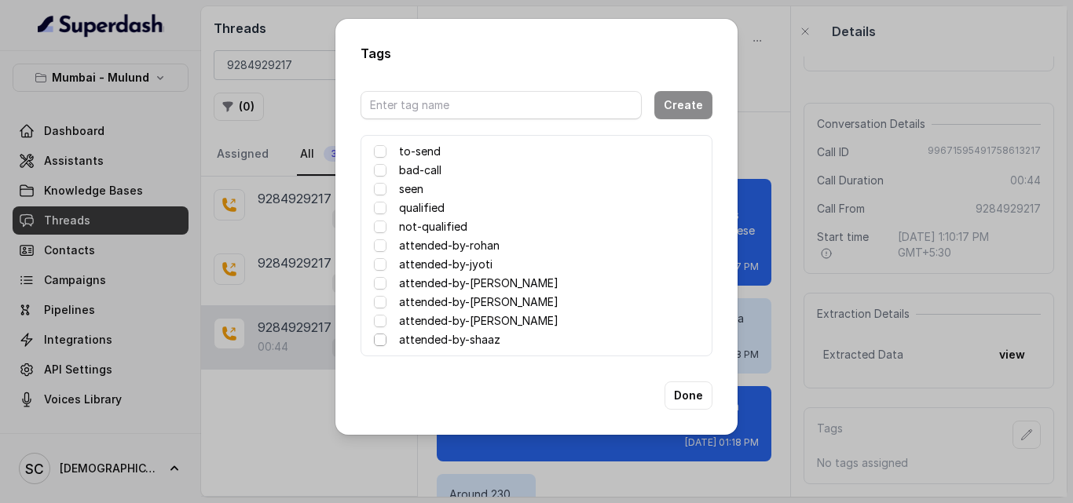
click at [381, 338] on span at bounding box center [380, 340] width 13 height 13
click at [686, 396] on button "Done" at bounding box center [688, 396] width 48 height 28
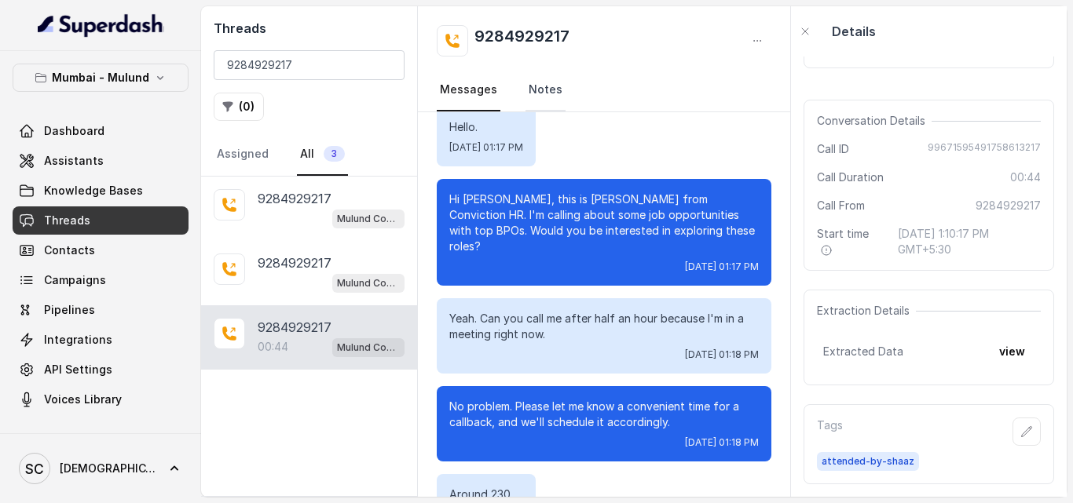
click at [542, 89] on link "Notes" at bounding box center [545, 90] width 40 height 42
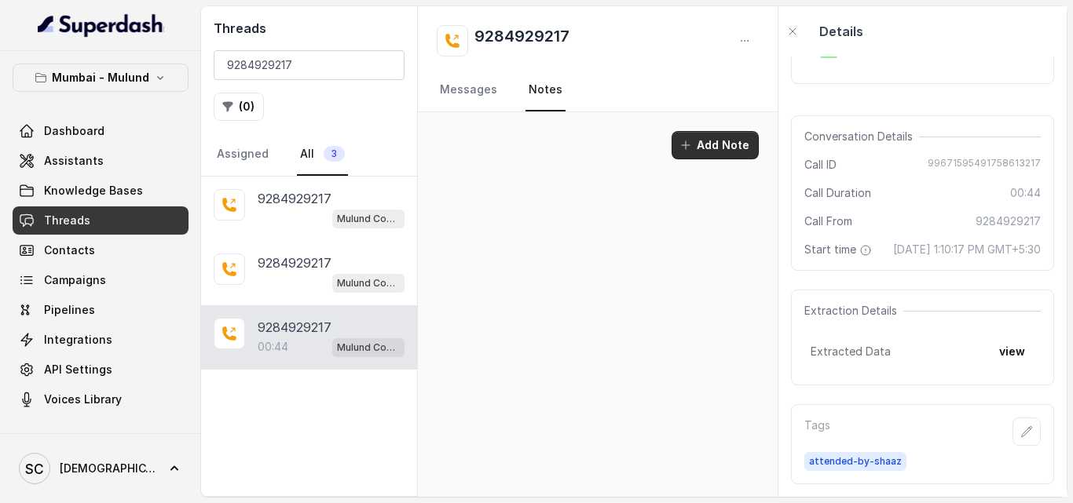
click at [722, 146] on button "Add Note" at bounding box center [715, 145] width 87 height 28
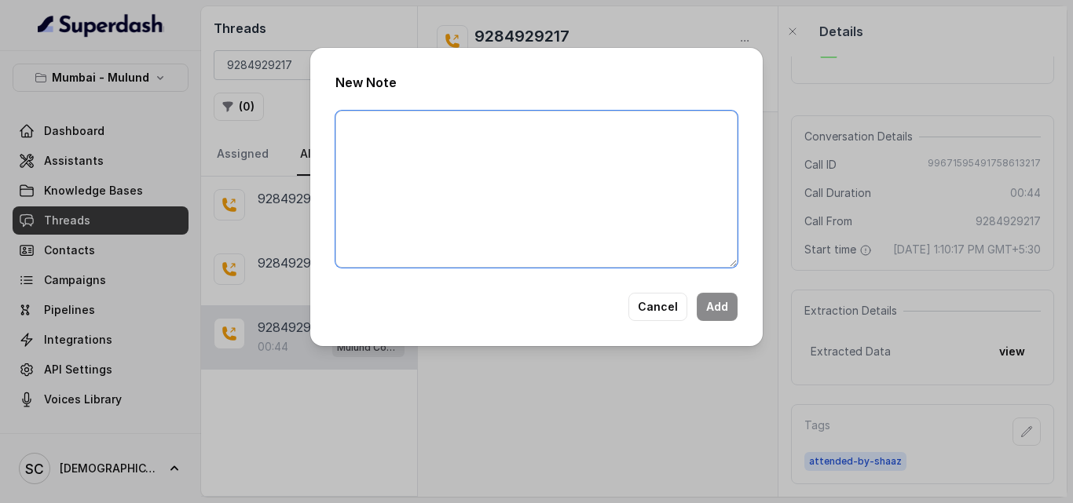
click at [551, 178] on textarea at bounding box center [536, 189] width 402 height 157
type textarea "Call Continue Busy"
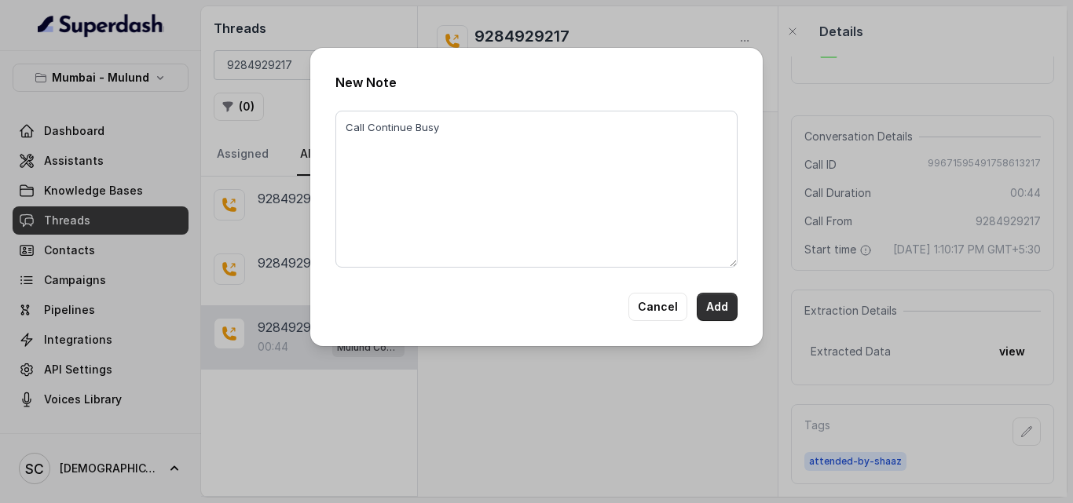
click at [702, 305] on button "Add" at bounding box center [717, 307] width 41 height 28
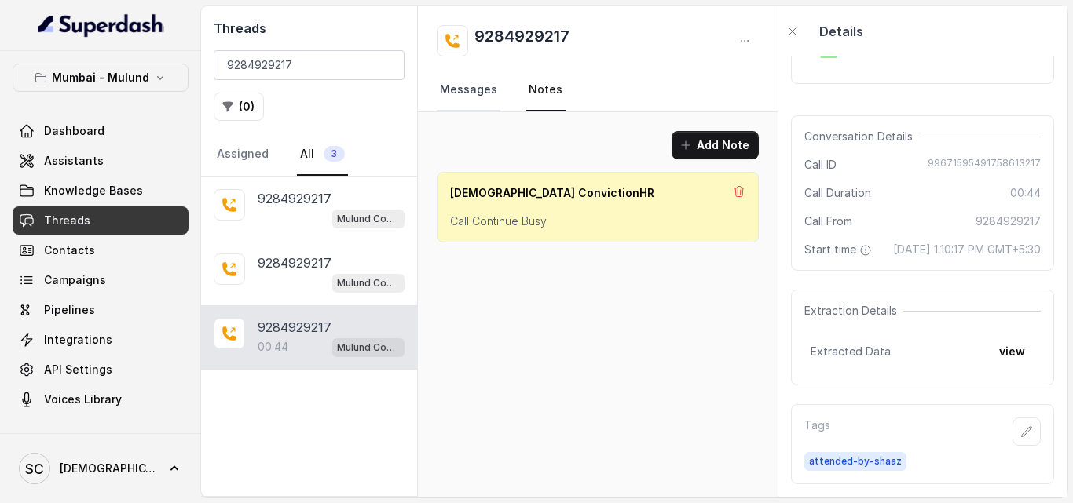
click at [470, 95] on link "Messages" at bounding box center [469, 90] width 64 height 42
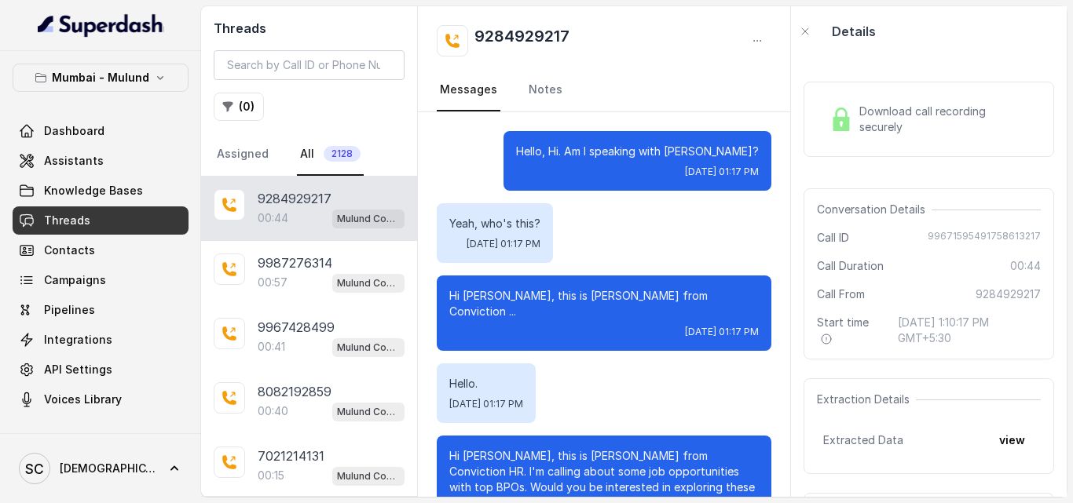
scroll to position [369, 0]
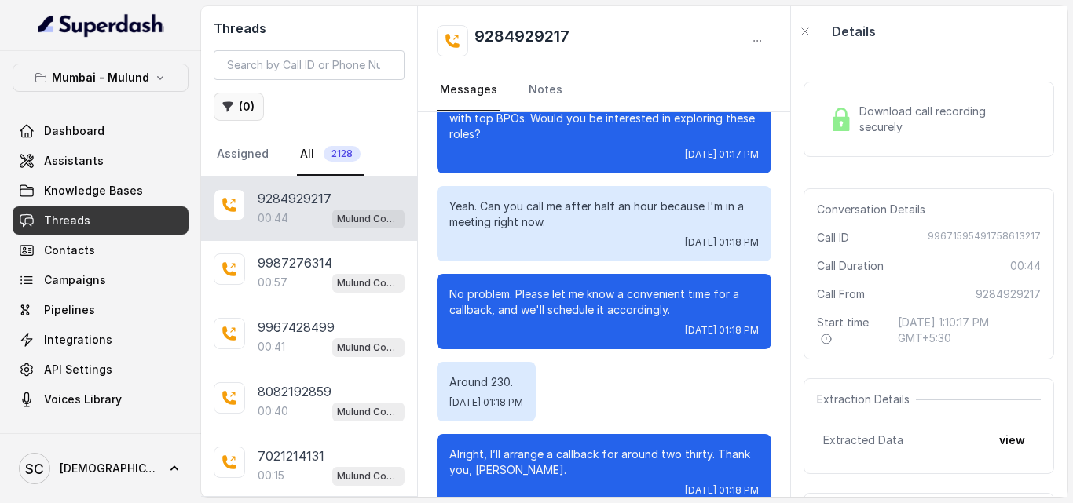
click at [246, 112] on button "( 0 )" at bounding box center [239, 107] width 50 height 28
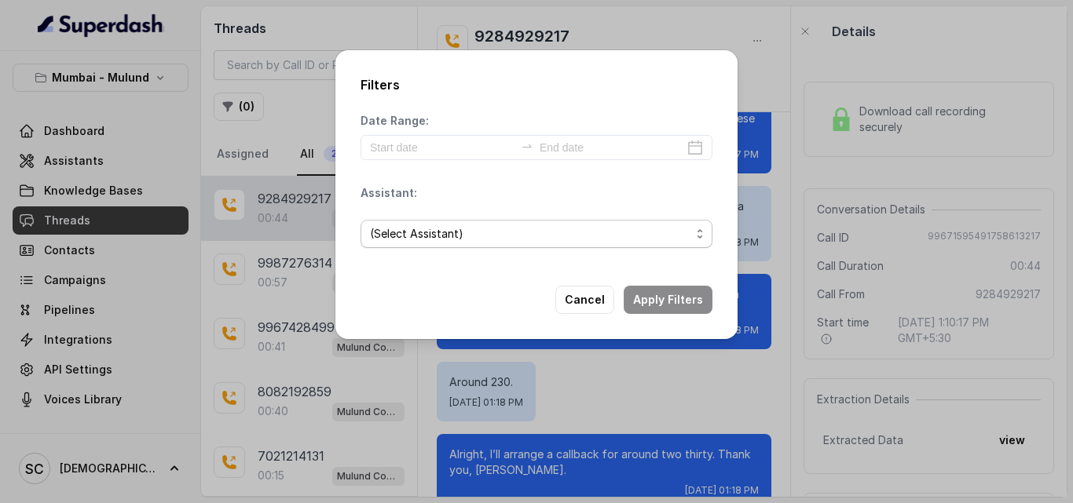
click at [430, 243] on span "(Select Assistant)" at bounding box center [530, 234] width 320 height 19
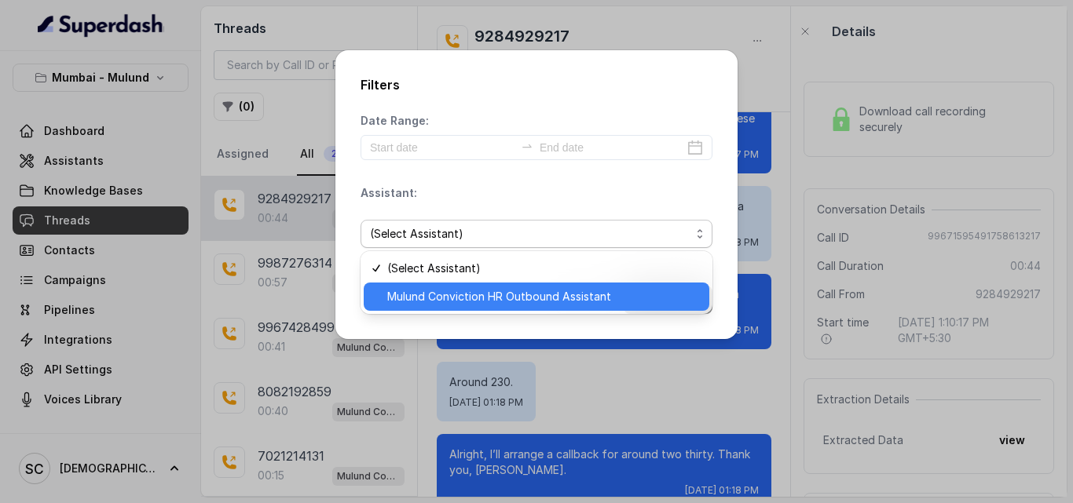
click at [443, 295] on span "Mulund Conviction HR Outbound Assistant" at bounding box center [543, 296] width 313 height 19
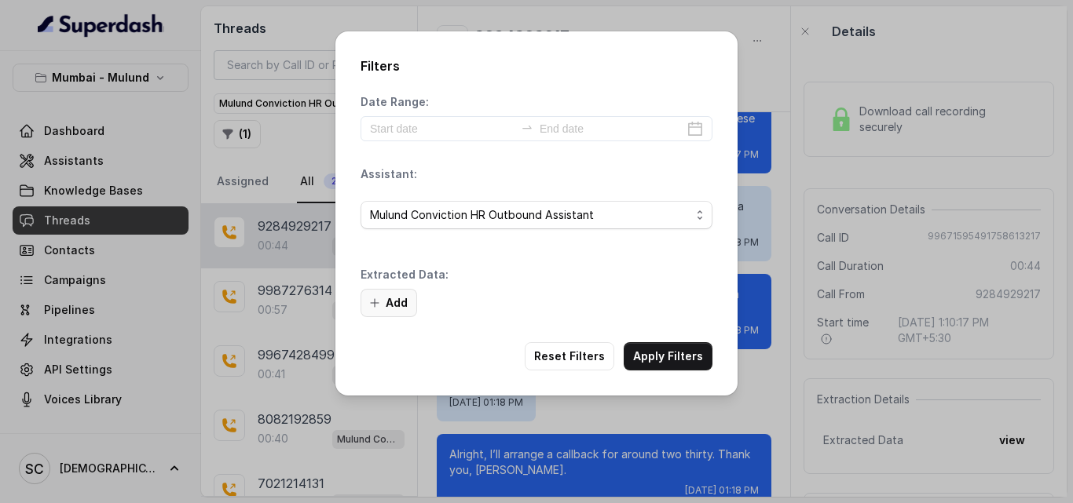
click at [393, 297] on button "Add" at bounding box center [388, 303] width 57 height 28
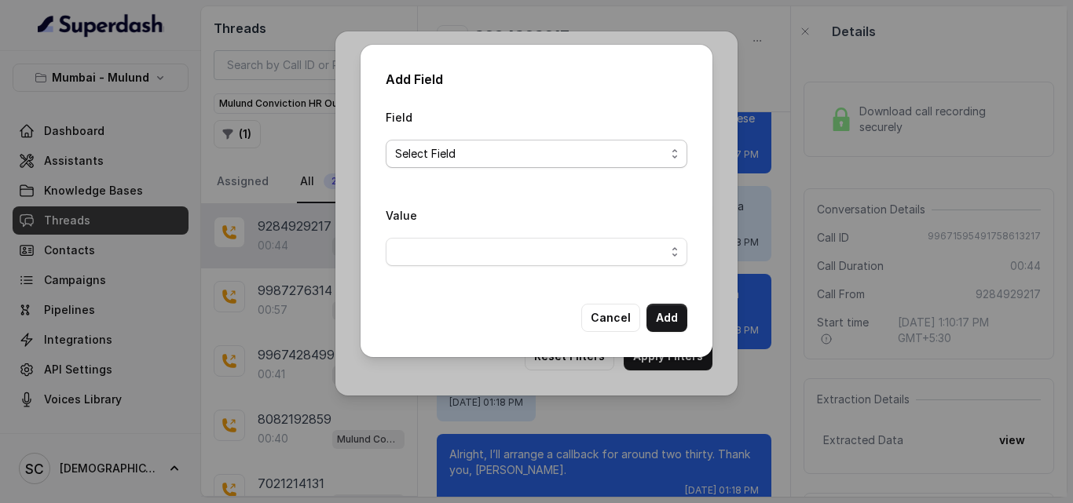
click at [616, 155] on span "Select Field" at bounding box center [530, 154] width 270 height 19
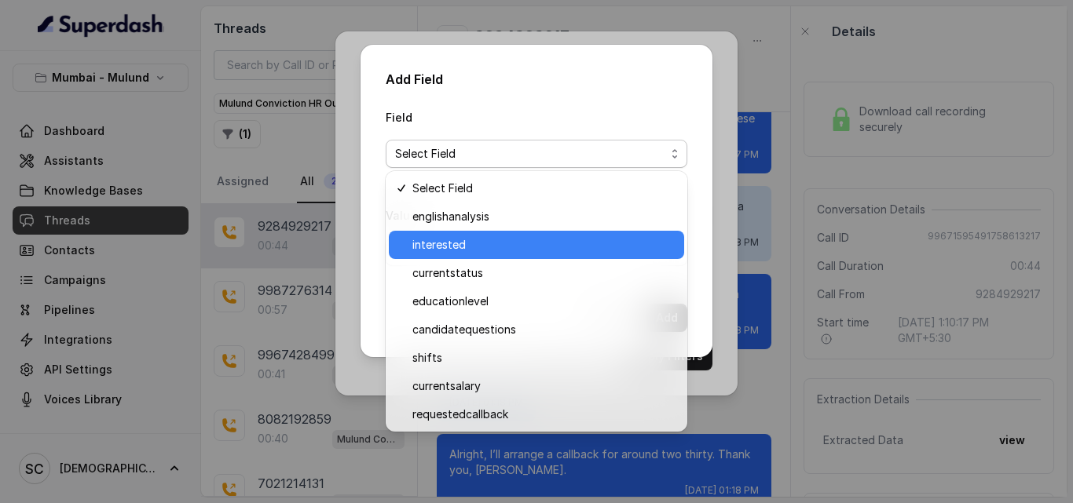
click at [578, 232] on div "interested" at bounding box center [536, 245] width 295 height 28
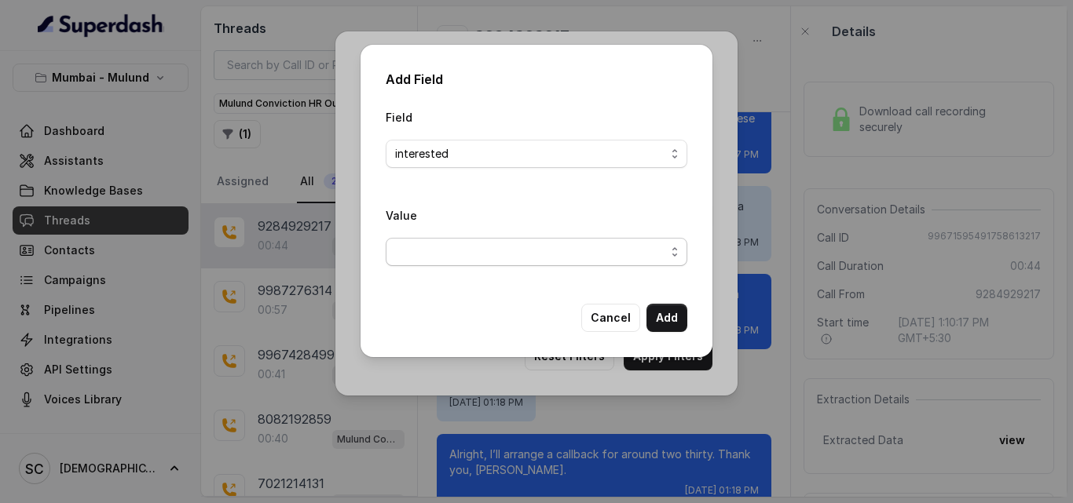
click at [572, 252] on span "button" at bounding box center [537, 252] width 302 height 28
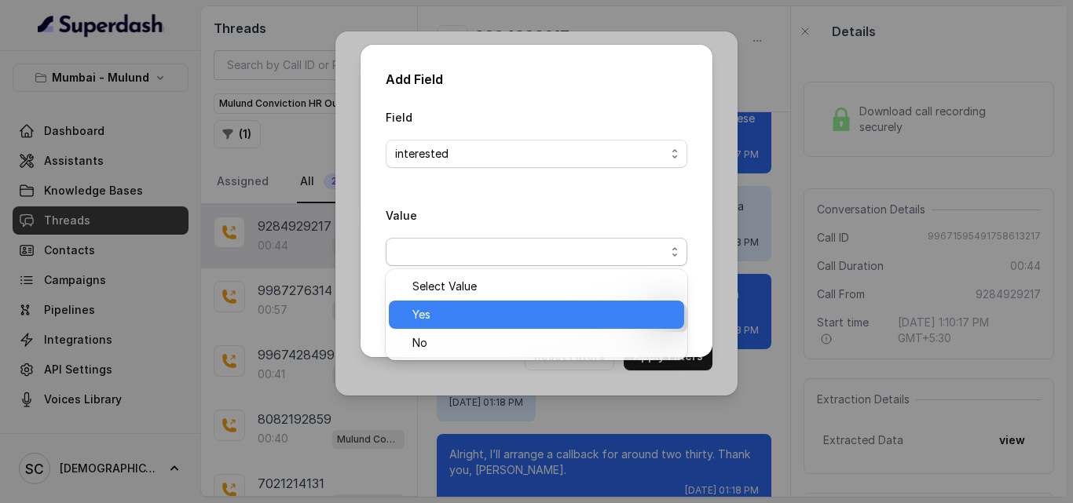
click at [564, 309] on span "Yes" at bounding box center [543, 315] width 262 height 19
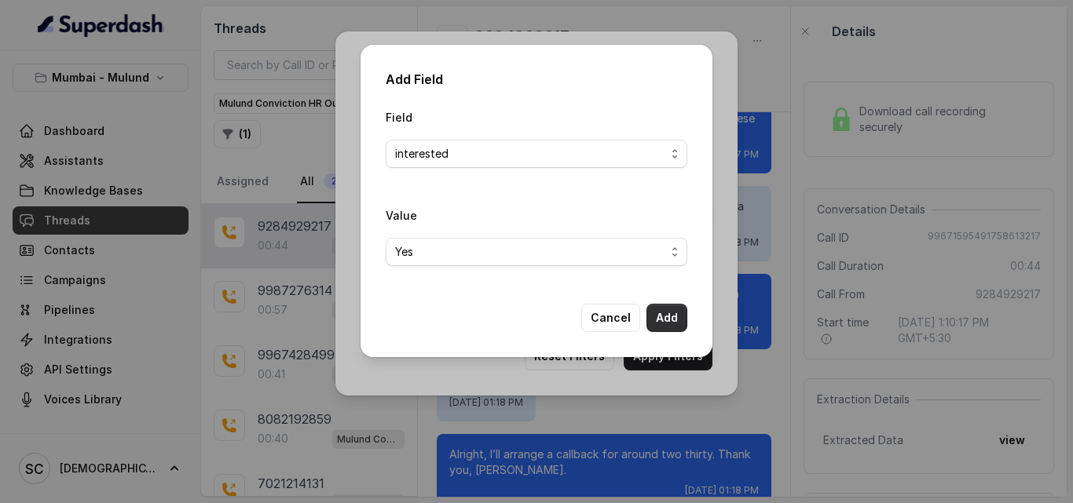
click at [666, 319] on button "Add" at bounding box center [666, 318] width 41 height 28
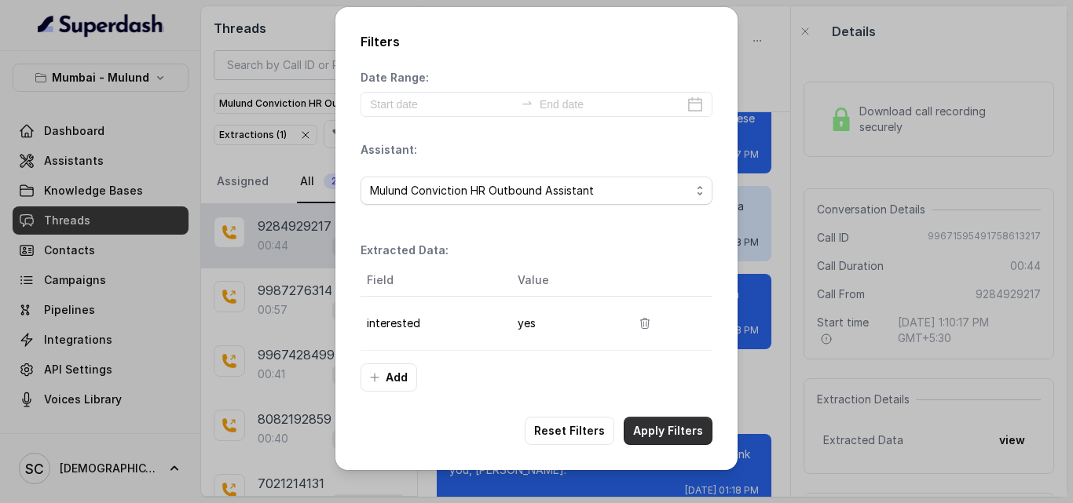
click at [666, 428] on button "Apply Filters" at bounding box center [668, 431] width 89 height 28
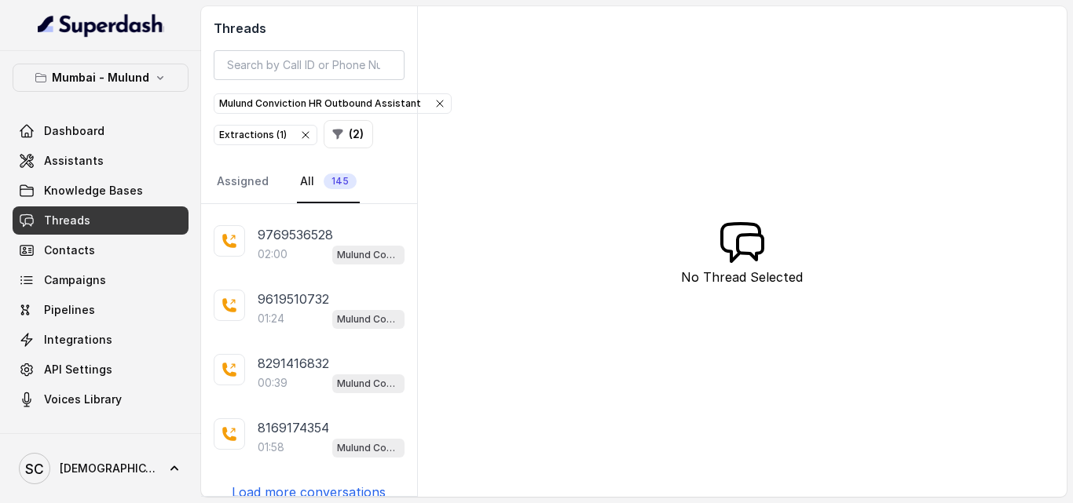
scroll to position [396, 0]
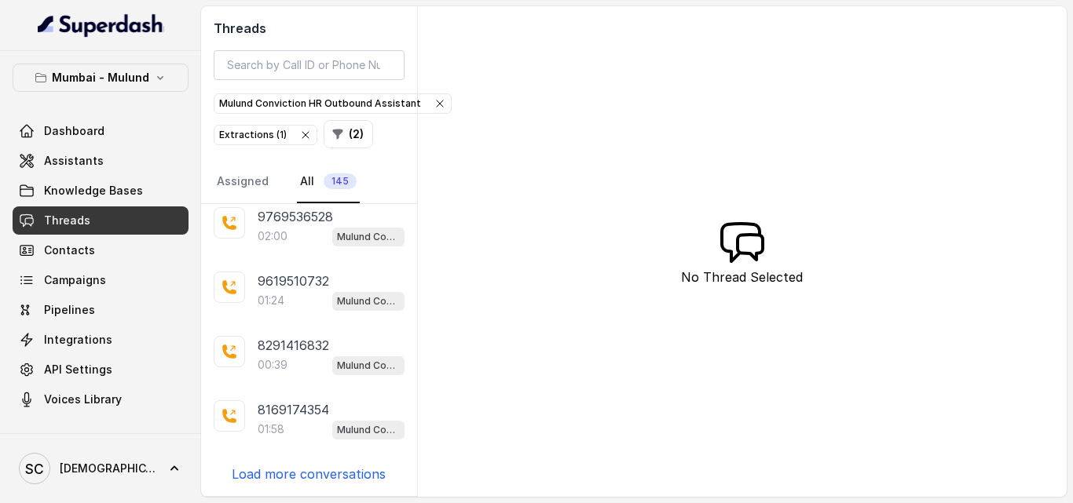
click at [349, 470] on p "Load more conversations" at bounding box center [309, 474] width 154 height 19
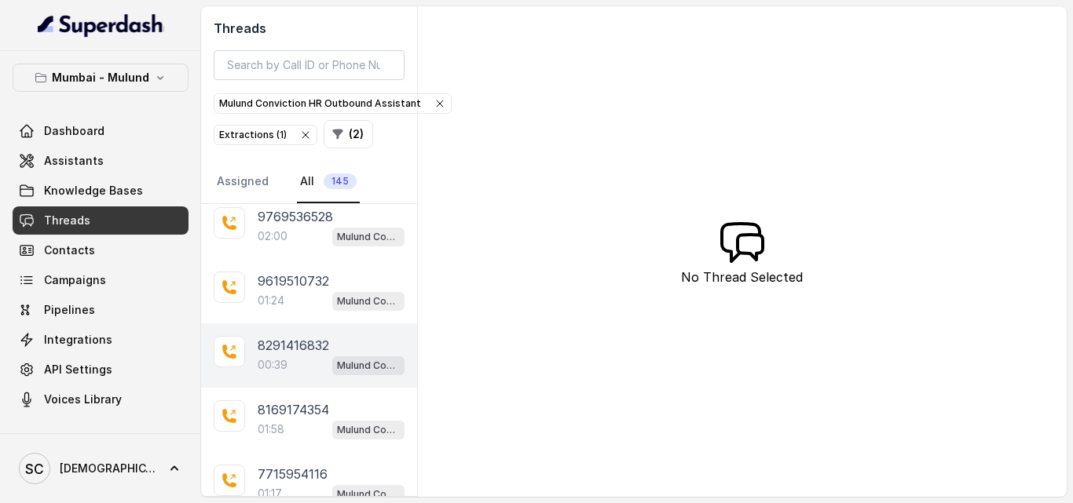
click at [402, 338] on div "8291416832 00:39 Mulund Conviction HR Outbound Assistant" at bounding box center [309, 356] width 216 height 64
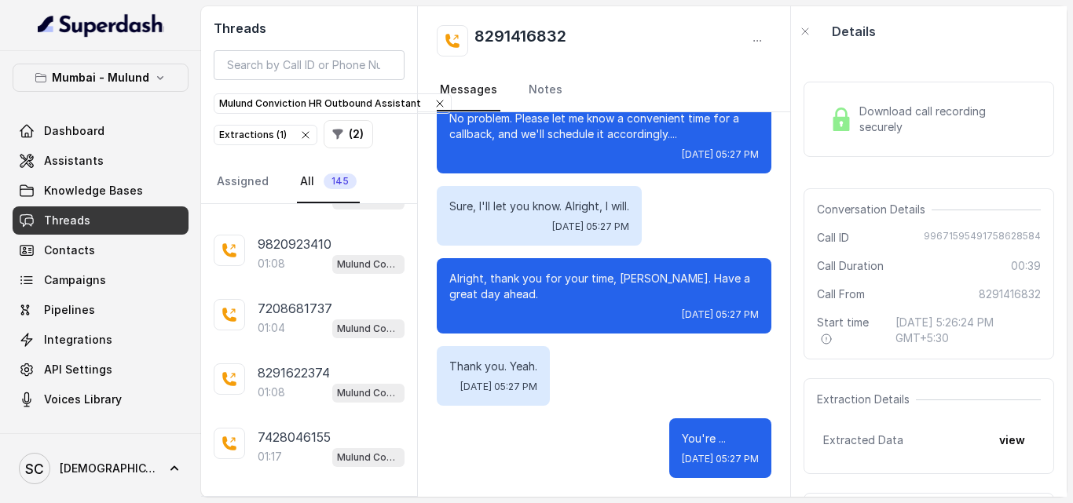
scroll to position [1040, 0]
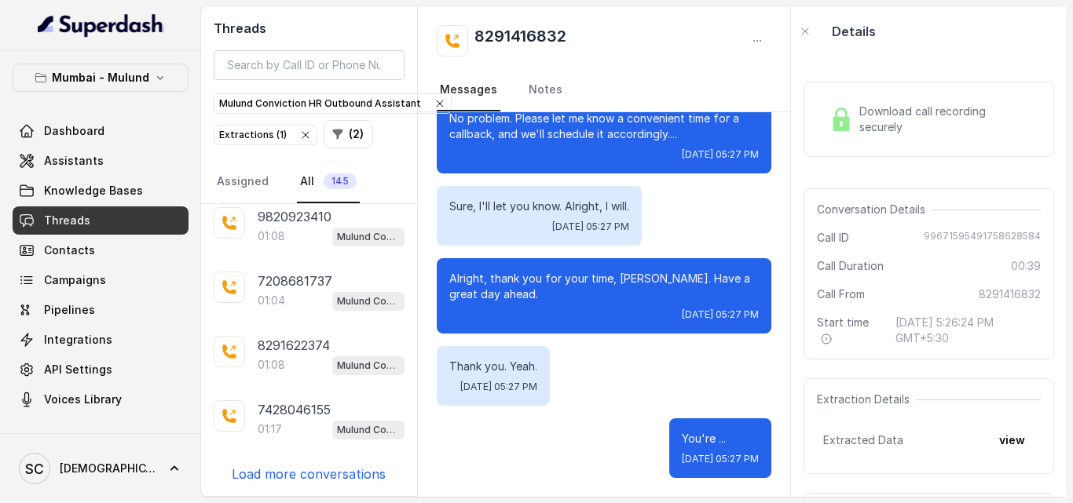
click at [371, 479] on p "Load more conversations" at bounding box center [309, 474] width 154 height 19
click at [331, 472] on p "Load more conversations" at bounding box center [309, 474] width 154 height 19
click at [343, 478] on p "Load more conversations" at bounding box center [309, 474] width 154 height 19
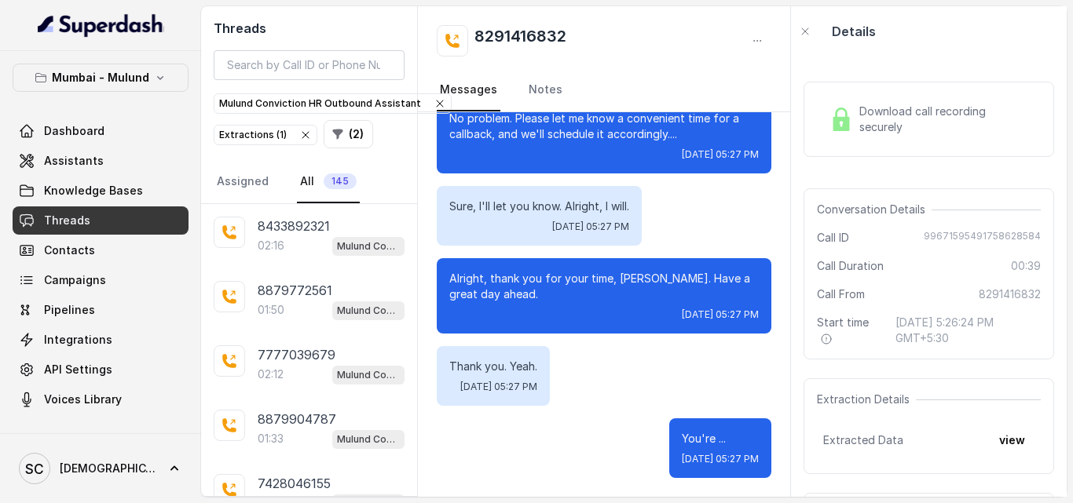
scroll to position [2972, 0]
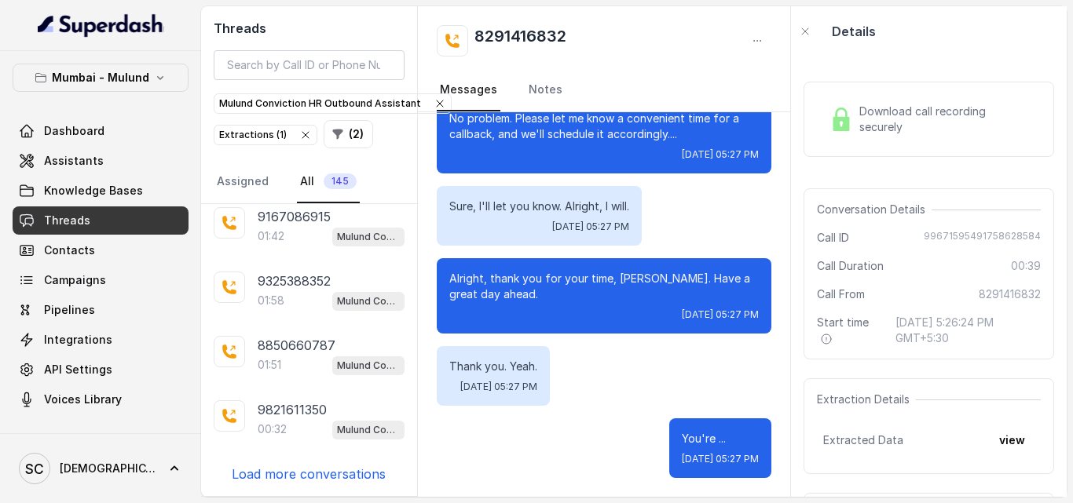
click at [356, 477] on p "Load more conversations" at bounding box center [309, 474] width 154 height 19
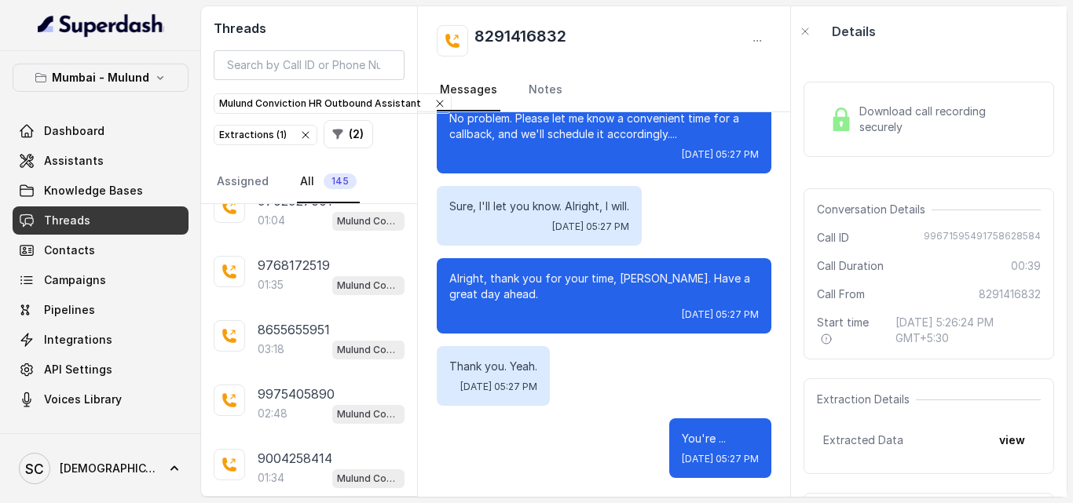
scroll to position [3616, 0]
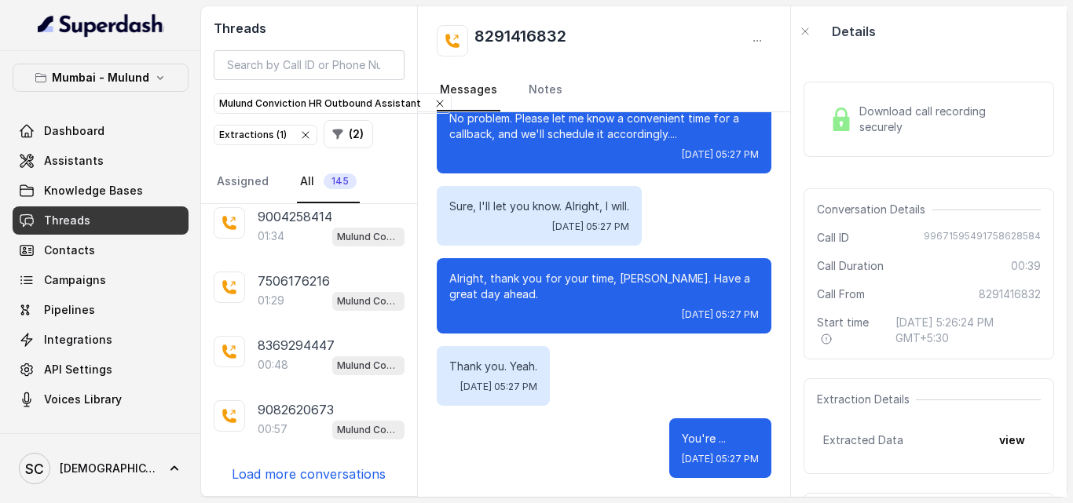
click at [328, 474] on p "Load more conversations" at bounding box center [309, 474] width 154 height 19
click at [353, 478] on p "Load more conversations" at bounding box center [309, 474] width 154 height 19
click at [357, 476] on p "Load more conversations" at bounding box center [309, 474] width 154 height 19
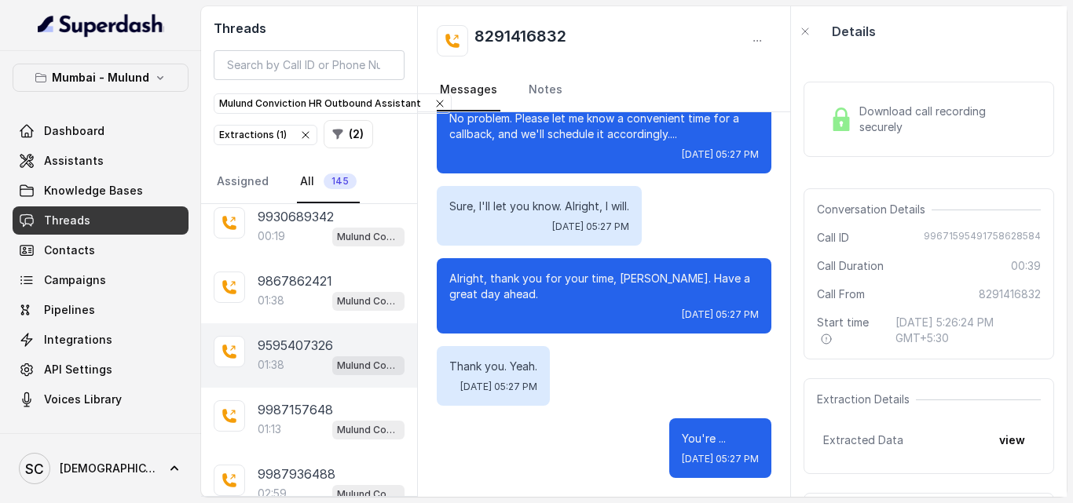
click at [295, 345] on p "9595407326" at bounding box center [295, 345] width 75 height 19
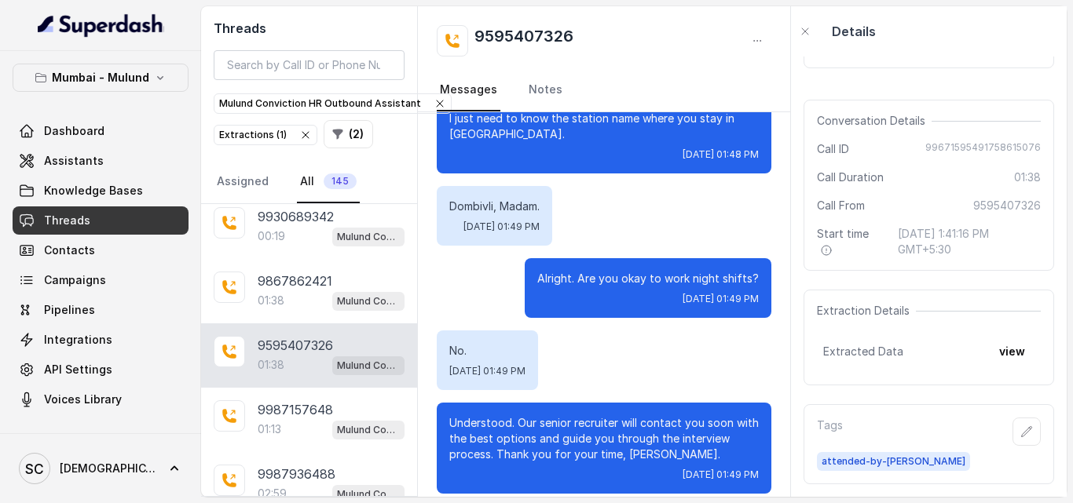
scroll to position [102, 0]
click at [298, 456] on div "9987936488 02:59 Mulund Conviction HR Outbound Assistant" at bounding box center [309, 484] width 216 height 64
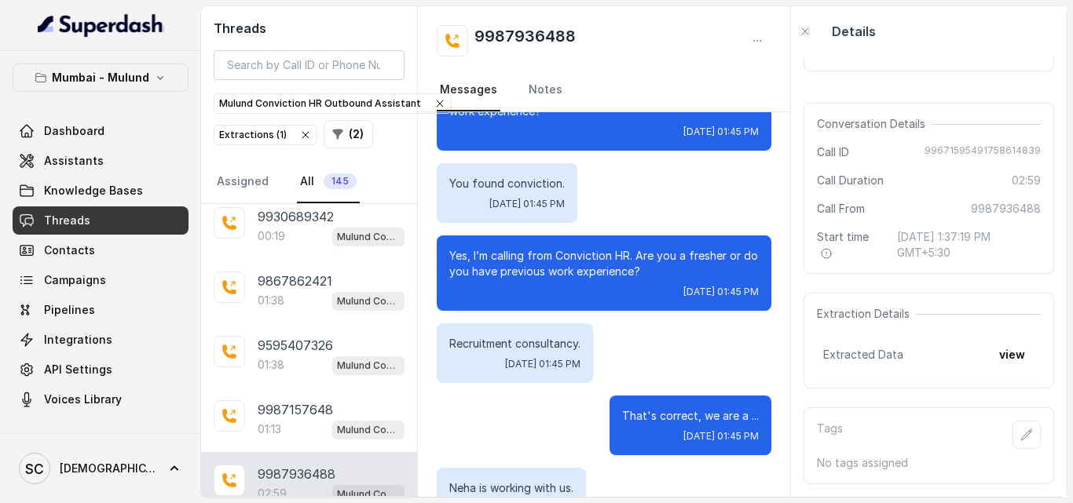
scroll to position [376, 0]
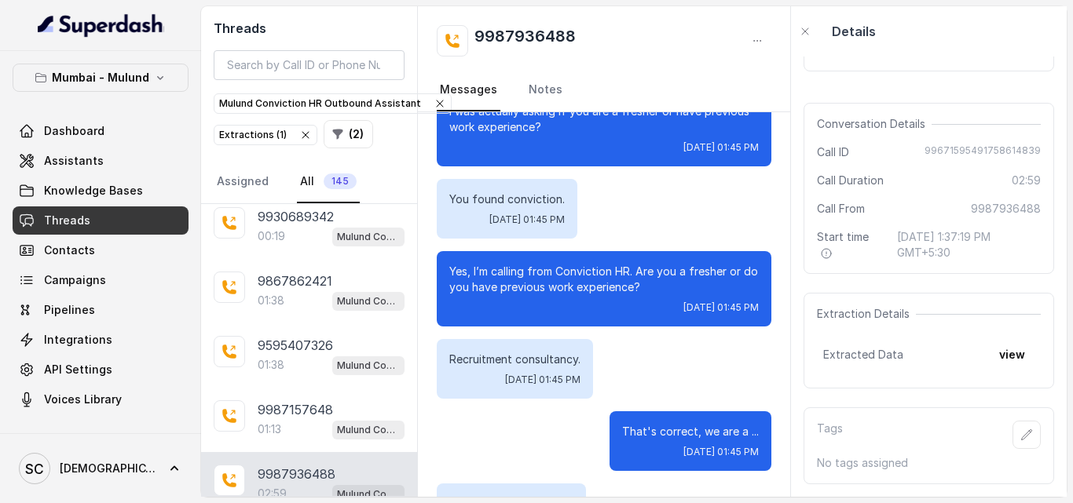
drag, startPoint x: 795, startPoint y: 180, endPoint x: 792, endPoint y: 137, distance: 43.3
click at [790, 137] on div "Hello, Hi. Am I speaking with [PERSON_NAME]? [DATE] 01:44 PM Haan Bolie. [DATE]…" at bounding box center [604, 304] width 372 height 385
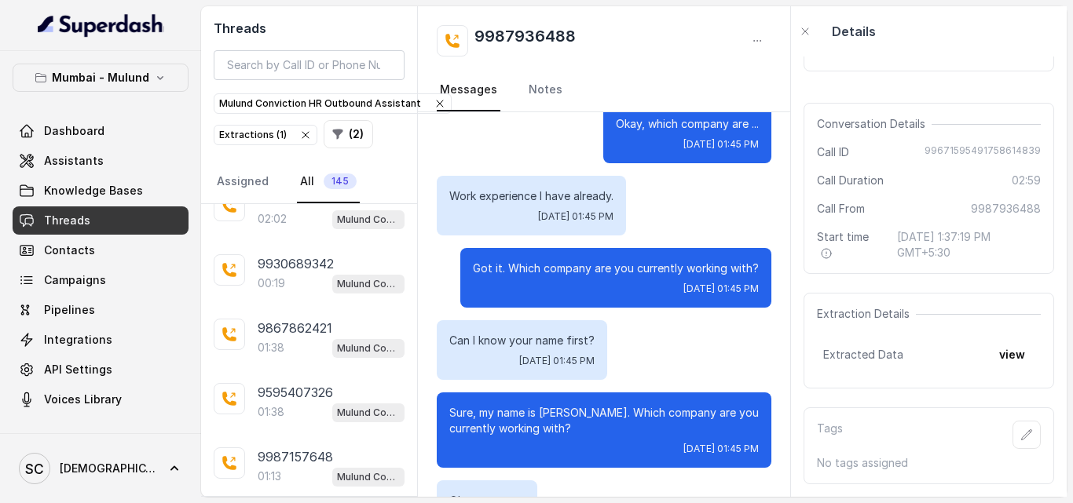
scroll to position [5046, 0]
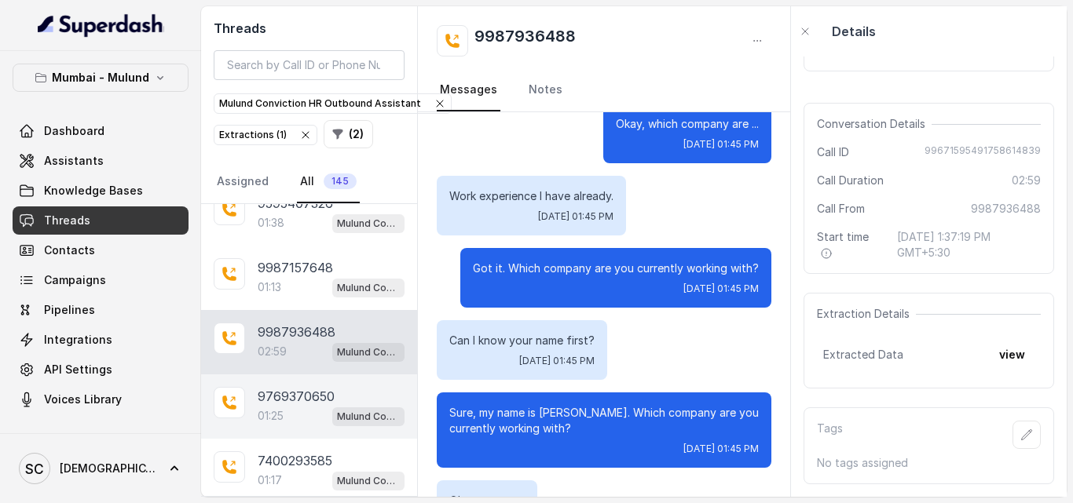
click at [264, 393] on p "9769370650" at bounding box center [296, 396] width 77 height 19
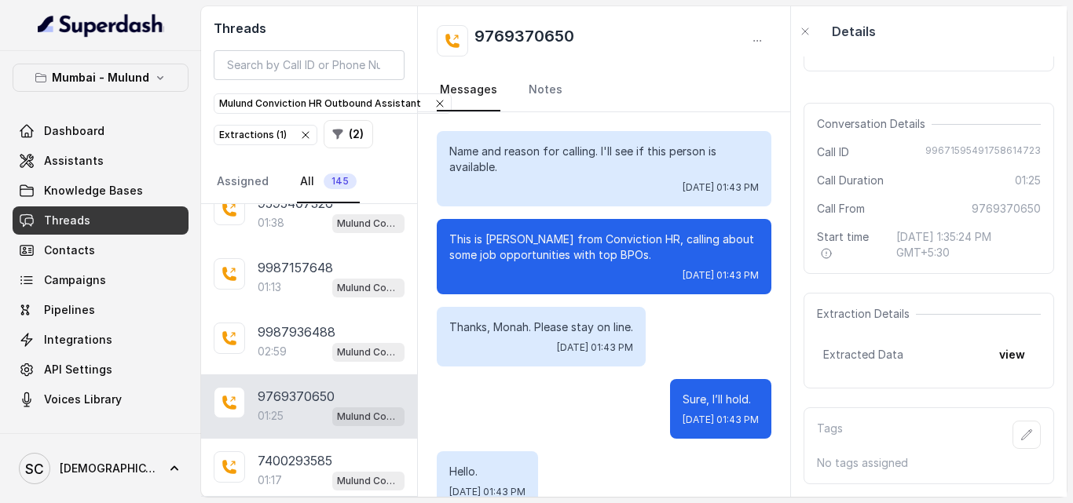
scroll to position [690, 0]
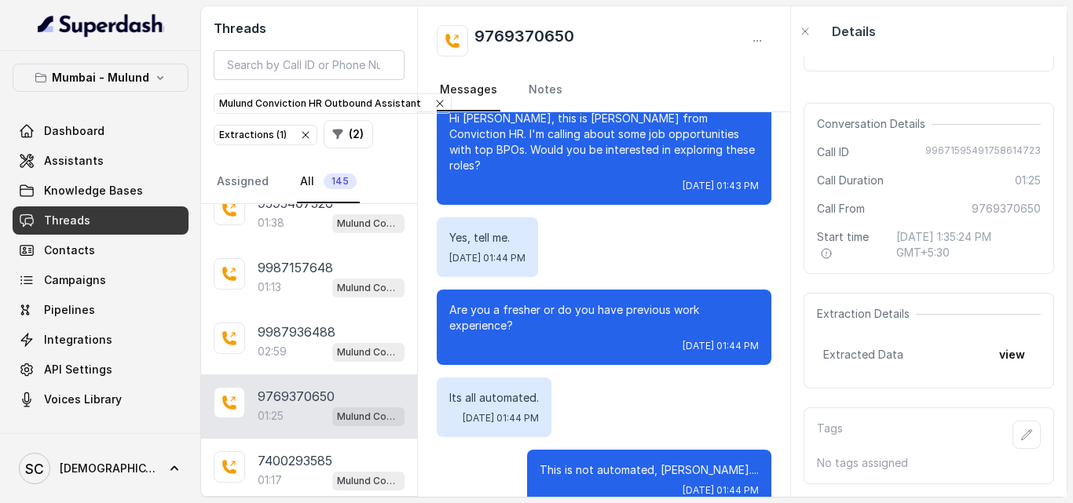
drag, startPoint x: 795, startPoint y: 410, endPoint x: 784, endPoint y: 313, distance: 98.0
click at [784, 312] on div "Name and reason for calling. I'll see if this person is available. [DATE] 01:43…" at bounding box center [604, 304] width 372 height 385
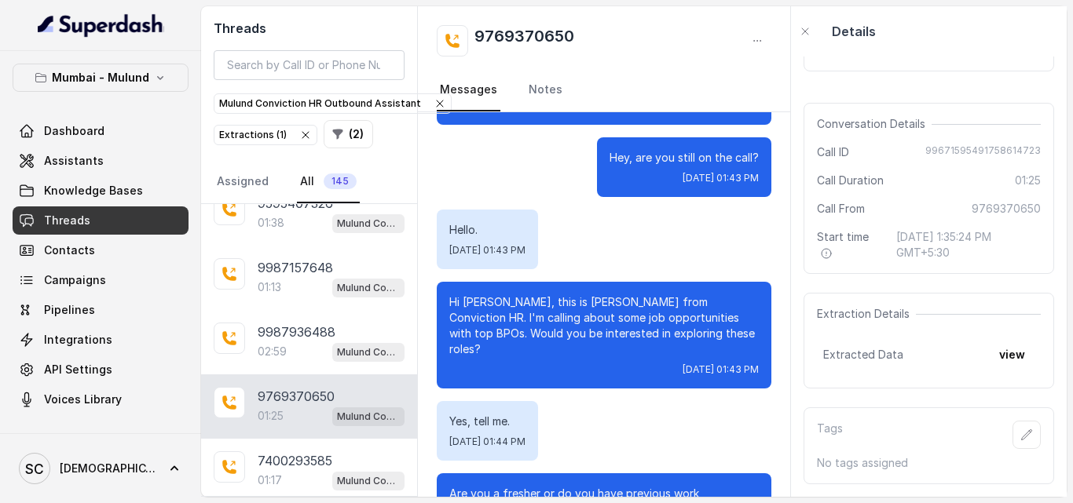
scroll to position [501, 0]
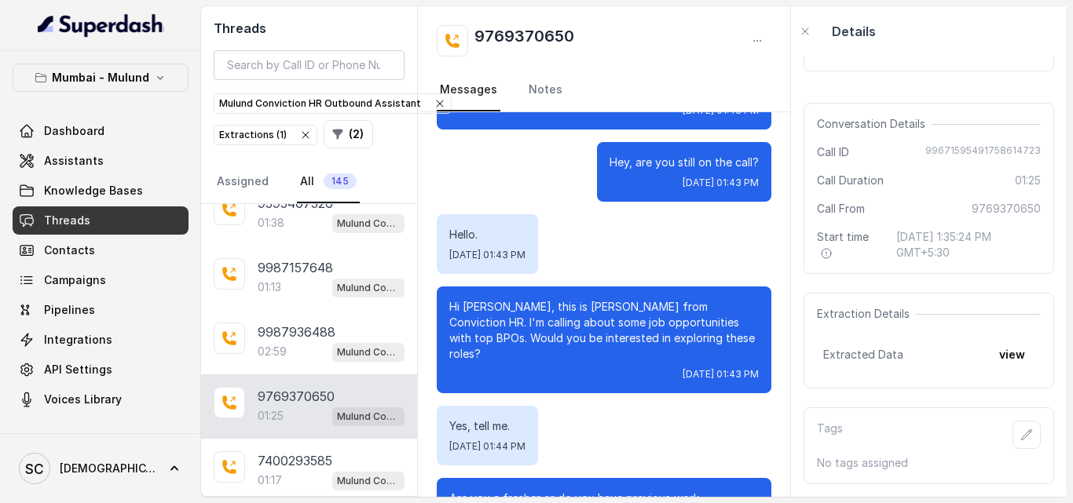
drag, startPoint x: 796, startPoint y: 300, endPoint x: 796, endPoint y: 272, distance: 28.3
click at [796, 272] on div "Download call recording securely Conversation Details Call ID [PHONE_NUMBER] Ca…" at bounding box center [929, 277] width 276 height 441
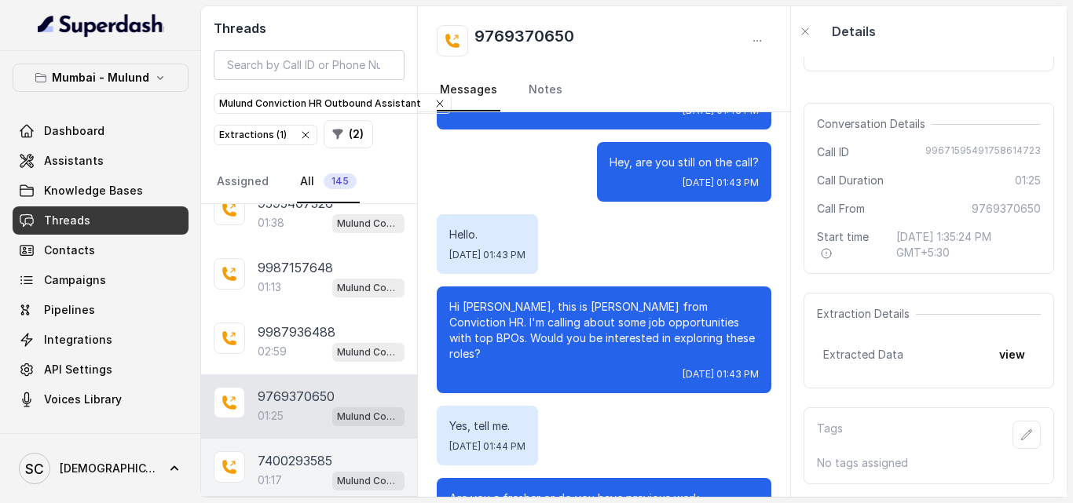
click at [302, 478] on div "01:17 Mulund Conviction HR Outbound Assistant" at bounding box center [331, 480] width 147 height 20
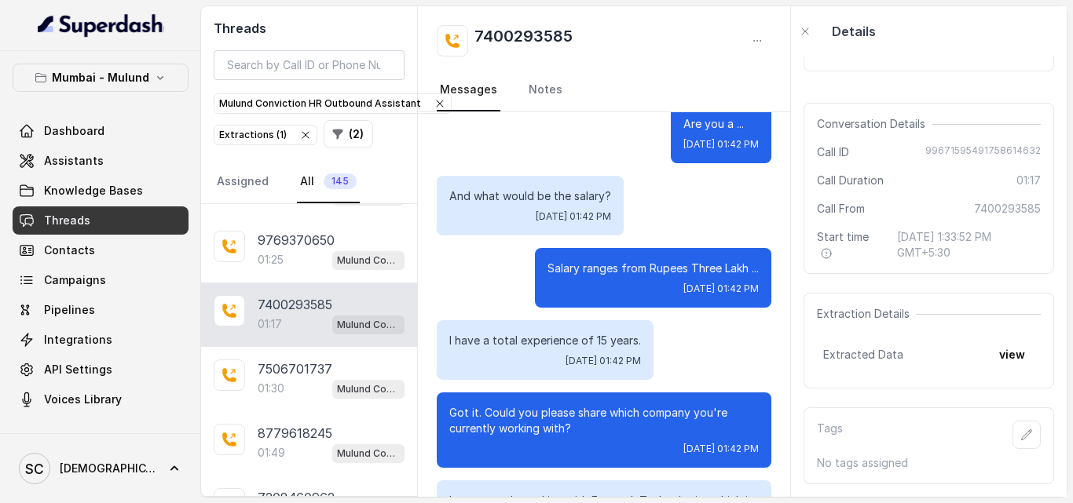
scroll to position [5220, 0]
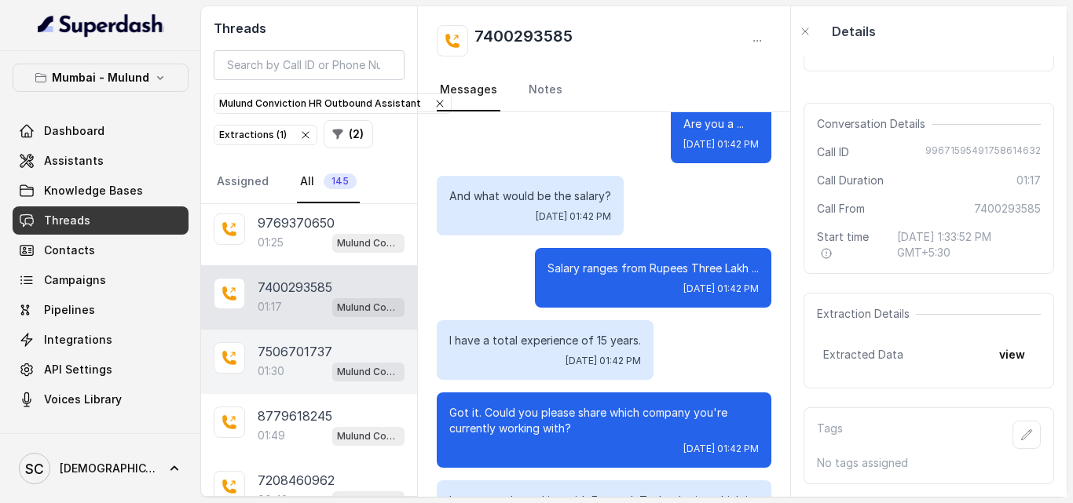
click at [284, 370] on p "01:30" at bounding box center [271, 372] width 27 height 16
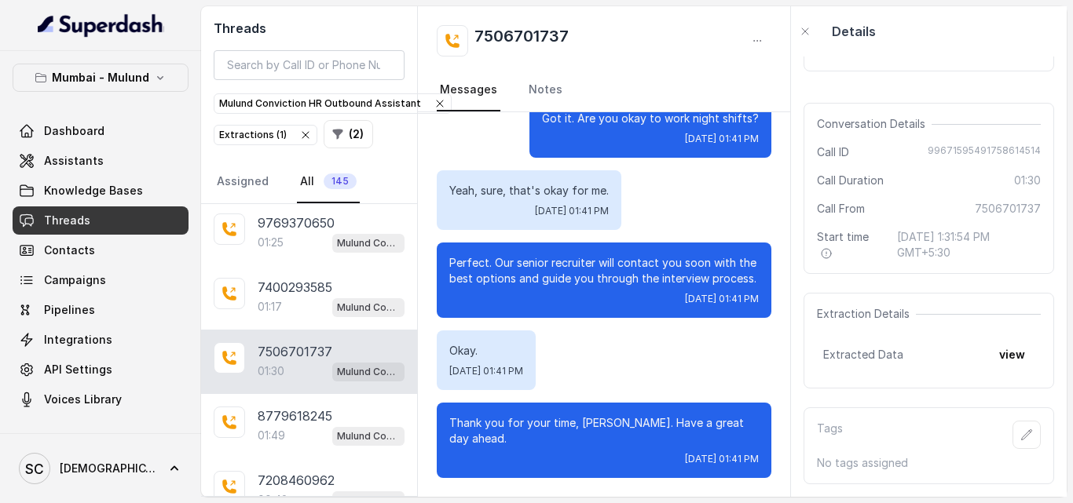
scroll to position [803, 0]
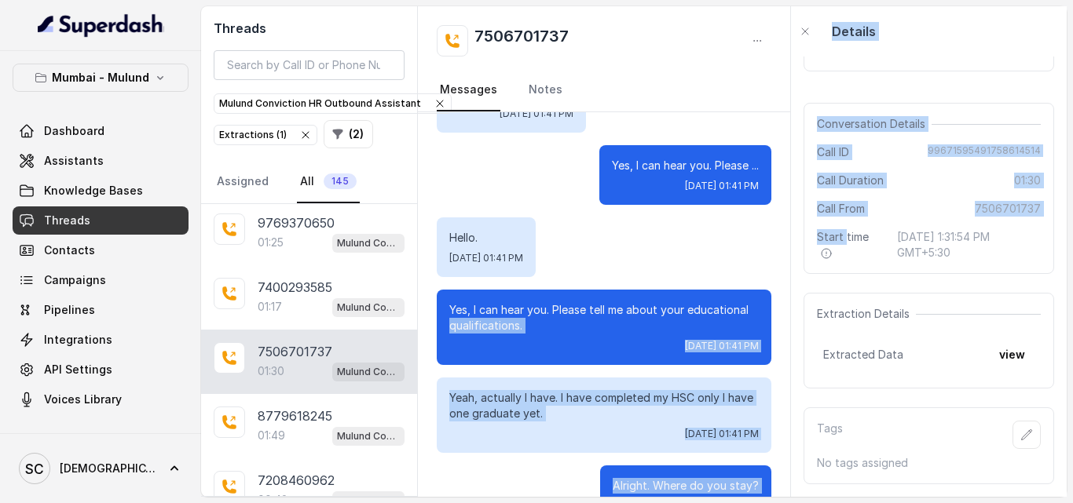
drag, startPoint x: 795, startPoint y: 307, endPoint x: 796, endPoint y: 249, distance: 58.1
click at [796, 249] on div "Threads Mulund Conviction HR Outbound Assistant Extractions ( 1 ) ( 2 ) Assigne…" at bounding box center [633, 251] width 865 height 491
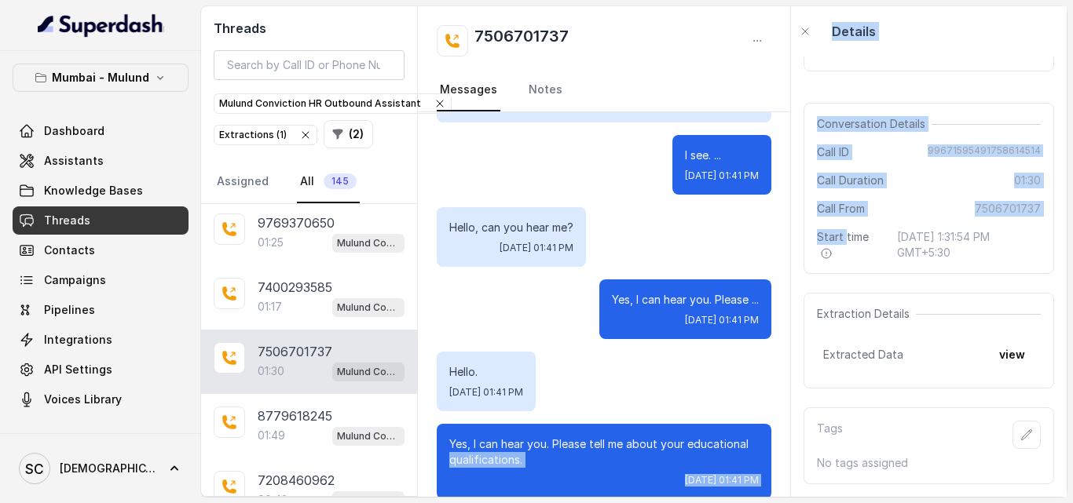
scroll to position [676, 0]
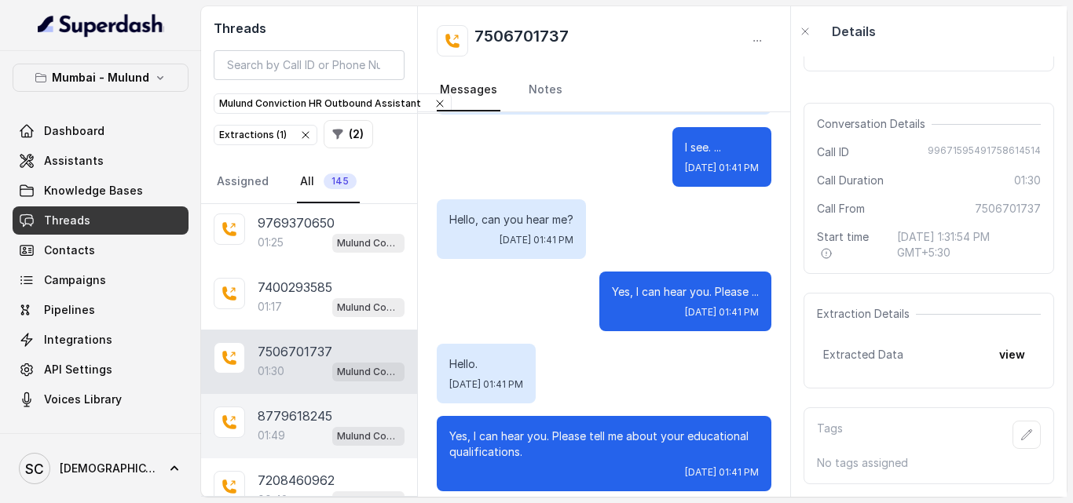
click at [281, 423] on p "8779618245" at bounding box center [295, 416] width 75 height 19
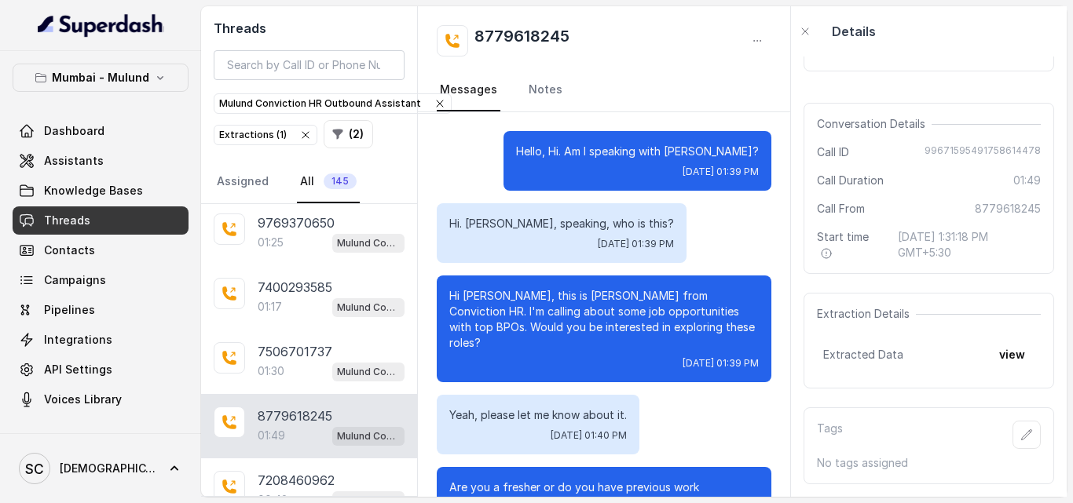
scroll to position [1506, 0]
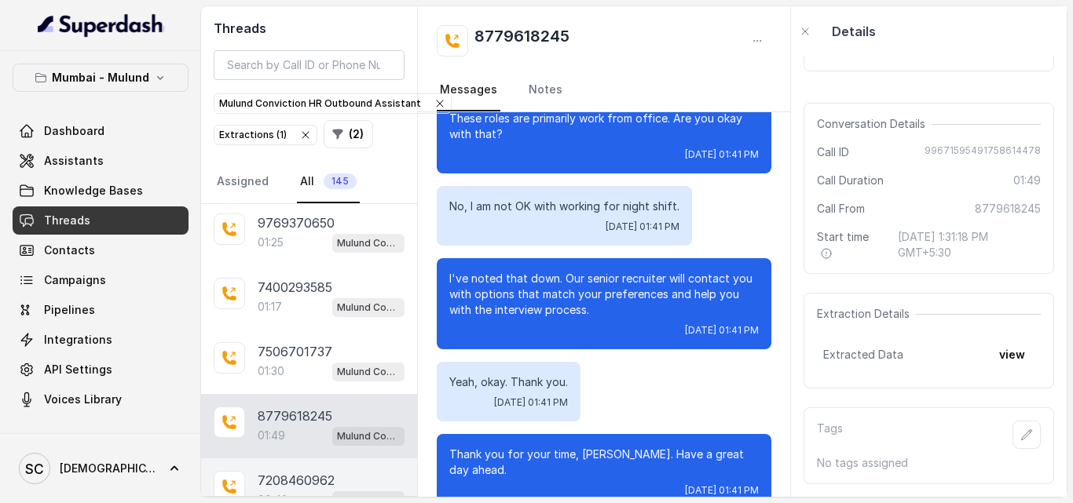
click at [368, 476] on div "7208460962" at bounding box center [331, 480] width 147 height 19
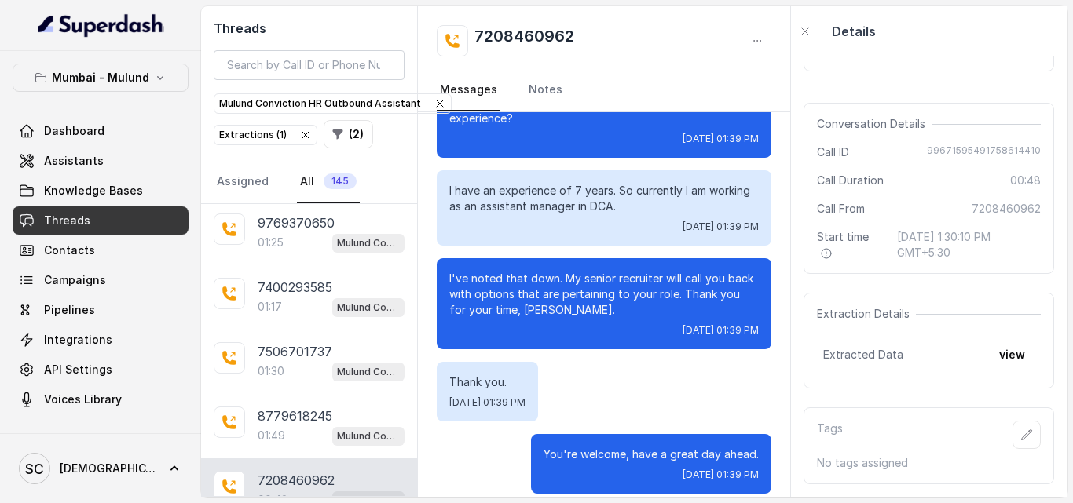
scroll to position [5548, 0]
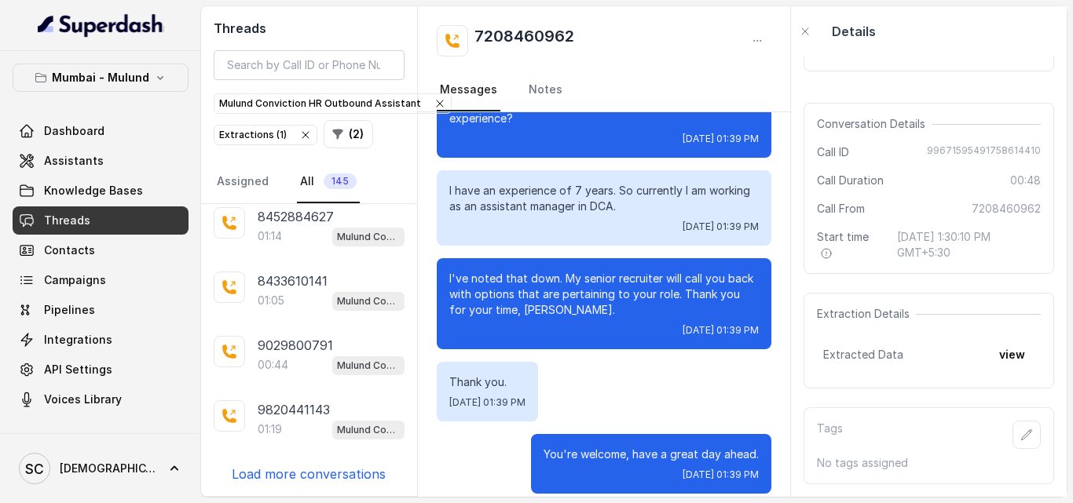
click at [356, 476] on p "Load more conversations" at bounding box center [309, 474] width 154 height 19
click at [304, 470] on p "Load more conversations" at bounding box center [309, 474] width 154 height 19
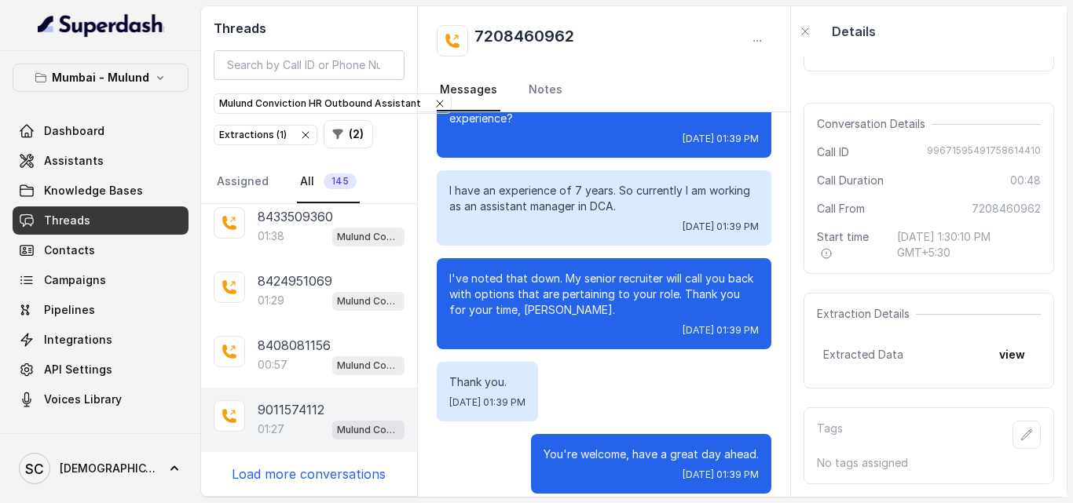
click at [284, 428] on p "01:27" at bounding box center [271, 430] width 27 height 16
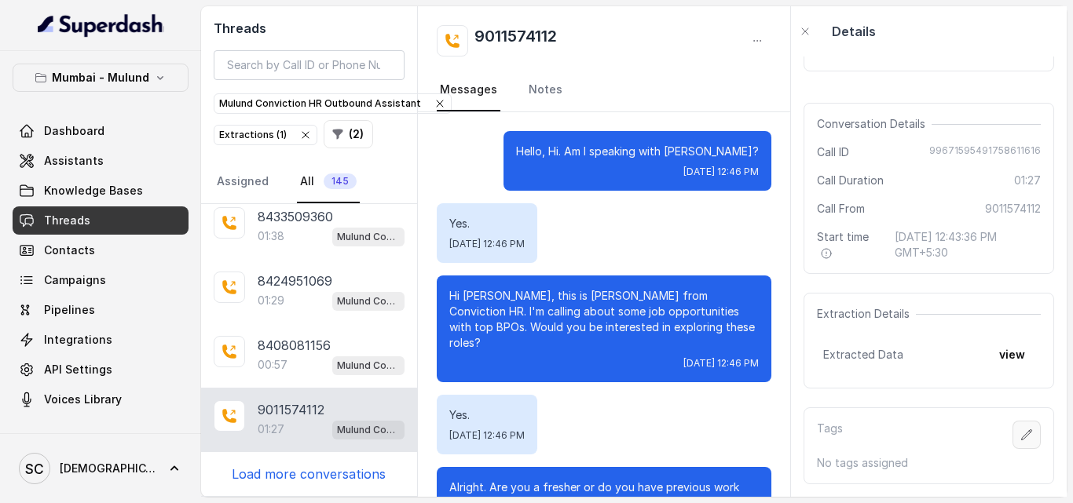
click at [1012, 428] on button "button" at bounding box center [1026, 435] width 28 height 28
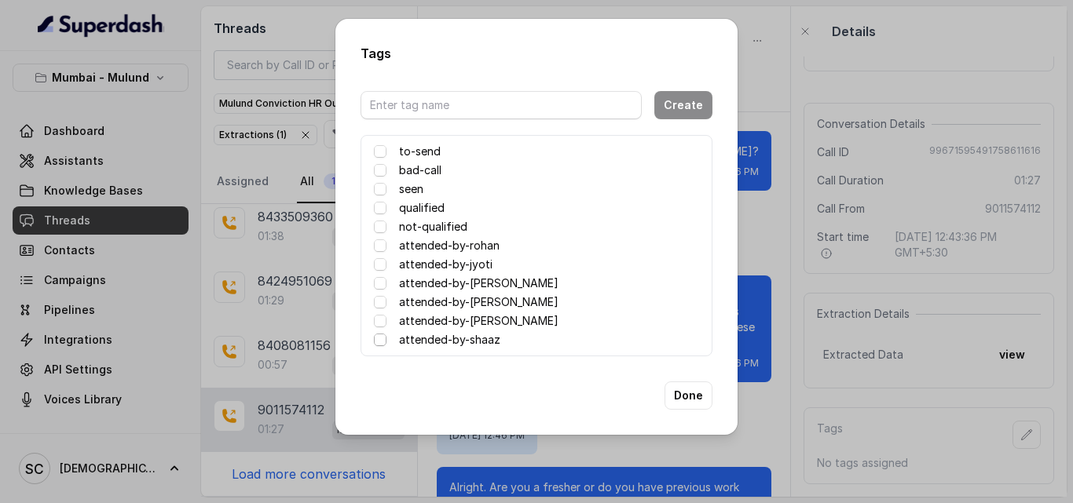
click at [378, 337] on span at bounding box center [380, 340] width 13 height 13
click at [689, 390] on button "Done" at bounding box center [688, 396] width 48 height 28
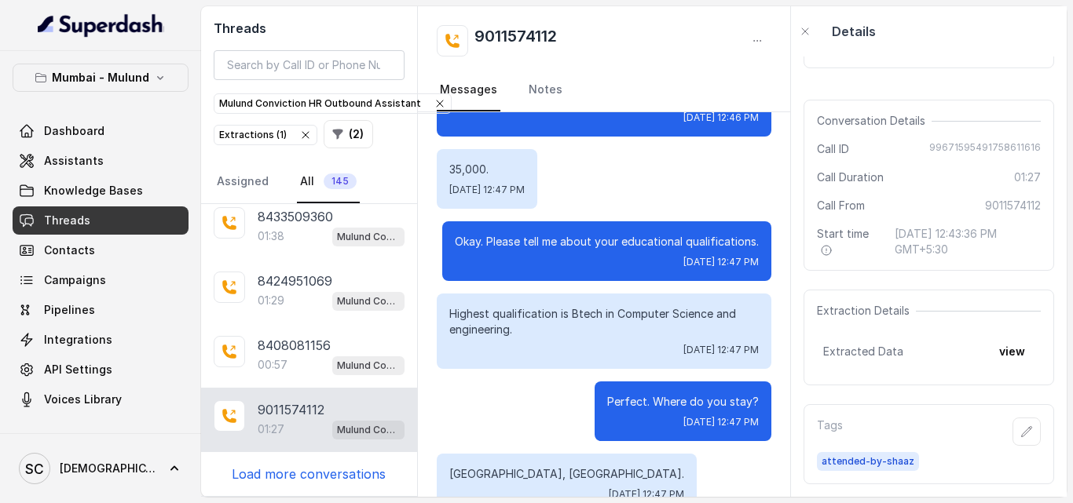
scroll to position [710, 0]
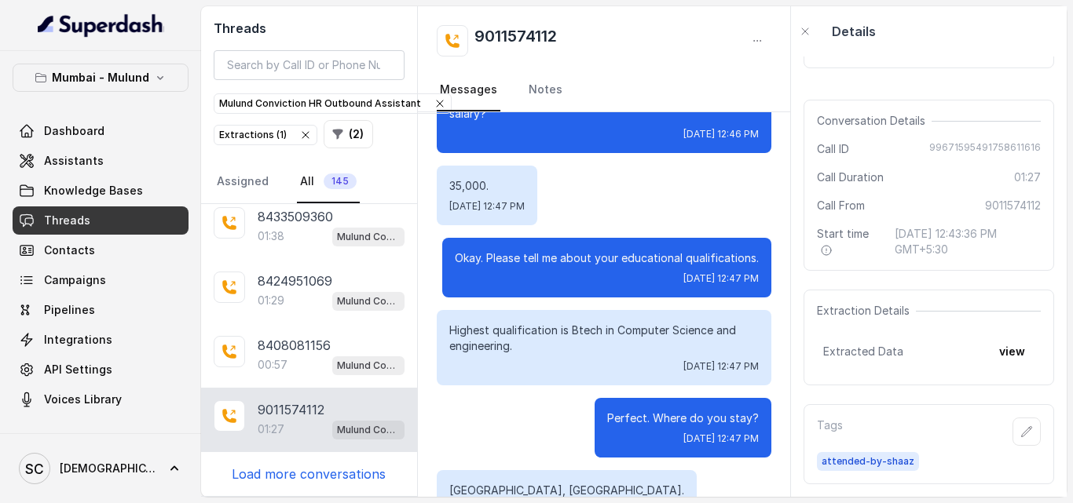
drag, startPoint x: 796, startPoint y: 351, endPoint x: 790, endPoint y: 361, distance: 12.0
click at [790, 361] on div "Threads Mulund Conviction HR Outbound Assistant Extractions ( 1 ) ( 2 ) Assigne…" at bounding box center [633, 251] width 865 height 491
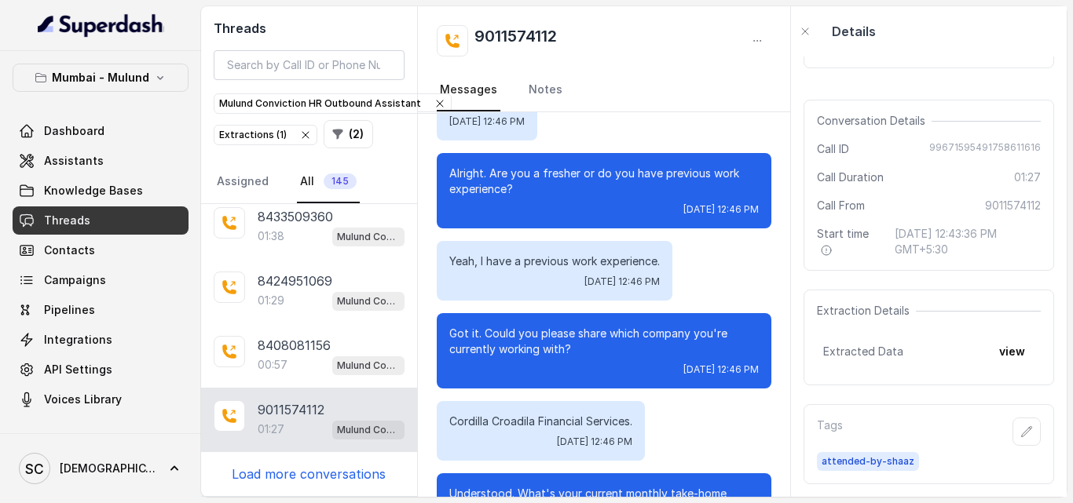
scroll to position [194, 0]
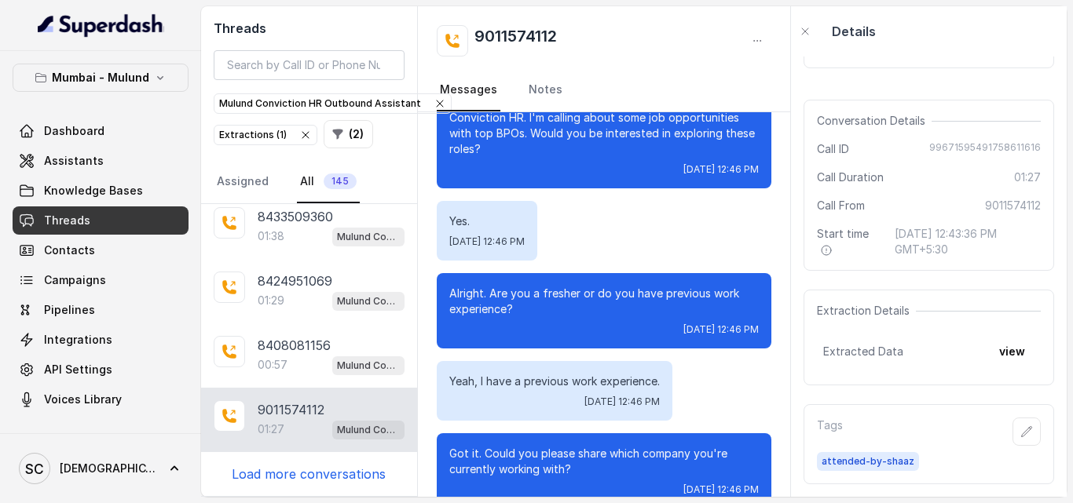
click at [761, 219] on div "Yes. [DATE] 12:46 PM" at bounding box center [604, 231] width 335 height 60
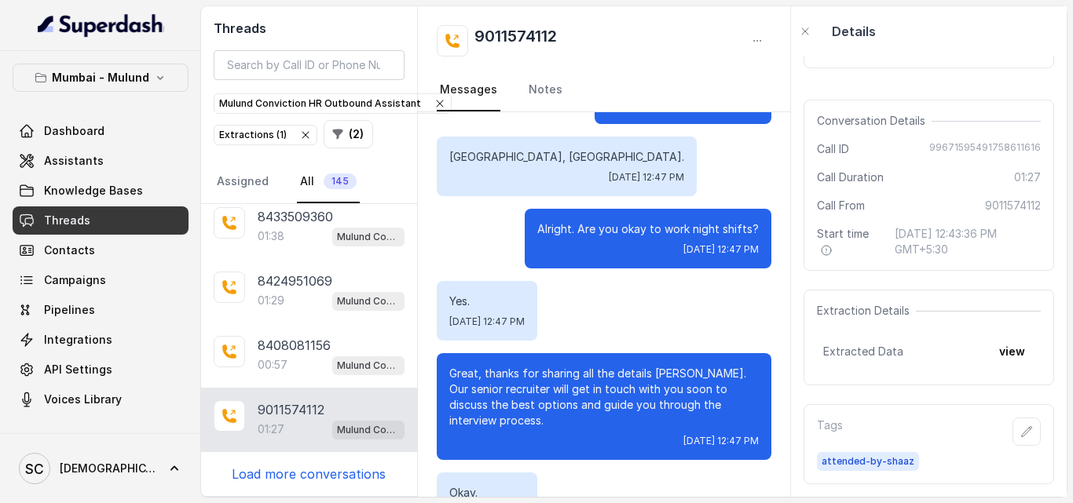
scroll to position [1112, 0]
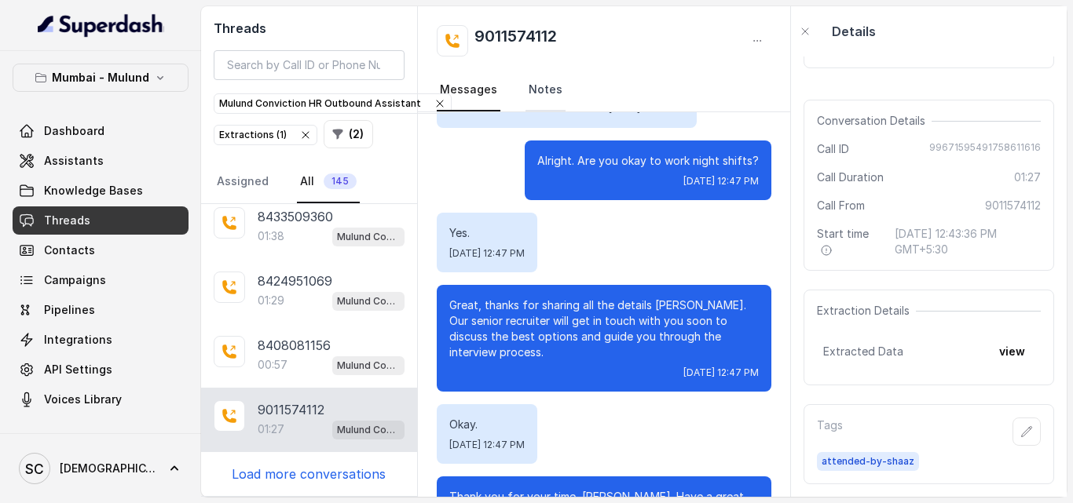
click at [543, 95] on link "Notes" at bounding box center [545, 90] width 40 height 42
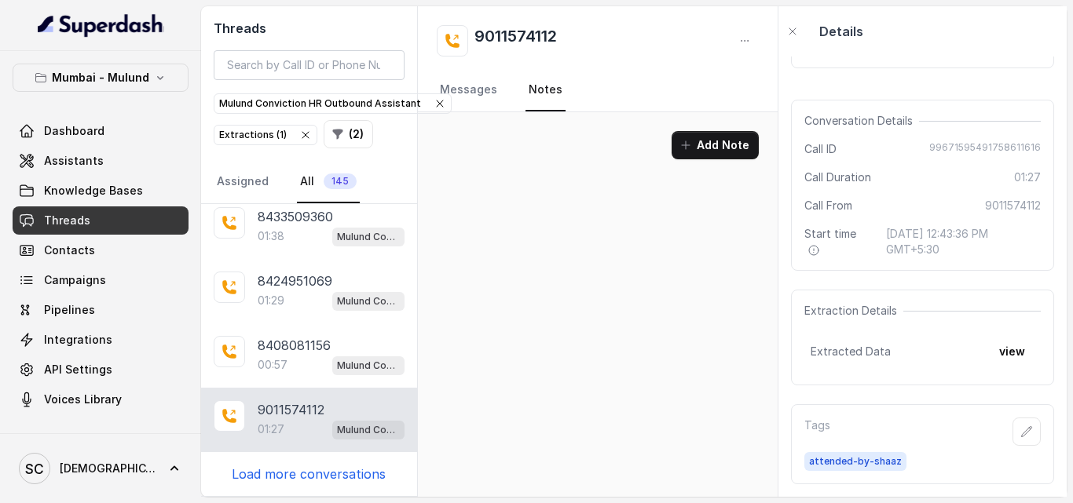
scroll to position [0, 0]
click at [697, 145] on button "Add Note" at bounding box center [715, 145] width 87 height 28
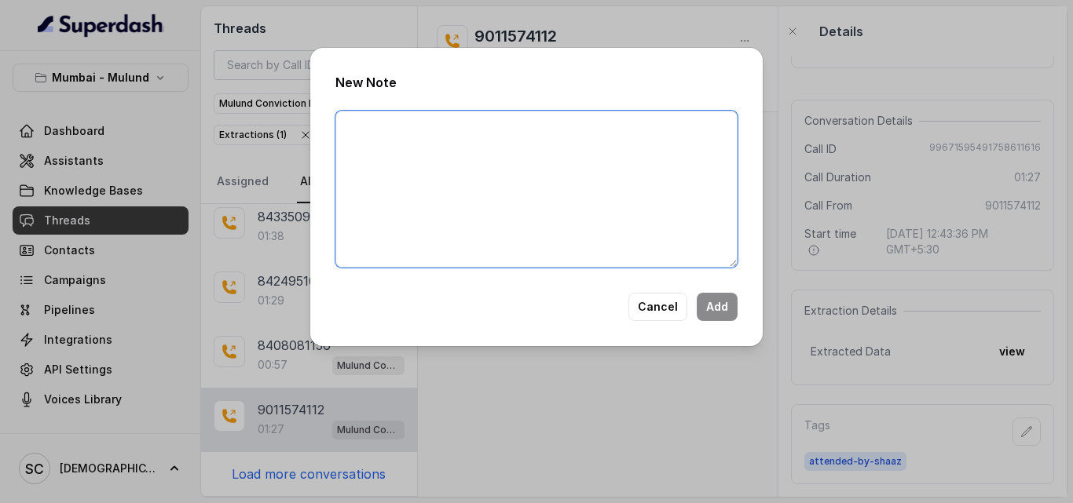
click at [503, 199] on textarea at bounding box center [536, 189] width 402 height 157
type textarea "Looking For Pune"
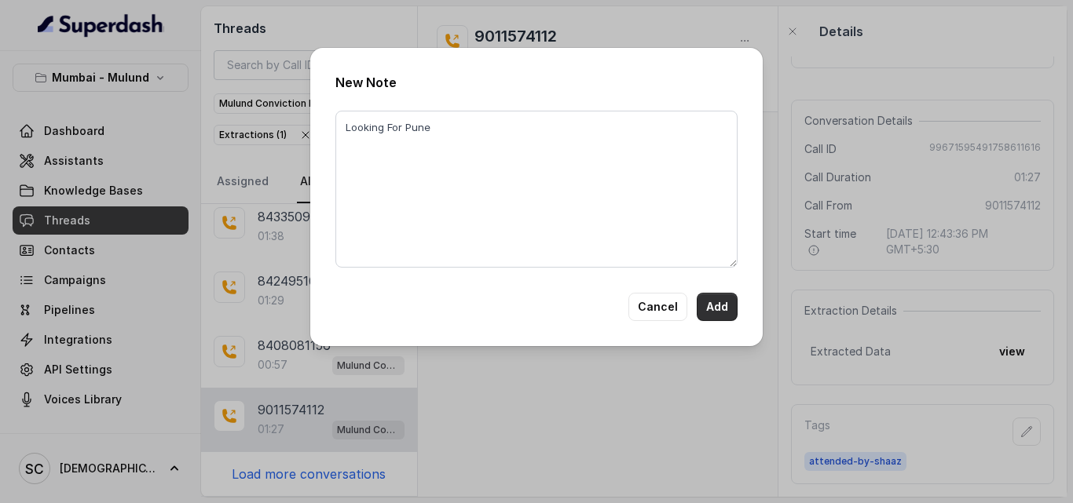
click at [715, 313] on button "Add" at bounding box center [717, 307] width 41 height 28
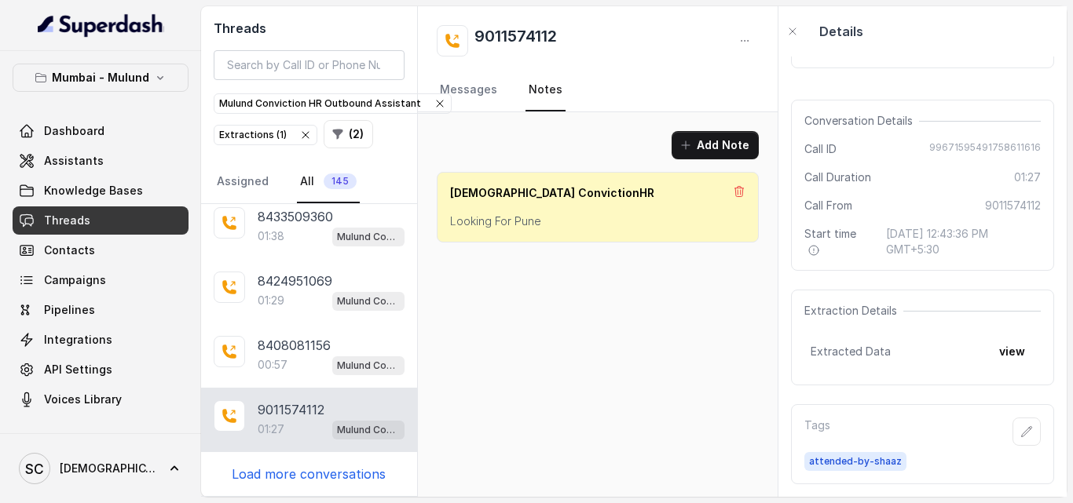
click at [338, 474] on p "Load more conversations" at bounding box center [309, 474] width 154 height 19
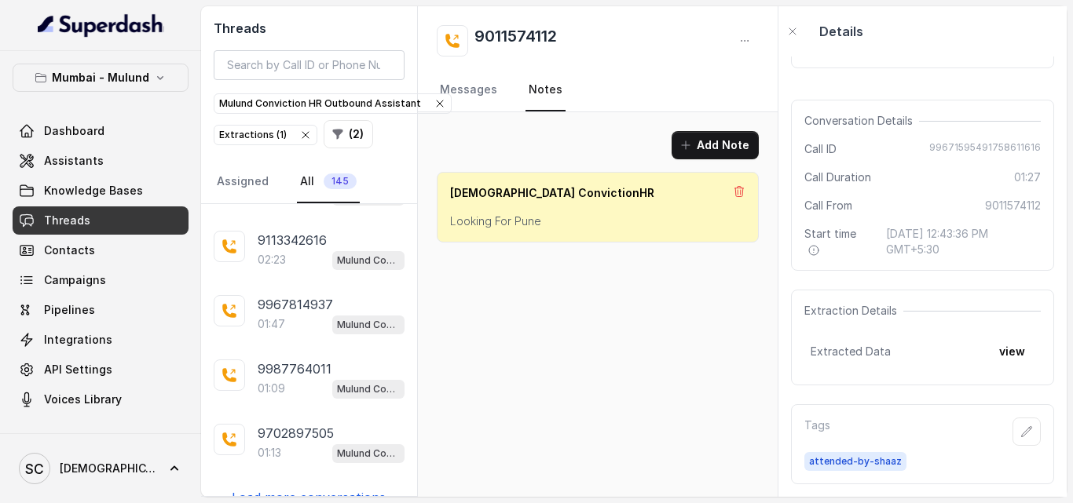
scroll to position [7480, 0]
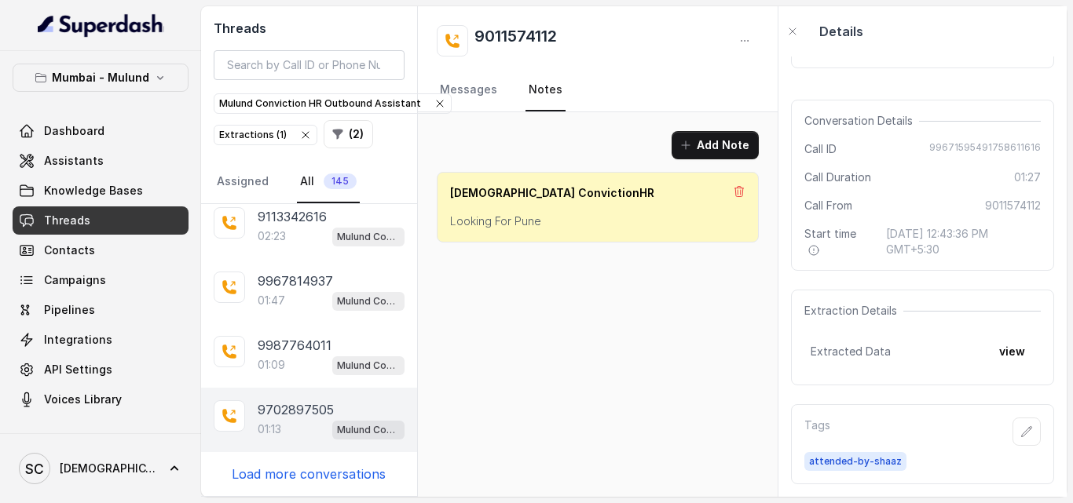
click at [278, 426] on p "01:13" at bounding box center [270, 430] width 24 height 16
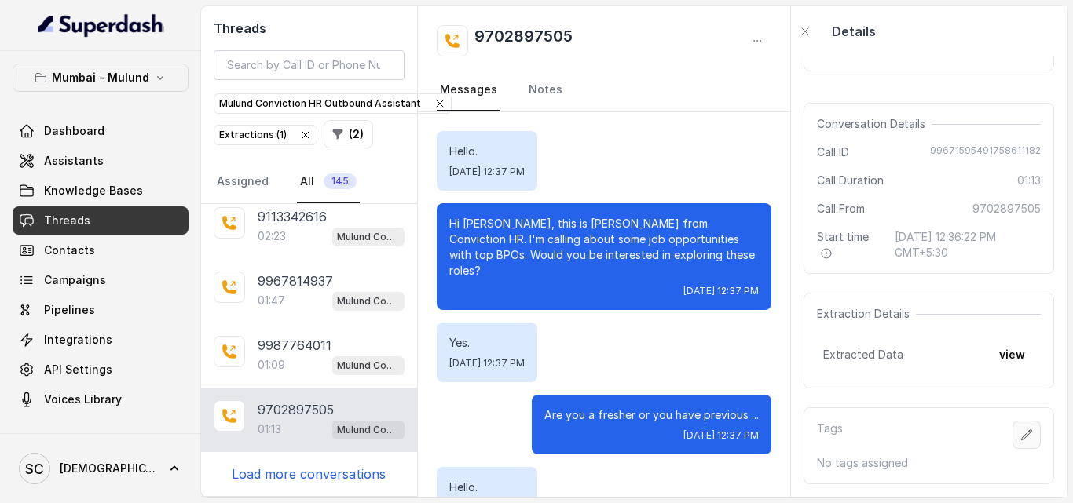
click at [1020, 421] on button "button" at bounding box center [1026, 435] width 28 height 28
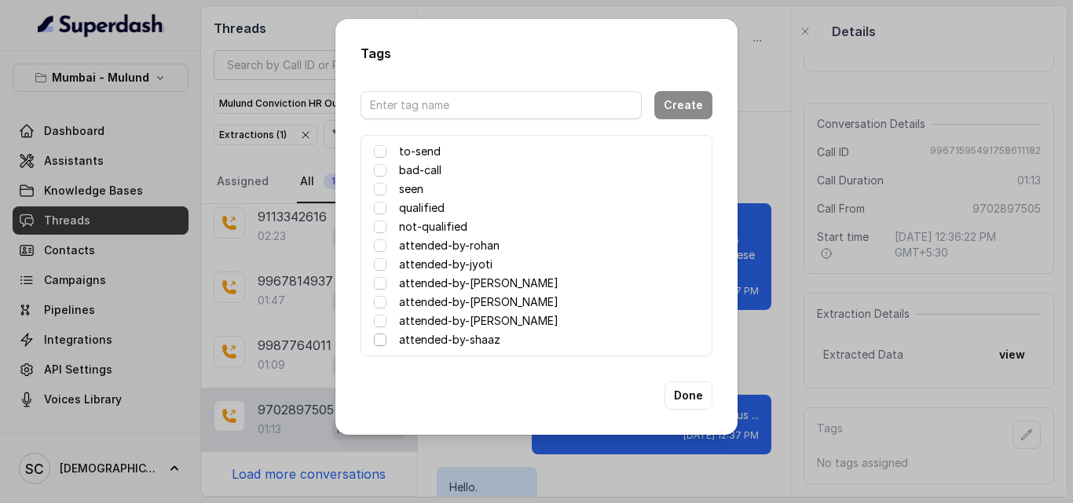
click at [376, 337] on span at bounding box center [380, 340] width 13 height 13
click at [375, 341] on span at bounding box center [380, 340] width 13 height 13
click at [681, 398] on button "Done" at bounding box center [688, 396] width 48 height 28
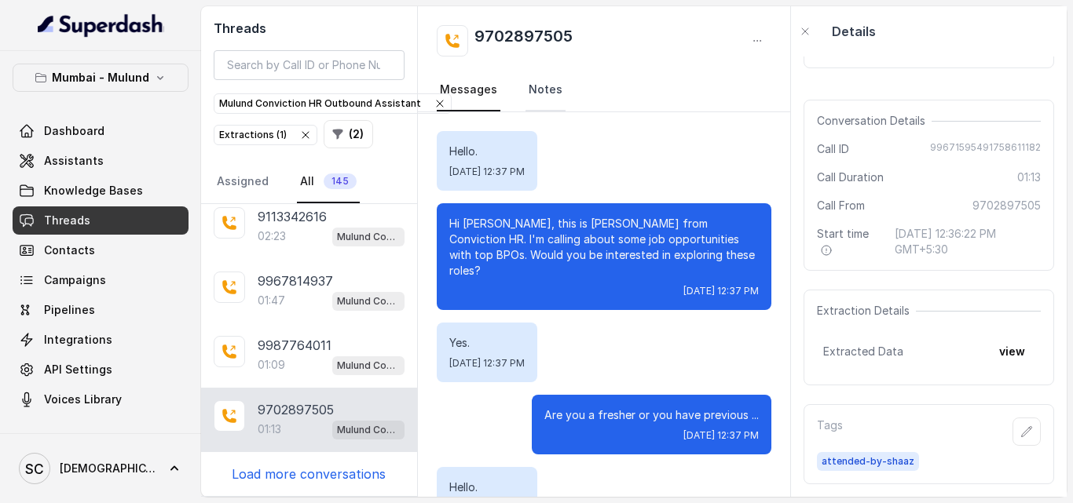
click at [536, 92] on link "Notes" at bounding box center [545, 90] width 40 height 42
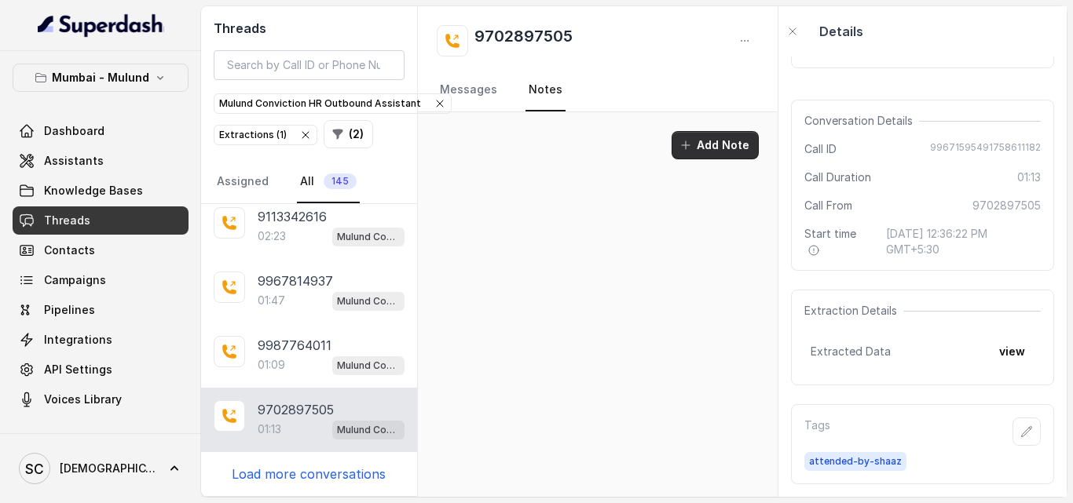
click at [697, 157] on button "Add Note" at bounding box center [715, 145] width 87 height 28
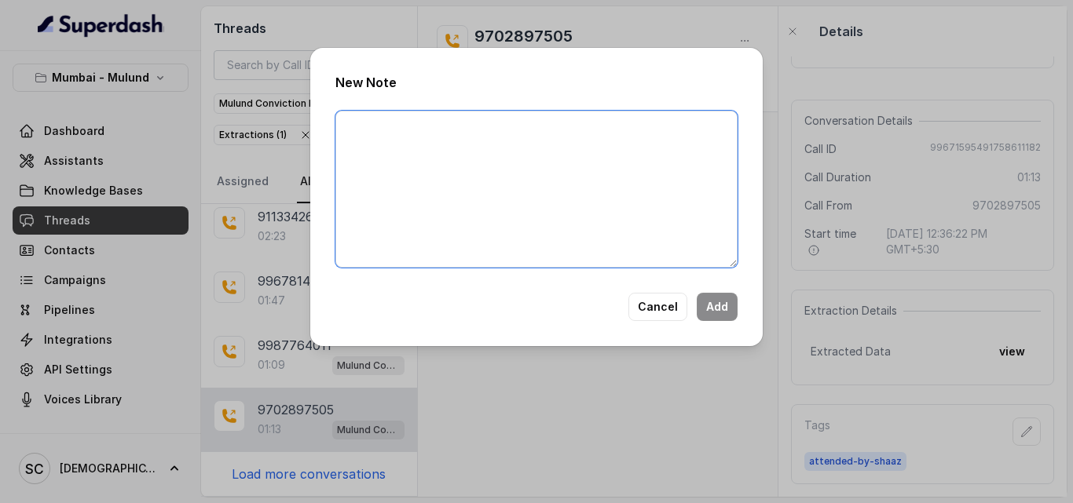
click at [530, 187] on textarea at bounding box center [536, 189] width 402 height 157
type textarea "No Answer"
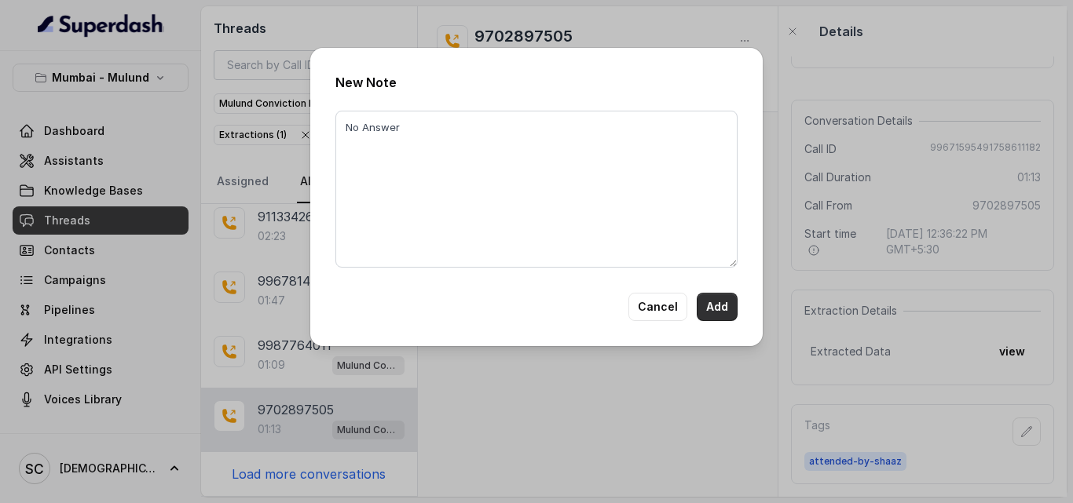
click at [722, 306] on button "Add" at bounding box center [717, 307] width 41 height 28
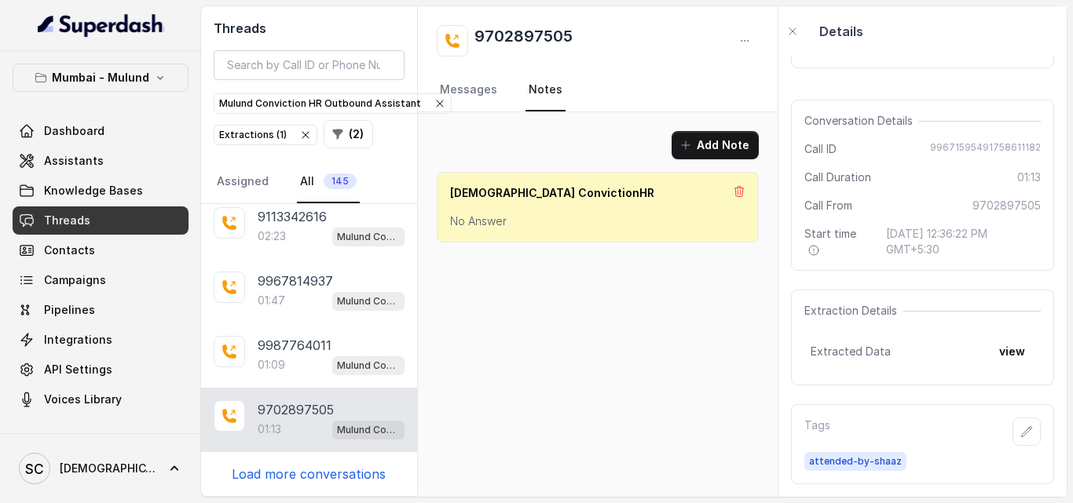
click at [316, 474] on p "Load more conversations" at bounding box center [309, 474] width 154 height 19
click at [316, 474] on p "7776940971" at bounding box center [296, 474] width 76 height 19
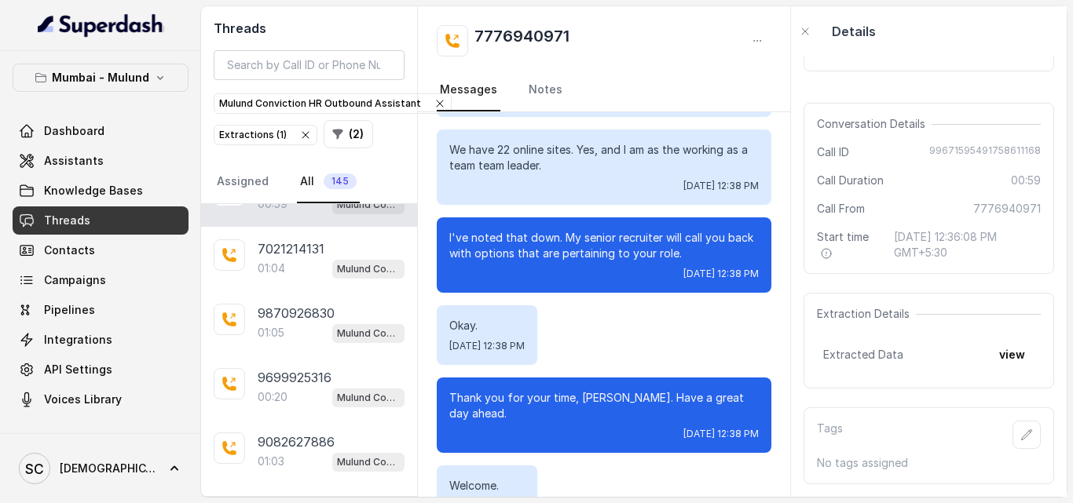
scroll to position [7795, 0]
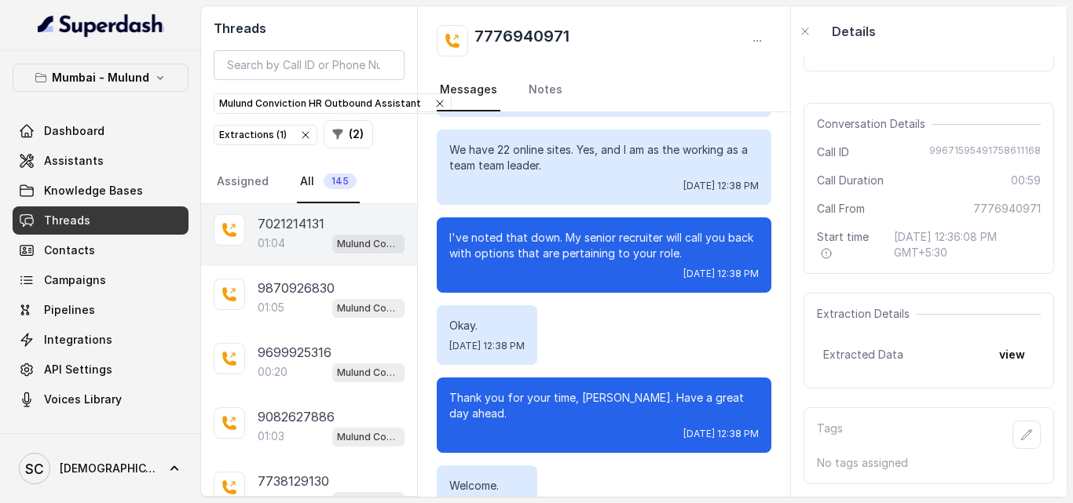
click at [291, 230] on p "7021214131" at bounding box center [291, 223] width 67 height 19
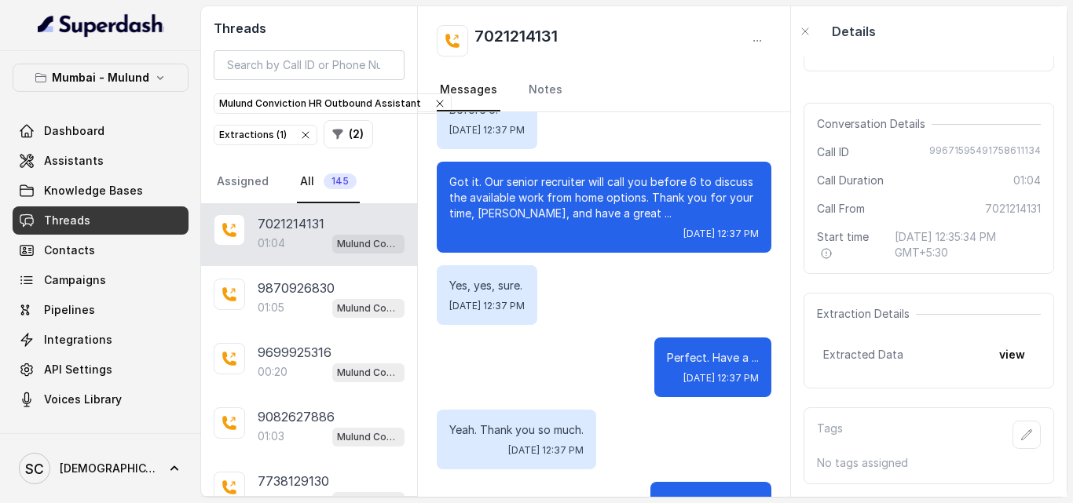
scroll to position [814, 0]
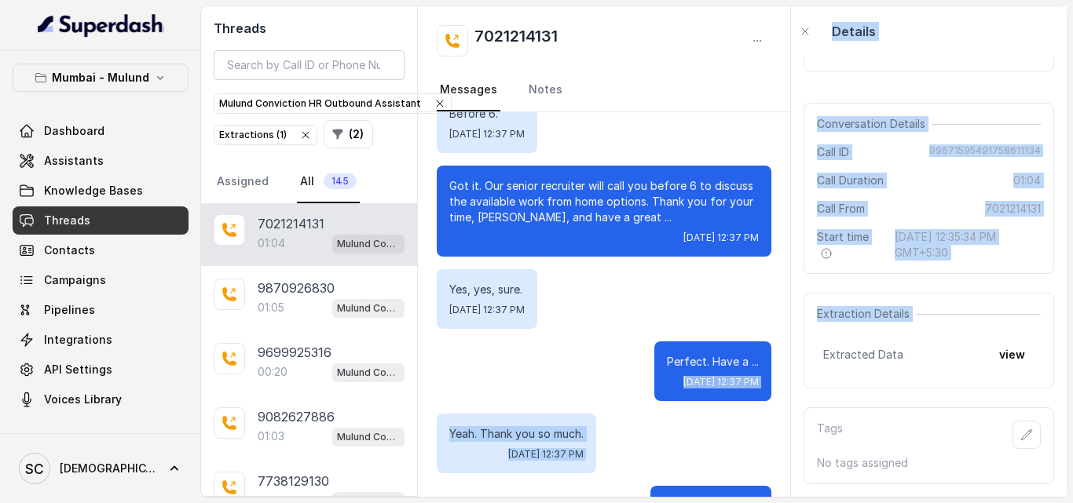
drag, startPoint x: 797, startPoint y: 365, endPoint x: 793, endPoint y: 337, distance: 28.5
click at [793, 337] on div "Threads Mulund Conviction HR Outbound Assistant Extractions ( 1 ) ( 2 ) Assigne…" at bounding box center [633, 251] width 865 height 491
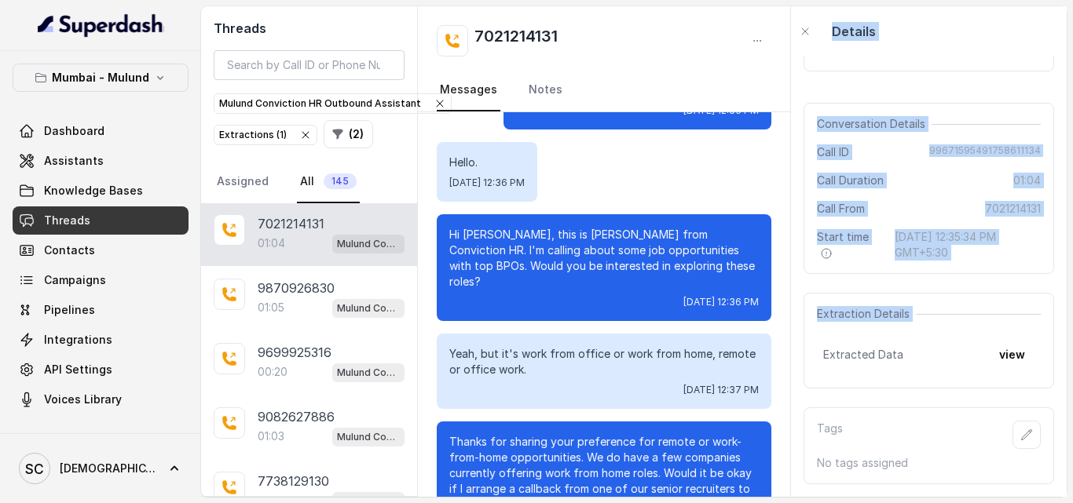
scroll to position [0, 0]
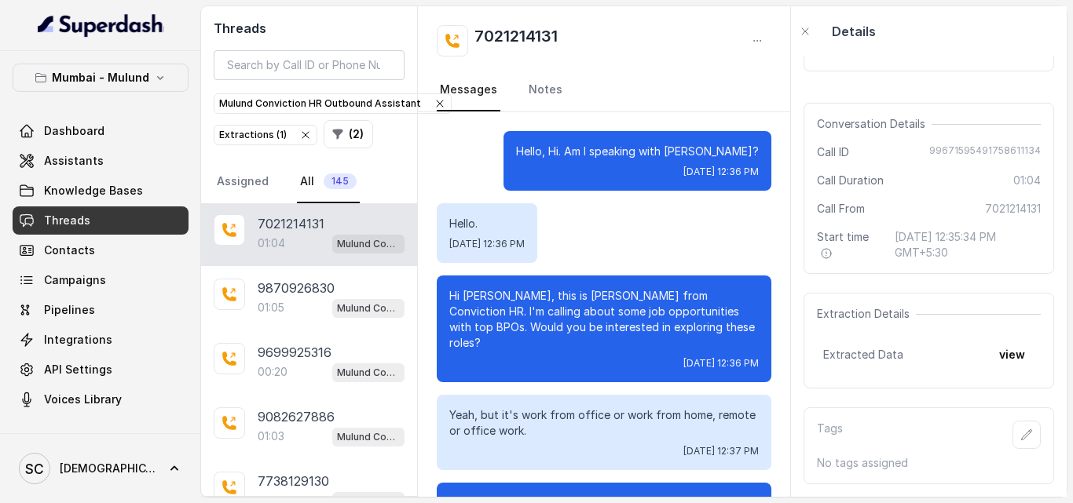
click at [675, 233] on div "Hello. [DATE] 12:36 PM" at bounding box center [604, 233] width 335 height 60
click at [1020, 429] on icon "button" at bounding box center [1026, 435] width 13 height 13
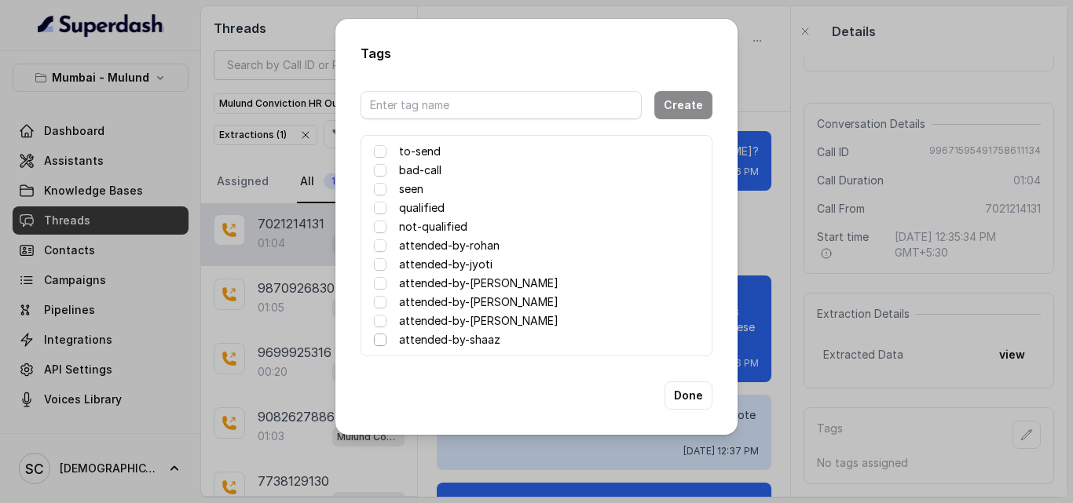
click at [376, 341] on span at bounding box center [380, 340] width 13 height 13
click at [700, 395] on button "Done" at bounding box center [688, 396] width 48 height 28
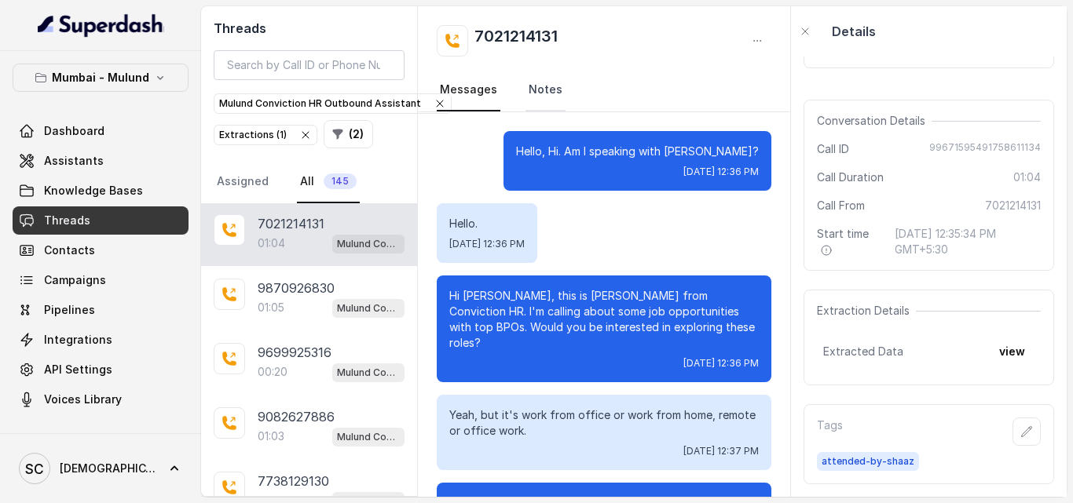
click at [541, 86] on link "Notes" at bounding box center [545, 90] width 40 height 42
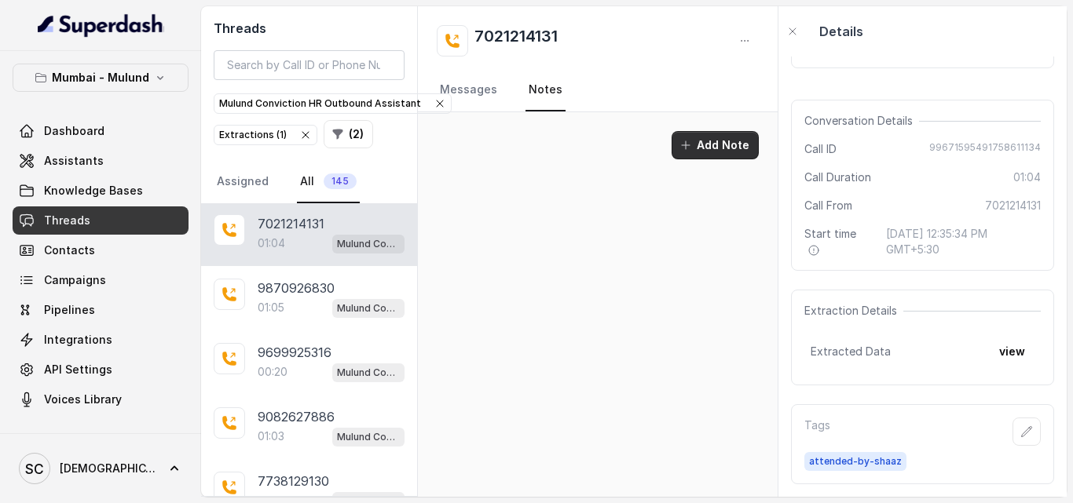
click at [724, 150] on button "Add Note" at bounding box center [715, 145] width 87 height 28
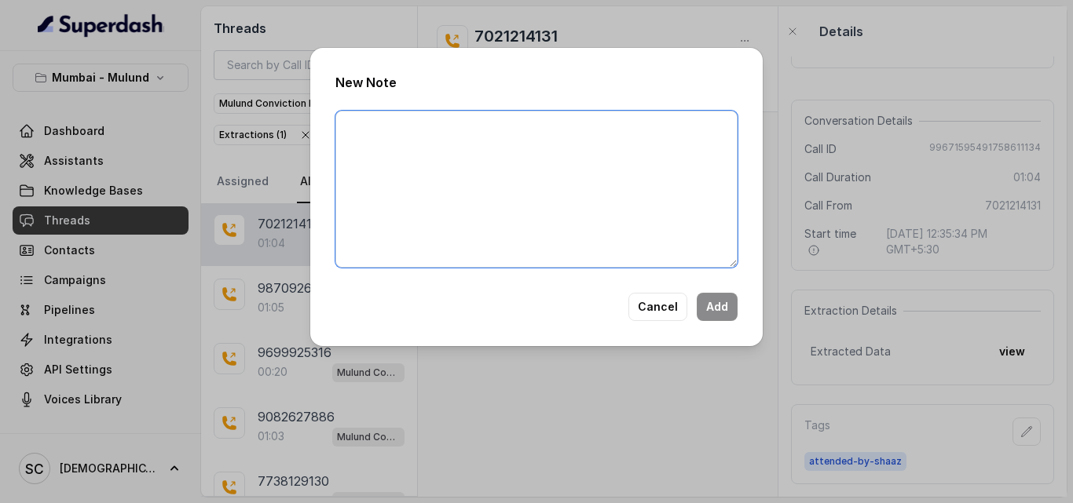
click at [606, 171] on textarea at bounding box center [536, 189] width 402 height 157
type textarea "No Answer"
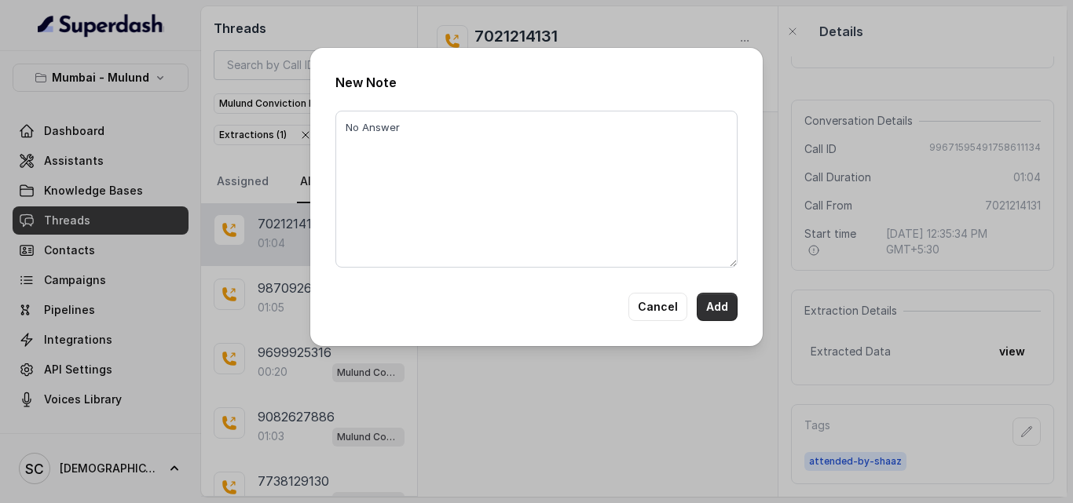
click at [718, 304] on button "Add" at bounding box center [717, 307] width 41 height 28
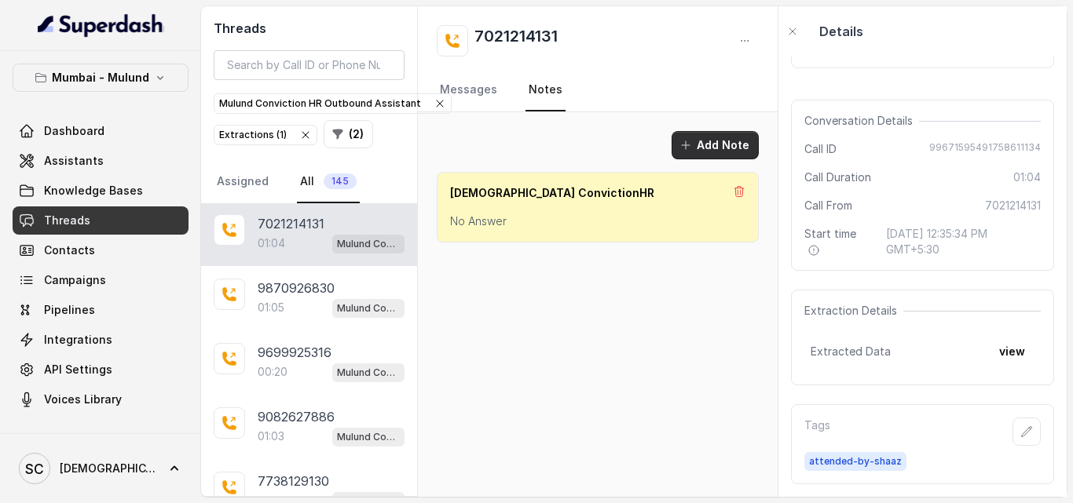
click at [708, 143] on button "Add Note" at bounding box center [715, 145] width 87 height 28
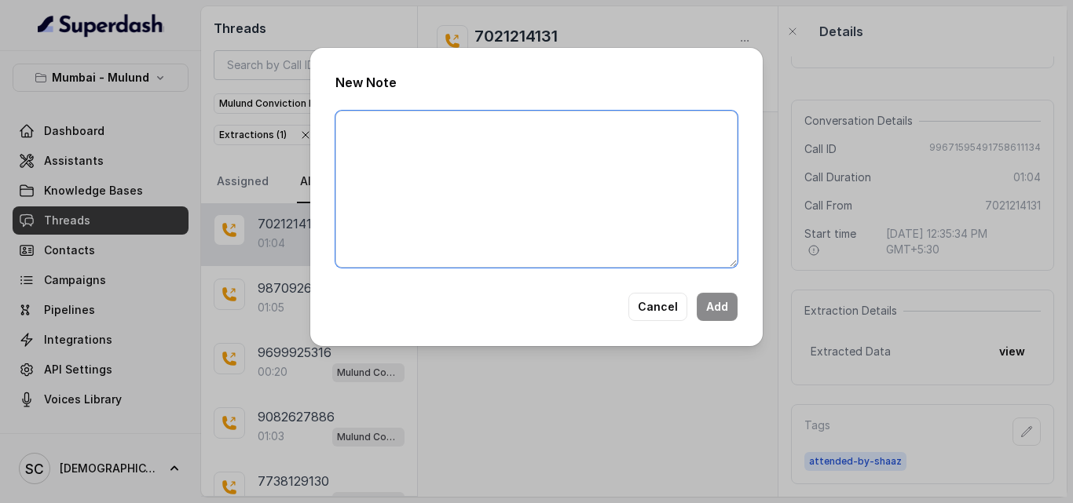
click at [352, 159] on textarea at bounding box center [536, 189] width 402 height 157
click at [460, 127] on textarea "Looking Only for Wfh in [GEOGRAPHIC_DATA] Location." at bounding box center [536, 189] width 402 height 157
type textarea "Looking Only for Wfh for Pune Location."
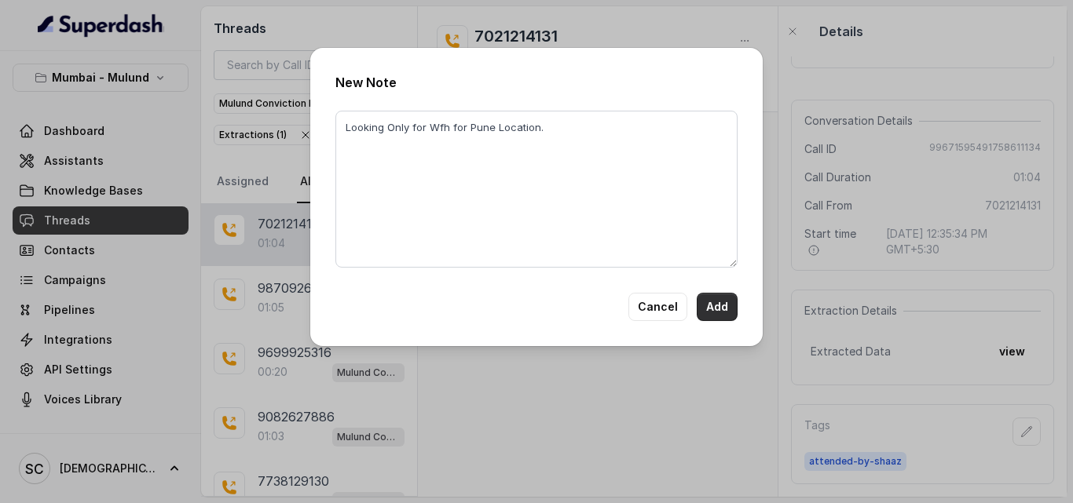
click at [706, 304] on button "Add" at bounding box center [717, 307] width 41 height 28
